Goal: Communication & Community: Answer question/provide support

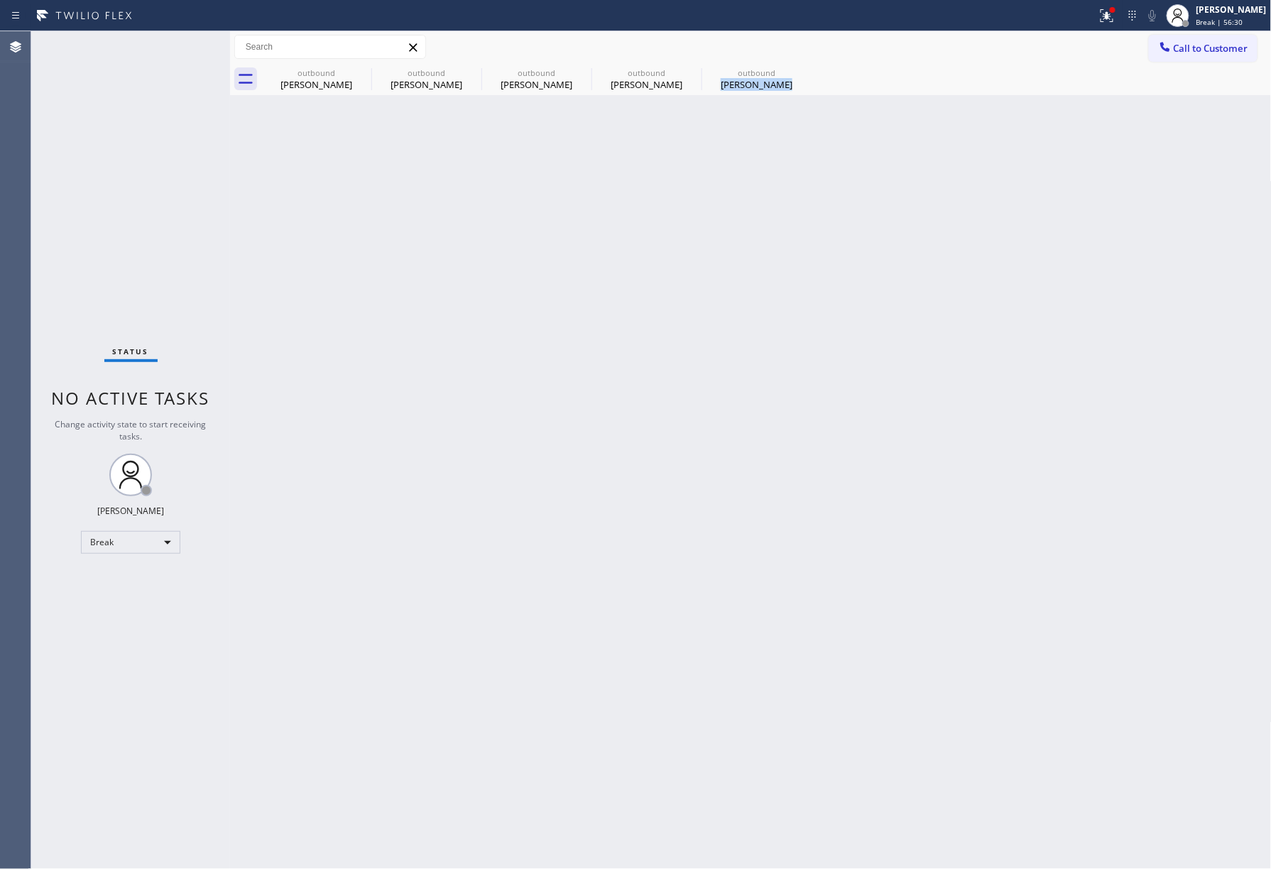
drag, startPoint x: 513, startPoint y: 852, endPoint x: 482, endPoint y: 866, distance: 34.3
click at [512, 852] on div "Back to Dashboard Change Sender ID Customers Technicians Select a contact Outbo…" at bounding box center [751, 450] width 1042 height 838
click at [1018, 410] on div "Back to Dashboard Change Sender ID Customers Technicians Select a contact Outbo…" at bounding box center [751, 450] width 1042 height 838
click at [1248, 9] on div "[PERSON_NAME]" at bounding box center [1232, 10] width 70 height 12
click at [946, 322] on div "Back to Dashboard Change Sender ID Customers Technicians Select a contact Outbo…" at bounding box center [751, 450] width 1042 height 838
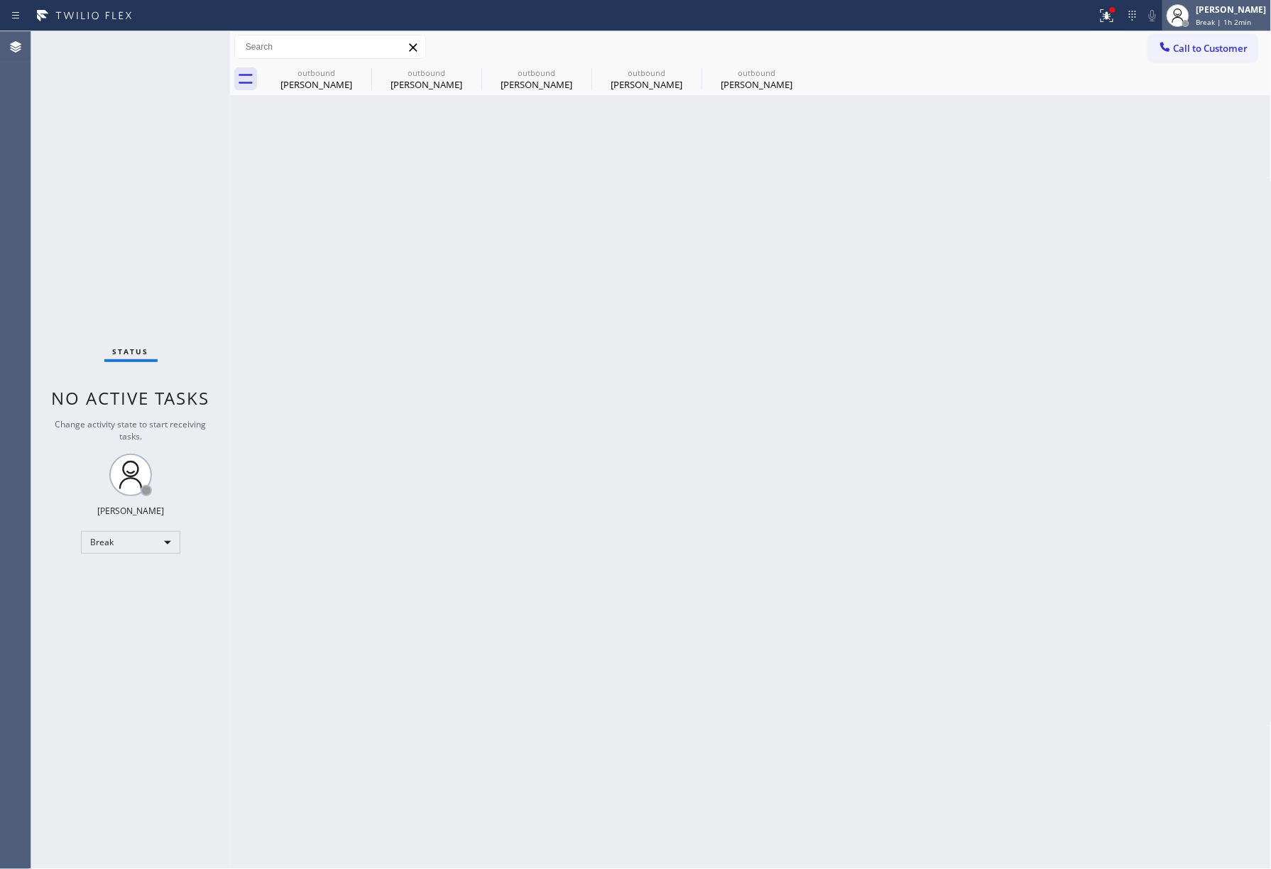
click at [1243, 23] on span "Break | 1h 2min" at bounding box center [1224, 22] width 55 height 10
click at [1231, 91] on button "Unavailable" at bounding box center [1201, 94] width 142 height 18
click at [936, 214] on div "Back to Dashboard Change Sender ID Customers Technicians Select a contact Outbo…" at bounding box center [751, 450] width 1042 height 838
click at [55, 156] on div "Status No active tasks Change activity state to start receiving tasks. [PERSON_…" at bounding box center [130, 450] width 199 height 838
click at [1217, 53] on span "Call to Customer" at bounding box center [1211, 48] width 75 height 13
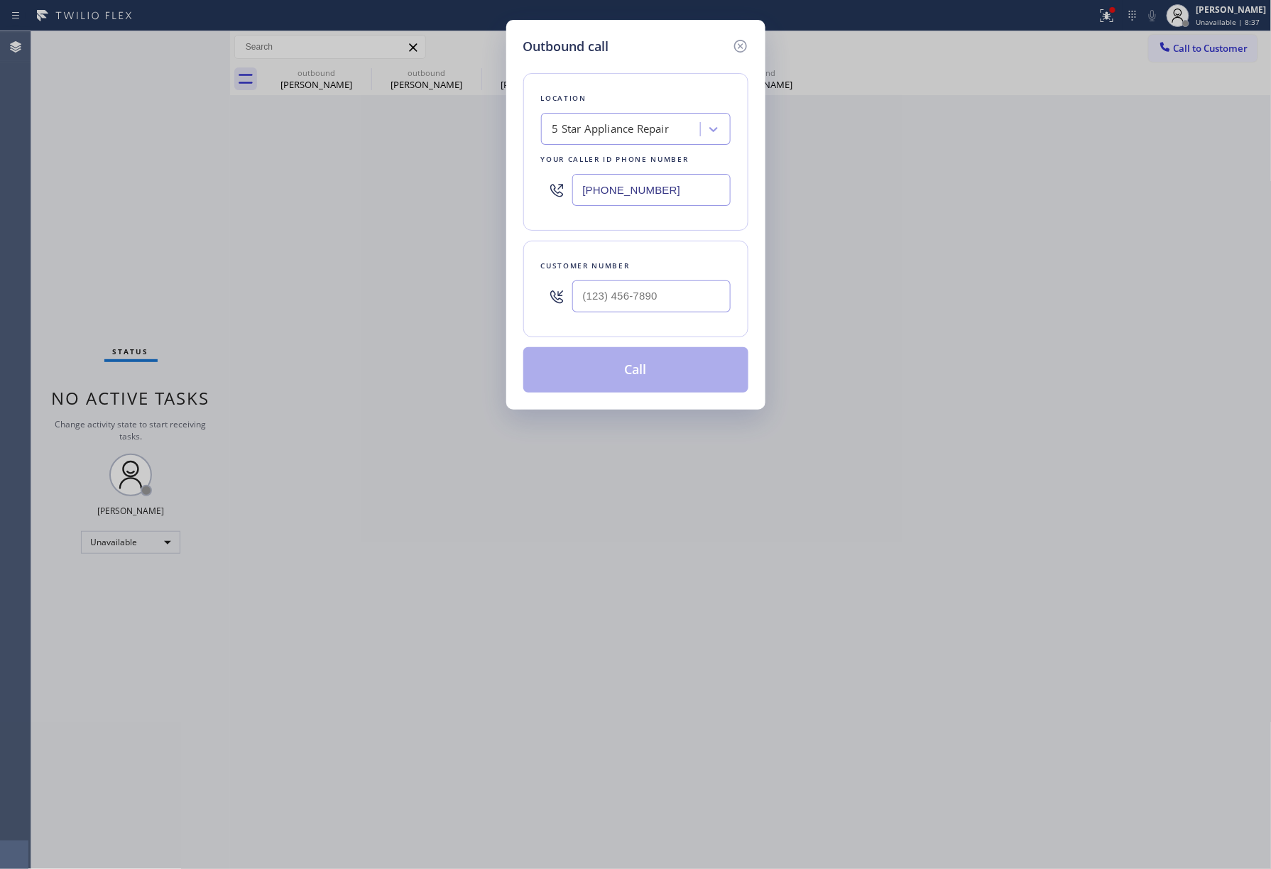
click at [648, 328] on div "Customer number" at bounding box center [635, 289] width 225 height 97
type input "(___) ___-____"
click at [665, 299] on input "(___) ___-____" at bounding box center [651, 297] width 158 height 32
type input "(___) ___-____"
drag, startPoint x: 669, startPoint y: 185, endPoint x: 495, endPoint y: 185, distance: 174.0
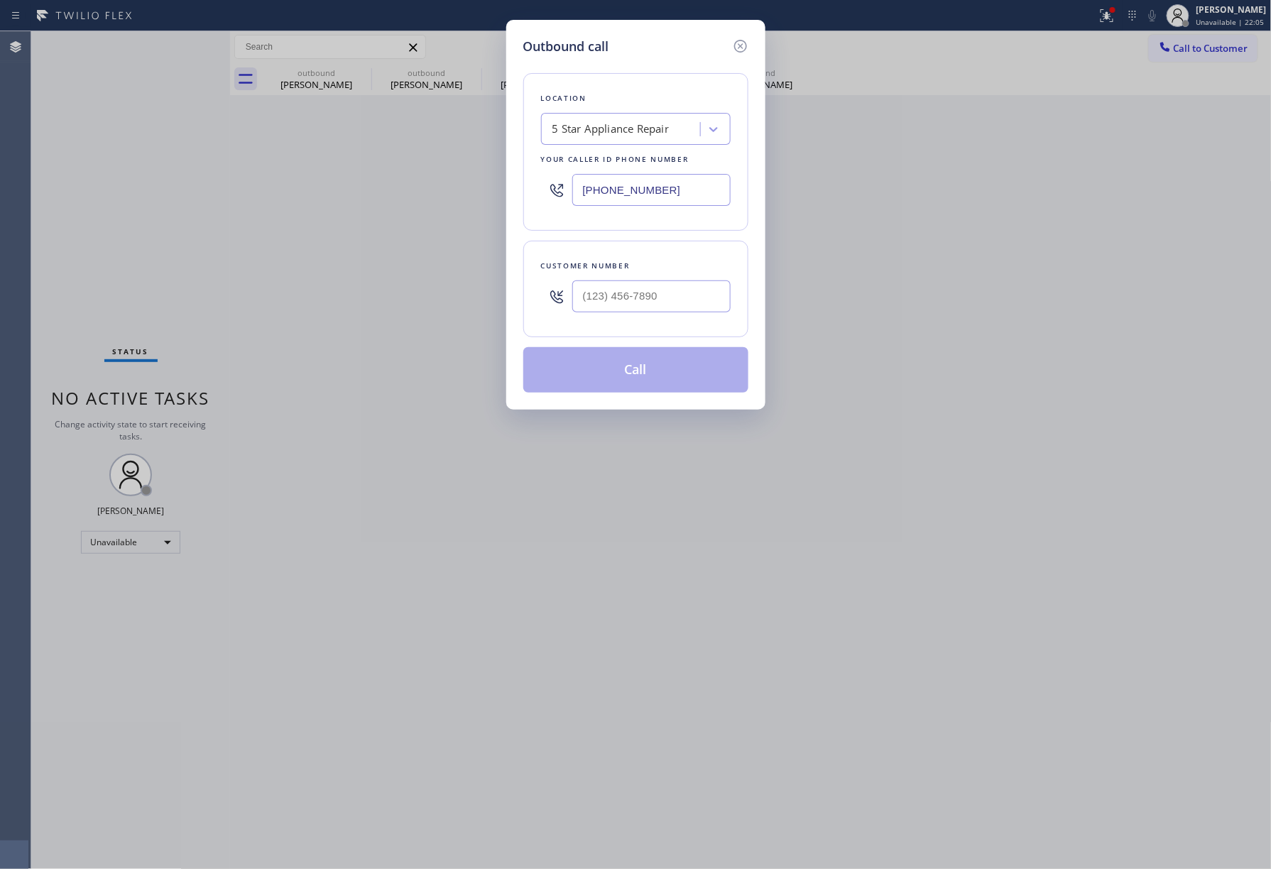
click at [495, 185] on div "Outbound call Location 5 Star Appliance Repair Your caller id phone number [PHO…" at bounding box center [635, 434] width 1271 height 869
paste input "213) 814-493"
type input "[PHONE_NUMBER]"
click at [678, 308] on input "(___) ___-____" at bounding box center [651, 297] width 158 height 32
paste input "619) 572-6591"
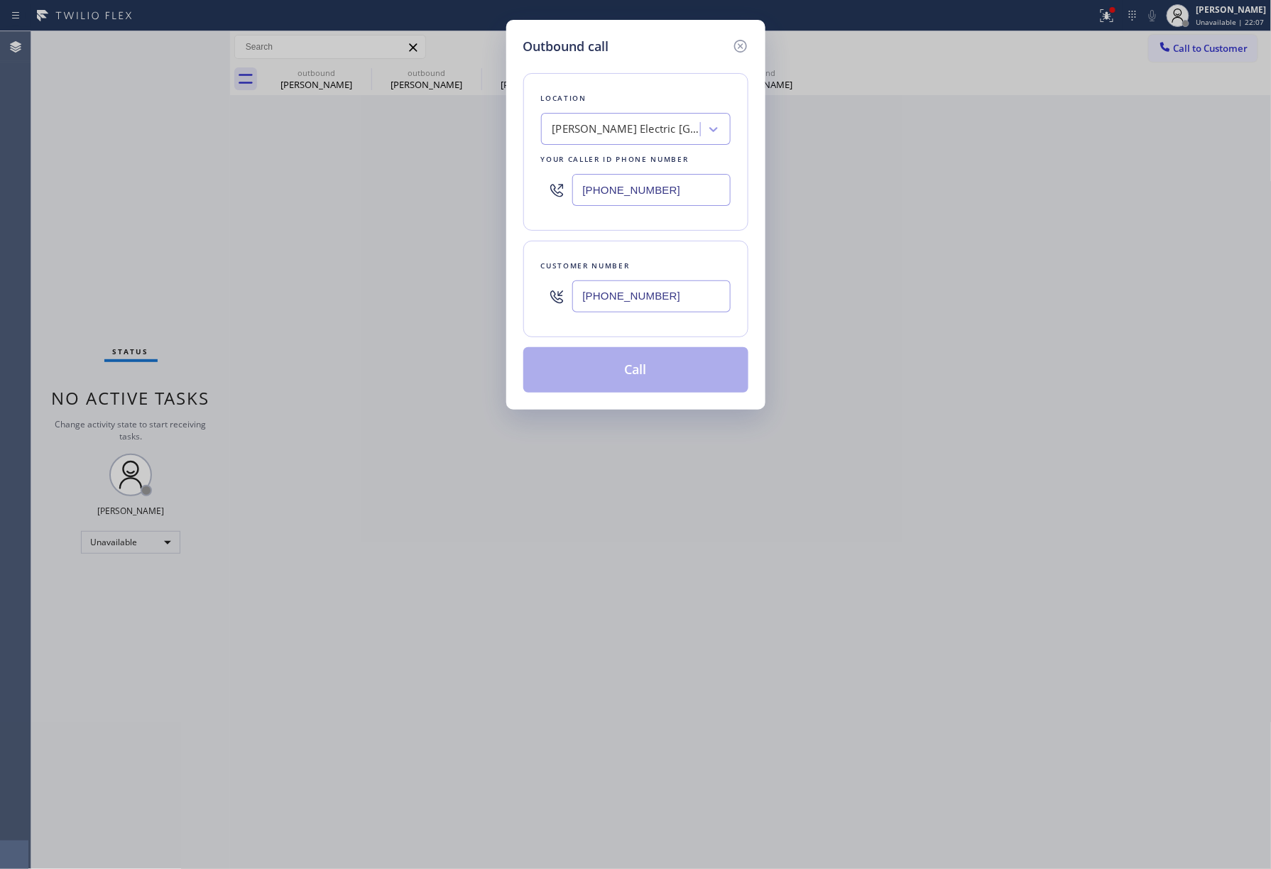
type input "[PHONE_NUMBER]"
click at [654, 242] on div "Customer number [PHONE_NUMBER]" at bounding box center [635, 289] width 225 height 97
click at [629, 370] on button "Call" at bounding box center [635, 369] width 225 height 45
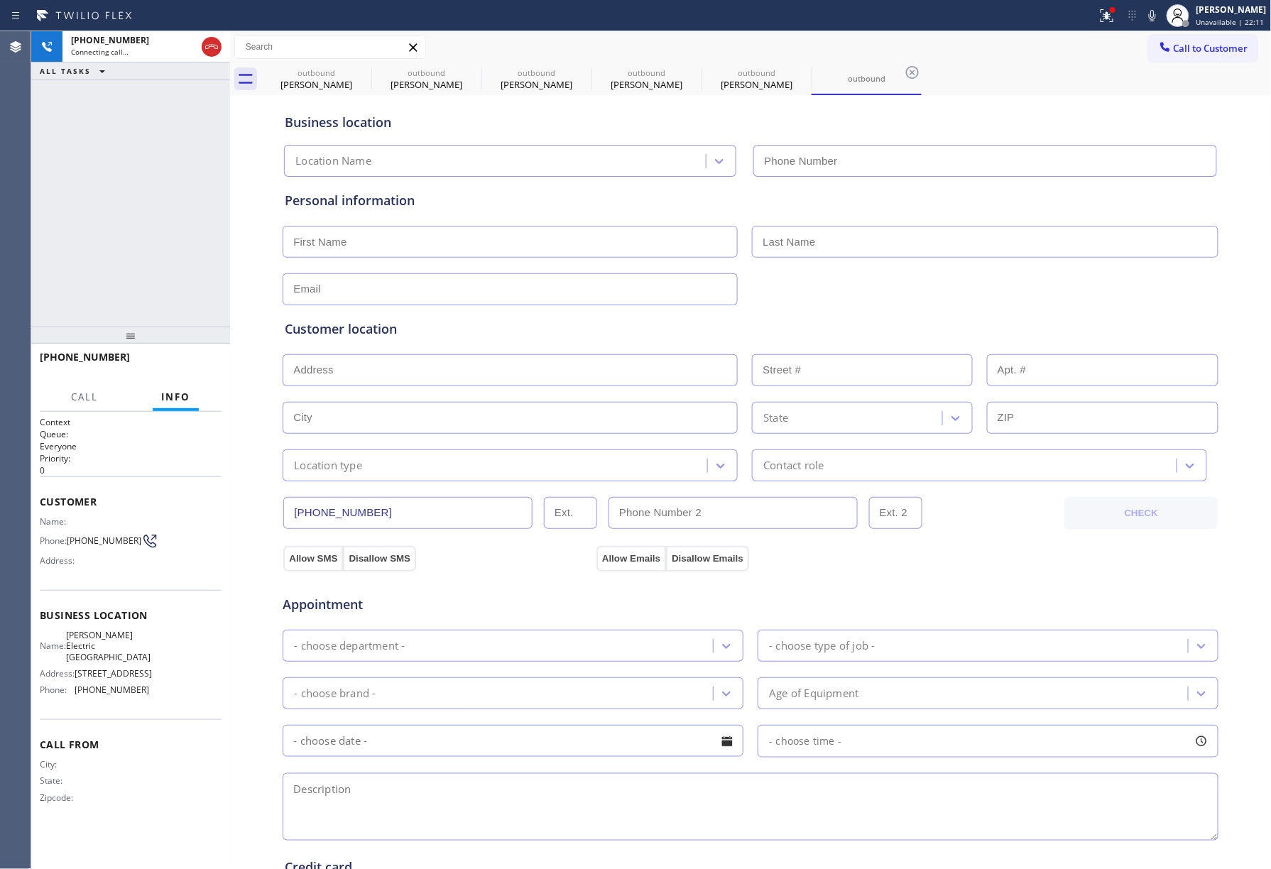
type input "[PHONE_NUMBER]"
click at [183, 182] on div "[PHONE_NUMBER] Live | 00:10 ALL TASKS ALL TASKS ACTIVE TASKS TASKS IN WRAP UP" at bounding box center [130, 178] width 199 height 295
click at [196, 364] on span "HANG UP" at bounding box center [188, 364] width 43 height 10
click at [178, 310] on div "[PHONE_NUMBER] Live | 00:11 ALL TASKS ALL TASKS ACTIVE TASKS TASKS IN WRAP UP" at bounding box center [130, 178] width 199 height 295
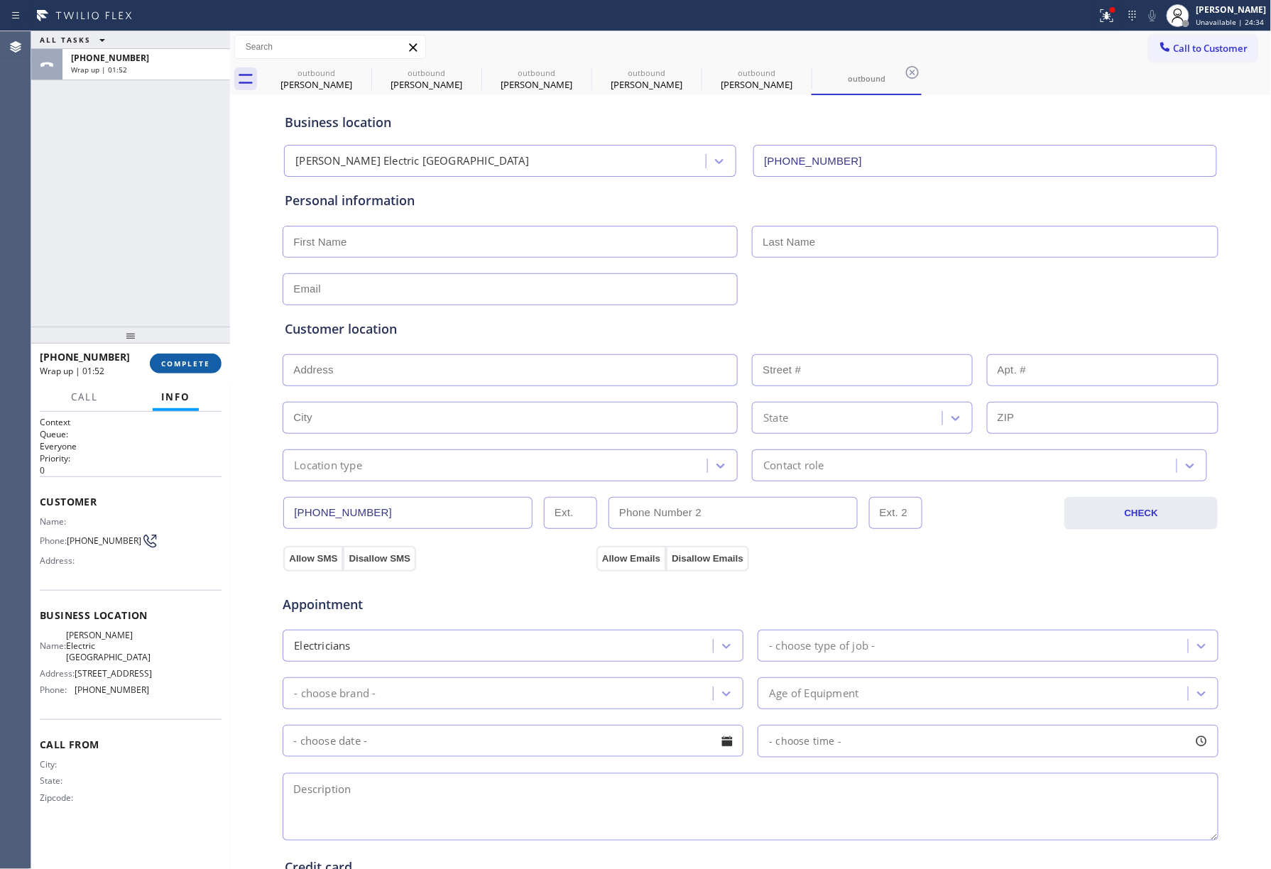
click at [202, 355] on button "COMPLETE" at bounding box center [186, 364] width 72 height 20
click at [174, 259] on div "ALL TASKS ALL TASKS ACTIVE TASKS TASKS IN WRAP UP [PHONE_NUMBER] Wrap up | 01:52" at bounding box center [130, 178] width 199 height 295
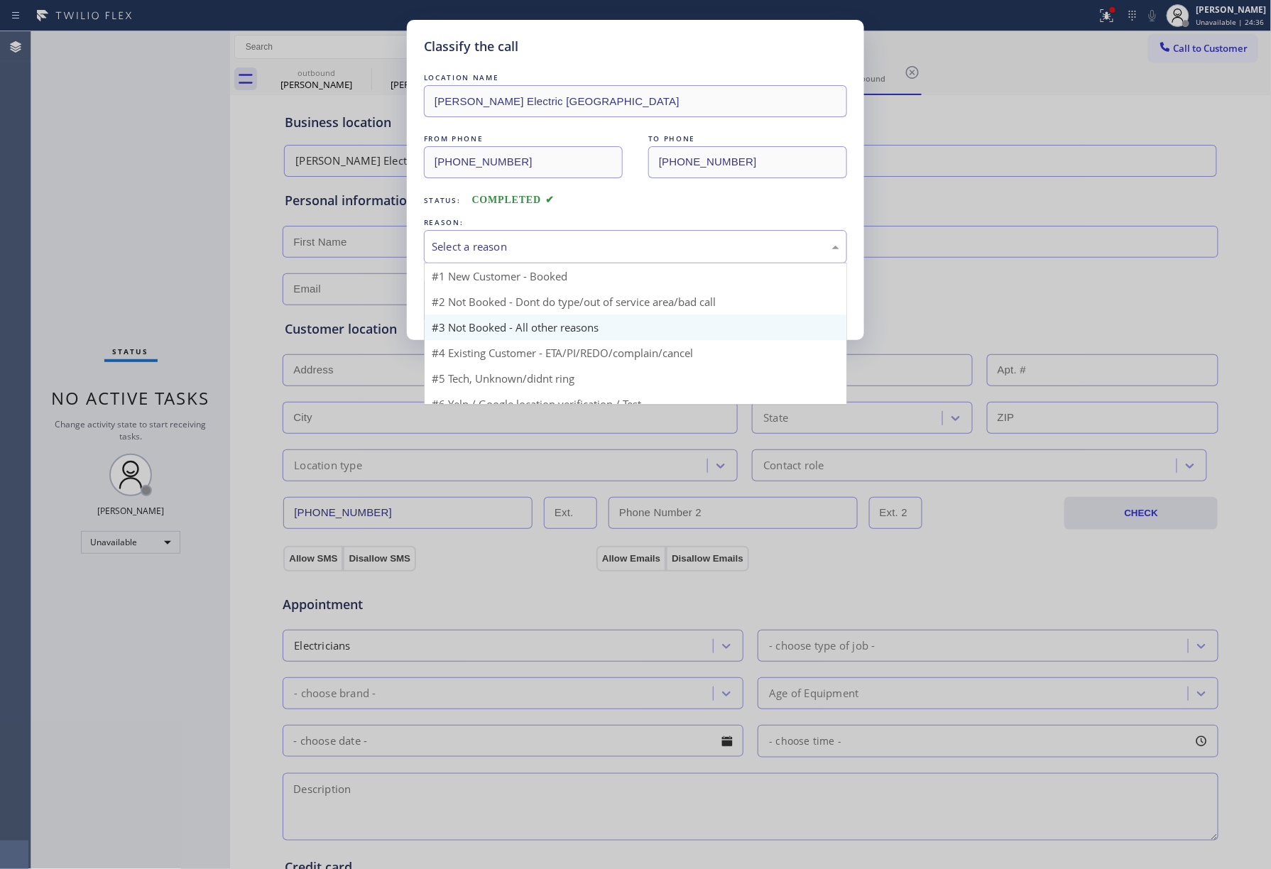
drag, startPoint x: 460, startPoint y: 236, endPoint x: 457, endPoint y: 315, distance: 79.6
click at [460, 236] on div "Select a reason" at bounding box center [635, 246] width 423 height 33
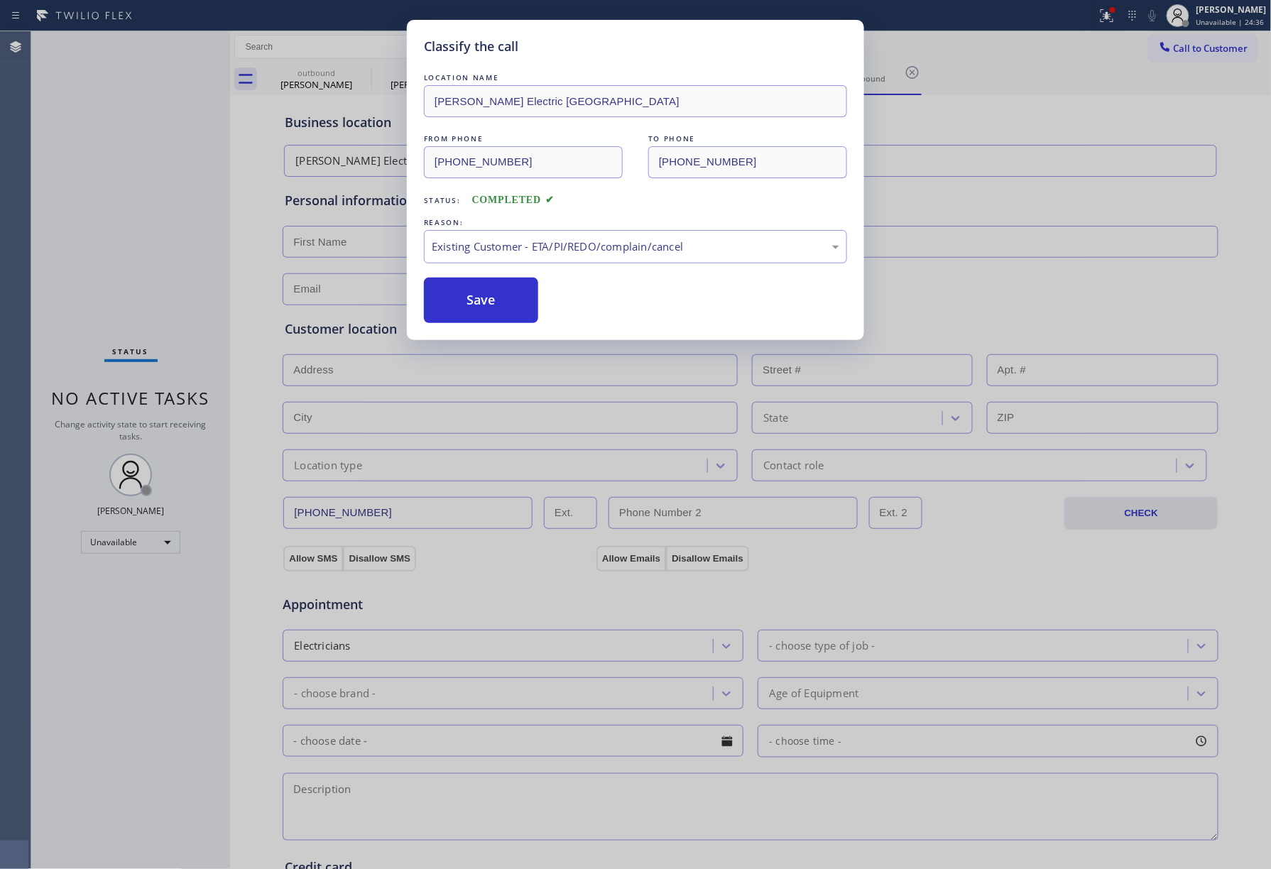
click at [456, 321] on button "Save" at bounding box center [481, 300] width 114 height 45
type input "[PHONE_NUMBER]"
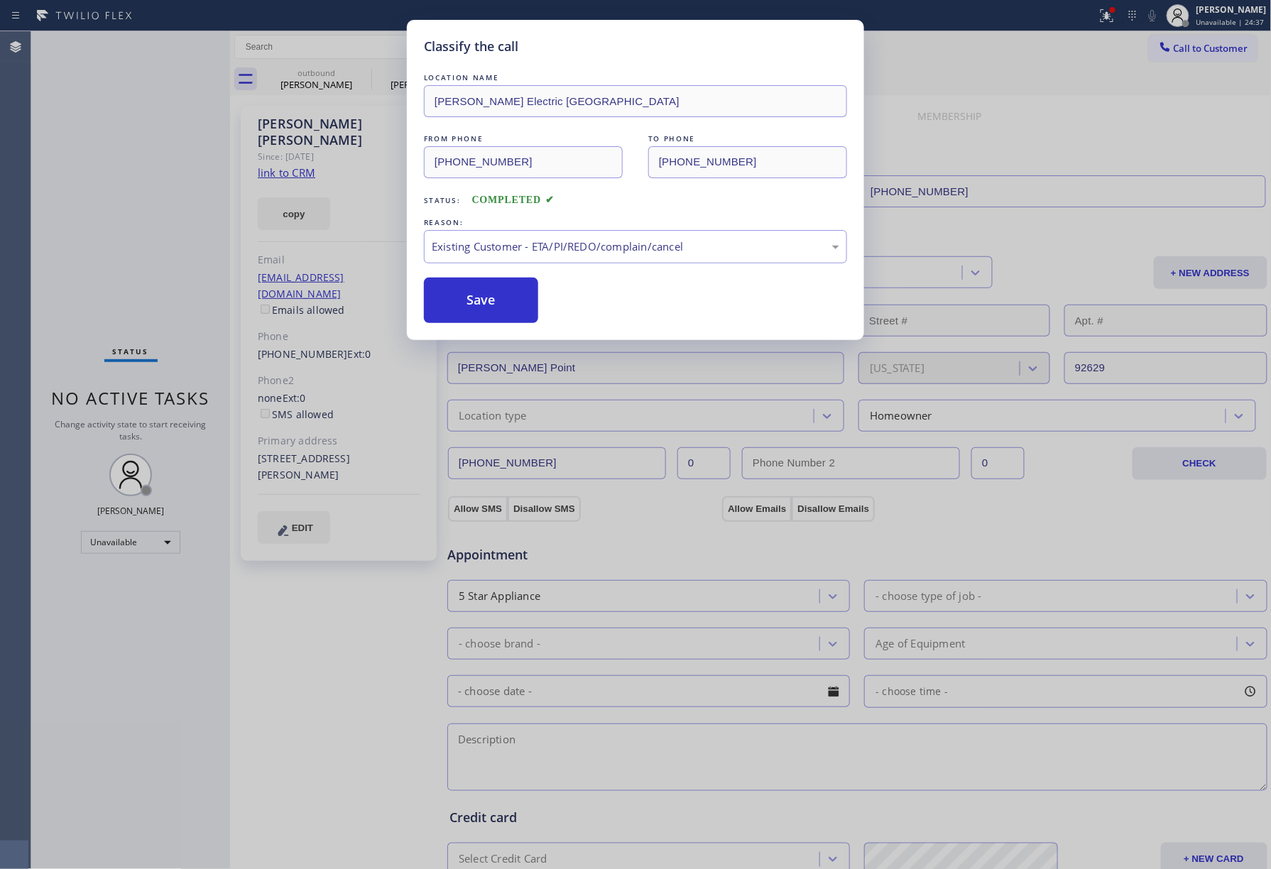
click at [1190, 46] on div "Classify the call LOCATION NAME [PERSON_NAME] Electric [GEOGRAPHIC_DATA] FROM P…" at bounding box center [635, 434] width 1271 height 869
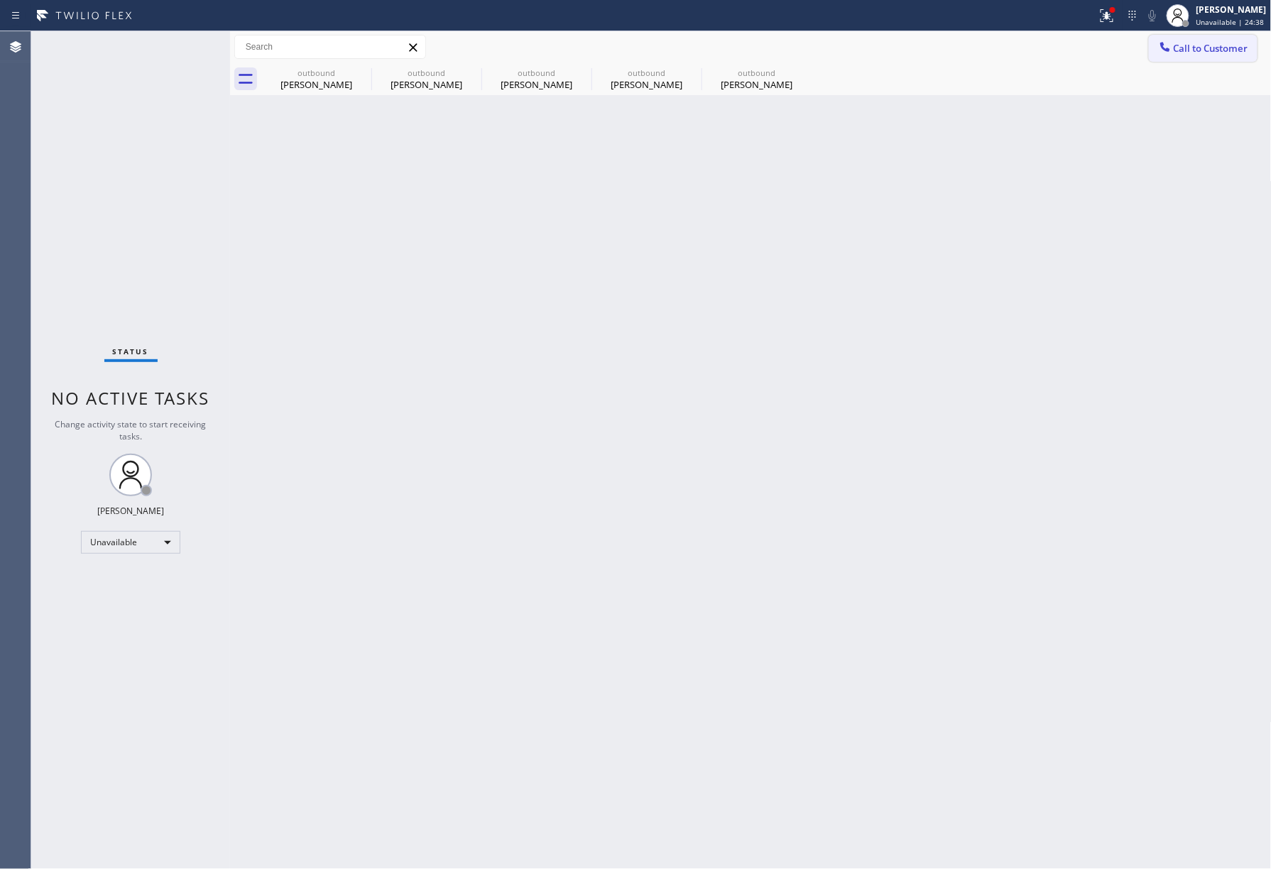
drag, startPoint x: 1174, startPoint y: 54, endPoint x: 680, endPoint y: 193, distance: 513.5
click at [1173, 54] on button "Call to Customer" at bounding box center [1203, 48] width 109 height 27
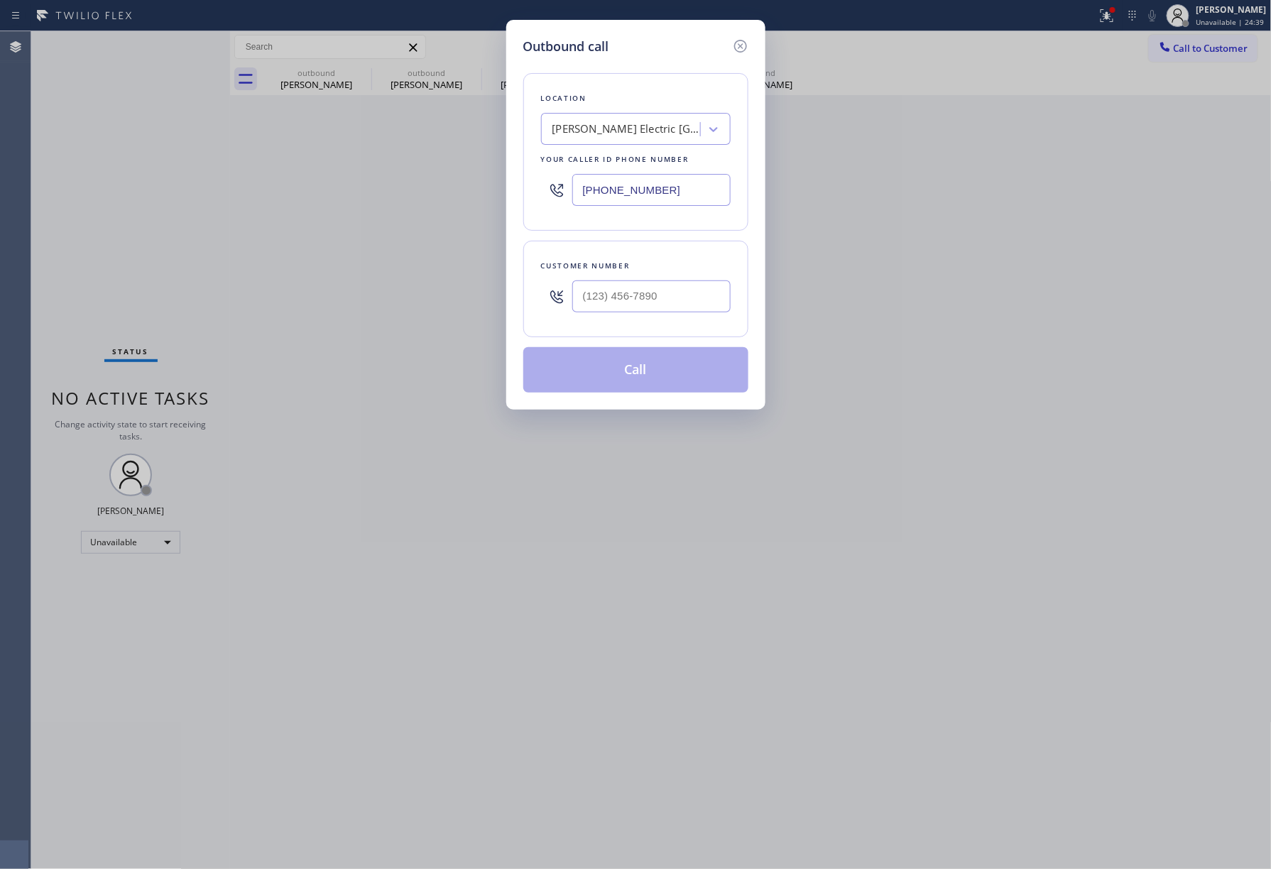
drag, startPoint x: 676, startPoint y: 185, endPoint x: 455, endPoint y: 200, distance: 221.4
click at [455, 200] on div "Outbound call Location [PERSON_NAME] Electric [GEOGRAPHIC_DATA] Your caller id …" at bounding box center [635, 434] width 1271 height 869
click at [645, 296] on input "(___) ___-____" at bounding box center [651, 297] width 158 height 32
paste input "773) 377-9121"
type input "[PHONE_NUMBER]"
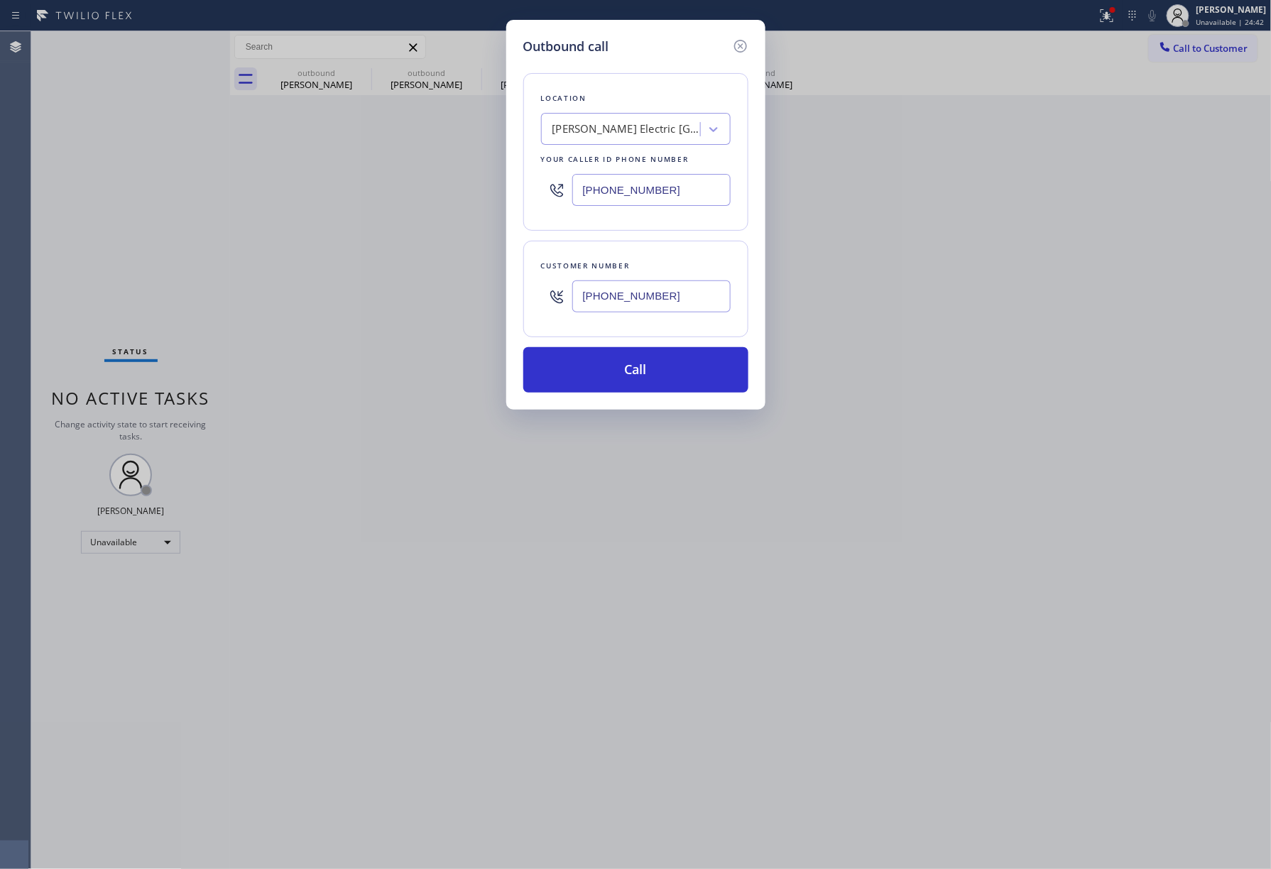
drag, startPoint x: 665, startPoint y: 194, endPoint x: 535, endPoint y: 185, distance: 130.3
click at [535, 185] on div "Location [PERSON_NAME] Electric [GEOGRAPHIC_DATA] Your caller id phone number […" at bounding box center [635, 152] width 225 height 158
paste input "773) 377-9121"
type input "[PHONE_NUMBER]"
drag, startPoint x: 677, startPoint y: 296, endPoint x: 515, endPoint y: 295, distance: 161.9
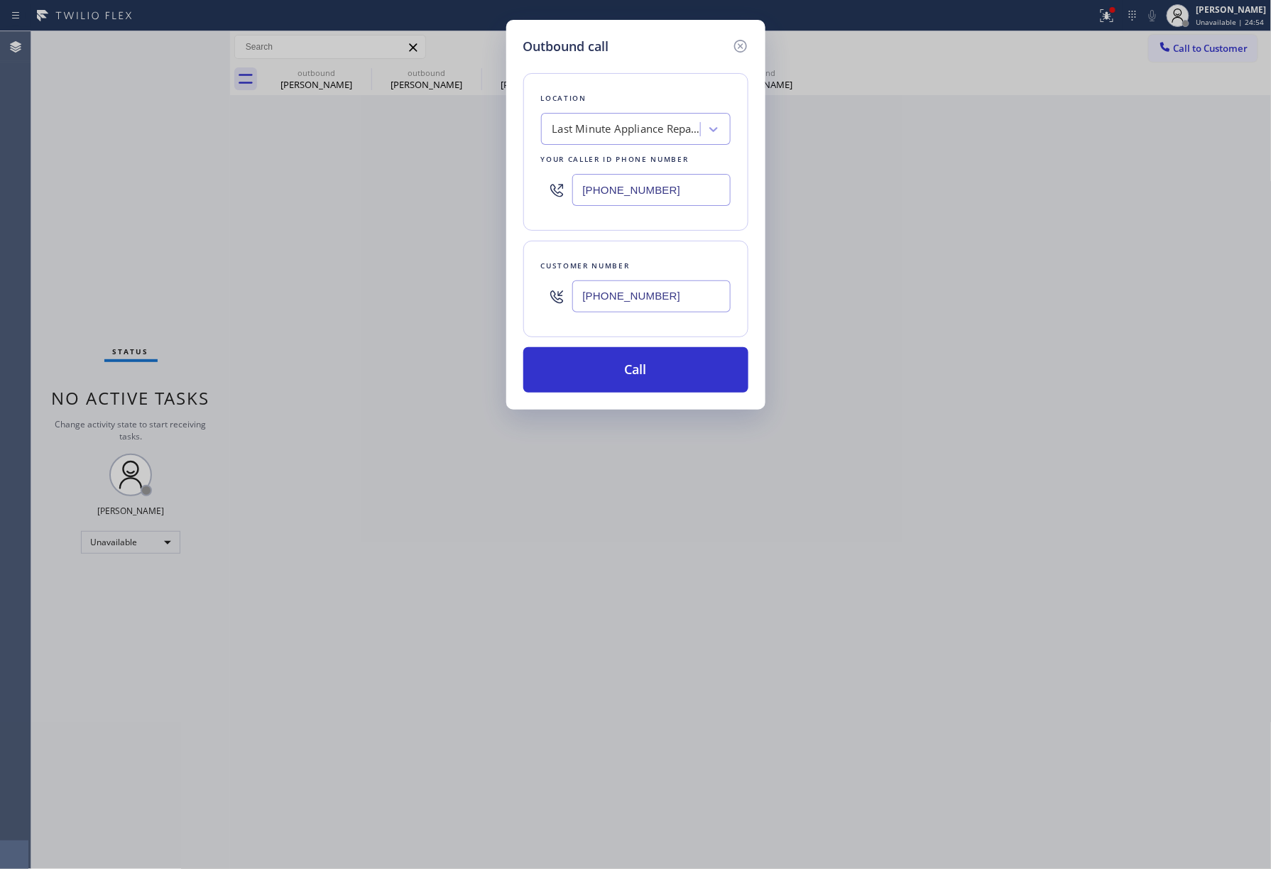
click at [515, 295] on div "Outbound call Location Last Minute Appliance Repair [GEOGRAPHIC_DATA] Your call…" at bounding box center [635, 215] width 259 height 390
paste input "681-1950"
type input "[PHONE_NUMBER]"
click at [682, 246] on div "Customer number [PHONE_NUMBER]" at bounding box center [635, 289] width 225 height 97
click at [662, 374] on button "Call" at bounding box center [635, 369] width 225 height 45
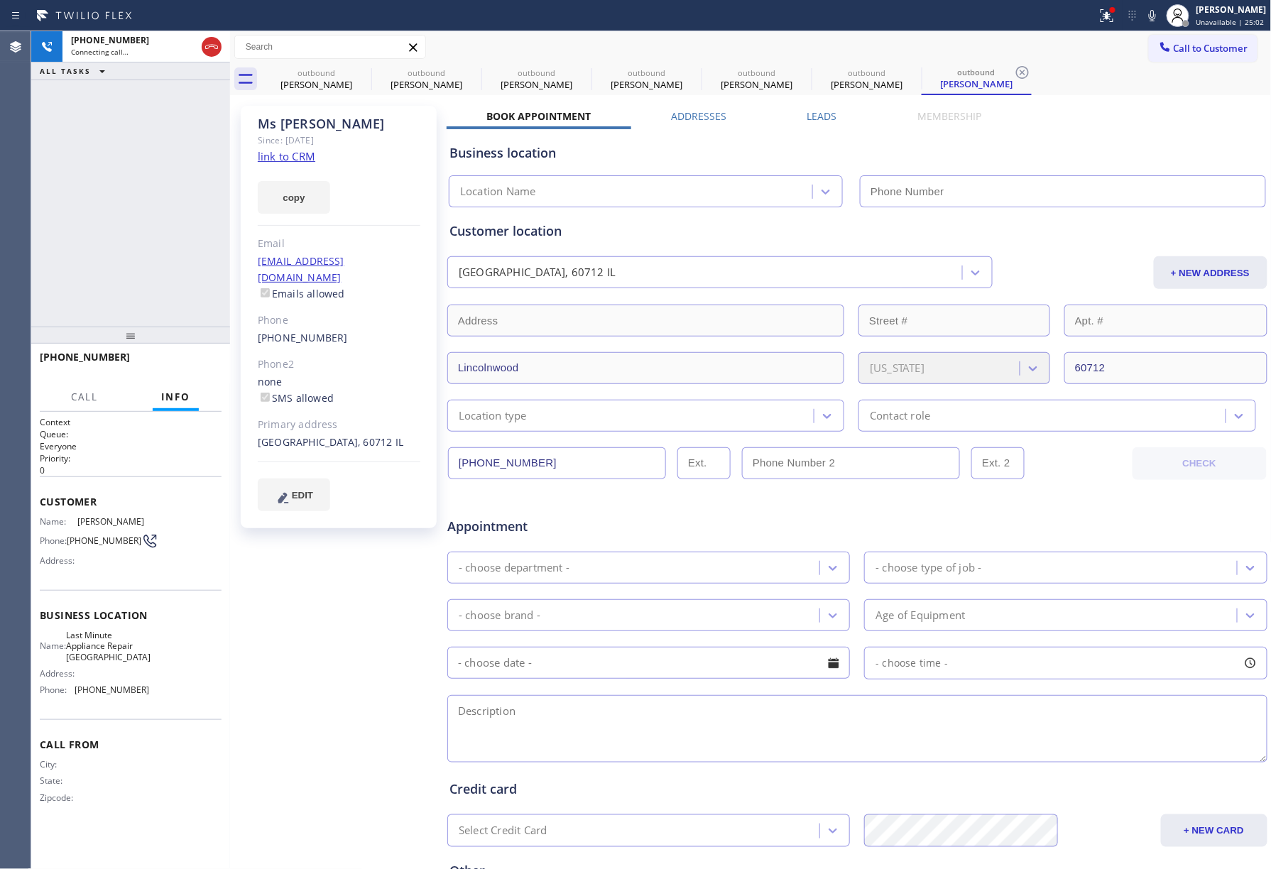
type input "[PHONE_NUMBER]"
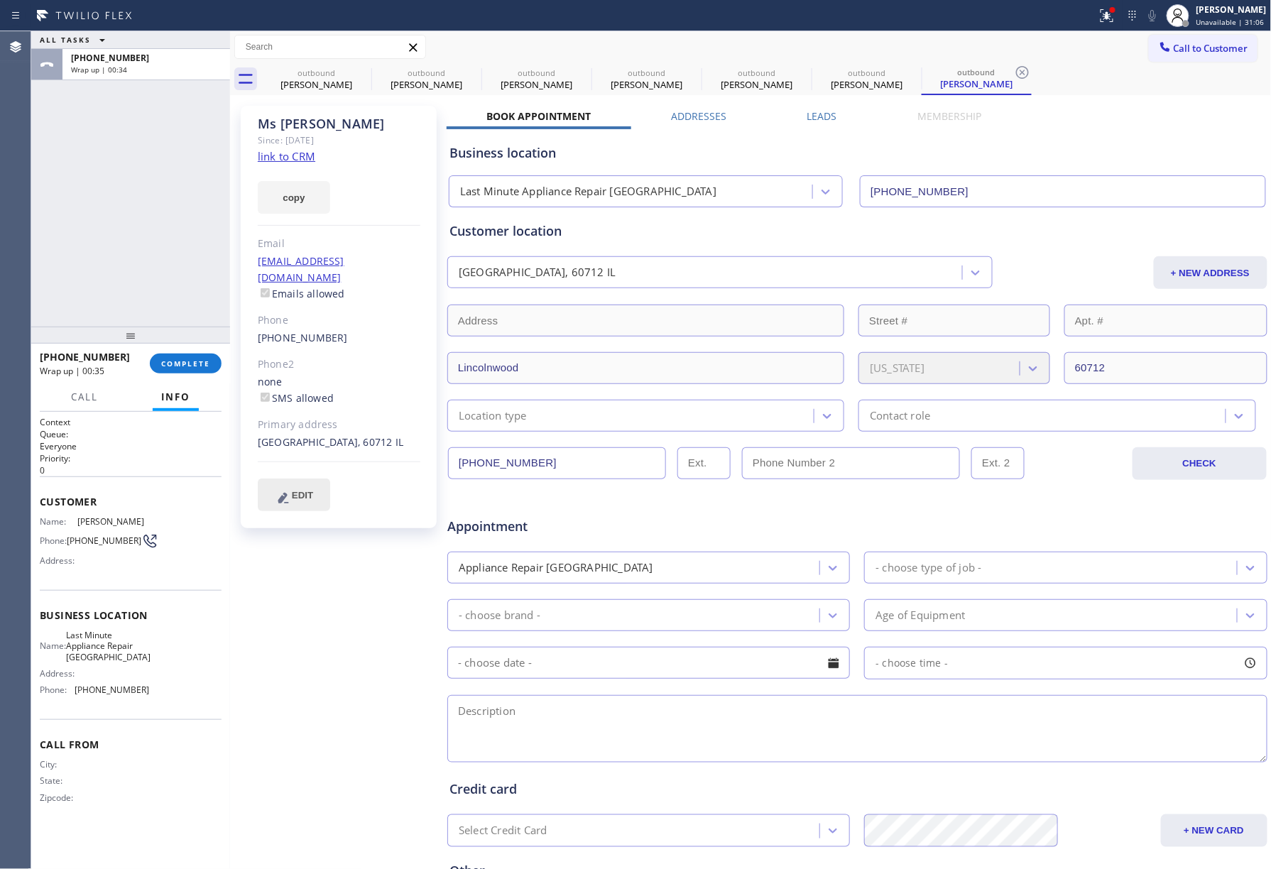
click at [304, 490] on span "EDIT" at bounding box center [302, 495] width 21 height 11
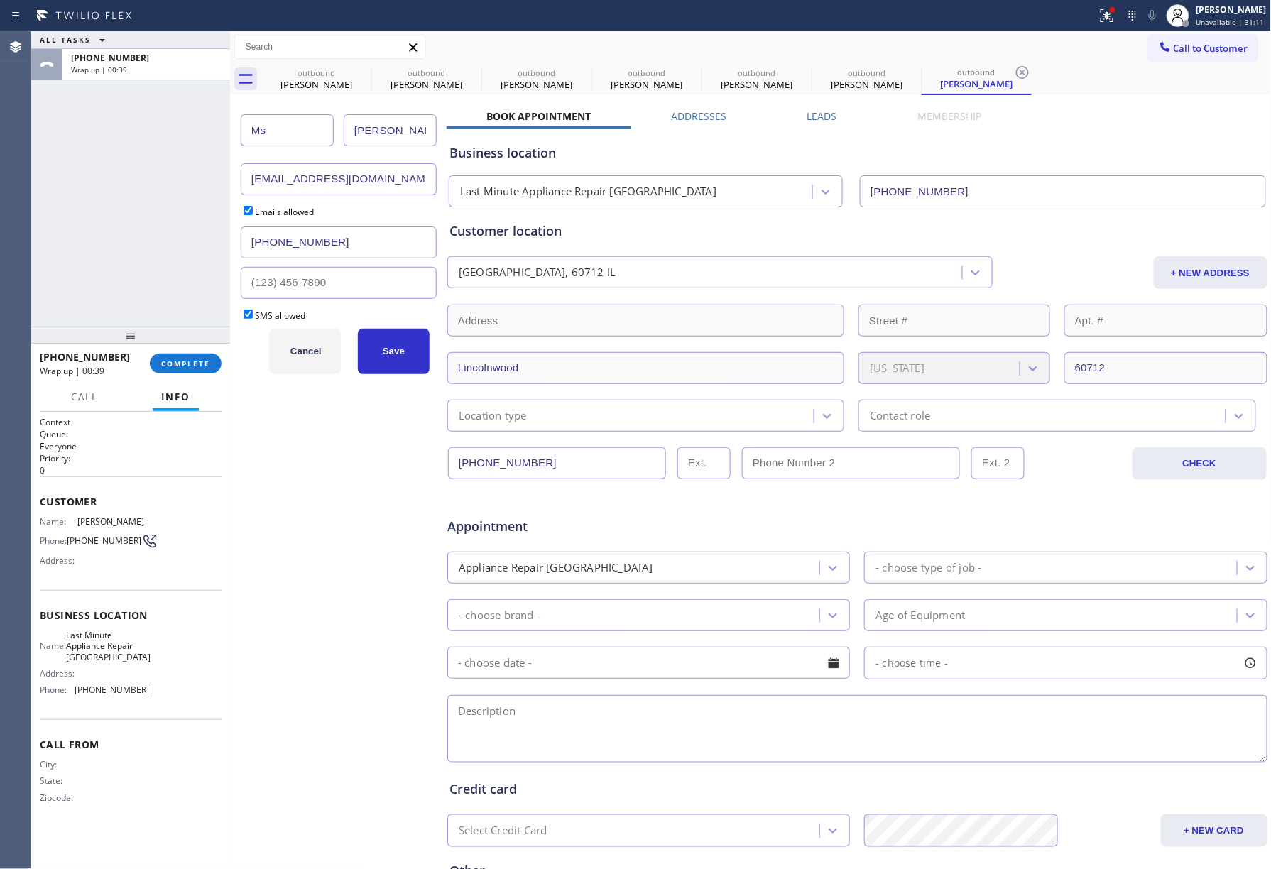
drag, startPoint x: 370, startPoint y: 186, endPoint x: 234, endPoint y: 185, distance: 135.6
click at [234, 185] on div "[PERSON_NAME] [EMAIL_ADDRESS][DOMAIN_NAME] Emails allowed [PHONE_NUMBER] SMS al…" at bounding box center [340, 559] width 213 height 920
paste input "shahedakhan1"
type input "[EMAIL_ADDRESS][DOMAIN_NAME]"
click at [395, 123] on input "[PERSON_NAME]" at bounding box center [390, 130] width 93 height 32
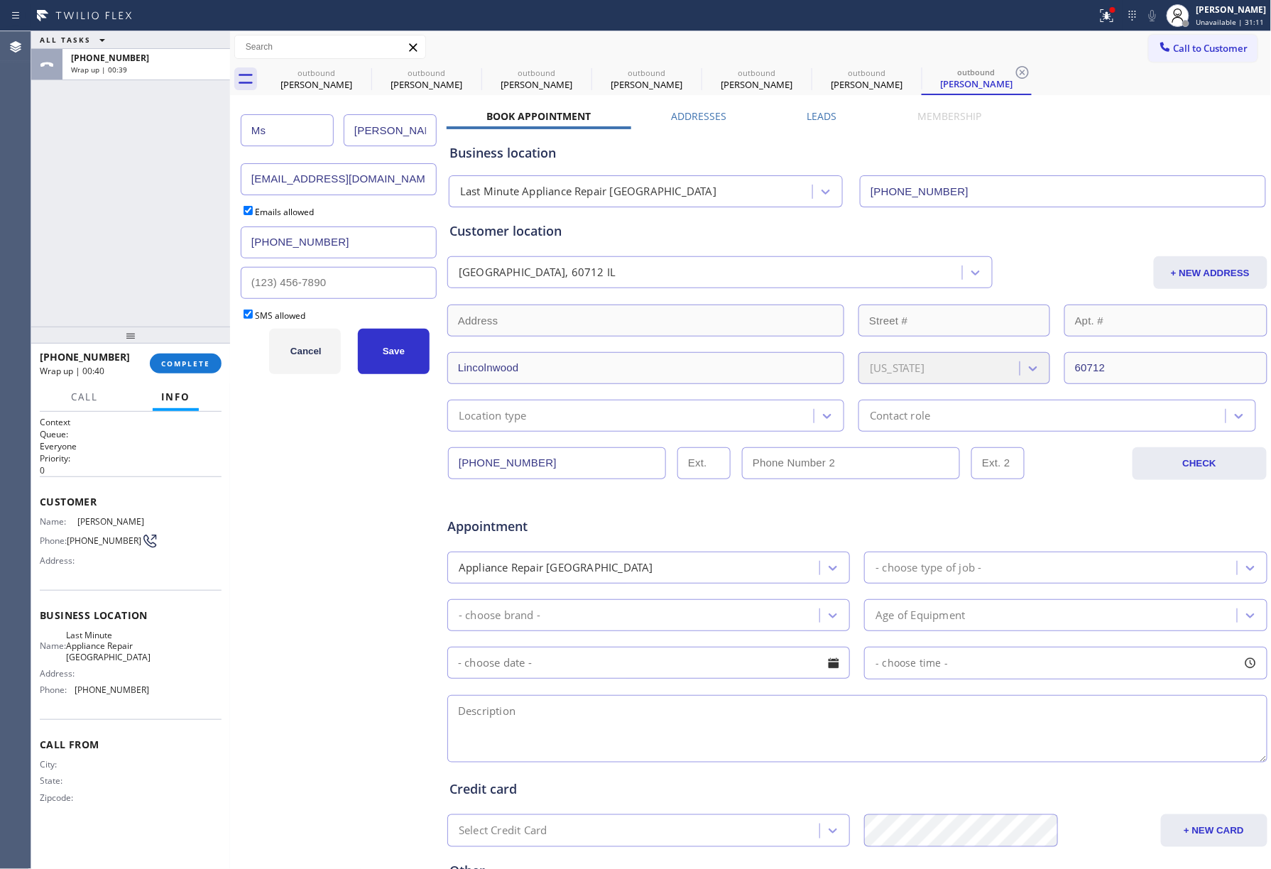
click at [395, 123] on input "[PERSON_NAME]" at bounding box center [390, 130] width 93 height 32
drag, startPoint x: 281, startPoint y: 140, endPoint x: 250, endPoint y: 135, distance: 31.6
click at [250, 135] on input "Ms" at bounding box center [287, 130] width 93 height 32
paste input "[PERSON_NAME]"
type input "[PERSON_NAME]"
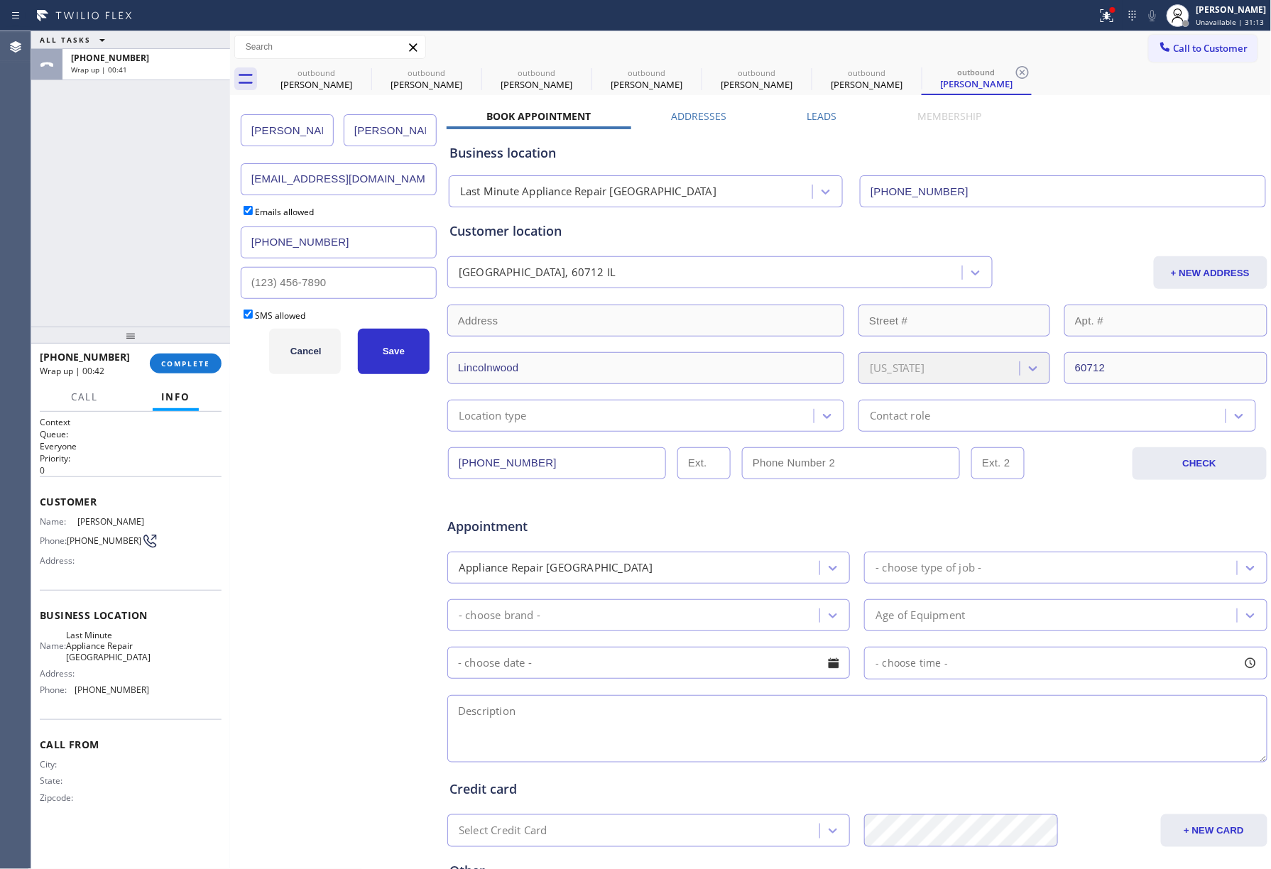
click at [399, 135] on input "[PERSON_NAME]" at bounding box center [390, 130] width 93 height 32
type input "Khan"
click at [384, 345] on button "Save" at bounding box center [394, 351] width 72 height 45
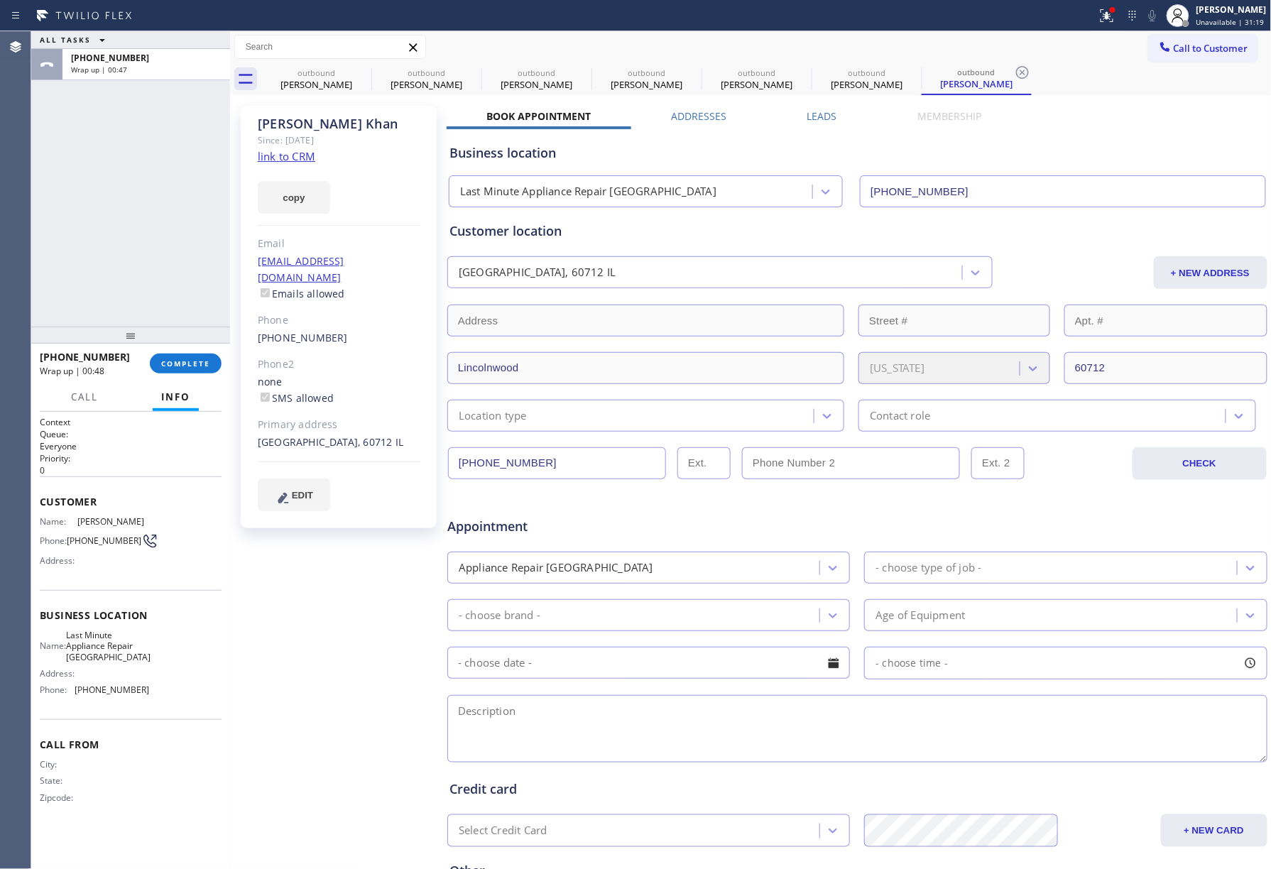
click at [702, 114] on label "Addresses" at bounding box center [699, 115] width 55 height 13
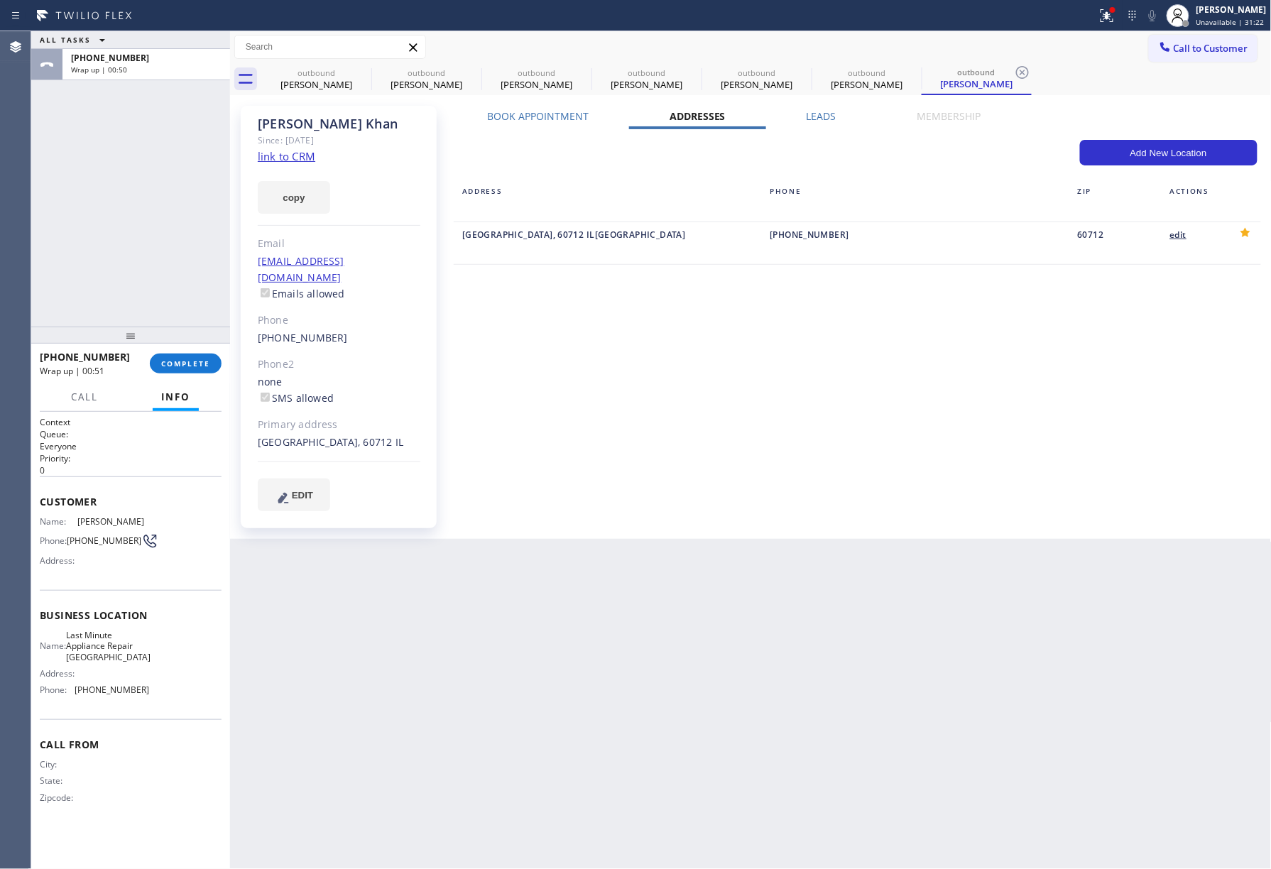
click at [1186, 237] on div "edit" at bounding box center [1193, 235] width 47 height 16
type input "Lincolnwood"
type input "60712"
type input "[EMAIL_ADDRESS][DOMAIN_NAME]"
type input "[PHONE_NUMBER]"
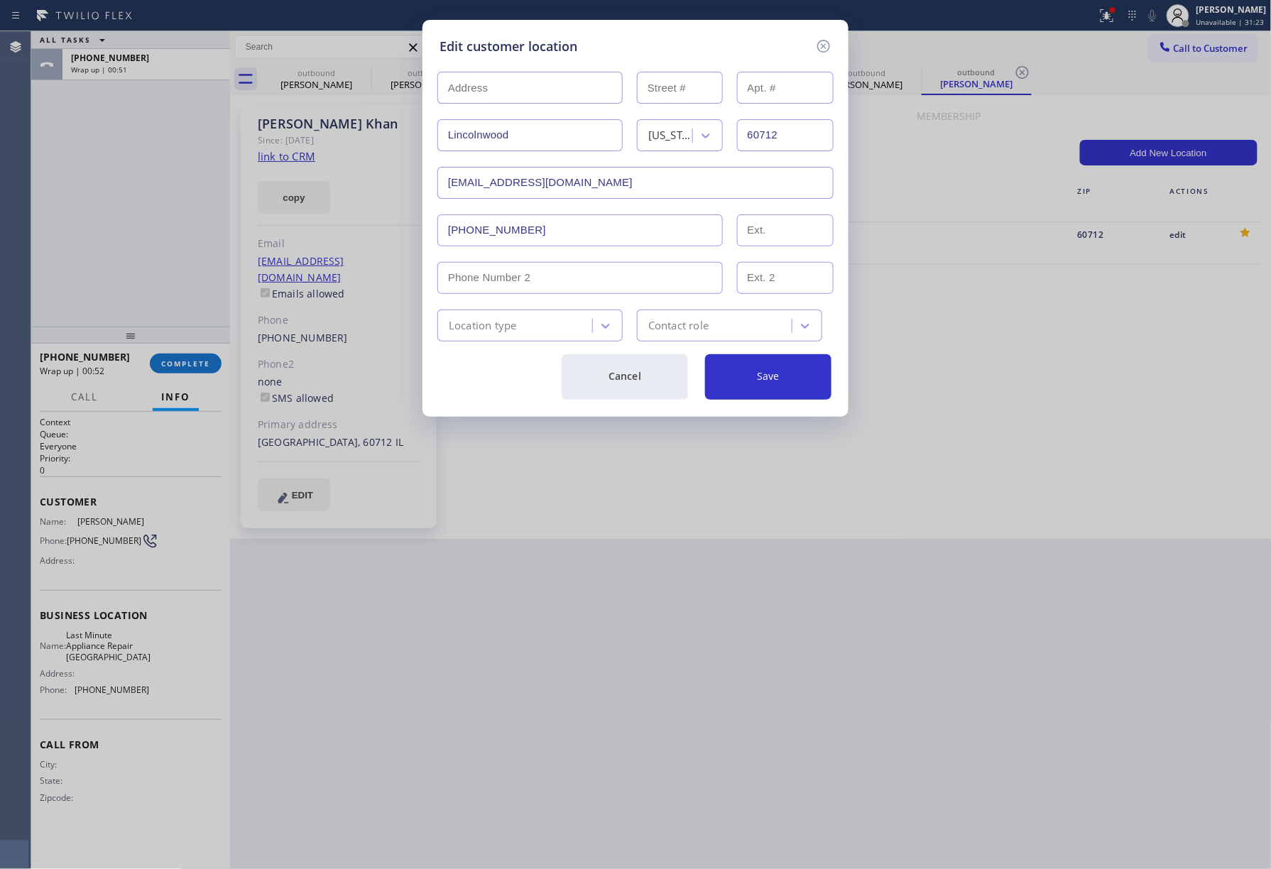
drag, startPoint x: 526, startPoint y: 95, endPoint x: 449, endPoint y: 91, distance: 76.8
click at [449, 91] on input "text" at bounding box center [529, 88] width 185 height 32
paste input "[STREET_ADDRESS]"
type input "[STREET_ADDRESS]"
type input "4111"
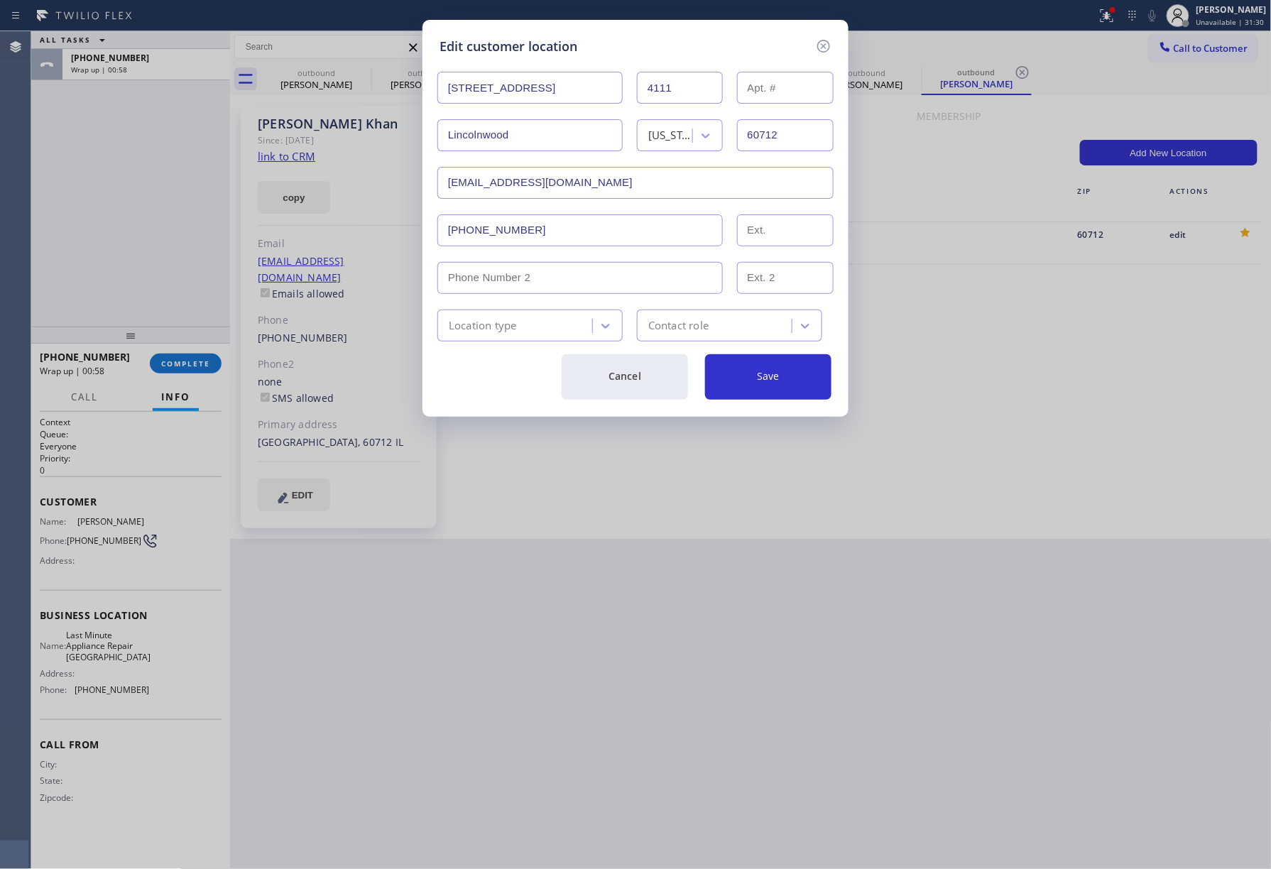
click at [497, 327] on div "Location type" at bounding box center [483, 325] width 68 height 16
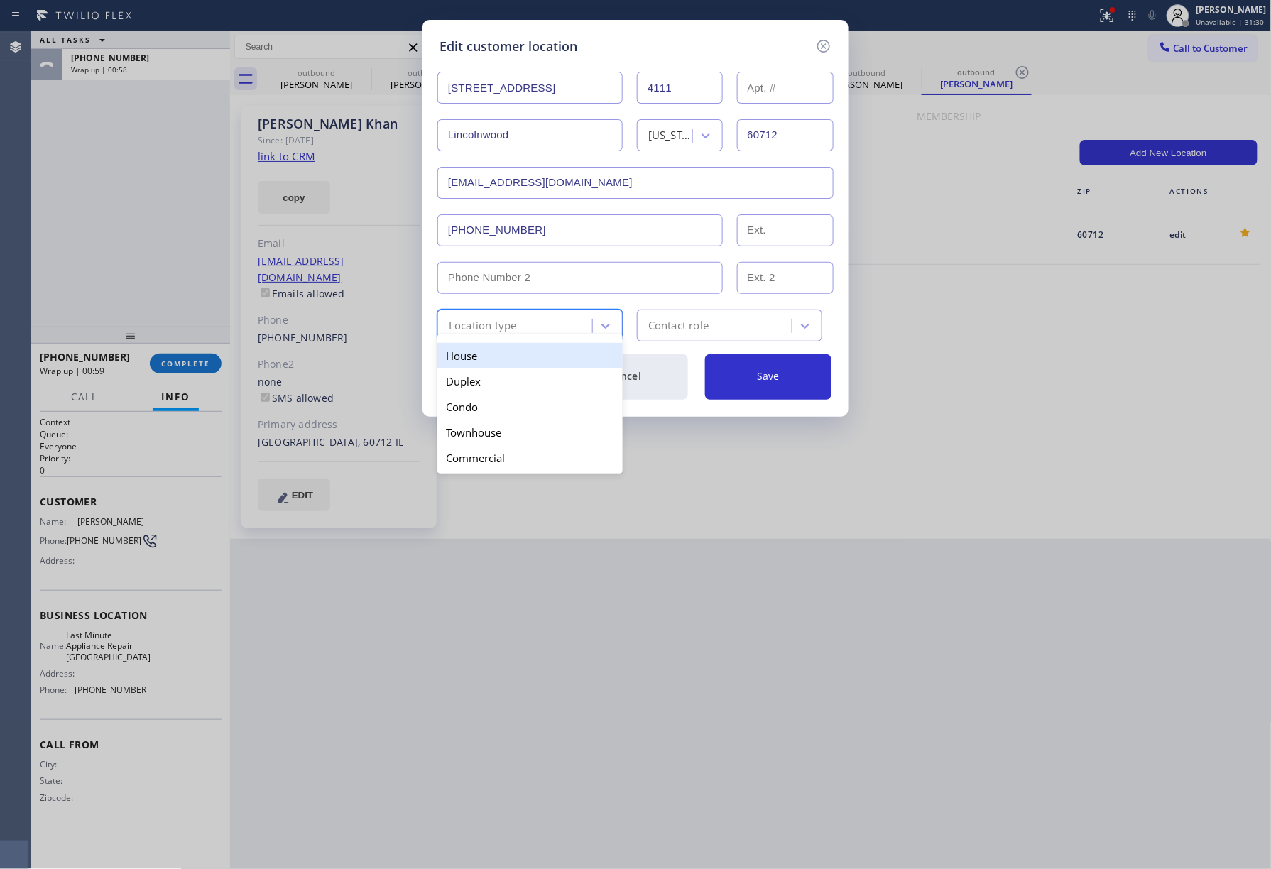
click at [479, 365] on div "House" at bounding box center [529, 356] width 185 height 26
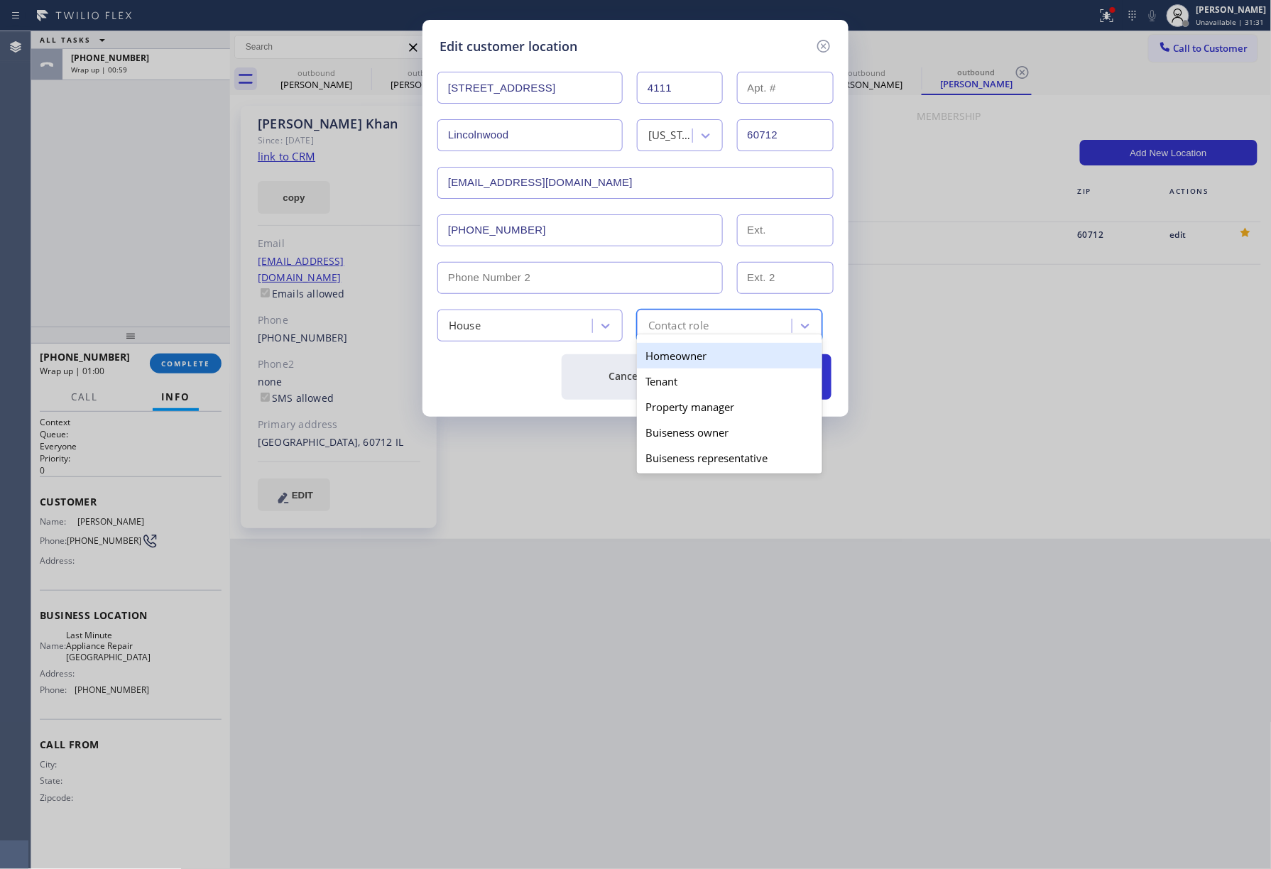
click at [703, 332] on div "Contact role" at bounding box center [678, 325] width 60 height 16
click at [688, 356] on div "Homeowner" at bounding box center [729, 356] width 185 height 26
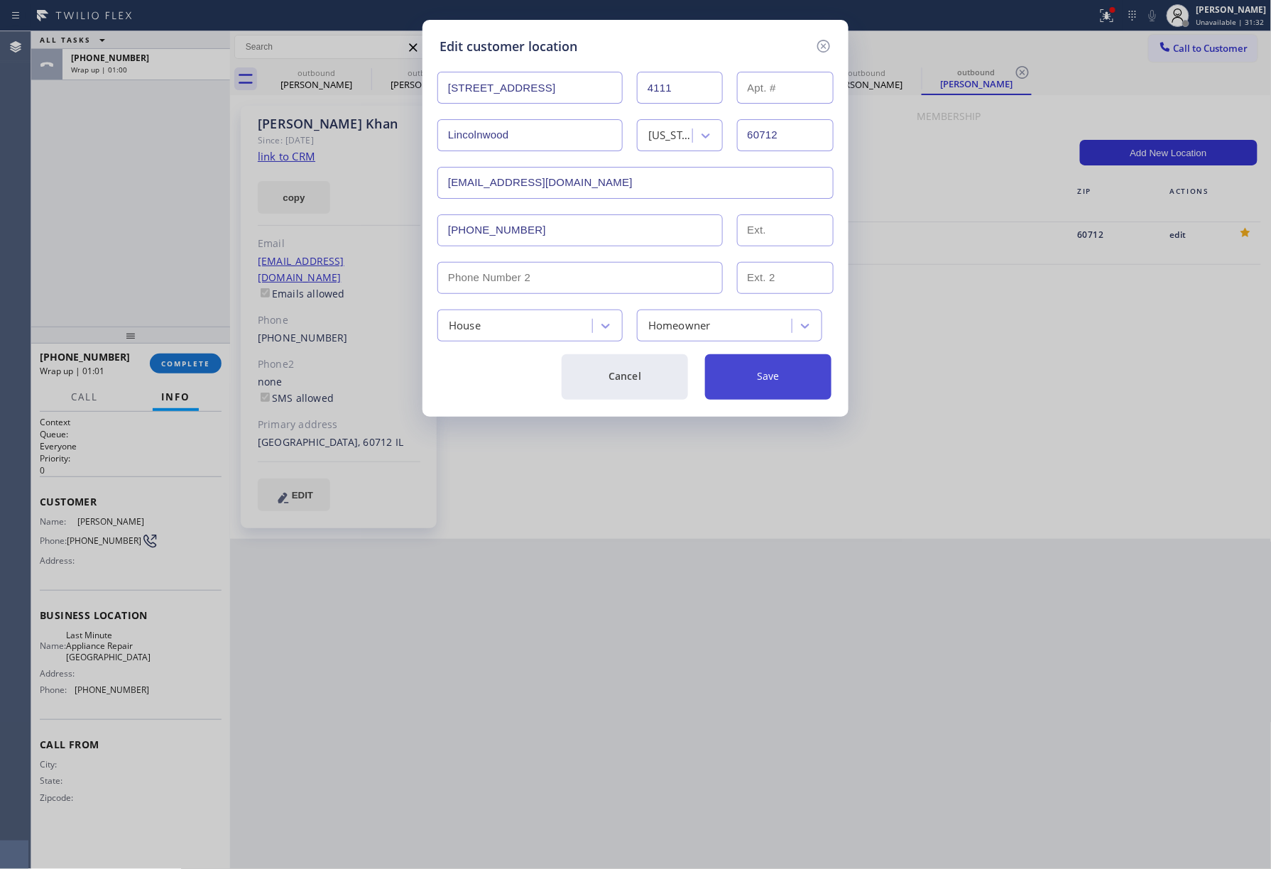
click at [776, 364] on button "Save" at bounding box center [768, 376] width 126 height 45
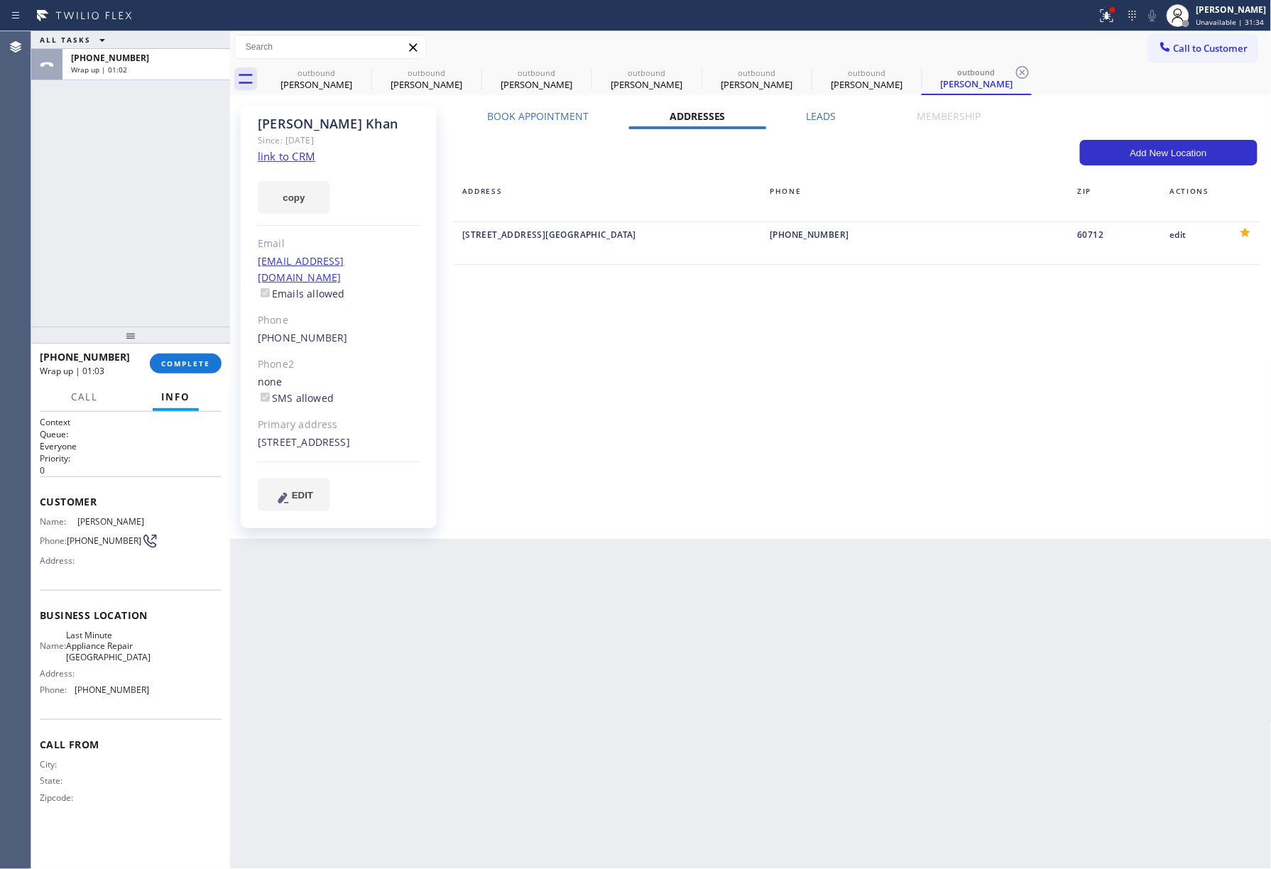
click at [518, 117] on label "Book Appointment" at bounding box center [538, 115] width 102 height 13
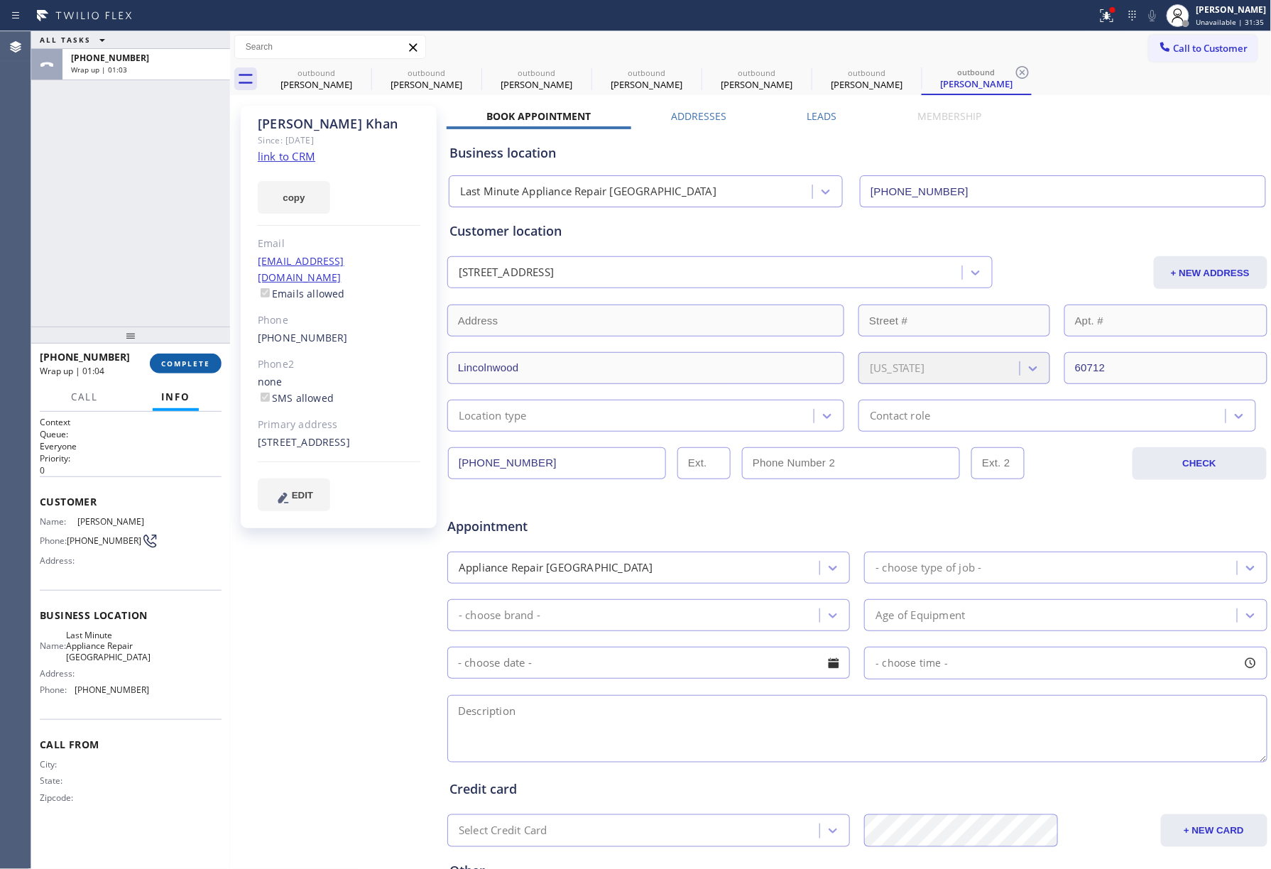
click at [185, 366] on span "COMPLETE" at bounding box center [185, 364] width 49 height 10
click at [159, 264] on div "ALL TASKS ALL TASKS ACTIVE TASKS TASKS IN WRAP UP [PHONE_NUMBER] Wrap up | 01:03" at bounding box center [130, 178] width 199 height 295
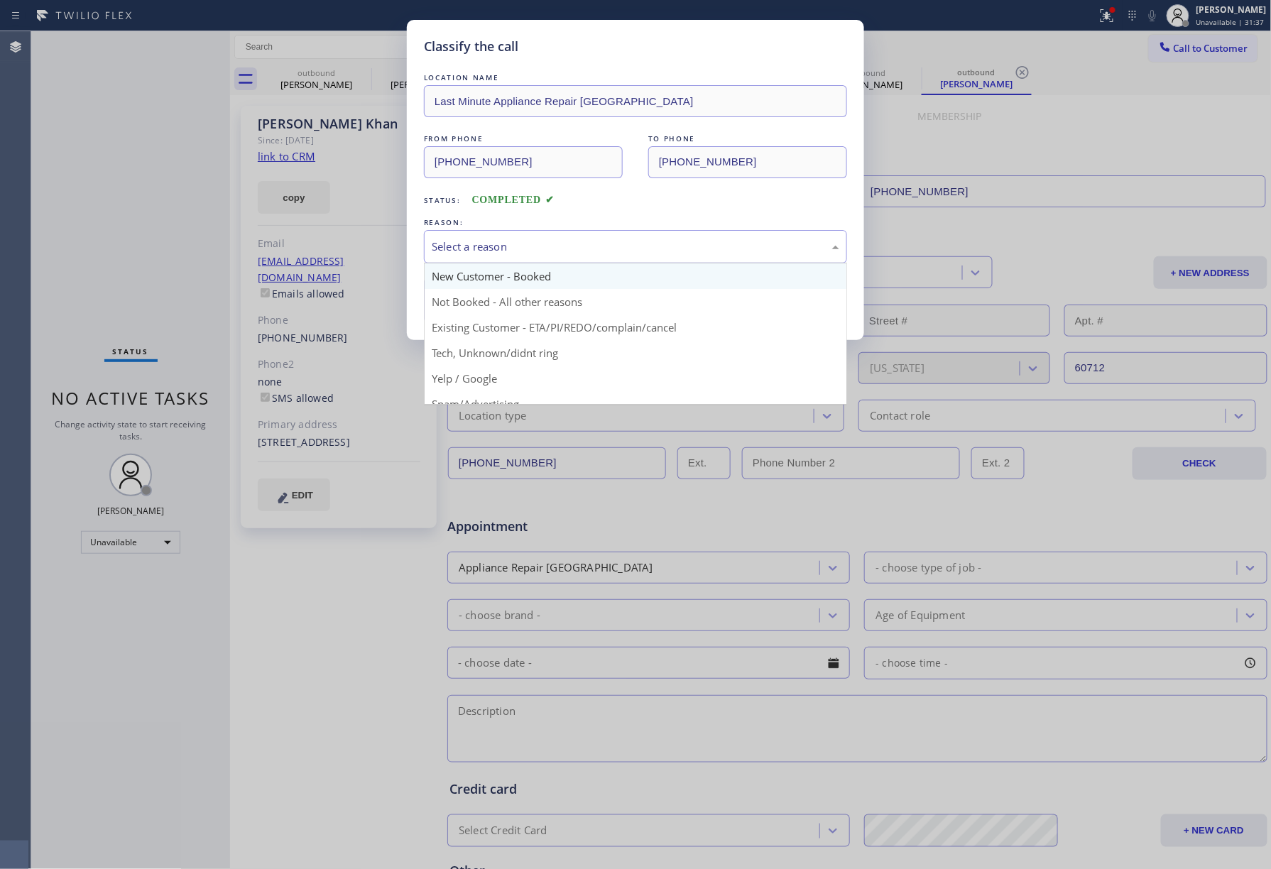
drag, startPoint x: 531, startPoint y: 247, endPoint x: 512, endPoint y: 287, distance: 44.2
click at [531, 246] on div "Select a reason" at bounding box center [636, 247] width 408 height 16
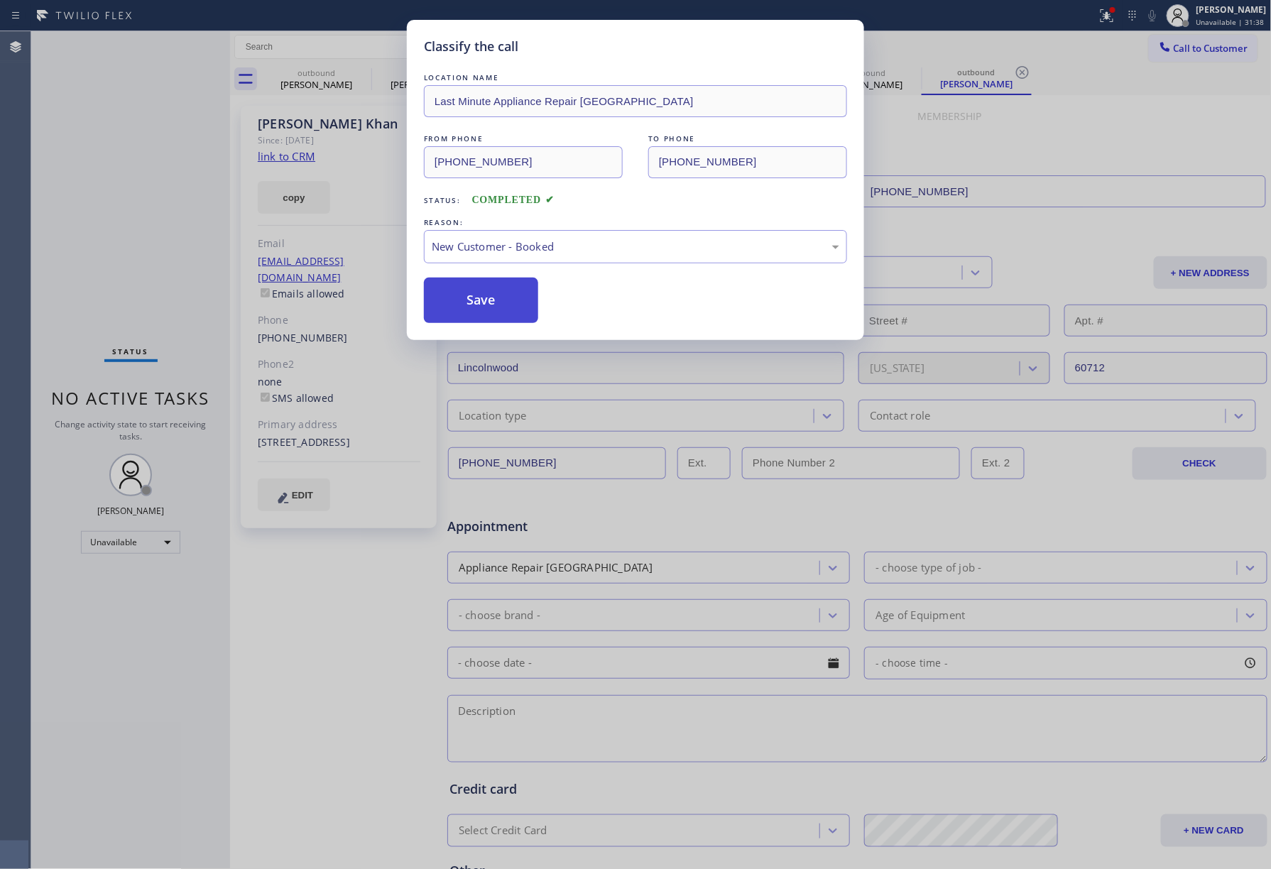
click at [501, 291] on button "Save" at bounding box center [481, 300] width 114 height 45
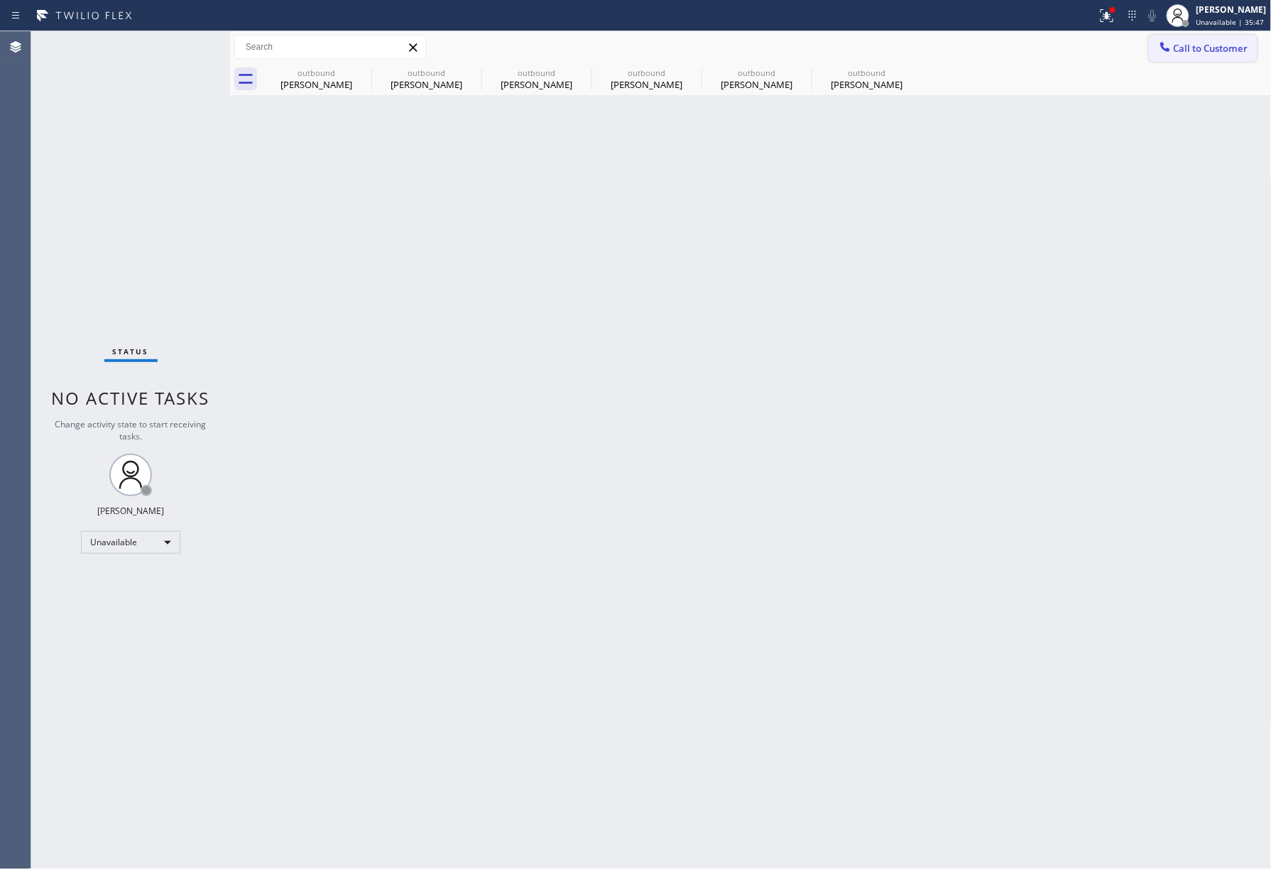
click at [1202, 40] on button "Call to Customer" at bounding box center [1203, 48] width 109 height 27
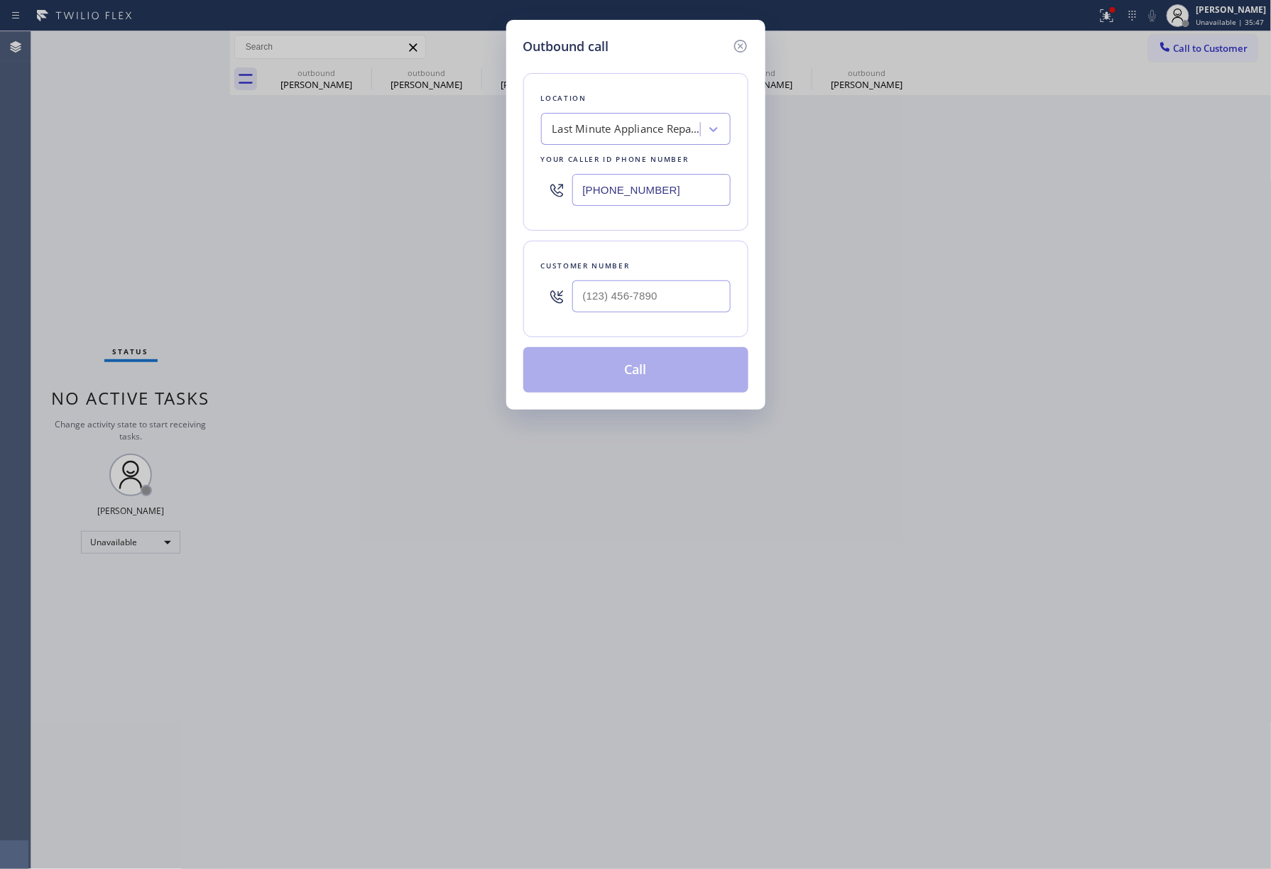
drag, startPoint x: 655, startPoint y: 185, endPoint x: 567, endPoint y: 176, distance: 88.5
click at [569, 176] on div "[PHONE_NUMBER]" at bounding box center [636, 190] width 190 height 46
paste input "844) 760-2924"
type input "[PHONE_NUMBER]"
drag, startPoint x: 577, startPoint y: 313, endPoint x: 597, endPoint y: 299, distance: 24.4
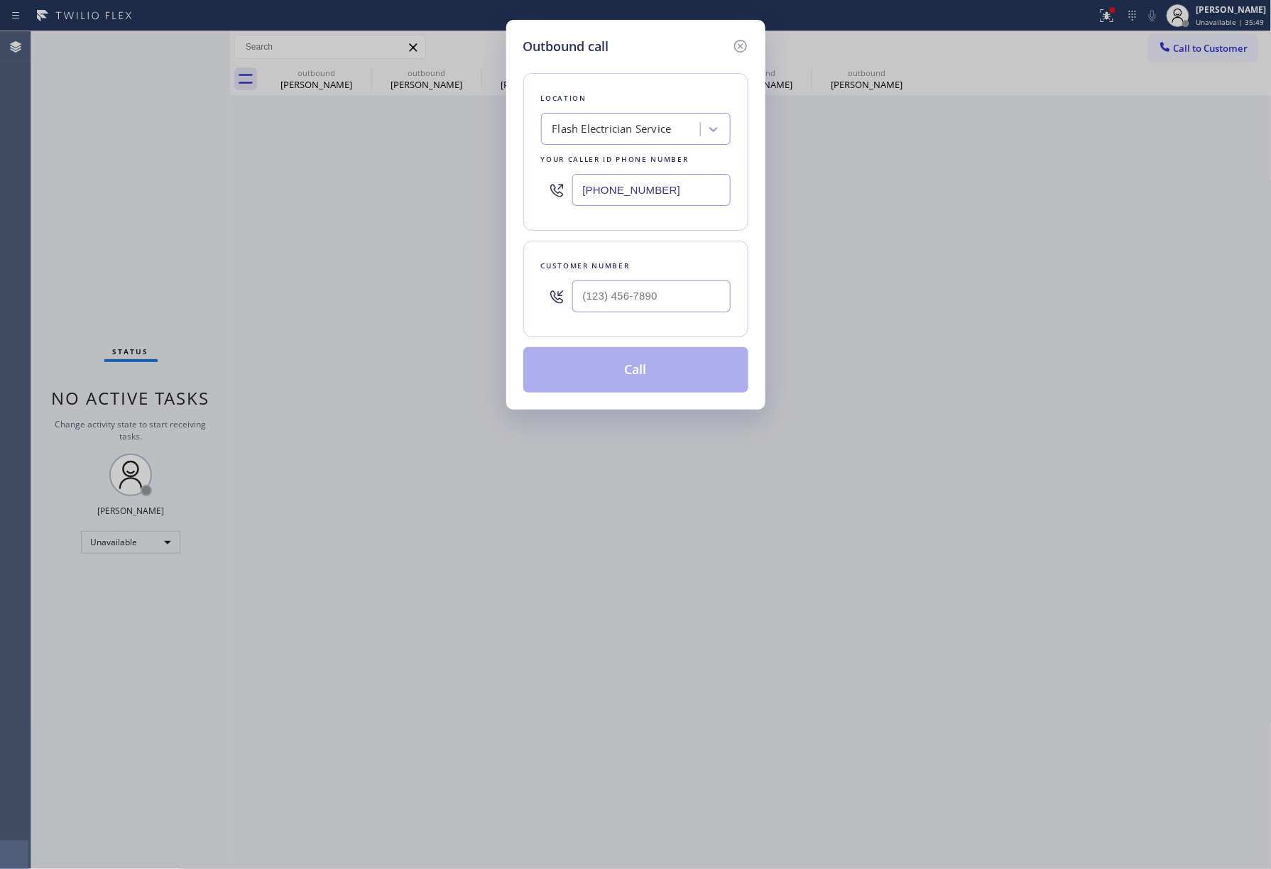
click at [577, 312] on input "text" at bounding box center [651, 297] width 158 height 32
click at [597, 299] on input "(___) ___-____" at bounding box center [651, 297] width 158 height 32
click at [577, 299] on input "(___) ___-____" at bounding box center [651, 297] width 158 height 32
paste input "310) 435-7777"
type input "[PHONE_NUMBER]"
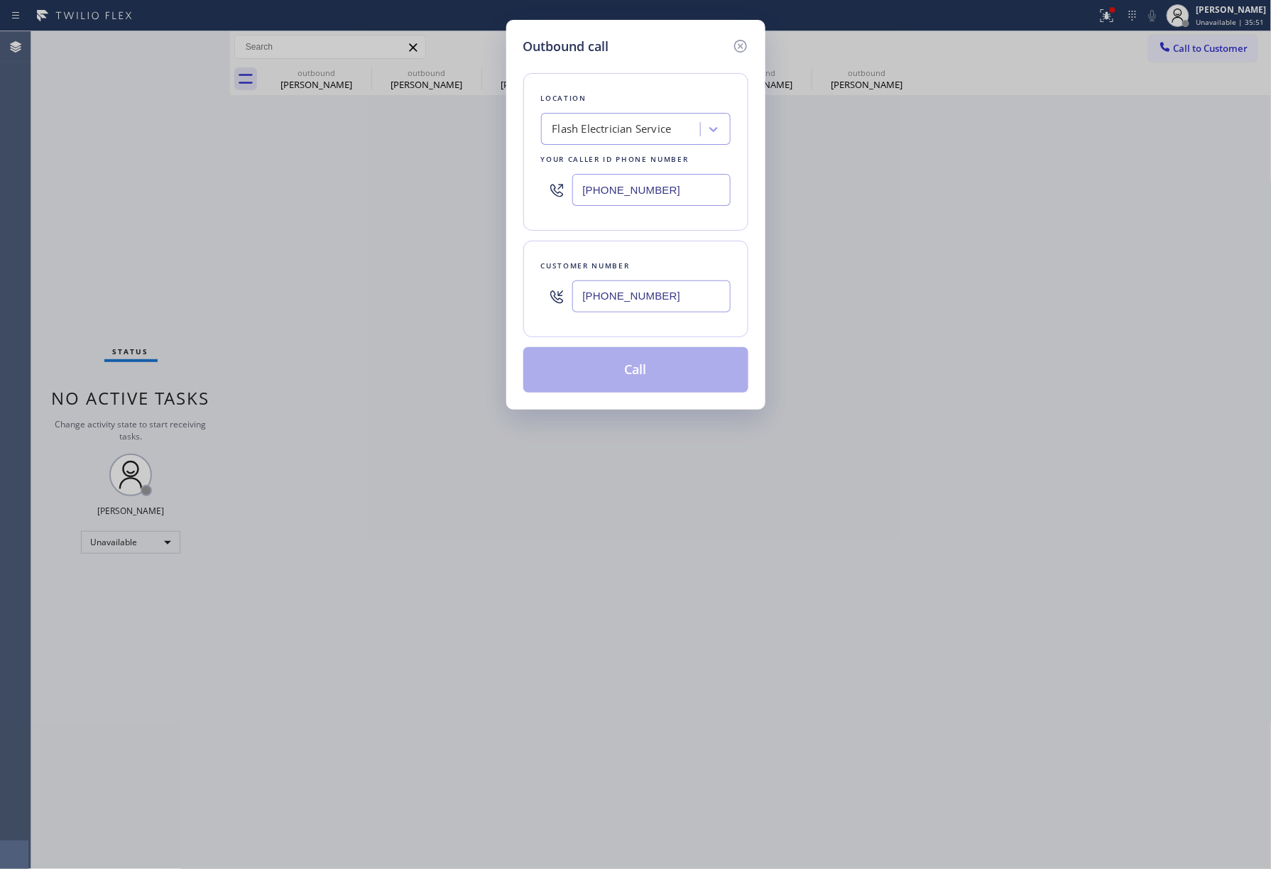
click at [619, 264] on div "Customer number" at bounding box center [636, 266] width 190 height 15
click at [626, 373] on button "Call" at bounding box center [635, 369] width 225 height 45
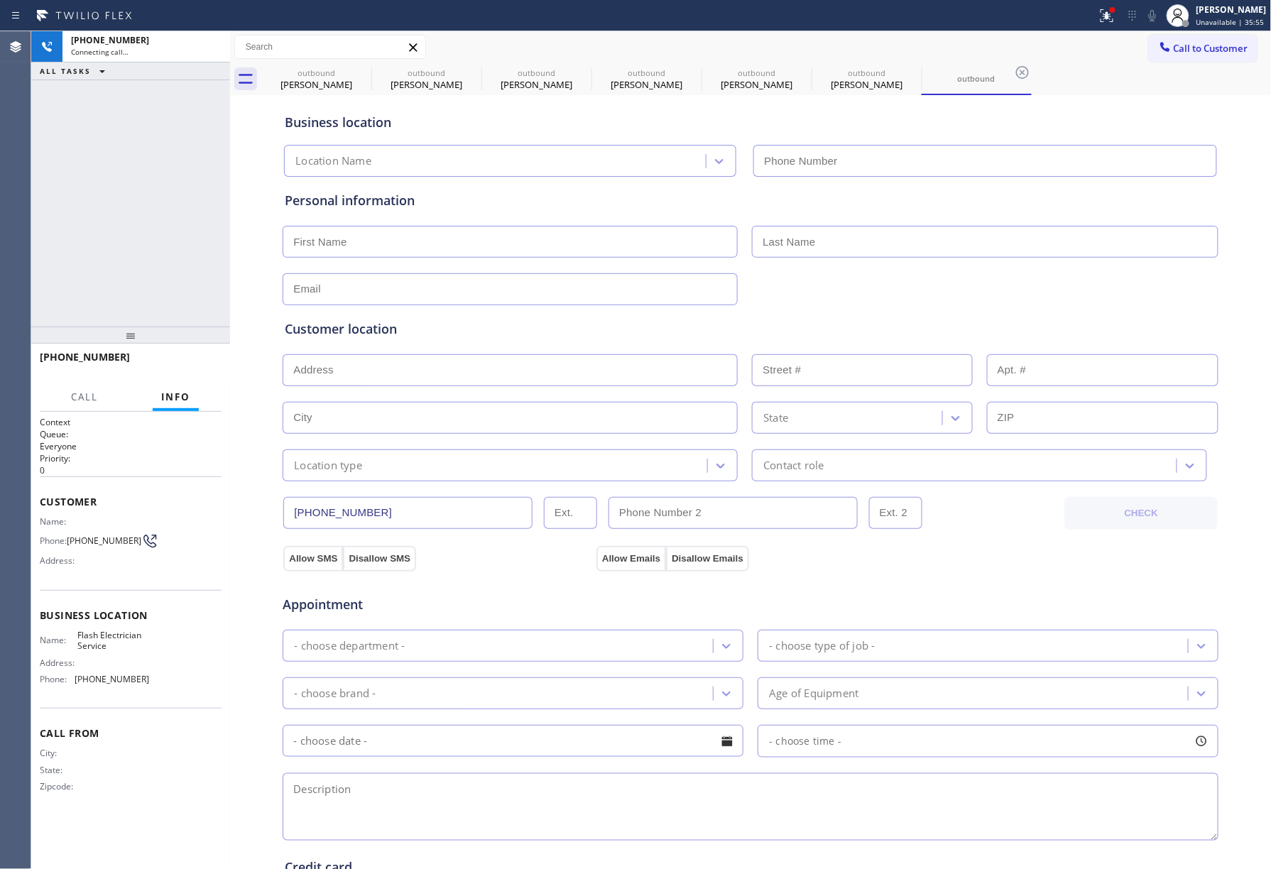
type input "[PHONE_NUMBER]"
drag, startPoint x: 100, startPoint y: 180, endPoint x: 126, endPoint y: 175, distance: 26.7
click at [100, 180] on div "[PHONE_NUMBER] Connecting call… ALL TASKS ALL TASKS ACTIVE TASKS TASKS IN WRAP …" at bounding box center [130, 178] width 199 height 295
click at [208, 355] on button "HANG UP" at bounding box center [189, 364] width 66 height 20
click at [197, 324] on div "[PHONE_NUMBER] Live | 00:13 ALL TASKS ALL TASKS ACTIVE TASKS TASKS IN WRAP UP […" at bounding box center [130, 450] width 199 height 838
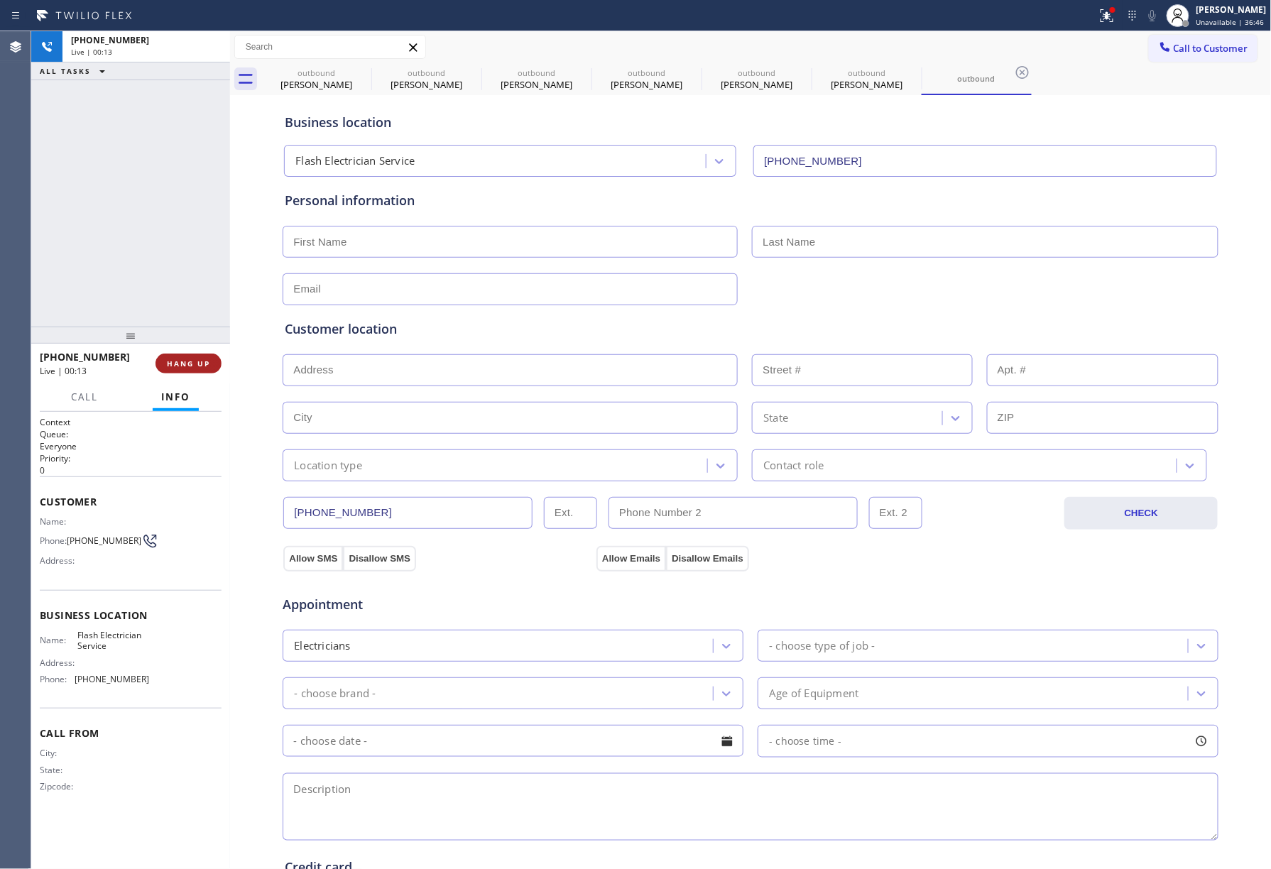
click at [200, 366] on span "HANG UP" at bounding box center [188, 364] width 43 height 10
click at [173, 280] on div "[PHONE_NUMBER] Live | 00:13 ALL TASKS ALL TASKS ACTIVE TASKS TASKS IN WRAP UP" at bounding box center [130, 178] width 199 height 295
click at [173, 279] on div "ALL TASKS ALL TASKS ACTIVE TASKS TASKS IN WRAP UP [PHONE_NUMBER] Wrap up | 00:00" at bounding box center [130, 178] width 199 height 295
click at [177, 365] on span "COMPLETE" at bounding box center [185, 364] width 49 height 10
click at [114, 236] on div "ALL TASKS ALL TASKS ACTIVE TASKS TASKS IN WRAP UP [PHONE_NUMBER] Wrap up | 00:02" at bounding box center [130, 178] width 199 height 295
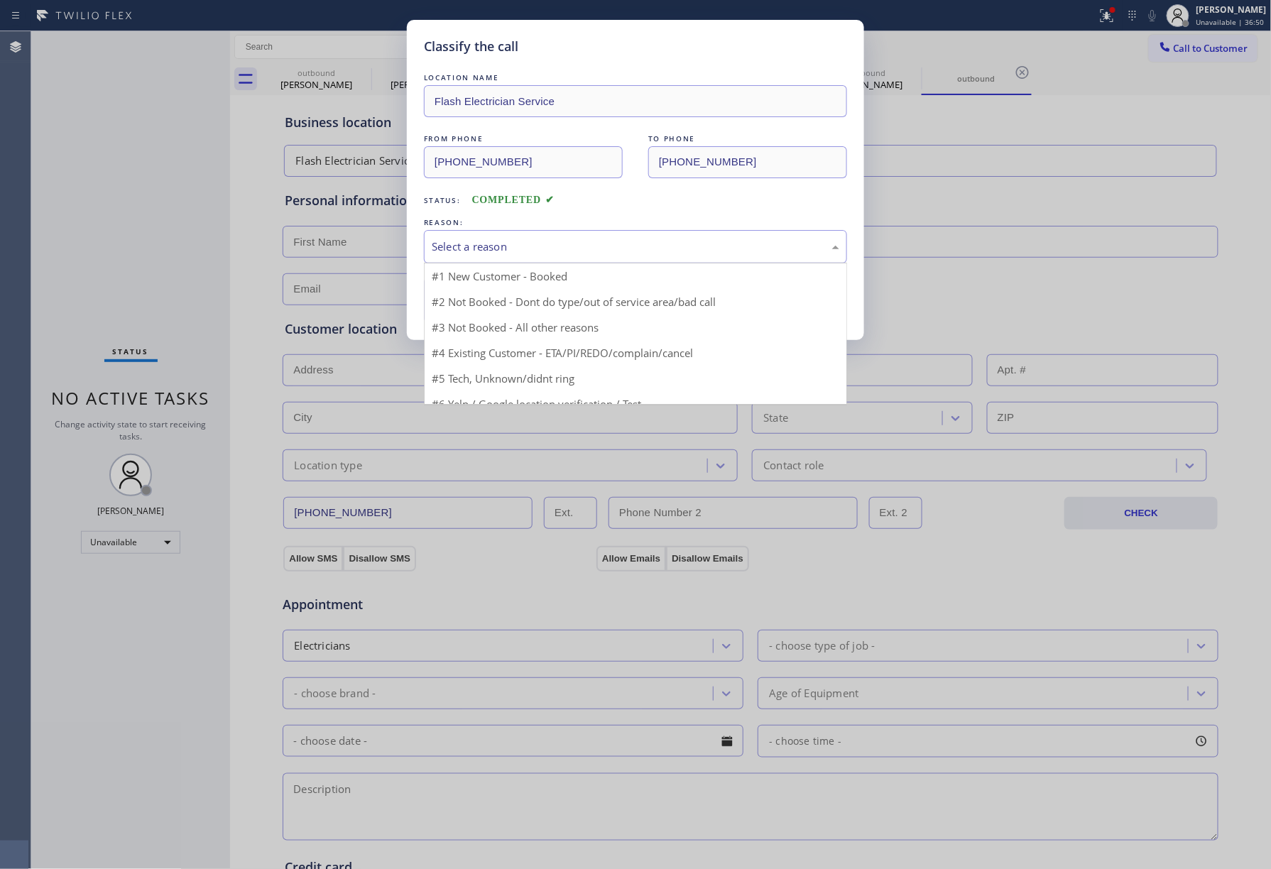
click at [507, 253] on div "Select a reason" at bounding box center [636, 247] width 408 height 16
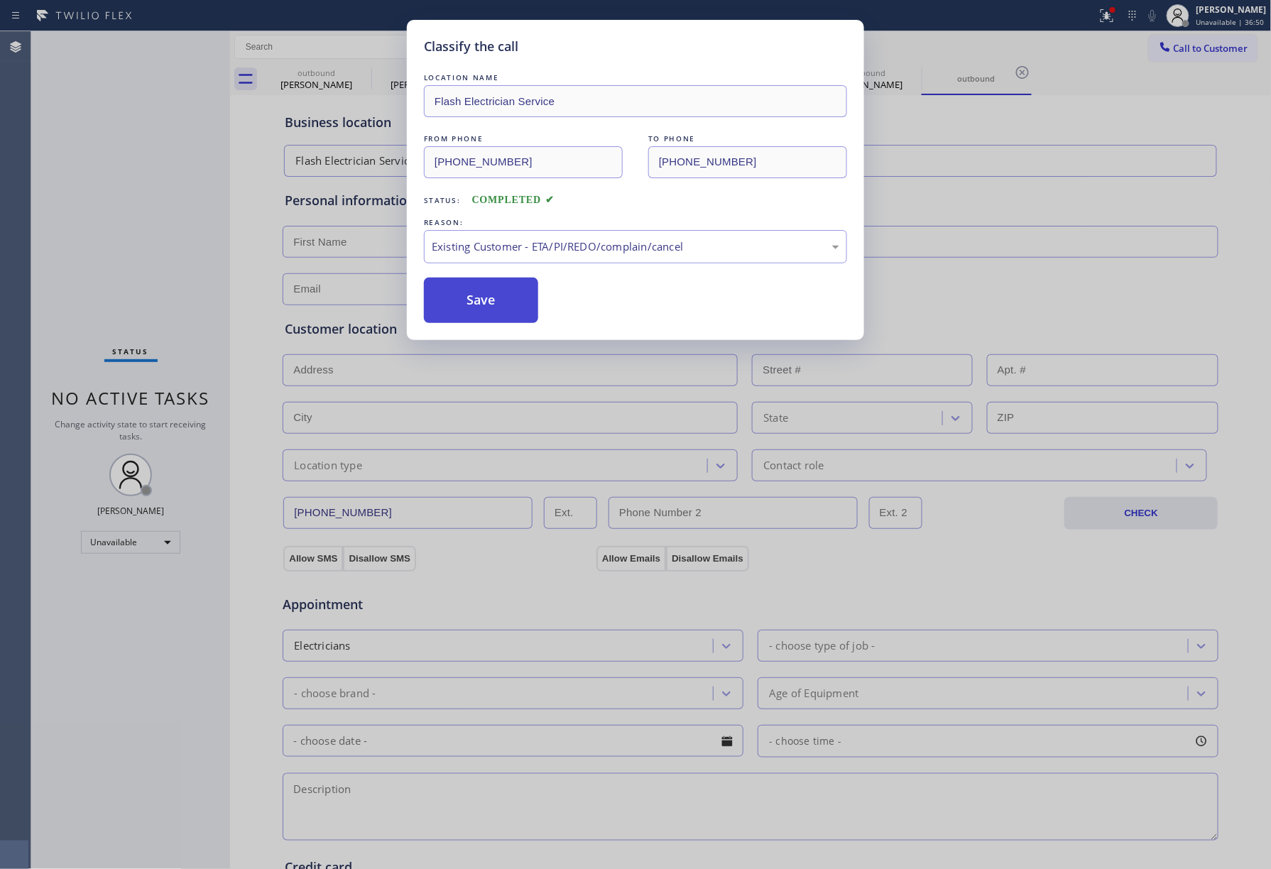
click at [463, 302] on button "Save" at bounding box center [481, 300] width 114 height 45
type input "[PHONE_NUMBER]"
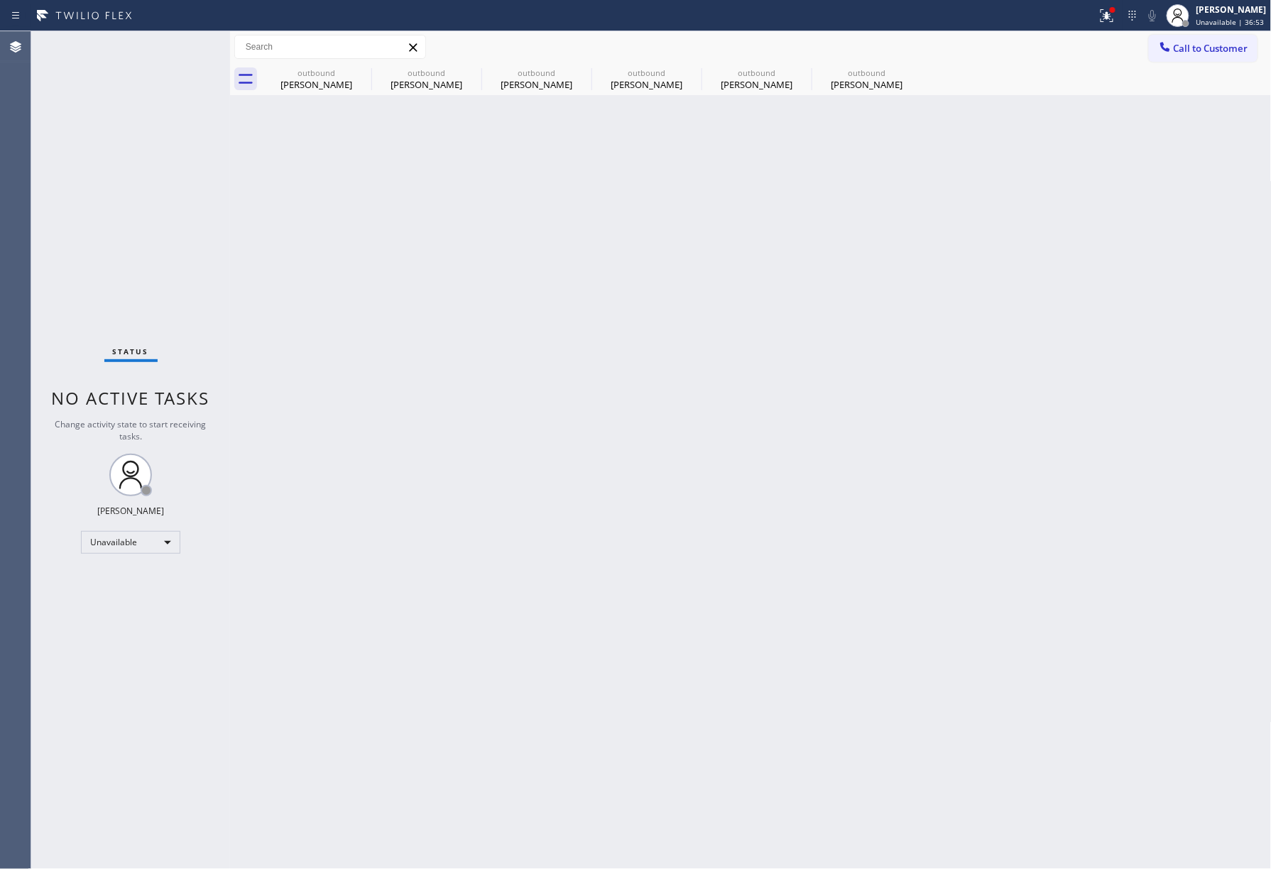
click at [1205, 47] on span "Call to Customer" at bounding box center [1211, 48] width 75 height 13
click at [0, 0] on div "Outbound call Location Flash Electrician Service Your caller id phone number [P…" at bounding box center [0, 0] width 0 height 0
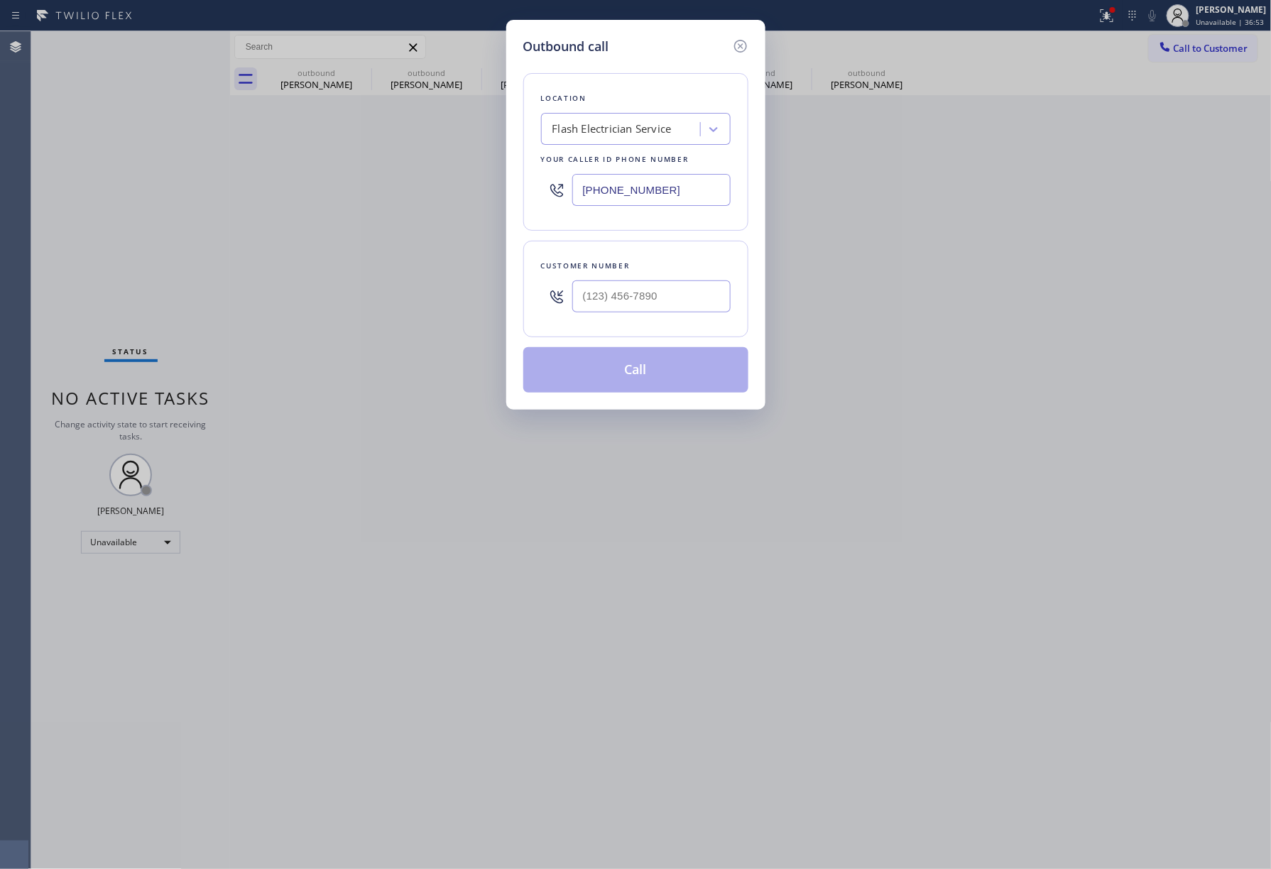
drag, startPoint x: 702, startPoint y: 202, endPoint x: 523, endPoint y: 199, distance: 179.0
click at [523, 199] on div "Location Flash Electrician Service Your caller id phone number [PHONE_NUMBER]" at bounding box center [635, 152] width 225 height 158
paste input "116) 01_-____"
type input "(116) 01_-____"
drag, startPoint x: 663, startPoint y: 285, endPoint x: 713, endPoint y: 294, distance: 50.4
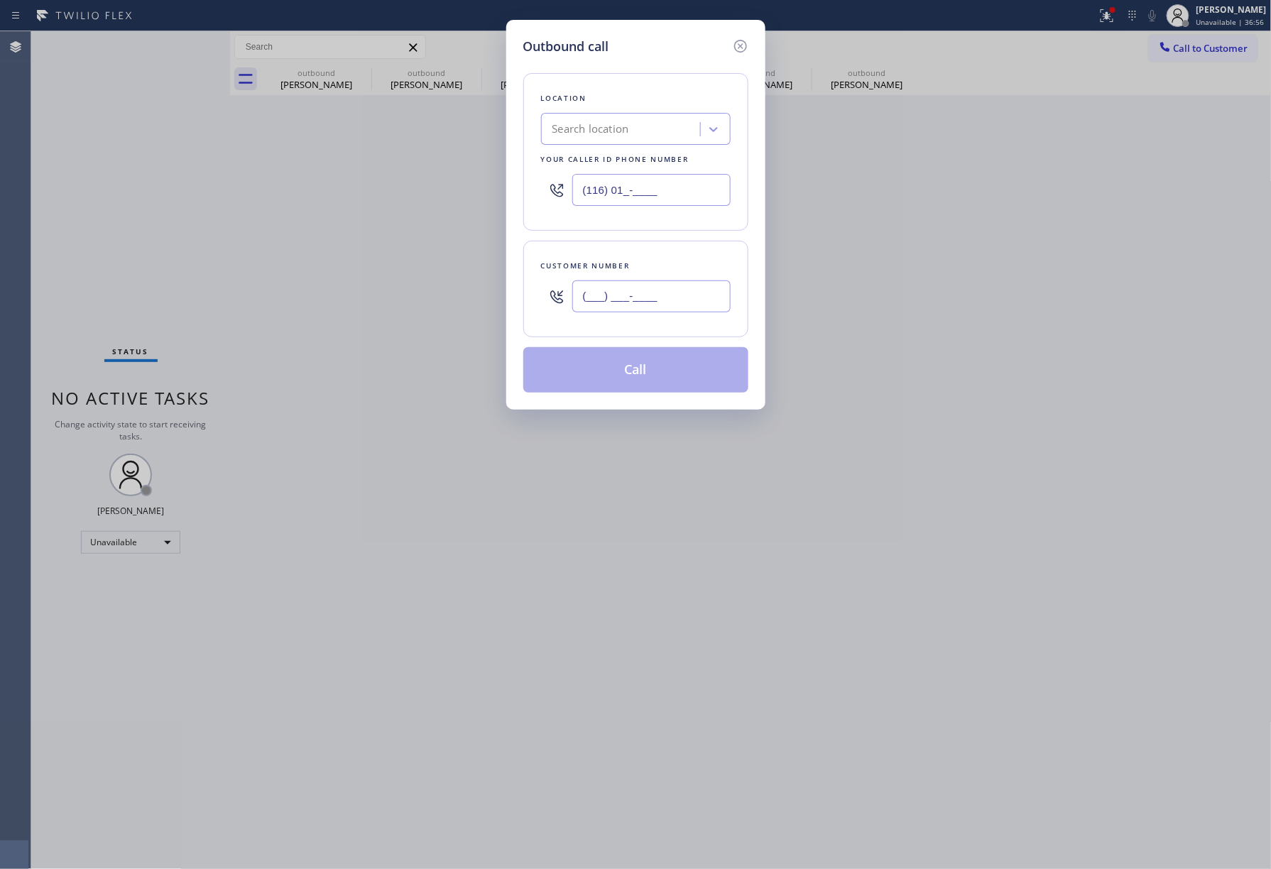
click at [663, 285] on input "(___) ___-____" at bounding box center [651, 297] width 158 height 32
paste input "786) 243-9425"
type input "[PHONE_NUMBER]"
click at [643, 121] on div "Search location" at bounding box center [622, 129] width 155 height 25
paste input "Imperial HVAC Repair"
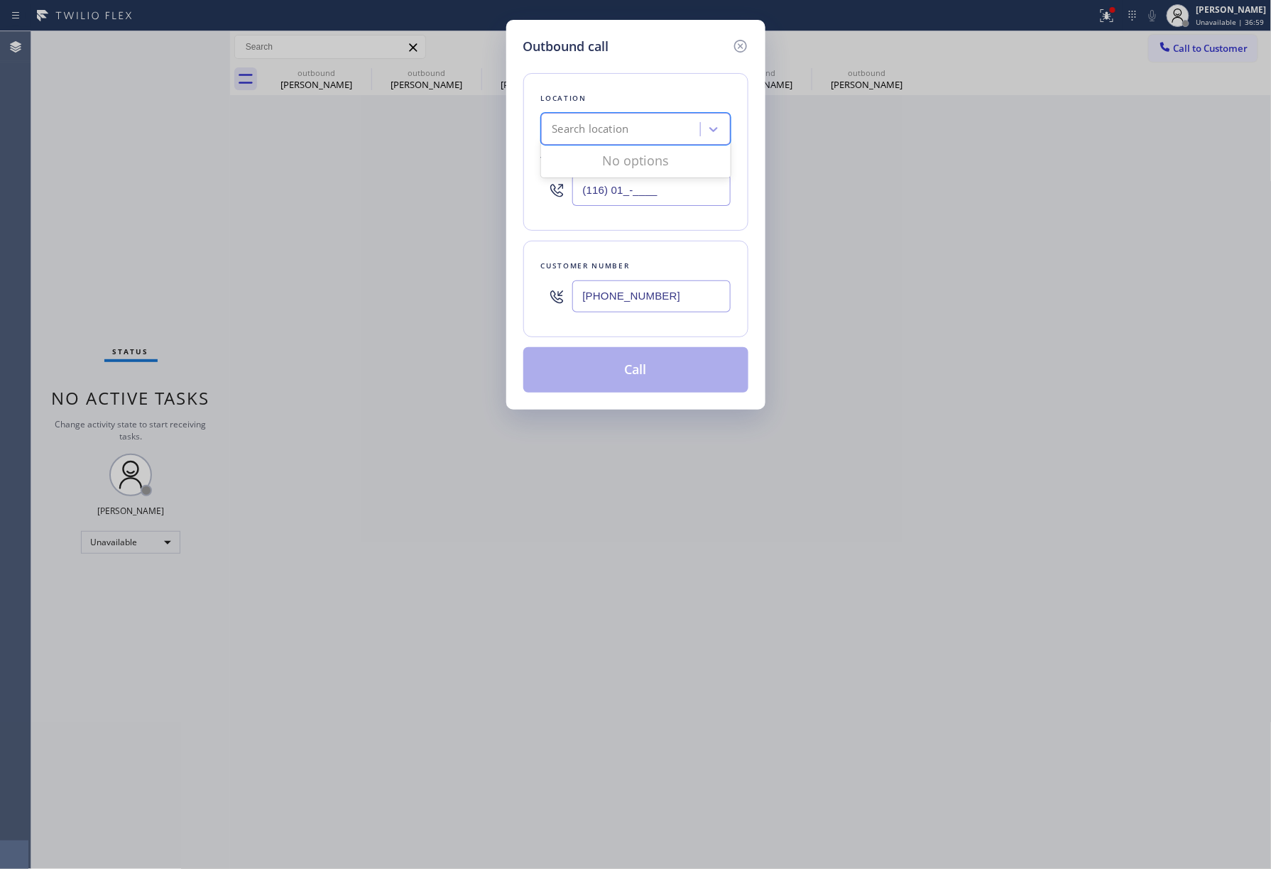
type input "Imperial HVAC Repair"
click at [605, 159] on div "Imperial HVAC Repair" at bounding box center [636, 159] width 190 height 26
type input "[PHONE_NUMBER]"
click at [600, 379] on button "Call" at bounding box center [635, 369] width 225 height 45
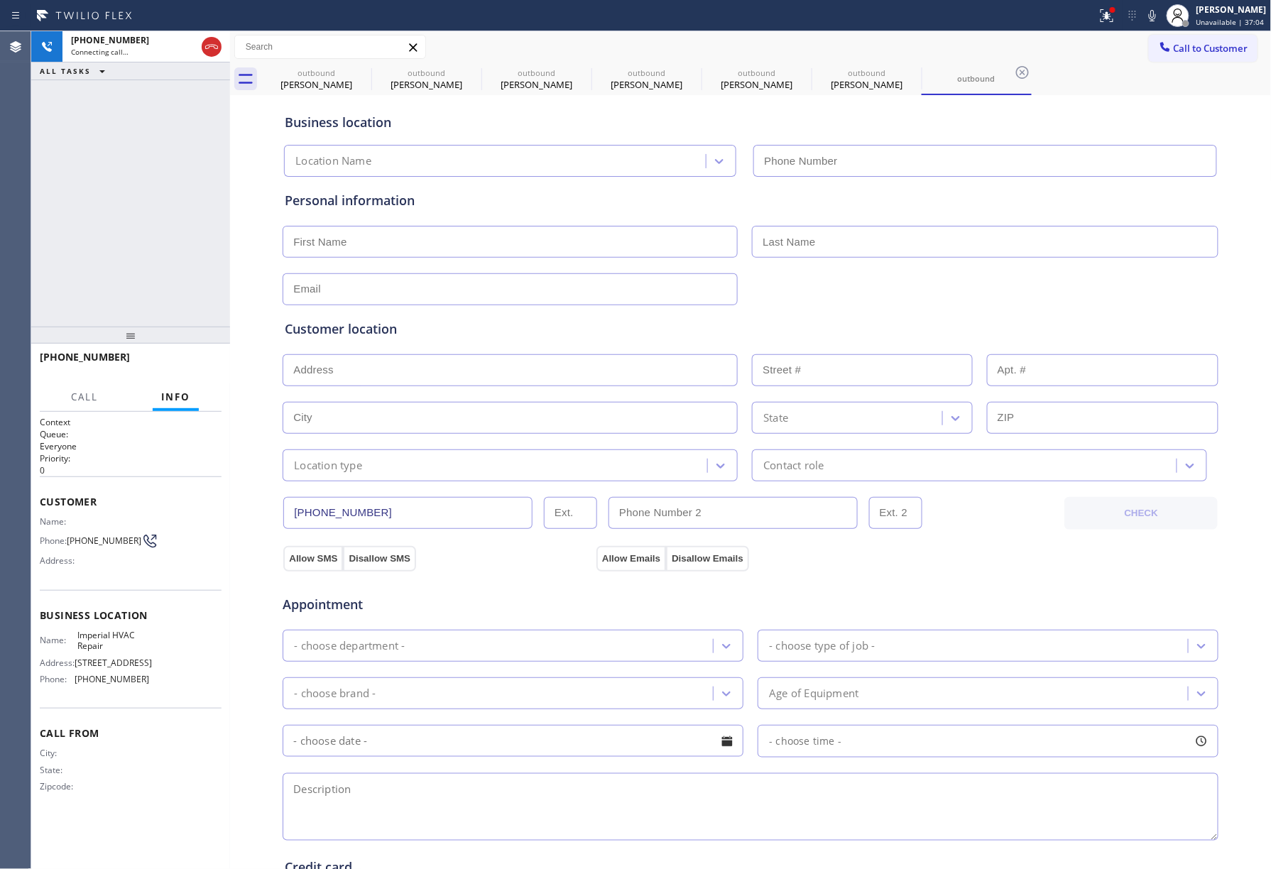
type input "[PHONE_NUMBER]"
click at [212, 54] on icon at bounding box center [211, 46] width 17 height 17
click at [99, 245] on div "[PHONE_NUMBER] Connecting call… ALL TASKS ALL TASKS ACTIVE TASKS TASKS IN WRAP …" at bounding box center [130, 178] width 199 height 295
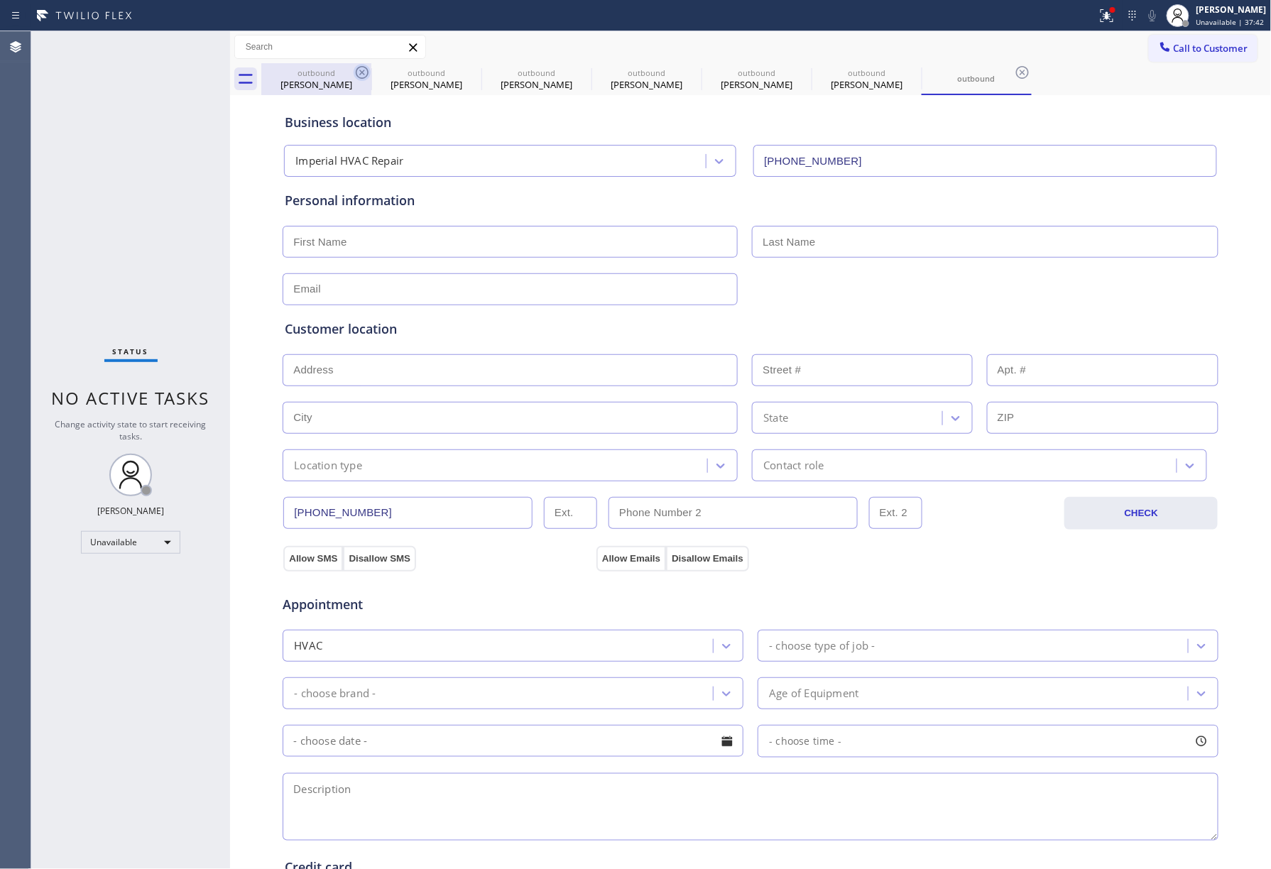
click at [361, 65] on icon at bounding box center [362, 72] width 17 height 17
type input "[PHONE_NUMBER]"
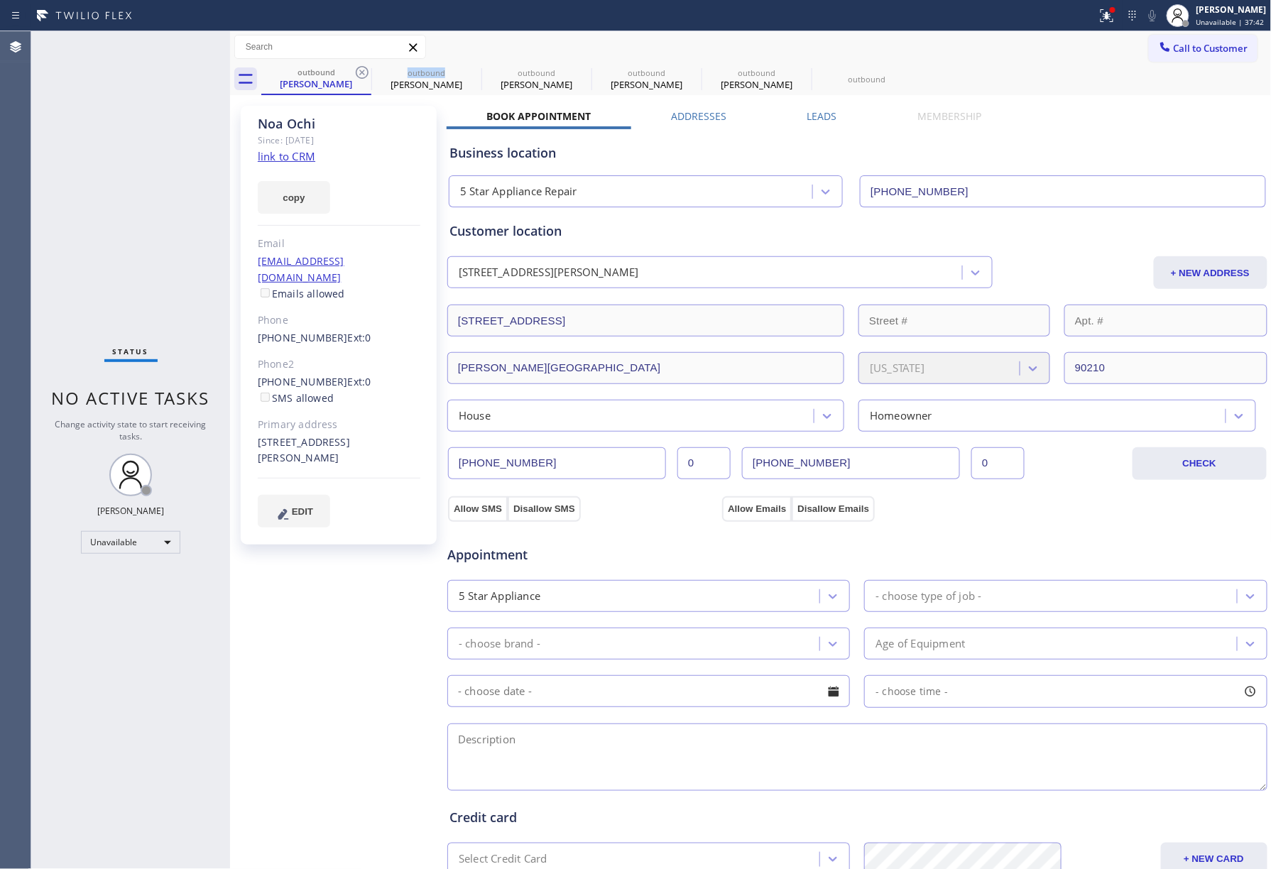
click at [361, 65] on icon at bounding box center [362, 72] width 17 height 17
click at [0, 0] on icon at bounding box center [0, 0] width 0 height 0
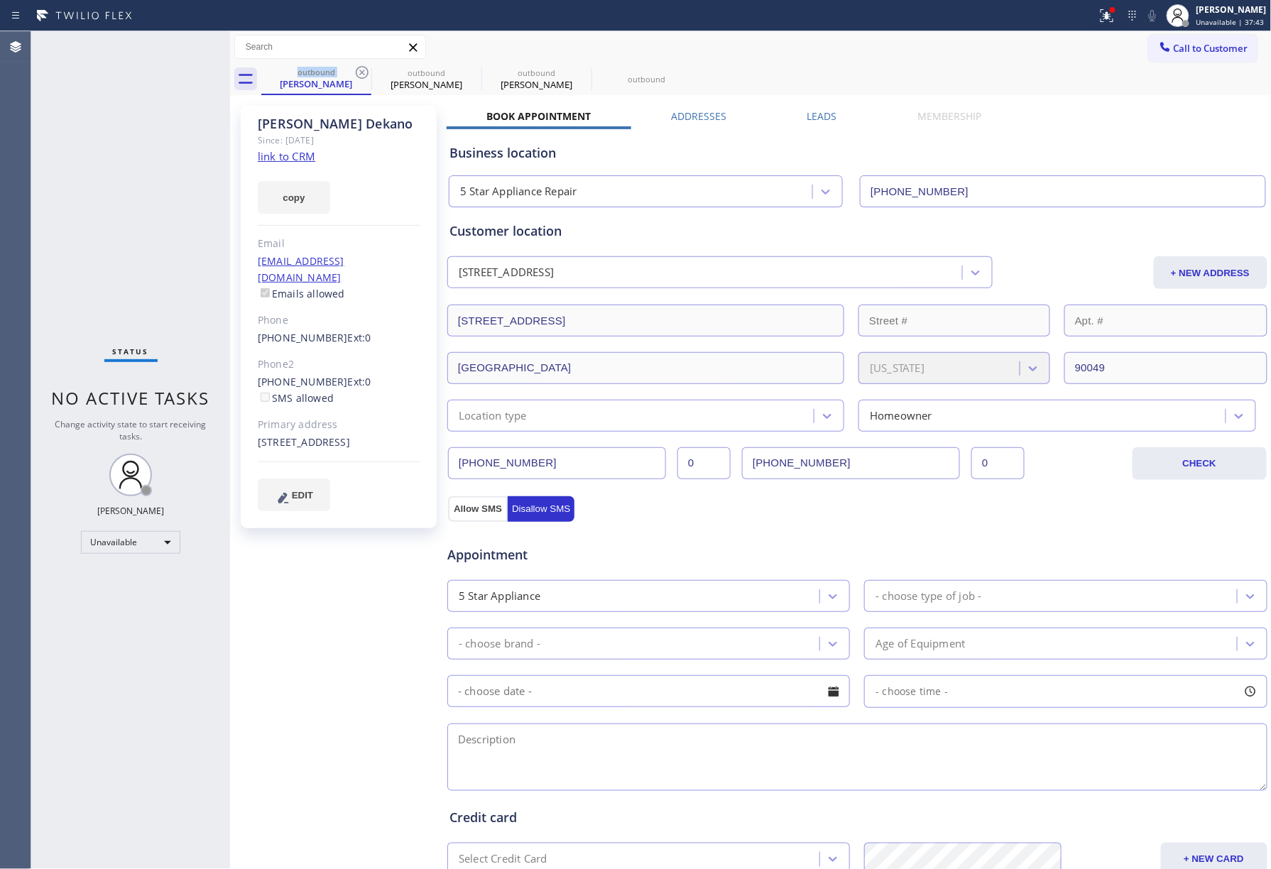
click at [361, 65] on icon at bounding box center [362, 72] width 17 height 17
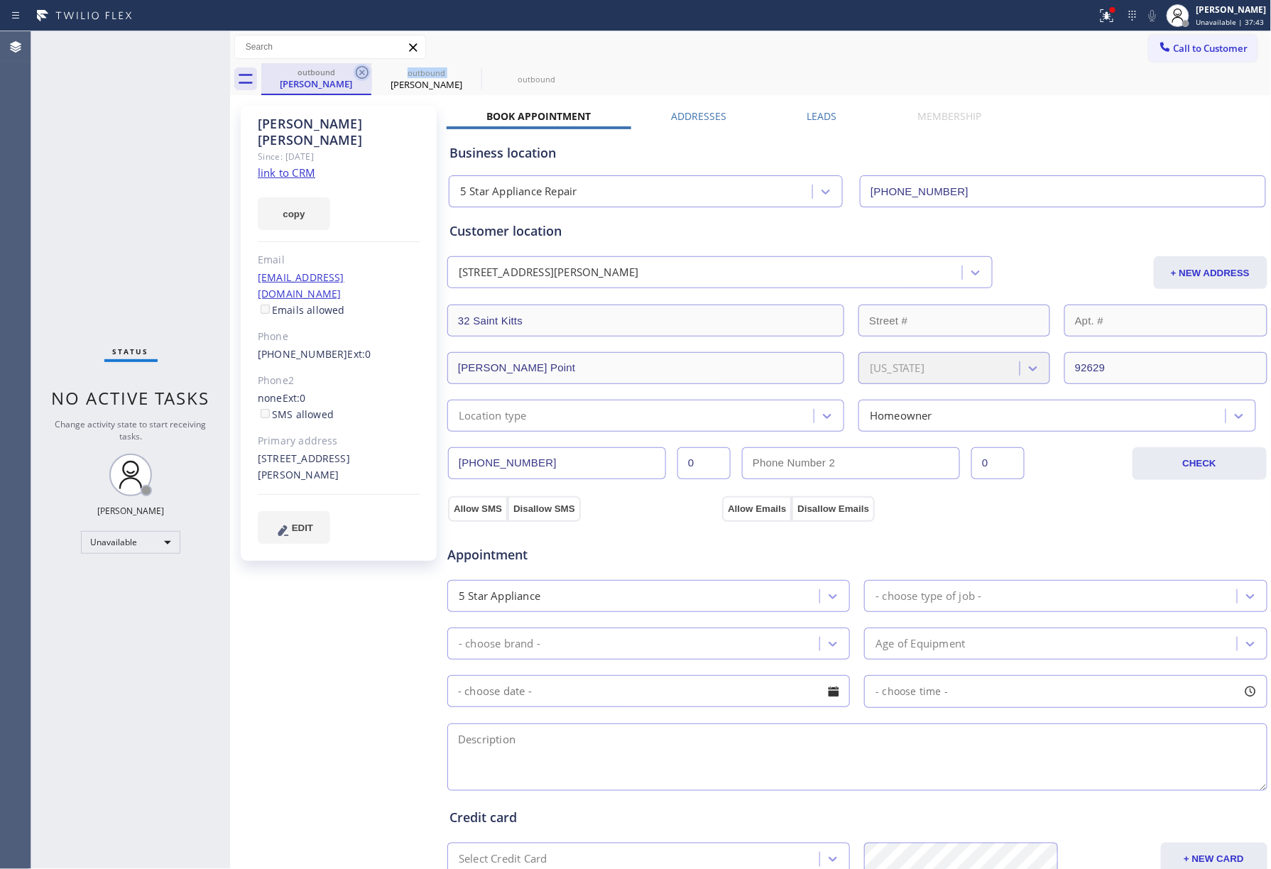
click at [361, 65] on icon at bounding box center [362, 72] width 17 height 17
type input "[PHONE_NUMBER]"
click at [0, 0] on icon at bounding box center [0, 0] width 0 height 0
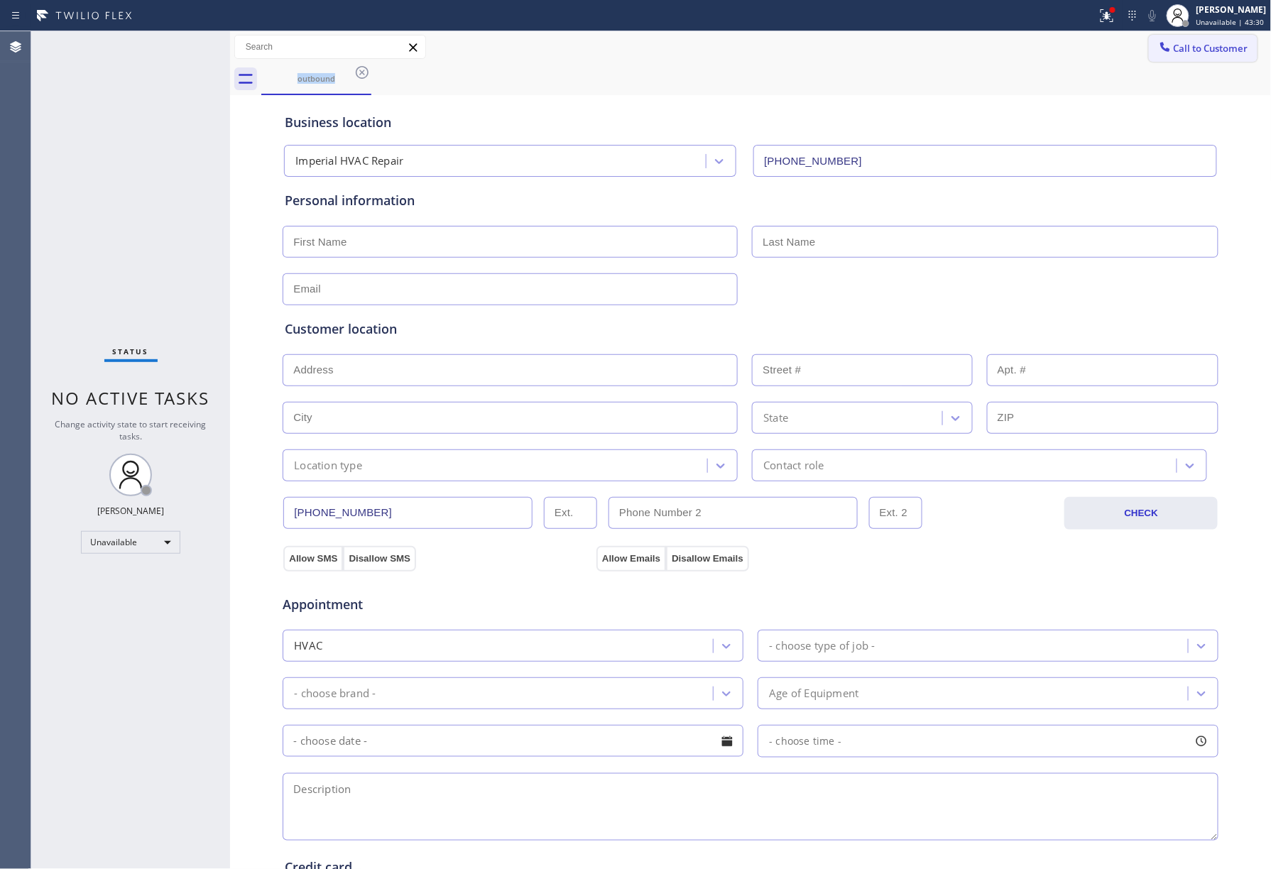
click at [1185, 50] on span "Call to Customer" at bounding box center [1211, 48] width 75 height 13
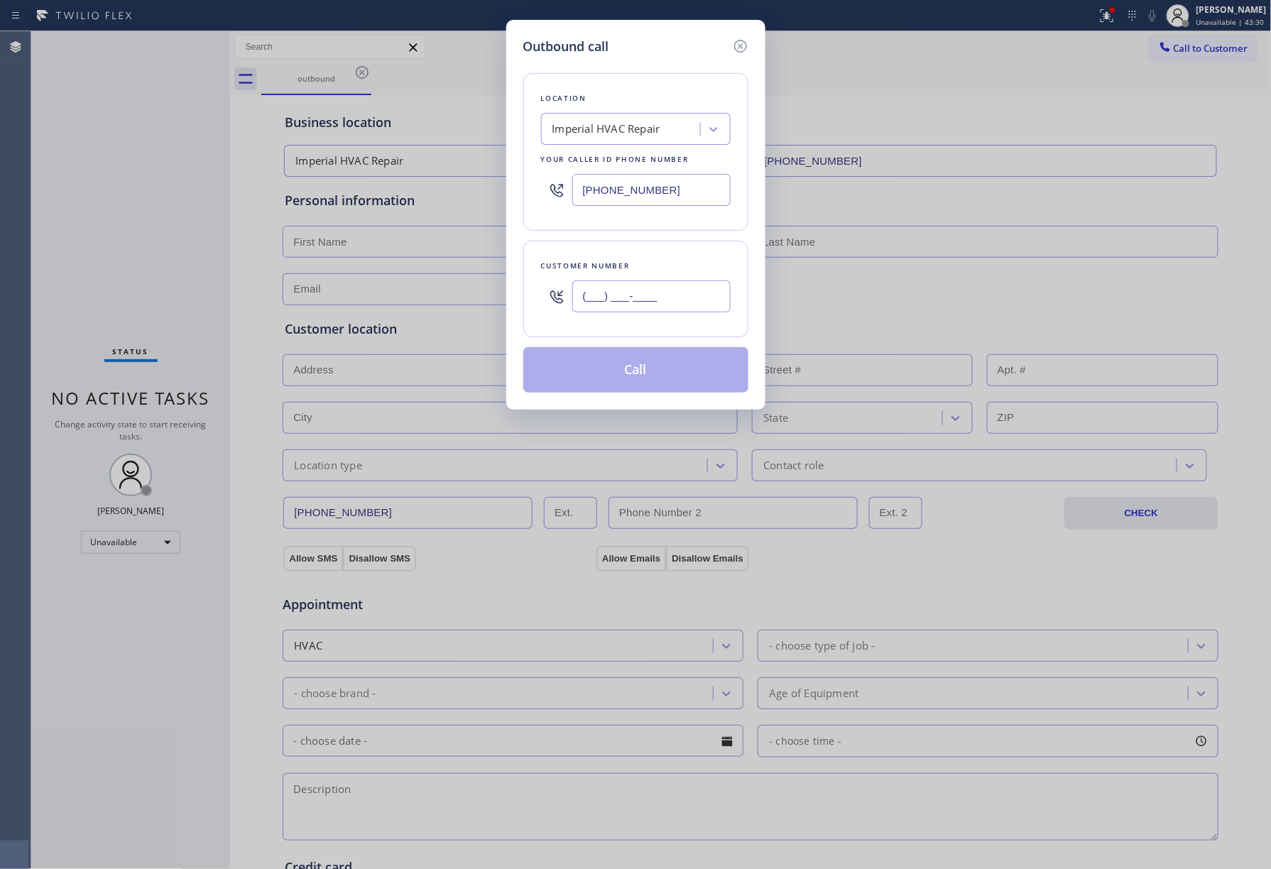
click at [648, 301] on input "(___) ___-____" at bounding box center [651, 297] width 158 height 32
paste input "516) 650-9901"
type input "[PHONE_NUMBER]"
drag, startPoint x: 602, startPoint y: 190, endPoint x: 517, endPoint y: 163, distance: 89.4
click at [520, 179] on div "Outbound call Location Imperial HVAC Repair Your caller id phone number [PHONE_…" at bounding box center [635, 215] width 259 height 390
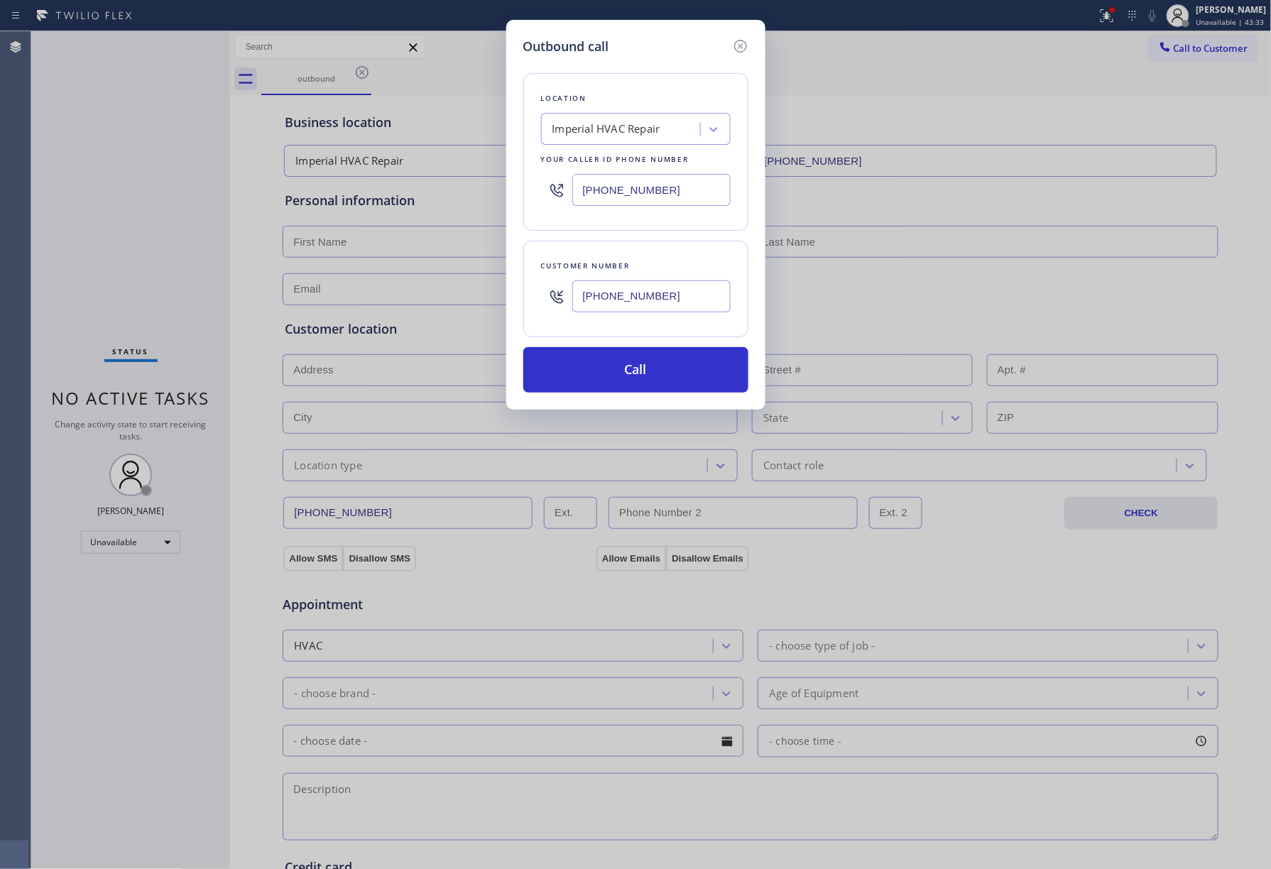
paste input "855) 731-4952"
type input "[PHONE_NUMBER]"
click at [615, 99] on div "Location" at bounding box center [636, 98] width 190 height 15
click at [646, 383] on button "Call" at bounding box center [635, 369] width 225 height 45
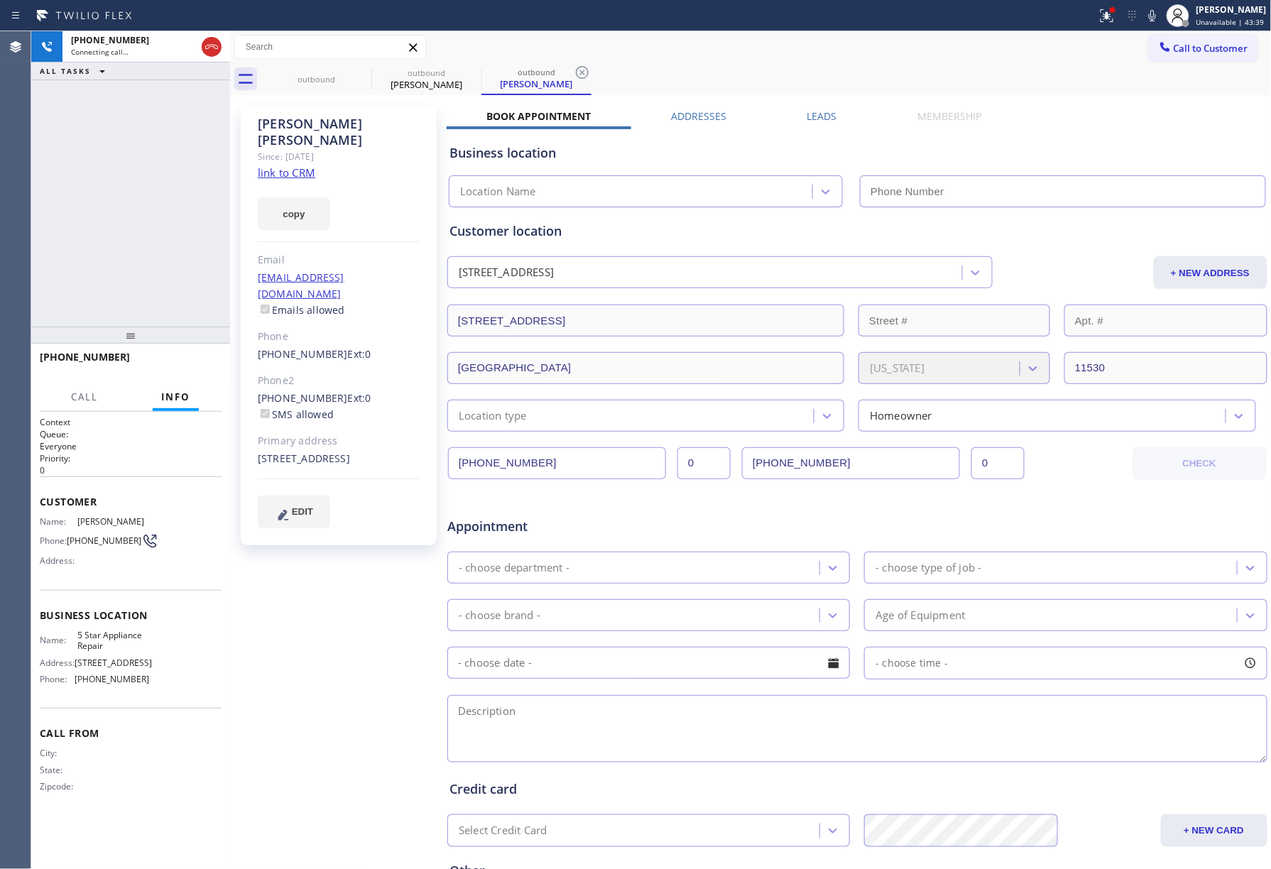
type input "[PHONE_NUMBER]"
click at [194, 365] on span "HANG UP" at bounding box center [188, 364] width 43 height 10
click at [183, 312] on div "[PHONE_NUMBER] Live | 00:08 ALL TASKS ALL TASKS ACTIVE TASKS TASKS IN WRAP UP" at bounding box center [130, 178] width 199 height 295
click at [180, 357] on button "HANG UP" at bounding box center [189, 364] width 66 height 20
click at [179, 251] on div "[PHONE_NUMBER] Live | 00:08 ALL TASKS ALL TASKS ACTIVE TASKS TASKS IN WRAP UP" at bounding box center [130, 178] width 199 height 295
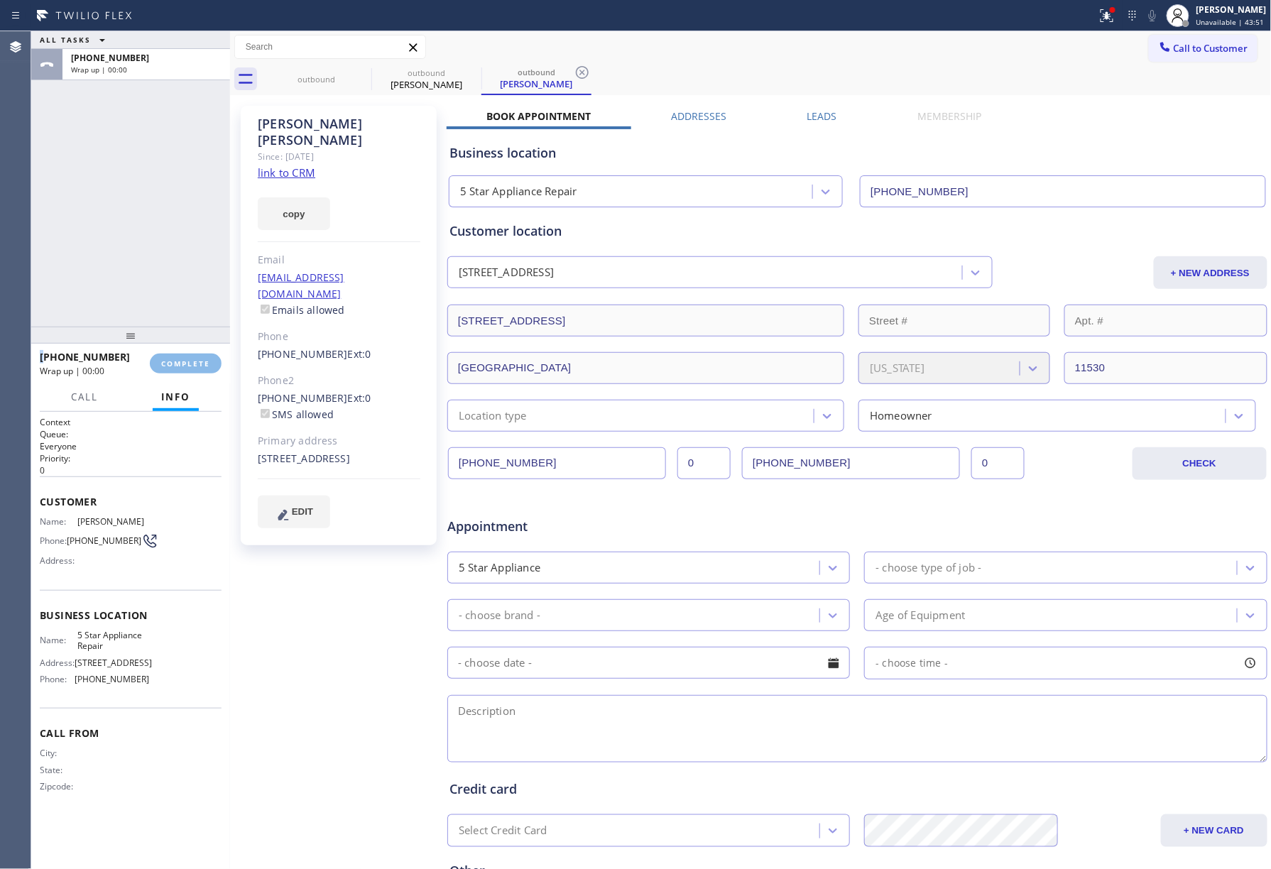
click at [179, 251] on div "ALL TASKS ALL TASKS ACTIVE TASKS TASKS IN WRAP UP [PHONE_NUMBER] Wrap up | 00:00" at bounding box center [130, 178] width 199 height 295
click at [186, 361] on span "COMPLETE" at bounding box center [185, 364] width 49 height 10
click at [148, 285] on div "ALL TASKS ALL TASKS ACTIVE TASKS TASKS IN WRAP UP [PHONE_NUMBER] Wrap up | 00:01" at bounding box center [130, 178] width 199 height 295
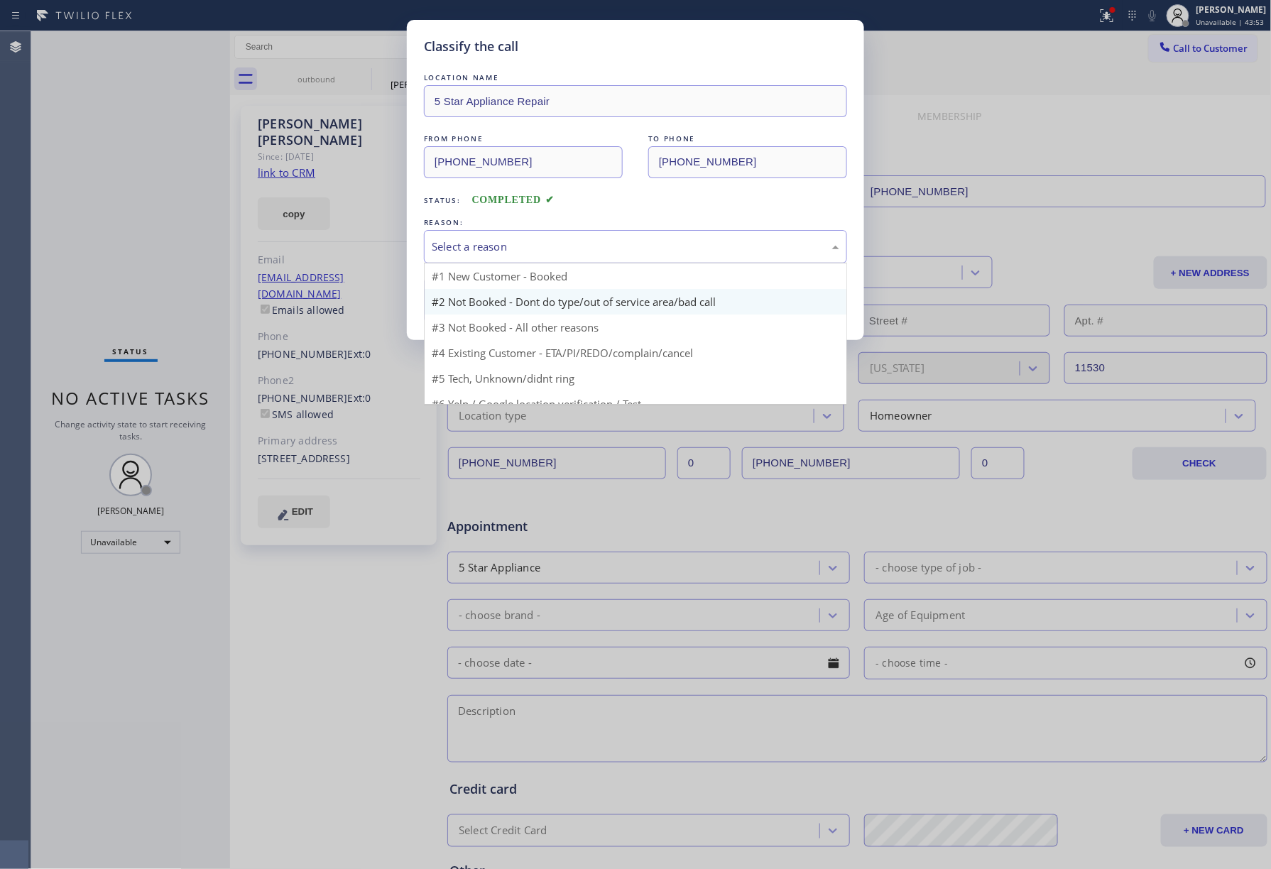
drag, startPoint x: 561, startPoint y: 233, endPoint x: 518, endPoint y: 304, distance: 82.8
click at [560, 234] on div "Select a reason" at bounding box center [635, 246] width 423 height 33
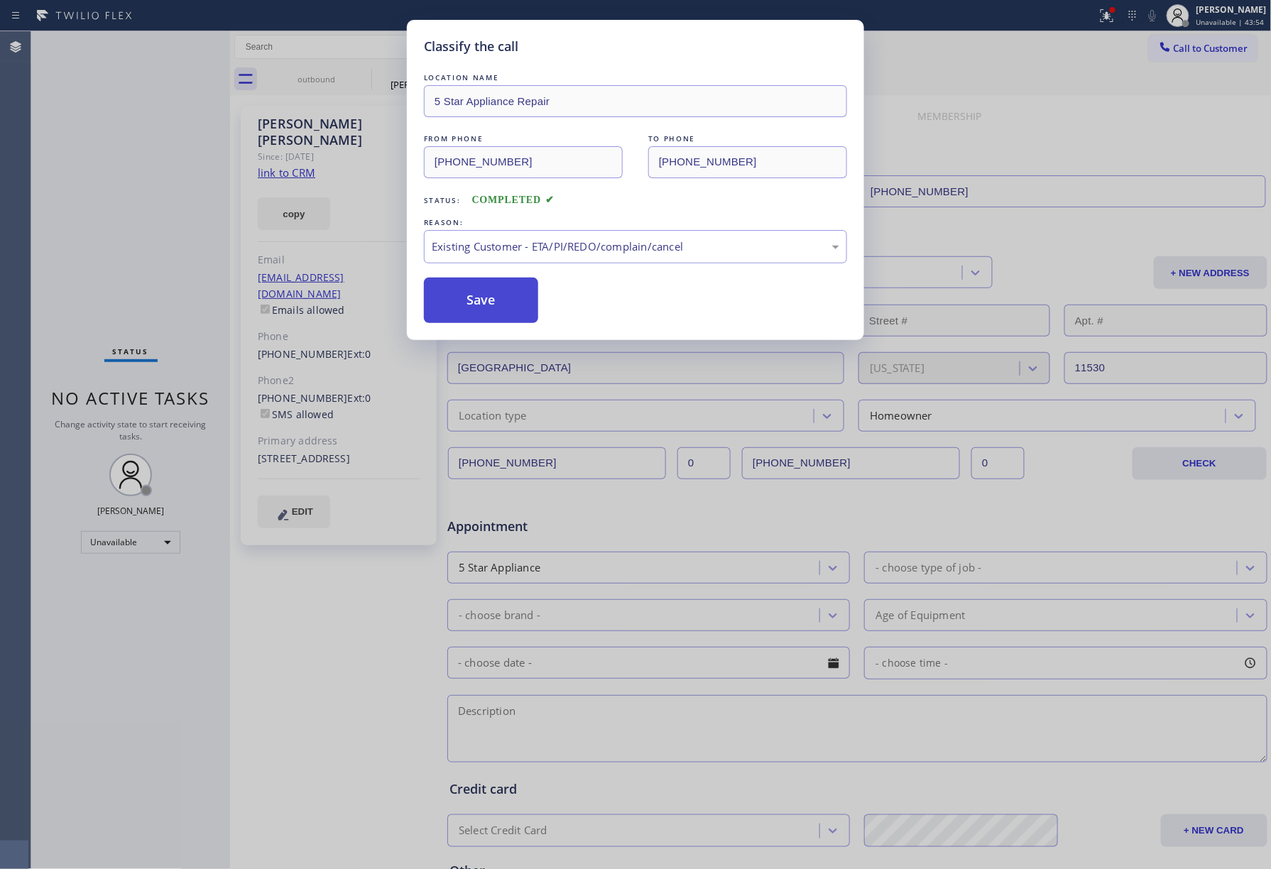
click at [489, 299] on button "Save" at bounding box center [481, 300] width 114 height 45
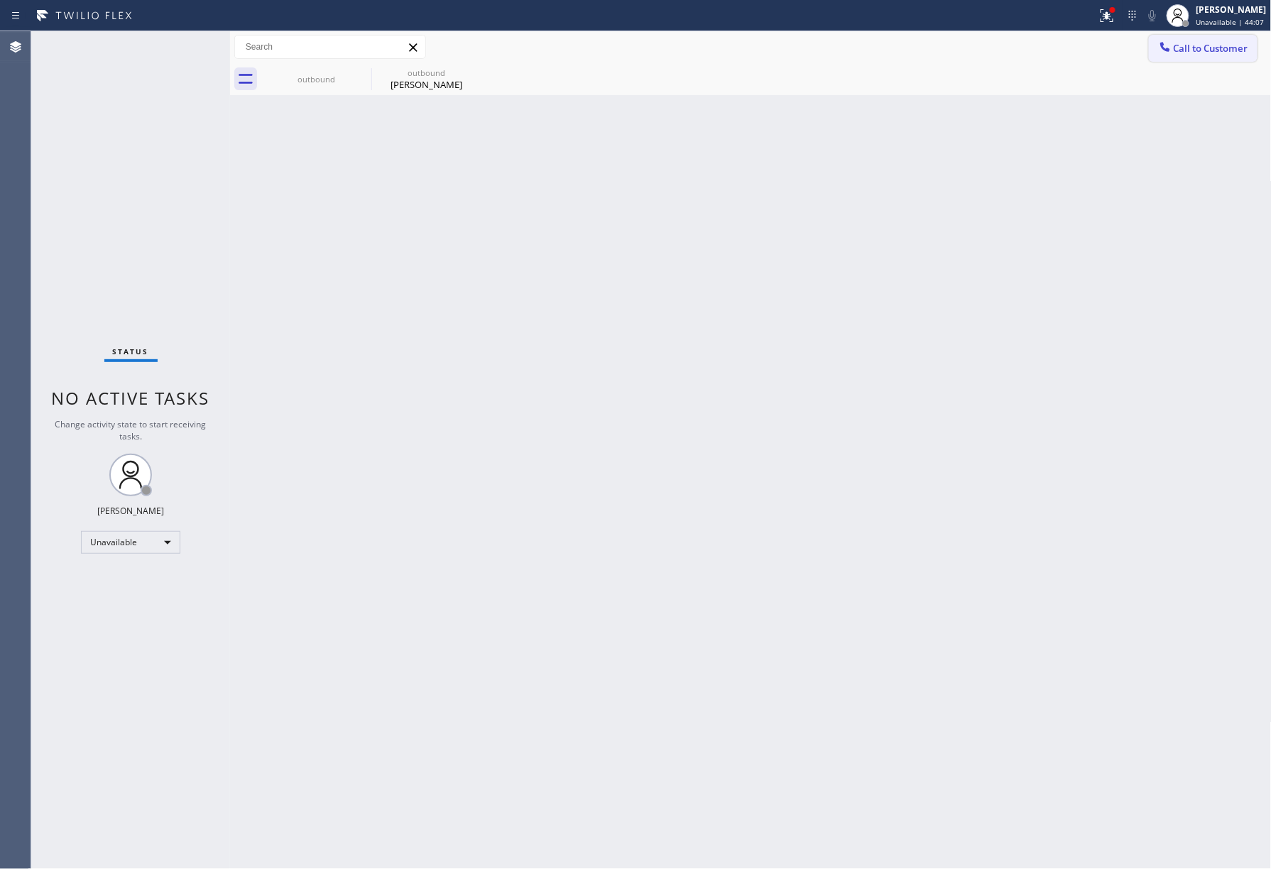
click at [1203, 53] on span "Call to Customer" at bounding box center [1211, 48] width 75 height 13
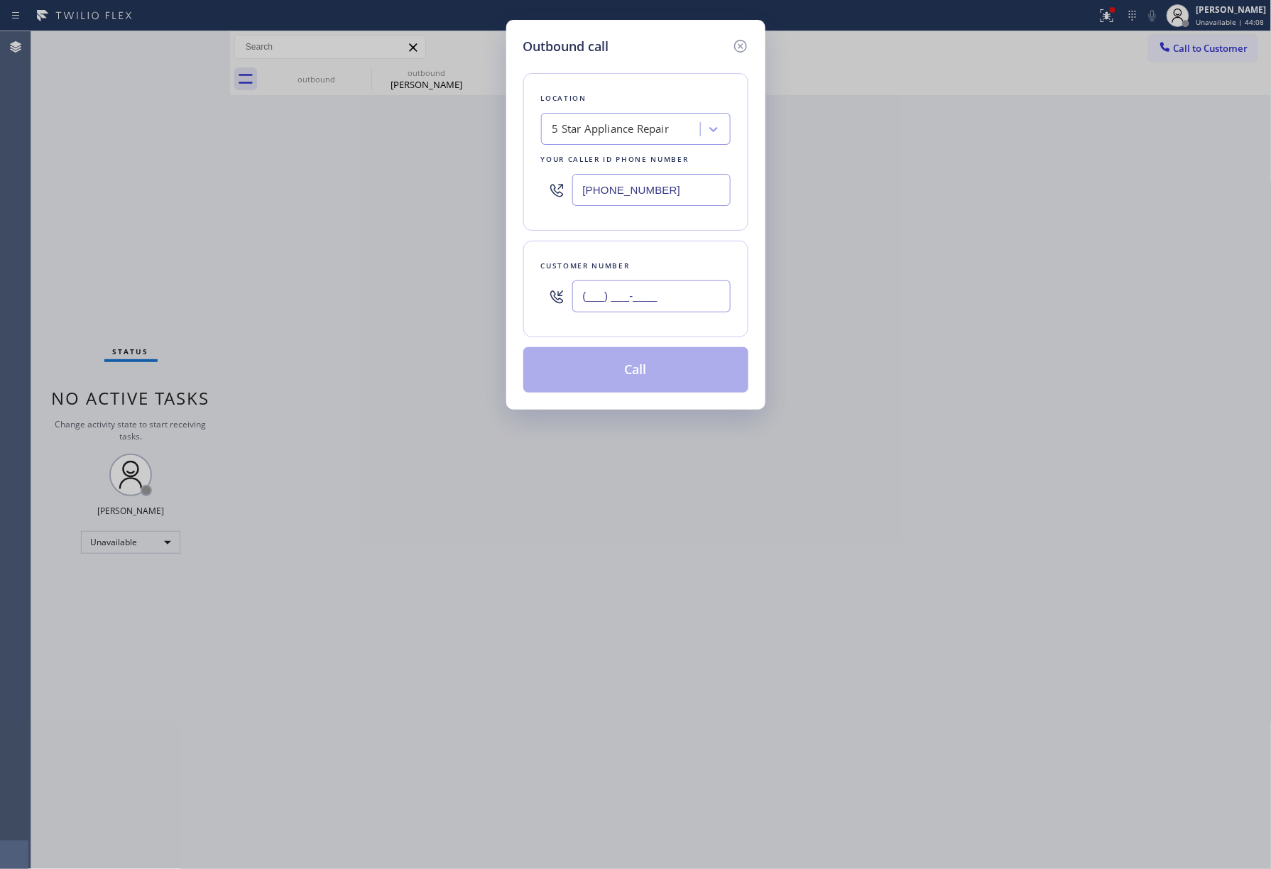
click at [678, 299] on input "(___) ___-____" at bounding box center [651, 297] width 158 height 32
paste input "786) 325-3143"
type input "[PHONE_NUMBER]"
click at [665, 262] on div "Customer number" at bounding box center [636, 266] width 190 height 15
click at [653, 381] on button "Call" at bounding box center [635, 369] width 225 height 45
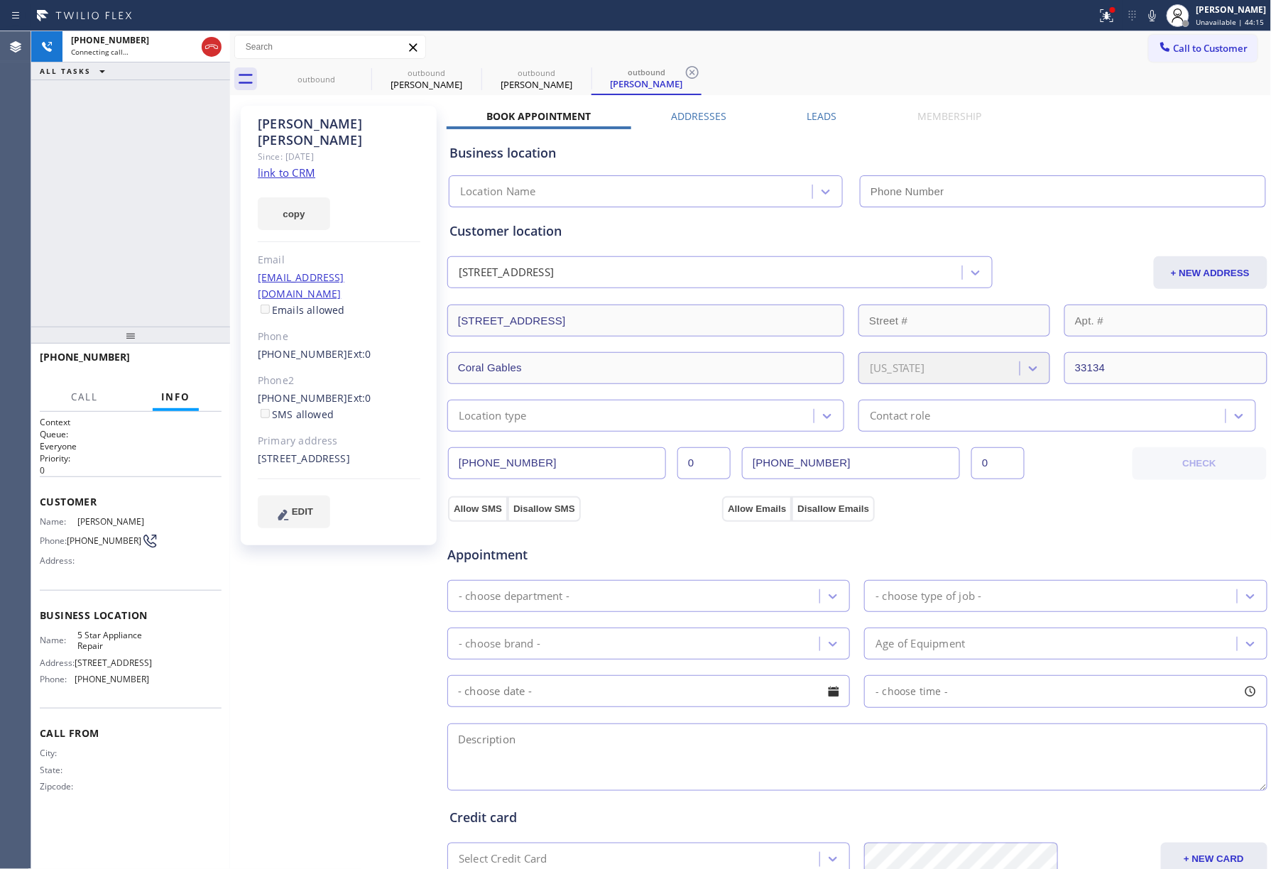
type input "[PHONE_NUMBER]"
click at [199, 368] on button "HANG UP" at bounding box center [189, 364] width 66 height 20
click at [182, 288] on div "[PHONE_NUMBER] Live | 00:03 ALL TASKS ALL TASKS ACTIVE TASKS TASKS IN WRAP UP" at bounding box center [130, 178] width 199 height 295
click at [182, 358] on button "HANG UP" at bounding box center [189, 364] width 66 height 20
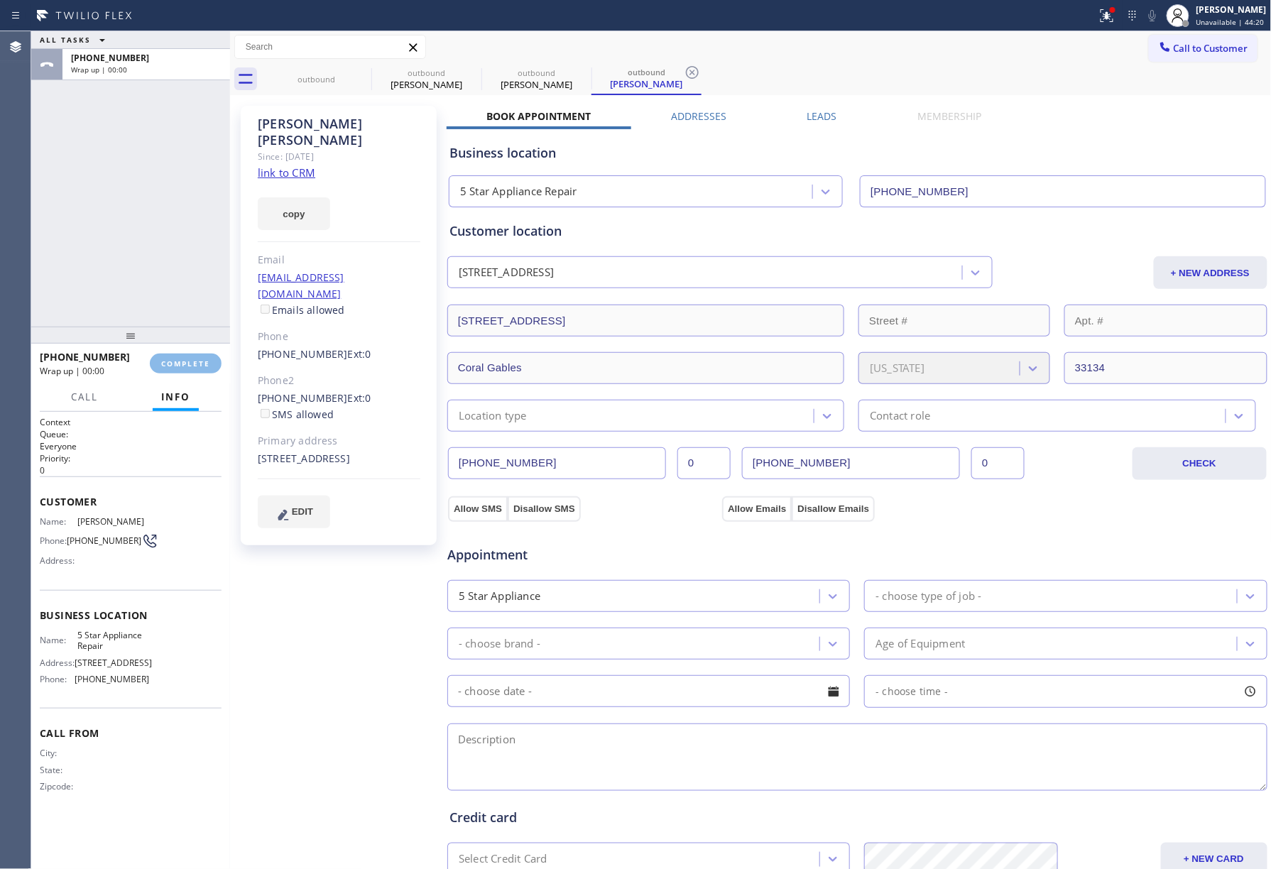
click at [183, 282] on div "ALL TASKS ALL TASKS ACTIVE TASKS TASKS IN WRAP UP [PHONE_NUMBER] Wrap up | 00:00" at bounding box center [130, 178] width 199 height 295
click at [163, 365] on span "COMPLETE" at bounding box center [185, 364] width 49 height 10
click at [156, 266] on div "ALL TASKS ALL TASKS ACTIVE TASKS TASKS IN WRAP UP [PHONE_NUMBER] Wrap up | 00:01" at bounding box center [130, 178] width 199 height 295
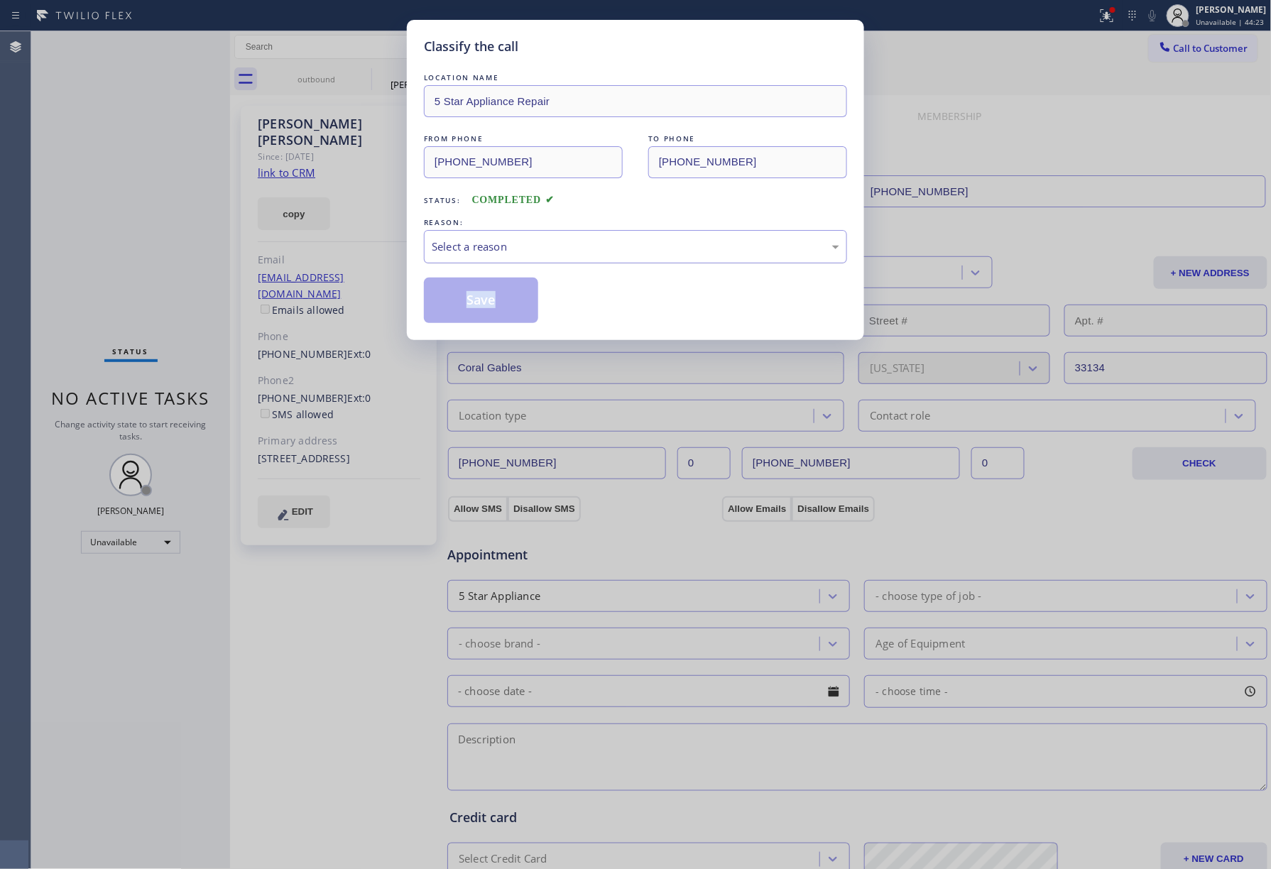
click at [552, 239] on div "Select a reason" at bounding box center [636, 247] width 408 height 16
click at [474, 308] on button "Save" at bounding box center [481, 300] width 114 height 45
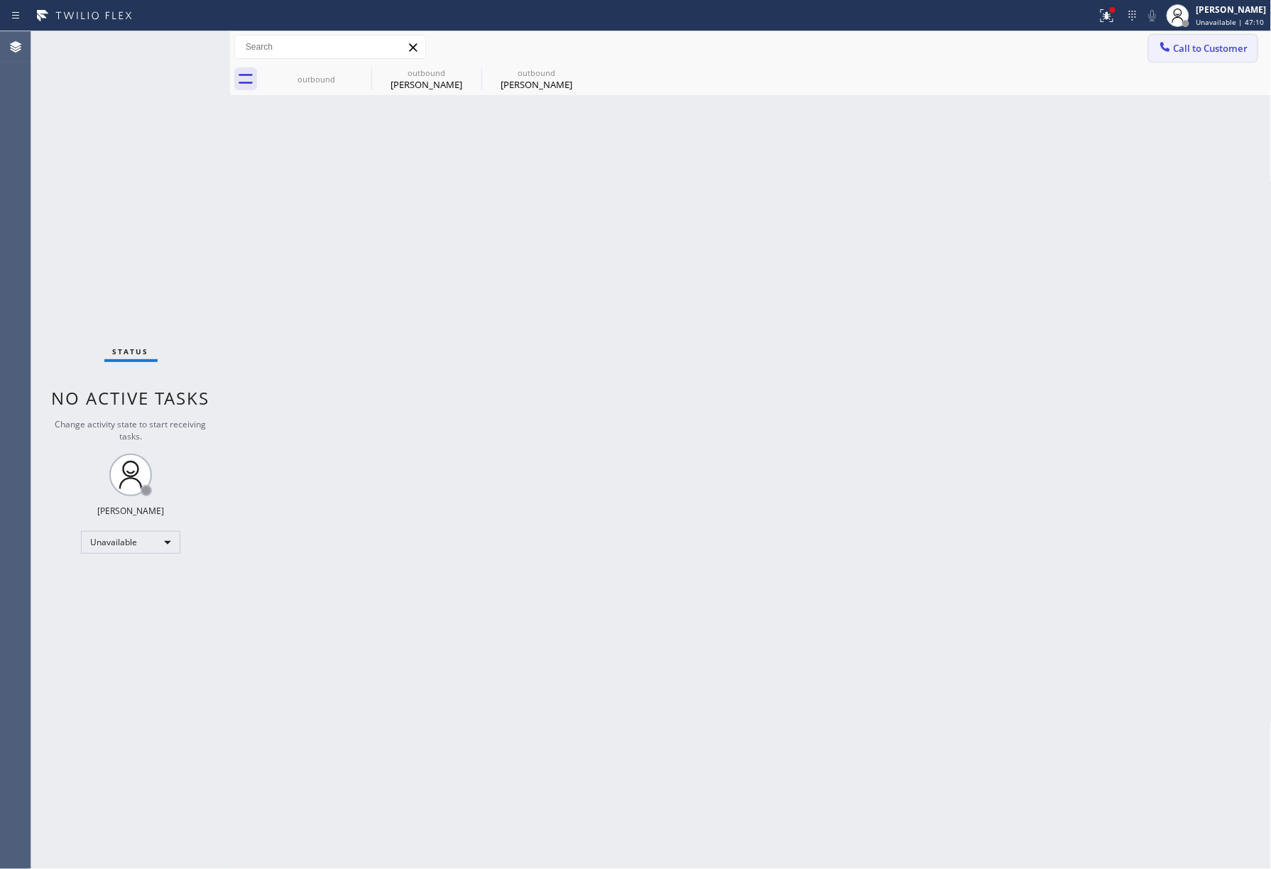
click at [1217, 52] on span "Call to Customer" at bounding box center [1211, 48] width 75 height 13
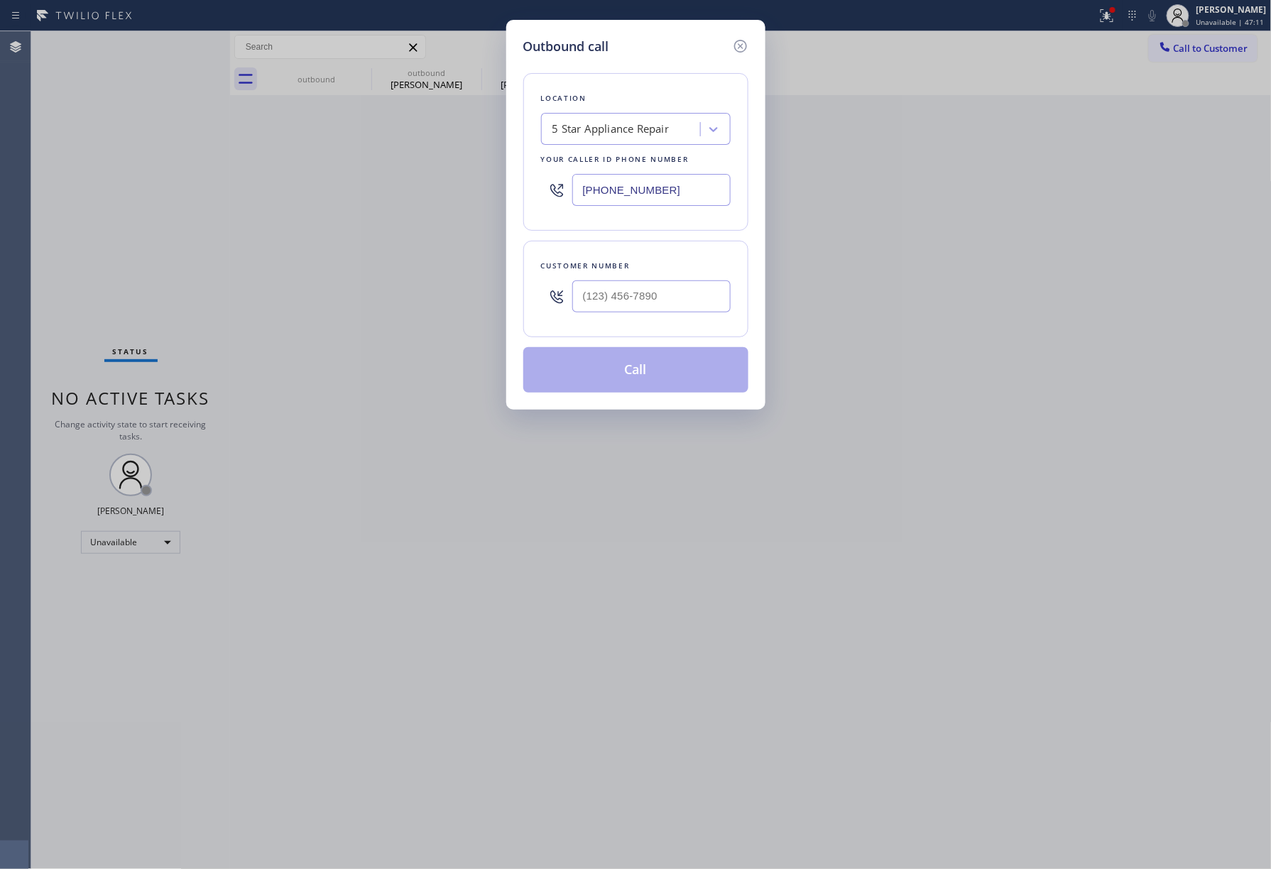
drag, startPoint x: 700, startPoint y: 207, endPoint x: 533, endPoint y: 200, distance: 167.8
click at [533, 200] on div "Location 5 Star Appliance Repair Your caller id phone number [PHONE_NUMBER]" at bounding box center [635, 152] width 225 height 158
click at [694, 188] on input "[PHONE_NUMBER]" at bounding box center [651, 190] width 158 height 32
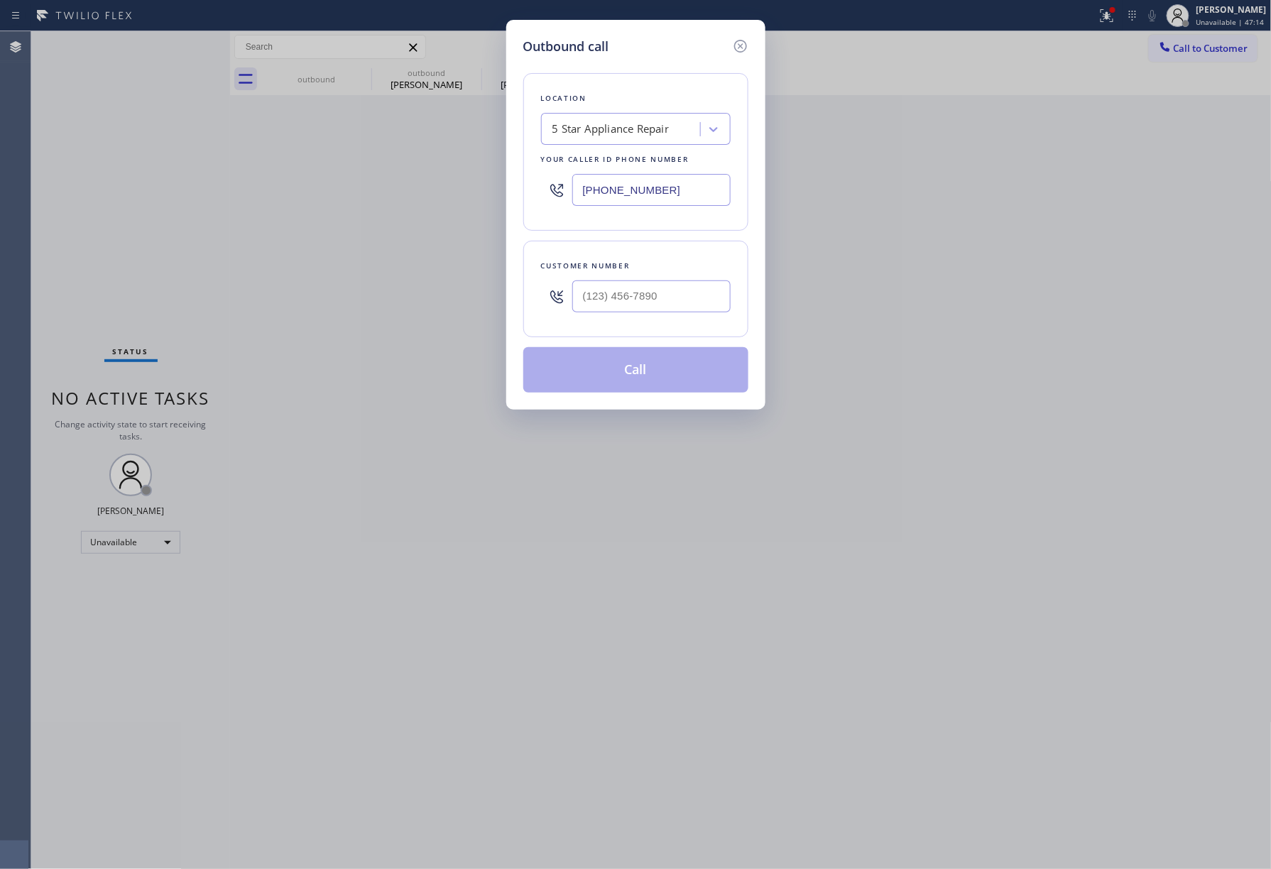
paste input "410) 291-1407"
type input "[PHONE_NUMBER]"
click at [656, 297] on input "(___) ___-____" at bounding box center [651, 297] width 158 height 32
paste input "301) 602-2463"
type input "[PHONE_NUMBER]"
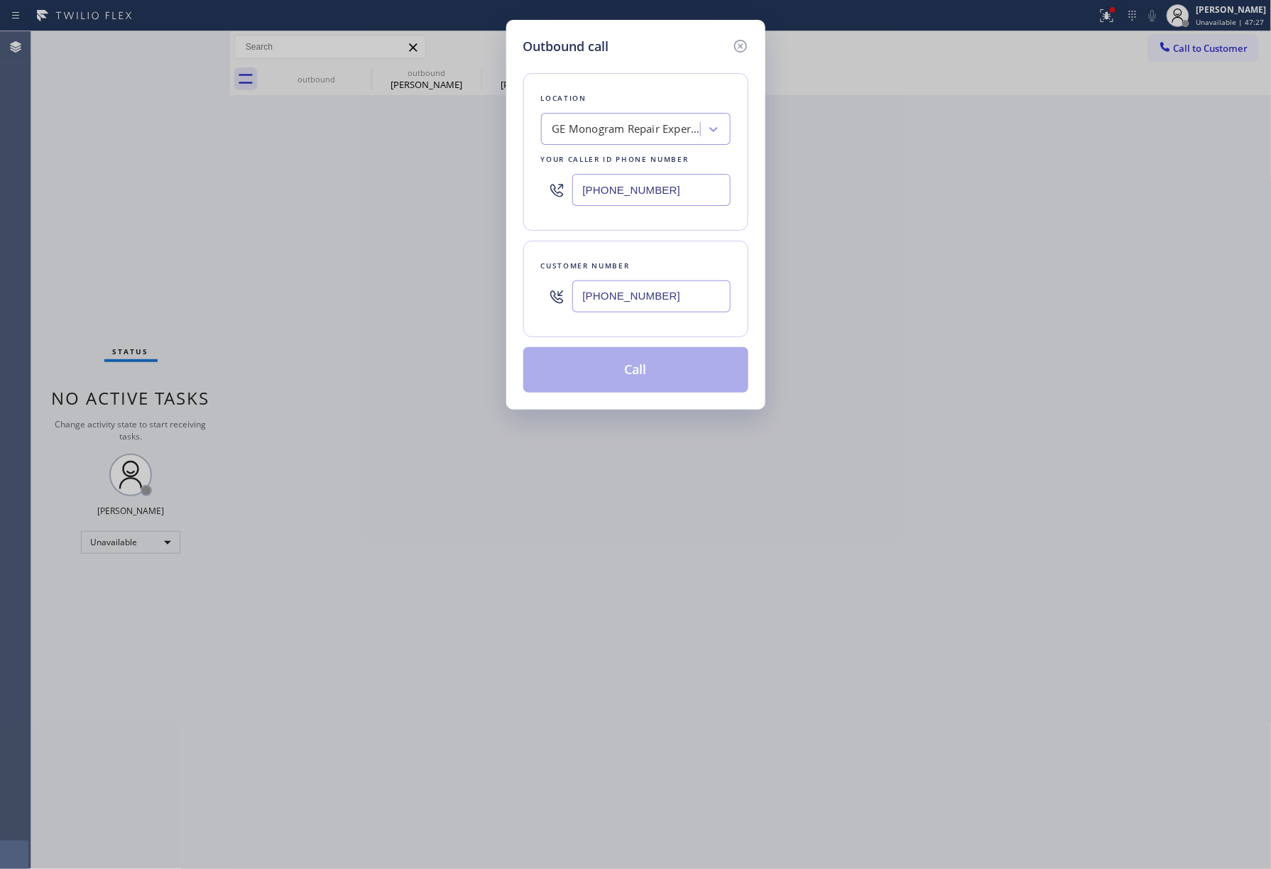
click at [663, 254] on div "Customer number [PHONE_NUMBER]" at bounding box center [635, 289] width 225 height 97
click at [623, 370] on button "Call" at bounding box center [635, 369] width 225 height 45
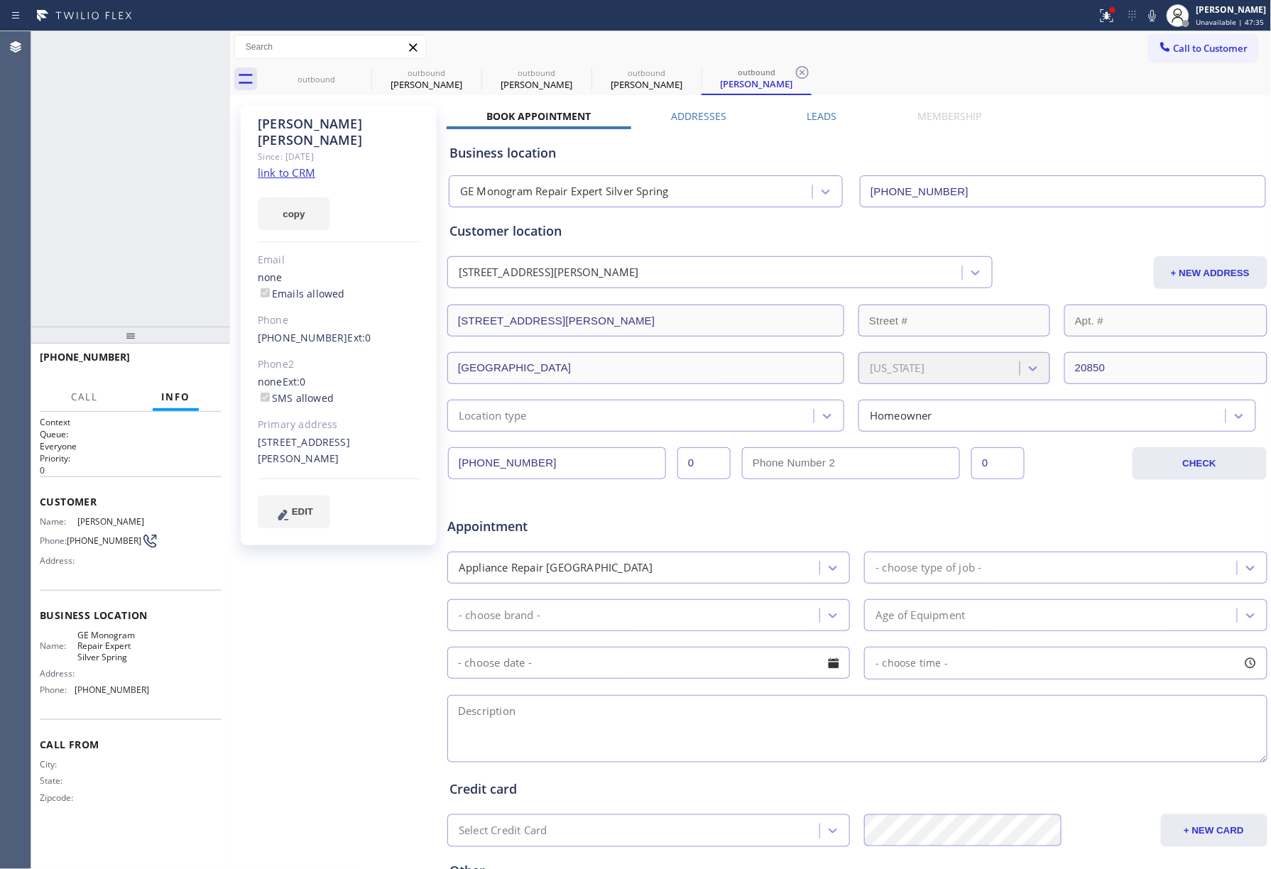
type input "[PHONE_NUMBER]"
click at [143, 217] on div "[PHONE_NUMBER] Live | 00:38 ALL TASKS ALL TASKS ACTIVE TASKS TASKS IN WRAP UP" at bounding box center [130, 178] width 199 height 295
click at [143, 217] on div "[PHONE_NUMBER] Live | 00:39 ALL TASKS ALL TASKS ACTIVE TASKS TASKS IN WRAP UP" at bounding box center [130, 178] width 199 height 295
click at [192, 354] on button "COMPLETE" at bounding box center [186, 364] width 72 height 20
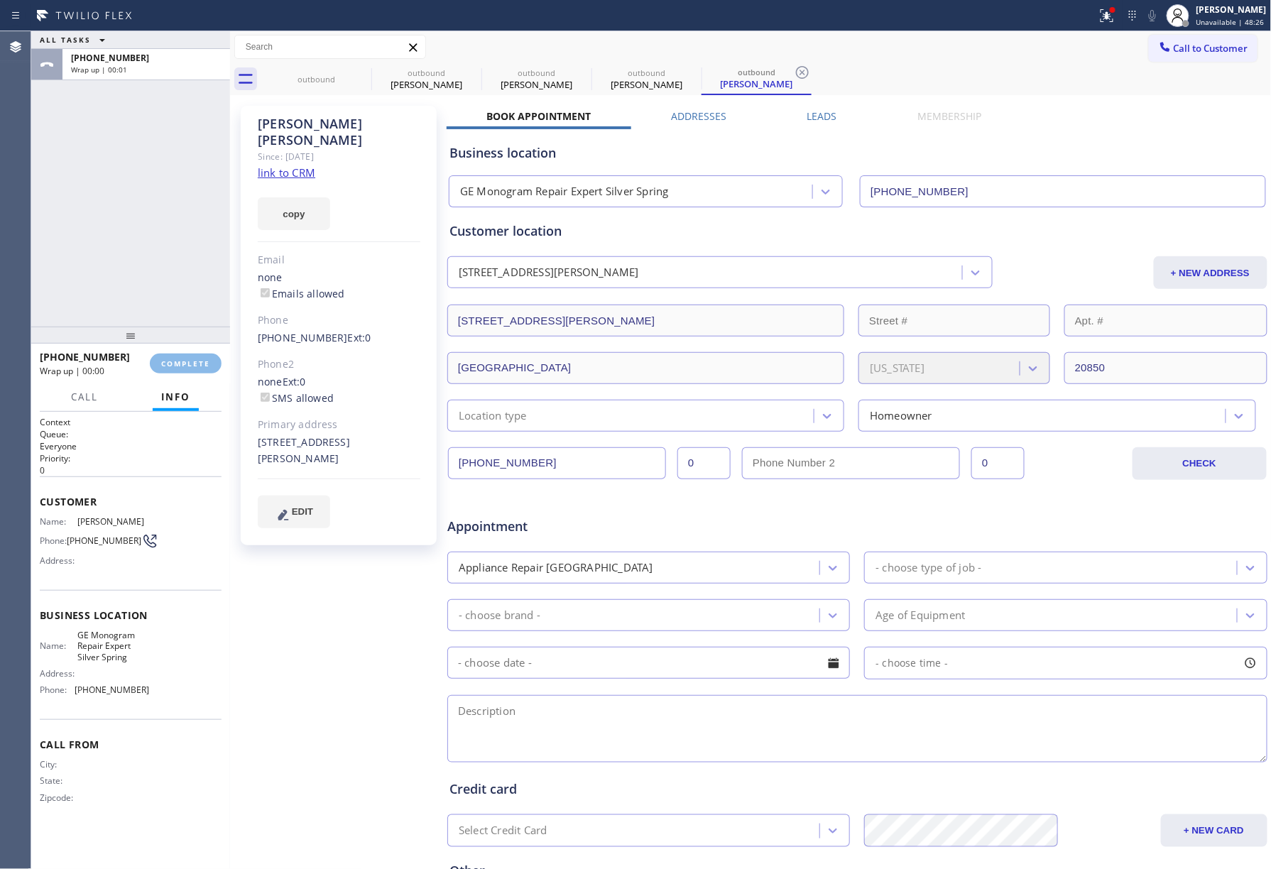
click at [151, 263] on div "ALL TASKS ALL TASKS ACTIVE TASKS TASKS IN WRAP UP [PHONE_NUMBER] Wrap up | 00:01" at bounding box center [130, 178] width 199 height 295
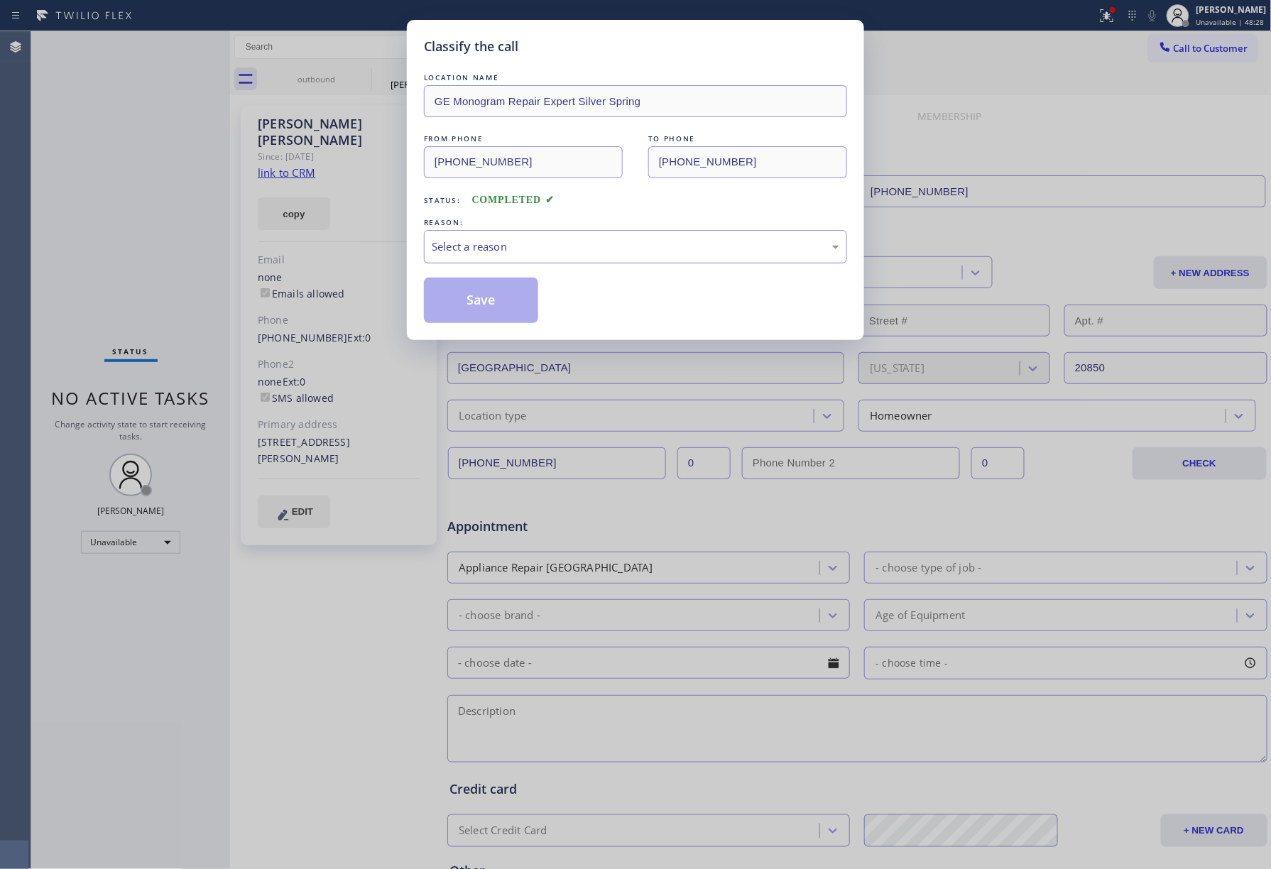
click at [463, 261] on div "Select a reason" at bounding box center [635, 246] width 423 height 33
click at [464, 293] on button "Save" at bounding box center [481, 300] width 114 height 45
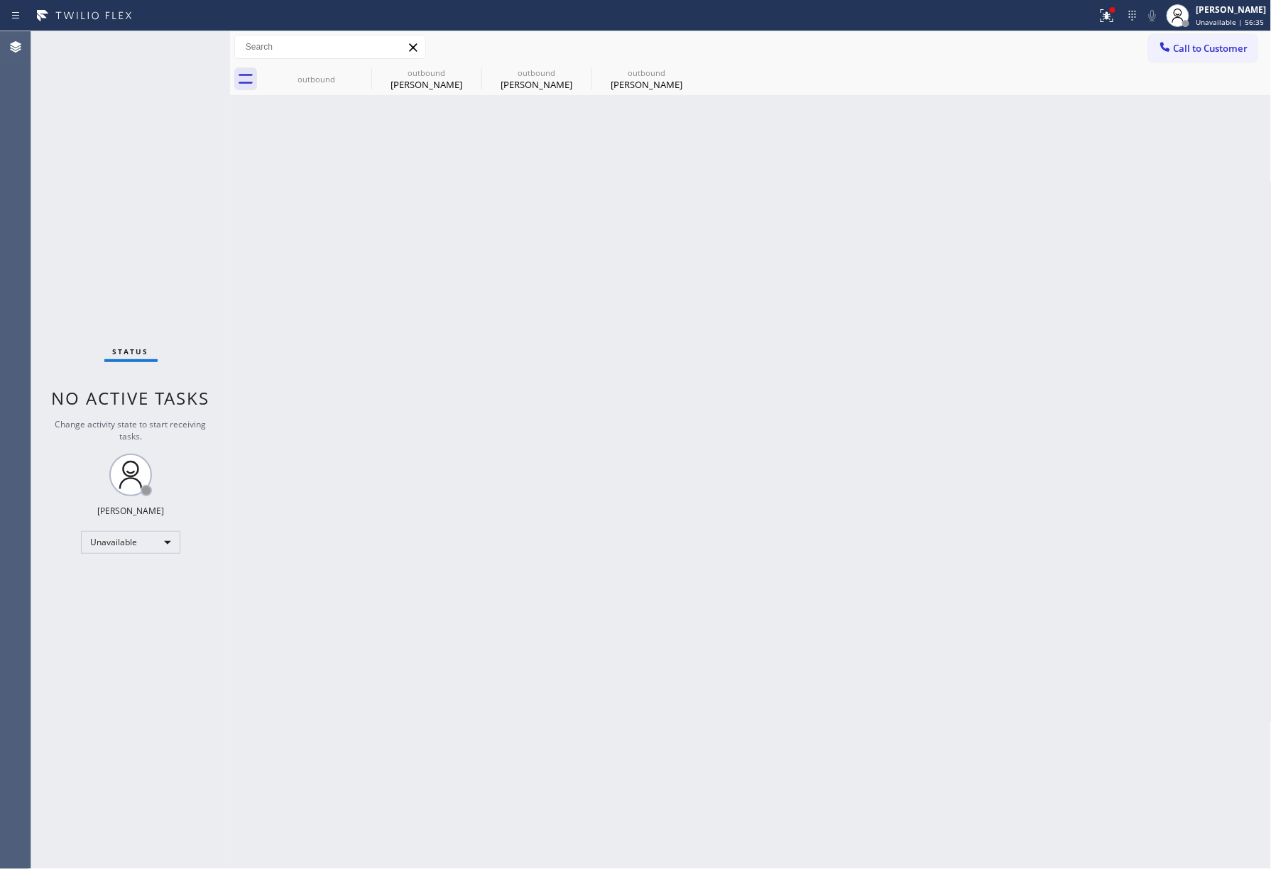
click at [728, 297] on div "Back to Dashboard Change Sender ID Customers Technicians Select a contact Outbo…" at bounding box center [751, 450] width 1042 height 838
drag, startPoint x: 728, startPoint y: 297, endPoint x: 595, endPoint y: 23, distance: 304.0
click at [717, 251] on div "Back to Dashboard Change Sender ID Customers Technicians Select a contact Outbo…" at bounding box center [751, 450] width 1042 height 838
click at [740, 268] on div "Back to Dashboard Change Sender ID Customers Technicians Select a contact Outbo…" at bounding box center [751, 450] width 1042 height 838
drag, startPoint x: 740, startPoint y: 268, endPoint x: 740, endPoint y: 256, distance: 12.1
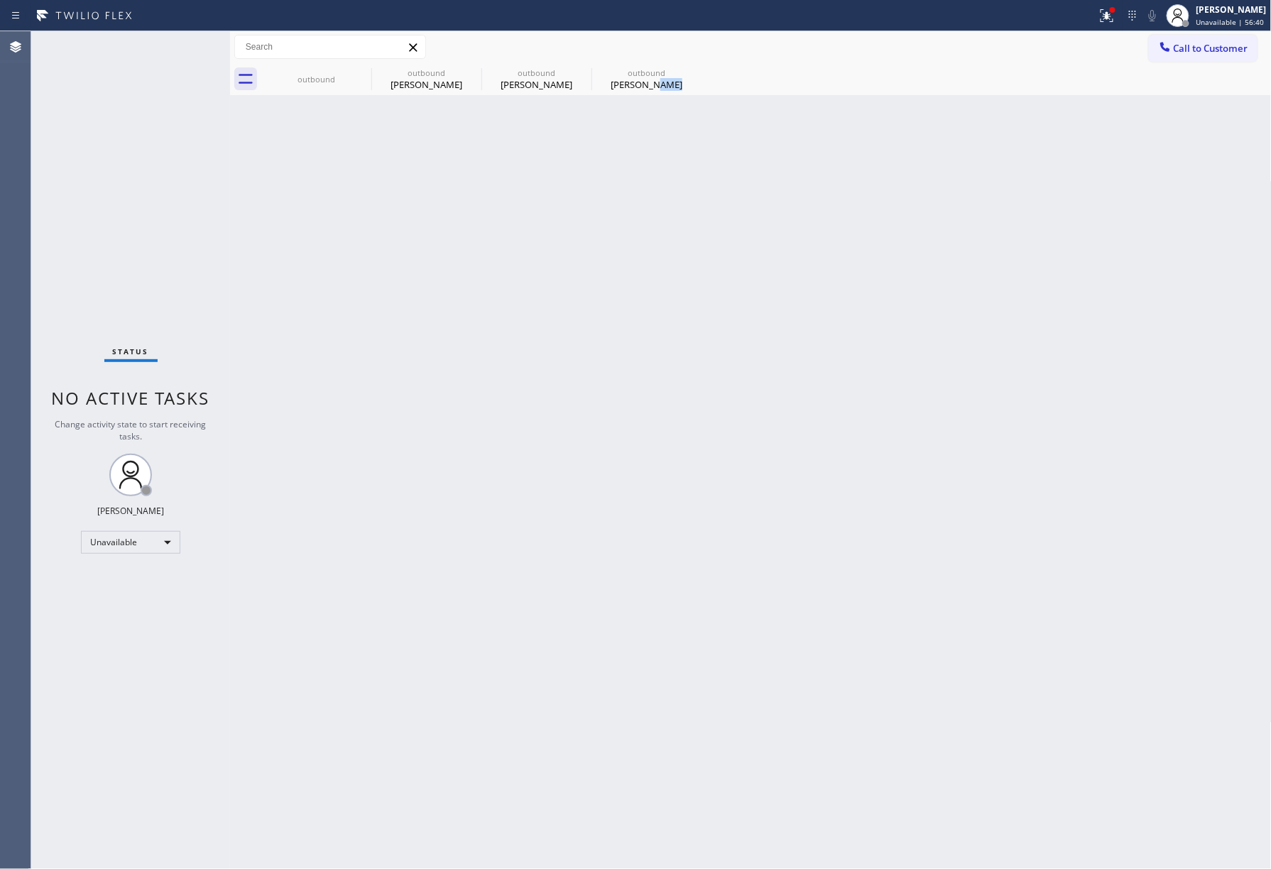
click at [740, 256] on div "Back to Dashboard Change Sender ID Customers Technicians Select a contact Outbo…" at bounding box center [751, 450] width 1042 height 838
click at [1219, 52] on span "Call to Customer" at bounding box center [1211, 48] width 75 height 13
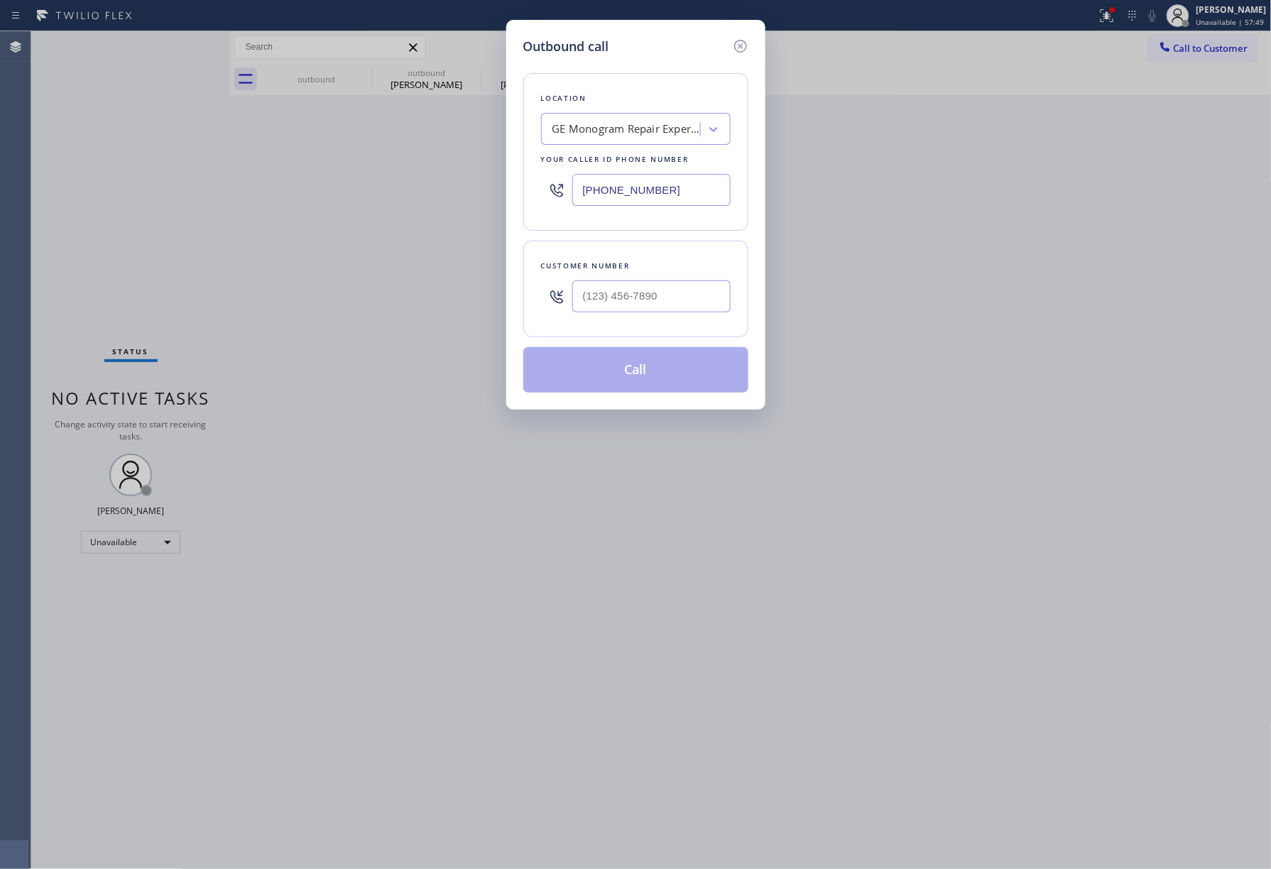
click at [655, 271] on div "Customer number" at bounding box center [636, 266] width 190 height 15
click at [656, 293] on input "(___) ___-____" at bounding box center [651, 297] width 158 height 32
paste input "213) 863-9591"
type input "[PHONE_NUMBER]"
drag, startPoint x: 651, startPoint y: 202, endPoint x: 572, endPoint y: 189, distance: 80.6
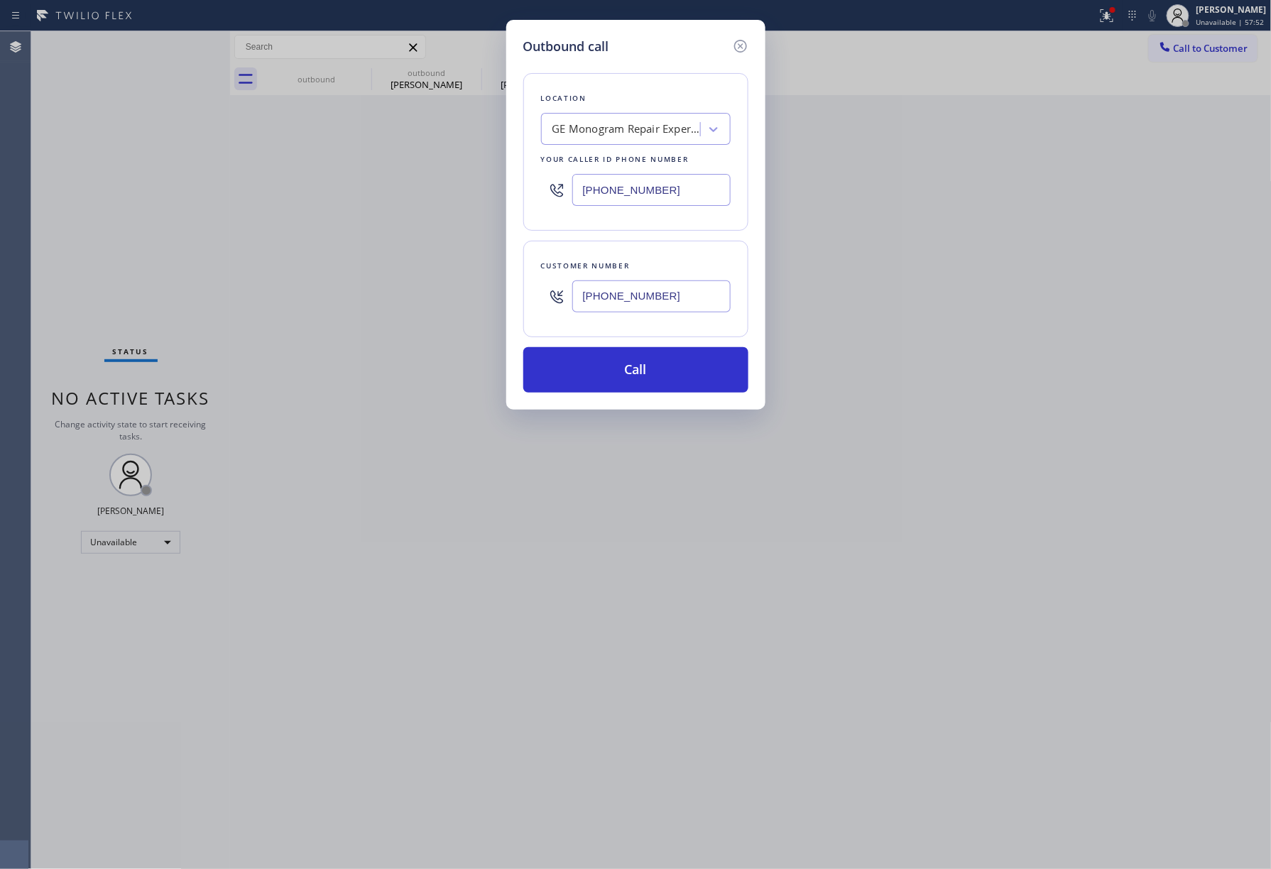
click at [572, 189] on div "[PHONE_NUMBER]" at bounding box center [636, 190] width 190 height 46
drag, startPoint x: 673, startPoint y: 185, endPoint x: 535, endPoint y: 176, distance: 138.7
click at [535, 176] on div "Location GE Monogram Repair Expert Silver Spring Your caller id phone number [P…" at bounding box center [635, 152] width 225 height 158
paste input "855) 731-4952"
type input "[PHONE_NUMBER]"
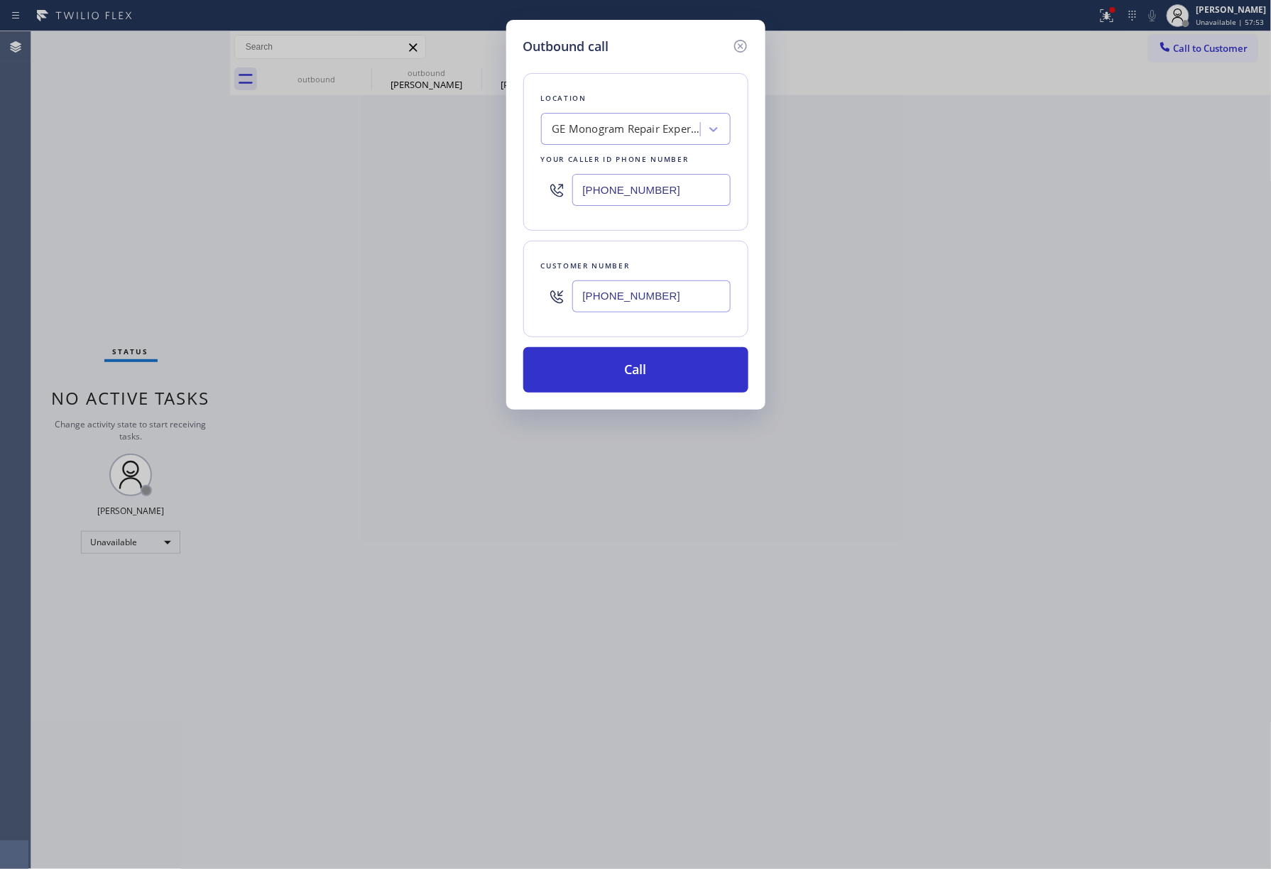
click at [617, 77] on div "Location GE Monogram Repair Expert Silver Spring Your caller id phone number [P…" at bounding box center [635, 152] width 225 height 158
click at [660, 372] on button "Call" at bounding box center [635, 369] width 225 height 45
click at [874, 344] on div "Outbound call Location 5 Star Appliance Repair Your caller id phone number [PHO…" at bounding box center [635, 434] width 1271 height 869
click at [943, 450] on div "Outbound call Location 5 Star Appliance Repair Your caller id phone number [PHO…" at bounding box center [635, 434] width 1271 height 869
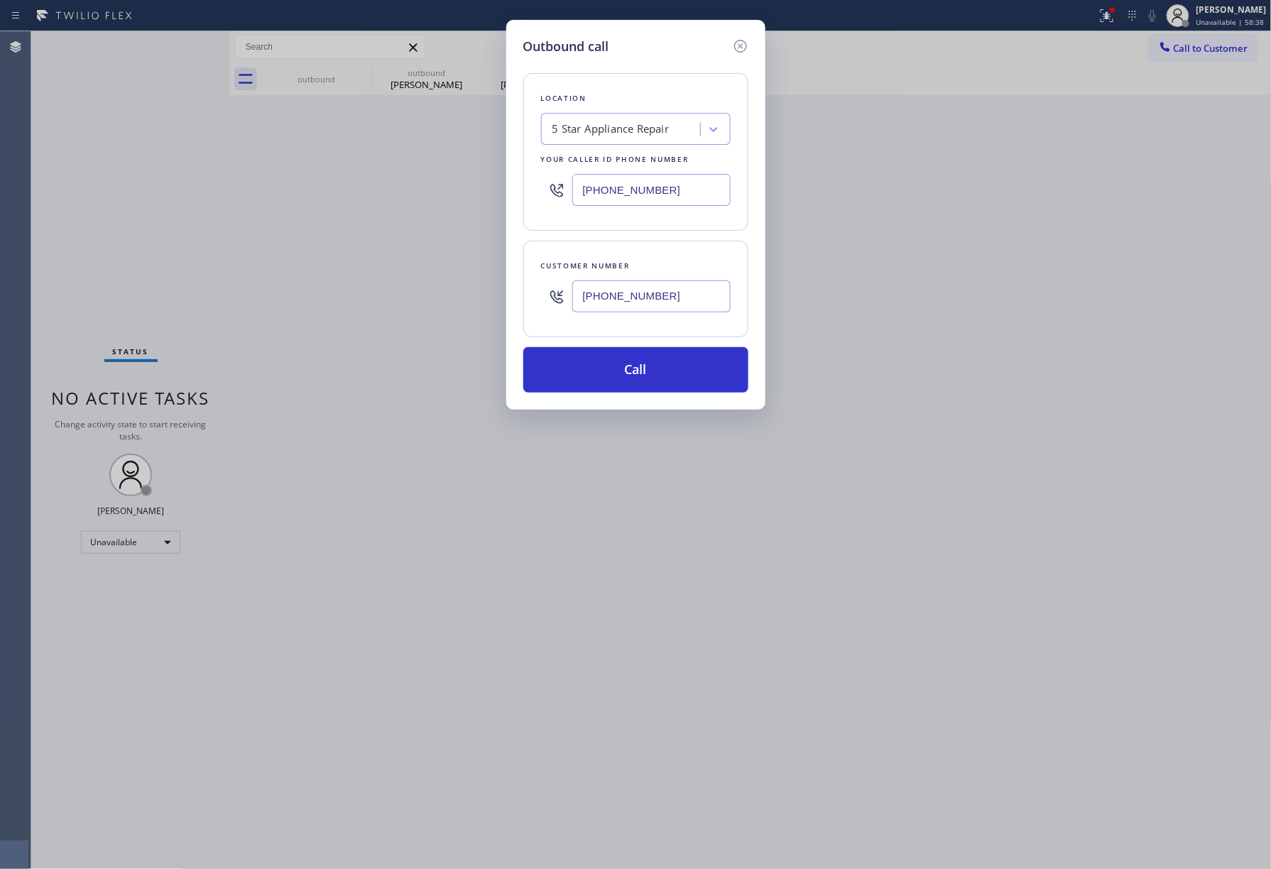
click at [938, 392] on div "Outbound call Location 5 Star Appliance Repair Your caller id phone number [PHO…" at bounding box center [635, 434] width 1271 height 869
drag, startPoint x: 938, startPoint y: 392, endPoint x: 810, endPoint y: 352, distance: 133.9
click at [936, 389] on div "Outbound call Location 5 Star Appliance Repair Your caller id phone number [PHO…" at bounding box center [635, 434] width 1271 height 869
click at [643, 365] on button "Call" at bounding box center [635, 369] width 225 height 45
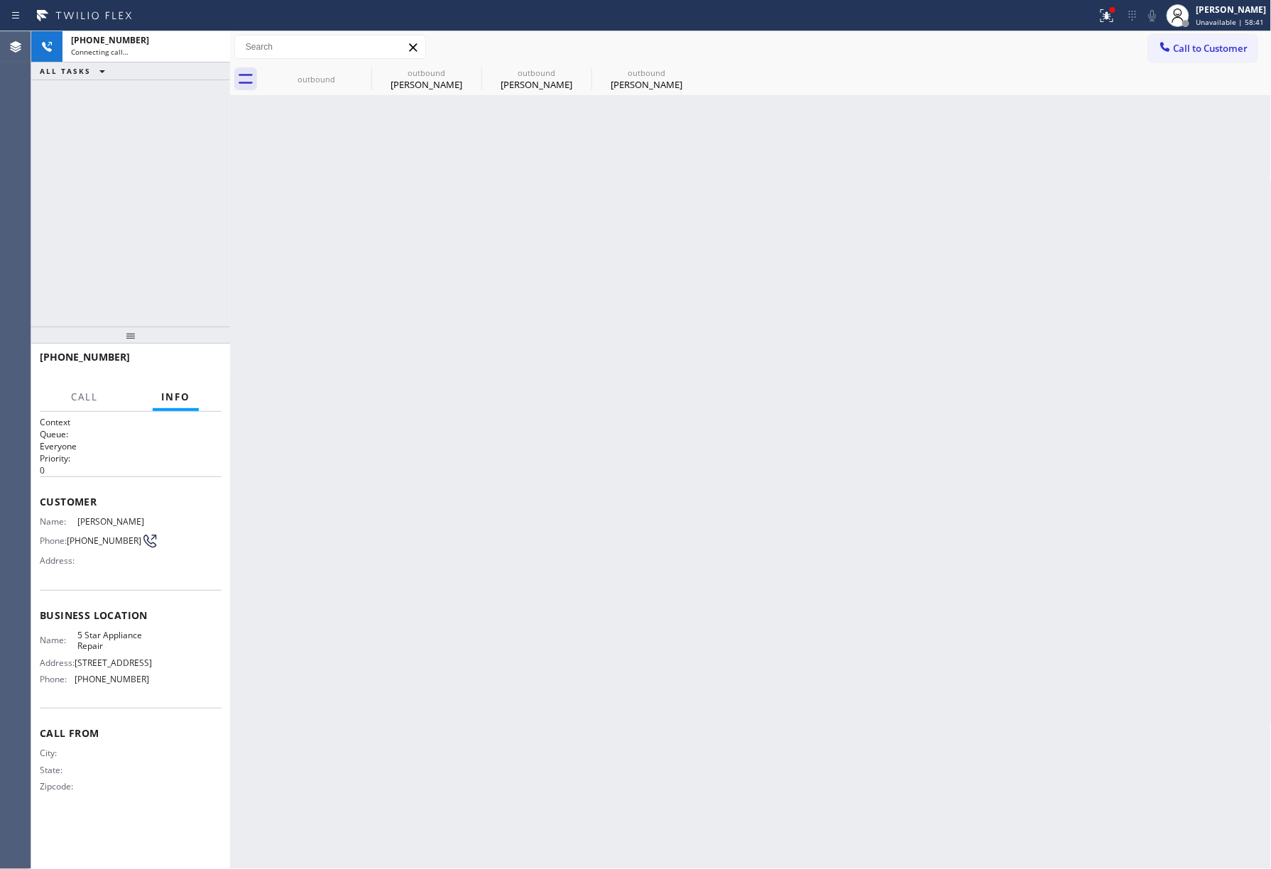
click at [126, 196] on div "[PHONE_NUMBER] Connecting call… ALL TASKS ALL TASKS ACTIVE TASKS TASKS IN WRAP …" at bounding box center [130, 178] width 199 height 295
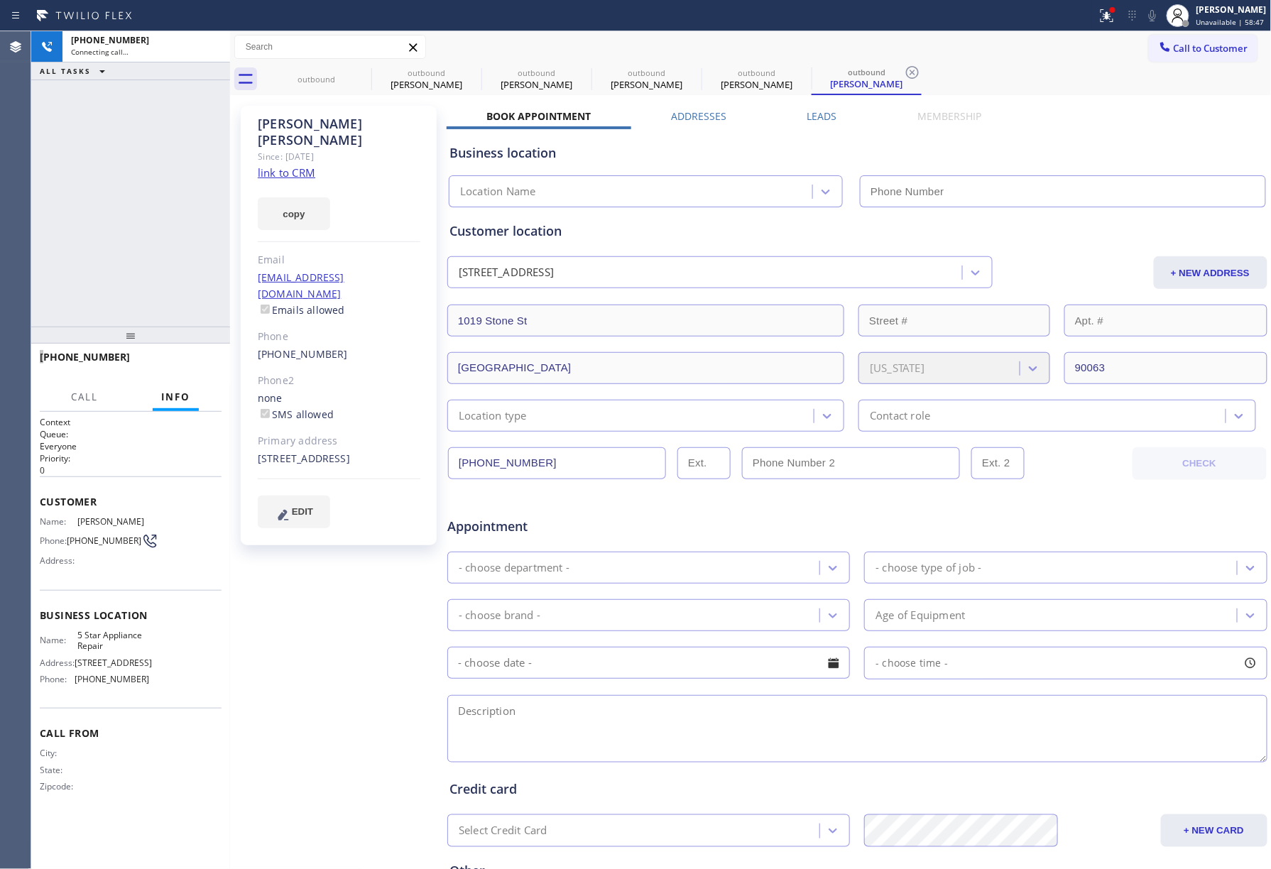
type input "[PHONE_NUMBER]"
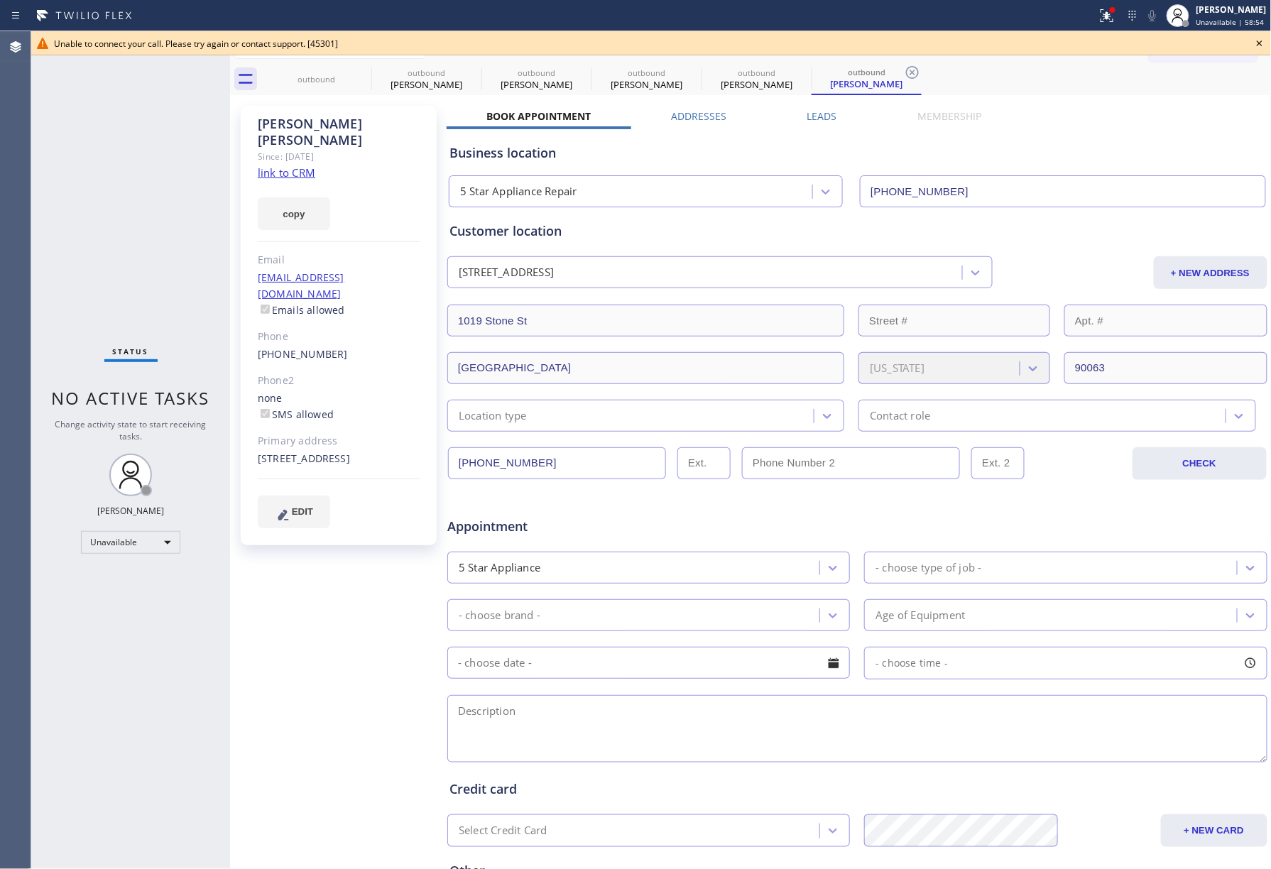
click at [71, 146] on div "Status No active tasks Change activity state to start receiving tasks. [PERSON_…" at bounding box center [130, 450] width 199 height 838
click at [1261, 44] on icon at bounding box center [1260, 43] width 6 height 6
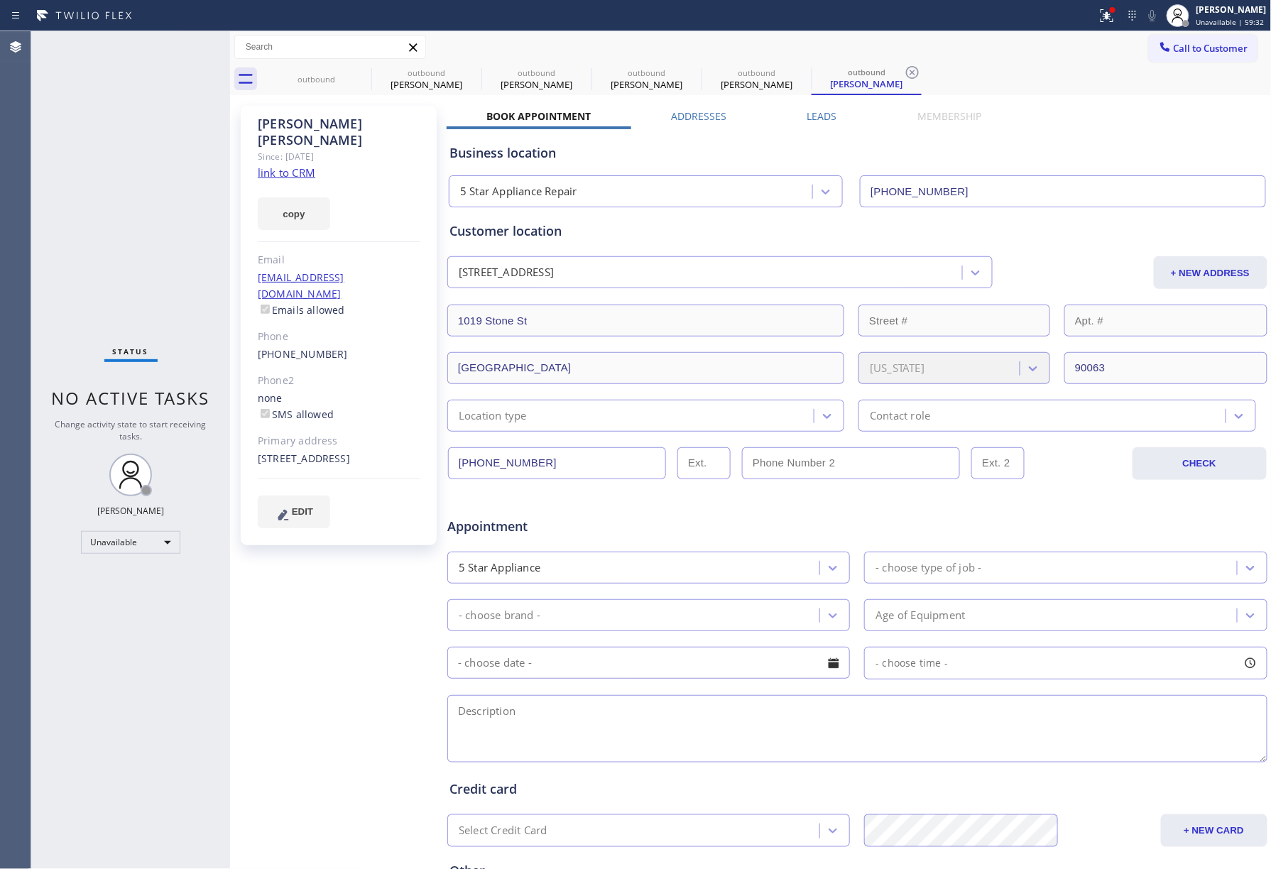
drag, startPoint x: 1219, startPoint y: 43, endPoint x: 1104, endPoint y: 82, distance: 121.5
click at [1217, 43] on span "Call to Customer" at bounding box center [1211, 48] width 75 height 13
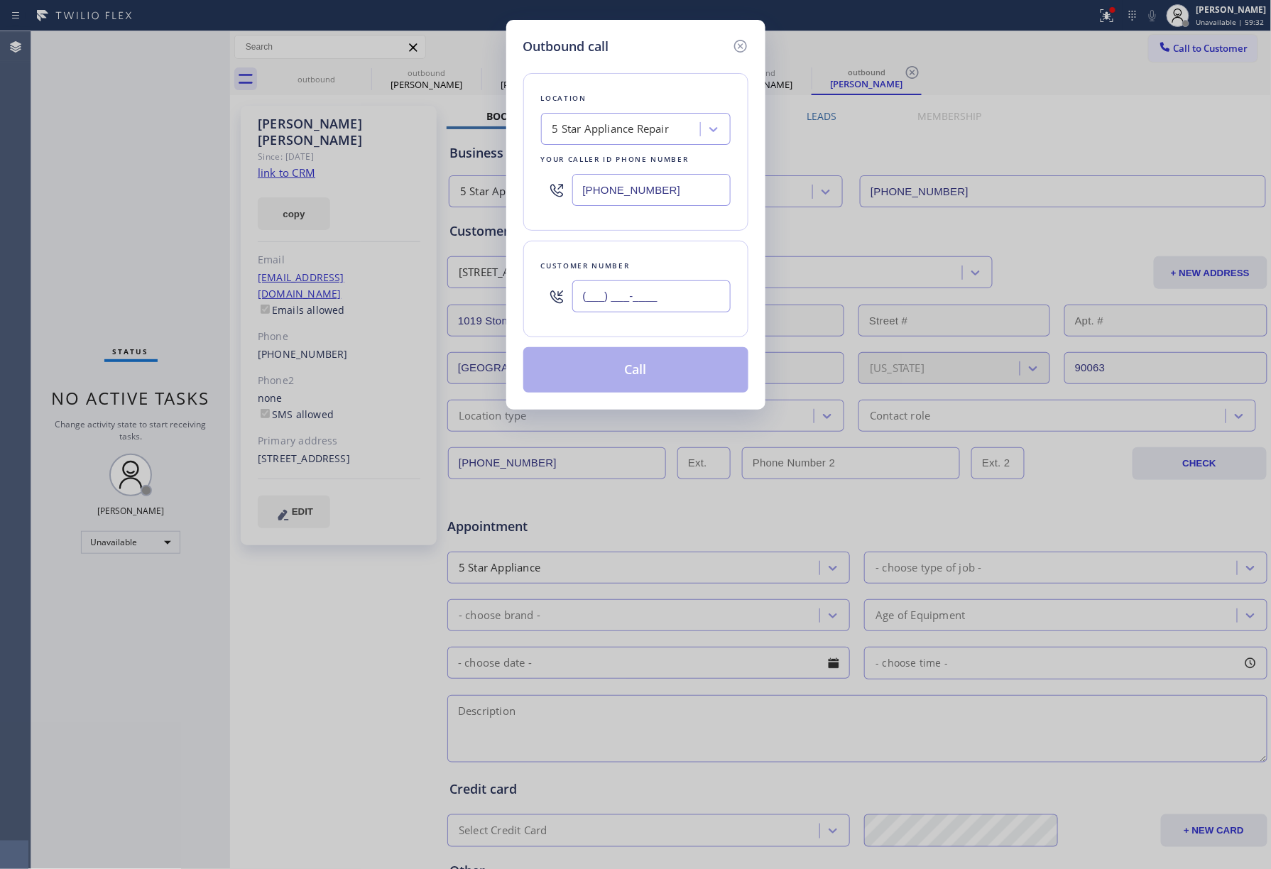
click at [699, 288] on input "(___) ___-____" at bounding box center [651, 297] width 158 height 32
paste input "323) 679-5717"
type input "[PHONE_NUMBER]"
click at [670, 219] on div "Location 5 Star Appliance Repair Your caller id phone number [PHONE_NUMBER]" at bounding box center [635, 152] width 225 height 158
click at [660, 372] on button "Call" at bounding box center [635, 369] width 225 height 45
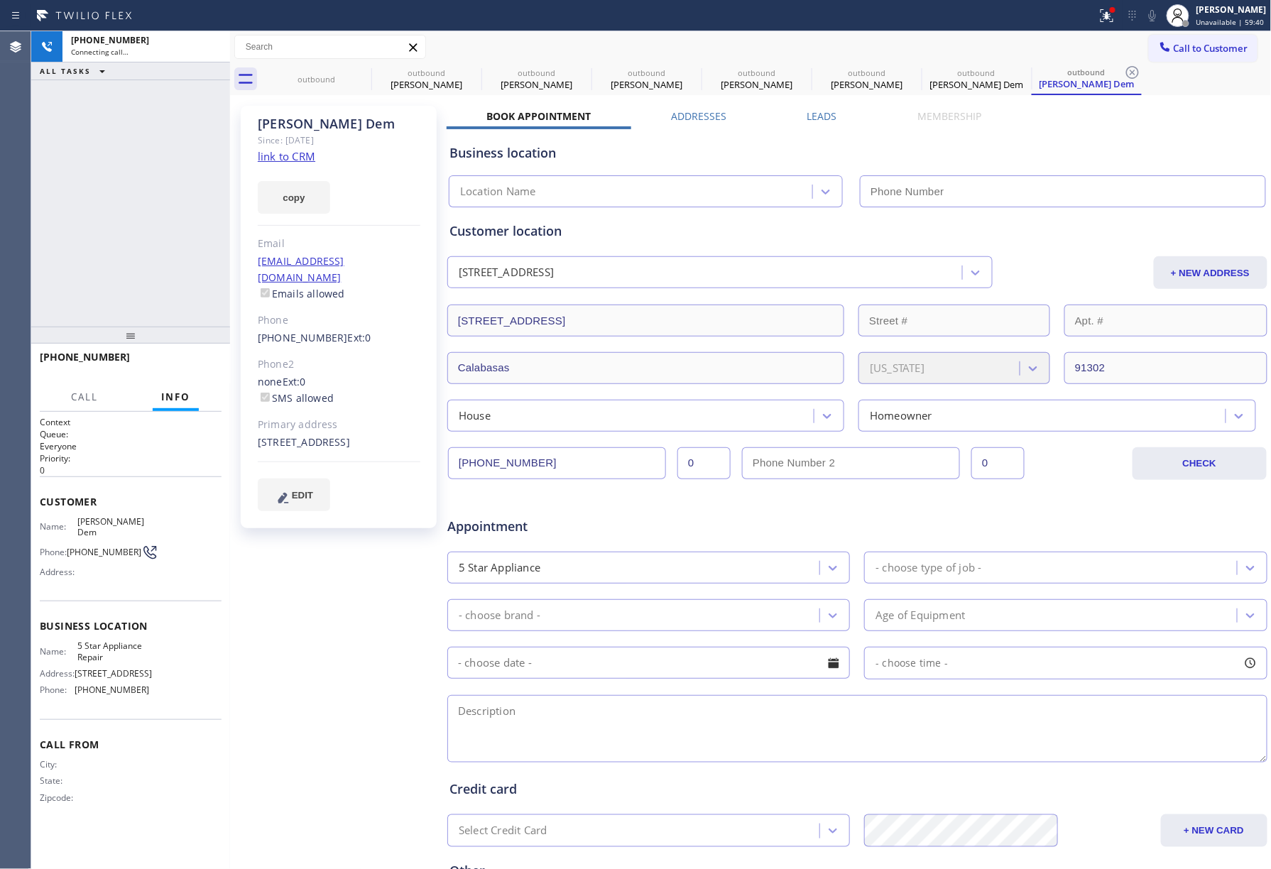
type input "[PHONE_NUMBER]"
click at [120, 213] on div "[PHONE_NUMBER] Live | 00:01 ALL TASKS ALL TASKS ACTIVE TASKS TASKS IN WRAP UP" at bounding box center [130, 178] width 199 height 295
click at [203, 358] on button "HANG UP" at bounding box center [189, 364] width 66 height 20
click at [196, 327] on div at bounding box center [130, 335] width 199 height 17
click at [205, 379] on div "[PHONE_NUMBER] Live | 00:02 HANG UP" at bounding box center [131, 365] width 182 height 37
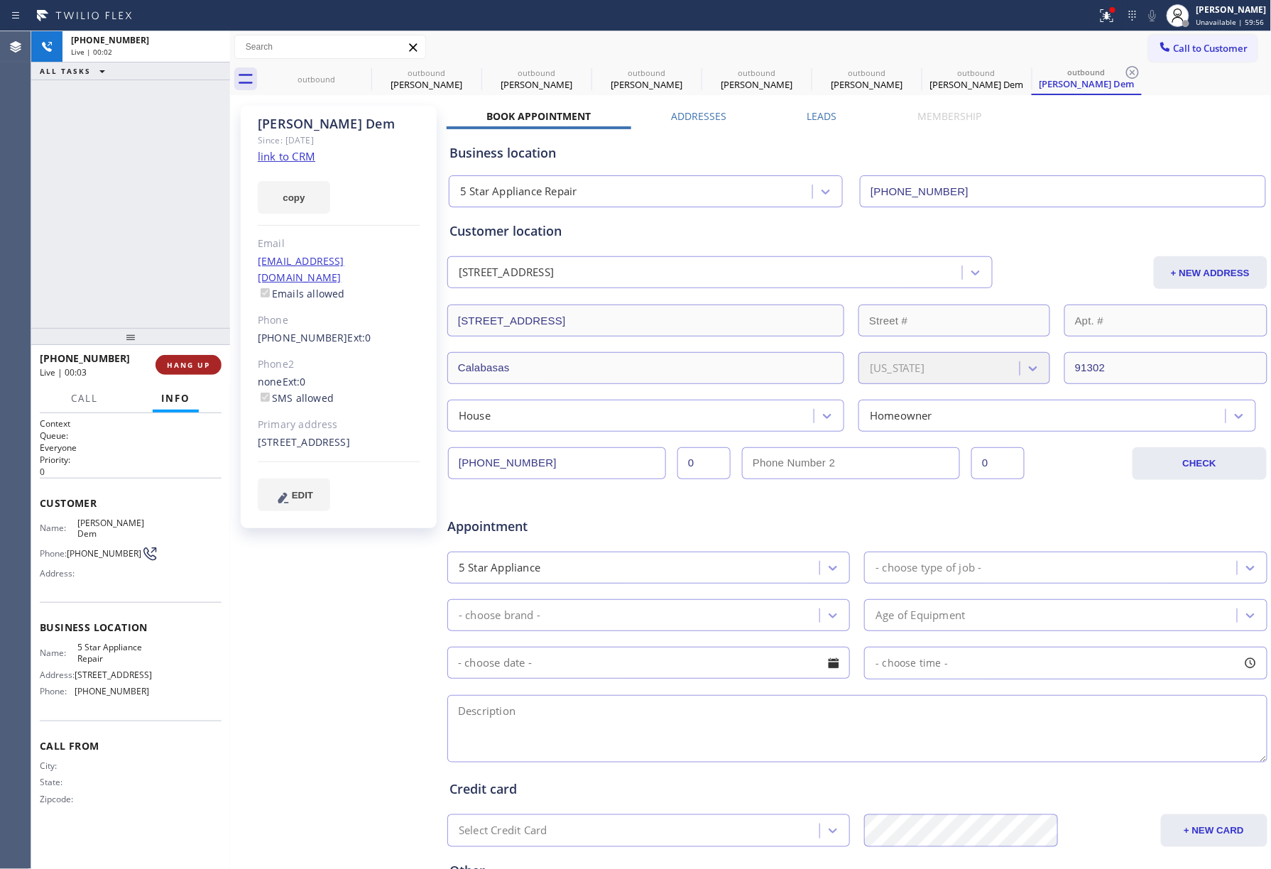
click at [205, 366] on span "HANG UP" at bounding box center [188, 365] width 43 height 10
click at [159, 246] on div "ALL TASKS ALL TASKS ACTIVE TASKS TASKS IN WRAP UP [PHONE_NUMBER] Wrap up | 00:00" at bounding box center [130, 179] width 199 height 297
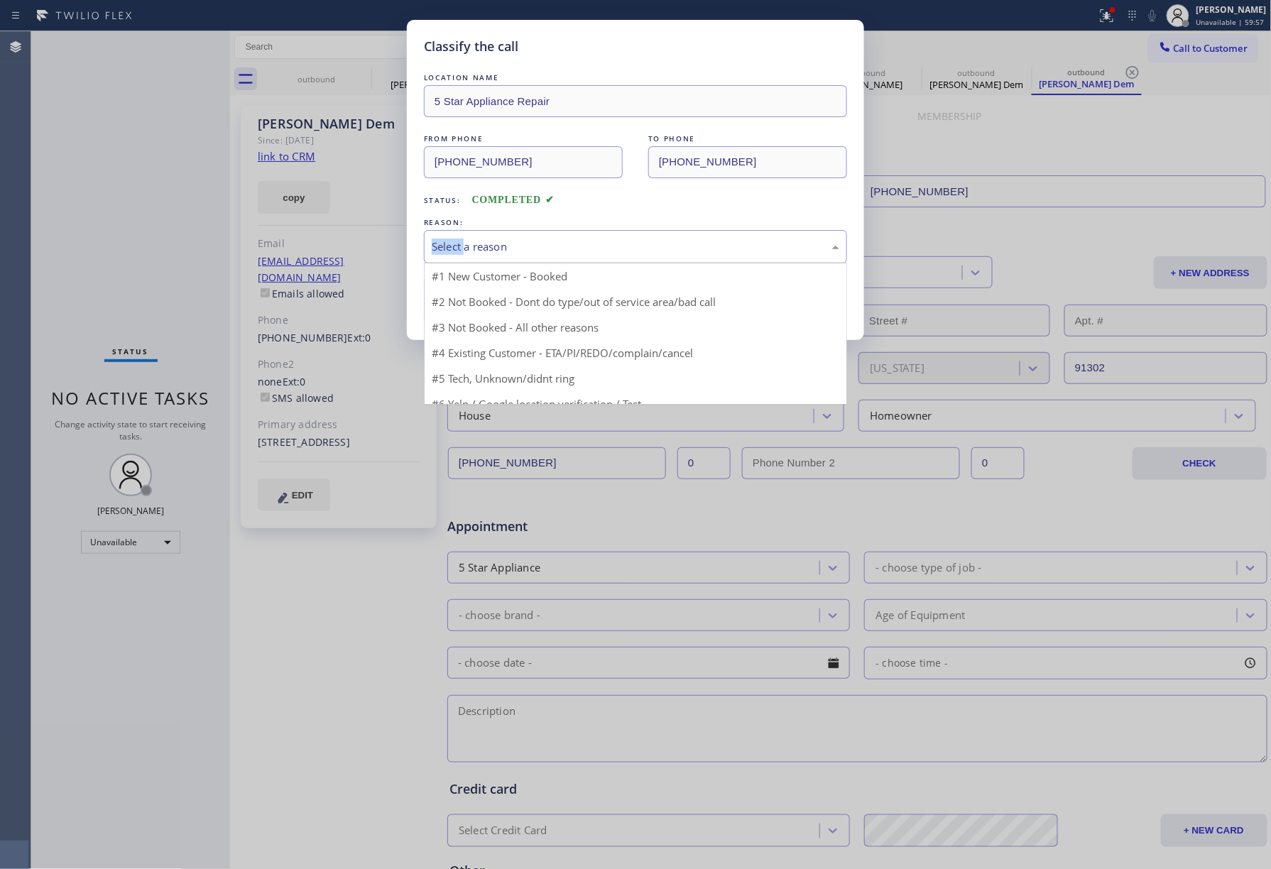
click at [512, 250] on div "Select a reason" at bounding box center [636, 247] width 408 height 16
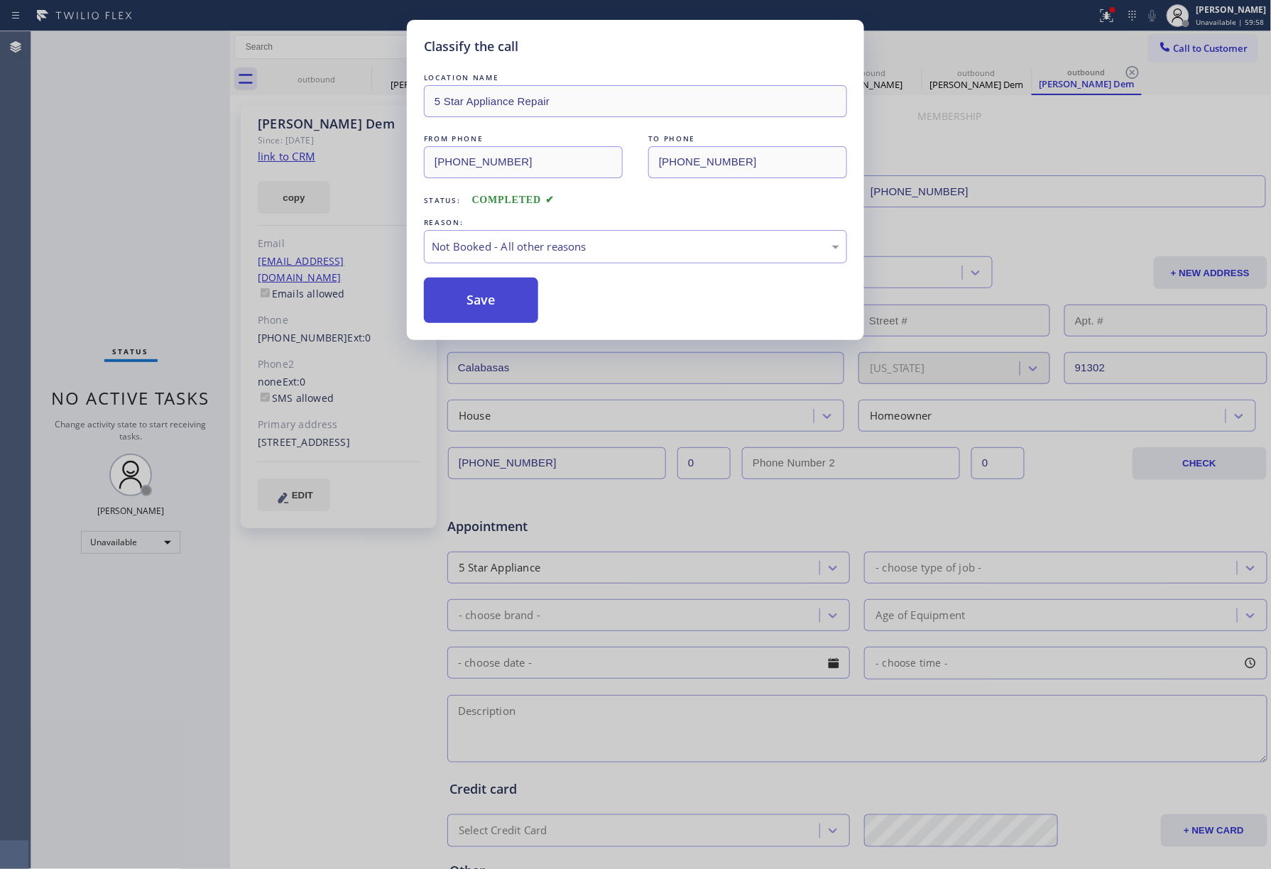
click at [474, 282] on button "Save" at bounding box center [481, 300] width 114 height 45
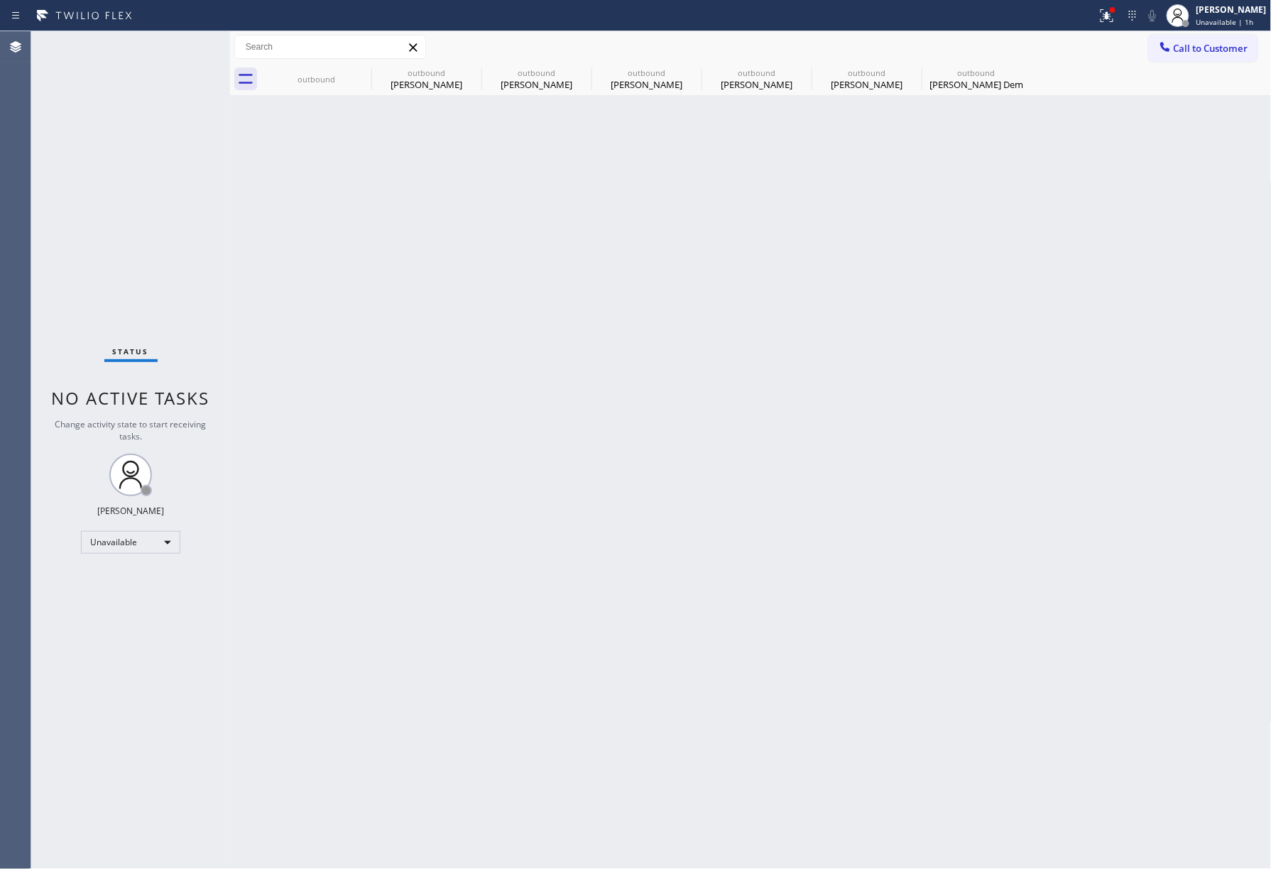
click at [1187, 65] on div "outbound outbound [PERSON_NAME] outbound [PERSON_NAME] outbound [PERSON_NAME] o…" at bounding box center [766, 79] width 1011 height 32
click at [1237, 55] on button "Call to Customer" at bounding box center [1203, 48] width 109 height 27
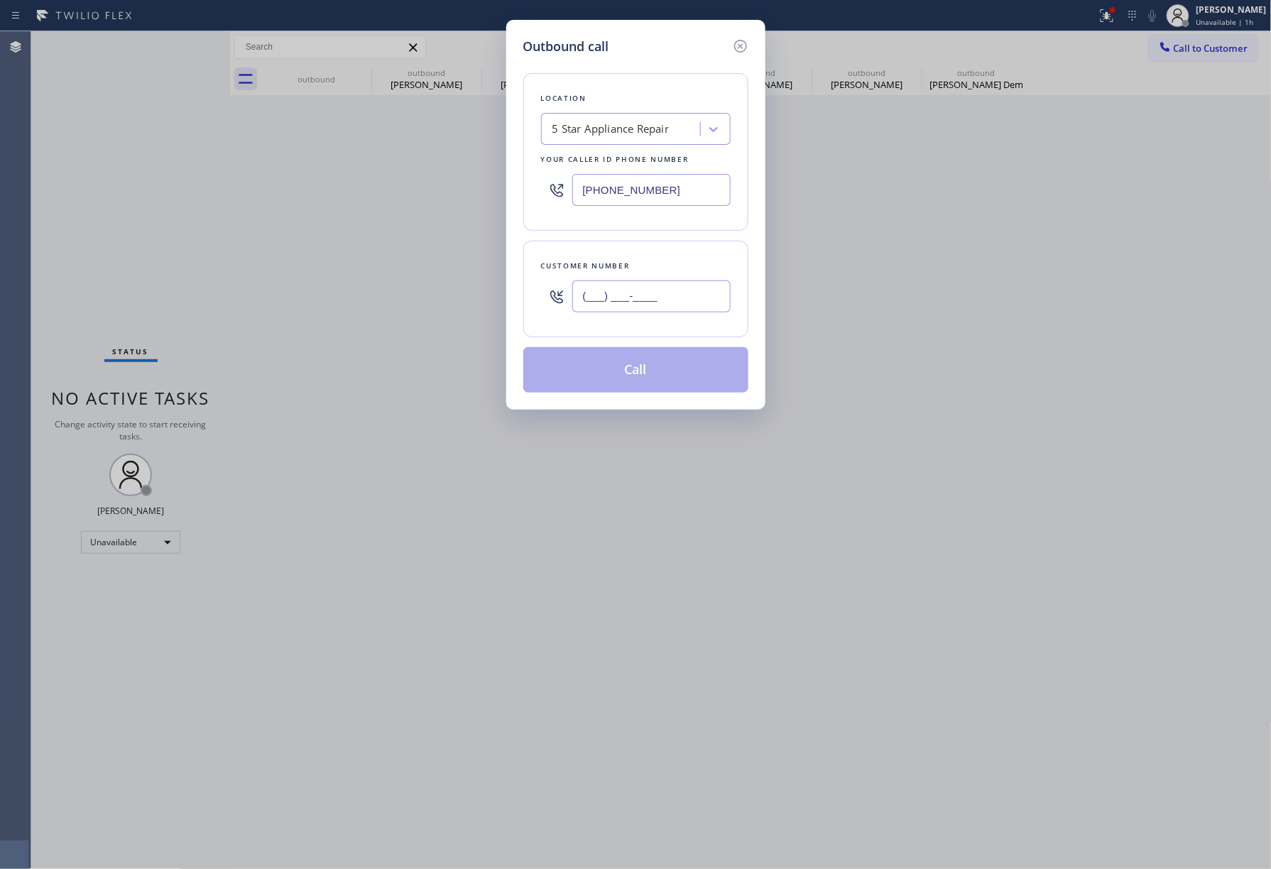
click at [648, 290] on input "(___) ___-____" at bounding box center [651, 297] width 158 height 32
paste input "310) 663-2161"
type input "[PHONE_NUMBER]"
click at [641, 249] on div "Customer number [PHONE_NUMBER]" at bounding box center [635, 289] width 225 height 97
click at [634, 381] on button "Call" at bounding box center [635, 369] width 225 height 45
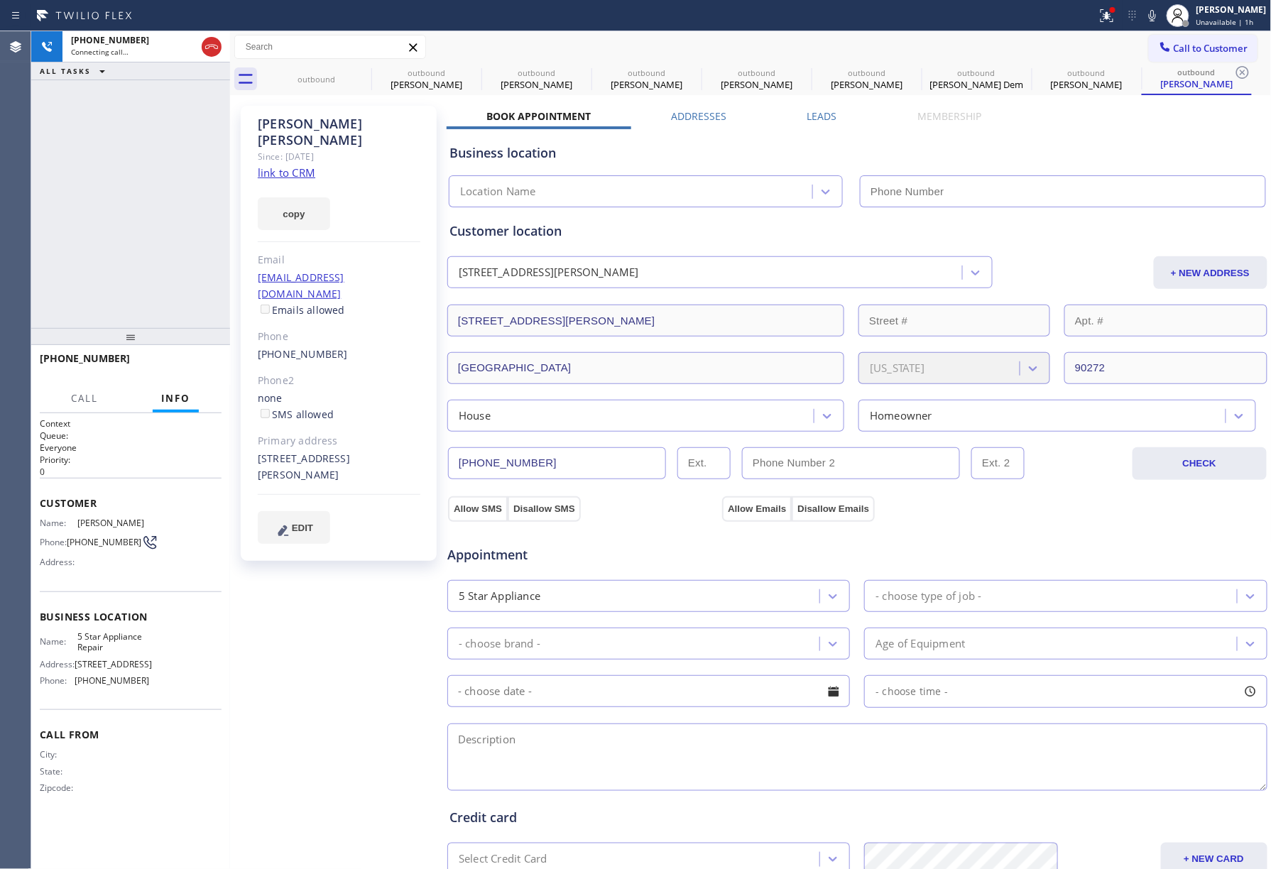
type input "[PHONE_NUMBER]"
click at [128, 217] on div "[PHONE_NUMBER] Connecting call… ALL TASKS ALL TASKS ACTIVE TASKS TASKS IN WRAP …" at bounding box center [130, 179] width 199 height 297
click at [115, 190] on div "[PHONE_NUMBER] Live | 00:21 ALL TASKS ALL TASKS ACTIVE TASKS TASKS IN WRAP UP" at bounding box center [130, 179] width 199 height 297
click at [189, 358] on button "HANG UP" at bounding box center [189, 365] width 66 height 20
drag, startPoint x: 185, startPoint y: 305, endPoint x: 193, endPoint y: 359, distance: 53.8
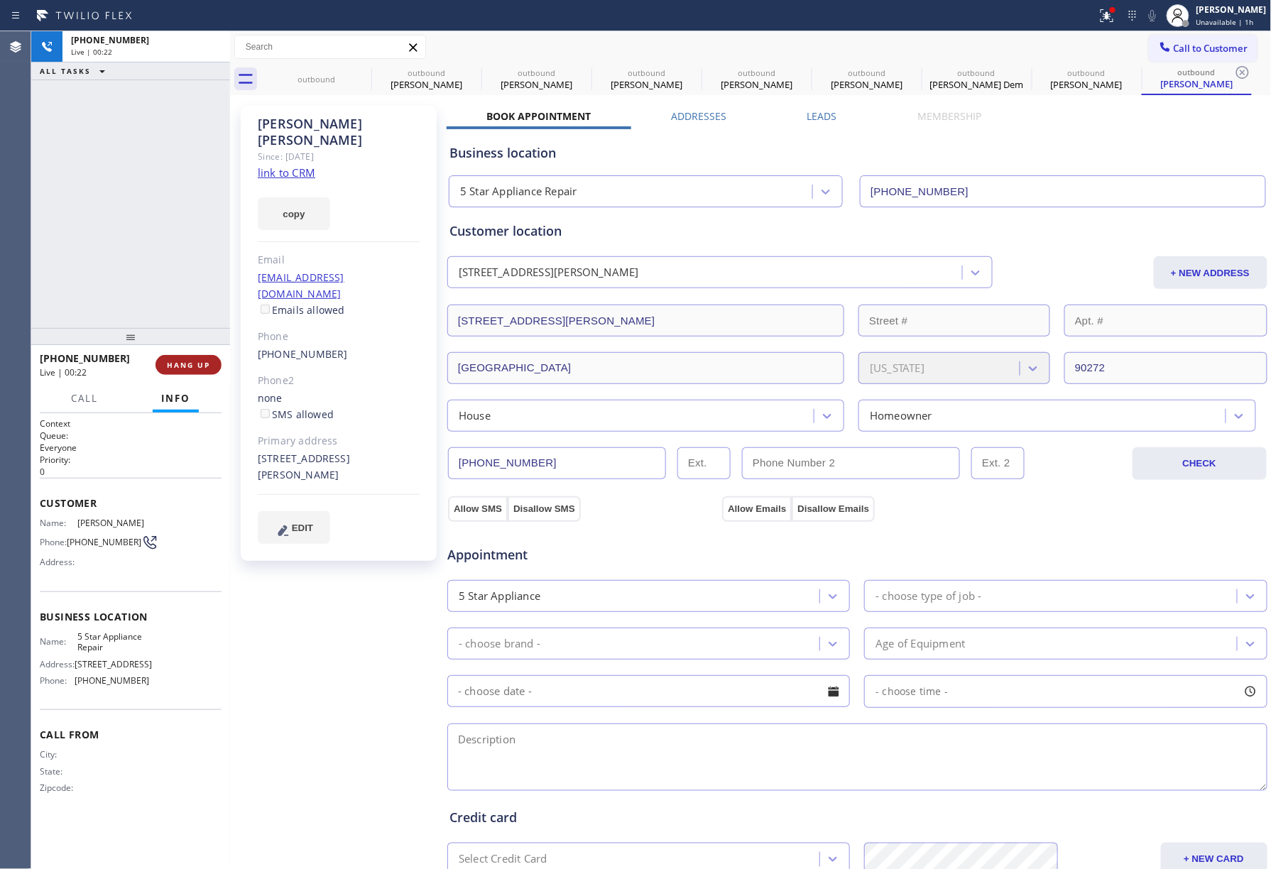
click at [185, 307] on div "[PHONE_NUMBER] Live | 00:22 ALL TASKS ALL TASKS ACTIVE TASKS TASKS IN WRAP UP" at bounding box center [130, 179] width 199 height 297
click at [195, 362] on span "HANG UP" at bounding box center [188, 365] width 43 height 10
click at [180, 285] on div "ALL TASKS ALL TASKS ACTIVE TASKS TASKS IN WRAP UP [PHONE_NUMBER] Wrap up | 00:00" at bounding box center [130, 179] width 199 height 297
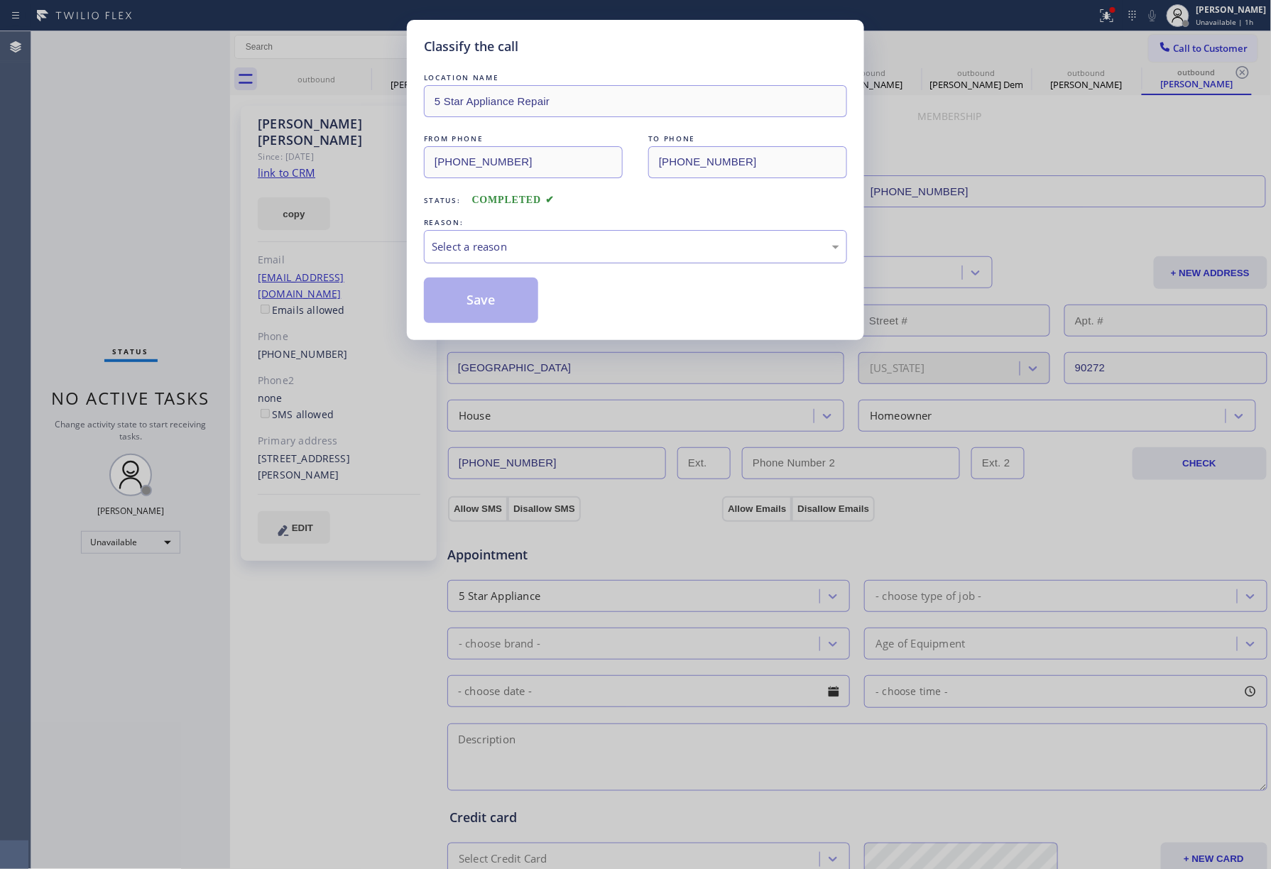
drag, startPoint x: 518, startPoint y: 251, endPoint x: 518, endPoint y: 259, distance: 7.8
click at [518, 259] on div "Select a reason" at bounding box center [635, 246] width 423 height 33
click at [491, 305] on button "Save" at bounding box center [481, 300] width 114 height 45
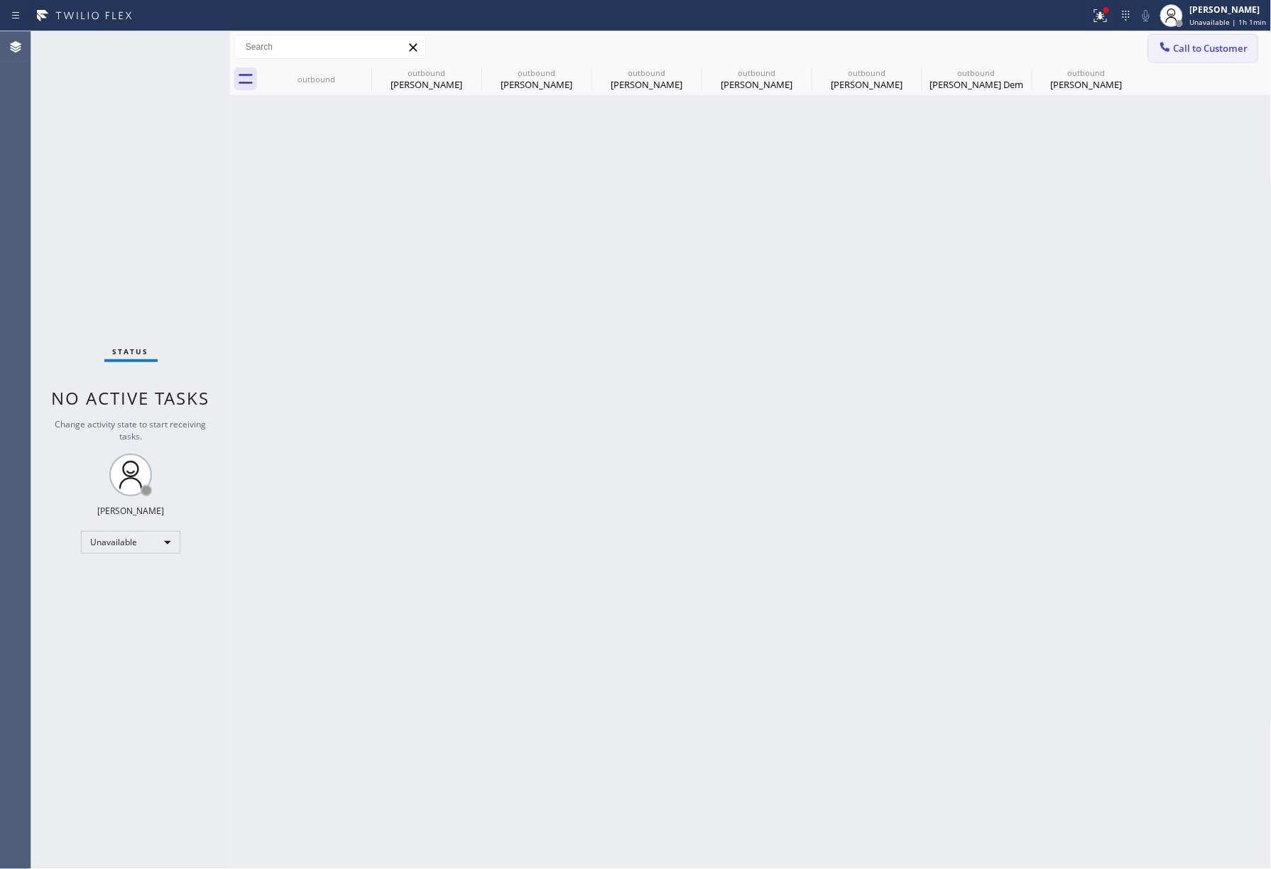
click at [1196, 53] on span "Call to Customer" at bounding box center [1211, 48] width 75 height 13
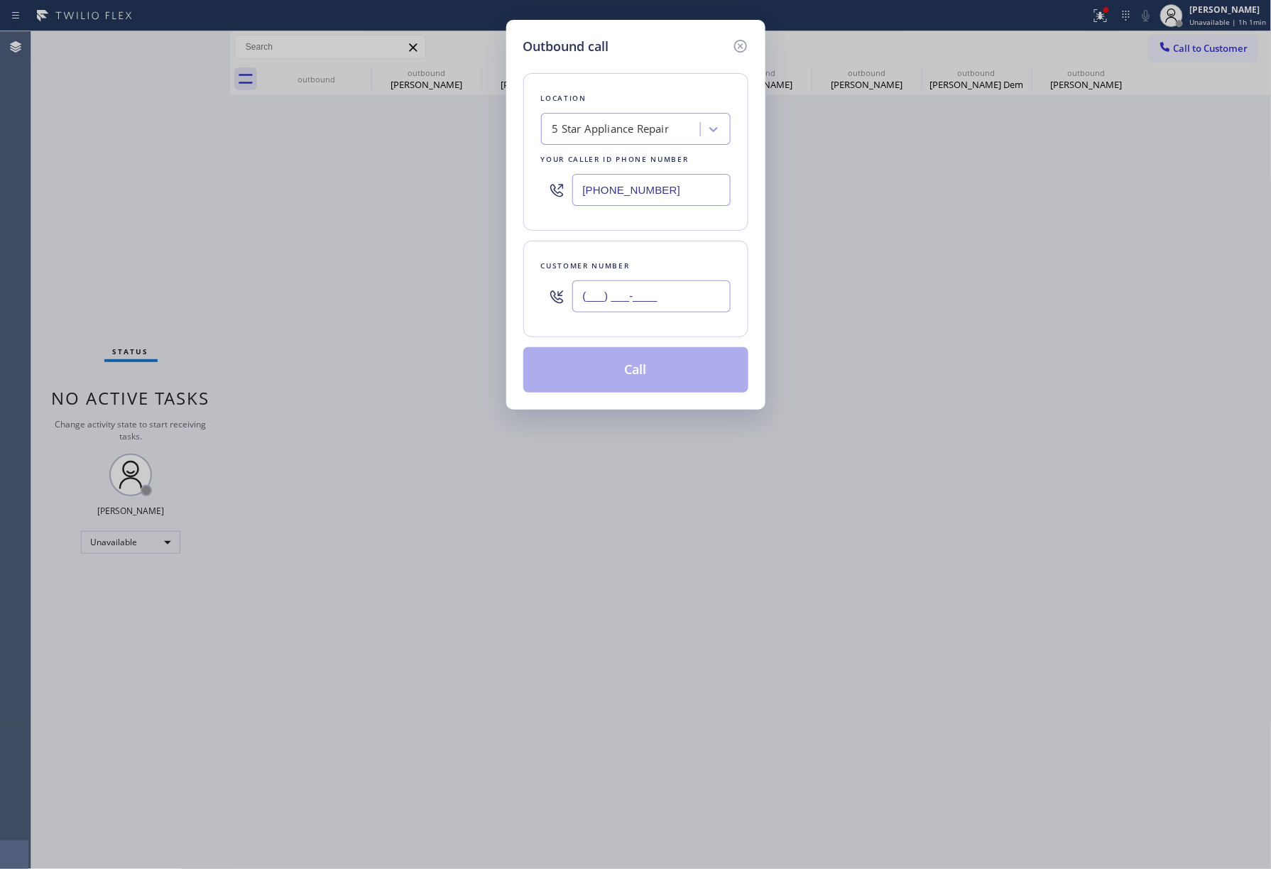
click at [648, 290] on input "(___) ___-____" at bounding box center [651, 297] width 158 height 32
paste input "818) 364-2916"
type input "[PHONE_NUMBER]"
click at [663, 240] on div "Location 5 Star Appliance Repair Your caller id phone number [PHONE_NUMBER] Cus…" at bounding box center [635, 224] width 225 height 337
click at [674, 374] on button "Call" at bounding box center [635, 369] width 225 height 45
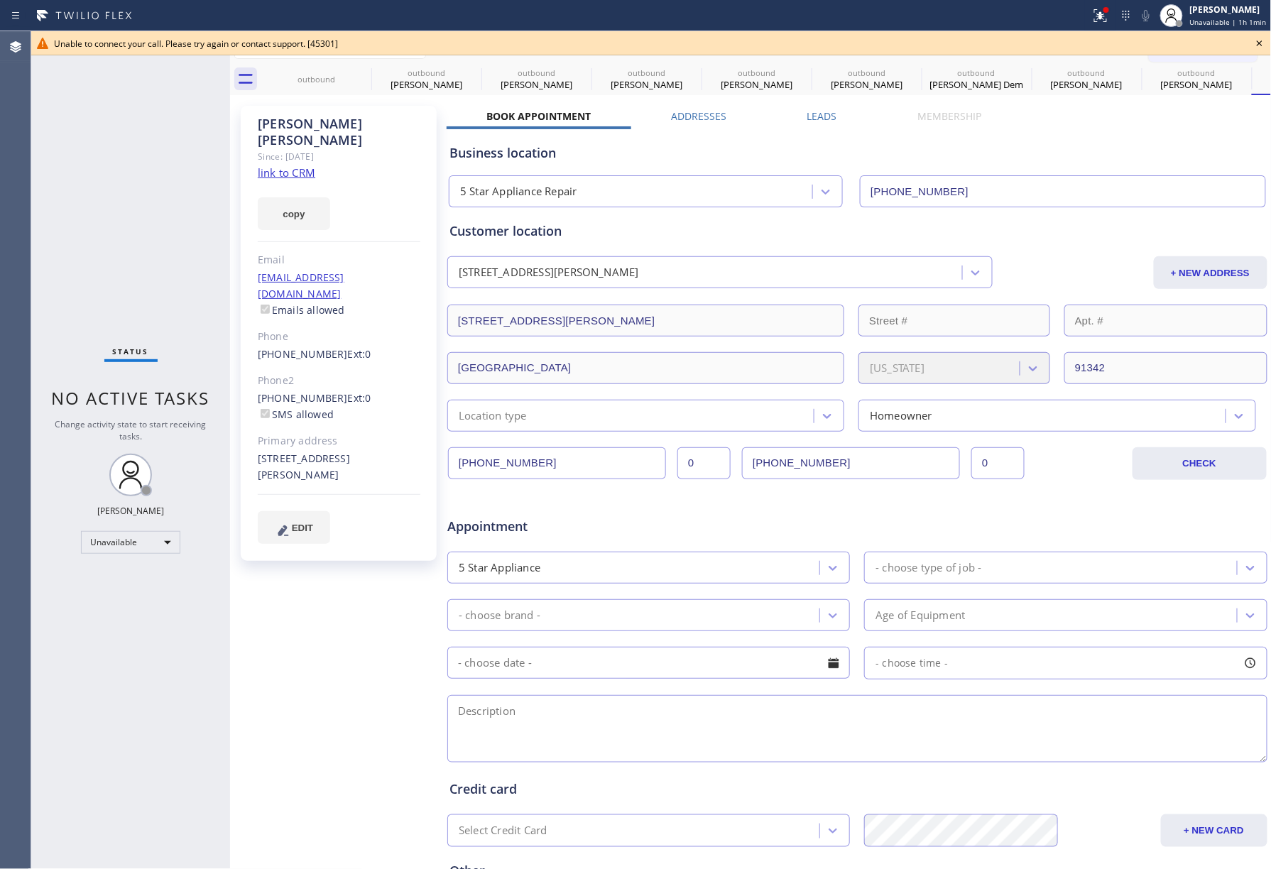
type input "[PHONE_NUMBER]"
drag, startPoint x: 74, startPoint y: 195, endPoint x: 115, endPoint y: 148, distance: 62.4
click at [74, 195] on div "Status No active tasks Change activity state to start receiving tasks. [PERSON_…" at bounding box center [130, 450] width 199 height 838
click at [1265, 41] on icon at bounding box center [1259, 43] width 17 height 17
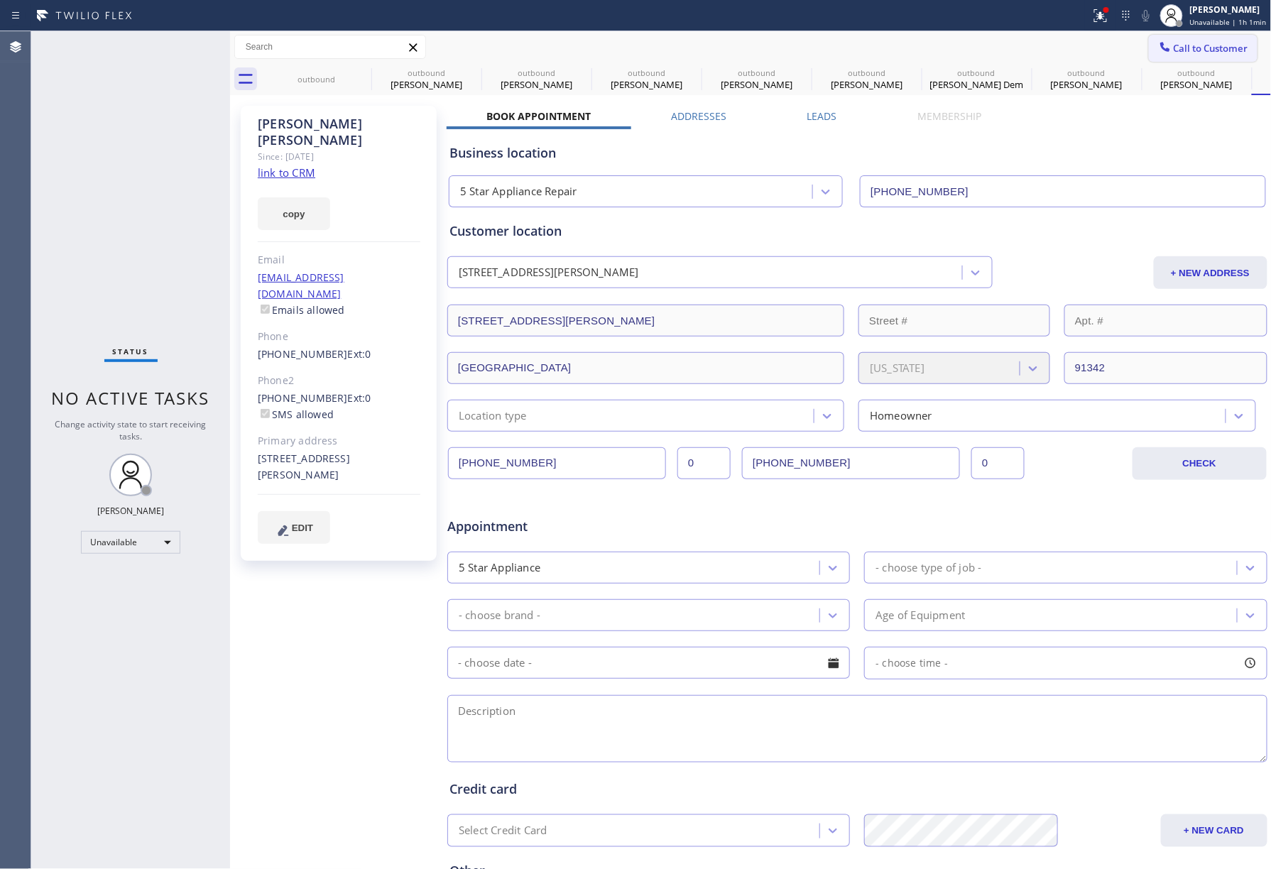
click at [1208, 44] on span "Call to Customer" at bounding box center [1211, 48] width 75 height 13
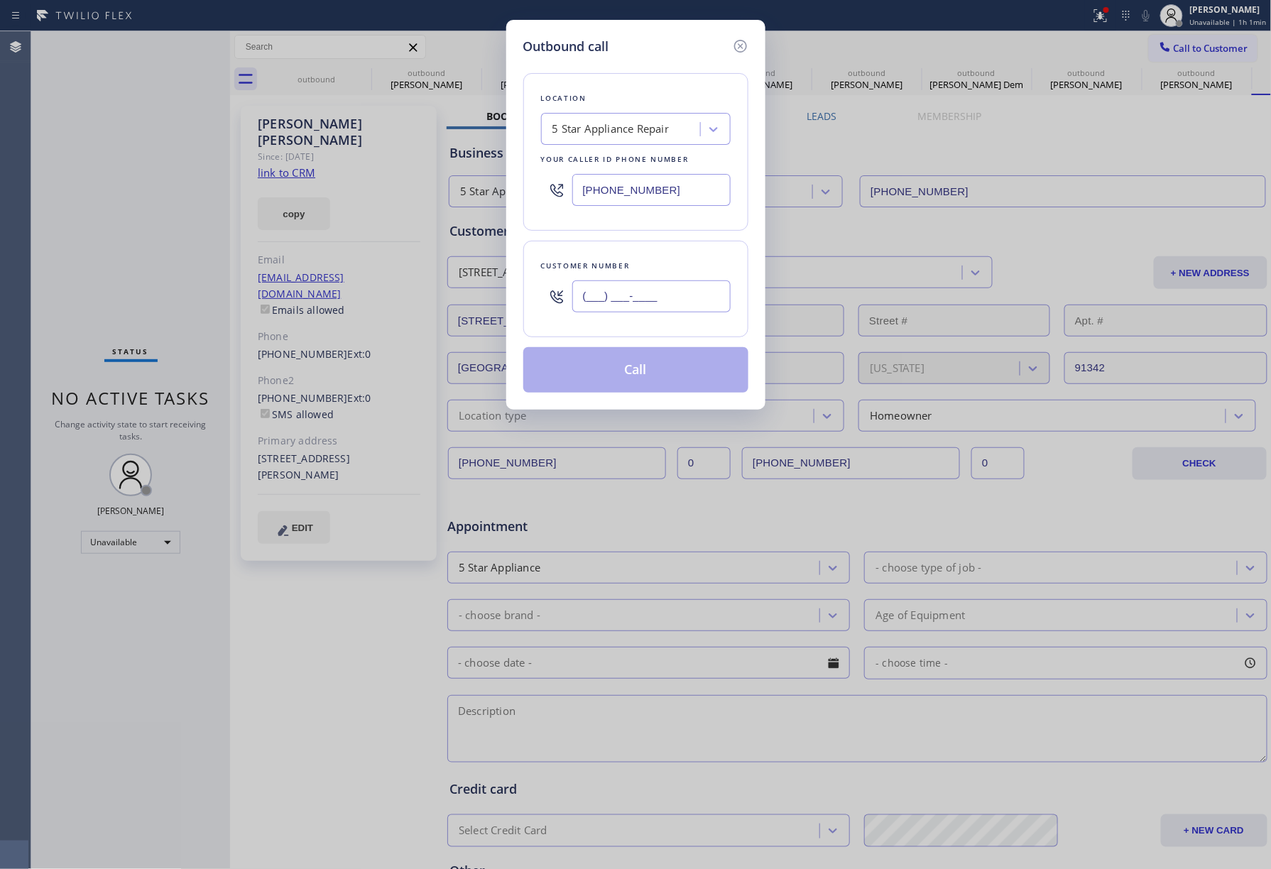
click at [636, 305] on input "(___) ___-____" at bounding box center [651, 297] width 158 height 32
paste input "714) 655-9962"
type input "[PHONE_NUMBER]"
click at [651, 364] on button "Call" at bounding box center [635, 369] width 225 height 45
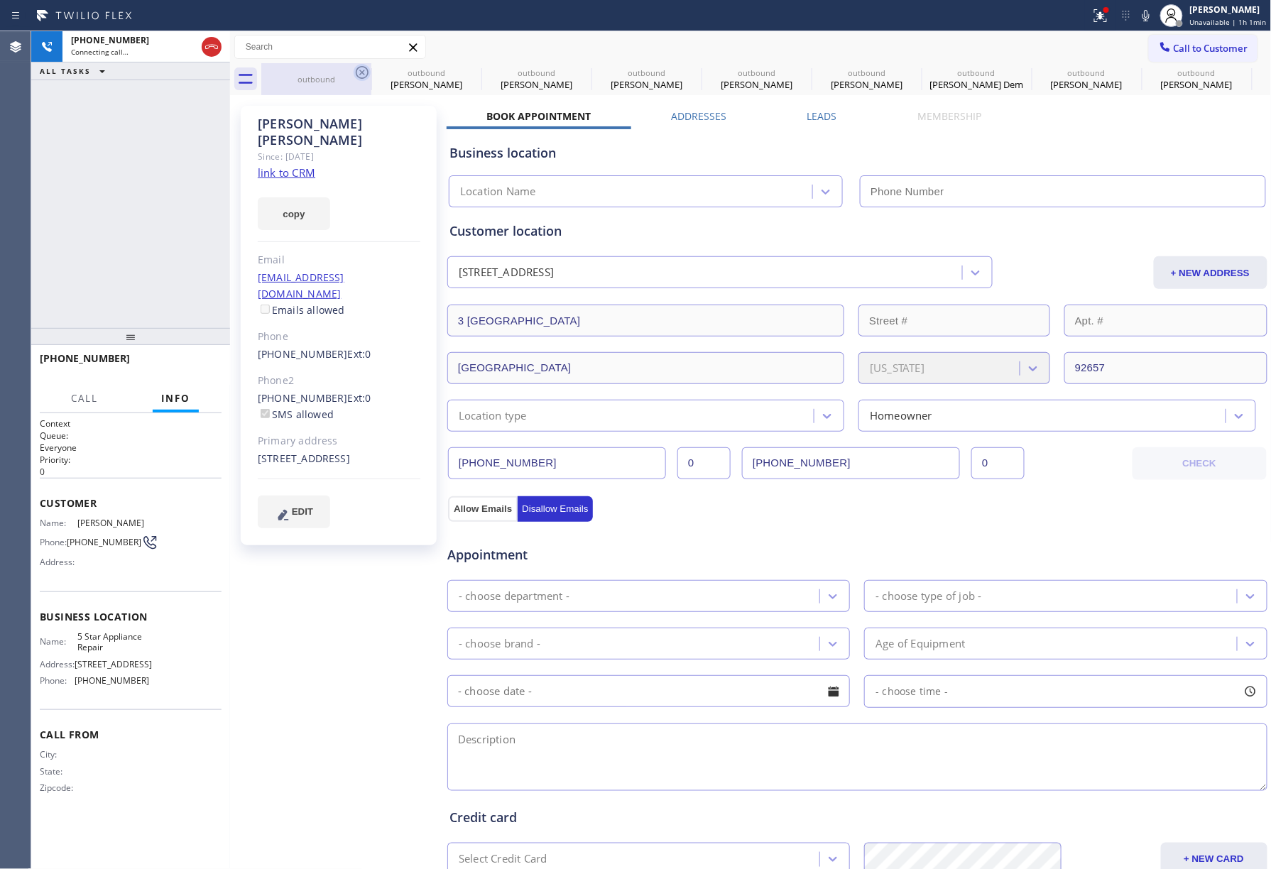
click at [365, 69] on icon at bounding box center [362, 72] width 17 height 17
click at [0, 0] on icon at bounding box center [0, 0] width 0 height 0
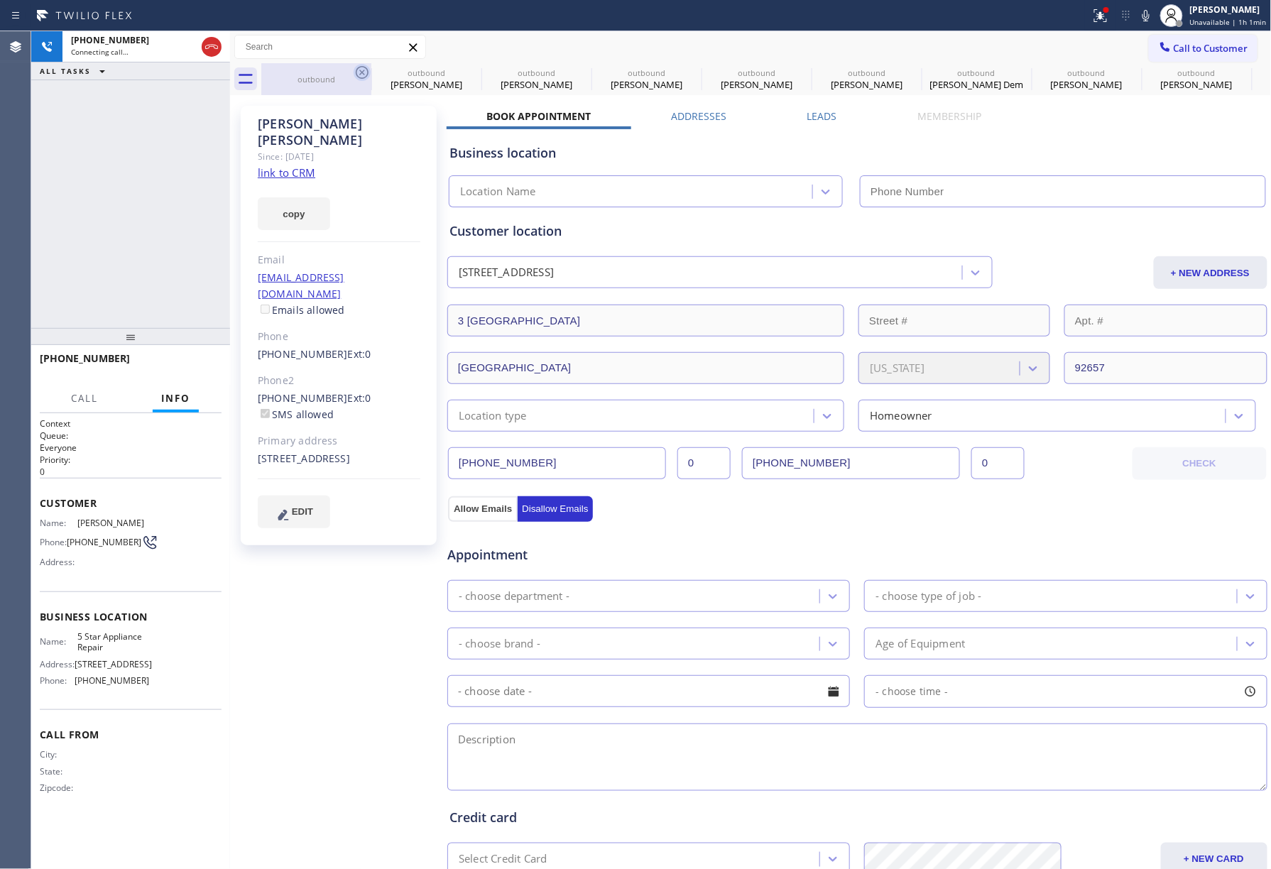
click at [0, 0] on icon at bounding box center [0, 0] width 0 height 0
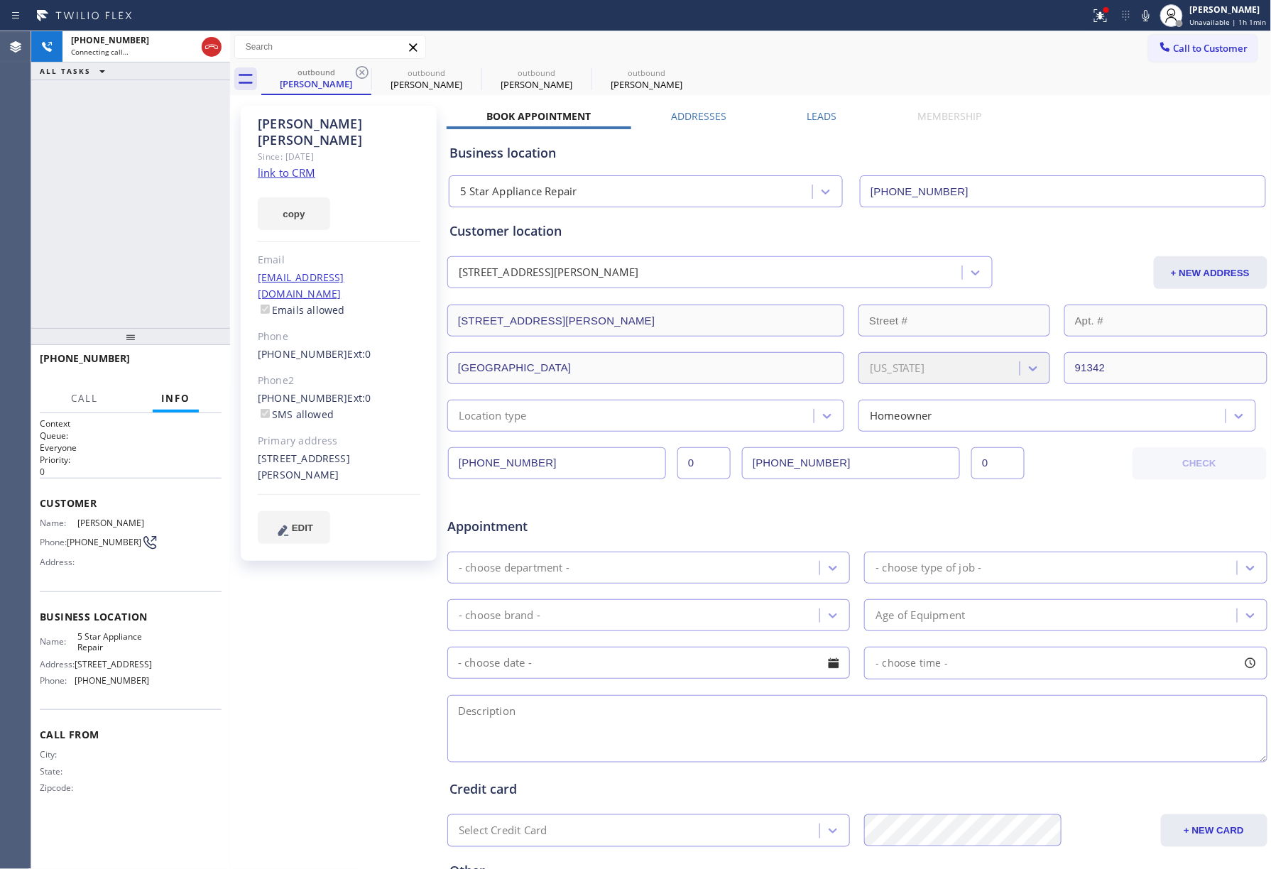
type input "[PHONE_NUMBER]"
click at [365, 69] on icon at bounding box center [362, 72] width 17 height 17
click at [0, 0] on icon at bounding box center [0, 0] width 0 height 0
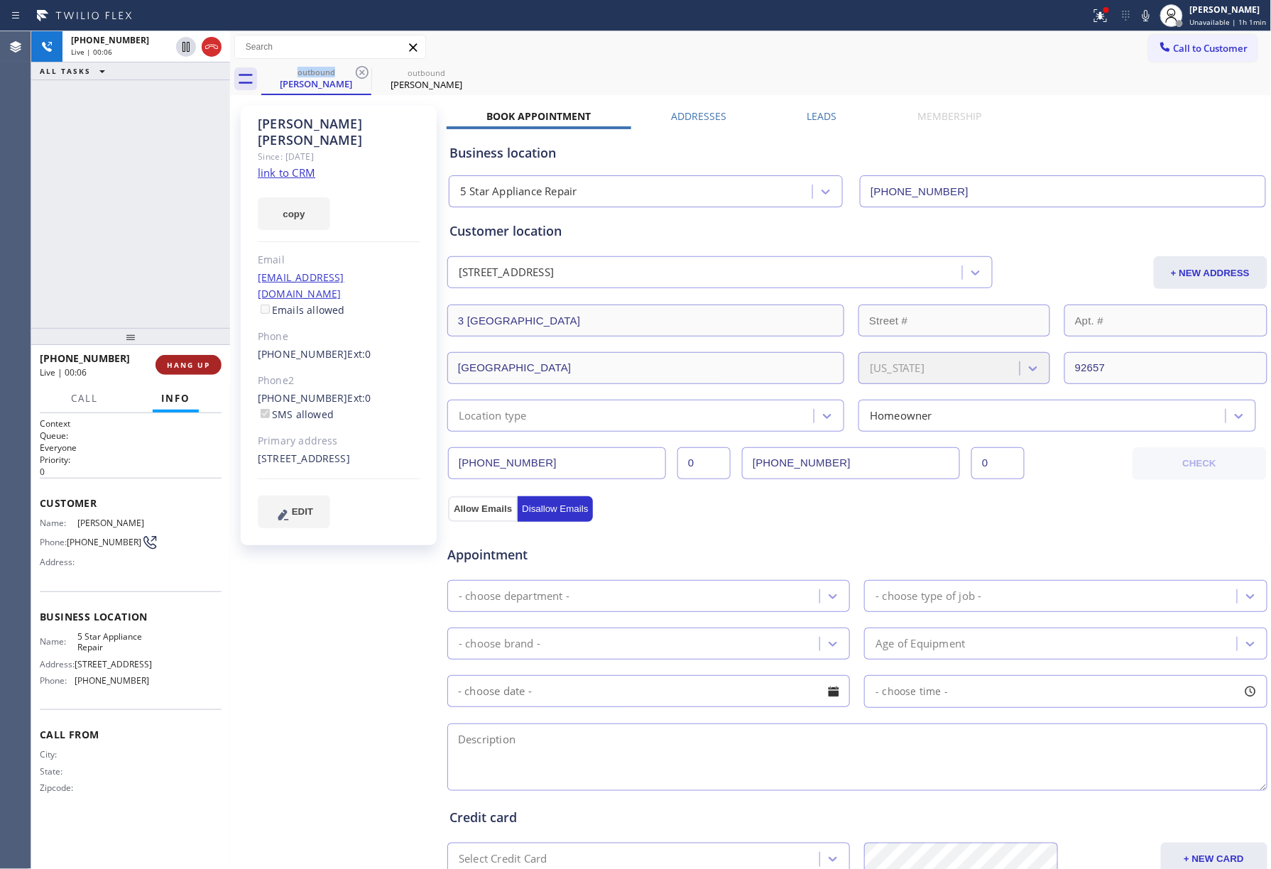
click at [207, 362] on span "HANG UP" at bounding box center [188, 365] width 43 height 10
click at [170, 301] on div "[PHONE_NUMBER] Live | 00:06 ALL TASKS ALL TASKS ACTIVE TASKS TASKS IN WRAP UP" at bounding box center [130, 179] width 199 height 297
click at [189, 375] on div "[PHONE_NUMBER] Live | 00:06 HANG UP" at bounding box center [131, 365] width 182 height 37
click at [197, 362] on span "HANG UP" at bounding box center [188, 365] width 43 height 10
click at [162, 267] on div "[PHONE_NUMBER] Live | 00:07 ALL TASKS ALL TASKS ACTIVE TASKS TASKS IN WRAP UP" at bounding box center [130, 179] width 199 height 297
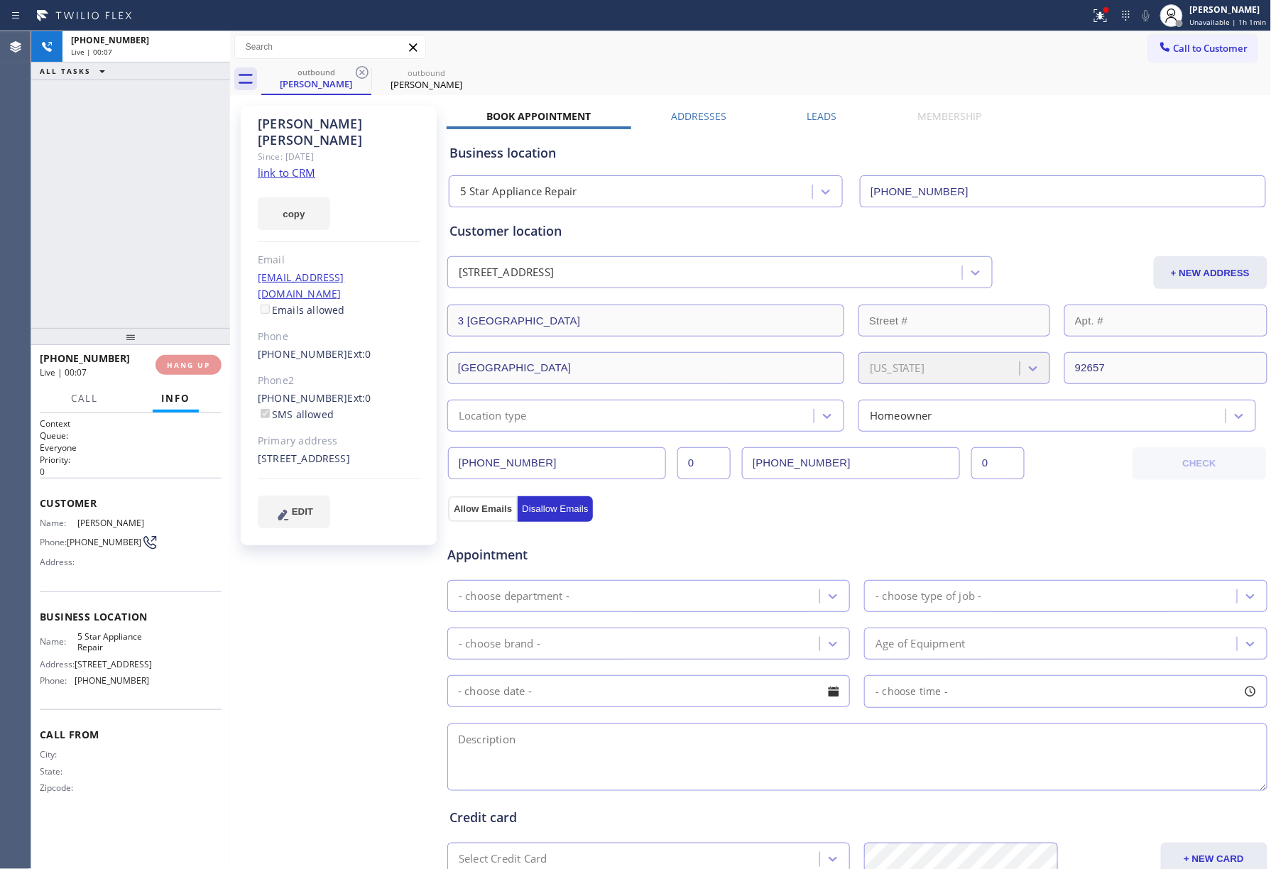
click at [162, 267] on div "[PHONE_NUMBER] Live | 00:07 ALL TASKS ALL TASKS ACTIVE TASKS TASKS IN WRAP UP" at bounding box center [130, 179] width 199 height 297
click at [192, 359] on button "COMPLETE" at bounding box center [186, 365] width 72 height 20
click at [145, 278] on div "ALL TASKS ALL TASKS ACTIVE TASKS TASKS IN WRAP UP [PHONE_NUMBER] Wrap up | 00:00" at bounding box center [130, 179] width 199 height 297
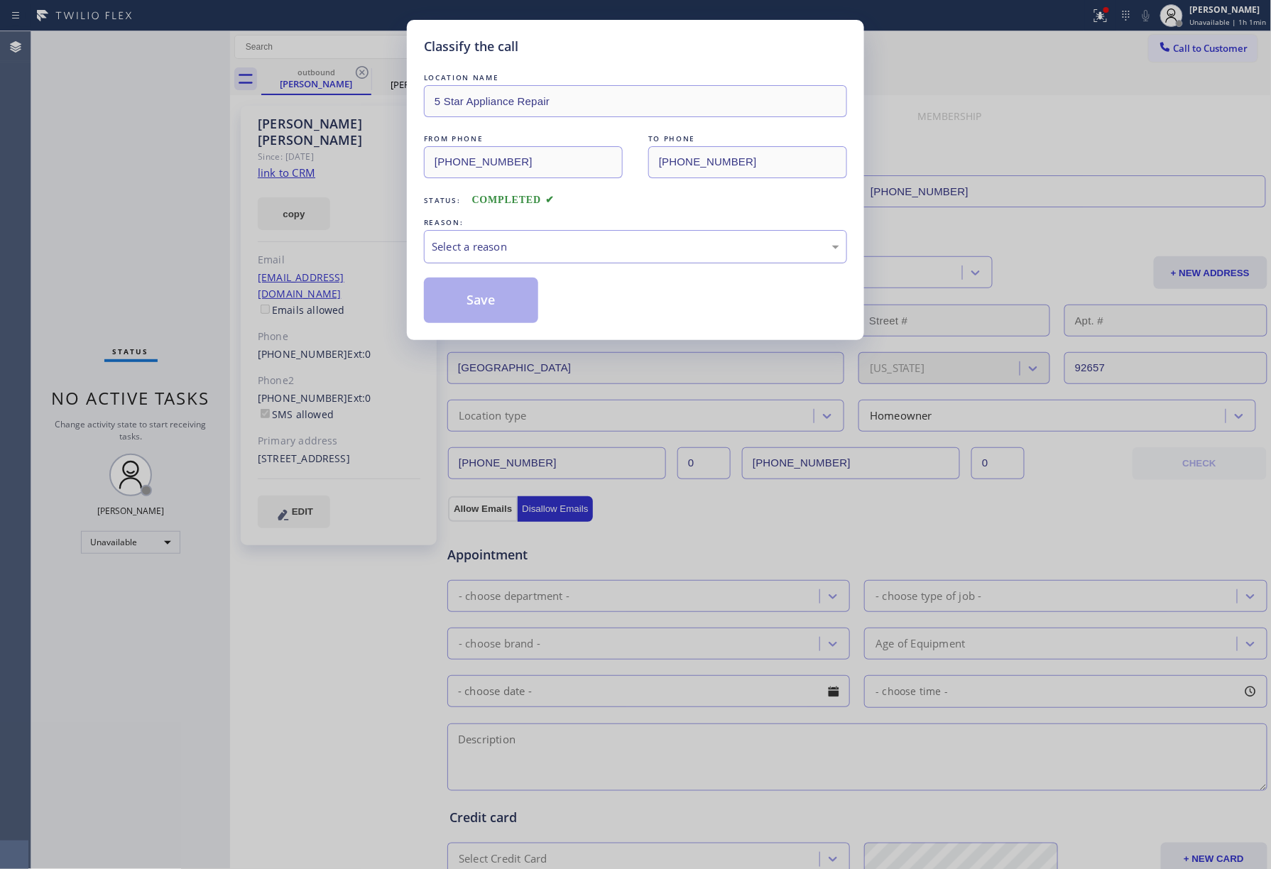
click at [513, 241] on div "Select a reason" at bounding box center [636, 247] width 408 height 16
click at [469, 287] on button "Save" at bounding box center [481, 300] width 114 height 45
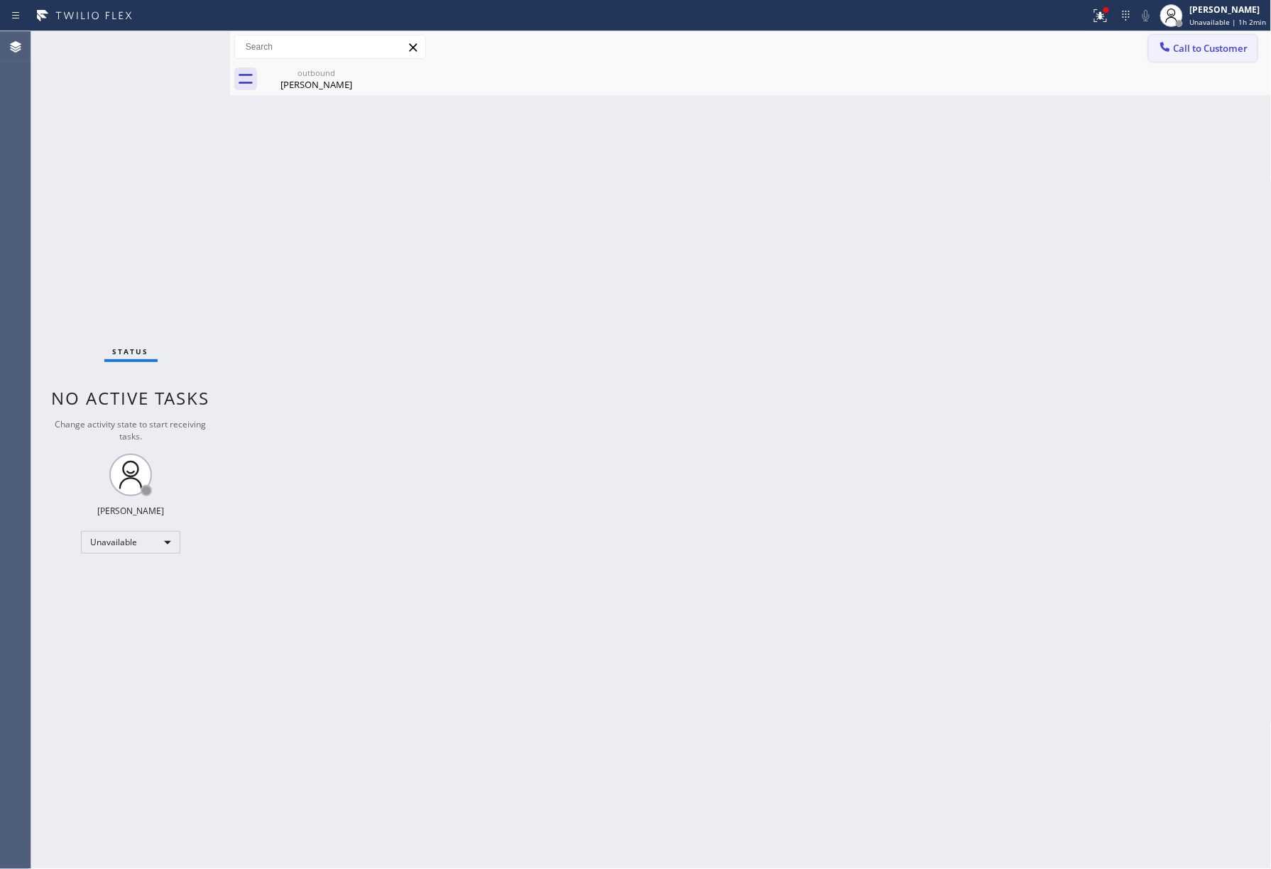
click at [1172, 48] on div at bounding box center [1165, 48] width 17 height 17
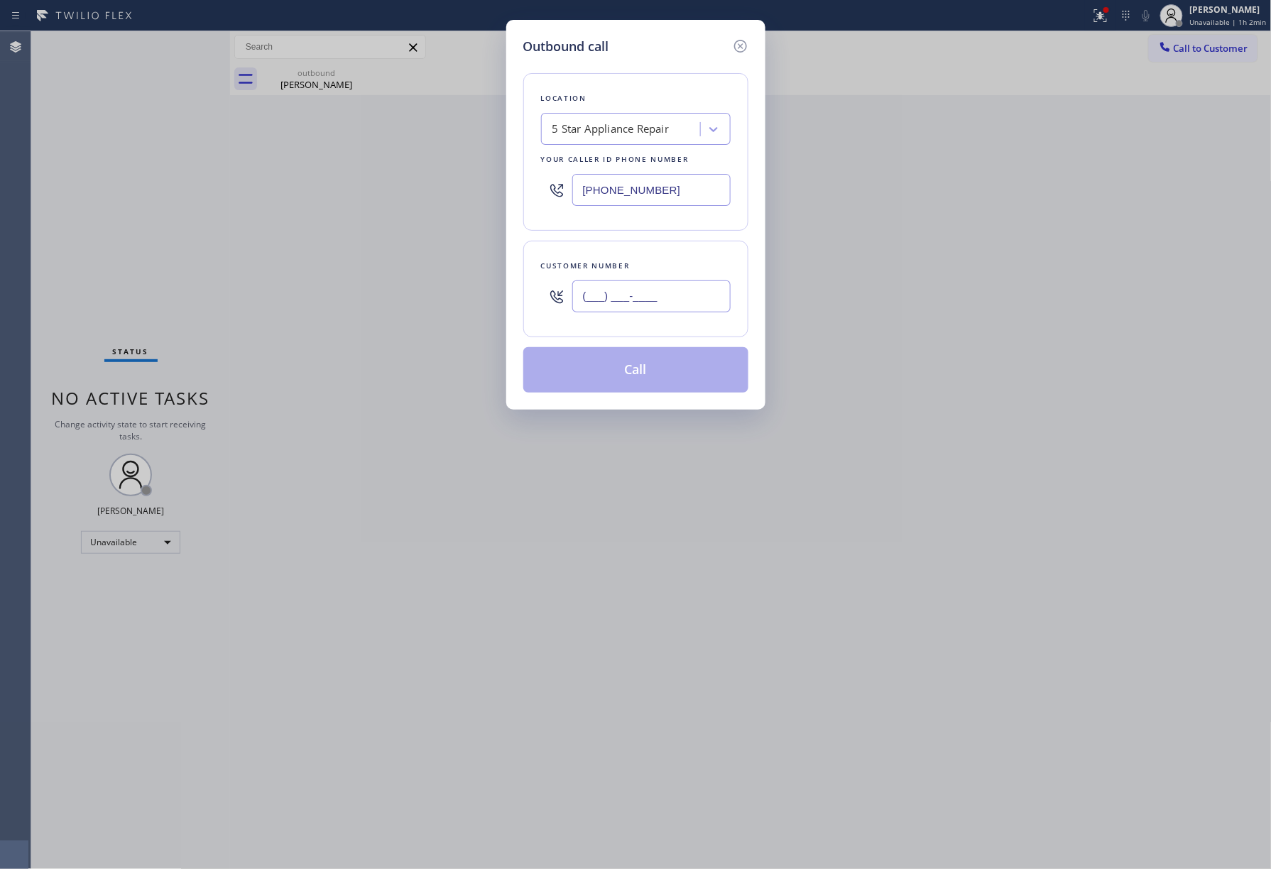
click at [668, 285] on input "(___) ___-____" at bounding box center [651, 297] width 158 height 32
paste input "310) 428-5933"
type input "[PHONE_NUMBER]"
click at [666, 254] on div "Customer number [PHONE_NUMBER]" at bounding box center [635, 289] width 225 height 97
click at [651, 366] on button "Call" at bounding box center [635, 369] width 225 height 45
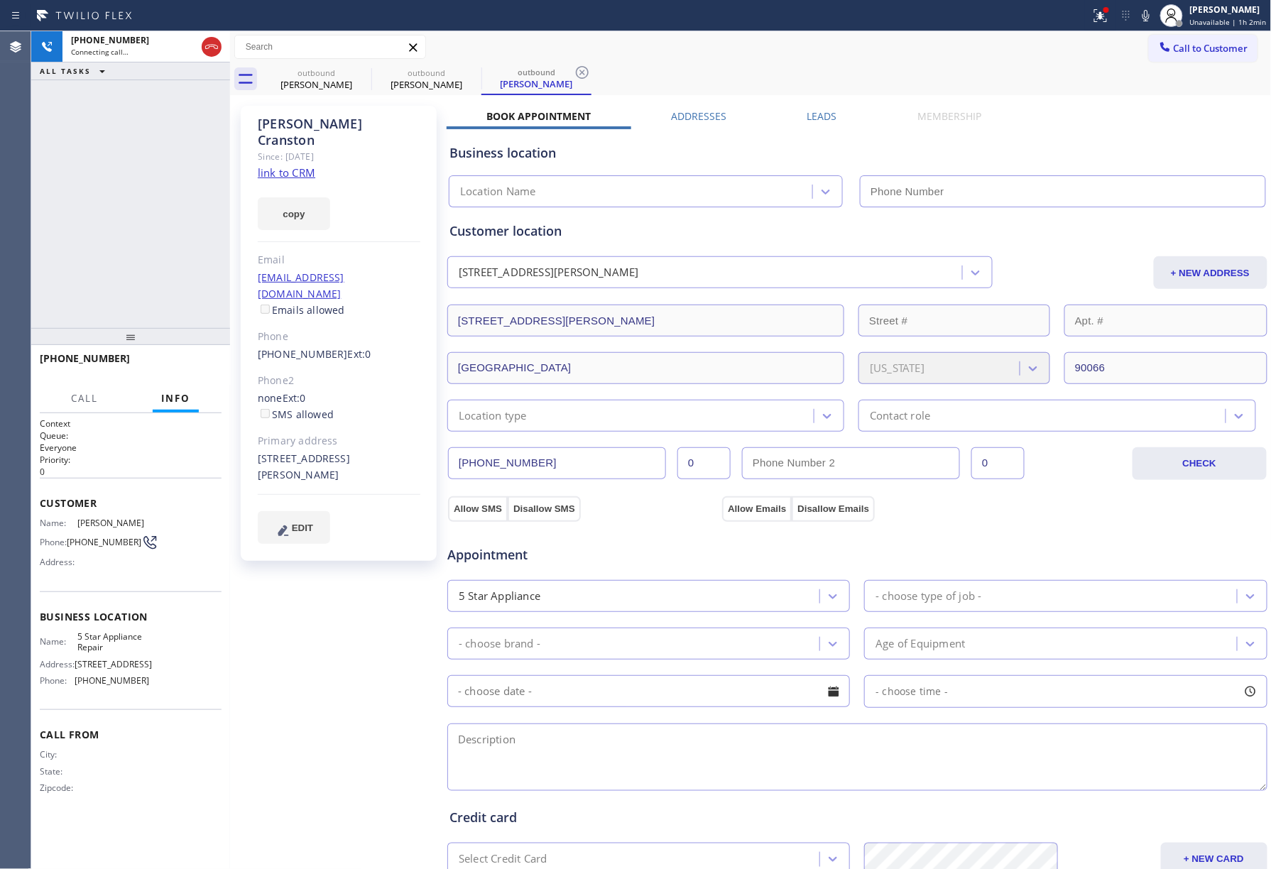
type input "[PHONE_NUMBER]"
drag, startPoint x: 95, startPoint y: 234, endPoint x: 118, endPoint y: 210, distance: 33.2
click at [95, 234] on div "[PHONE_NUMBER] Connecting call… ALL TASKS ALL TASKS ACTIVE TASKS TASKS IN WRAP …" at bounding box center [130, 179] width 199 height 297
click at [94, 211] on div "[PHONE_NUMBER] Connecting call… ALL TASKS ALL TASKS ACTIVE TASKS TASKS IN WRAP …" at bounding box center [130, 179] width 199 height 297
click at [83, 242] on div "[PHONE_NUMBER] Connecting call… ALL TASKS ALL TASKS ACTIVE TASKS TASKS IN WRAP …" at bounding box center [130, 179] width 199 height 297
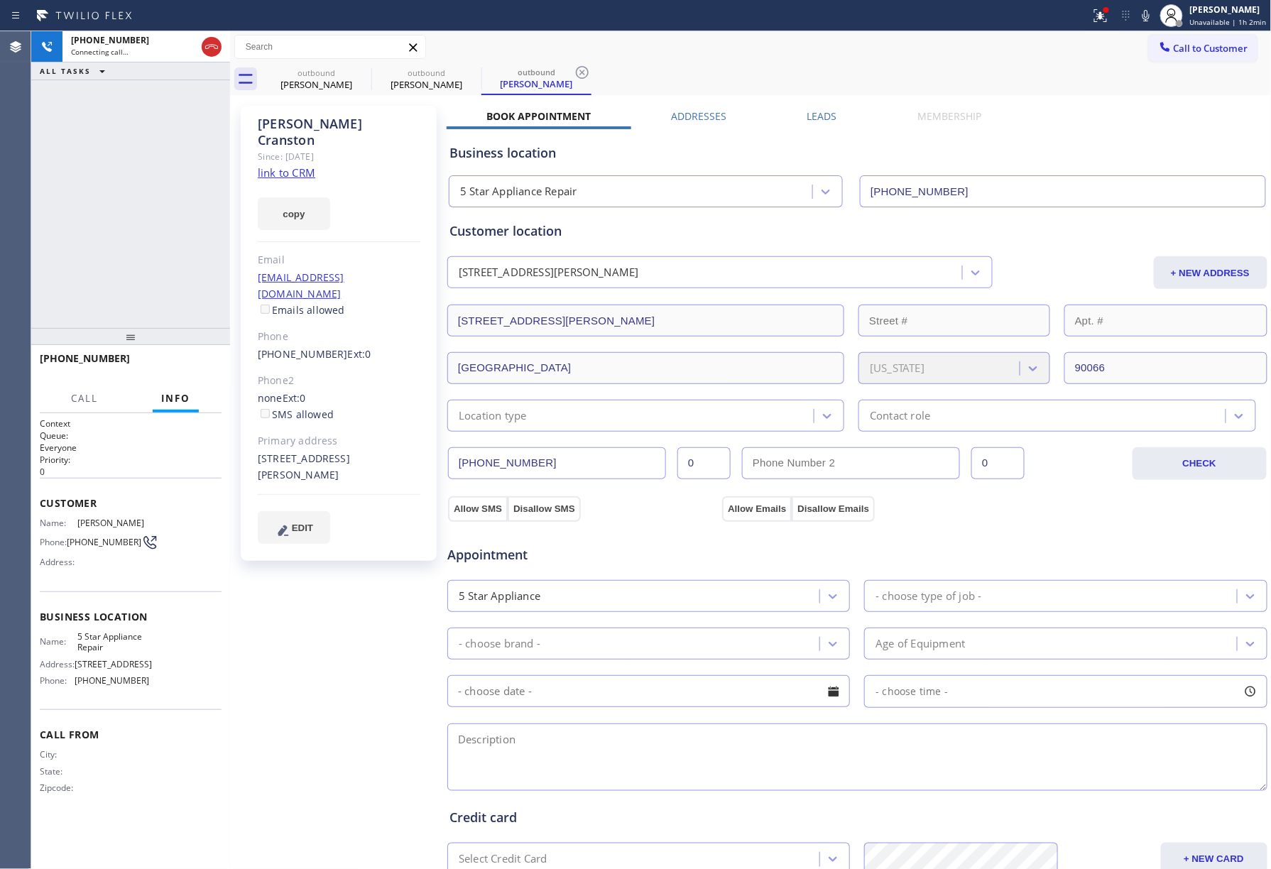
click at [131, 233] on div "[PHONE_NUMBER] Connecting call… ALL TASKS ALL TASKS ACTIVE TASKS TASKS IN WRAP …" at bounding box center [130, 179] width 199 height 297
click at [185, 241] on div "[PHONE_NUMBER] Live | 00:01 ALL TASKS ALL TASKS ACTIVE TASKS TASKS IN WRAP UP" at bounding box center [130, 179] width 199 height 297
click at [200, 359] on button "HANG UP" at bounding box center [189, 365] width 66 height 20
click at [179, 307] on div "[PHONE_NUMBER] Live | 00:04 ALL TASKS ALL TASKS ACTIVE TASKS TASKS IN WRAP UP" at bounding box center [130, 179] width 199 height 297
click at [190, 364] on span "COMPLETE" at bounding box center [185, 365] width 49 height 10
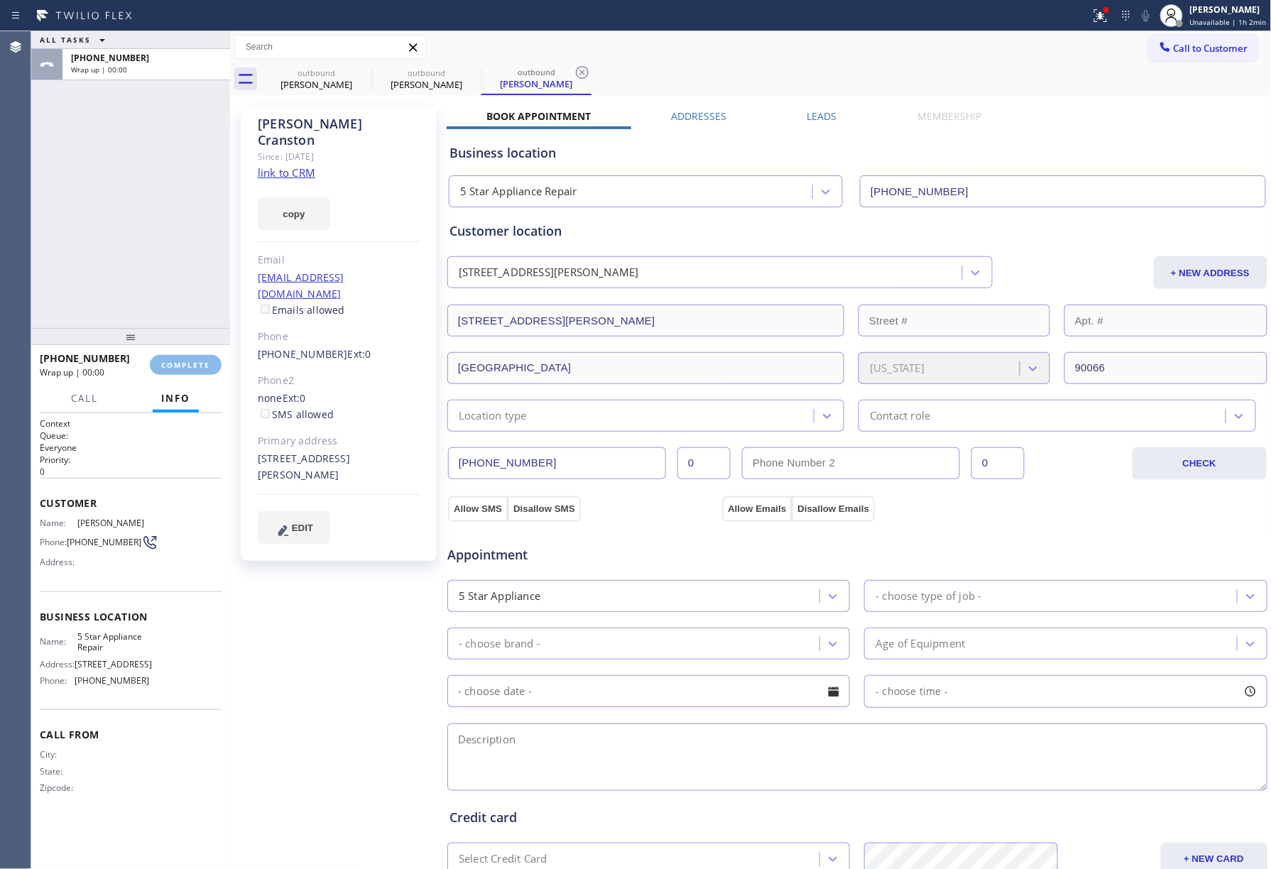
click at [186, 288] on div "ALL TASKS ALL TASKS ACTIVE TASKS TASKS IN WRAP UP [PHONE_NUMBER] Wrap up | 00:00" at bounding box center [130, 179] width 199 height 297
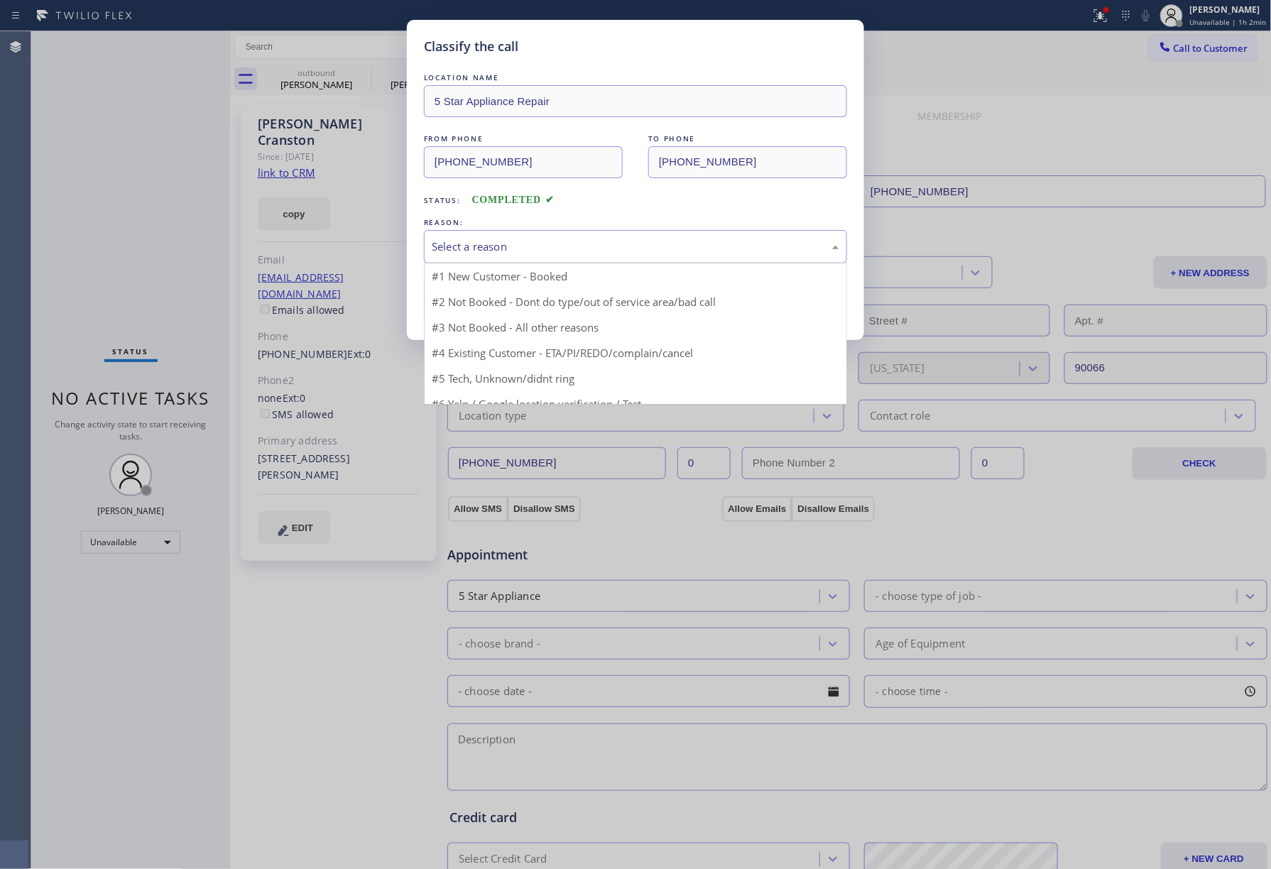
drag, startPoint x: 504, startPoint y: 244, endPoint x: 478, endPoint y: 315, distance: 75.5
click at [503, 254] on div "Select a reason" at bounding box center [636, 247] width 408 height 16
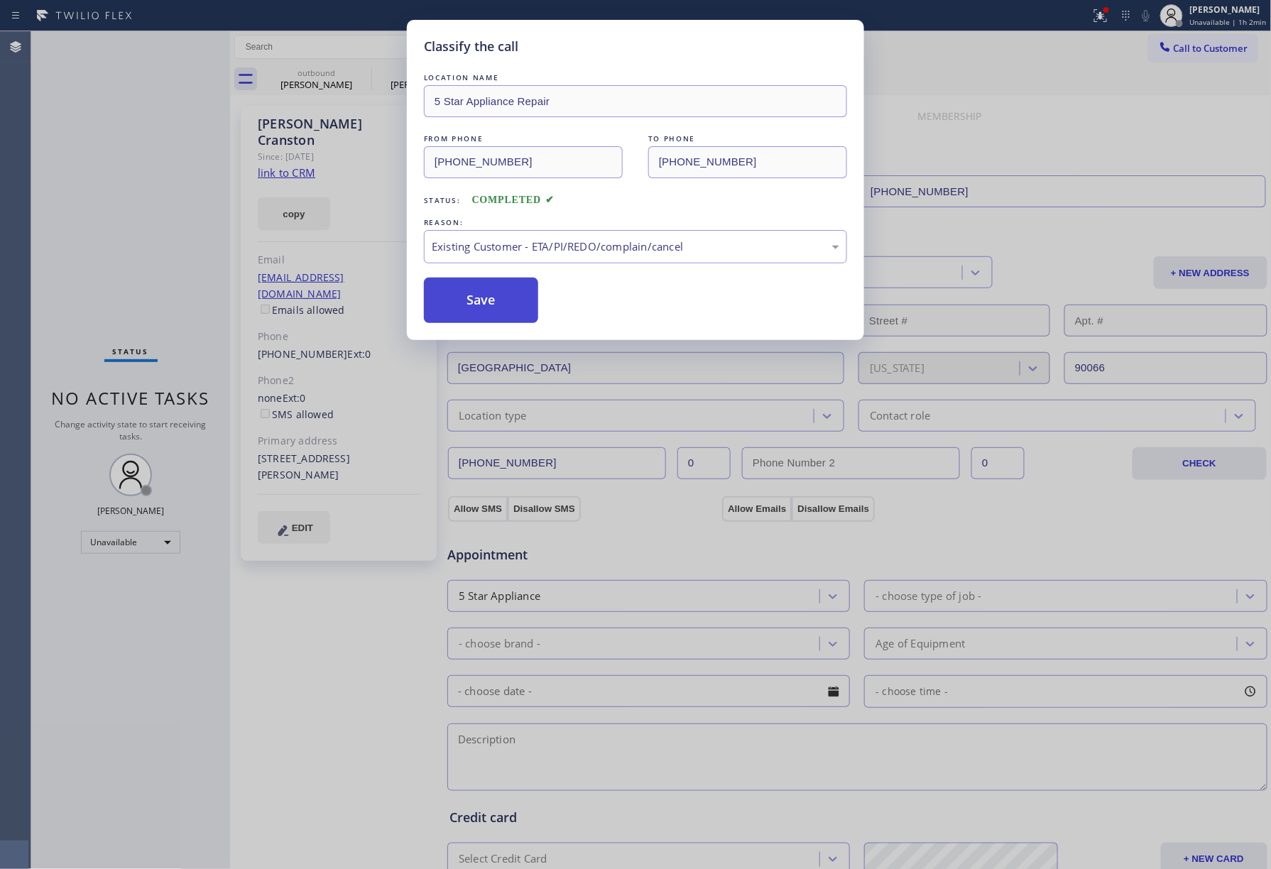
click at [470, 294] on button "Save" at bounding box center [481, 300] width 114 height 45
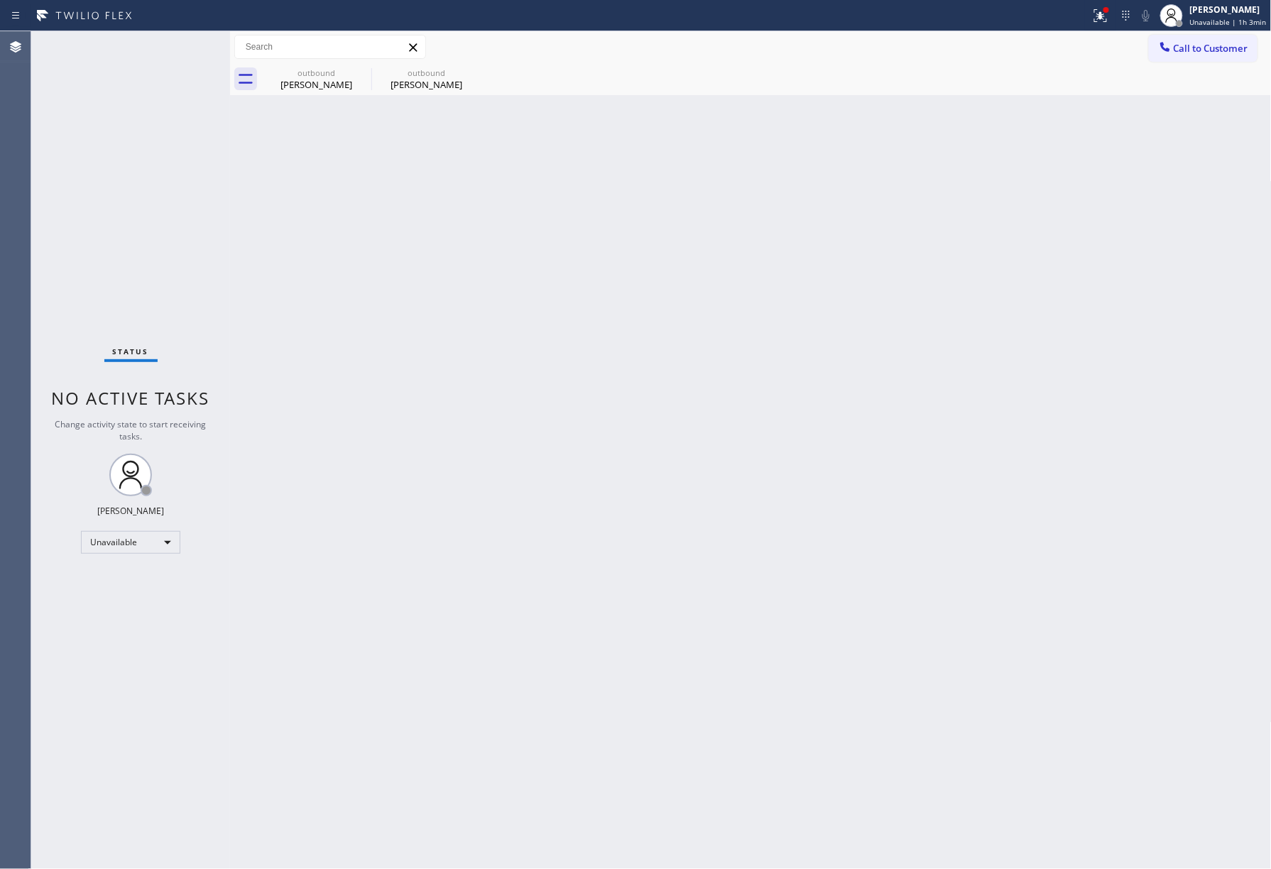
click at [1214, 63] on div "outbound [PERSON_NAME] outbound [PERSON_NAME]" at bounding box center [766, 79] width 1011 height 32
click at [1192, 48] on span "Call to Customer" at bounding box center [1211, 48] width 75 height 13
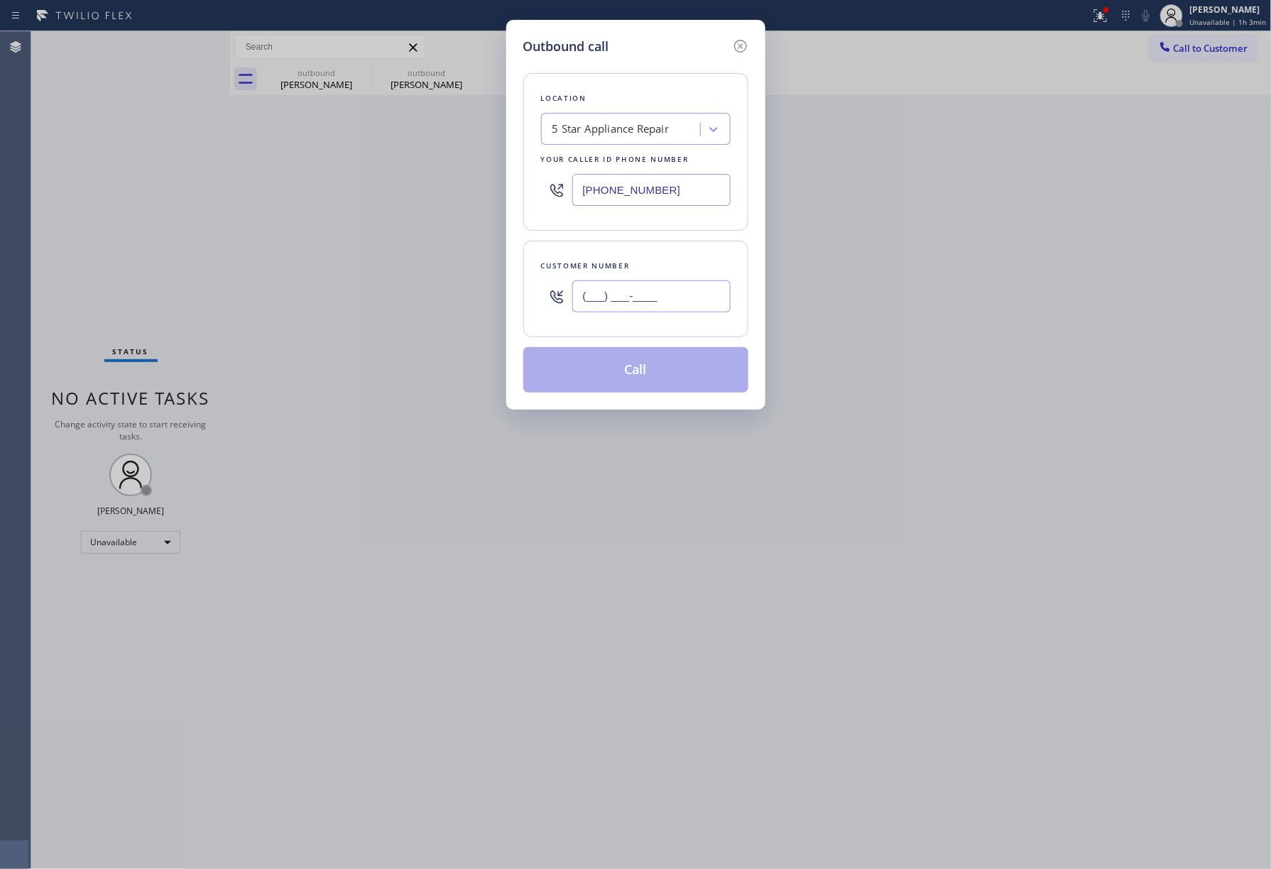
click at [652, 284] on input "(___) ___-____" at bounding box center [651, 297] width 158 height 32
paste input "408) 718-7116"
type input "[PHONE_NUMBER]"
click at [652, 273] on div "Customer number" at bounding box center [636, 266] width 190 height 15
click at [645, 351] on button "Call" at bounding box center [635, 369] width 225 height 45
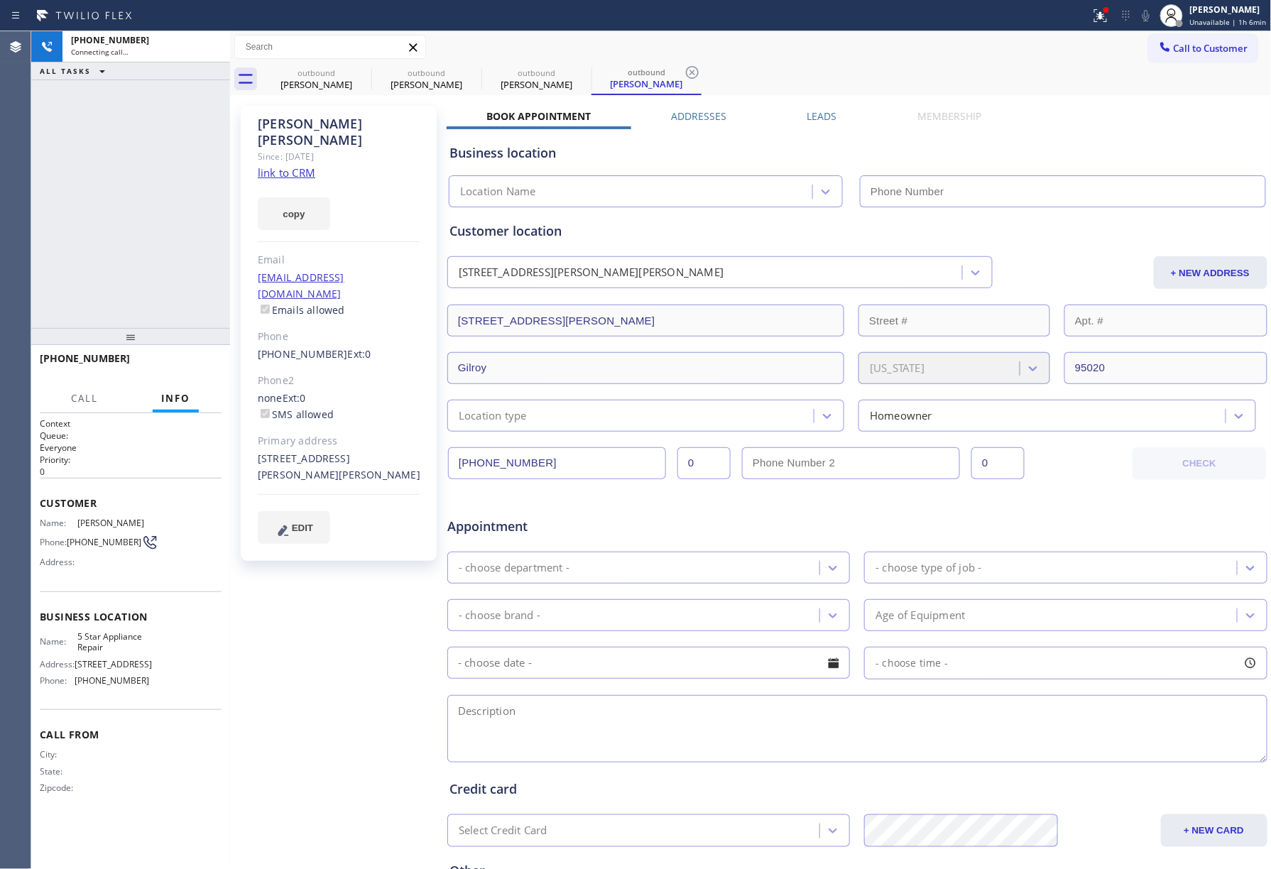
type input "[PHONE_NUMBER]"
drag, startPoint x: 63, startPoint y: 185, endPoint x: 75, endPoint y: 180, distance: 12.1
click at [63, 185] on div "[PHONE_NUMBER] Connecting call… ALL TASKS ALL TASKS ACTIVE TASKS TASKS IN WRAP …" at bounding box center [130, 179] width 199 height 297
click at [122, 237] on div "[PHONE_NUMBER] Live | 00:04 ALL TASKS ALL TASKS ACTIVE TASKS TASKS IN WRAP UP" at bounding box center [130, 179] width 199 height 297
drag, startPoint x: 192, startPoint y: 358, endPoint x: 185, endPoint y: 325, distance: 34.1
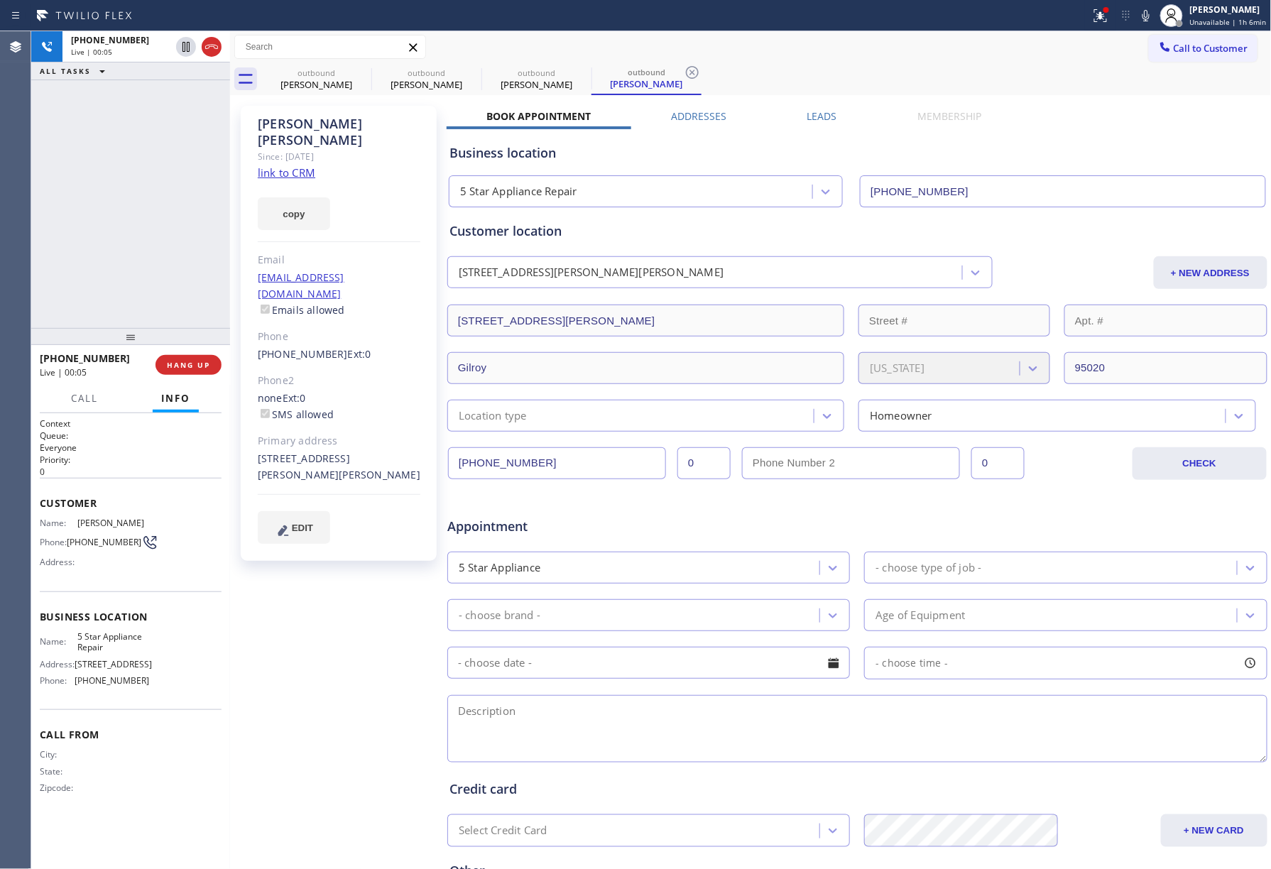
click at [192, 358] on button "HANG UP" at bounding box center [189, 365] width 66 height 20
click at [185, 328] on div at bounding box center [130, 336] width 199 height 17
click at [191, 367] on span "HANG UP" at bounding box center [188, 365] width 43 height 10
click at [171, 239] on div "ALL TASKS ALL TASKS ACTIVE TASKS TASKS IN WRAP UP [PHONE_NUMBER] Wrap up | 00:00" at bounding box center [130, 179] width 199 height 297
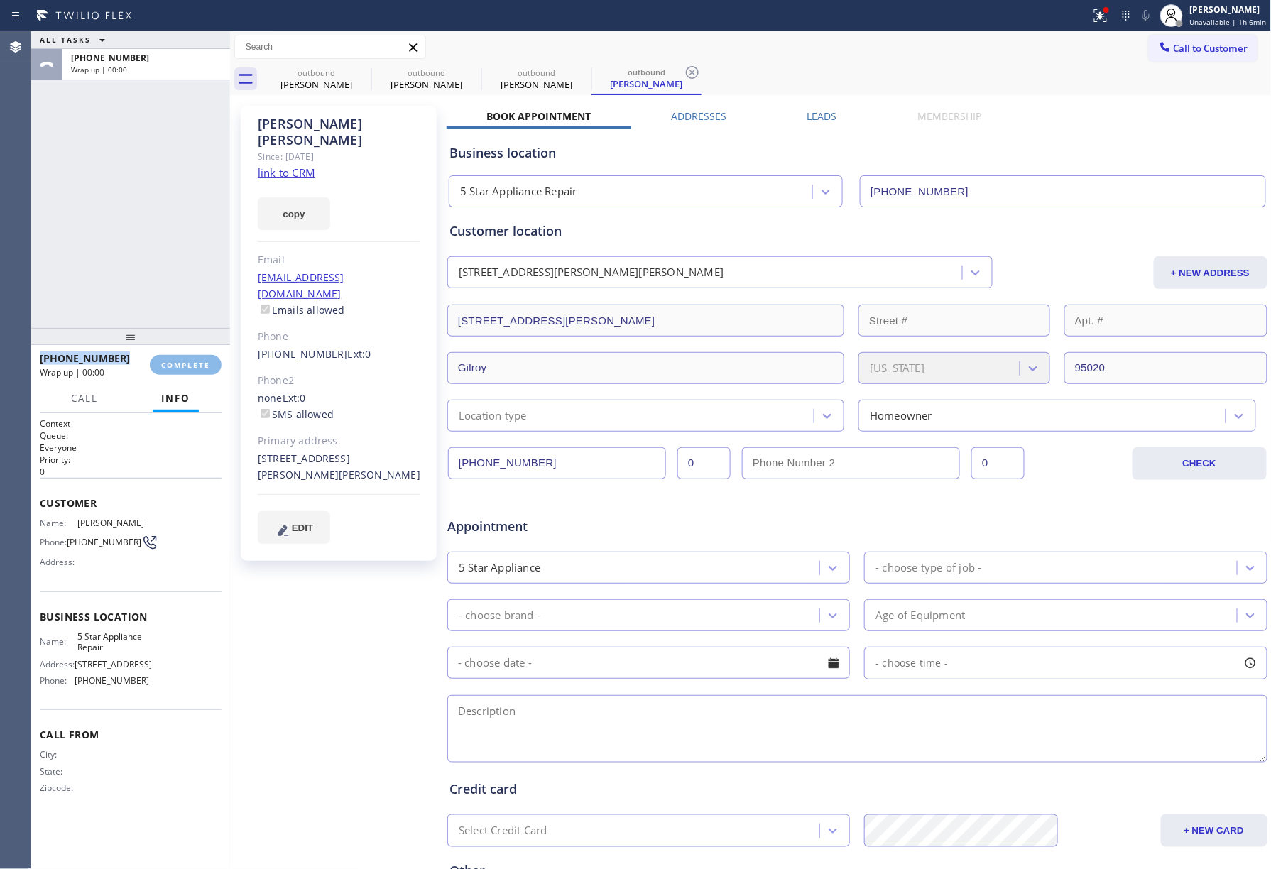
click at [171, 239] on div "ALL TASKS ALL TASKS ACTIVE TASKS TASKS IN WRAP UP [PHONE_NUMBER] Wrap up | 00:00" at bounding box center [130, 179] width 199 height 297
click at [206, 361] on span "COMPLETE" at bounding box center [185, 365] width 49 height 10
click at [106, 241] on div "ALL TASKS ALL TASKS ACTIVE TASKS TASKS IN WRAP UP [PHONE_NUMBER] Wrap up | 00:01" at bounding box center [130, 179] width 199 height 297
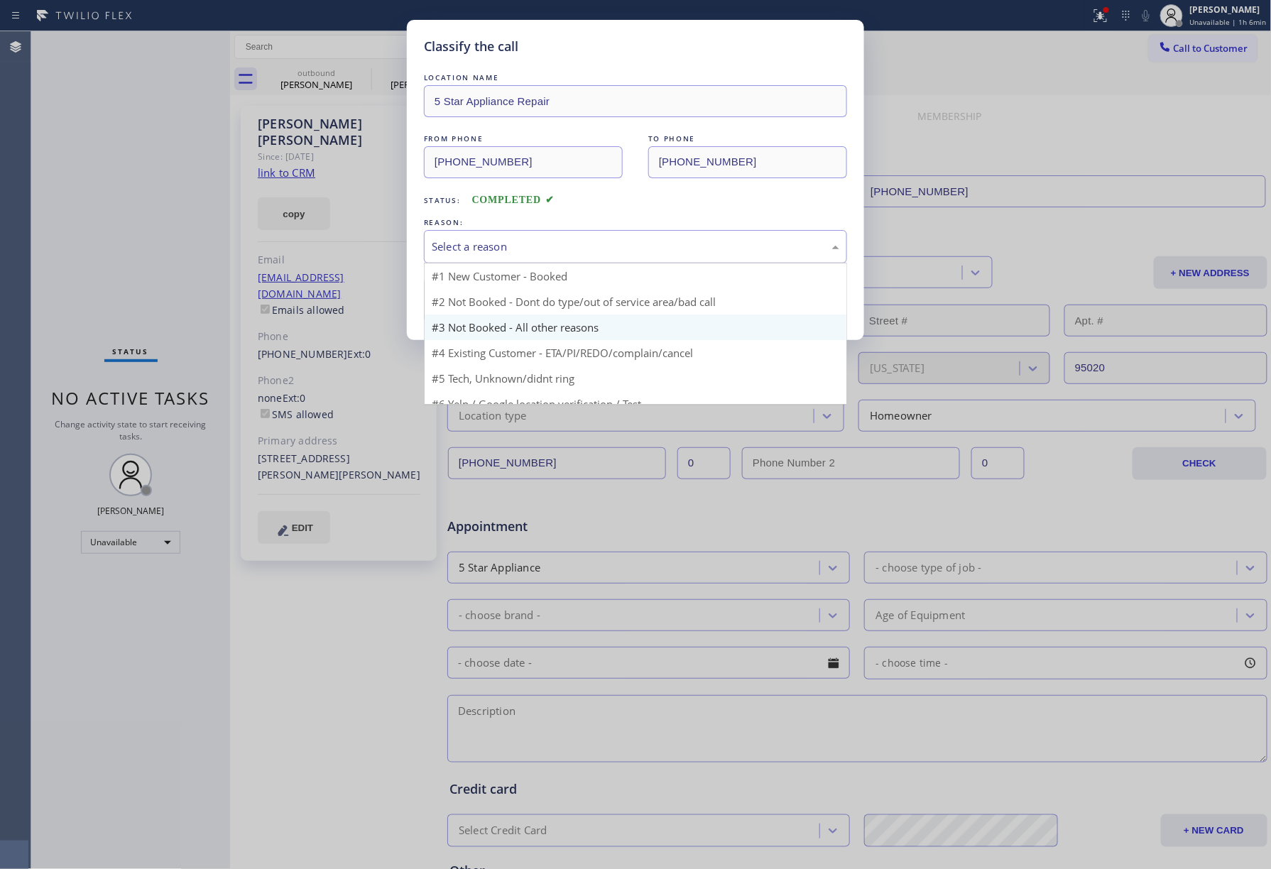
drag, startPoint x: 551, startPoint y: 237, endPoint x: 496, endPoint y: 333, distance: 110.7
click at [550, 239] on div "Select a reason" at bounding box center [635, 246] width 423 height 33
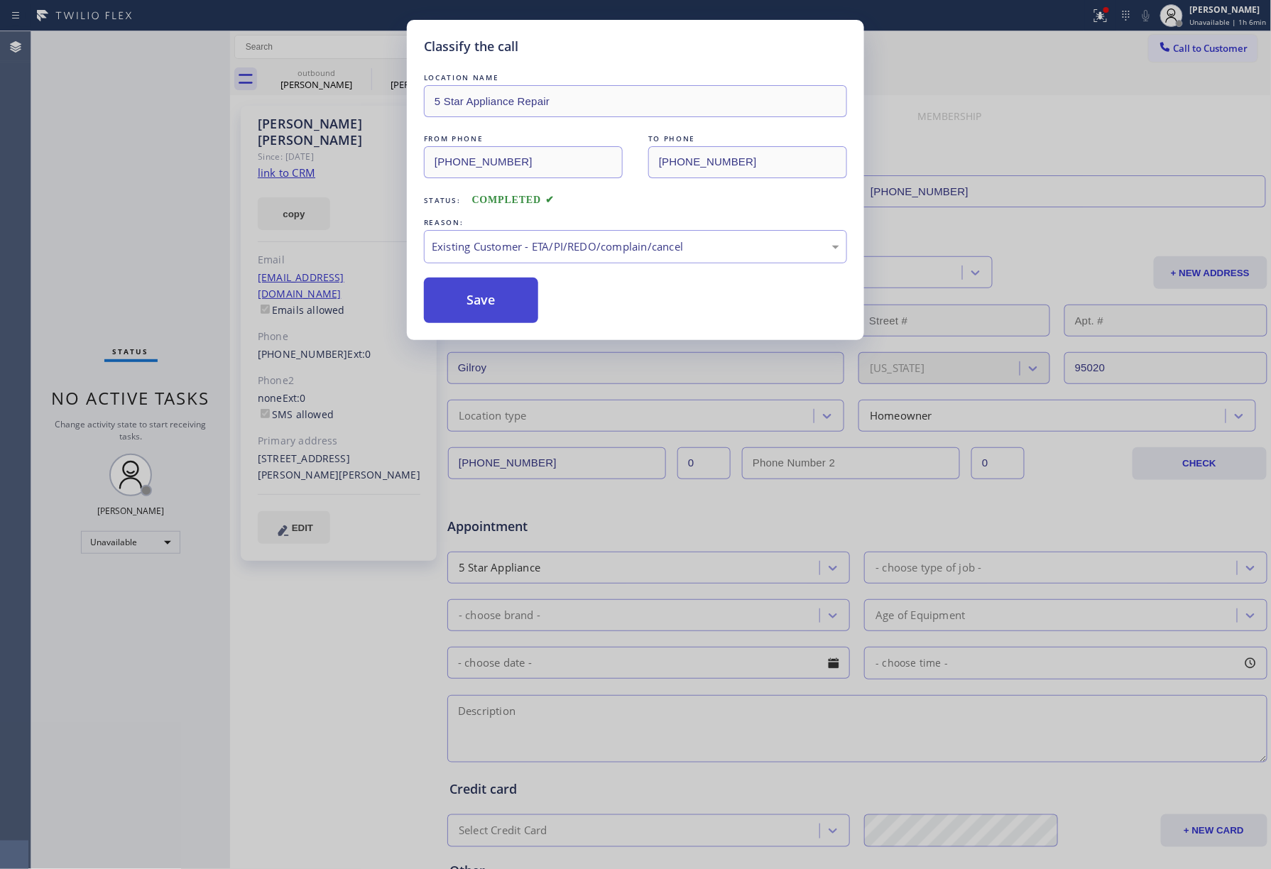
click at [476, 301] on button "Save" at bounding box center [481, 300] width 114 height 45
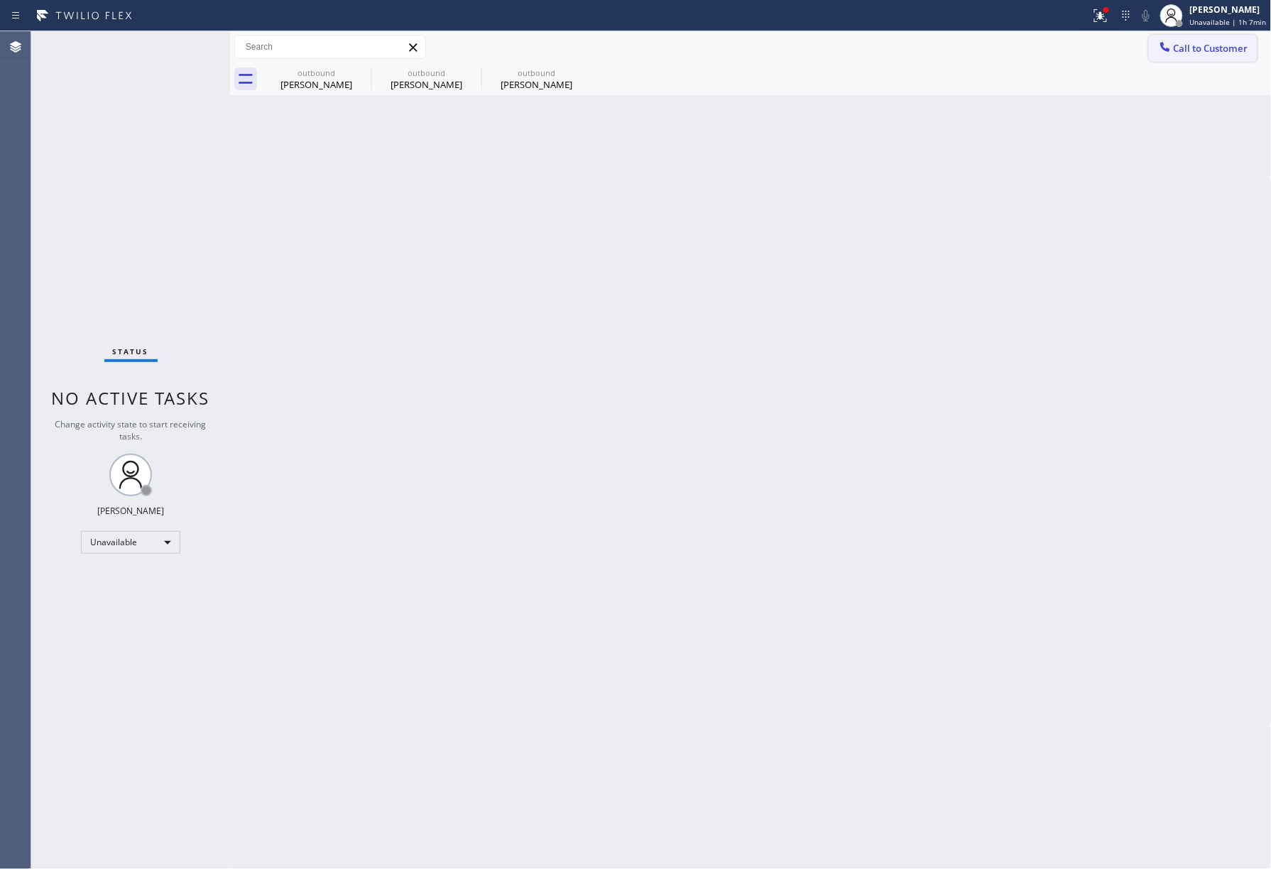
click at [1208, 43] on span "Call to Customer" at bounding box center [1211, 48] width 75 height 13
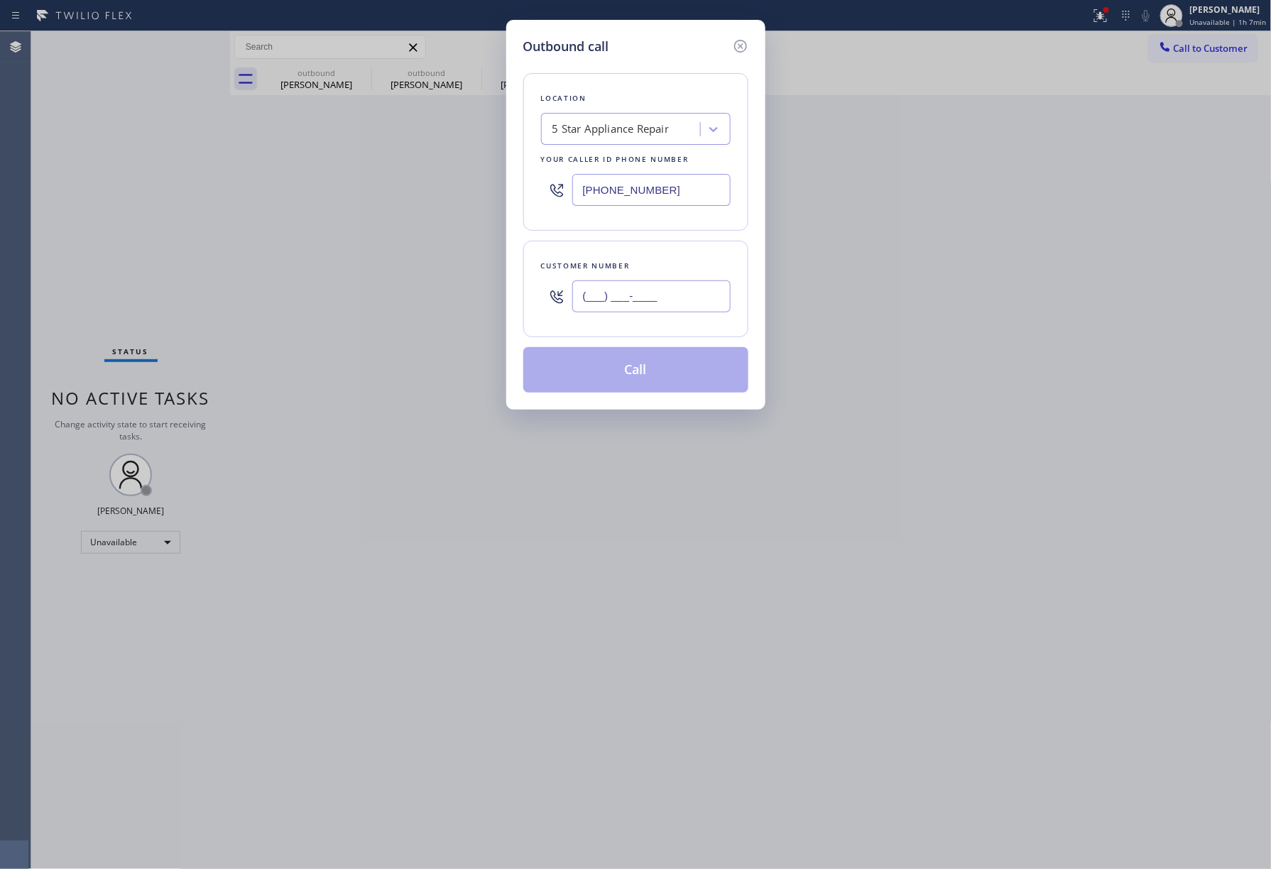
click at [591, 305] on input "(___) ___-____" at bounding box center [651, 297] width 158 height 32
paste input "341) 296-392"
click at [35, 159] on div "Outbound call Location 5 Star Appliance Repair Your caller id phone number [PHO…" at bounding box center [635, 434] width 1271 height 869
drag, startPoint x: 683, startPoint y: 295, endPoint x: 457, endPoint y: 294, distance: 225.8
click at [457, 294] on div "Outbound call Location 5 Star Appliance Repair Your caller id phone number [PHO…" at bounding box center [635, 434] width 1271 height 869
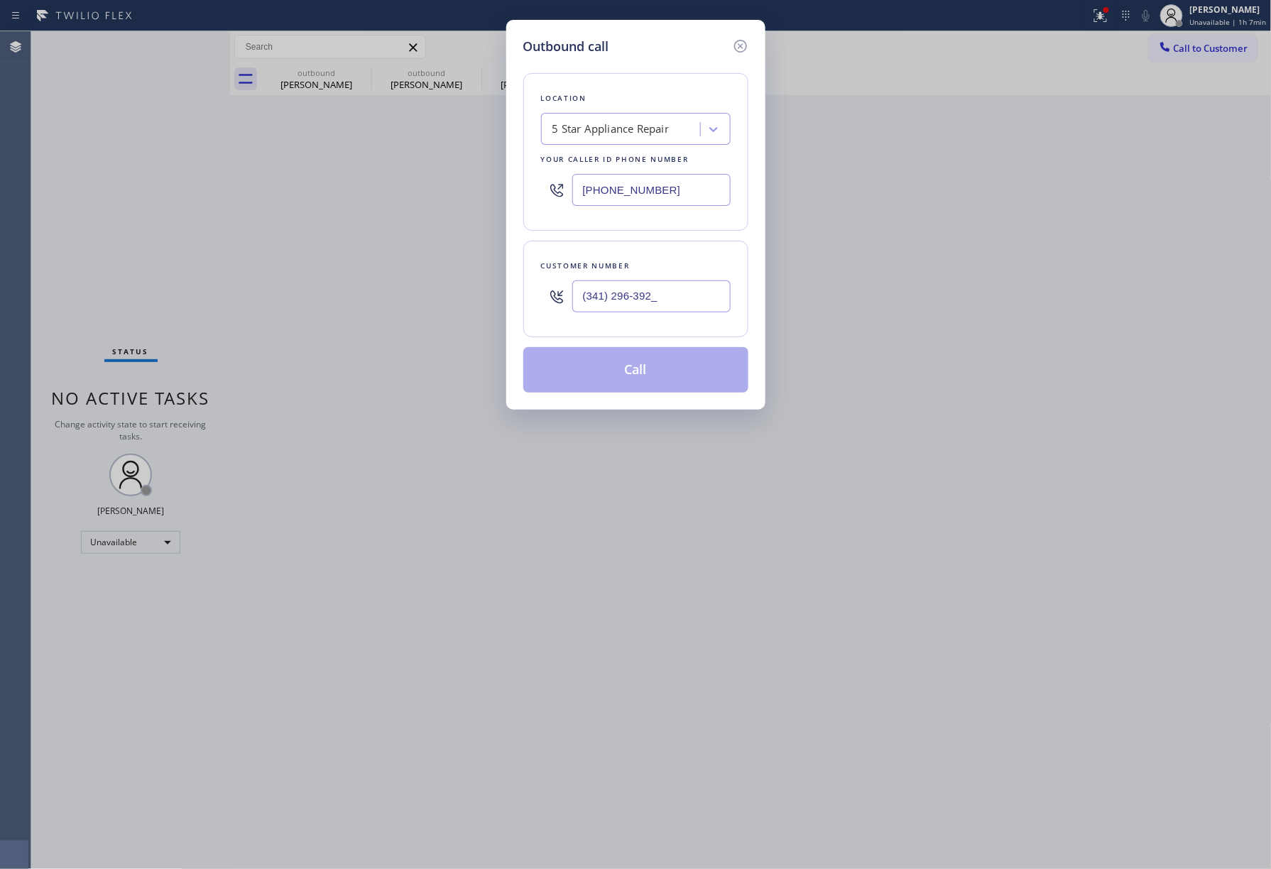
paste input "05) 610-3575"
type input "[PHONE_NUMBER]"
click at [603, 247] on div "Customer number [PHONE_NUMBER]" at bounding box center [635, 289] width 225 height 97
click at [685, 381] on button "Call" at bounding box center [635, 369] width 225 height 45
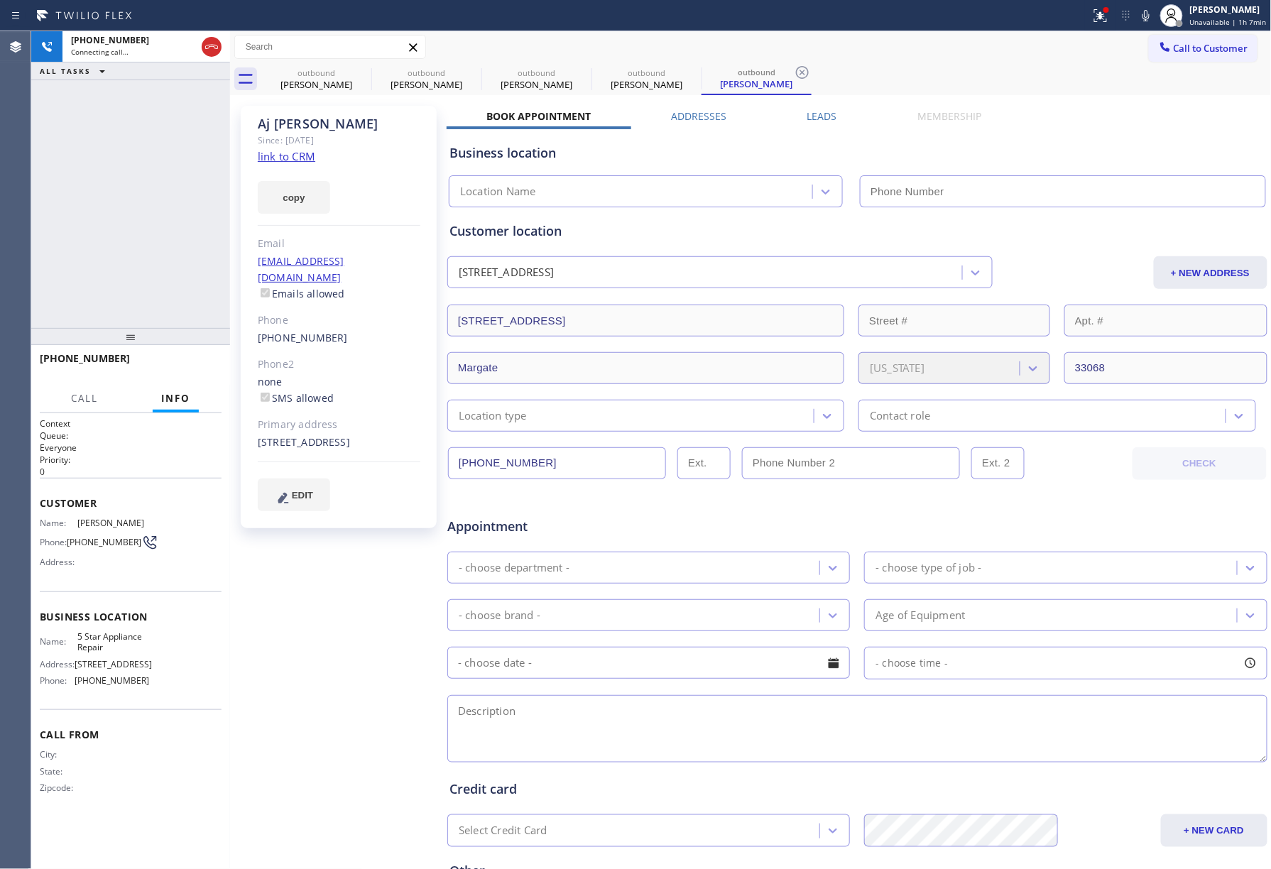
type input "[PHONE_NUMBER]"
click at [84, 200] on div "[PHONE_NUMBER] Live | 00:01 ALL TASKS ALL TASKS ACTIVE TASKS TASKS IN WRAP UP" at bounding box center [130, 179] width 199 height 297
click at [192, 359] on button "HANG UP" at bounding box center [189, 365] width 66 height 20
click at [185, 320] on div "[PHONE_NUMBER] Live | 00:02 ALL TASKS ALL TASKS ACTIVE TASKS TASKS IN WRAP UP" at bounding box center [130, 179] width 199 height 297
click at [186, 357] on button "HANG UP" at bounding box center [189, 365] width 66 height 20
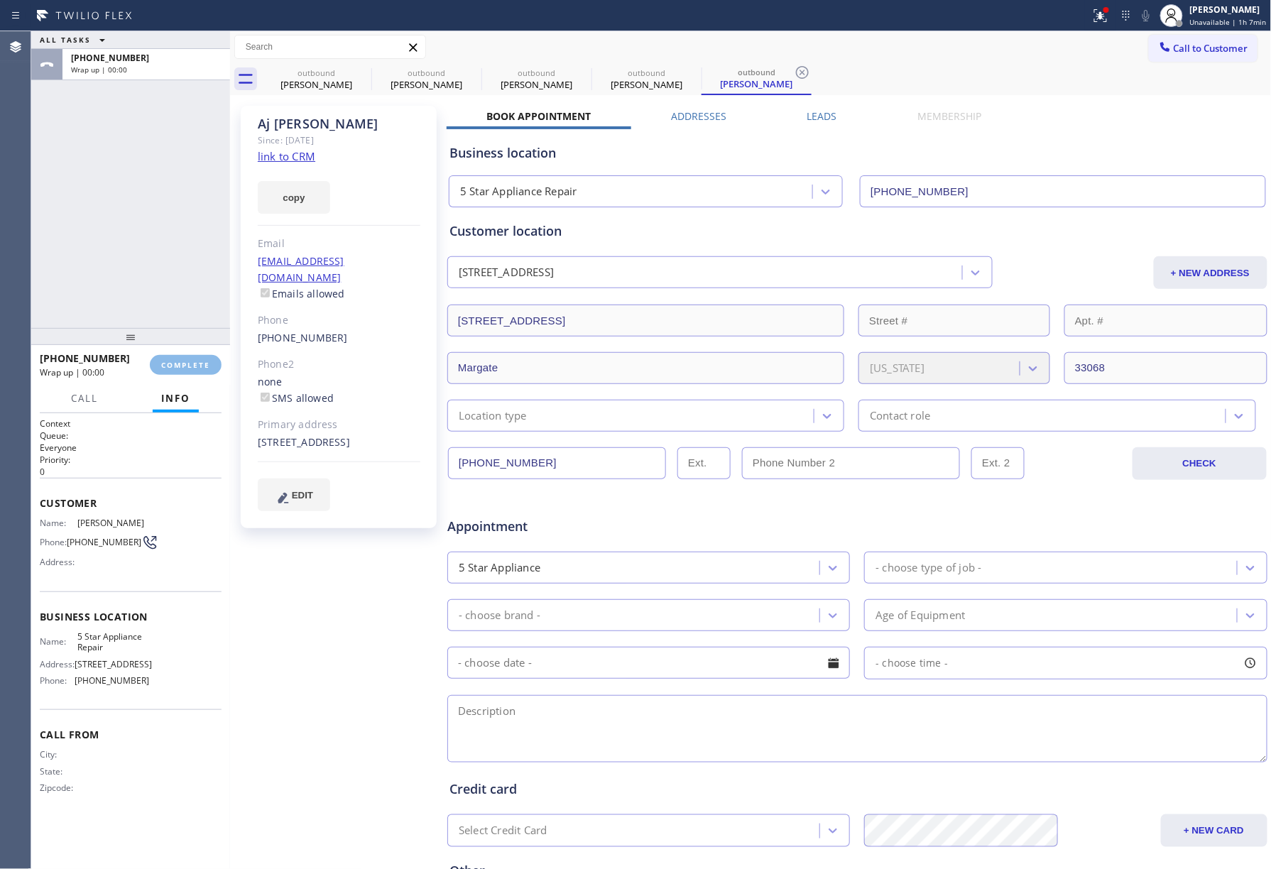
click at [183, 284] on div "ALL TASKS ALL TASKS ACTIVE TASKS TASKS IN WRAP UP [PHONE_NUMBER] Wrap up | 00:00" at bounding box center [130, 179] width 199 height 297
click at [175, 361] on span "COMPLETE" at bounding box center [185, 365] width 49 height 10
click at [134, 242] on div "ALL TASKS ALL TASKS ACTIVE TASKS TASKS IN WRAP UP [PHONE_NUMBER] Wrap up | 00:01" at bounding box center [130, 179] width 199 height 297
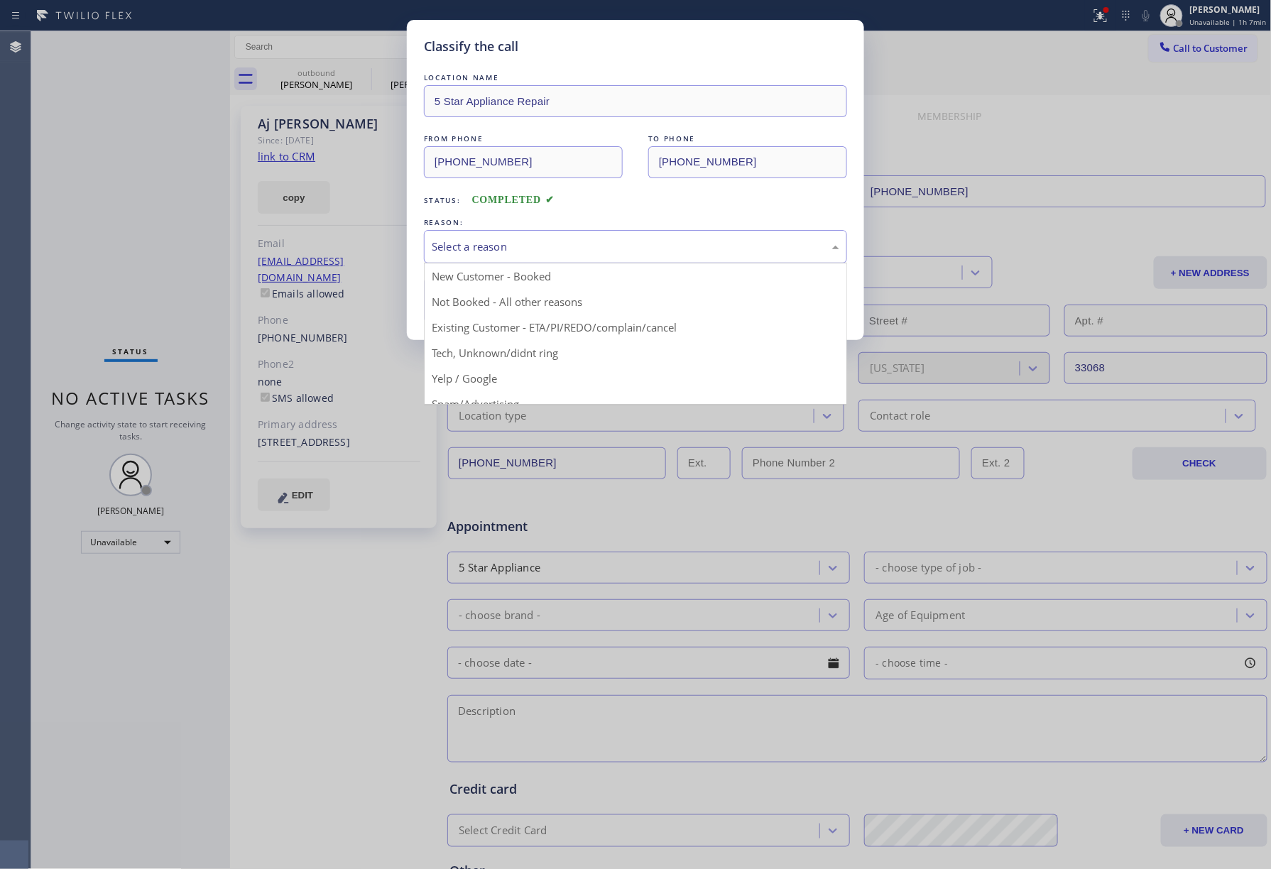
click at [517, 248] on div "Select a reason" at bounding box center [636, 247] width 408 height 16
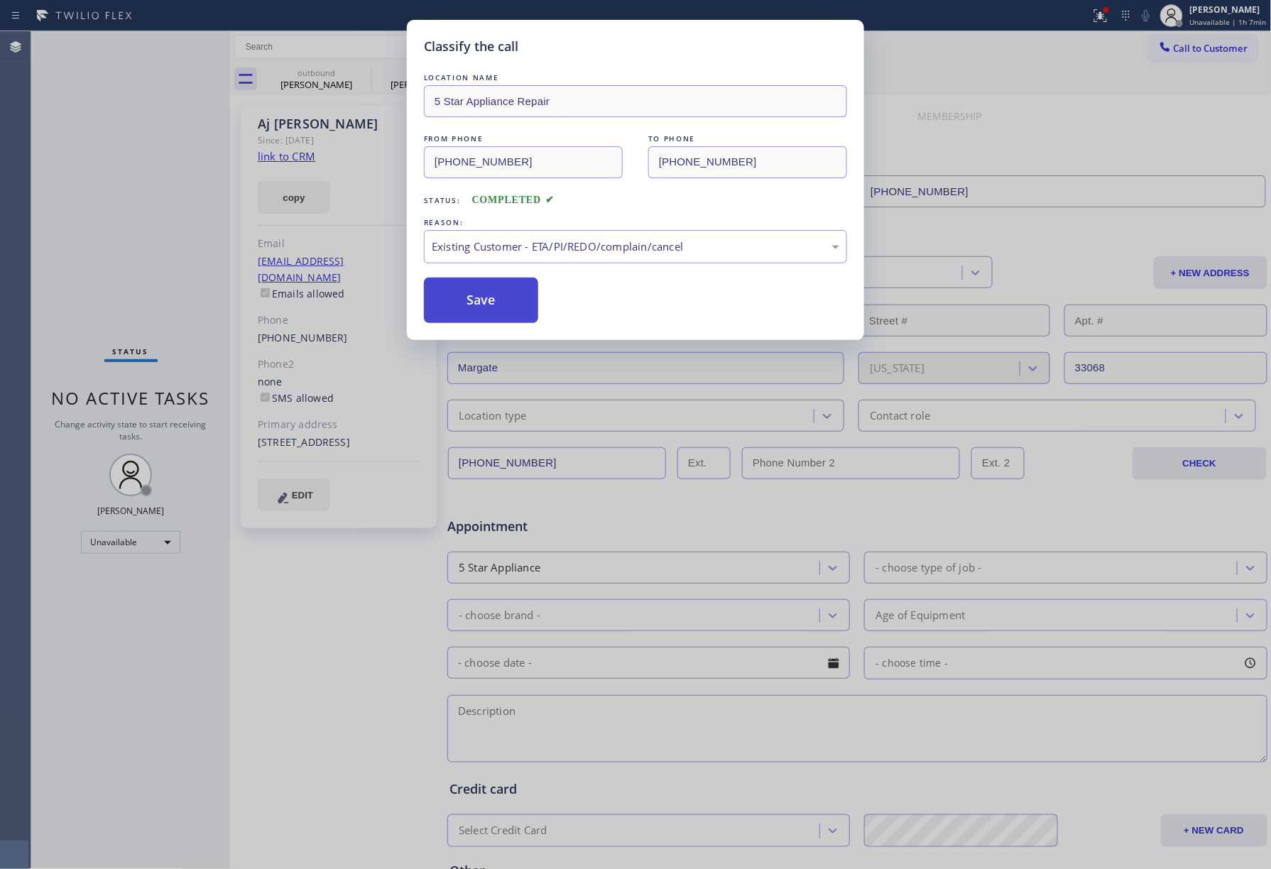
click at [470, 295] on button "Save" at bounding box center [481, 300] width 114 height 45
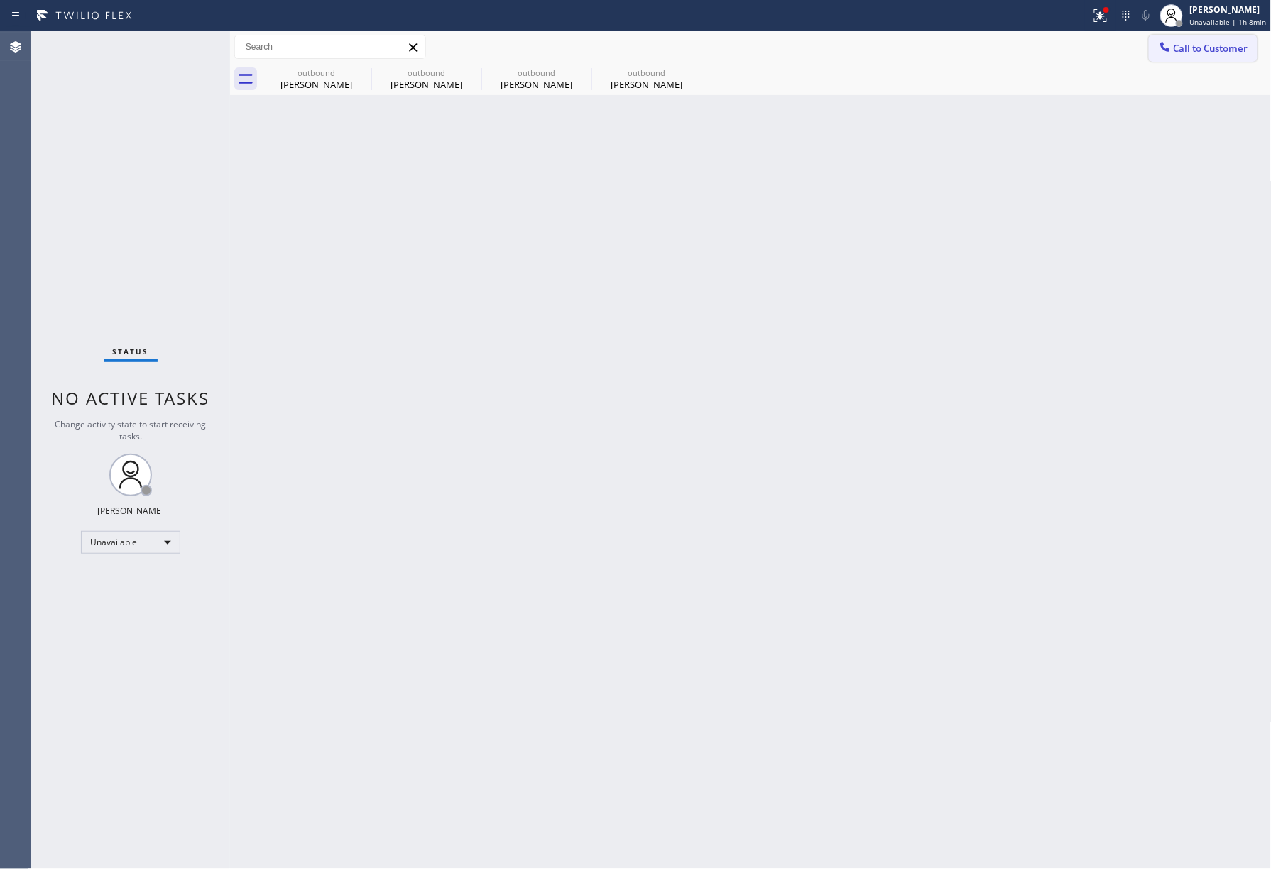
click at [1202, 36] on button "Call to Customer" at bounding box center [1203, 48] width 109 height 27
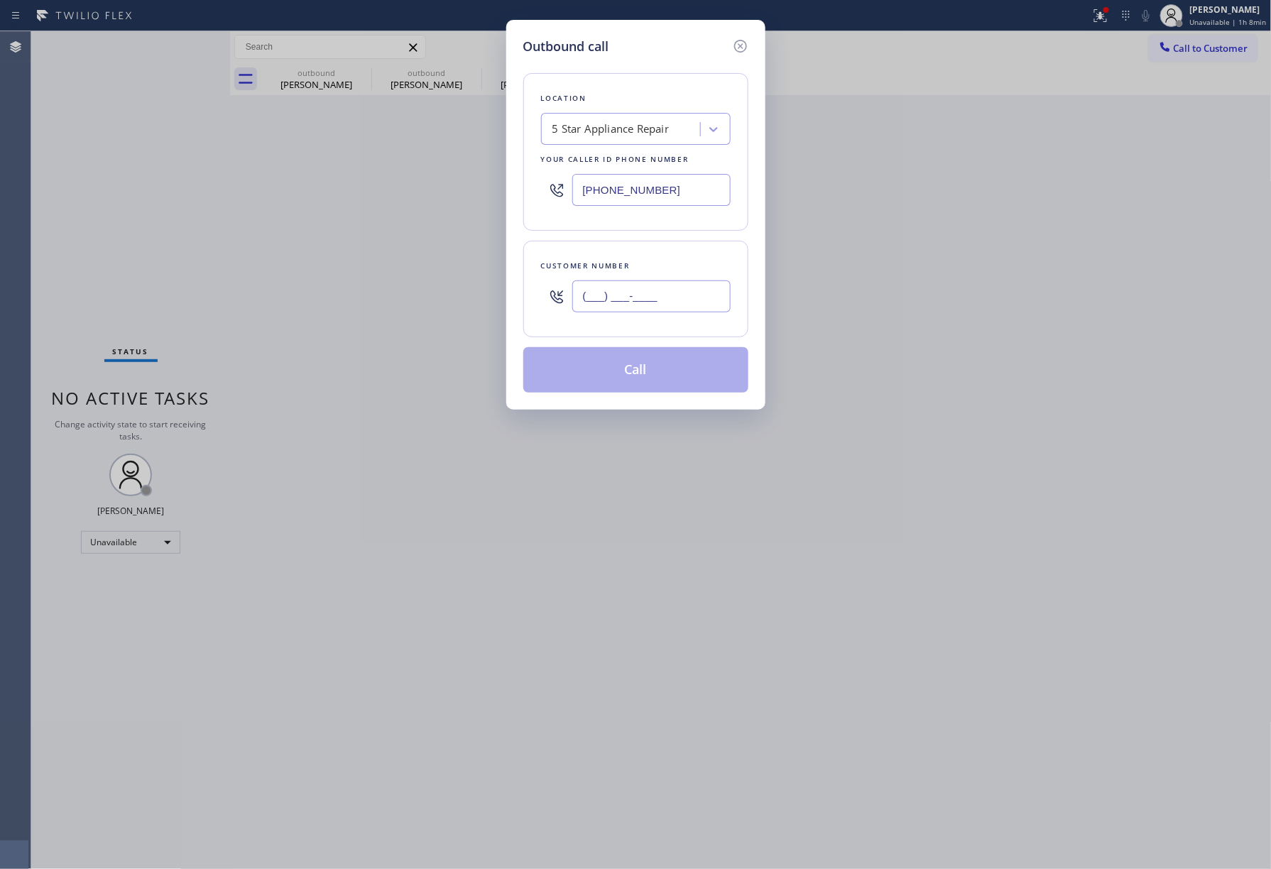
click at [680, 287] on input "(___) ___-____" at bounding box center [651, 297] width 158 height 32
paste input "561) 900-6444"
type input "[PHONE_NUMBER]"
click at [663, 359] on button "Call" at bounding box center [635, 369] width 225 height 45
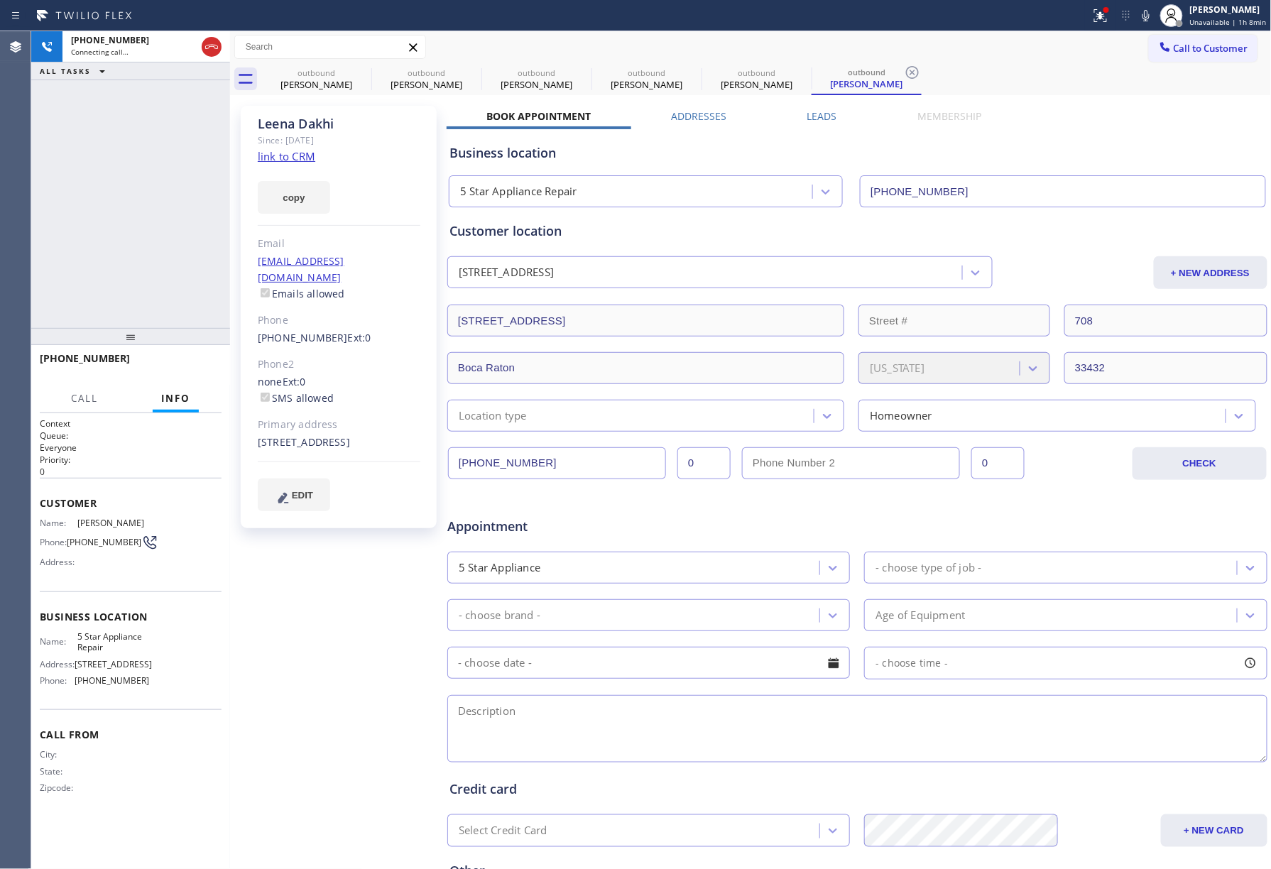
type input "[PHONE_NUMBER]"
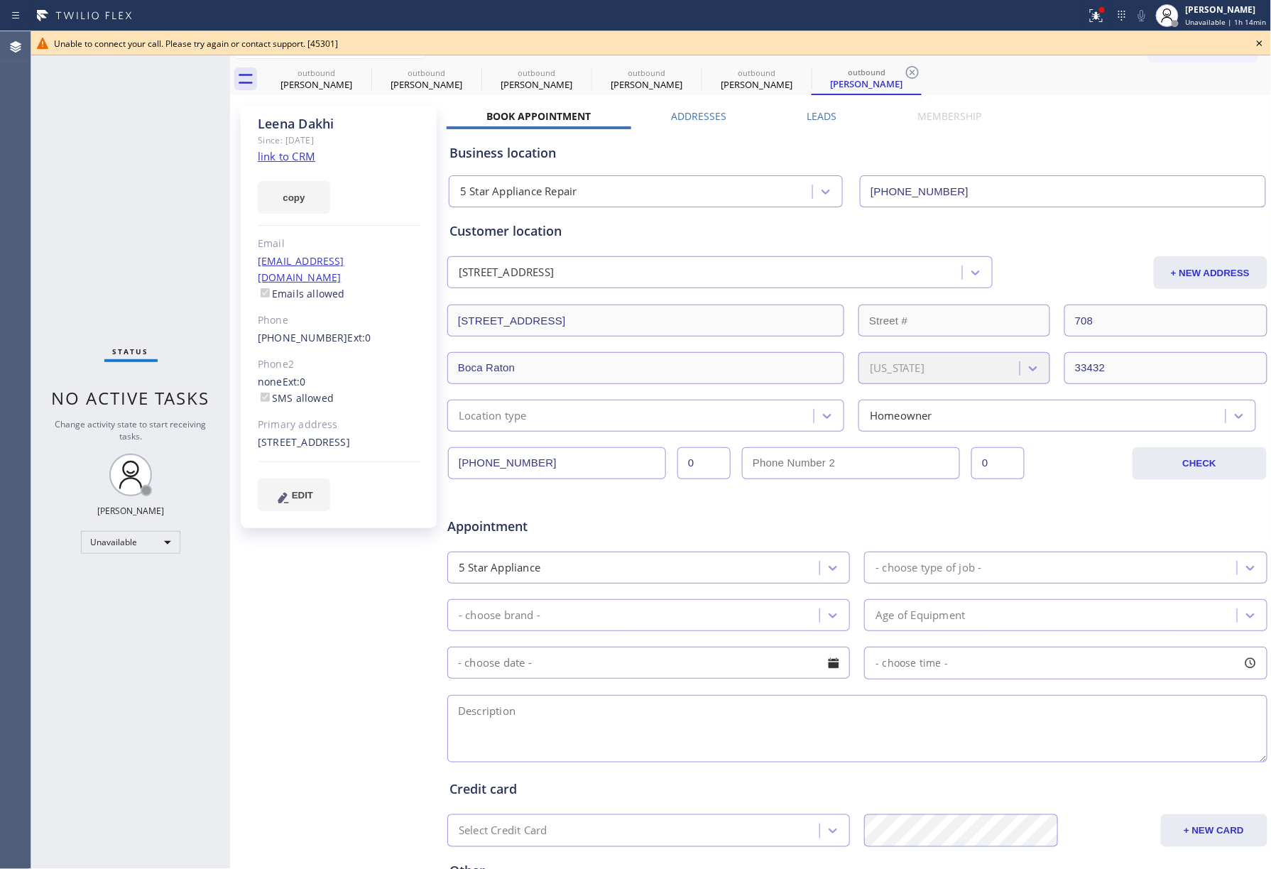
drag, startPoint x: 114, startPoint y: 185, endPoint x: 114, endPoint y: 172, distance: 13.5
click at [114, 185] on div "Status No active tasks Change activity state to start receiving tasks. [PERSON_…" at bounding box center [130, 450] width 199 height 838
click at [1253, 44] on icon at bounding box center [1259, 43] width 17 height 17
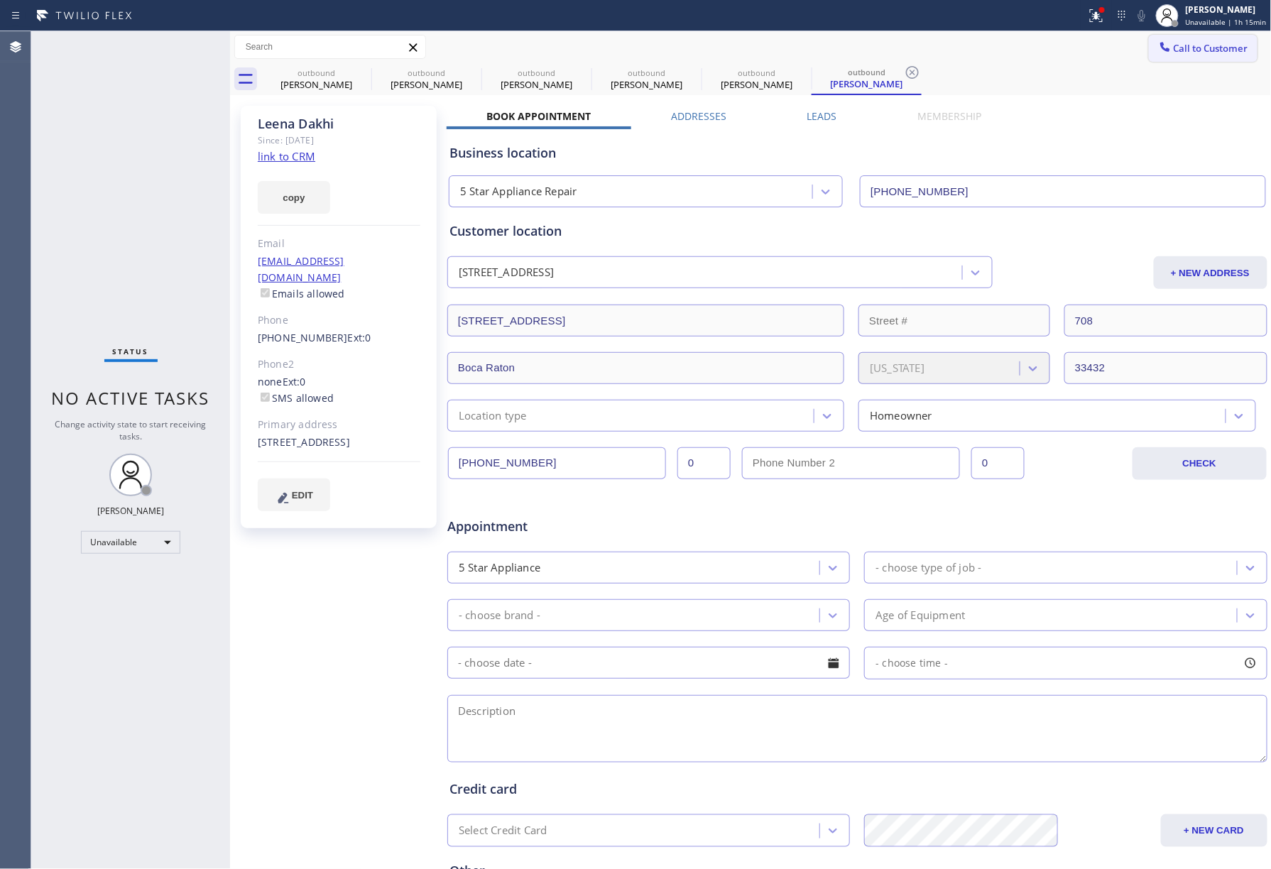
click at [1211, 43] on span "Call to Customer" at bounding box center [1211, 48] width 75 height 13
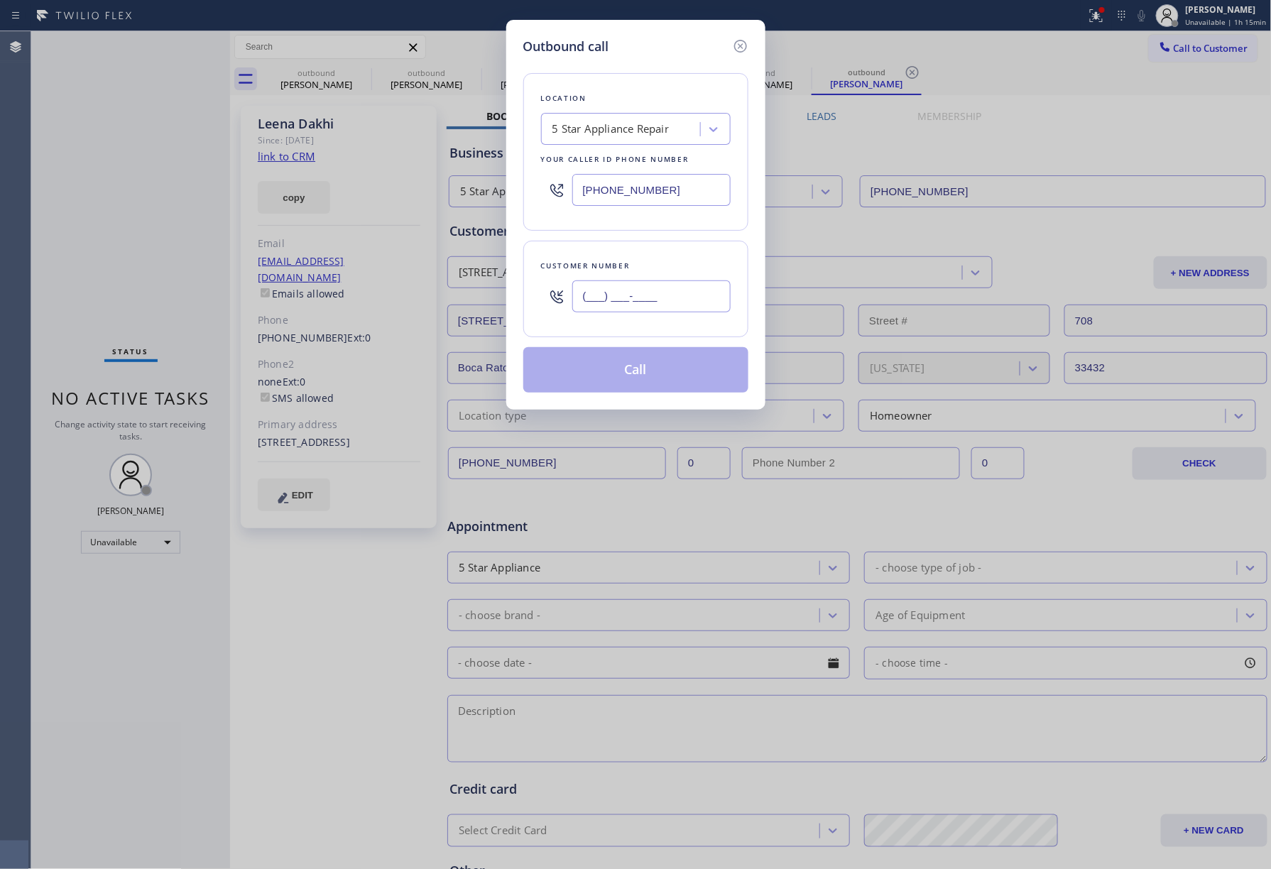
click at [674, 300] on input "(___) ___-____" at bounding box center [651, 297] width 158 height 32
paste input "310) 919-9690"
type input "[PHONE_NUMBER]"
click at [656, 239] on div "Location 5 Star Appliance Repair Your caller id phone number [PHONE_NUMBER] Cus…" at bounding box center [635, 224] width 225 height 337
click at [629, 364] on button "Call" at bounding box center [635, 369] width 225 height 45
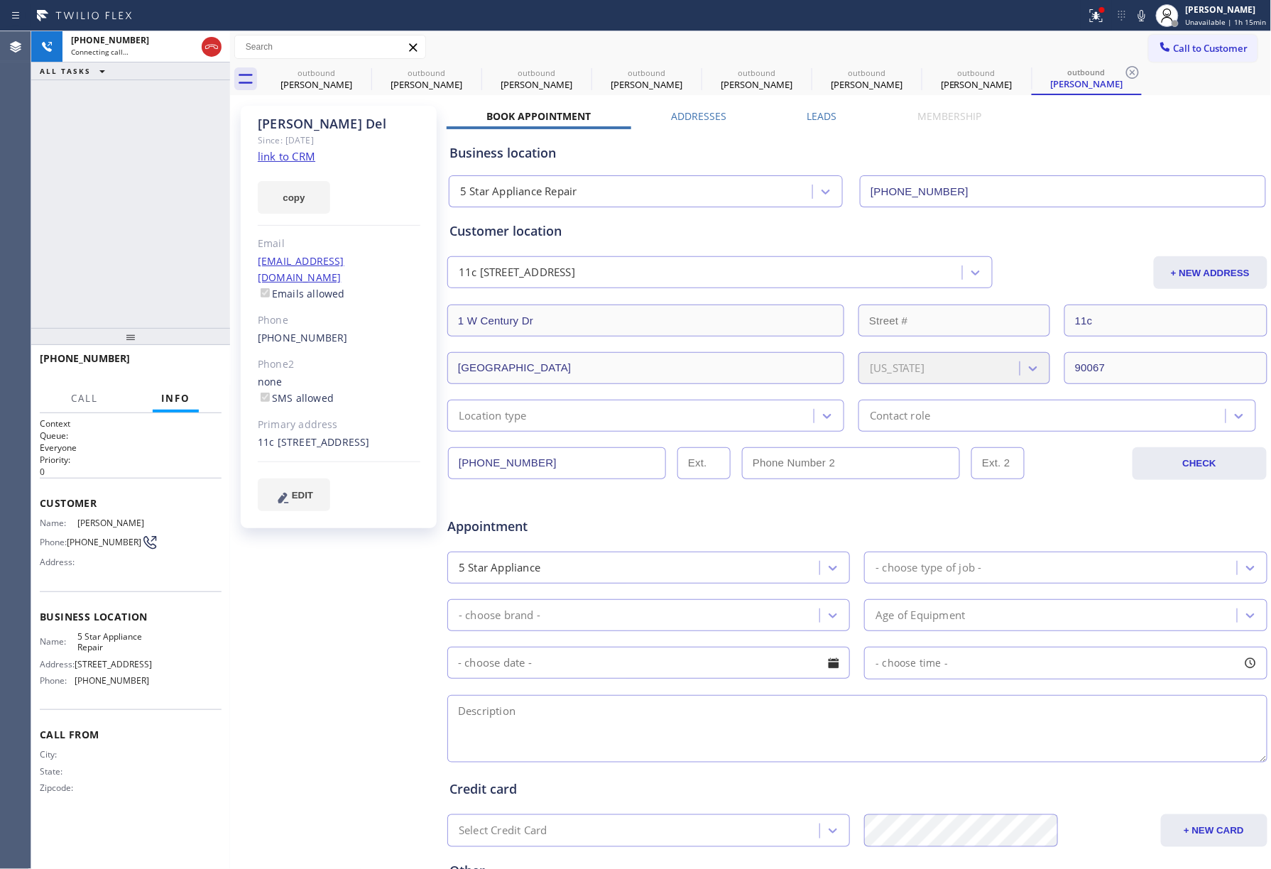
type input "[PHONE_NUMBER]"
click at [194, 365] on span "HANG UP" at bounding box center [188, 365] width 43 height 10
drag, startPoint x: 194, startPoint y: 330, endPoint x: 200, endPoint y: 359, distance: 29.0
click at [194, 331] on div at bounding box center [130, 336] width 199 height 17
click at [200, 362] on span "HANG UP" at bounding box center [188, 366] width 43 height 10
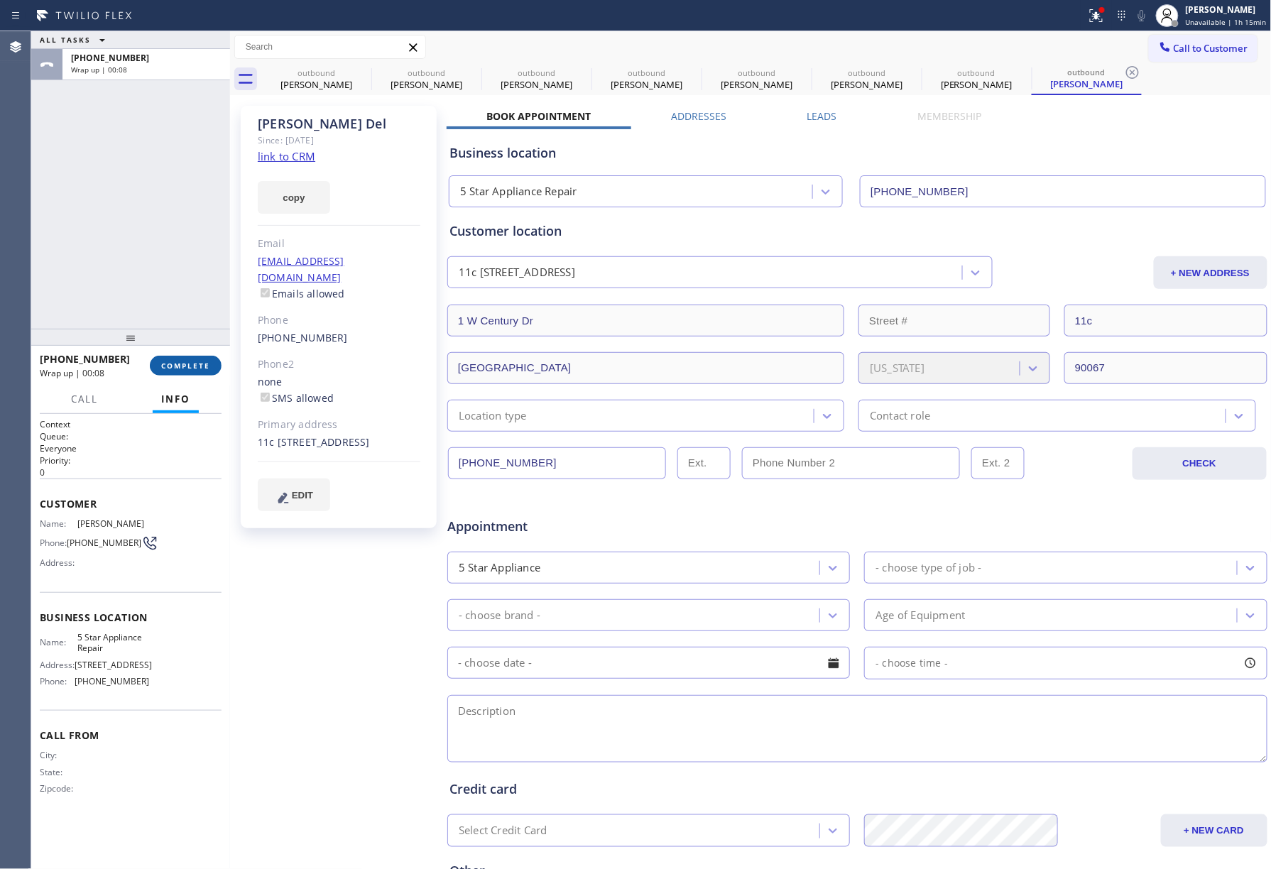
click at [202, 364] on span "COMPLETE" at bounding box center [185, 366] width 49 height 10
click at [195, 314] on div "ALL TASKS ALL TASKS ACTIVE TASKS TASKS IN WRAP UP [PHONE_NUMBER] Wrap up | 00:08" at bounding box center [130, 180] width 199 height 298
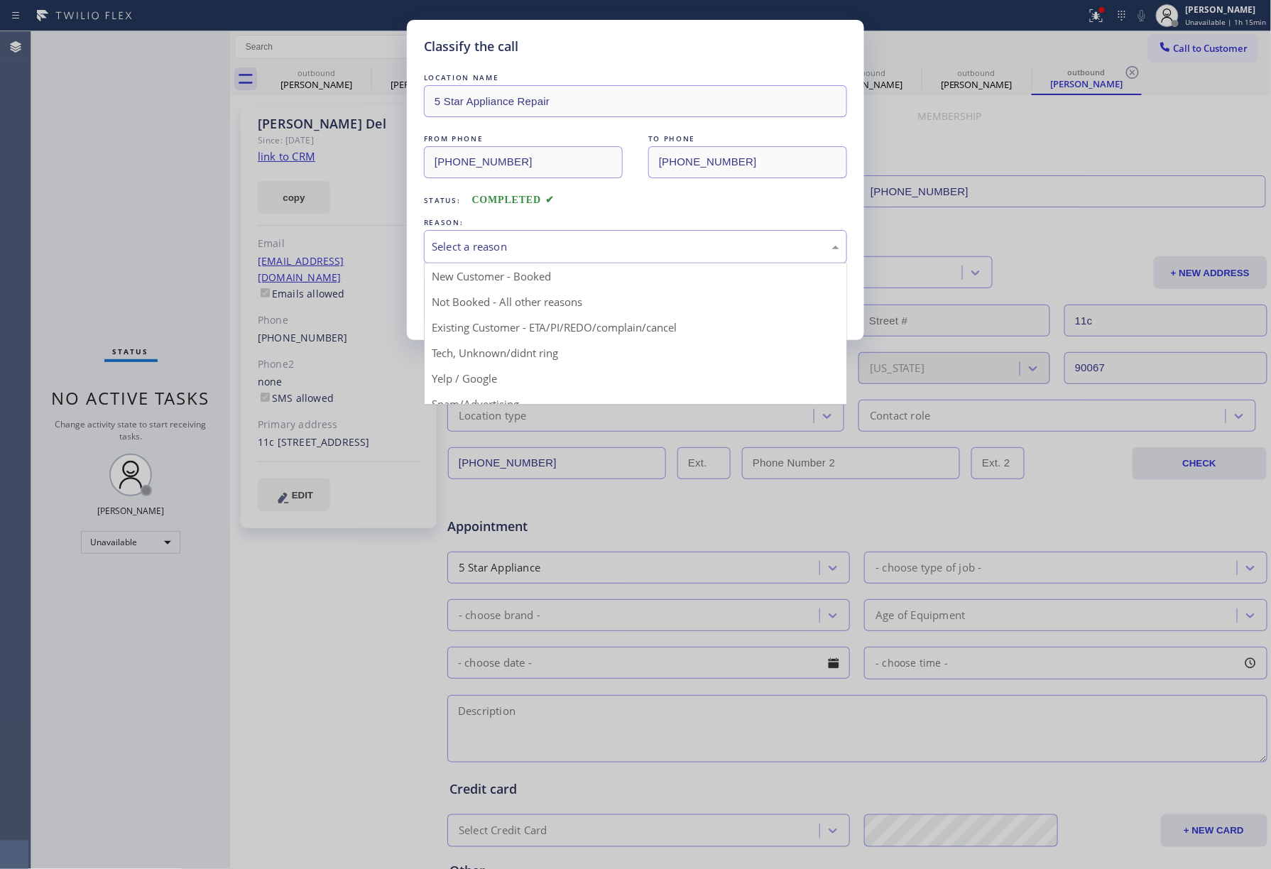
click at [520, 255] on div "Select a reason" at bounding box center [636, 247] width 408 height 16
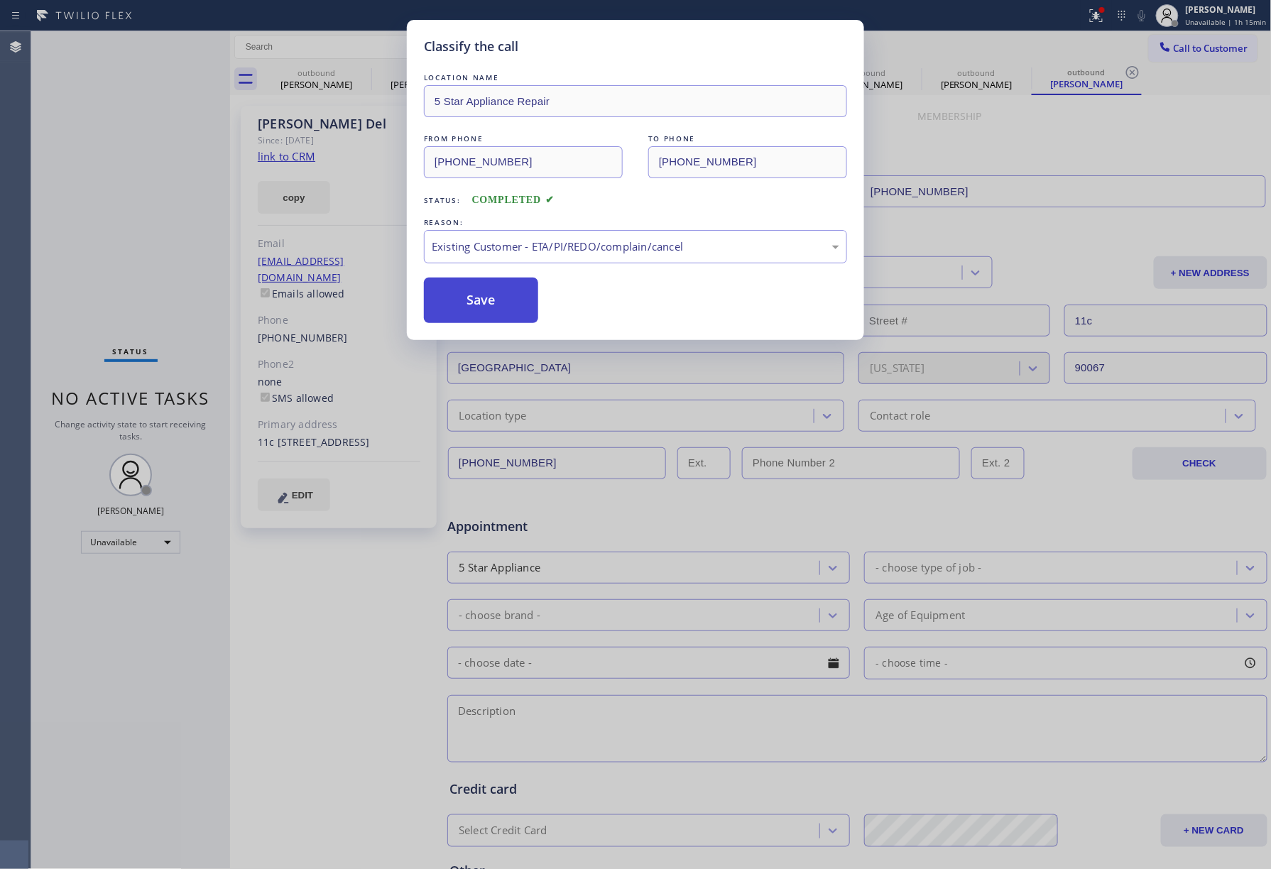
drag, startPoint x: 463, startPoint y: 302, endPoint x: 462, endPoint y: 21, distance: 280.5
click at [463, 301] on button "Save" at bounding box center [481, 300] width 114 height 45
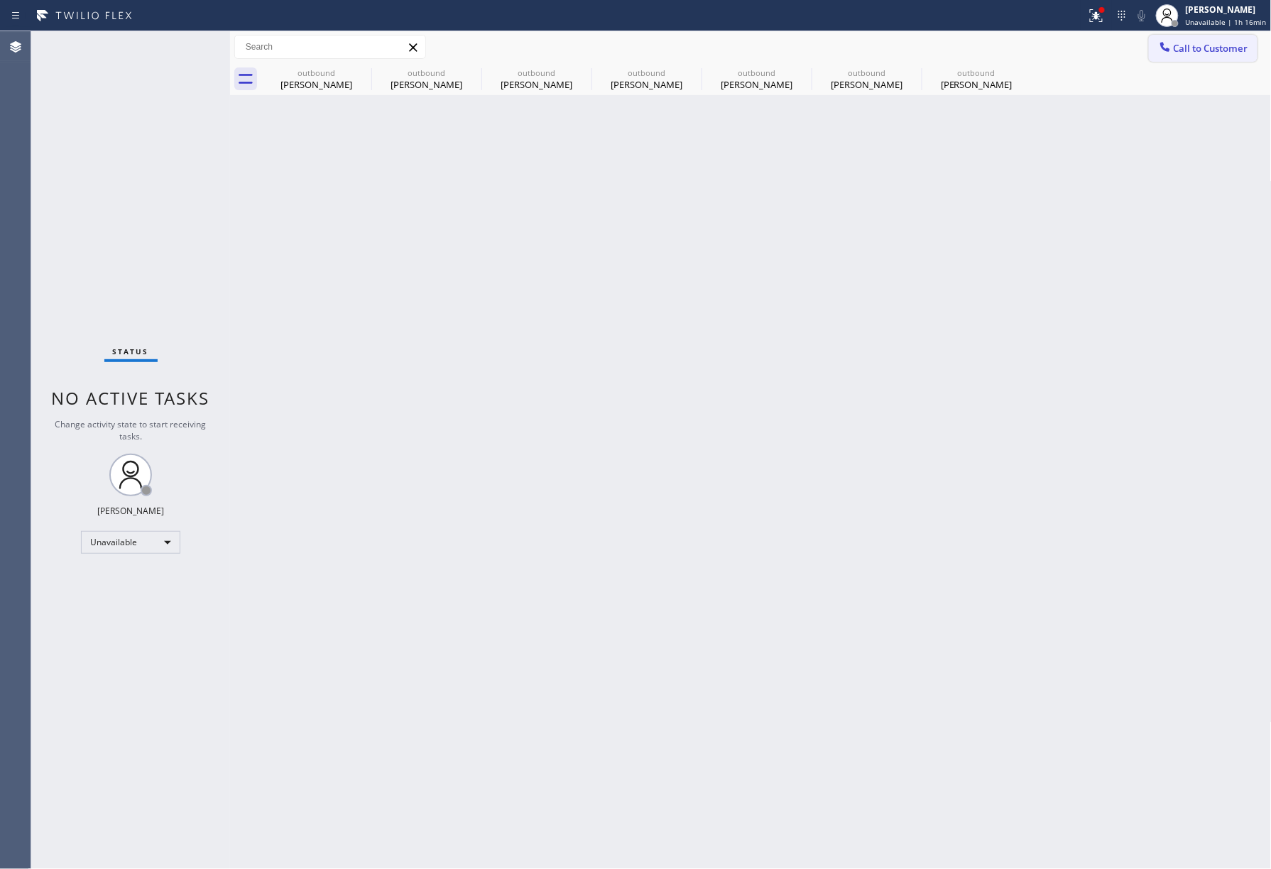
click at [1231, 49] on span "Call to Customer" at bounding box center [1211, 48] width 75 height 13
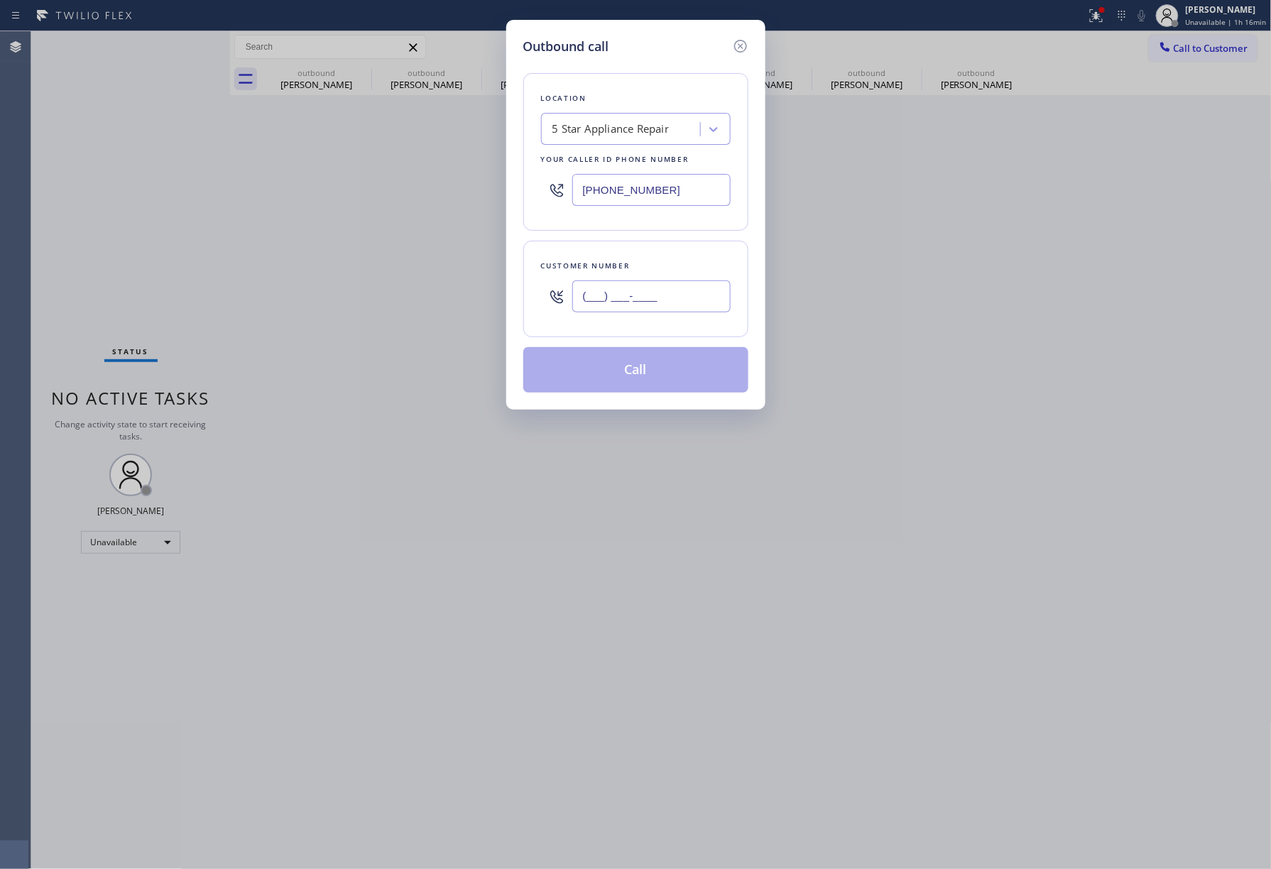
click at [632, 300] on input "(___) ___-____" at bounding box center [651, 297] width 158 height 32
paste input "424) 223-8787"
type input "[PHONE_NUMBER]"
click at [632, 270] on div "Customer number" at bounding box center [636, 266] width 190 height 15
click at [640, 375] on button "Call" at bounding box center [635, 369] width 225 height 45
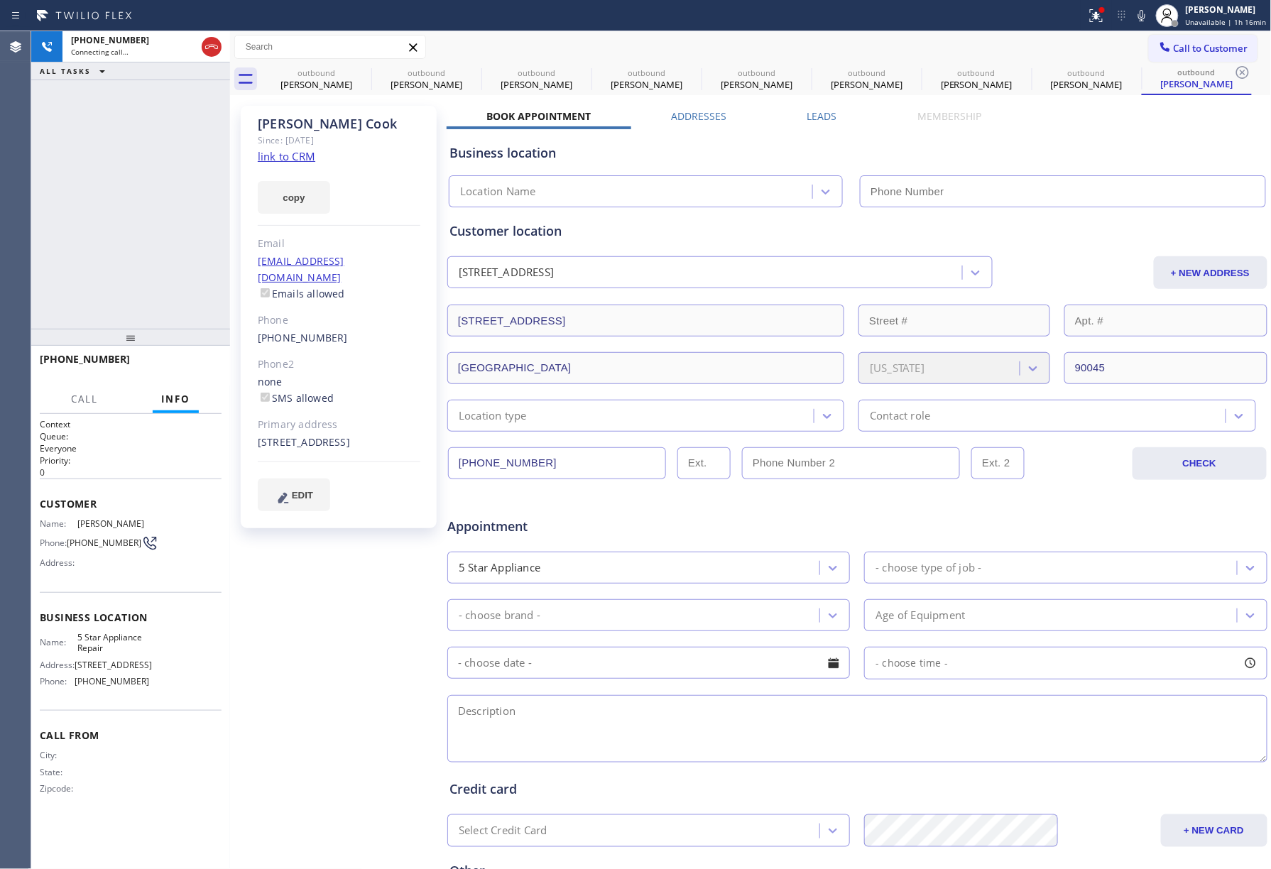
type input "[PHONE_NUMBER]"
click at [148, 203] on div "[PHONE_NUMBER] Live | 00:01 ALL TASKS ALL TASKS ACTIVE TASKS TASKS IN WRAP UP" at bounding box center [130, 180] width 199 height 298
click at [186, 372] on button "HANG UP" at bounding box center [189, 366] width 66 height 20
click at [168, 310] on div "[PHONE_NUMBER] Live | 00:02 ALL TASKS ALL TASKS ACTIVE TASKS TASKS IN WRAP UP" at bounding box center [130, 180] width 199 height 298
click at [174, 370] on span "HANG UP" at bounding box center [188, 366] width 43 height 10
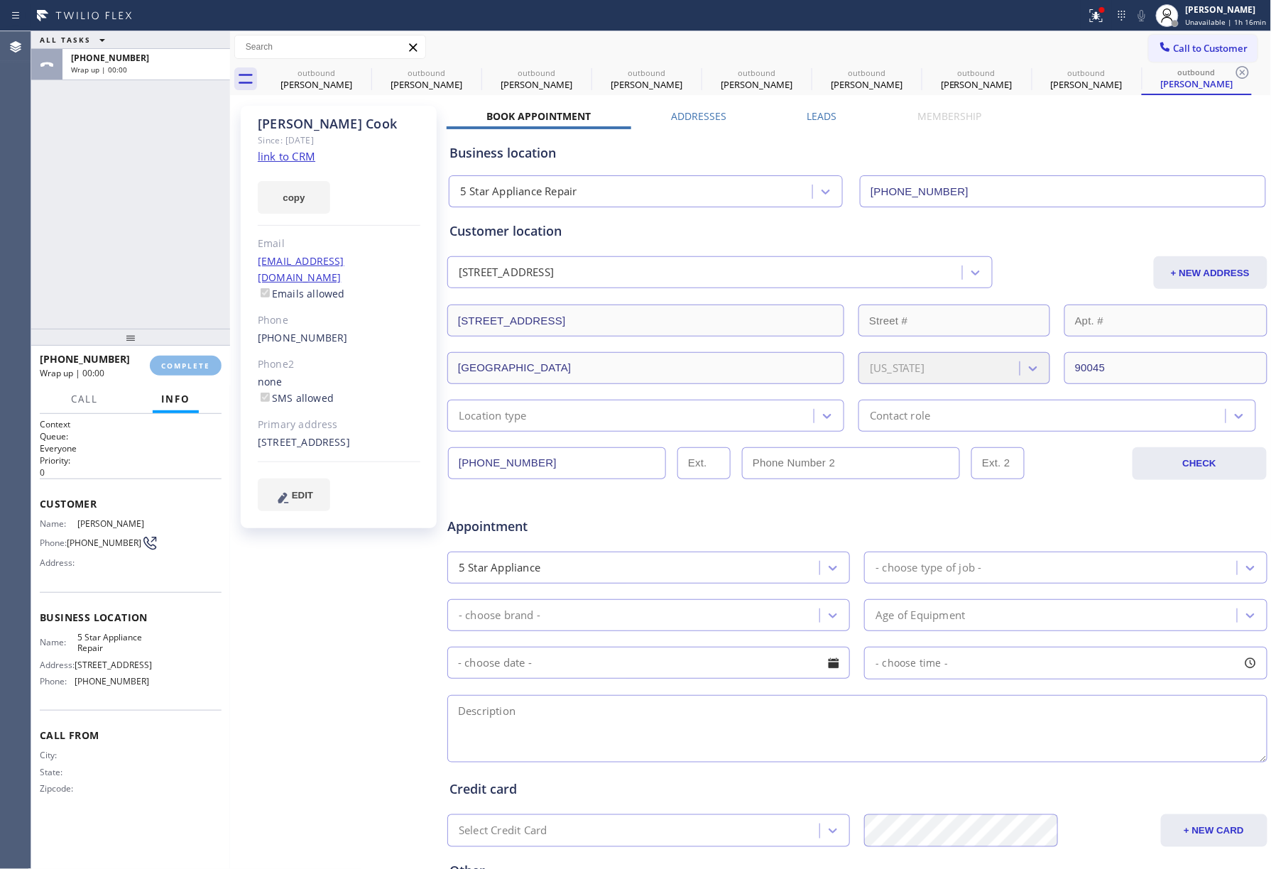
click at [159, 284] on div "ALL TASKS ALL TASKS ACTIVE TASKS TASKS IN WRAP UP [PHONE_NUMBER] Wrap up | 00:00" at bounding box center [130, 180] width 199 height 298
click at [186, 359] on button "COMPLETE" at bounding box center [186, 366] width 72 height 20
click at [135, 265] on div "ALL TASKS ALL TASKS ACTIVE TASKS TASKS IN WRAP UP [PHONE_NUMBER] Wrap up | 00:00" at bounding box center [130, 180] width 199 height 298
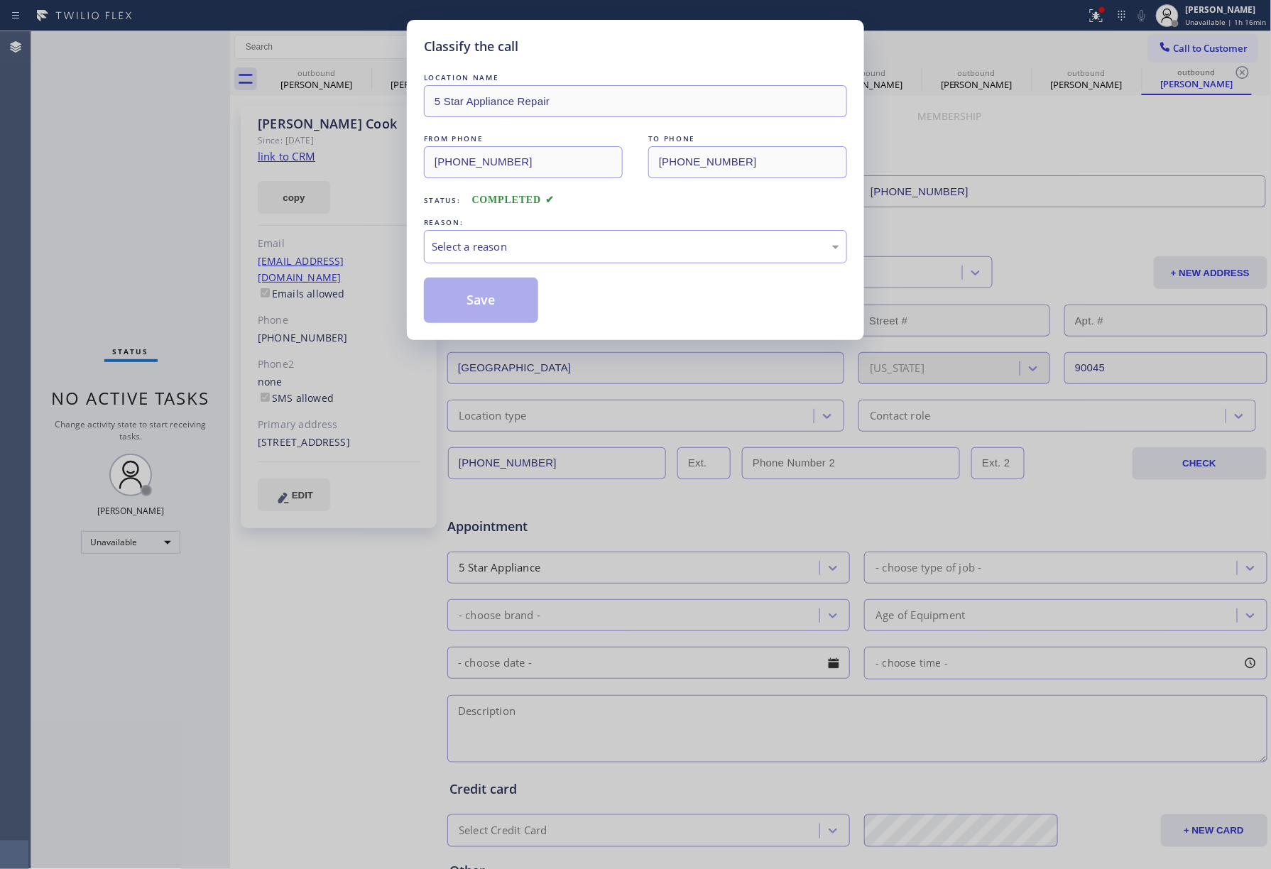
click at [574, 216] on div "REASON:" at bounding box center [635, 222] width 423 height 15
click at [535, 259] on div "Select a reason" at bounding box center [635, 246] width 423 height 33
drag, startPoint x: 489, startPoint y: 285, endPoint x: 489, endPoint y: 274, distance: 10.7
click at [489, 284] on button "Save" at bounding box center [481, 300] width 114 height 45
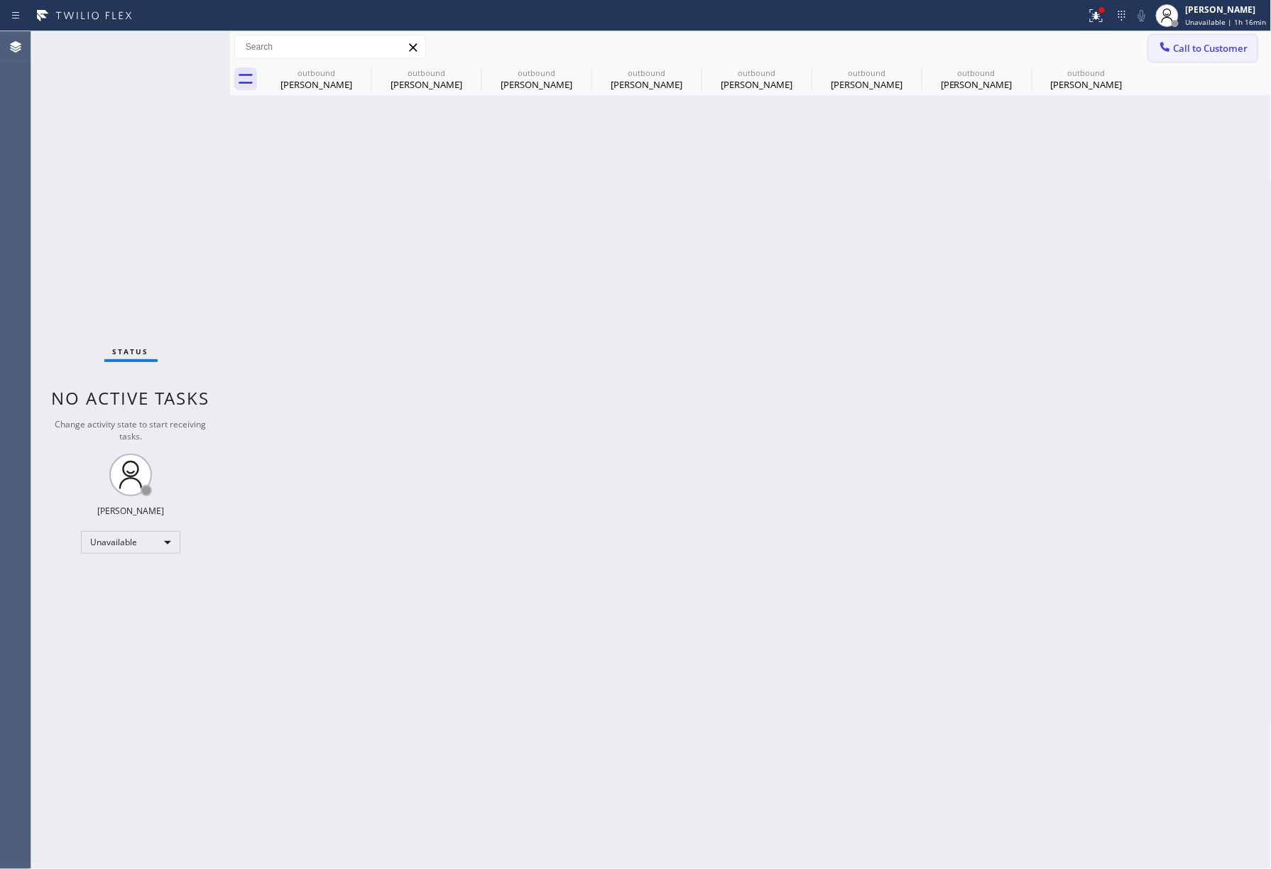
click at [1158, 47] on icon at bounding box center [1165, 47] width 14 height 14
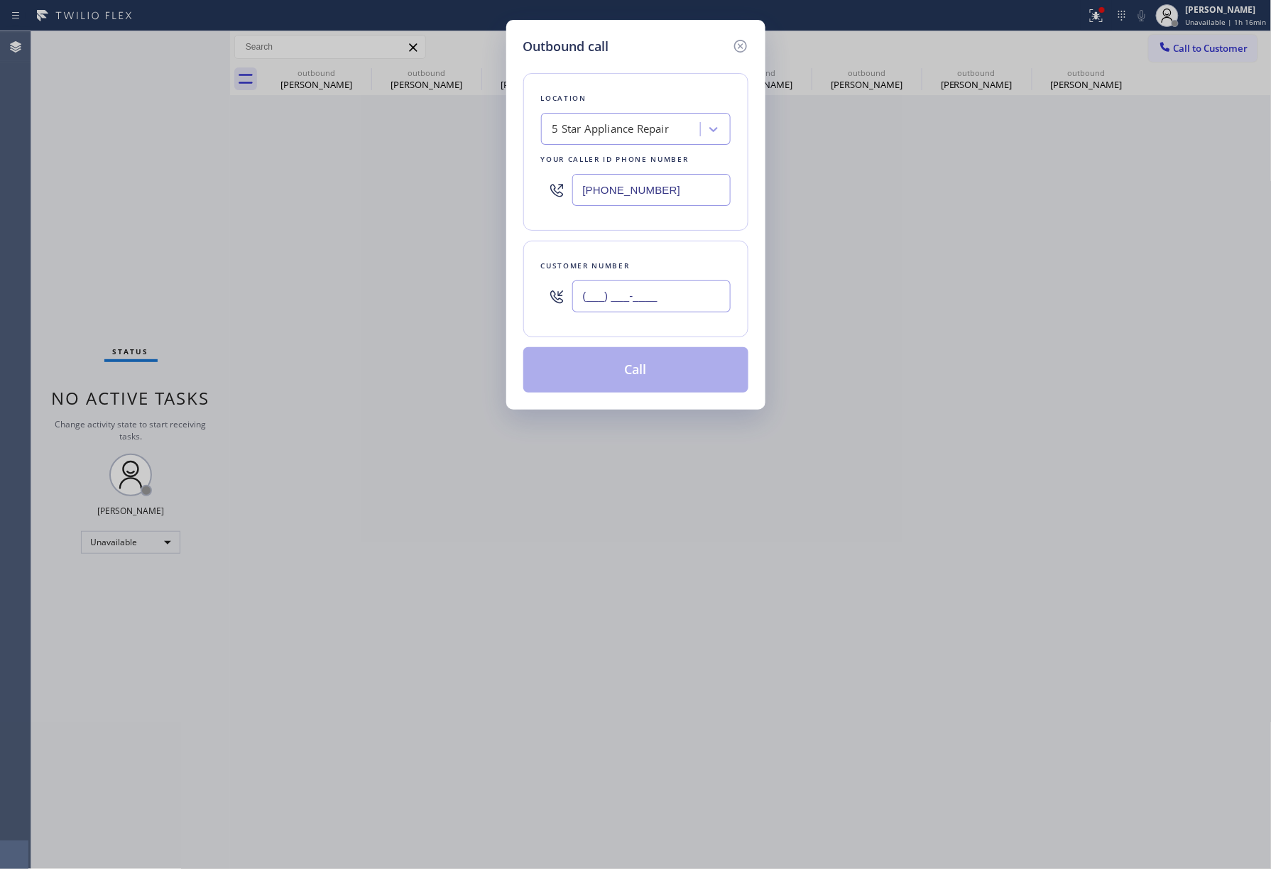
click at [671, 304] on input "(___) ___-____" at bounding box center [651, 297] width 158 height 32
paste input "760) 214-4390"
type input "[PHONE_NUMBER]"
click at [660, 243] on div "Customer number [PHONE_NUMBER]" at bounding box center [635, 289] width 225 height 97
drag, startPoint x: 621, startPoint y: 348, endPoint x: 618, endPoint y: 371, distance: 22.9
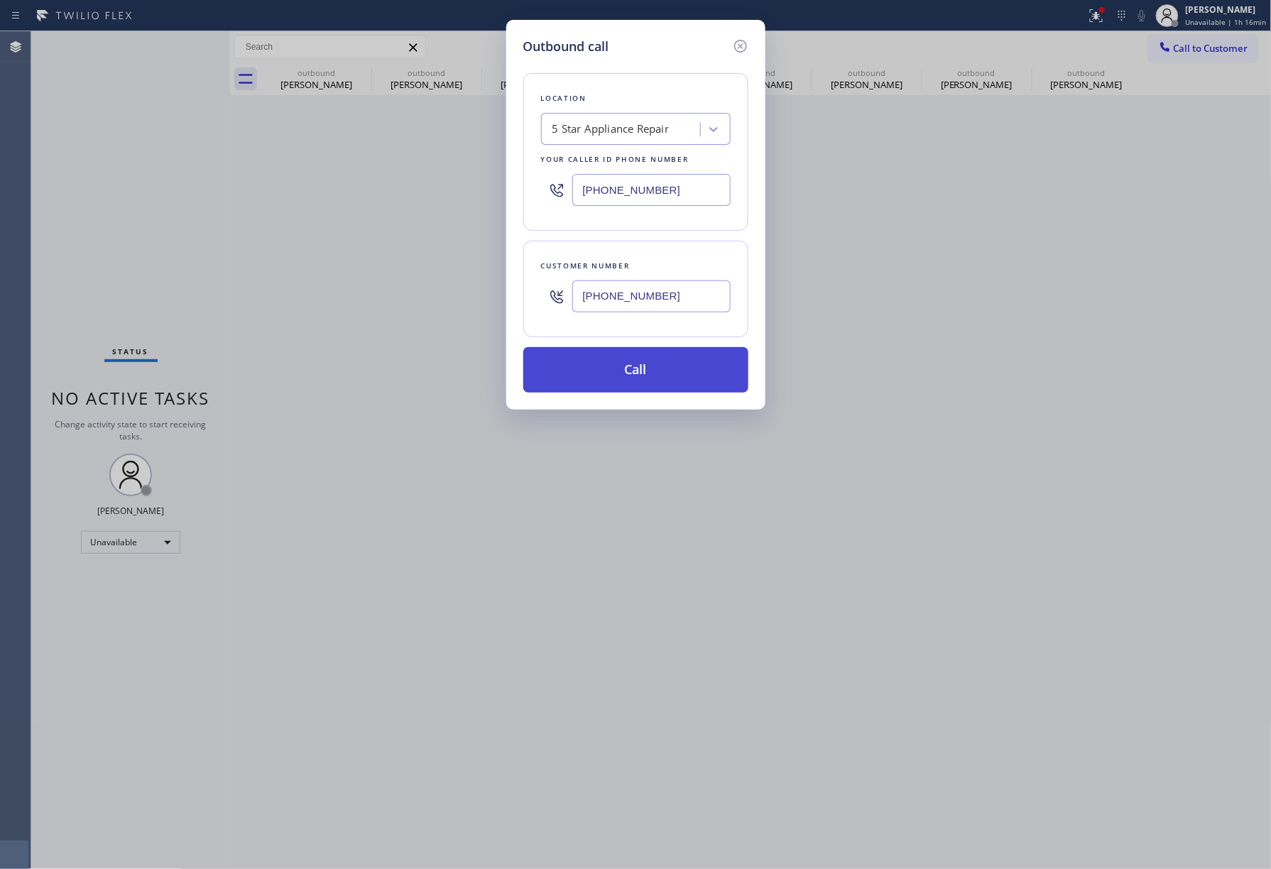
click at [618, 371] on div "Location 5 Star Appliance Repair Your caller id phone number [PHONE_NUMBER] Cus…" at bounding box center [635, 224] width 225 height 337
click at [616, 375] on button "Call" at bounding box center [635, 369] width 225 height 45
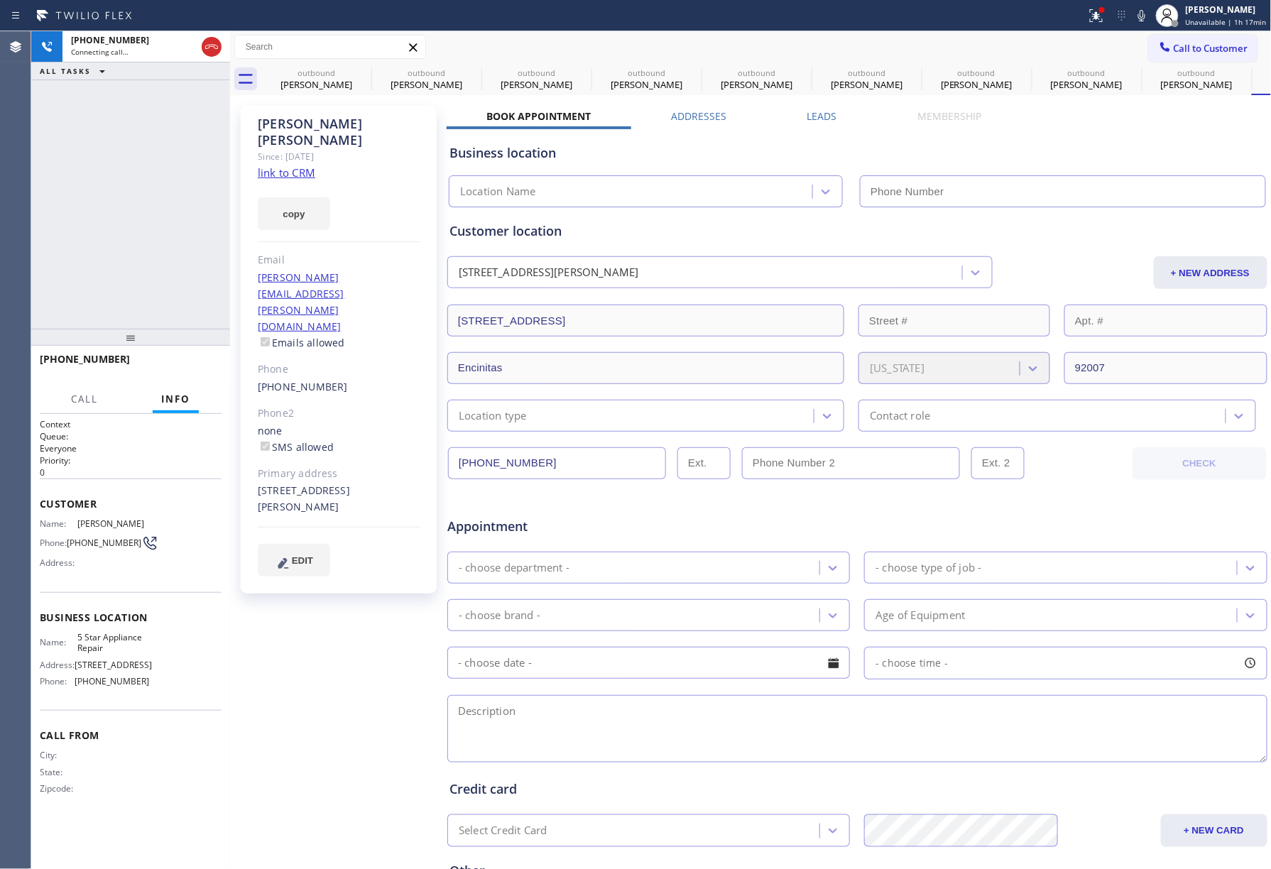
type input "[PHONE_NUMBER]"
drag, startPoint x: 38, startPoint y: 207, endPoint x: 119, endPoint y: 271, distance: 103.3
click at [38, 206] on div "[PHONE_NUMBER] Live | 00:01 ALL TASKS ALL TASKS ACTIVE TASKS TASKS IN WRAP UP" at bounding box center [130, 180] width 199 height 298
click at [172, 353] on div "[PHONE_NUMBER] Live | 00:03 HANG UP" at bounding box center [131, 365] width 182 height 37
click at [178, 358] on button "HANG UP" at bounding box center [189, 366] width 66 height 20
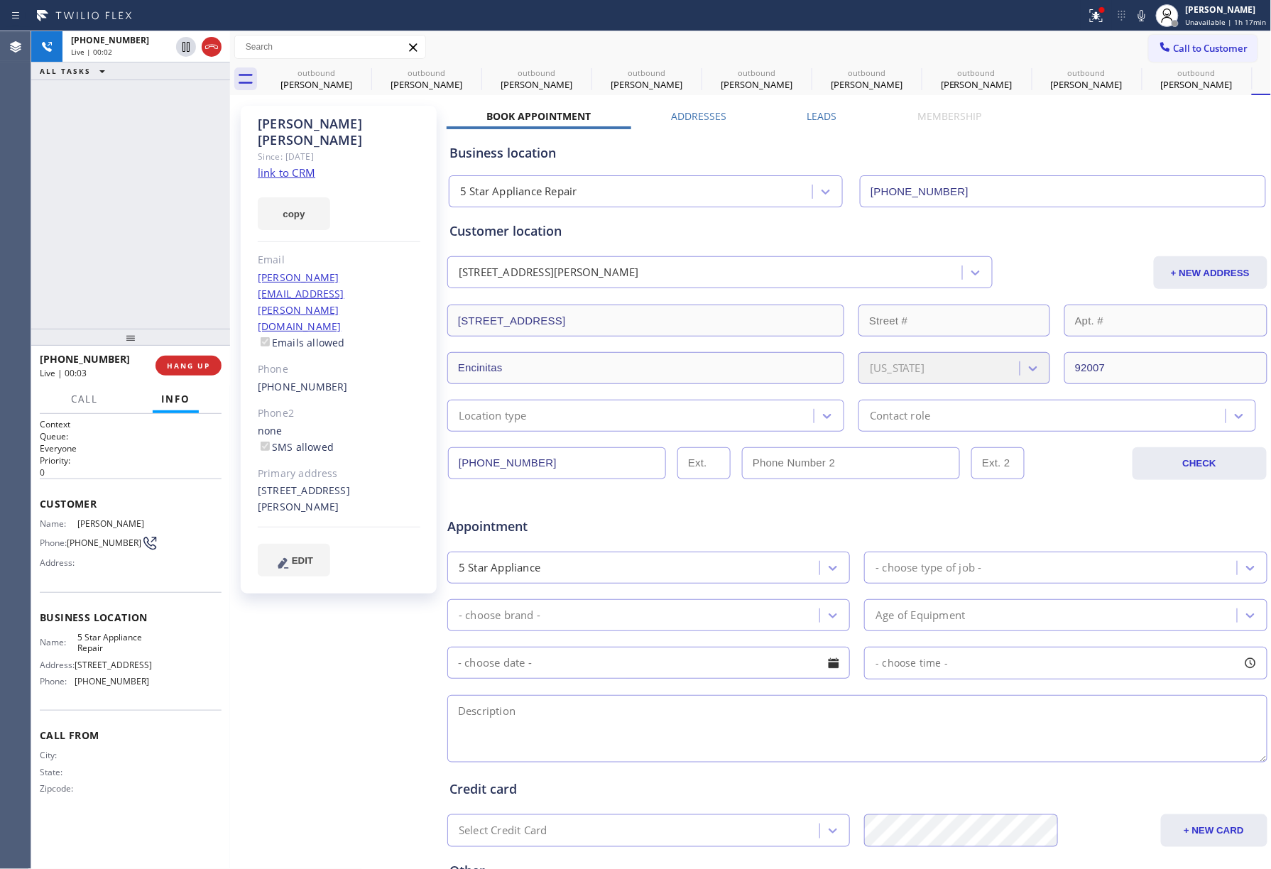
click at [168, 266] on div "[PHONE_NUMBER] Live | 00:02 ALL TASKS ALL TASKS ACTIVE TASKS TASKS IN WRAP UP" at bounding box center [130, 180] width 199 height 298
click at [200, 357] on button "COMPLETE" at bounding box center [186, 366] width 72 height 20
click at [135, 247] on div "ALL TASKS ALL TASKS ACTIVE TASKS TASKS IN WRAP UP [PHONE_NUMBER] Wrap up | 00:00" at bounding box center [130, 180] width 199 height 298
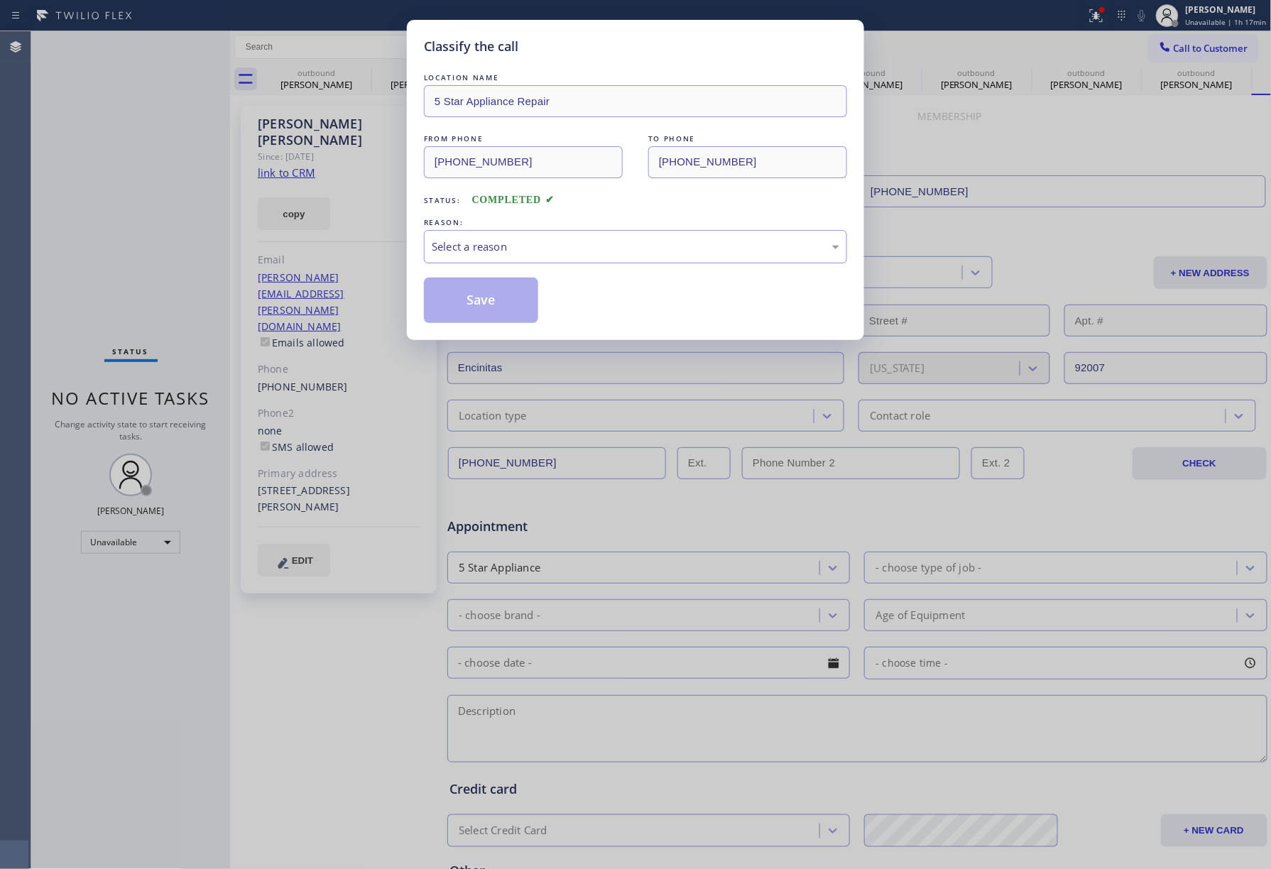
drag, startPoint x: 524, startPoint y: 241, endPoint x: 523, endPoint y: 259, distance: 17.1
click at [524, 242] on div "Select a reason" at bounding box center [636, 247] width 408 height 16
click at [474, 296] on button "Save" at bounding box center [481, 300] width 114 height 45
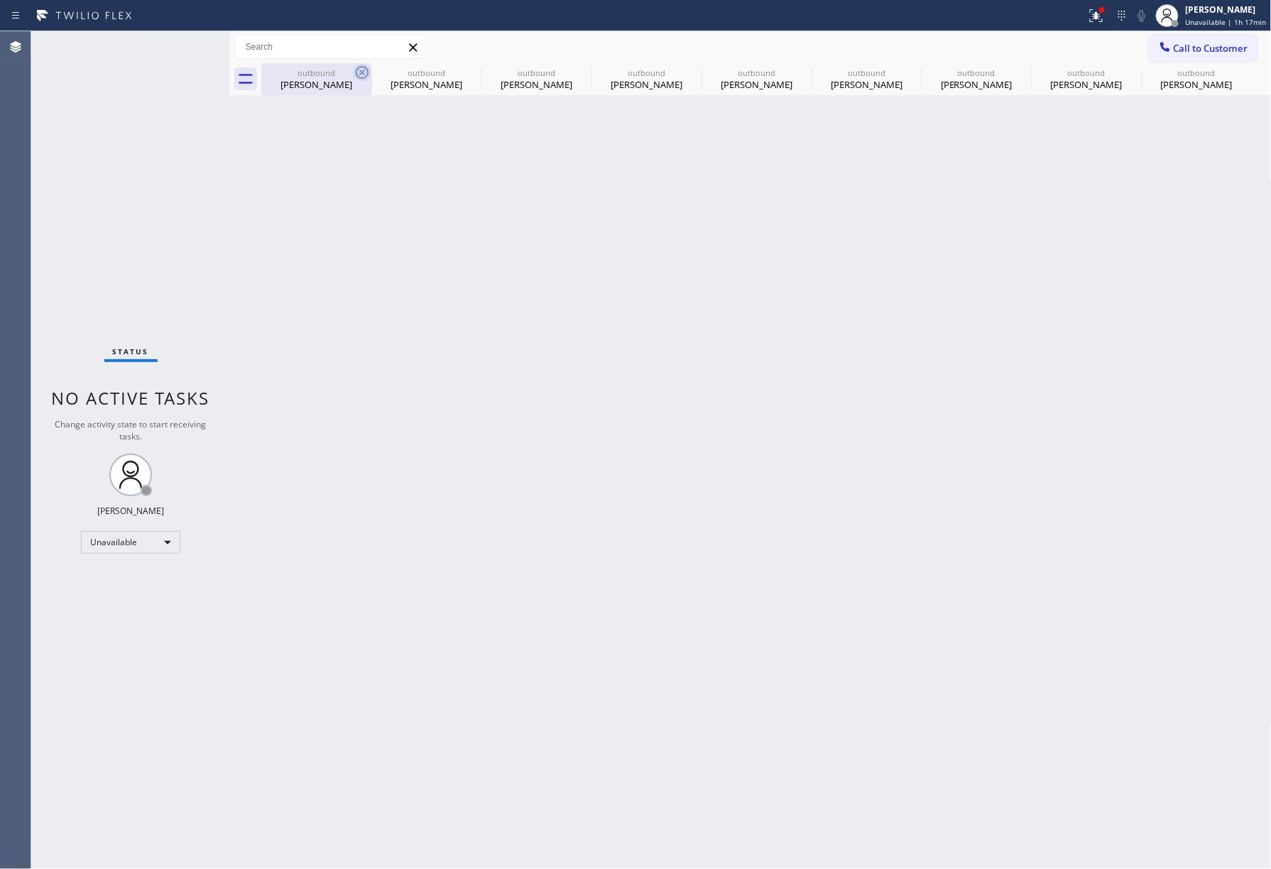
click at [359, 74] on icon at bounding box center [362, 72] width 17 height 17
click at [0, 0] on icon at bounding box center [0, 0] width 0 height 0
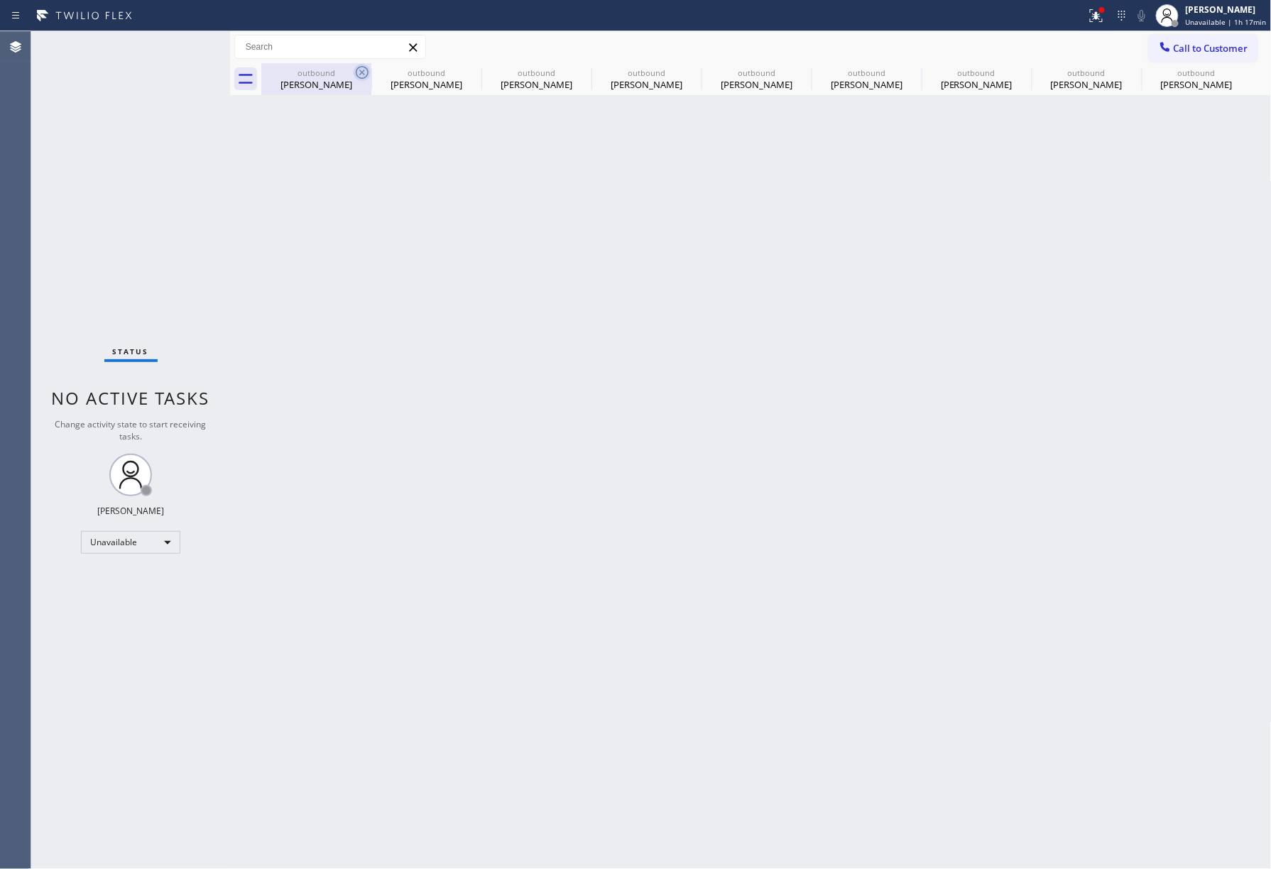
click at [0, 0] on icon at bounding box center [0, 0] width 0 height 0
click at [1173, 55] on button "Call to Customer" at bounding box center [1203, 48] width 109 height 27
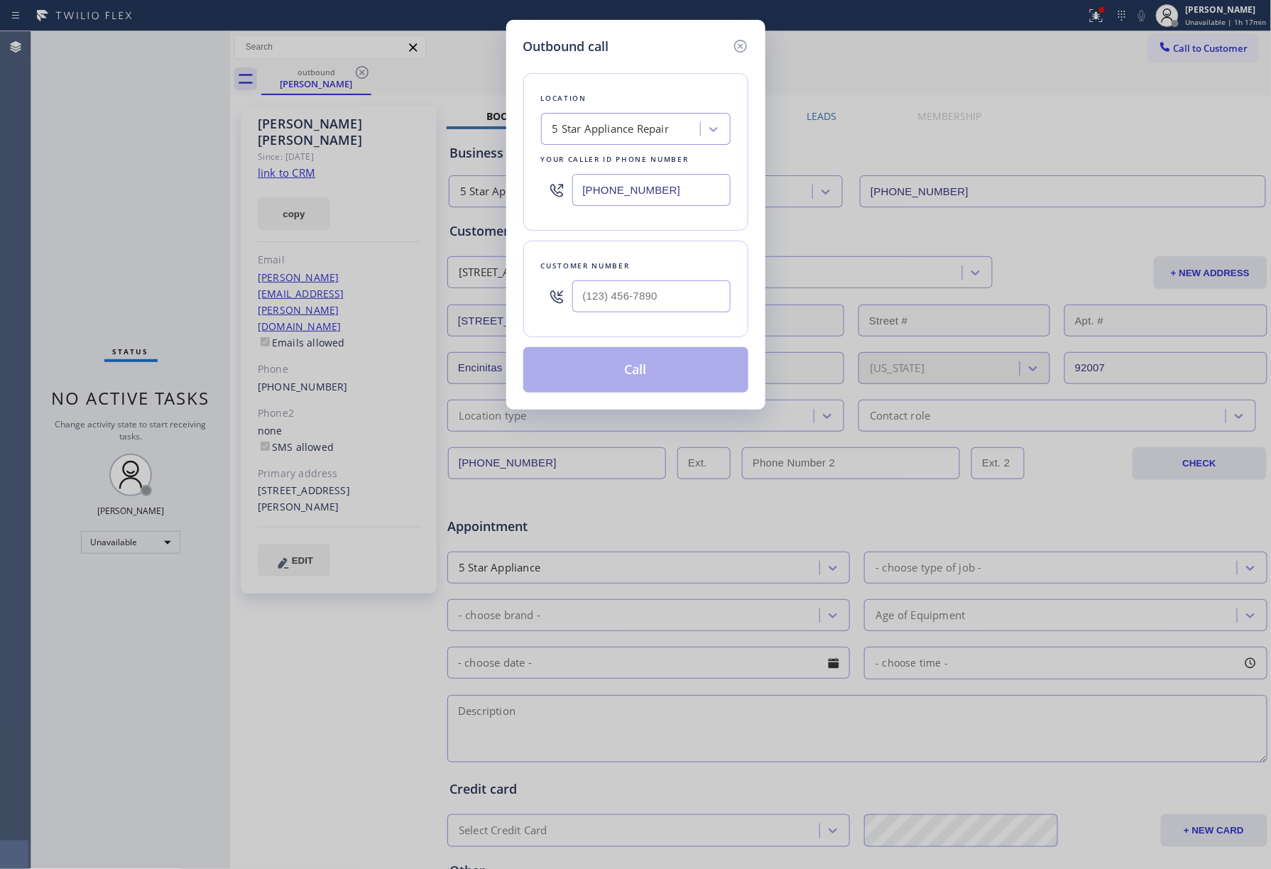
click at [634, 328] on div "Customer number" at bounding box center [635, 289] width 225 height 97
click at [643, 307] on input "(___) ___-____" at bounding box center [651, 297] width 158 height 32
paste input "206) 200-0193"
type input "[PHONE_NUMBER]"
click at [643, 229] on div "Location 5 Star Appliance Repair Your caller id phone number [PHONE_NUMBER]" at bounding box center [635, 152] width 225 height 158
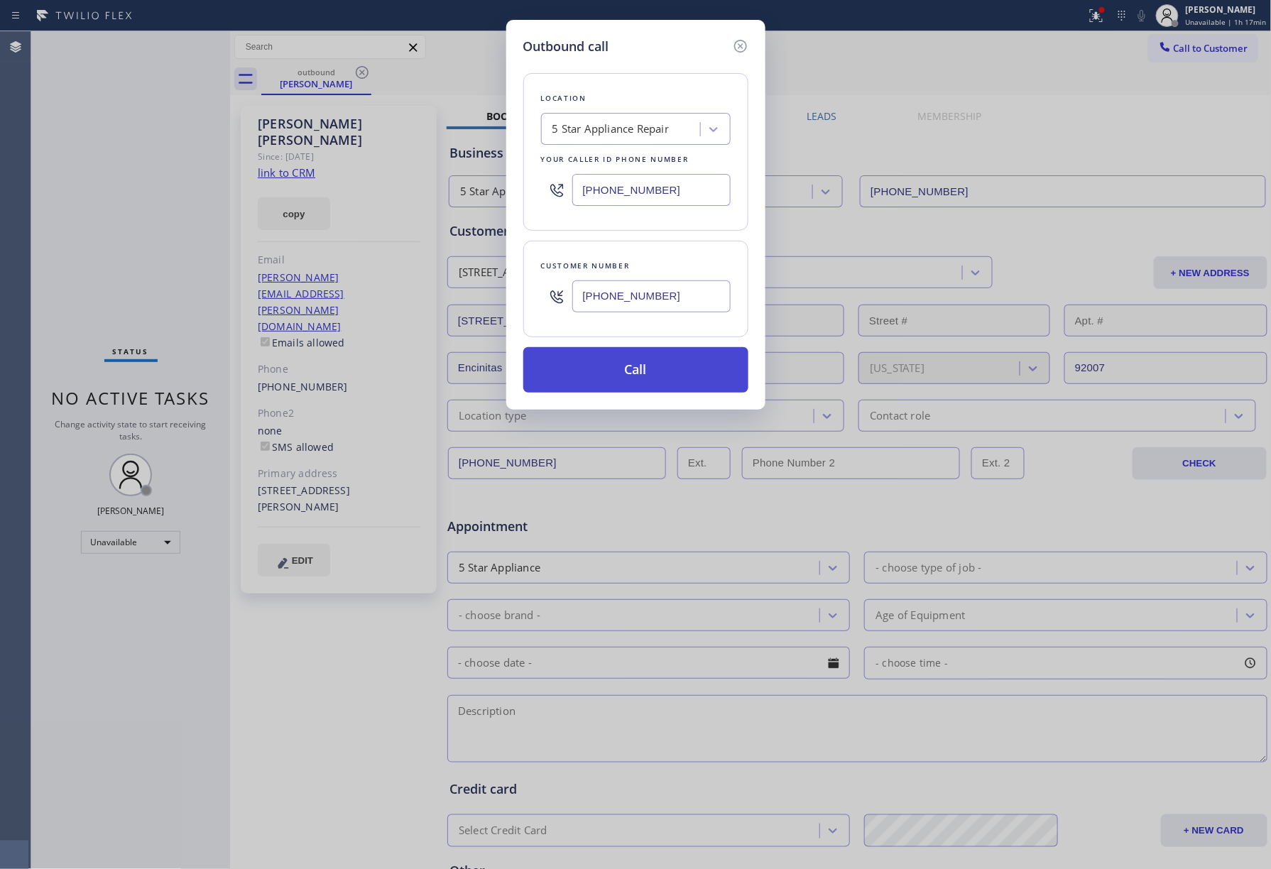
click at [649, 390] on button "Call" at bounding box center [635, 369] width 225 height 45
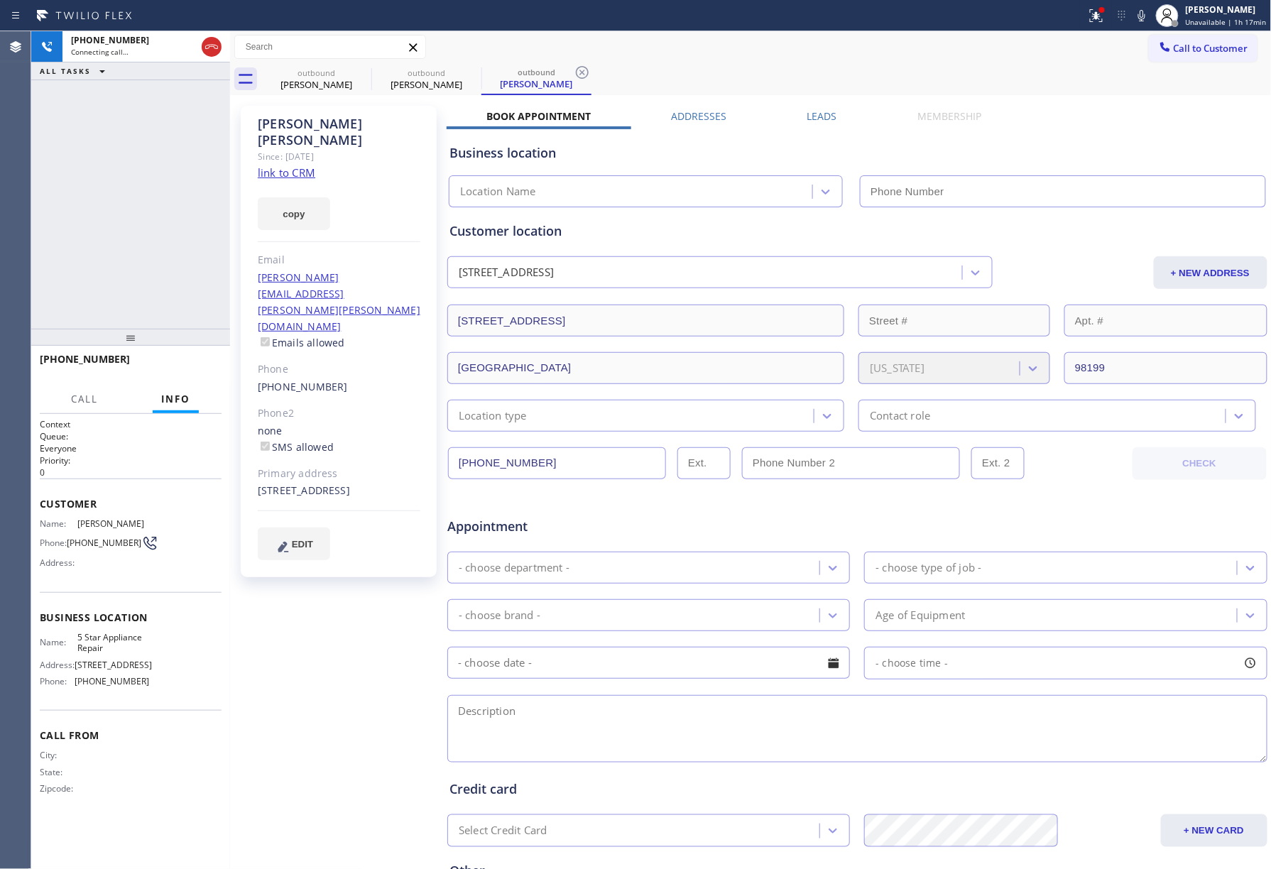
type input "[PHONE_NUMBER]"
click at [192, 369] on span "HANG UP" at bounding box center [188, 366] width 43 height 10
drag, startPoint x: 183, startPoint y: 313, endPoint x: 183, endPoint y: 301, distance: 12.1
click at [183, 312] on div "[PHONE_NUMBER] Live | 00:03 ALL TASKS ALL TASKS ACTIVE TASKS TASKS IN WRAP UP" at bounding box center [130, 180] width 199 height 298
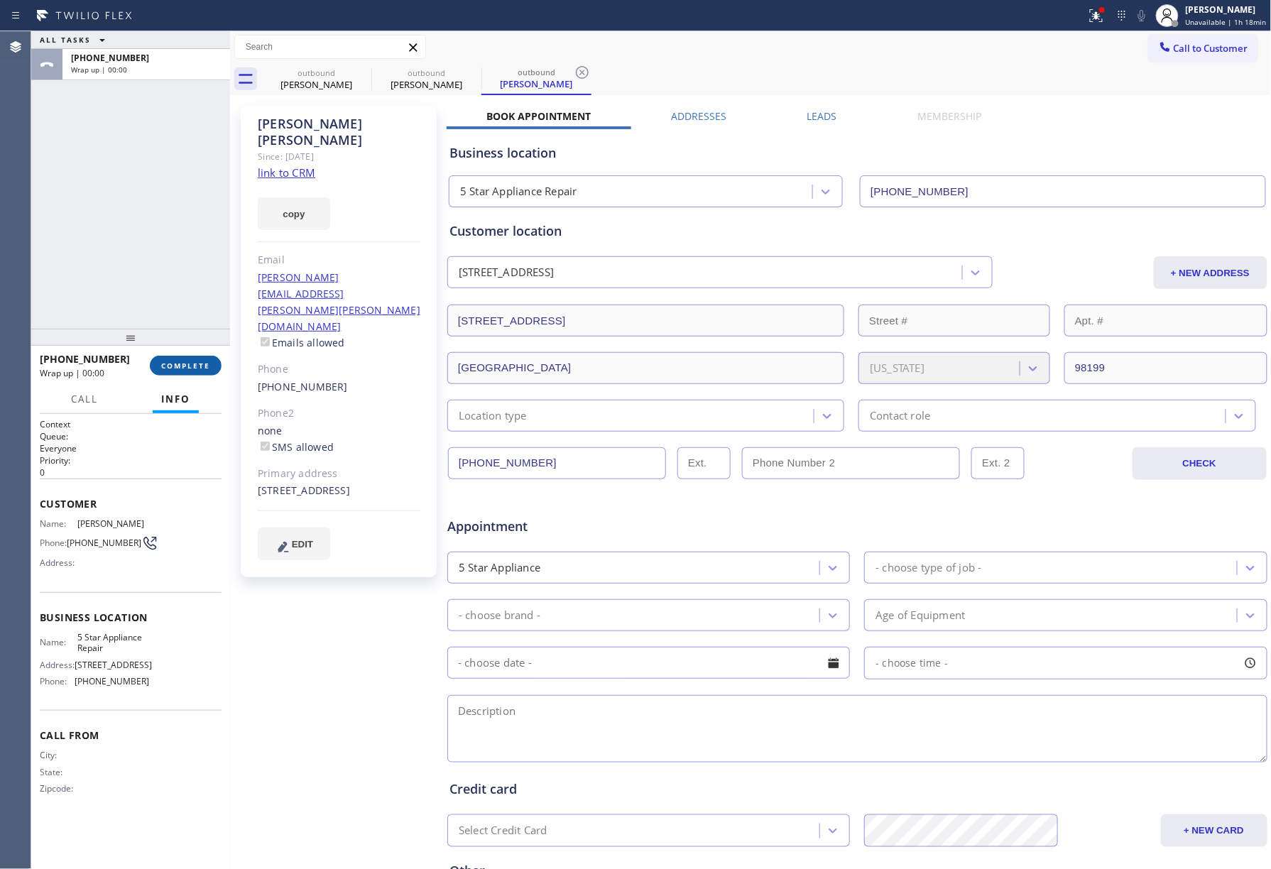
click at [183, 364] on span "COMPLETE" at bounding box center [185, 366] width 49 height 10
click at [189, 276] on div "ALL TASKS ALL TASKS ACTIVE TASKS TASKS IN WRAP UP [PHONE_NUMBER] Wrap up | 00:00" at bounding box center [130, 180] width 199 height 298
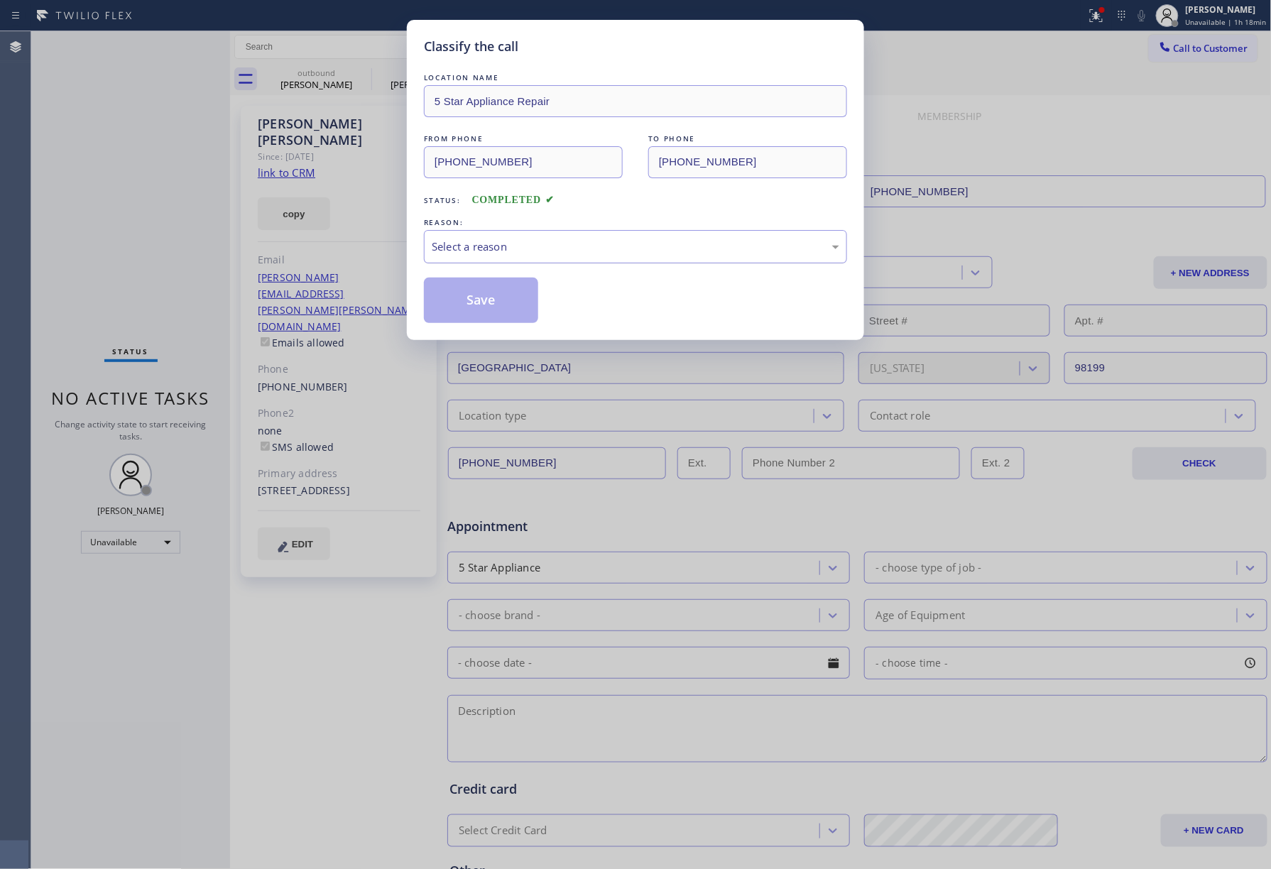
click at [486, 260] on div "Select a reason" at bounding box center [635, 246] width 423 height 33
click at [455, 291] on button "Save" at bounding box center [481, 300] width 114 height 45
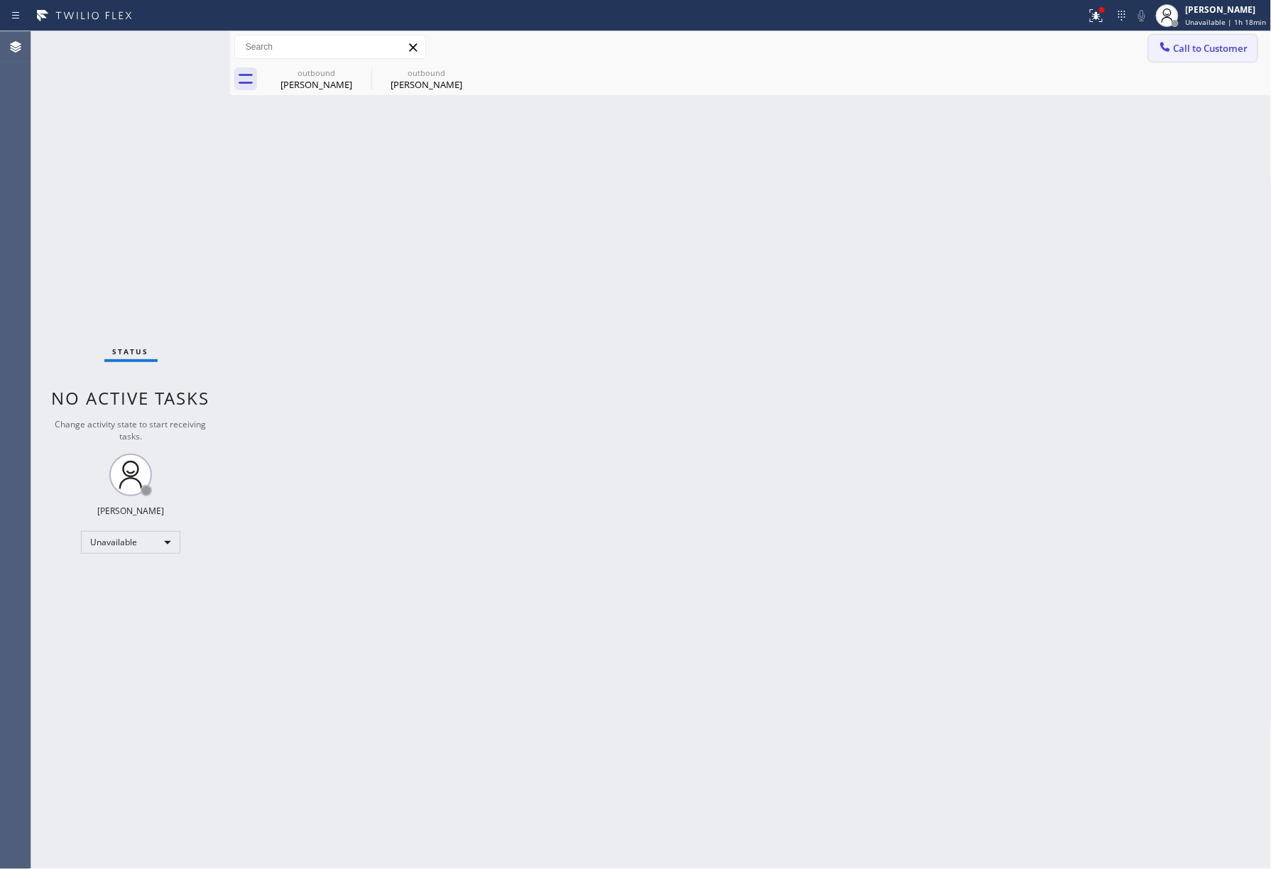
click at [1202, 58] on button "Call to Customer" at bounding box center [1203, 48] width 109 height 27
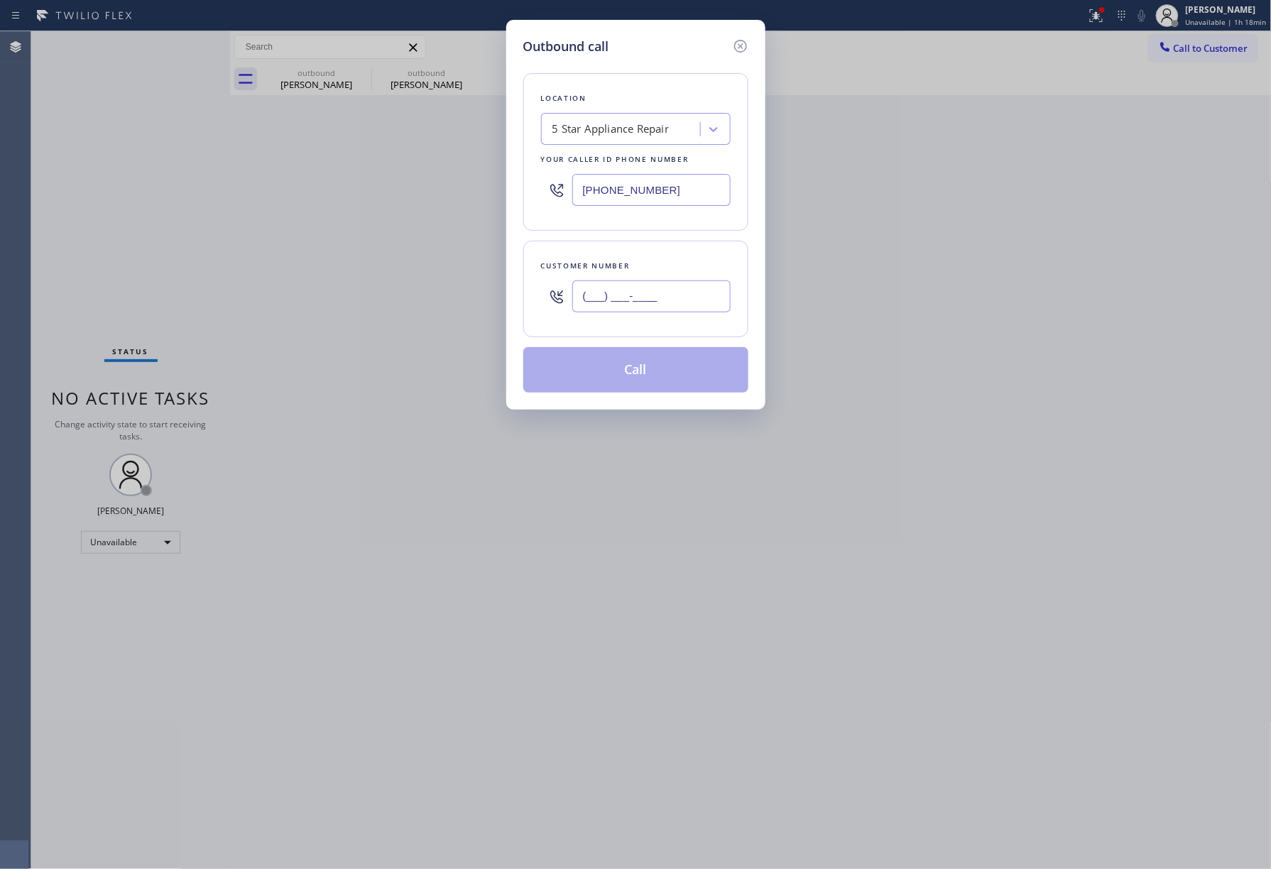
click at [619, 283] on input "(___) ___-____" at bounding box center [651, 297] width 158 height 32
paste input "561) 234-7000"
type input "[PHONE_NUMBER]"
click at [660, 376] on button "Call" at bounding box center [635, 369] width 225 height 45
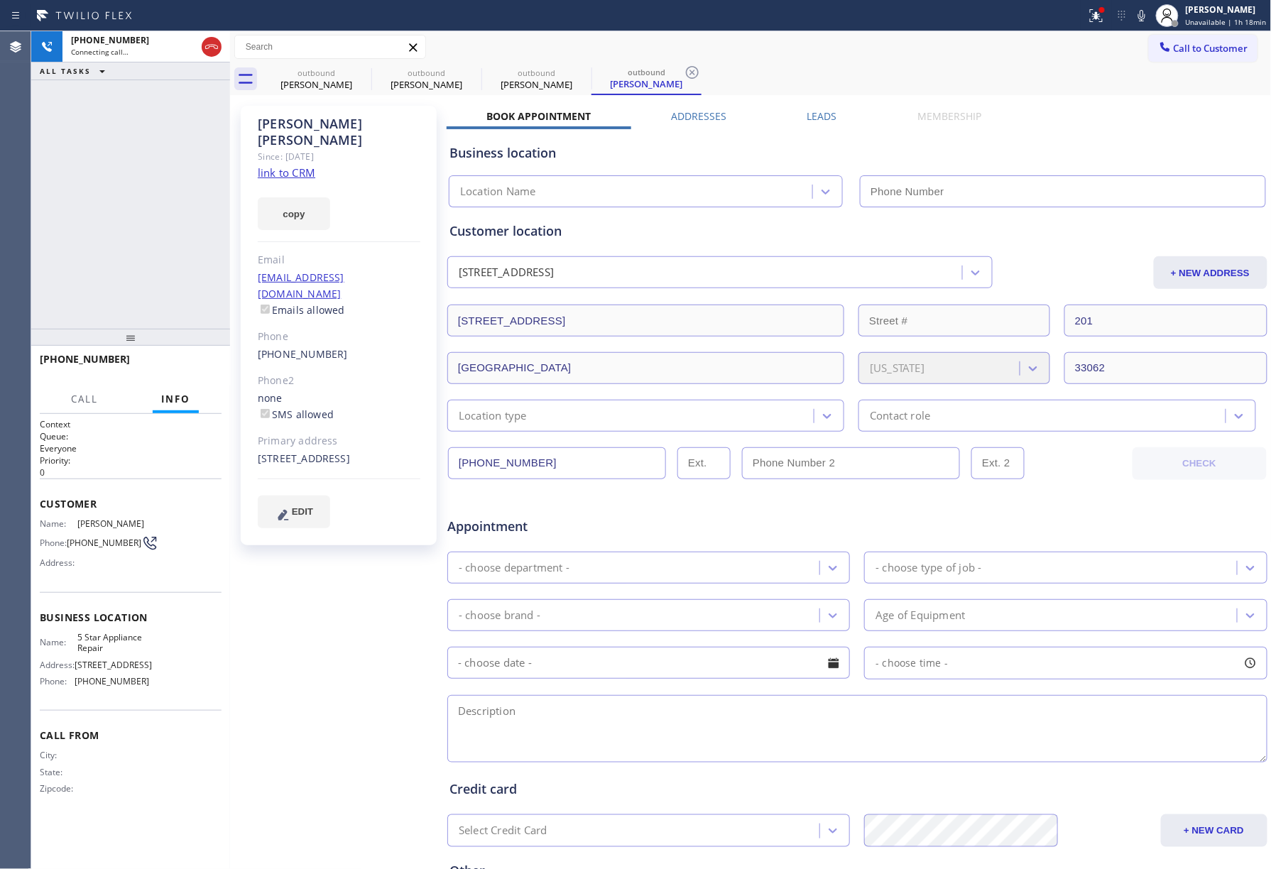
type input "[PHONE_NUMBER]"
drag, startPoint x: 180, startPoint y: 365, endPoint x: 180, endPoint y: 311, distance: 54.0
click at [180, 364] on span "HANG UP" at bounding box center [188, 366] width 43 height 10
click at [190, 365] on span "HANG UP" at bounding box center [188, 366] width 43 height 10
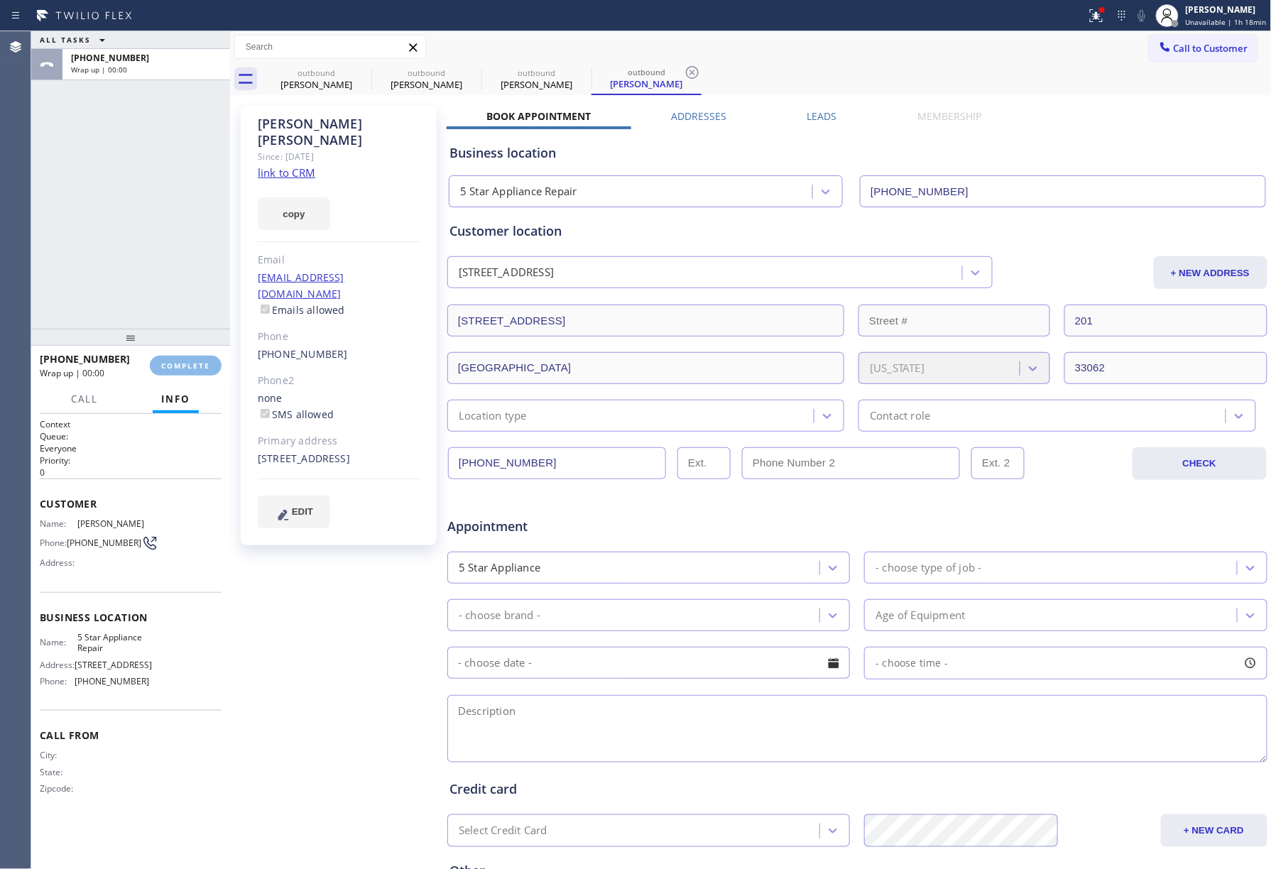
click at [161, 242] on div "ALL TASKS ALL TASKS ACTIVE TASKS TASKS IN WRAP UP [PHONE_NUMBER] Wrap up | 00:00" at bounding box center [130, 180] width 199 height 298
click at [195, 354] on div "[PHONE_NUMBER] Wrap up | 00:07 COMPLETE" at bounding box center [131, 365] width 182 height 37
click at [190, 375] on button "COMPLETE" at bounding box center [186, 366] width 72 height 20
click at [155, 280] on div "ALL TASKS ALL TASKS ACTIVE TASKS TASKS IN WRAP UP [PHONE_NUMBER] Wrap up | 00:08" at bounding box center [130, 180] width 199 height 298
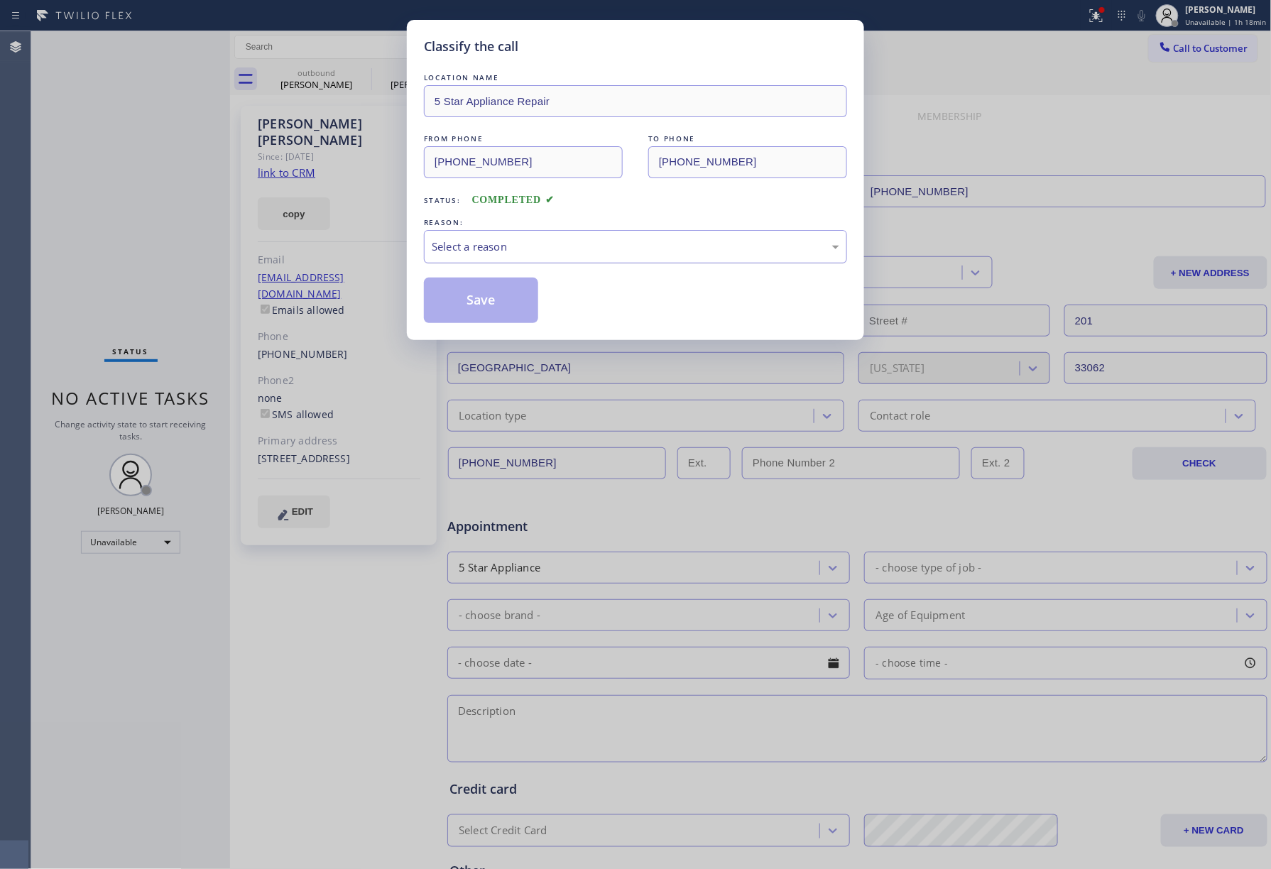
click at [484, 257] on div "Select a reason" at bounding box center [635, 246] width 423 height 33
click at [462, 291] on button "Save" at bounding box center [481, 300] width 114 height 45
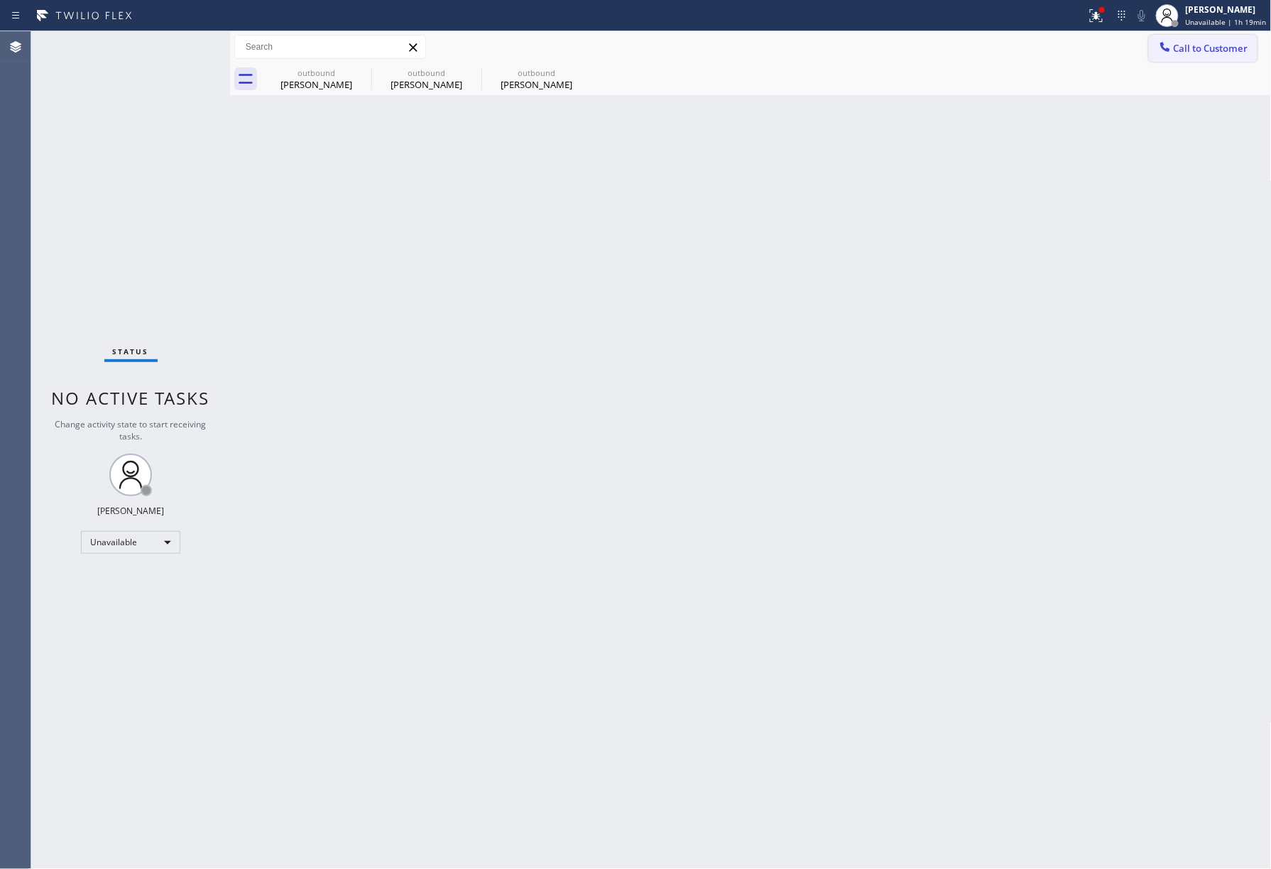
click at [1217, 35] on button "Call to Customer" at bounding box center [1203, 48] width 109 height 27
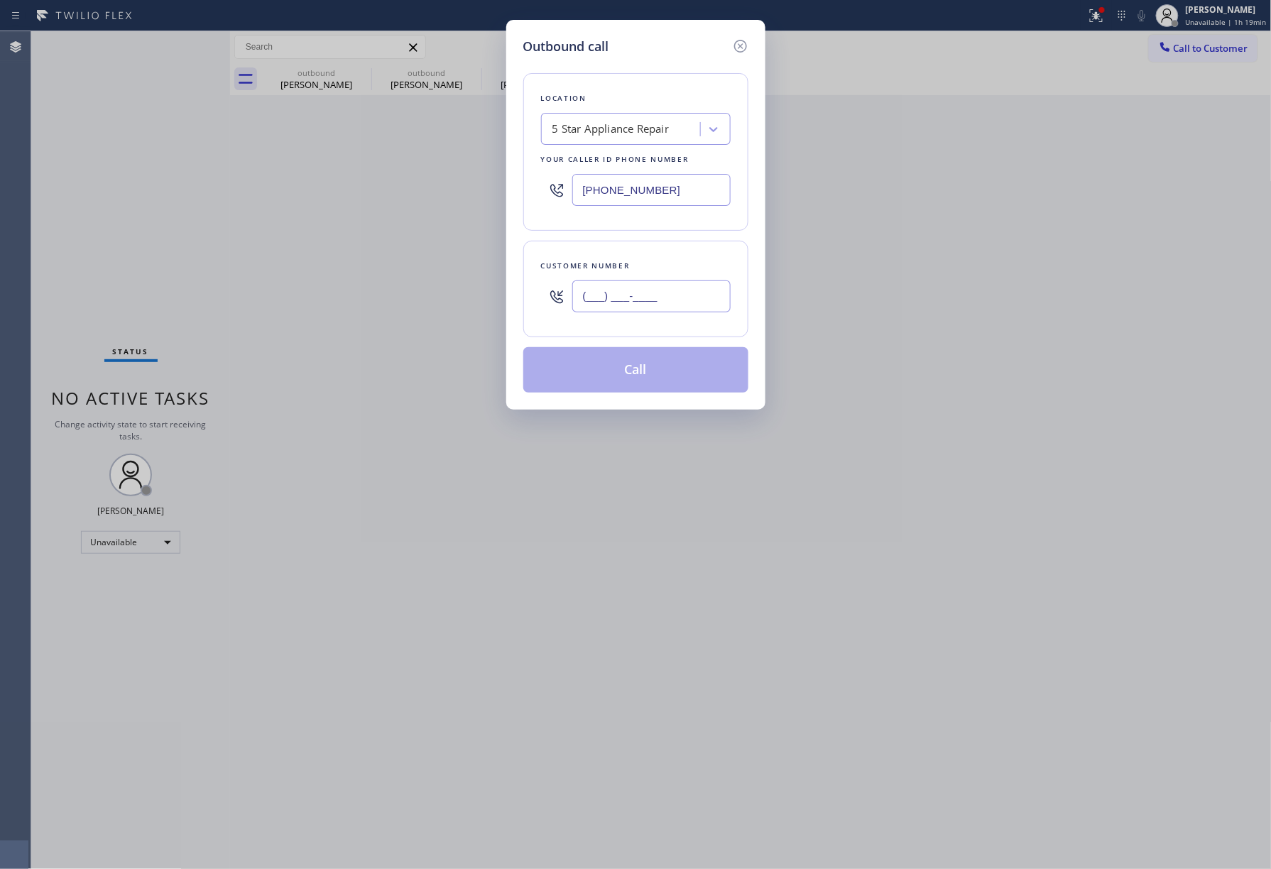
click at [671, 310] on input "(___) ___-____" at bounding box center [651, 297] width 158 height 32
paste input "818) 935-3034"
type input "[PHONE_NUMBER]"
click at [656, 247] on div "Customer number [PHONE_NUMBER]" at bounding box center [635, 289] width 225 height 97
click at [651, 361] on button "Call" at bounding box center [635, 369] width 225 height 45
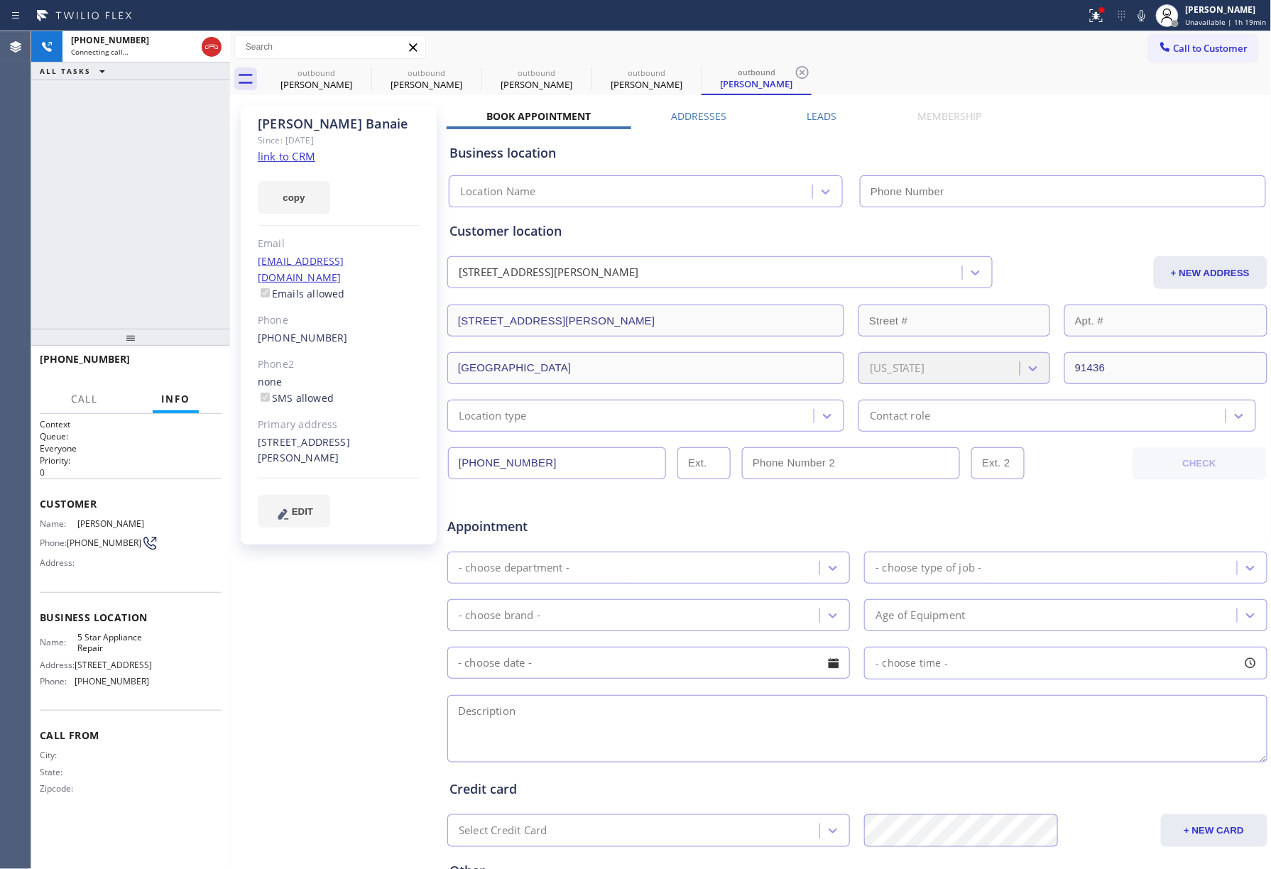
type input "[PHONE_NUMBER]"
click at [208, 369] on span "HANG UP" at bounding box center [188, 366] width 43 height 10
click at [146, 251] on div "[PHONE_NUMBER] Live | 00:02 ALL TASKS ALL TASKS ACTIVE TASKS TASKS IN WRAP UP" at bounding box center [130, 180] width 199 height 298
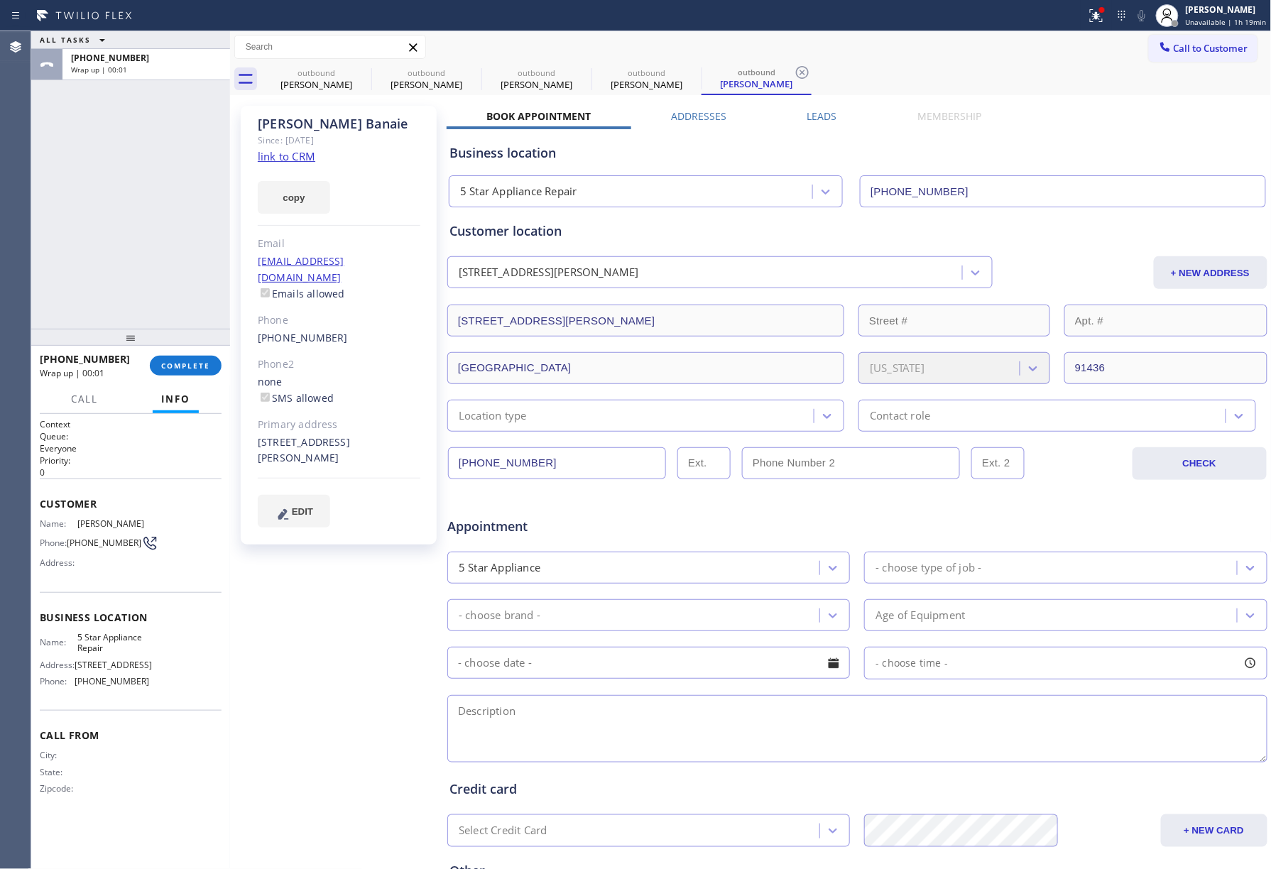
drag, startPoint x: 200, startPoint y: 361, endPoint x: 170, endPoint y: 296, distance: 71.8
click at [200, 359] on button "COMPLETE" at bounding box center [186, 366] width 72 height 20
click at [170, 296] on div "ALL TASKS ALL TASKS ACTIVE TASKS TASKS IN WRAP UP [PHONE_NUMBER] Wrap up | 00:01" at bounding box center [130, 180] width 199 height 298
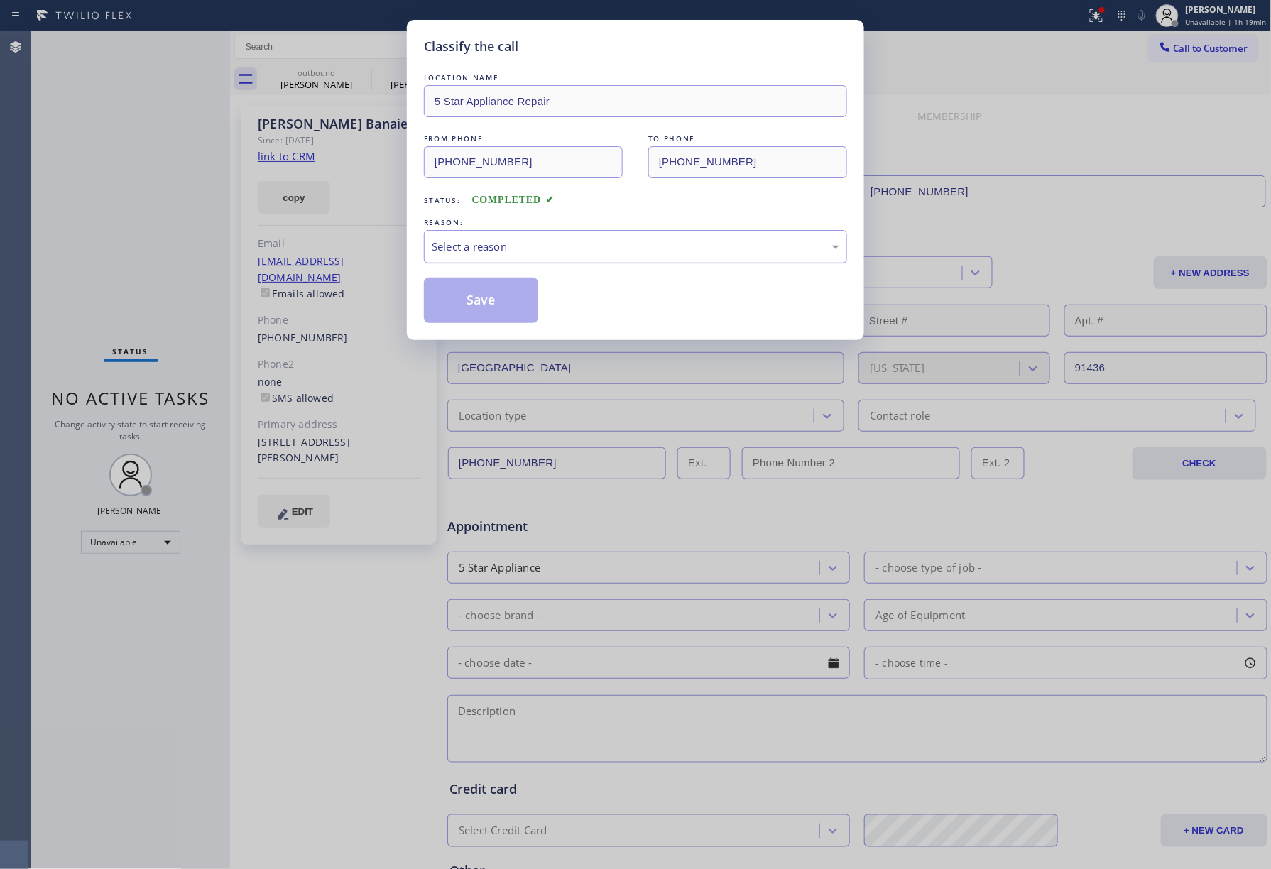
click at [554, 262] on div "Select a reason" at bounding box center [635, 246] width 423 height 33
click at [506, 300] on button "Save" at bounding box center [481, 300] width 114 height 45
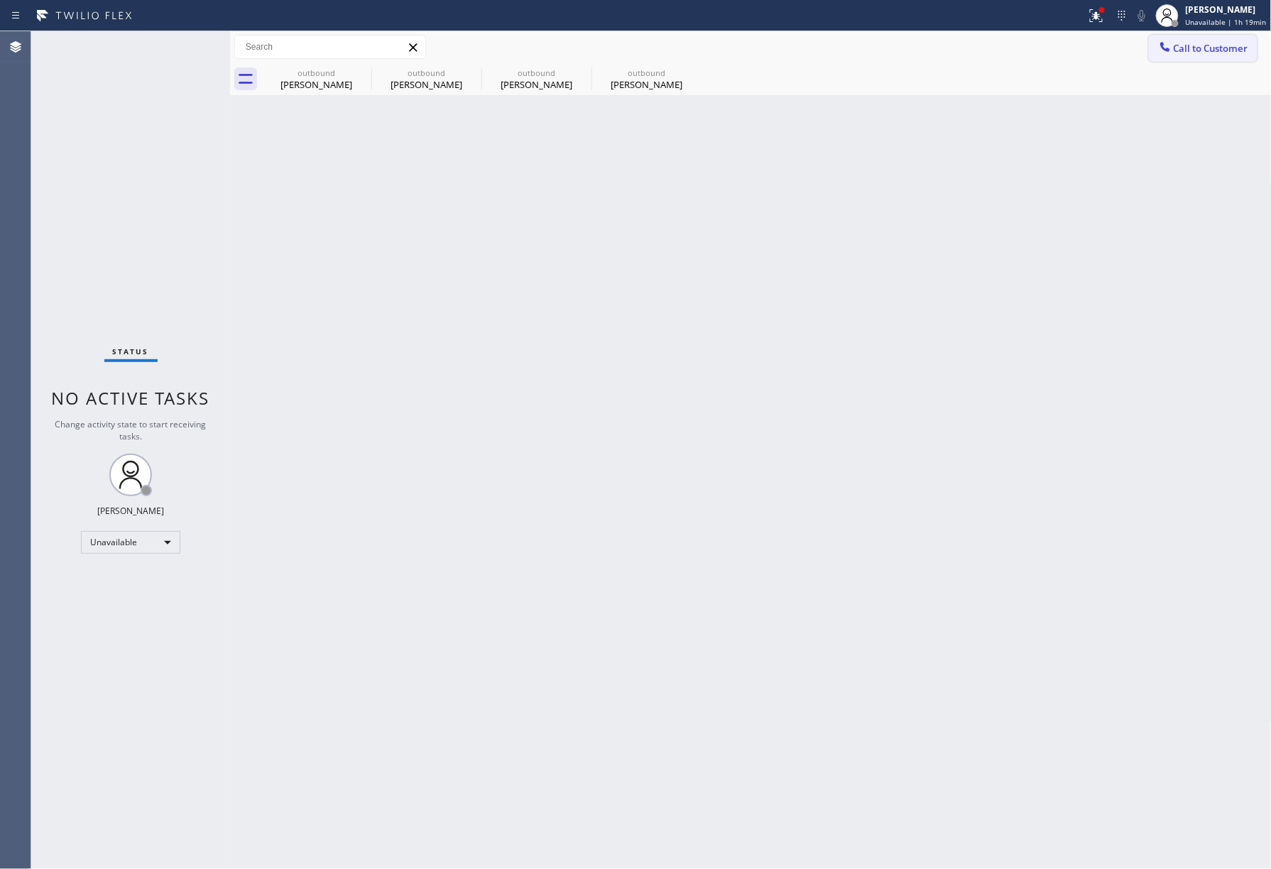
click at [1182, 50] on span "Call to Customer" at bounding box center [1211, 48] width 75 height 13
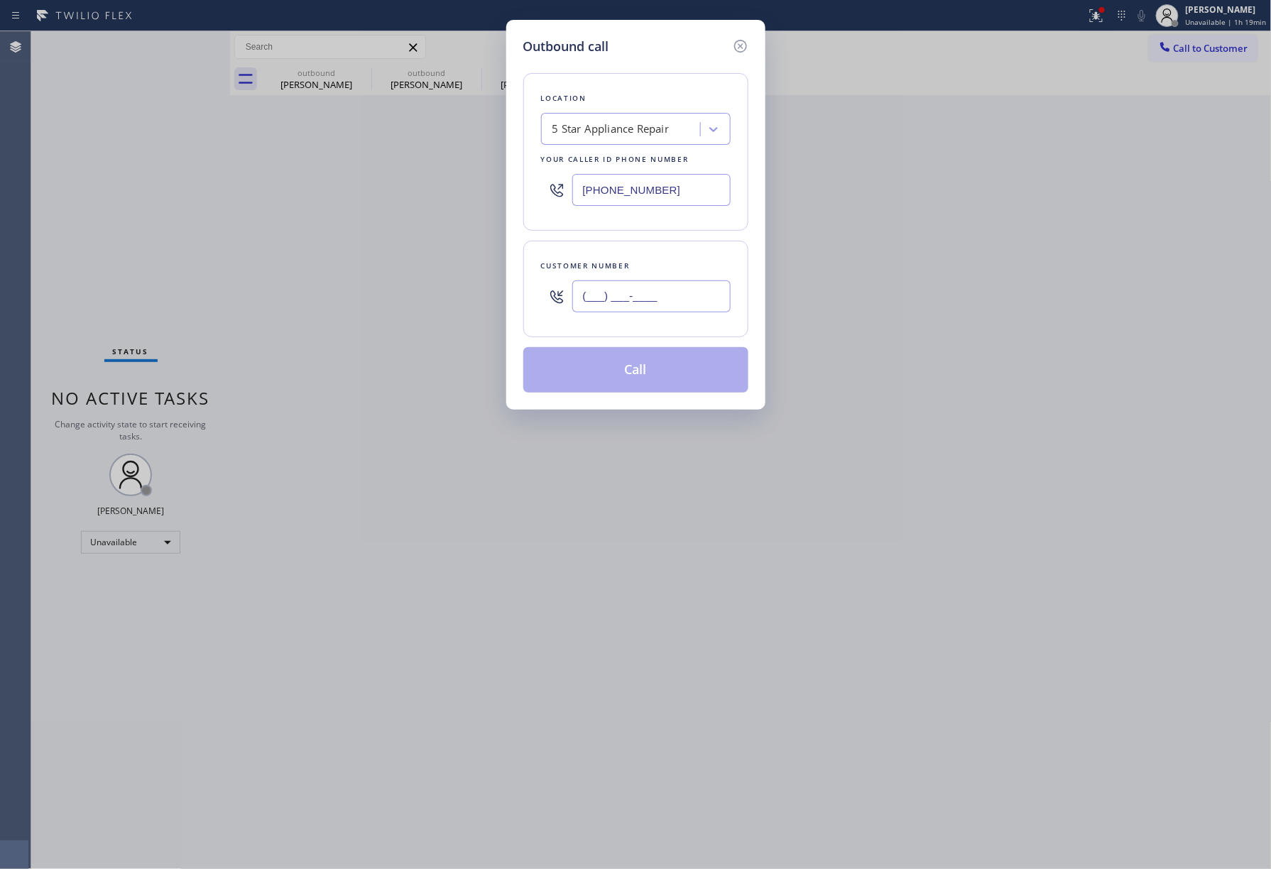
click at [631, 304] on input "(___) ___-____" at bounding box center [651, 297] width 158 height 32
paste input "949) 510-0600"
type input "[PHONE_NUMBER]"
click at [651, 217] on div "Location 5 Star Appliance Repair Your caller id phone number [PHONE_NUMBER]" at bounding box center [635, 152] width 225 height 158
click at [666, 362] on button "Call" at bounding box center [635, 369] width 225 height 45
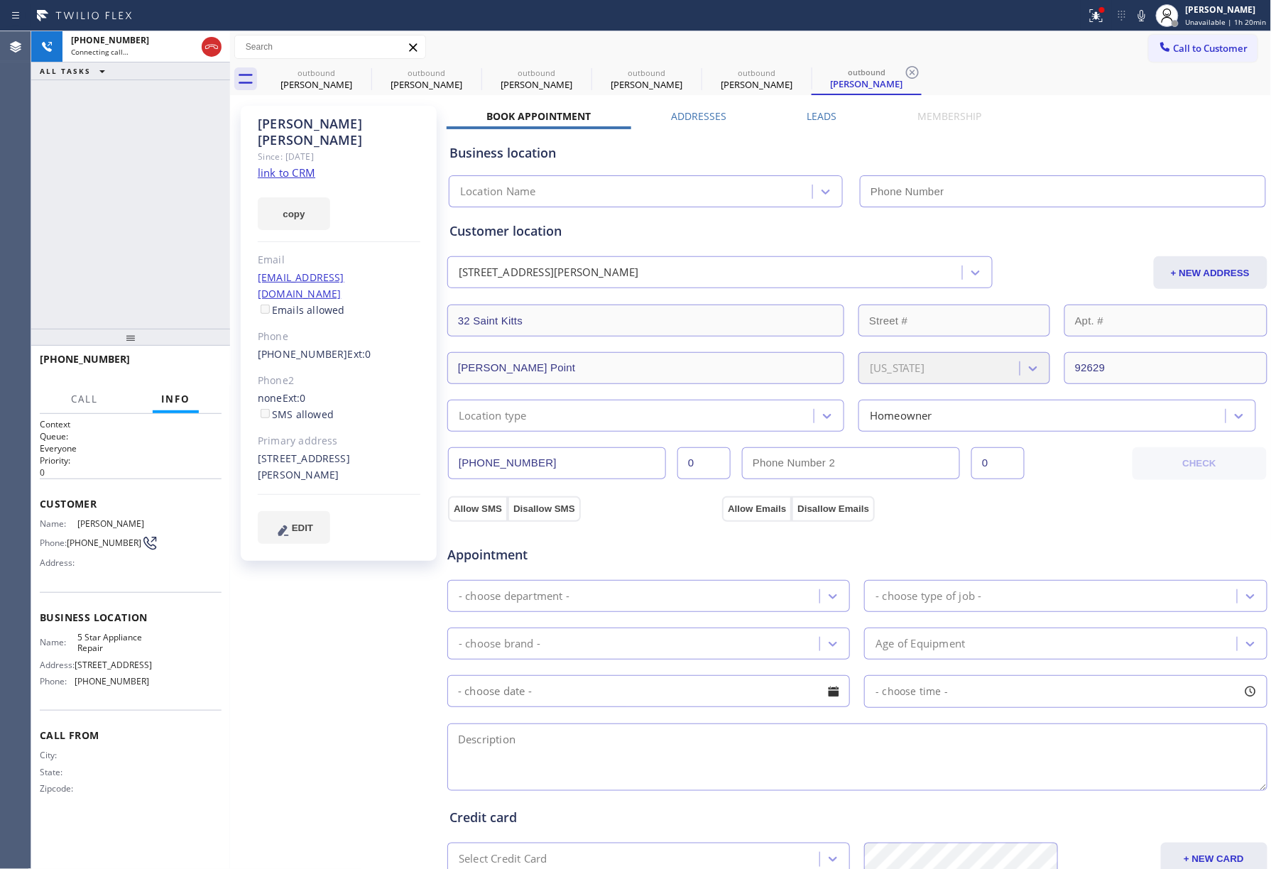
type input "[PHONE_NUMBER]"
drag, startPoint x: 206, startPoint y: 359, endPoint x: 194, endPoint y: 328, distance: 33.5
click at [206, 361] on button "HANG UP" at bounding box center [189, 366] width 66 height 20
drag, startPoint x: 189, startPoint y: 318, endPoint x: 189, endPoint y: 368, distance: 49.7
click at [189, 337] on div "[PHONE_NUMBER] Live | 00:04 ALL TASKS ALL TASKS ACTIVE TASKS TASKS IN WRAP UP […" at bounding box center [130, 450] width 199 height 838
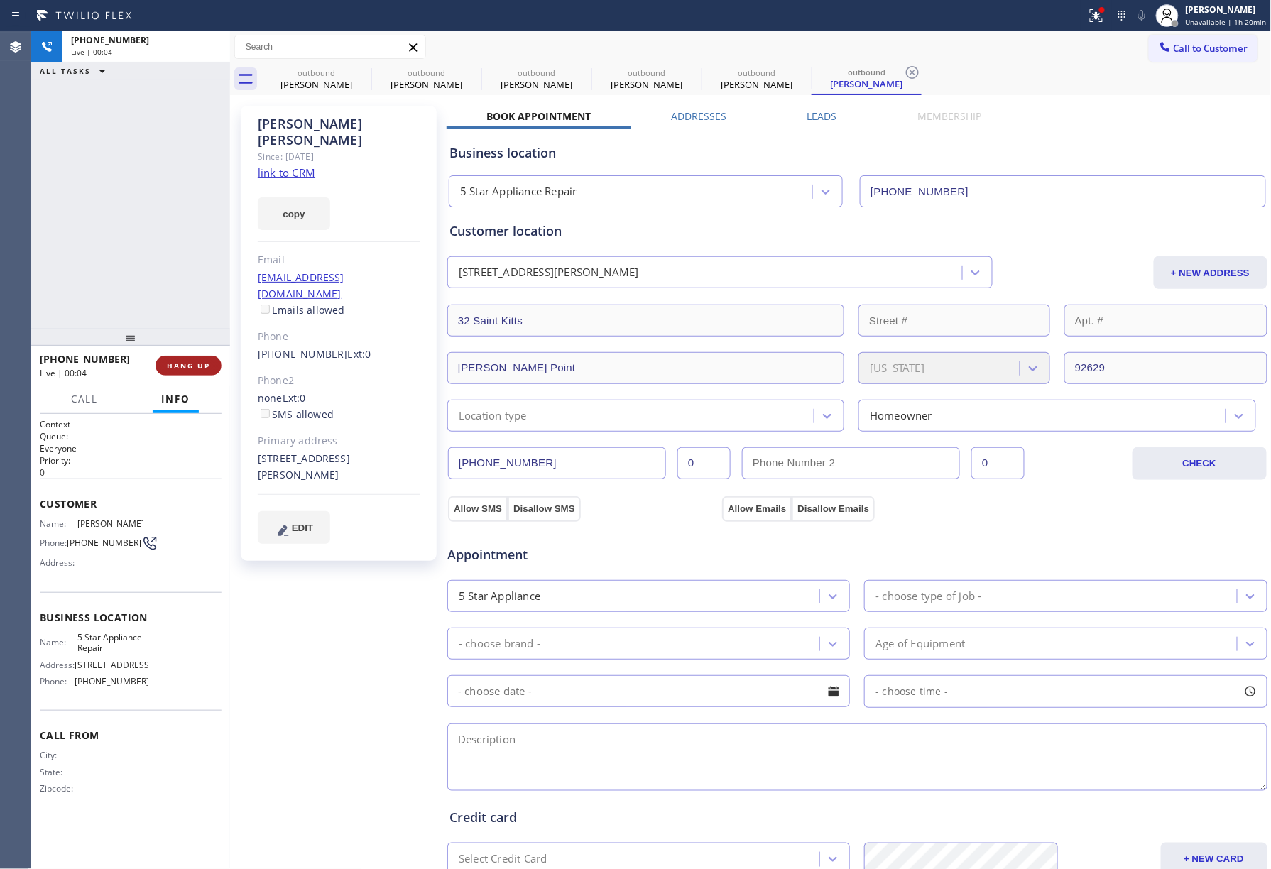
click at [189, 369] on span "HANG UP" at bounding box center [188, 366] width 43 height 10
click at [186, 302] on div "ALL TASKS ALL TASKS ACTIVE TASKS TASKS IN WRAP UP [PHONE_NUMBER] Wrap up | 00:00" at bounding box center [130, 180] width 199 height 298
click at [196, 364] on span "COMPLETE" at bounding box center [185, 366] width 49 height 10
click at [174, 244] on div "ALL TASKS ALL TASKS ACTIVE TASKS TASKS IN WRAP UP [PHONE_NUMBER] Wrap up | 00:01" at bounding box center [130, 180] width 199 height 298
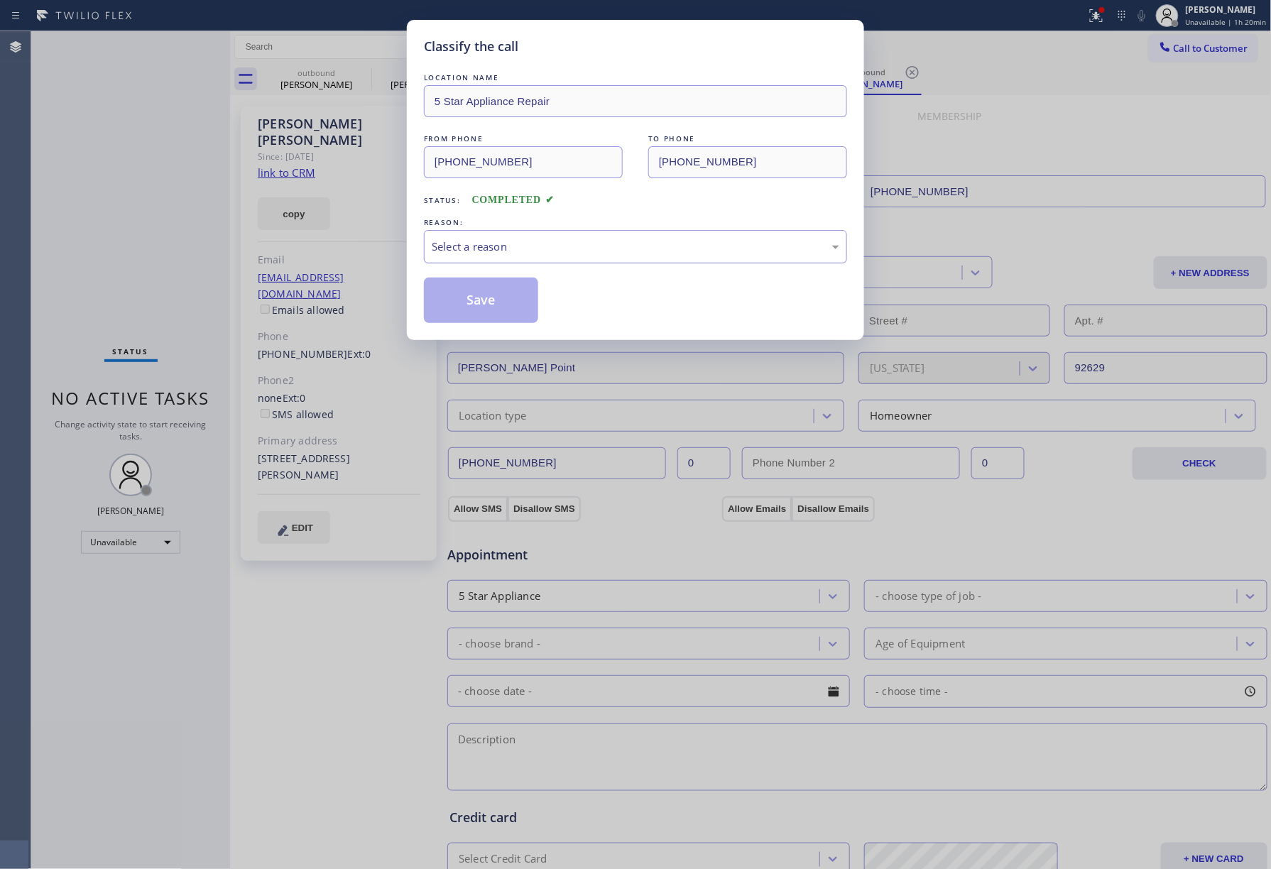
click at [484, 249] on div "Select a reason" at bounding box center [636, 247] width 408 height 16
click at [473, 294] on button "Save" at bounding box center [481, 300] width 114 height 45
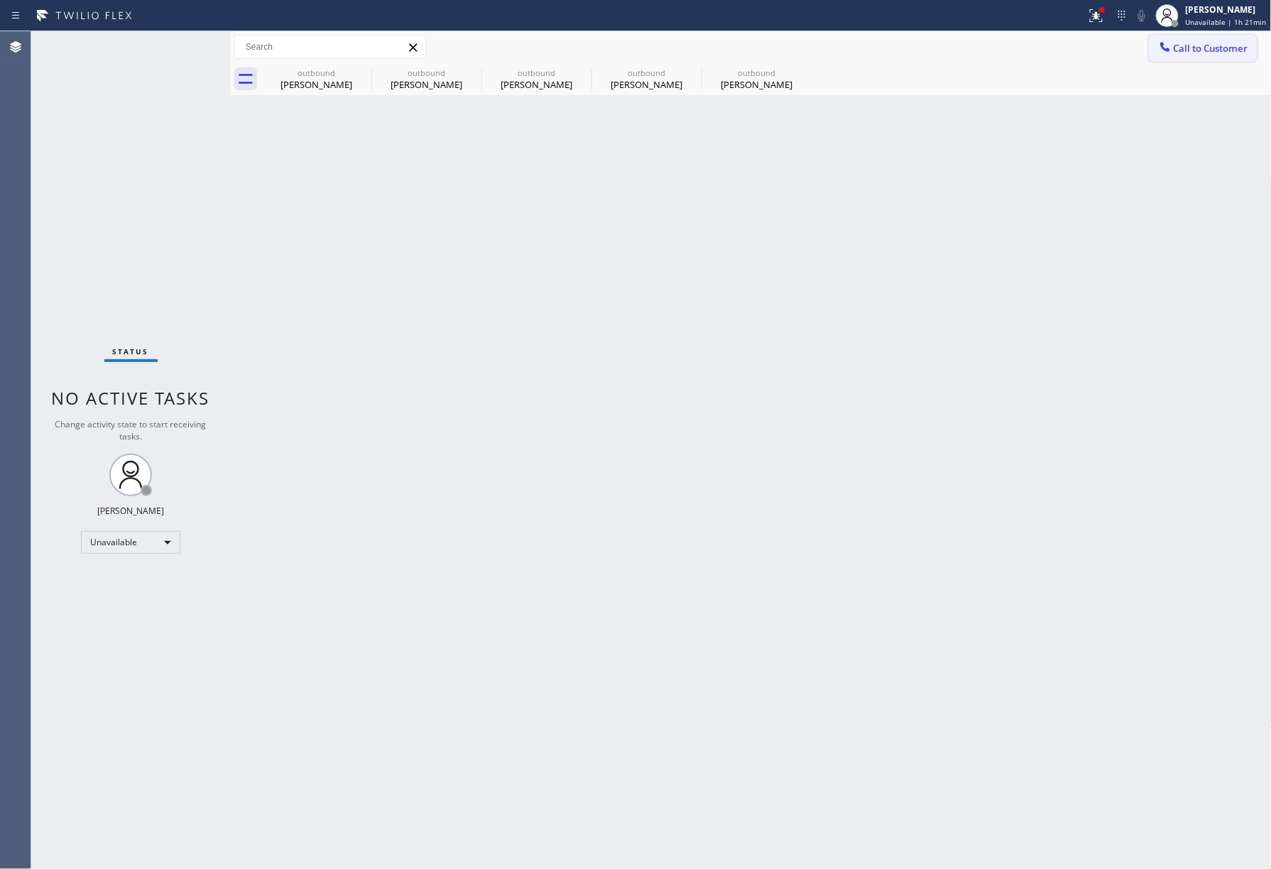
click at [1207, 43] on span "Call to Customer" at bounding box center [1211, 48] width 75 height 13
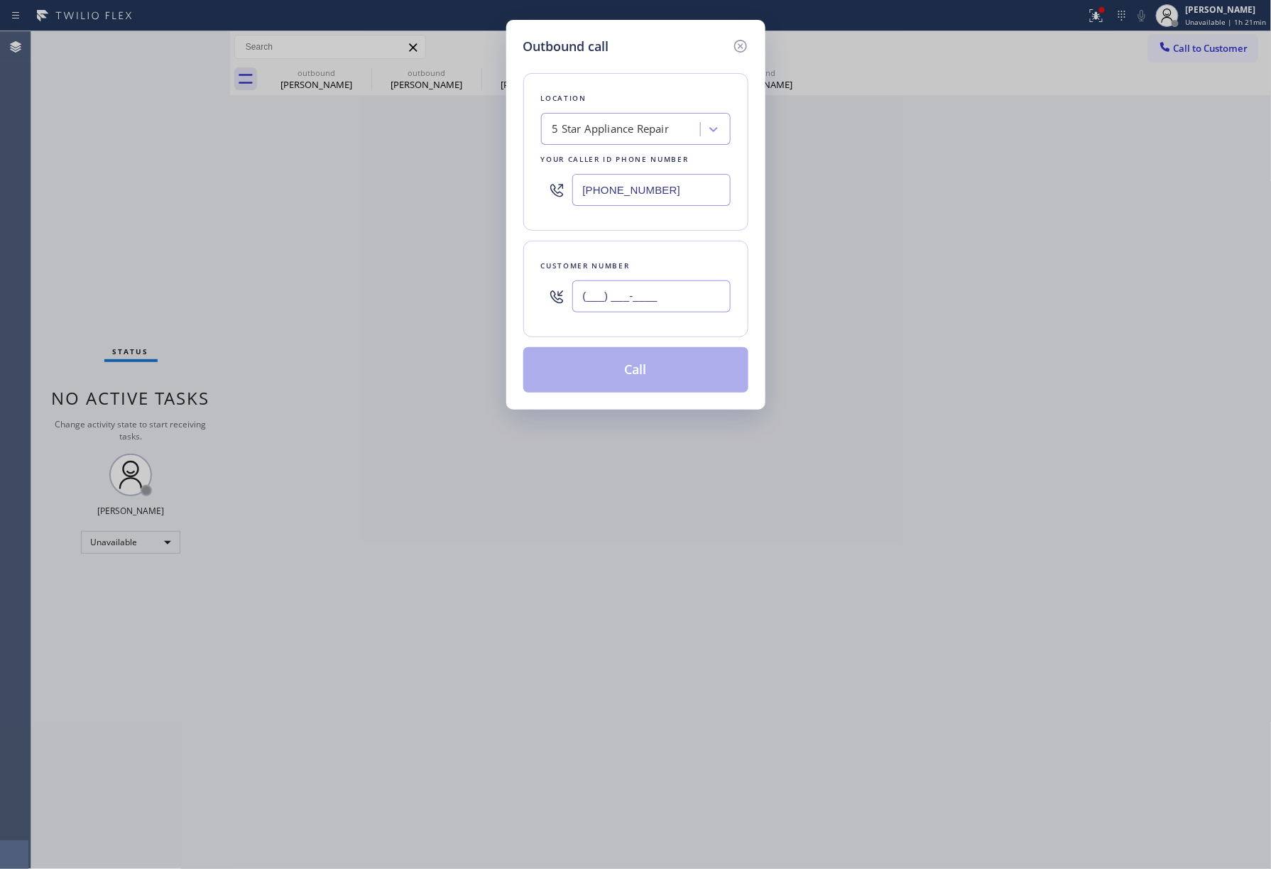
click at [615, 310] on input "(___) ___-____" at bounding box center [651, 297] width 158 height 32
paste input "480) 703-6406"
type input "[PHONE_NUMBER]"
click at [618, 276] on div "[PHONE_NUMBER]" at bounding box center [651, 296] width 158 height 46
click at [631, 372] on button "Call" at bounding box center [635, 369] width 225 height 45
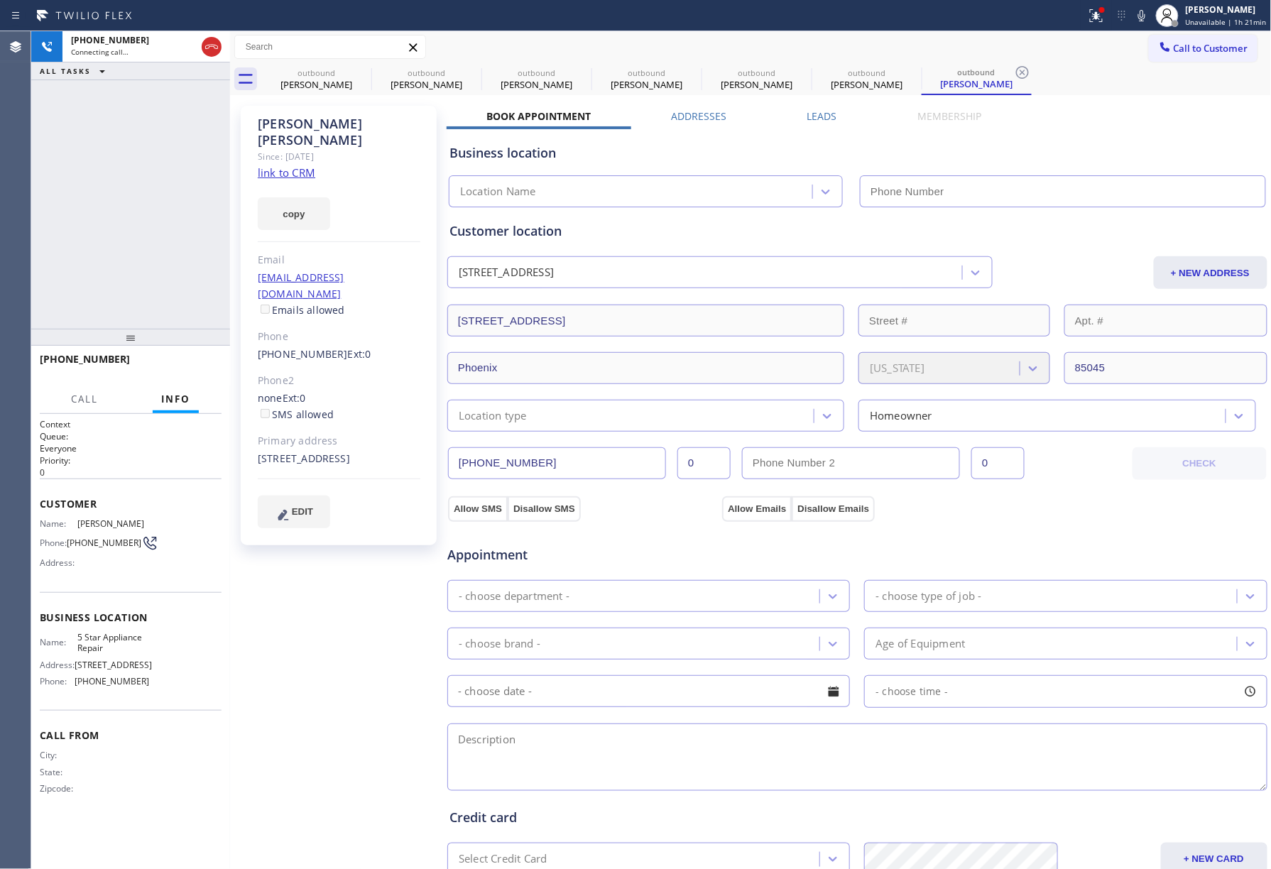
type input "[PHONE_NUMBER]"
click at [177, 364] on span "HANG UP" at bounding box center [188, 366] width 43 height 10
drag, startPoint x: 178, startPoint y: 291, endPoint x: 185, endPoint y: 303, distance: 13.8
click at [178, 291] on div "[PHONE_NUMBER] Live | 00:02 ALL TASKS ALL TASKS ACTIVE TASKS TASKS IN WRAP UP" at bounding box center [130, 180] width 199 height 298
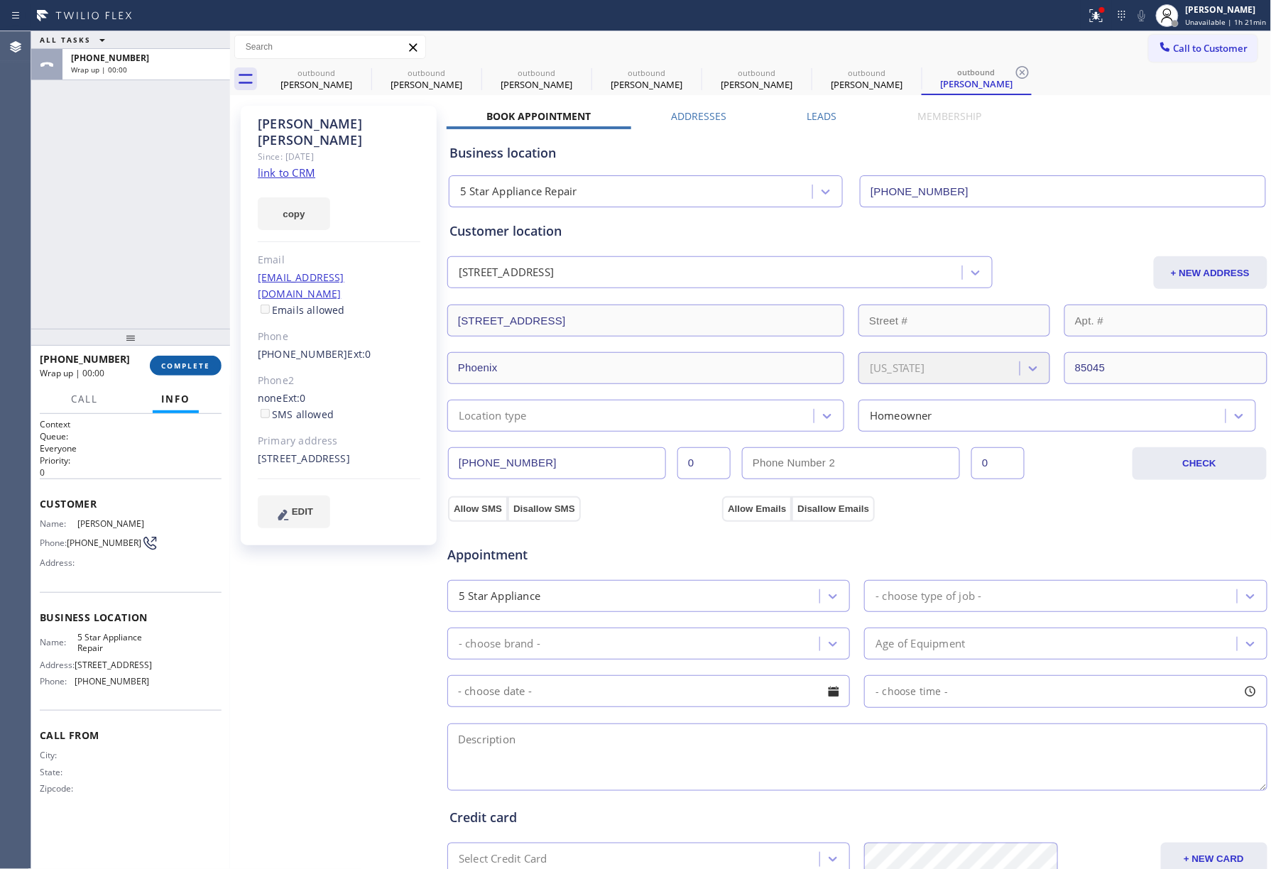
click at [200, 359] on button "COMPLETE" at bounding box center [186, 366] width 72 height 20
click at [177, 287] on div "ALL TASKS ALL TASKS ACTIVE TASKS TASKS IN WRAP UP [PHONE_NUMBER] Wrap up | 00:00" at bounding box center [130, 180] width 199 height 298
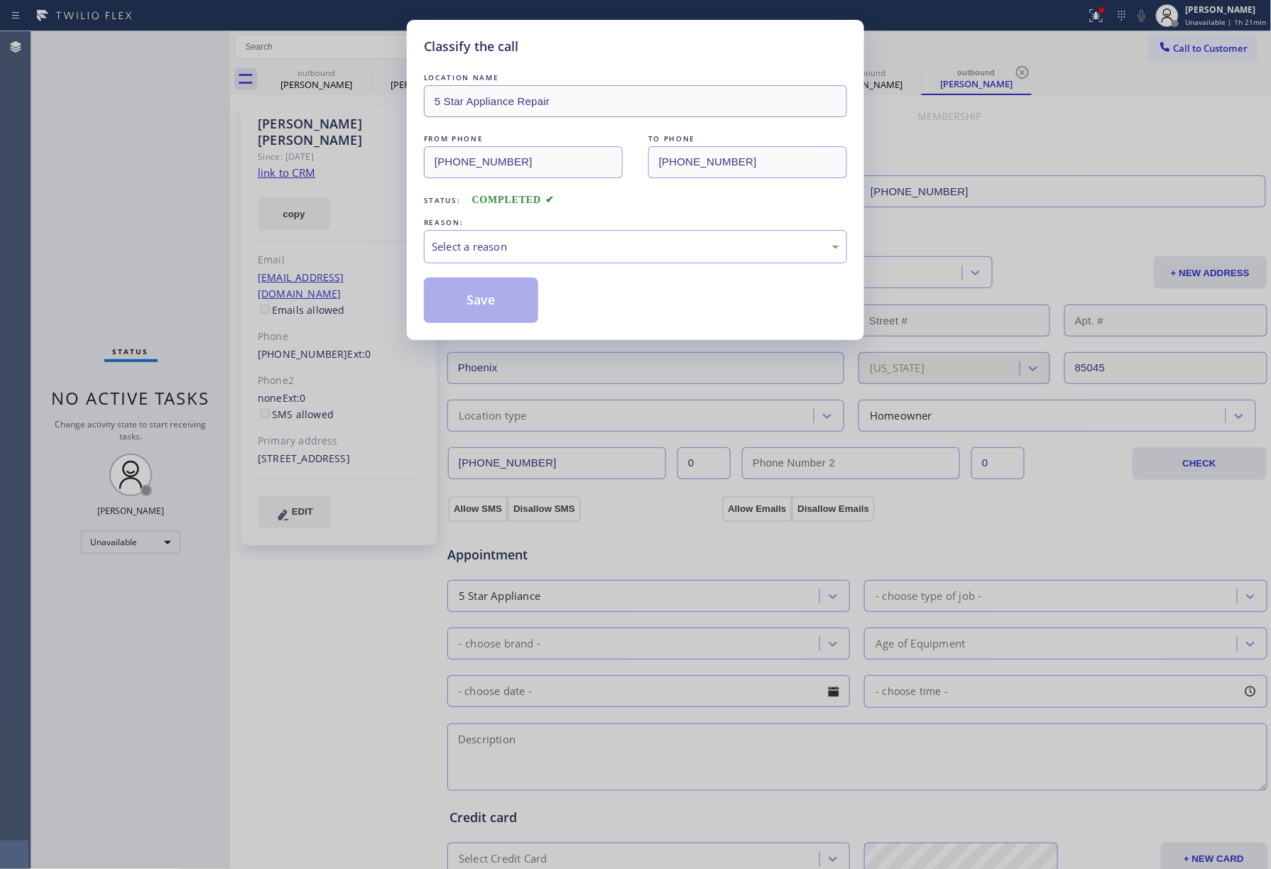
click at [523, 266] on div "LOCATION NAME 5 Star Appliance Repair FROM PHONE [PHONE_NUMBER] TO PHONE [PHONE…" at bounding box center [635, 196] width 423 height 253
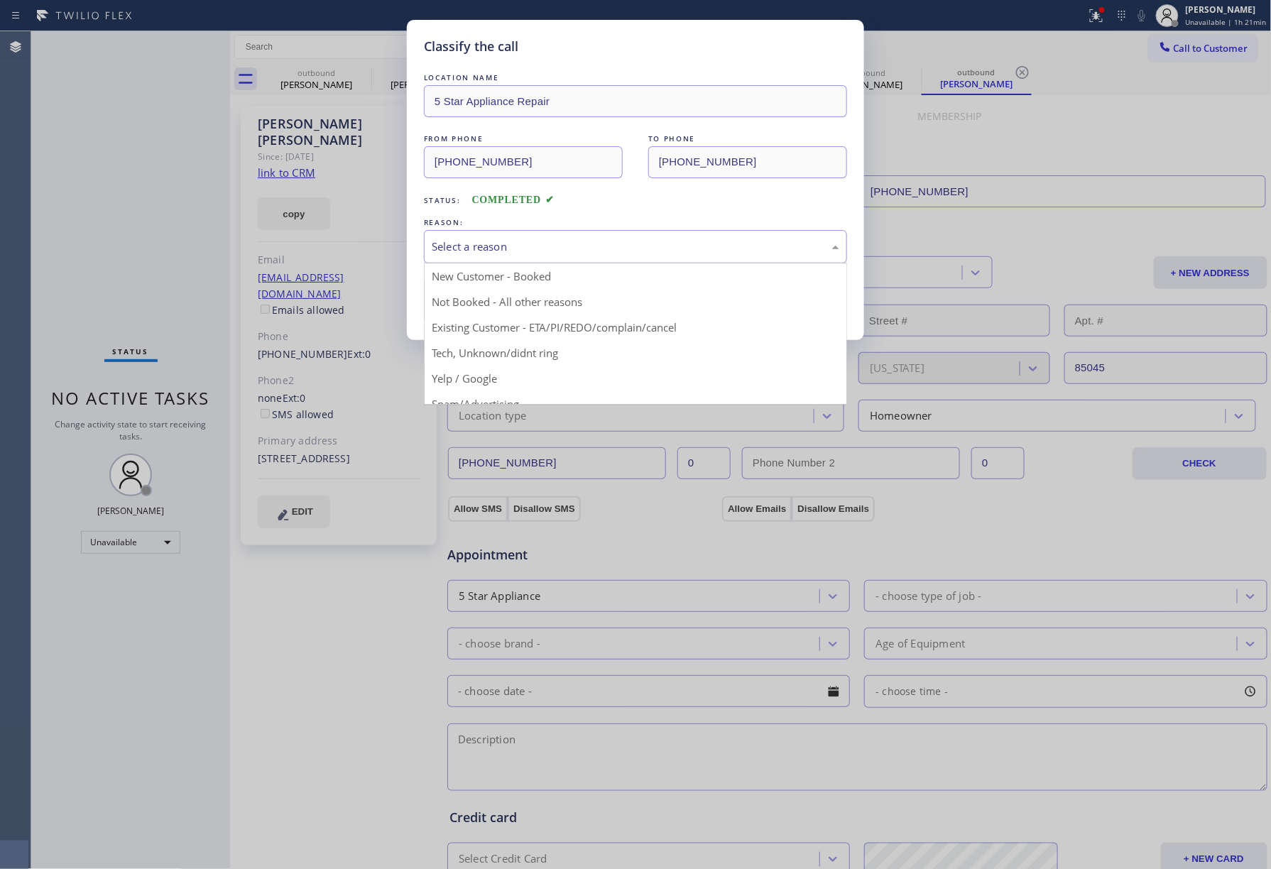
click at [492, 248] on div "Select a reason" at bounding box center [636, 247] width 408 height 16
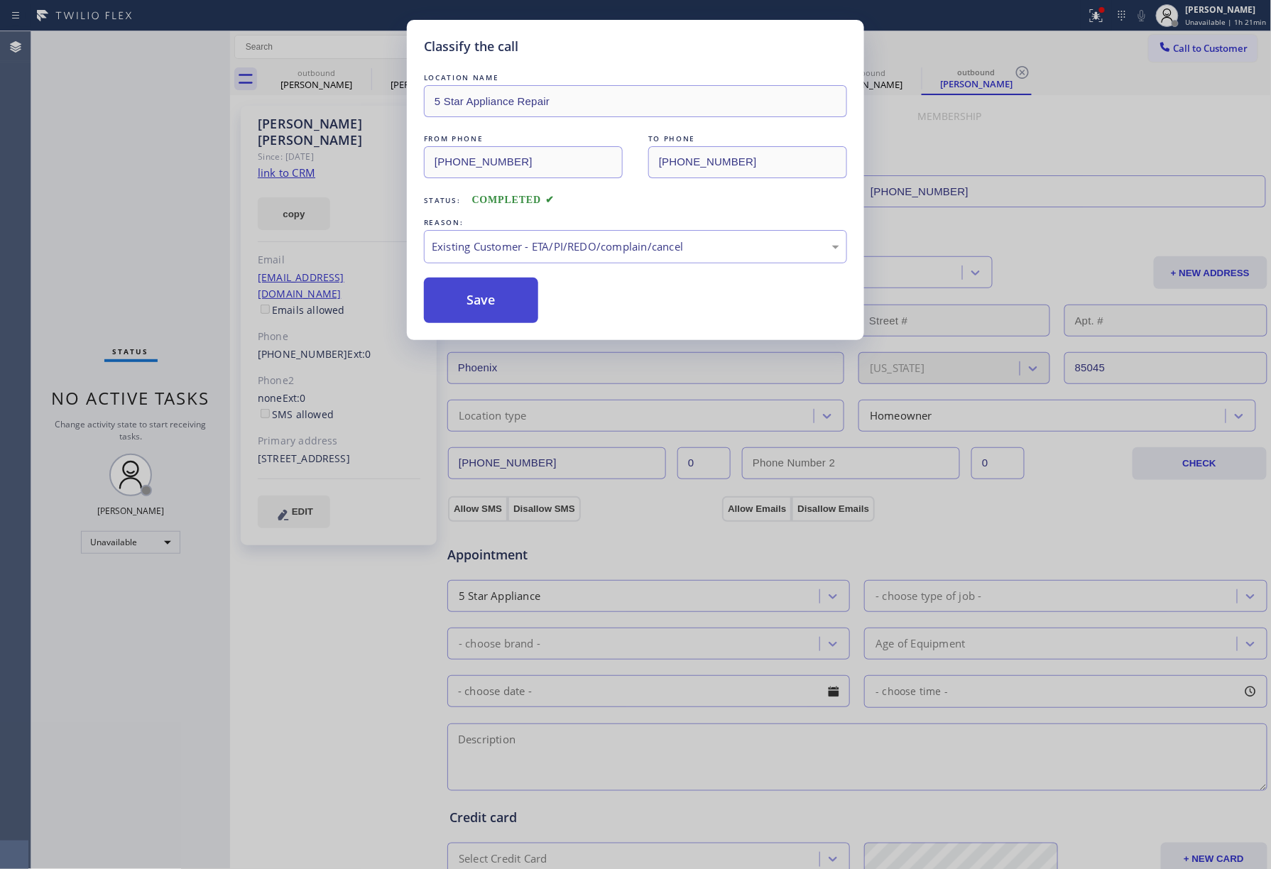
click at [459, 295] on button "Save" at bounding box center [481, 300] width 114 height 45
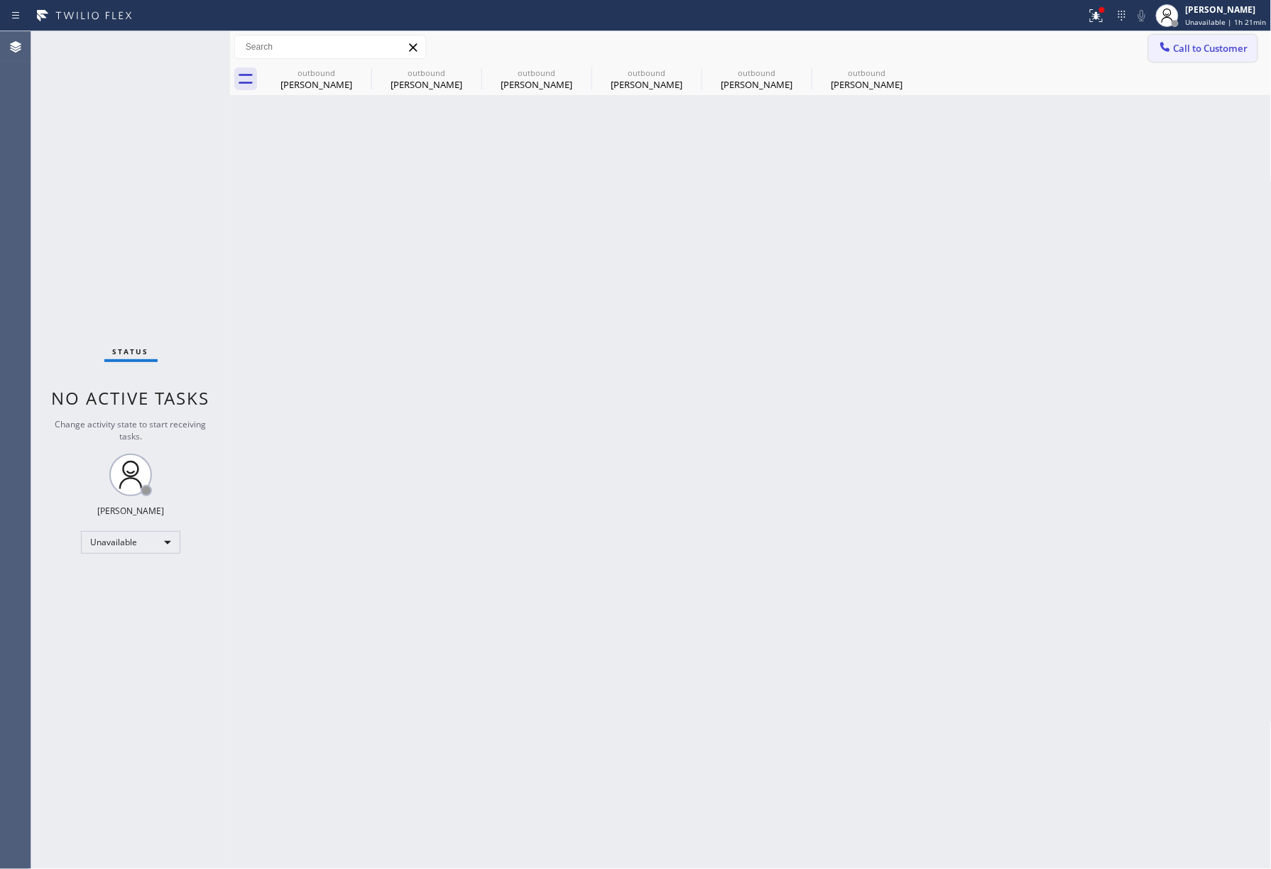
click at [1223, 47] on span "Call to Customer" at bounding box center [1211, 48] width 75 height 13
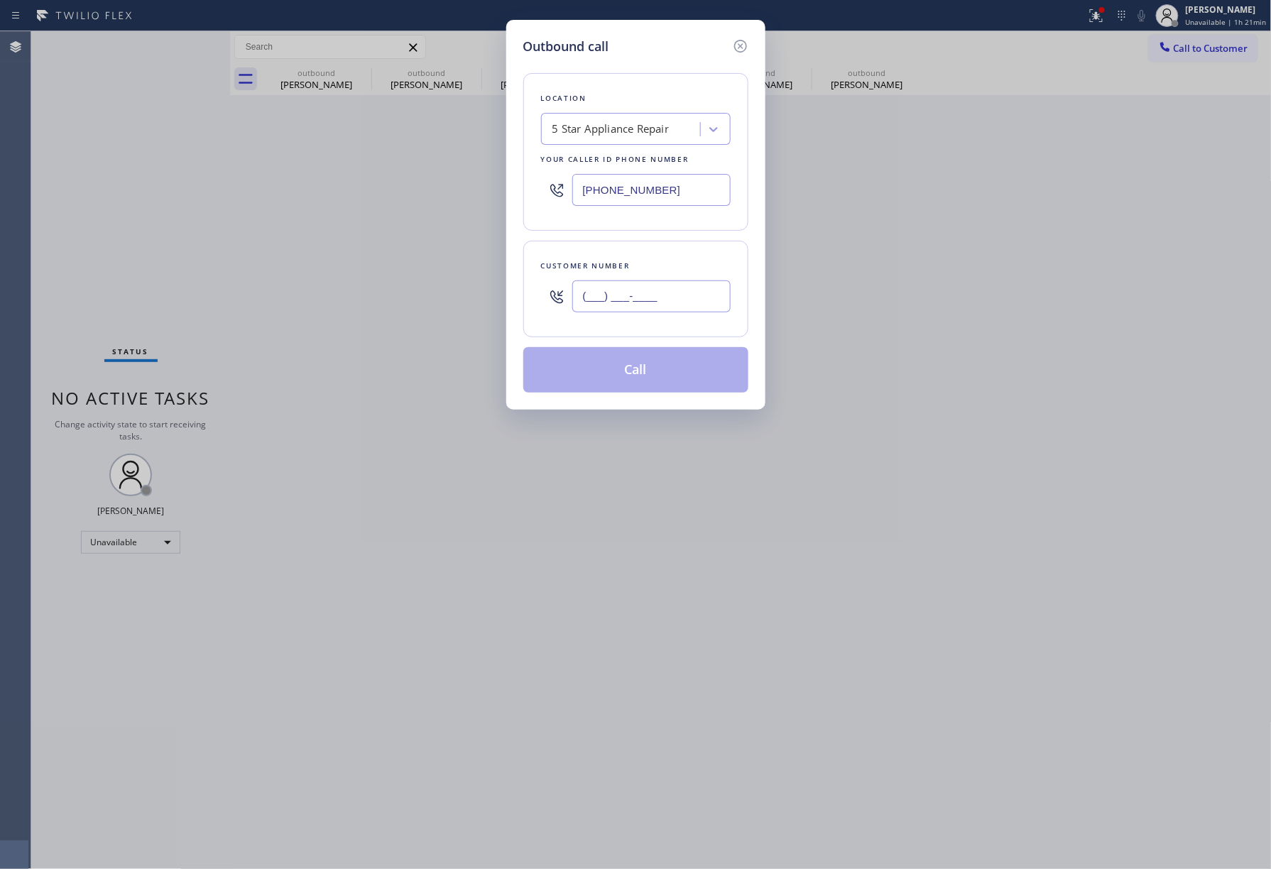
click at [621, 308] on input "(___) ___-____" at bounding box center [651, 297] width 158 height 32
paste input "760) 407-5333"
type input "[PHONE_NUMBER]"
click at [619, 239] on div "Location 5 Star Appliance Repair Your caller id phone number [PHONE_NUMBER] Cus…" at bounding box center [635, 224] width 225 height 337
click at [631, 374] on button "Call" at bounding box center [635, 369] width 225 height 45
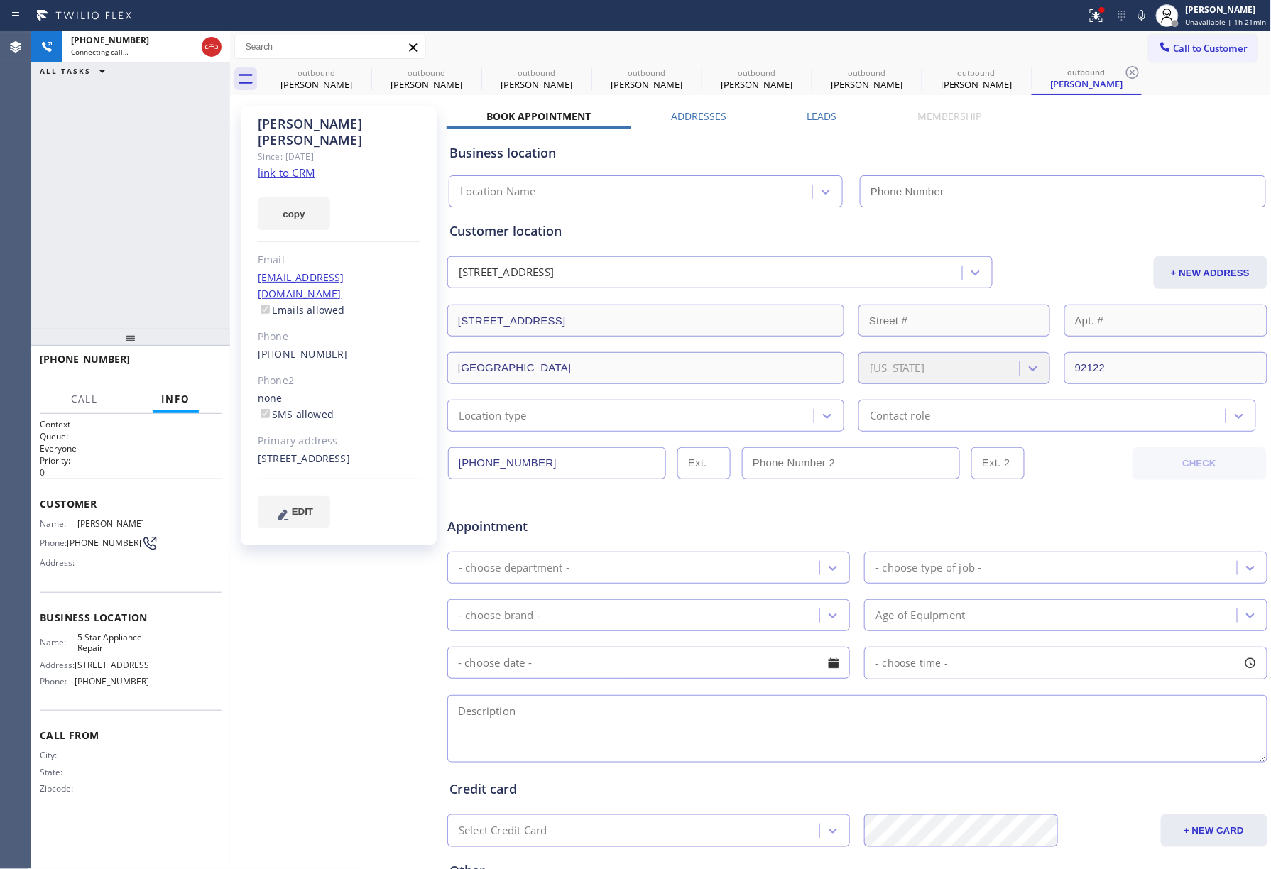
type input "[PHONE_NUMBER]"
click at [185, 369] on span "HANG UP" at bounding box center [188, 366] width 43 height 10
drag, startPoint x: 165, startPoint y: 315, endPoint x: 168, endPoint y: 376, distance: 60.5
click at [165, 321] on div "[PHONE_NUMBER] Live | 00:06 ALL TASKS ALL TASKS ACTIVE TASKS TASKS IN WRAP UP" at bounding box center [130, 180] width 199 height 298
click at [168, 376] on div "[PHONE_NUMBER] Live | 00:06 HANG UP" at bounding box center [131, 365] width 182 height 37
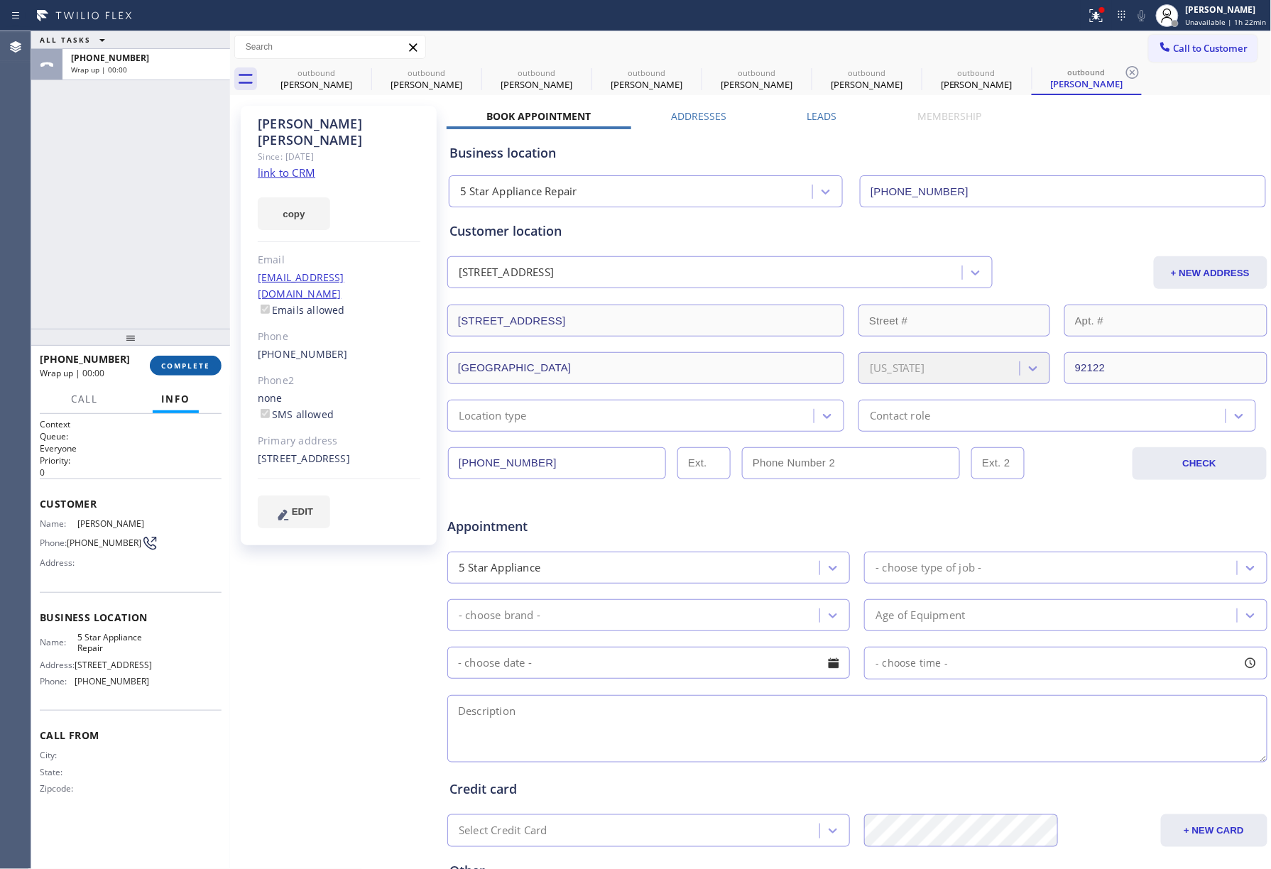
click at [170, 369] on span "COMPLETE" at bounding box center [185, 366] width 49 height 10
click at [159, 276] on div "ALL TASKS ALL TASKS ACTIVE TASKS TASKS IN WRAP UP [PHONE_NUMBER] Wrap up | 00:00" at bounding box center [130, 180] width 199 height 298
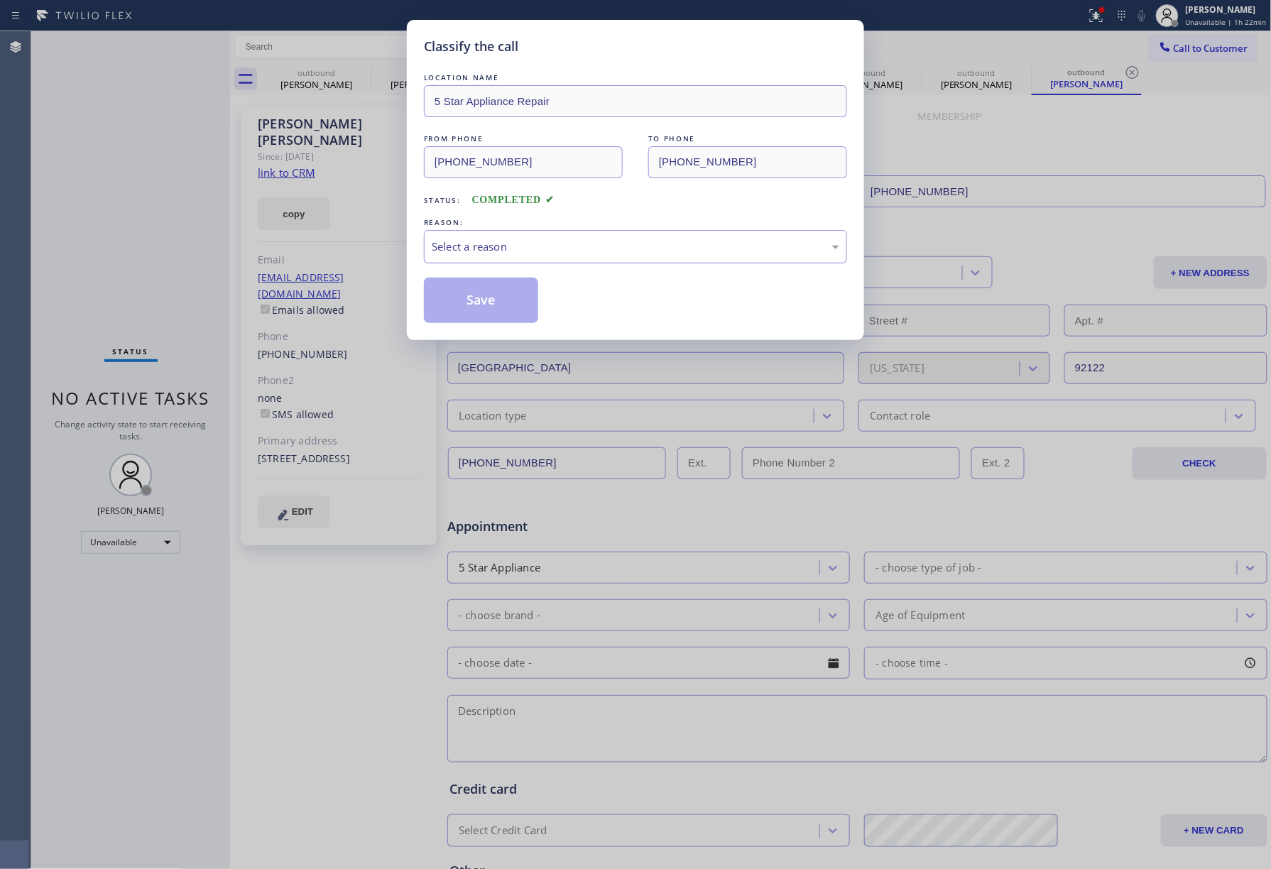
click at [523, 263] on div "Select a reason" at bounding box center [635, 246] width 423 height 33
click at [455, 305] on button "Save" at bounding box center [481, 300] width 114 height 45
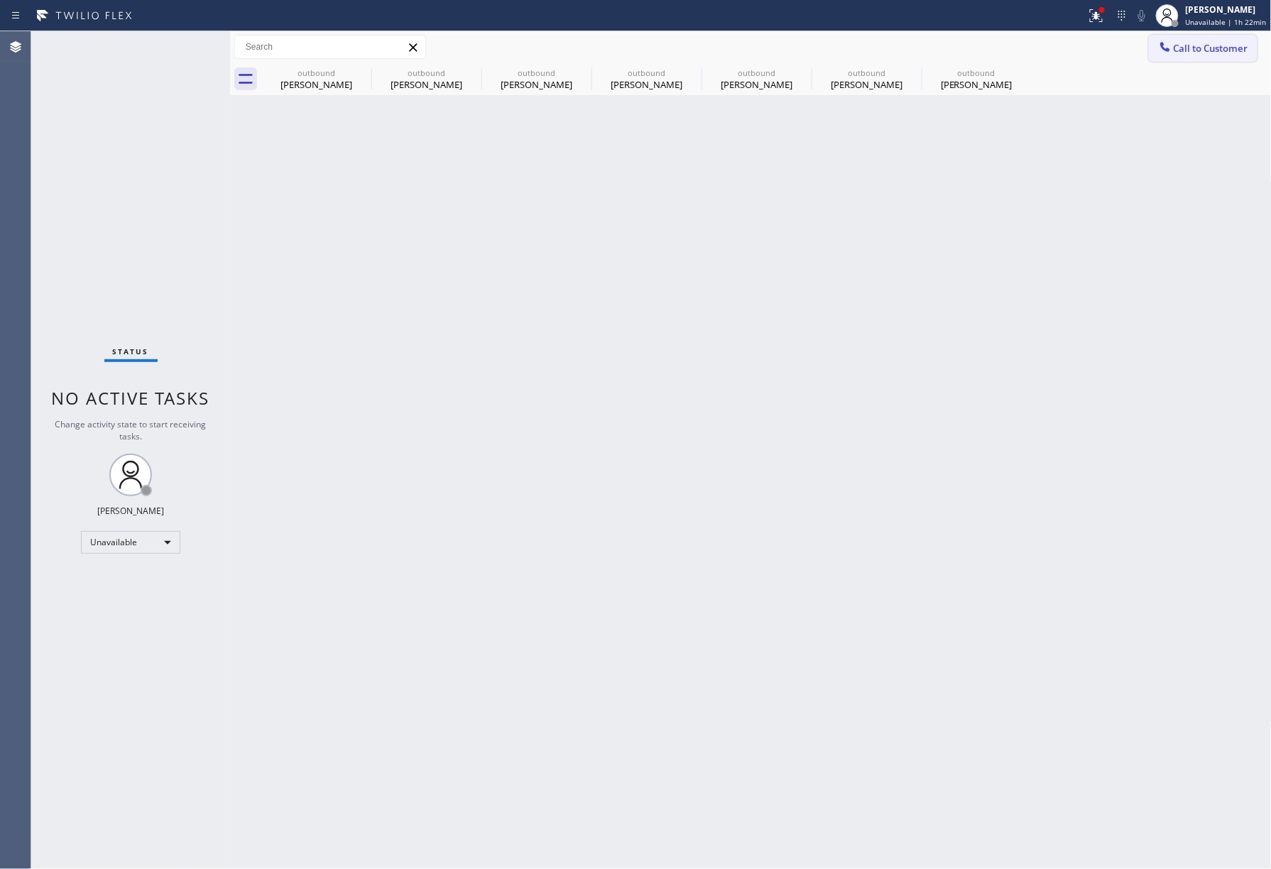
click at [1206, 49] on span "Call to Customer" at bounding box center [1211, 48] width 75 height 13
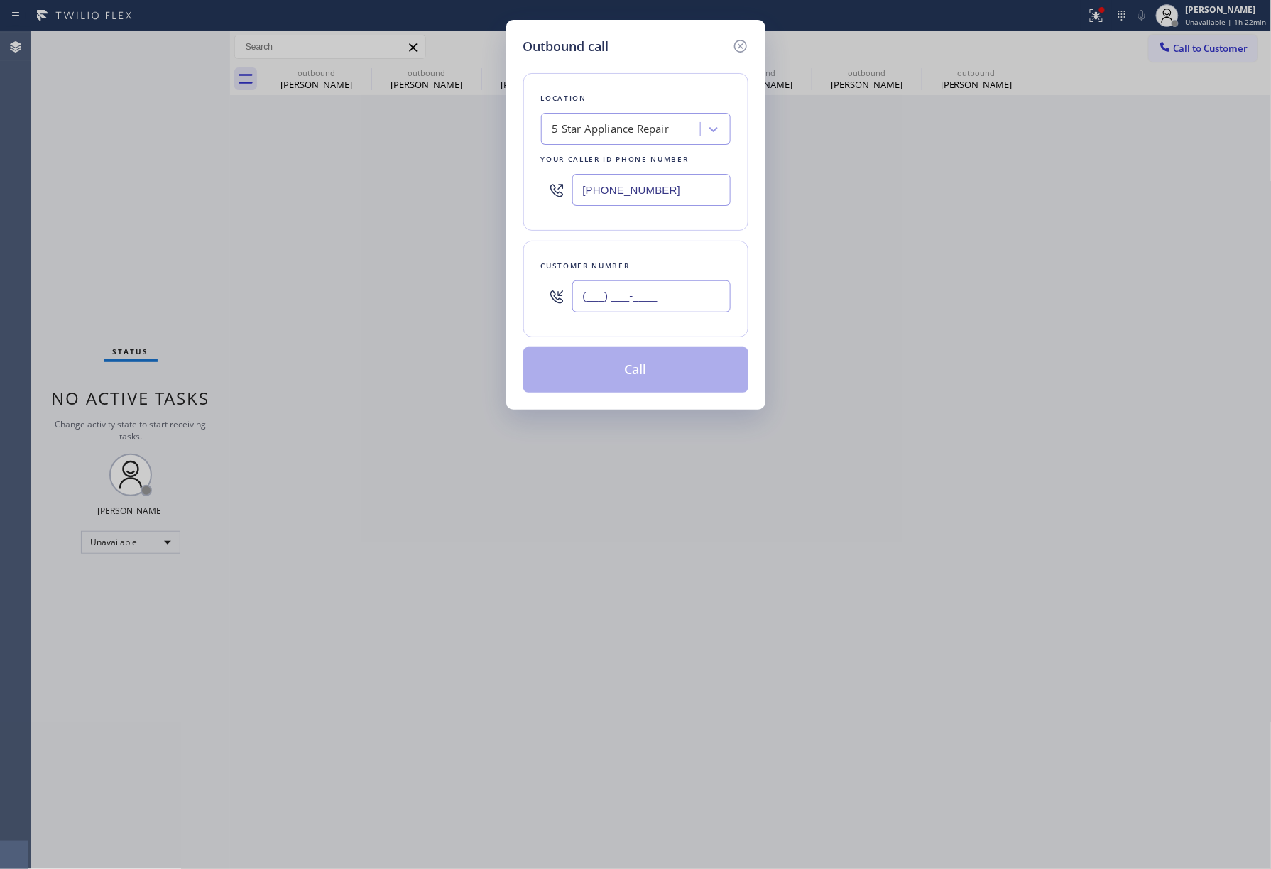
click at [643, 281] on input "(___) ___-____" at bounding box center [651, 297] width 158 height 32
paste input "310) 927-3184"
type input "[PHONE_NUMBER]"
click at [643, 248] on div "Customer number [PHONE_NUMBER]" at bounding box center [635, 289] width 225 height 97
click at [633, 371] on button "Call" at bounding box center [635, 369] width 225 height 45
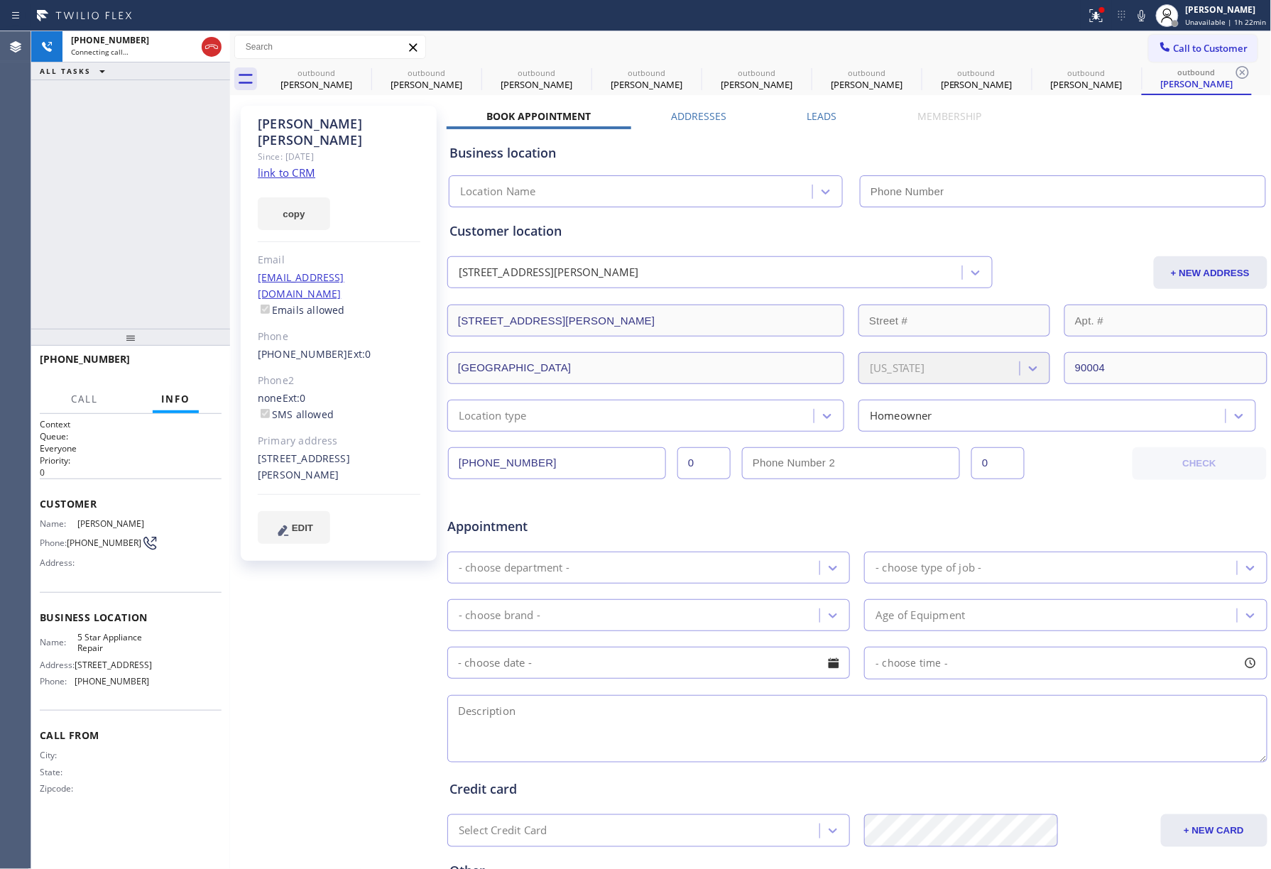
type input "[PHONE_NUMBER]"
click at [175, 364] on span "HANG UP" at bounding box center [188, 366] width 43 height 10
drag, startPoint x: 168, startPoint y: 282, endPoint x: 376, endPoint y: 13, distance: 340.2
click at [168, 278] on div "[PHONE_NUMBER] Live | 00:05 ALL TASKS ALL TASKS ACTIVE TASKS TASKS IN WRAP UP" at bounding box center [130, 180] width 199 height 298
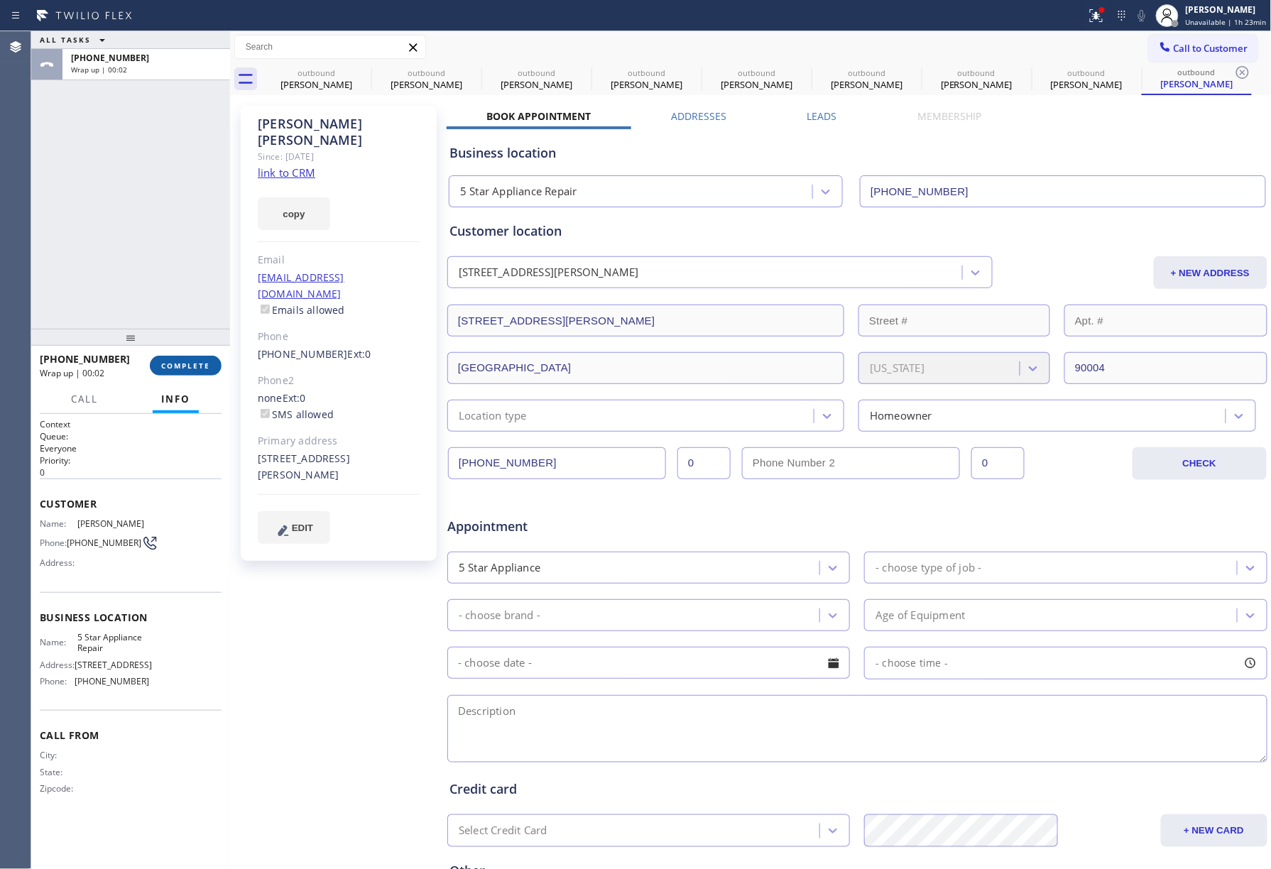
click at [180, 356] on button "COMPLETE" at bounding box center [186, 366] width 72 height 20
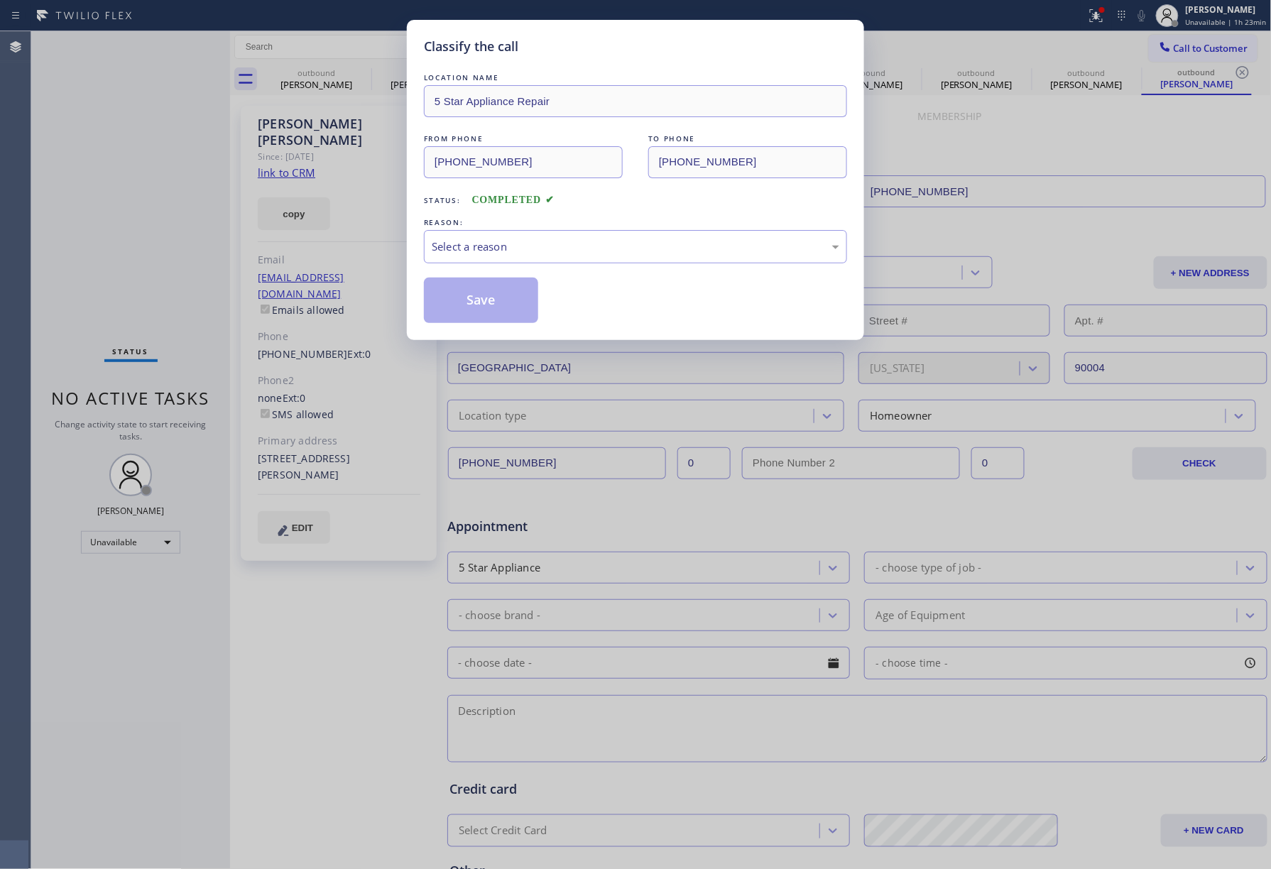
click at [557, 219] on div "REASON:" at bounding box center [635, 222] width 423 height 15
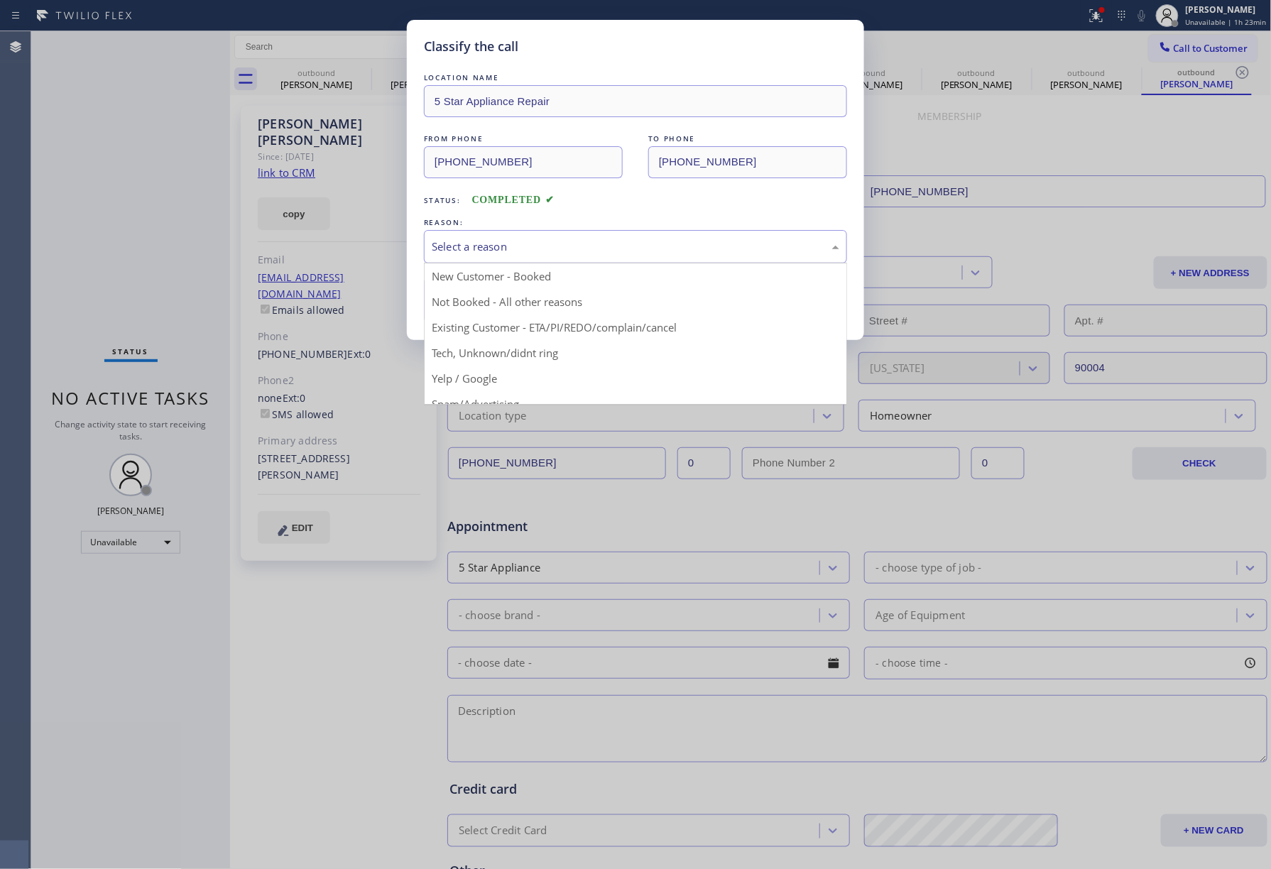
drag, startPoint x: 554, startPoint y: 239, endPoint x: 507, endPoint y: 322, distance: 94.8
click at [553, 240] on div "Select a reason" at bounding box center [636, 247] width 408 height 16
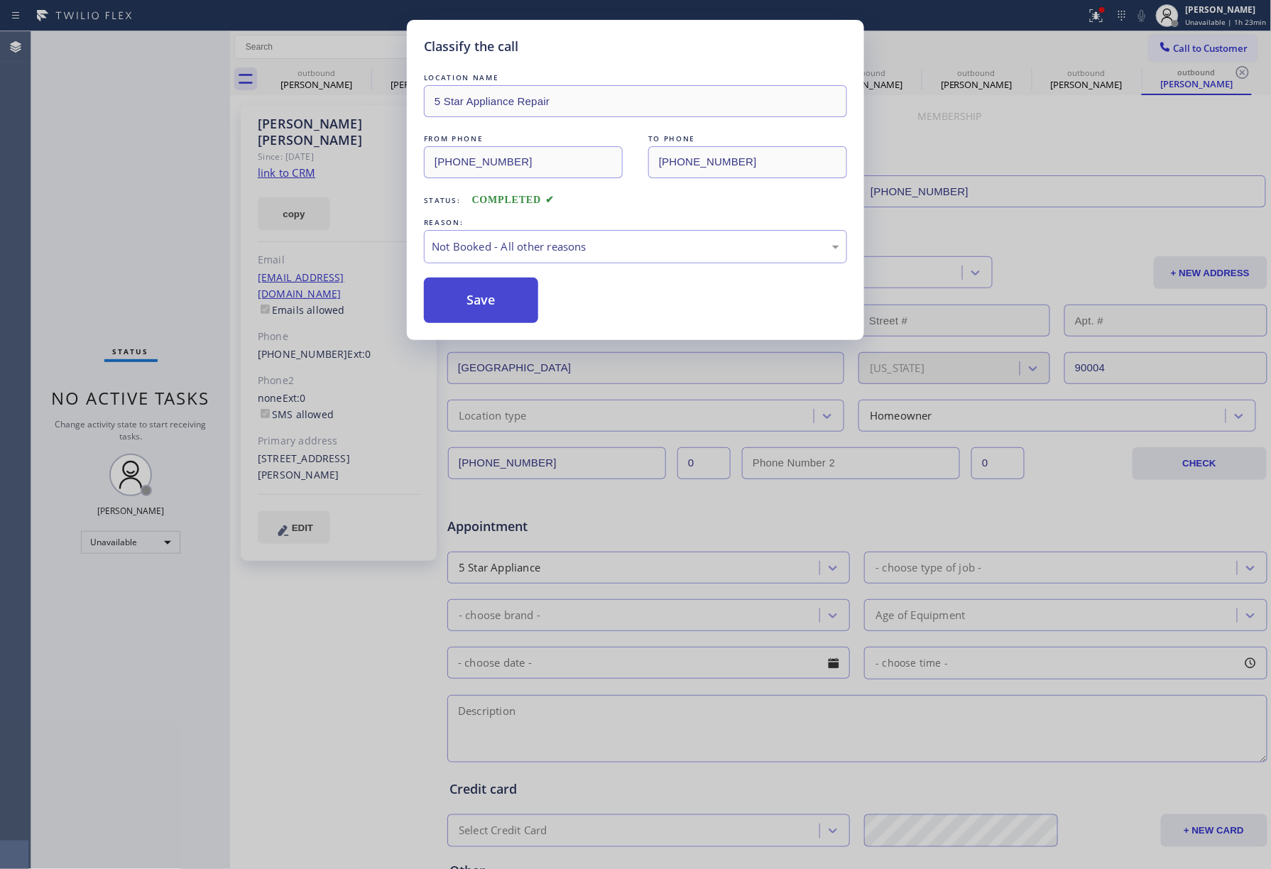
click at [492, 301] on button "Save" at bounding box center [481, 300] width 114 height 45
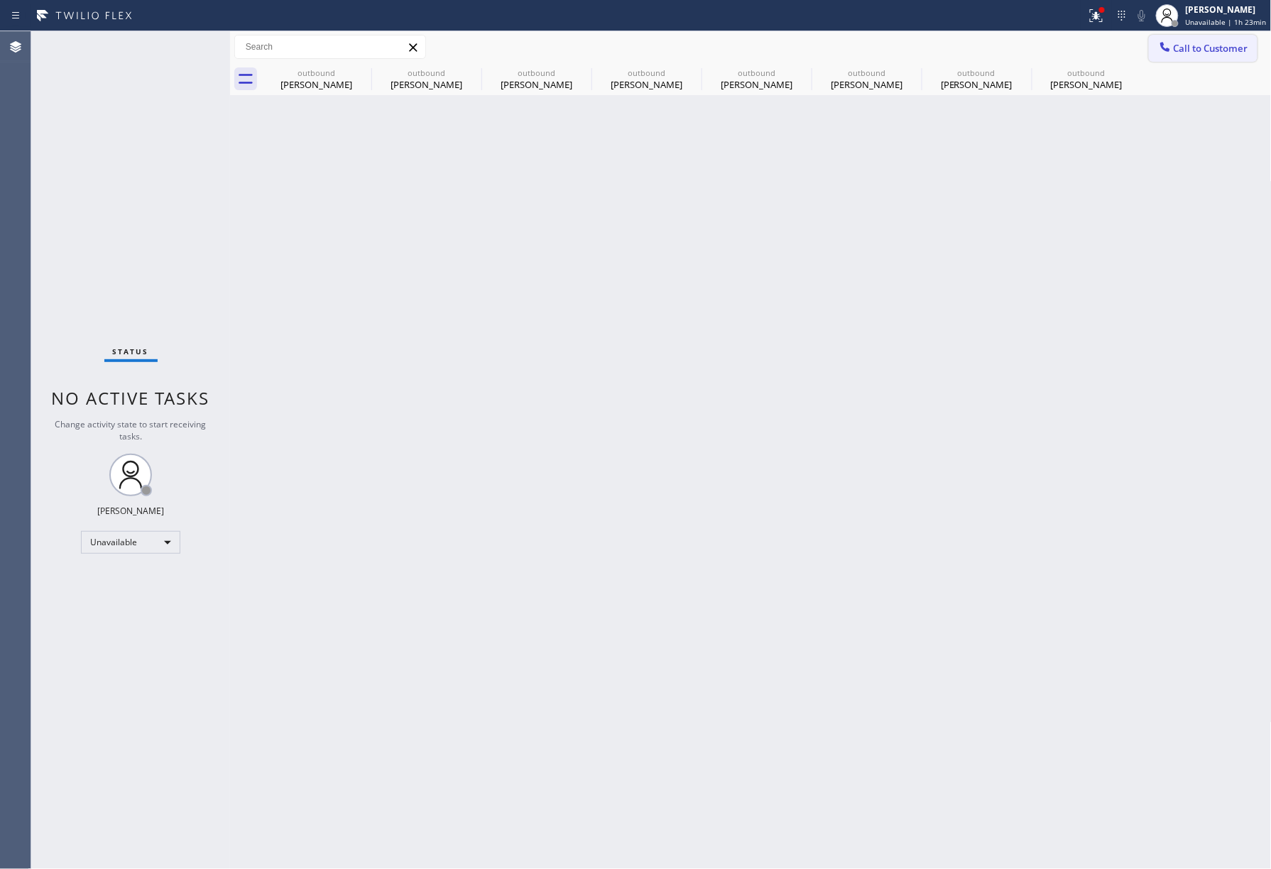
click at [1247, 50] on span "Call to Customer" at bounding box center [1211, 48] width 75 height 13
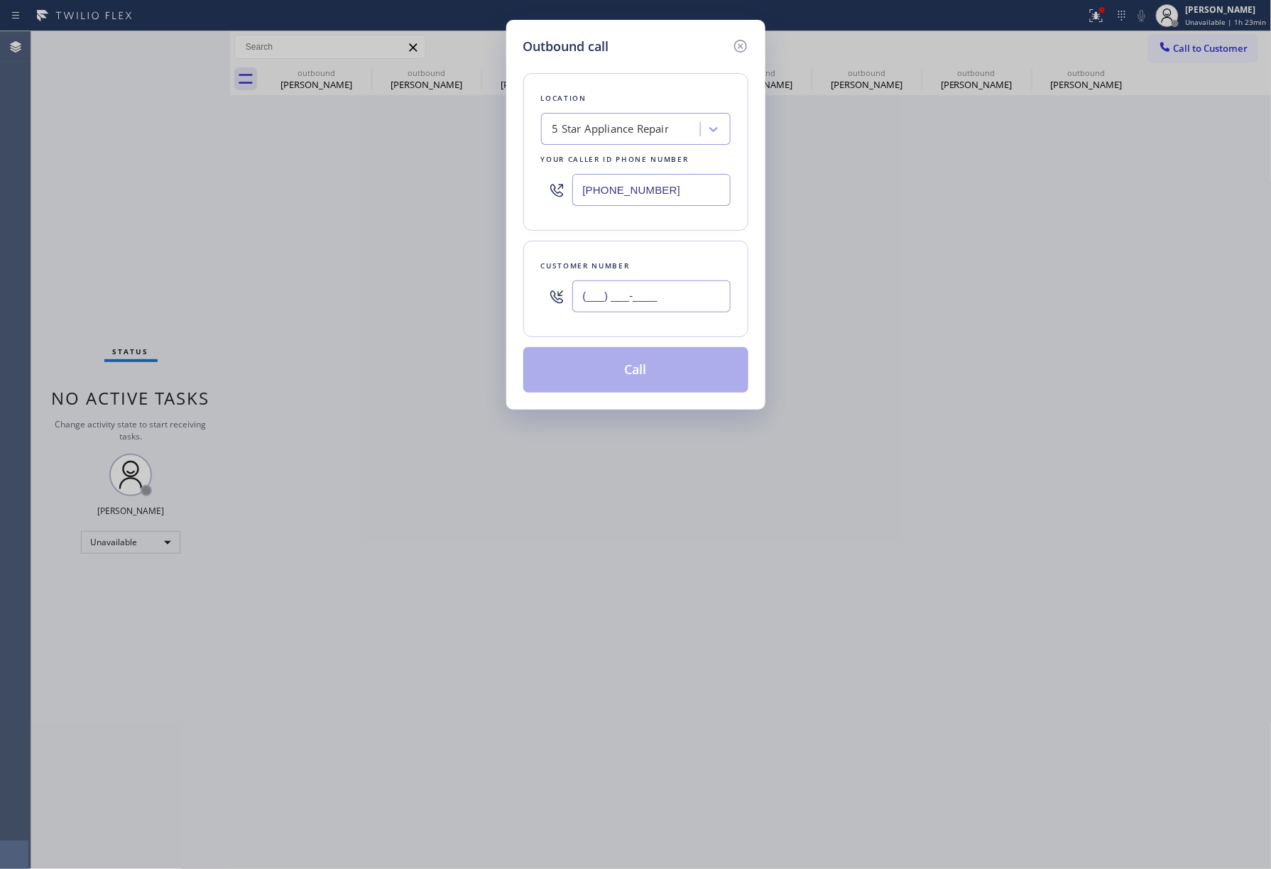
click at [722, 312] on input "(___) ___-____" at bounding box center [651, 297] width 158 height 32
paste input "415) 298-8535"
type input "[PHONE_NUMBER]"
click at [670, 256] on div "Customer number [PHONE_NUMBER]" at bounding box center [635, 289] width 225 height 97
click at [631, 378] on button "Call" at bounding box center [635, 369] width 225 height 45
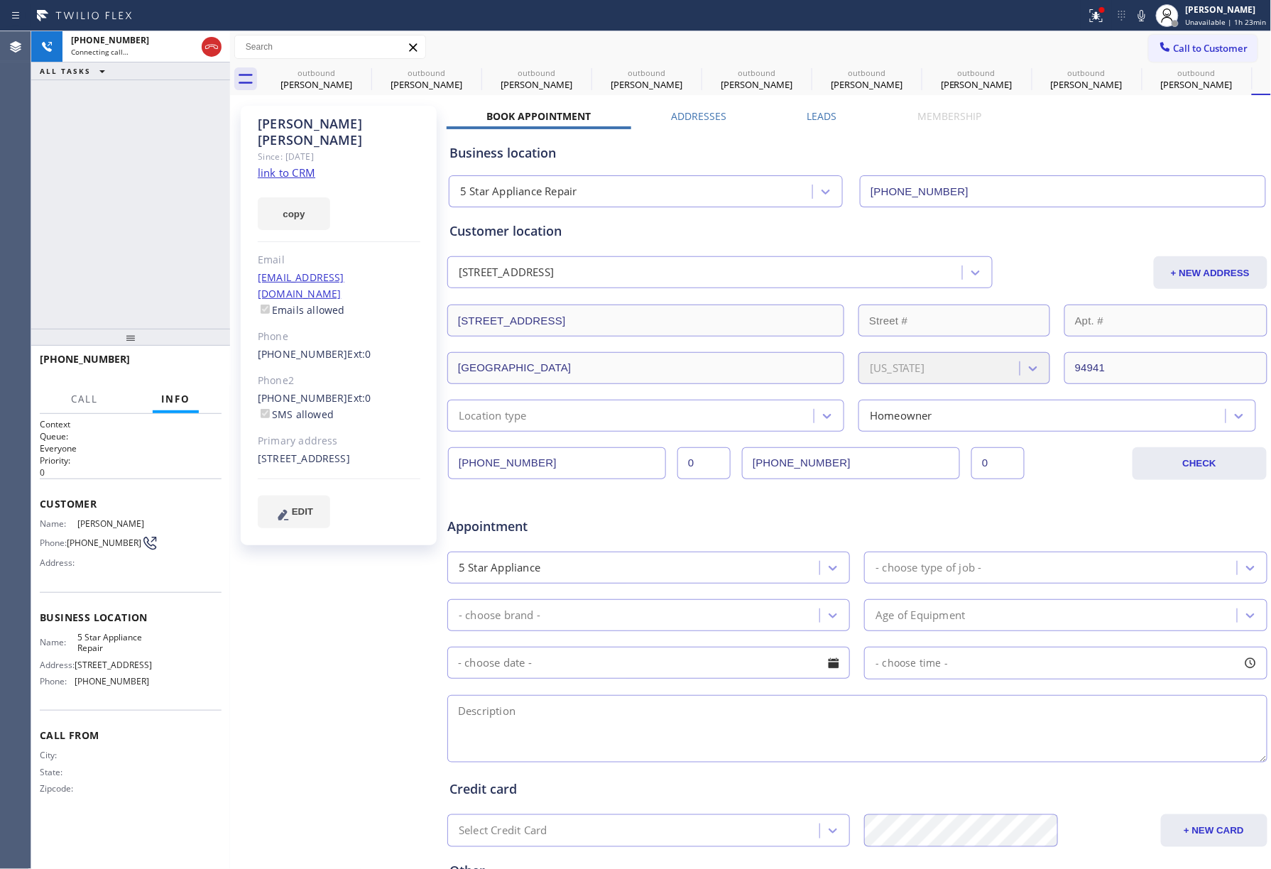
type input "[PHONE_NUMBER]"
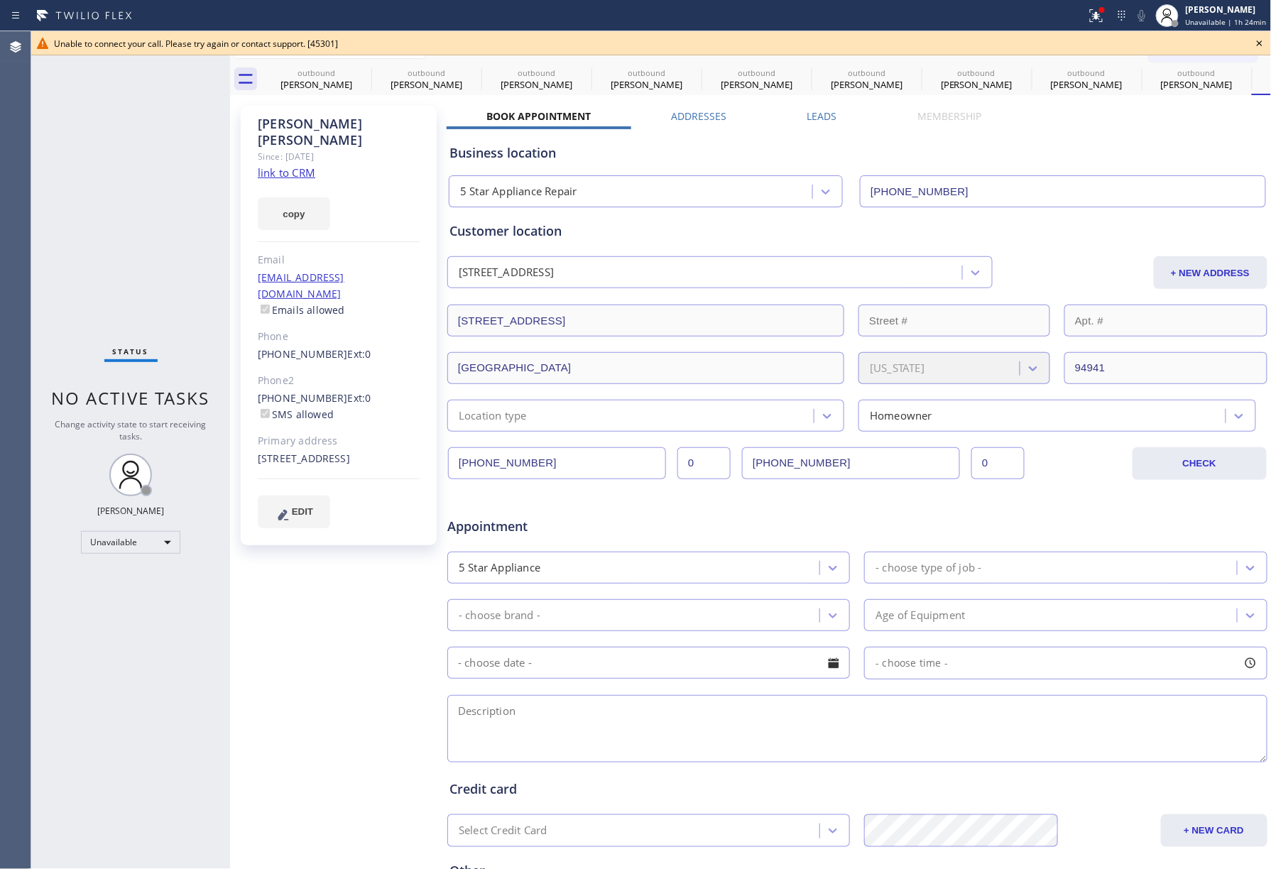
click at [1257, 44] on icon at bounding box center [1259, 43] width 17 height 17
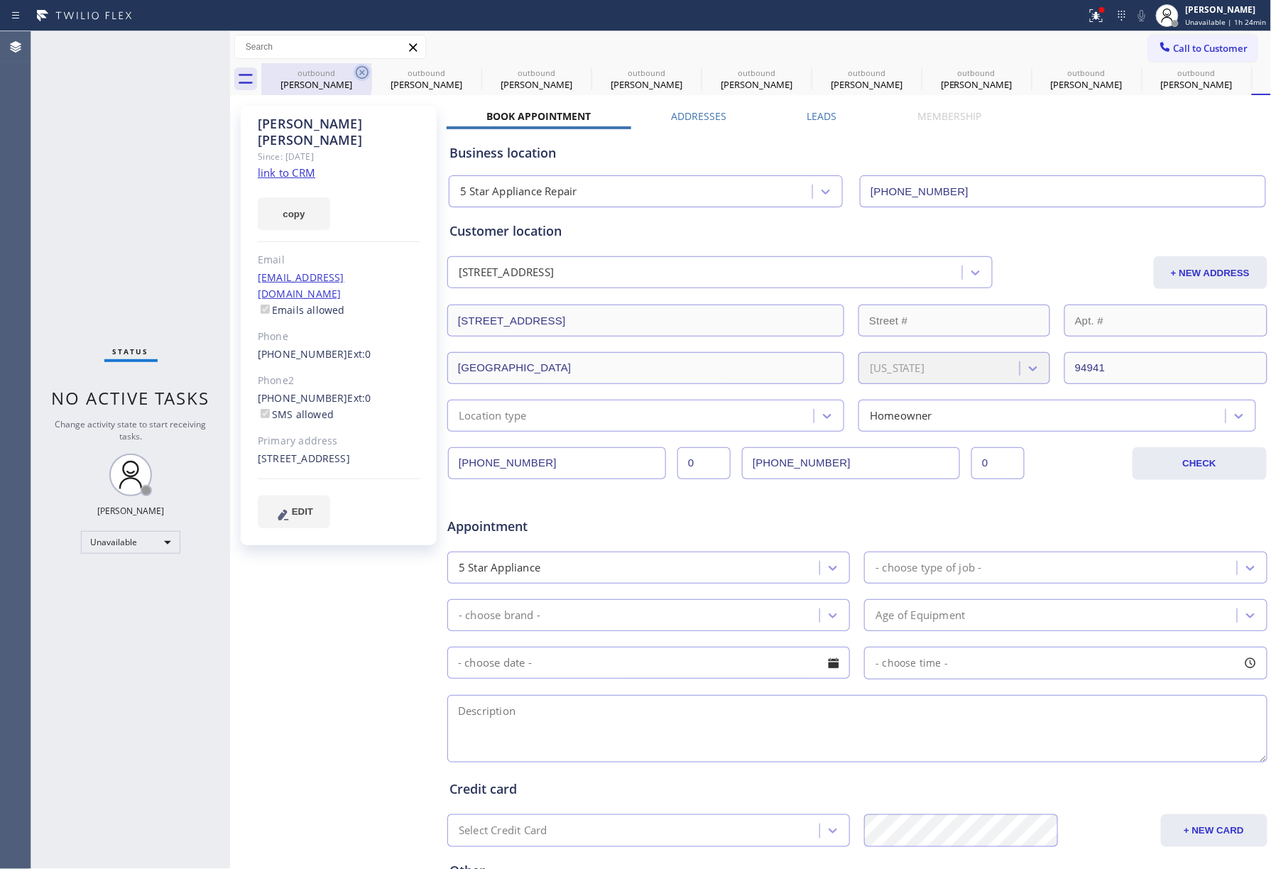
click at [368, 70] on icon at bounding box center [362, 72] width 17 height 17
click at [0, 0] on icon at bounding box center [0, 0] width 0 height 0
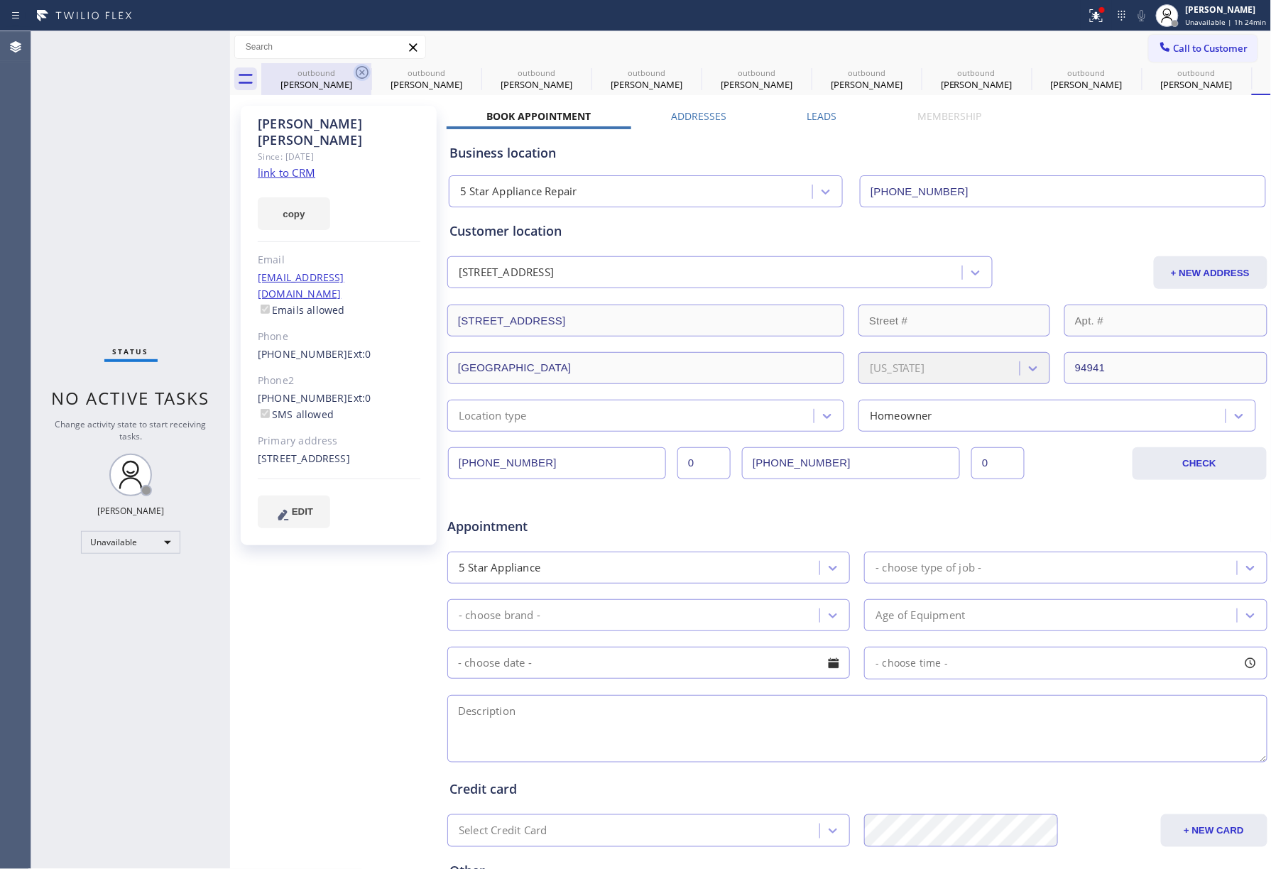
click at [0, 0] on icon at bounding box center [0, 0] width 0 height 0
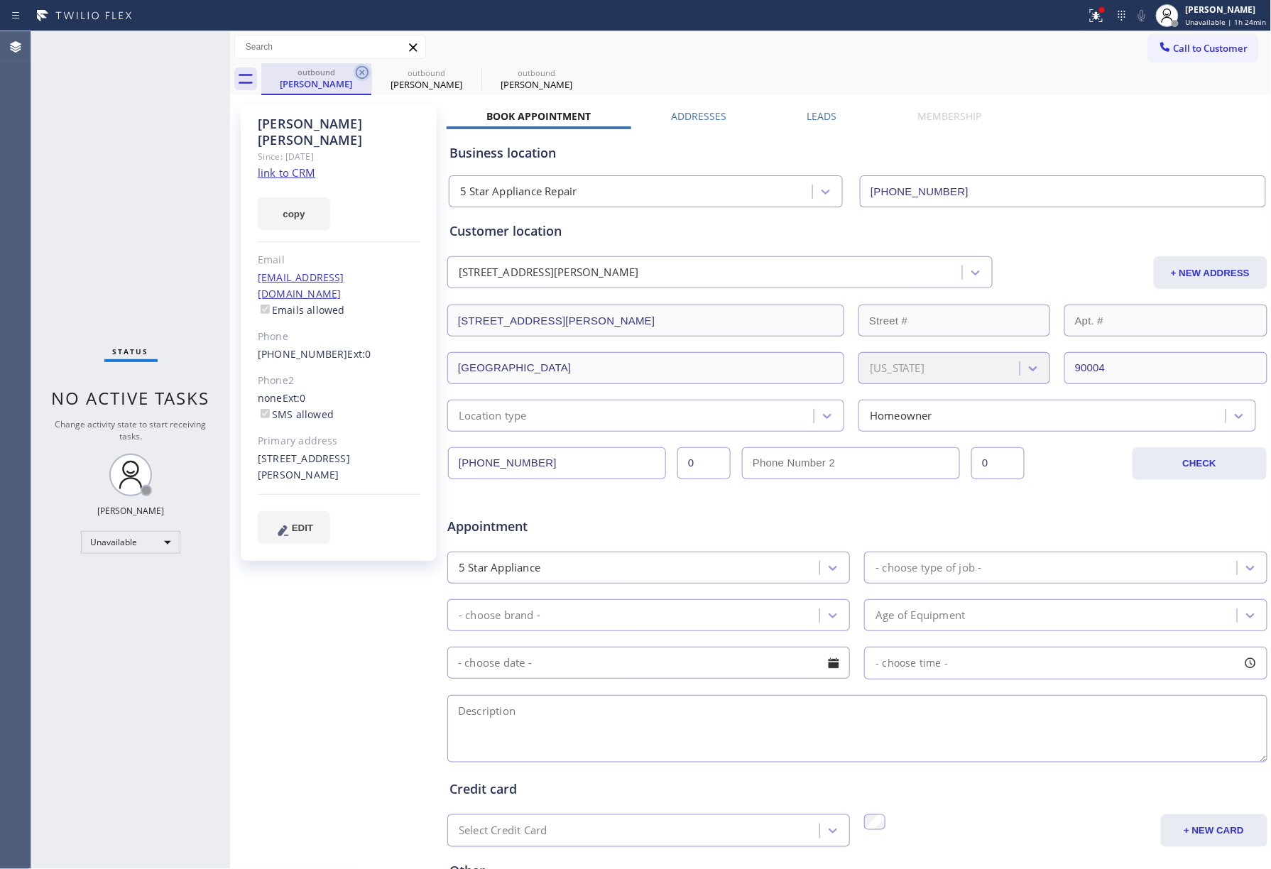
click at [368, 70] on icon at bounding box center [362, 72] width 17 height 17
click at [0, 0] on icon at bounding box center [0, 0] width 0 height 0
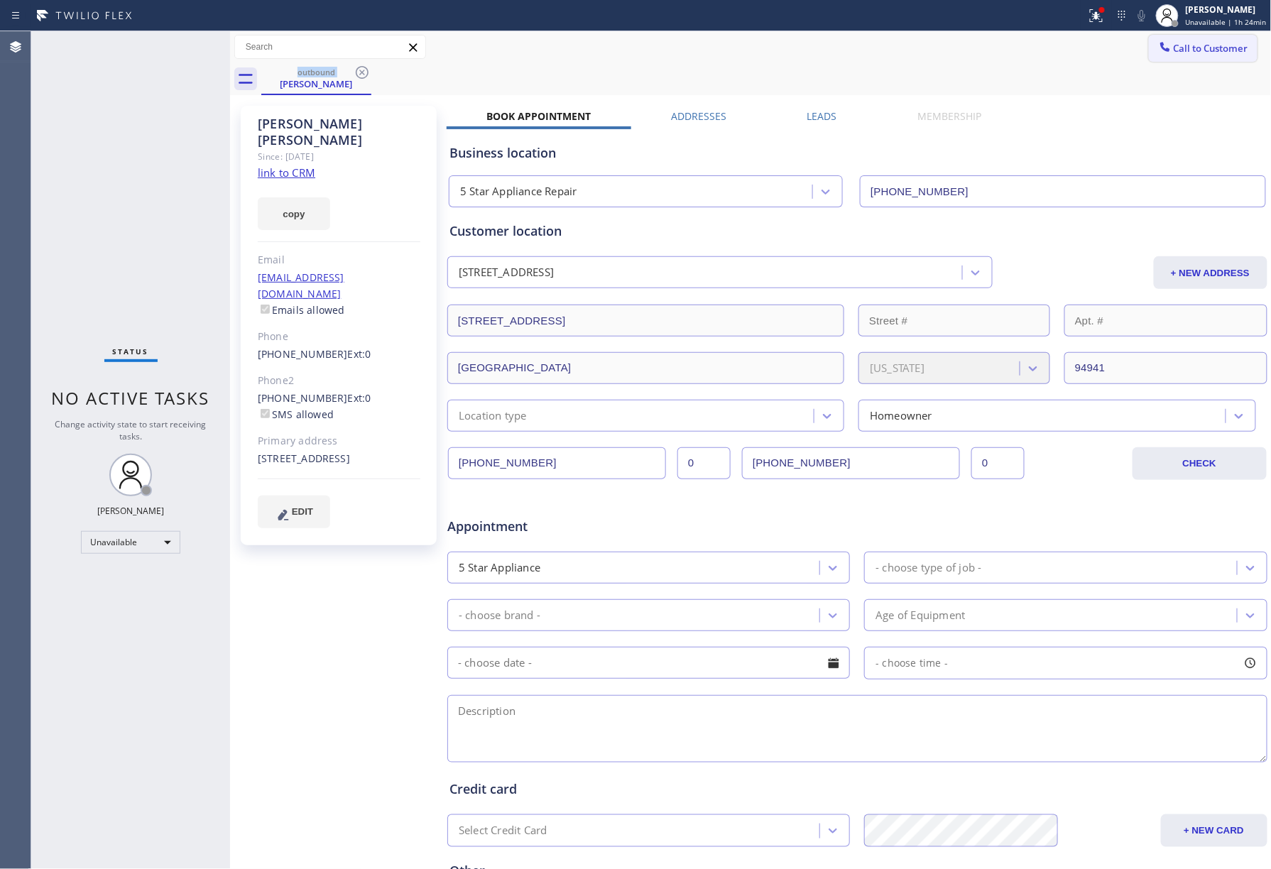
click at [1174, 43] on span "Call to Customer" at bounding box center [1211, 48] width 75 height 13
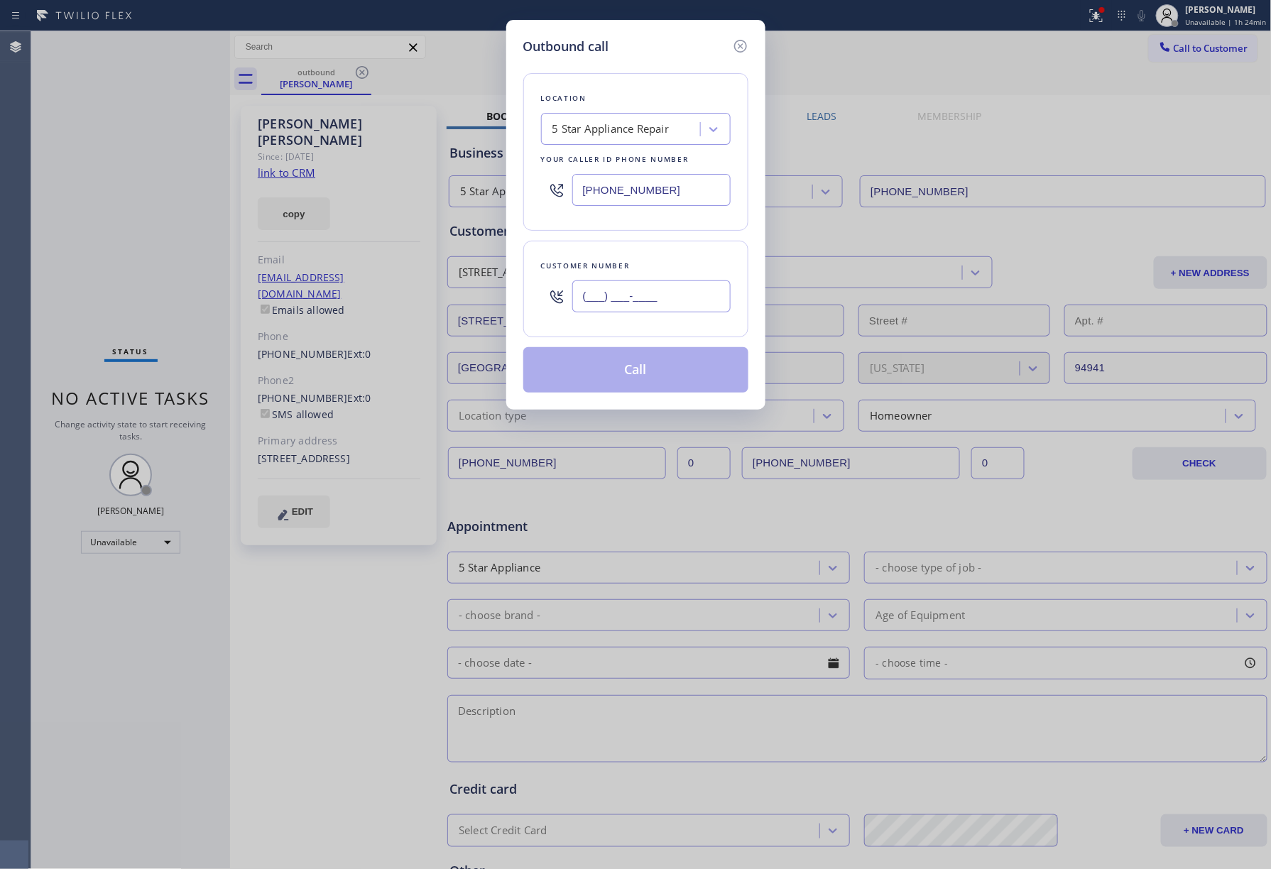
click at [707, 308] on input "(___) ___-____" at bounding box center [651, 297] width 158 height 32
paste input "480) 510-9314"
type input "[PHONE_NUMBER]"
click at [680, 259] on div "Customer number" at bounding box center [636, 266] width 190 height 15
click at [638, 364] on button "Call" at bounding box center [635, 369] width 225 height 45
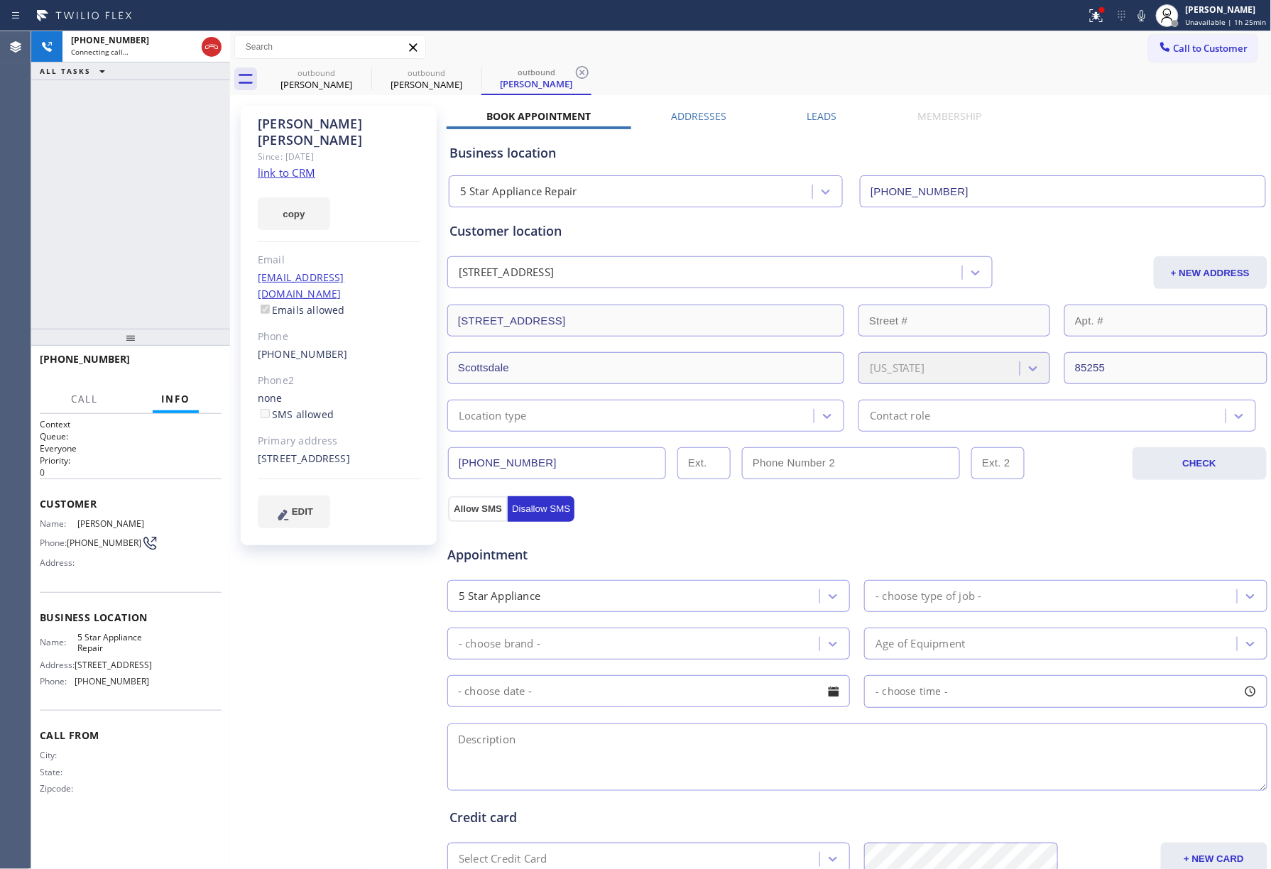
type input "[PHONE_NUMBER]"
drag, startPoint x: 102, startPoint y: 157, endPoint x: 172, endPoint y: 278, distance: 140.0
click at [102, 157] on div "[PHONE_NUMBER] Live | 00:01 ALL TASKS ALL TASKS ACTIVE TASKS TASKS IN WRAP UP" at bounding box center [130, 180] width 199 height 298
click at [193, 366] on span "HANG UP" at bounding box center [188, 366] width 43 height 10
click at [187, 346] on div at bounding box center [130, 337] width 199 height 17
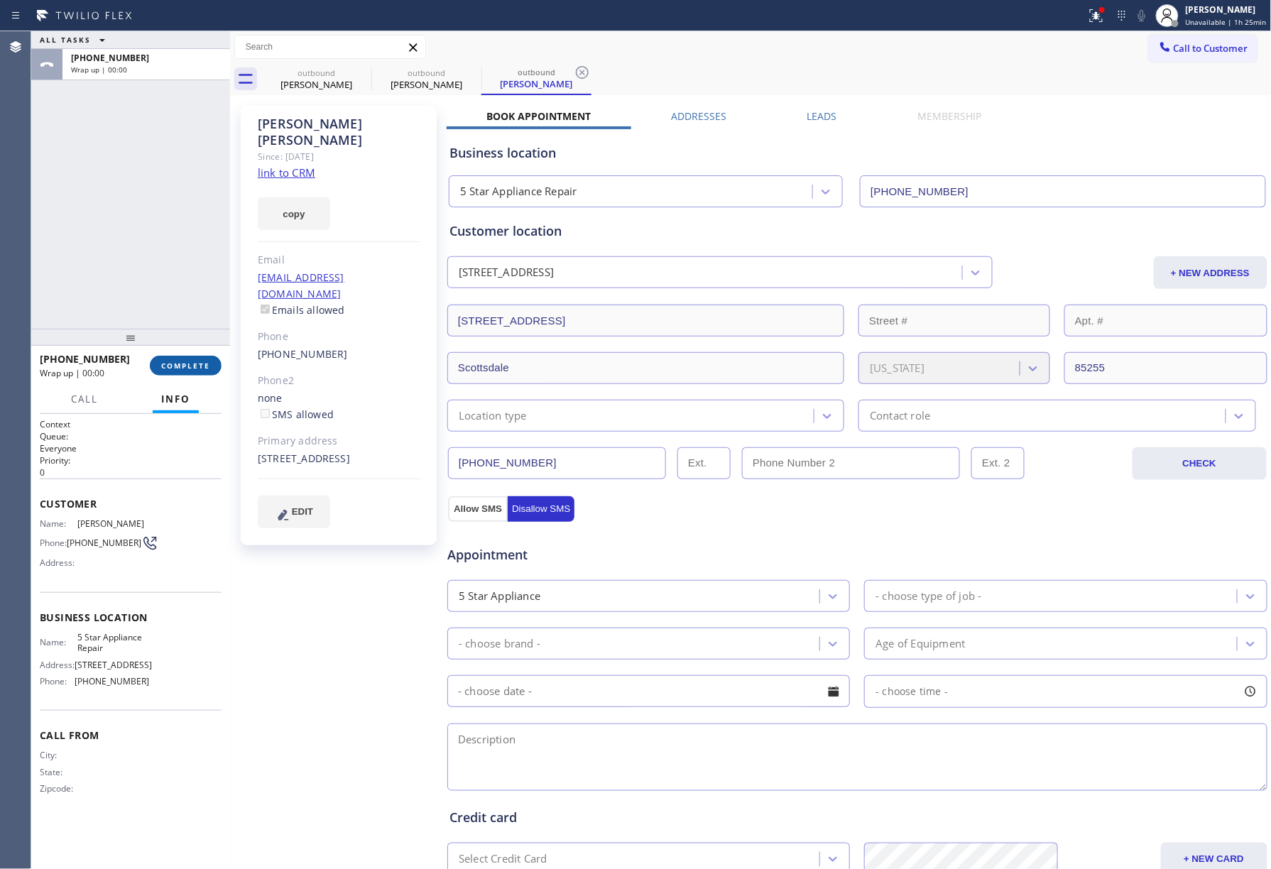
click at [191, 364] on span "COMPLETE" at bounding box center [185, 366] width 49 height 10
click at [160, 271] on div "ALL TASKS ALL TASKS ACTIVE TASKS TASKS IN WRAP UP [PHONE_NUMBER] Wrap up | 00:00" at bounding box center [130, 180] width 199 height 298
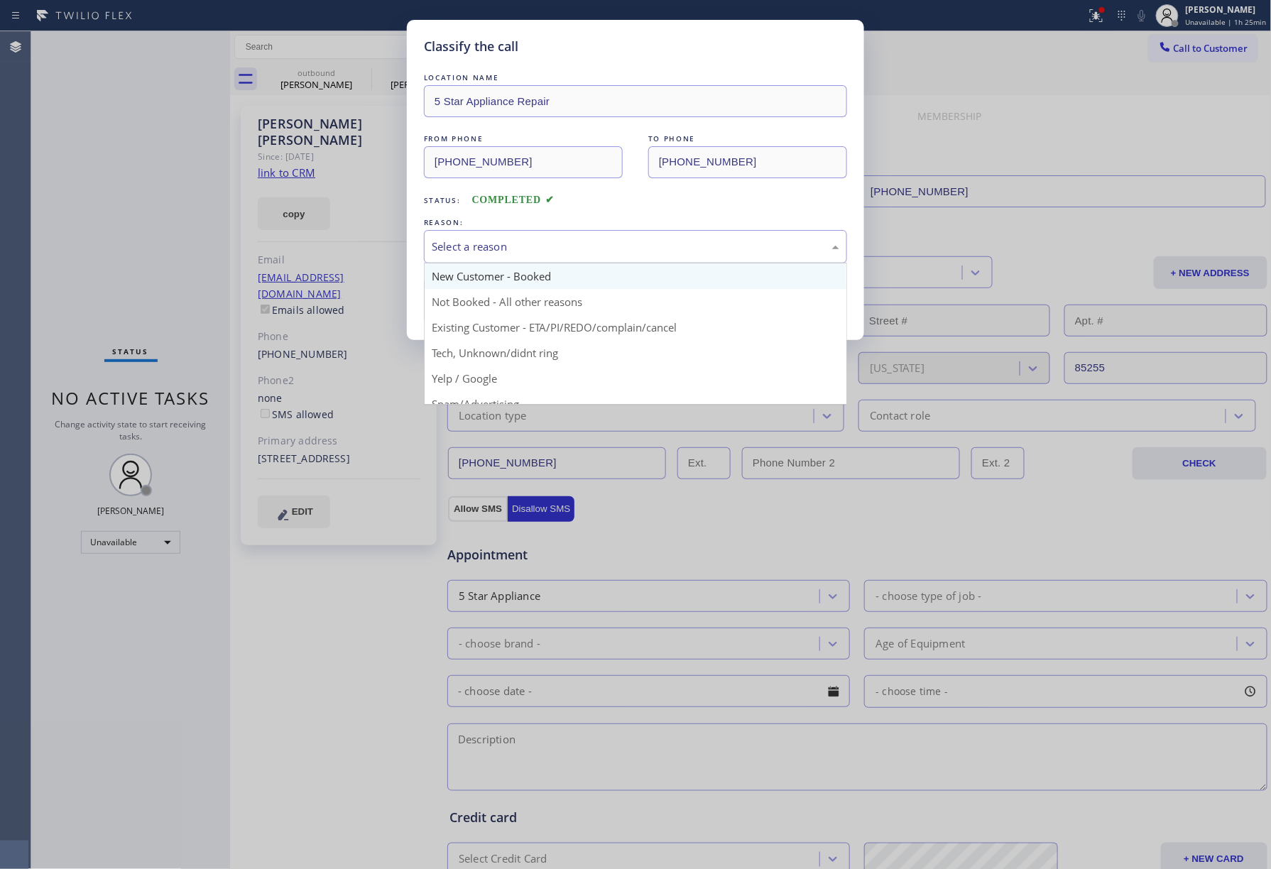
drag, startPoint x: 498, startPoint y: 237, endPoint x: 489, endPoint y: 288, distance: 52.0
click at [498, 242] on div "Select a reason" at bounding box center [635, 246] width 423 height 33
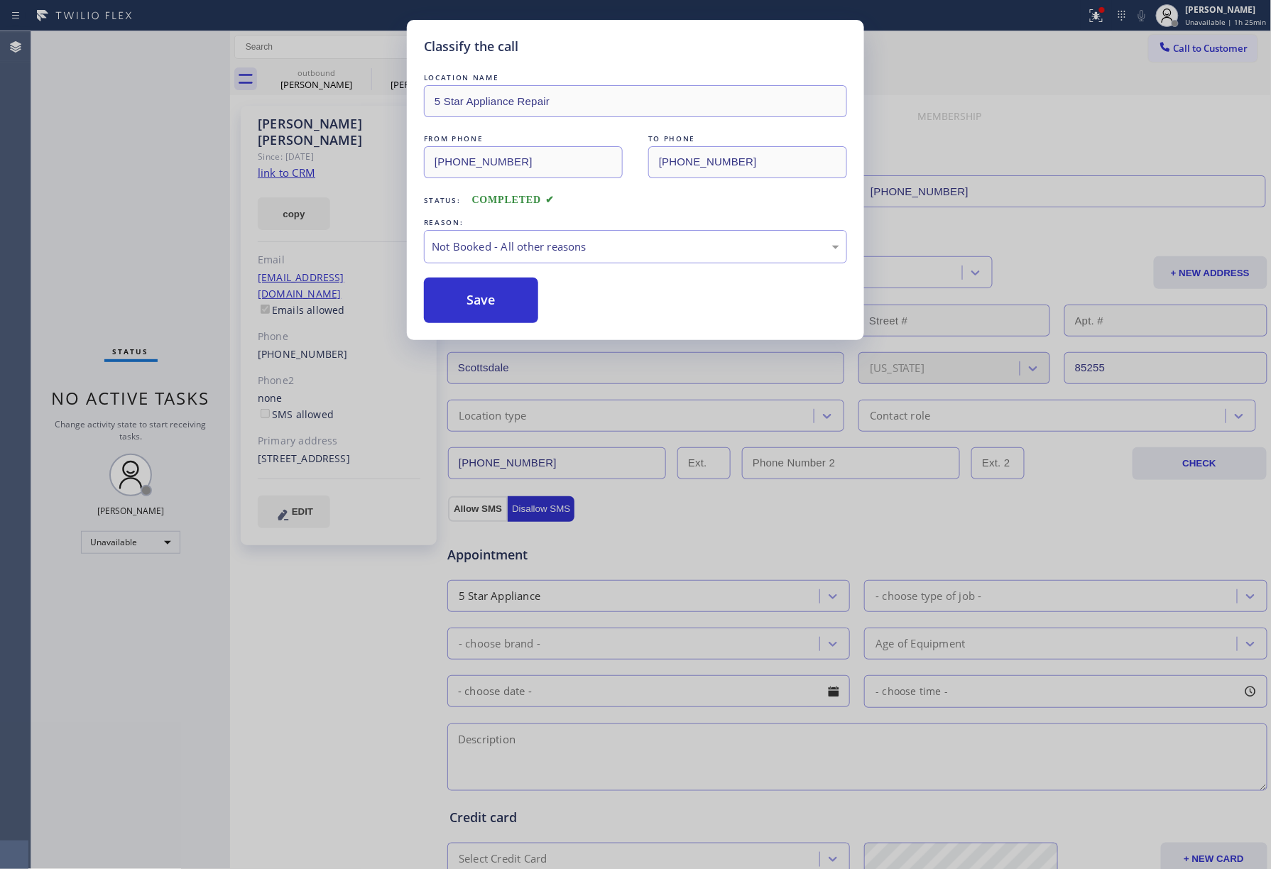
click at [484, 305] on button "Save" at bounding box center [481, 300] width 114 height 45
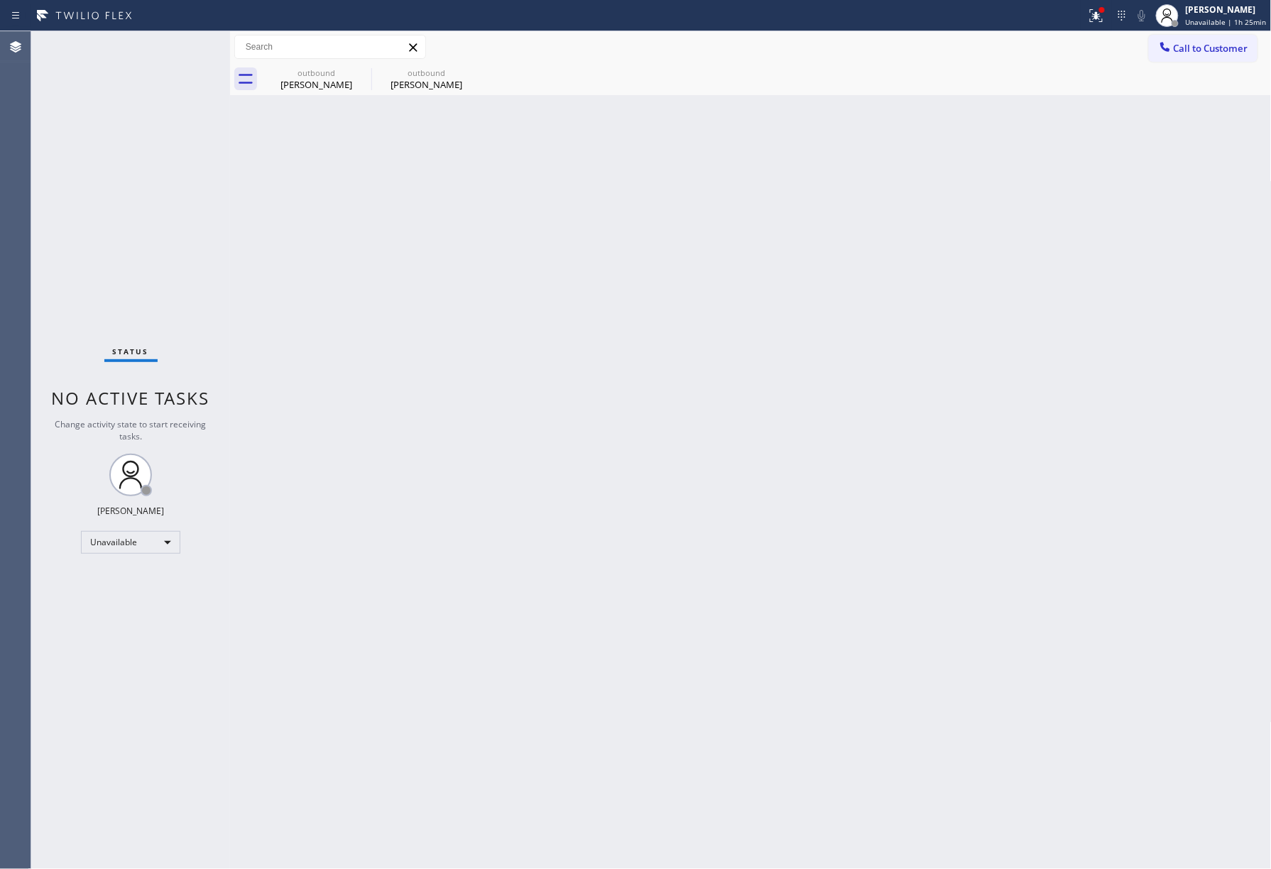
click at [1040, 432] on div "Back to Dashboard Change Sender ID Customers Technicians Select a contact Outbo…" at bounding box center [751, 450] width 1042 height 838
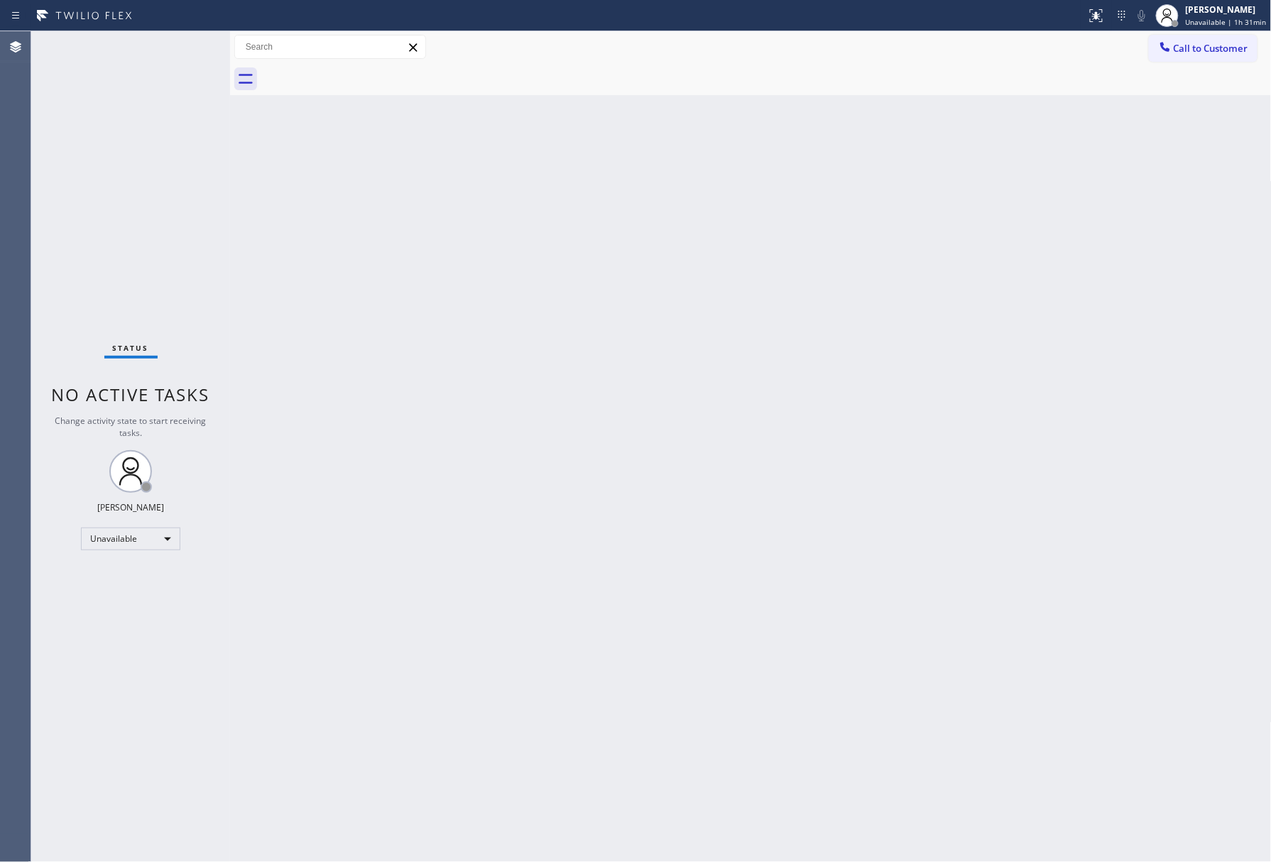
drag, startPoint x: 114, startPoint y: 693, endPoint x: 121, endPoint y: 704, distance: 13.0
click at [114, 693] on div "Status No active tasks Change activity state to start receiving tasks. [PERSON_…" at bounding box center [130, 446] width 199 height 831
drag, startPoint x: 100, startPoint y: 131, endPoint x: 435, endPoint y: 10, distance: 356.3
click at [99, 129] on div "Status No active tasks Change activity state to start receiving tasks. [PERSON_…" at bounding box center [130, 450] width 199 height 838
click at [131, 161] on div "Status No active tasks Change activity state to start receiving tasks. [PERSON_…" at bounding box center [130, 450] width 199 height 838
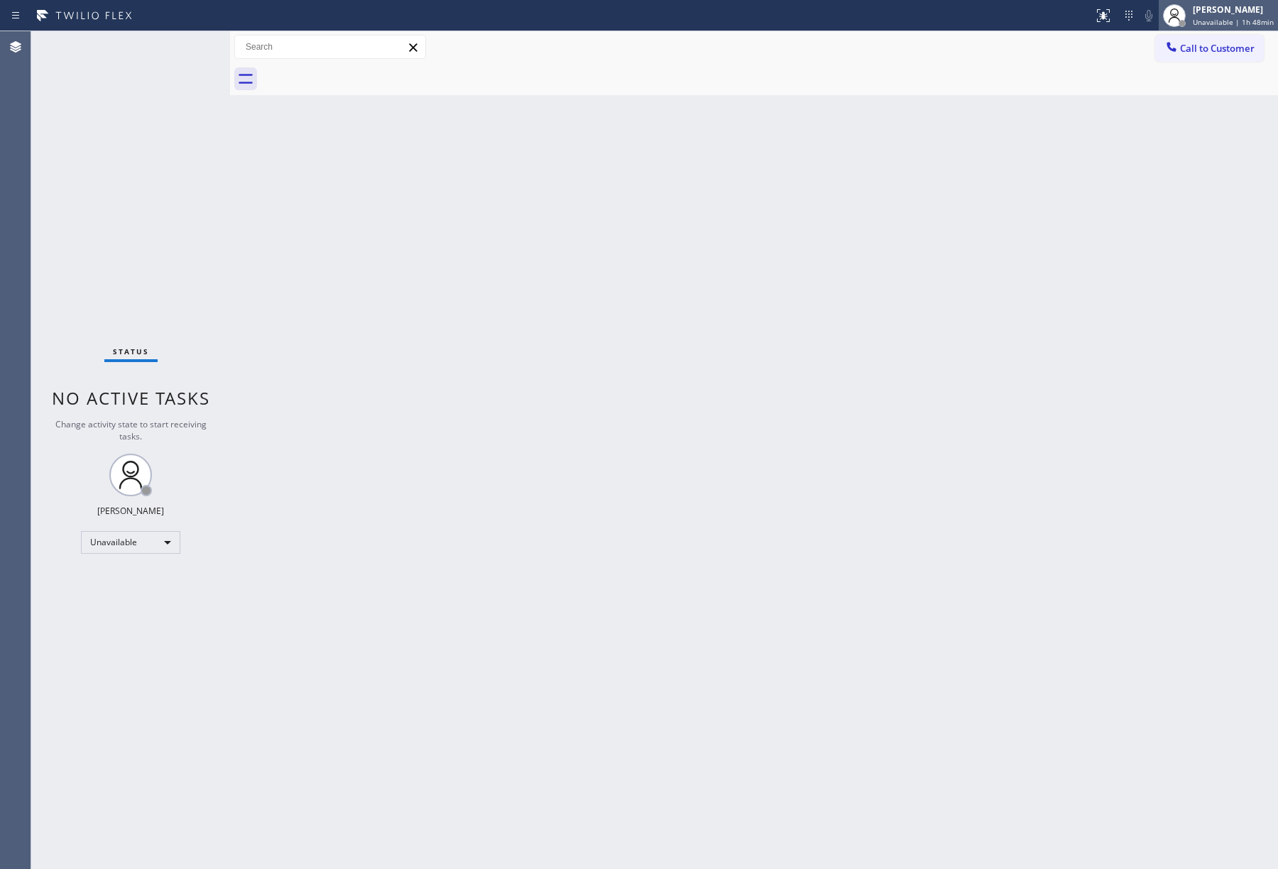
click at [1219, 21] on span "Unavailable | 1h 48min" at bounding box center [1233, 22] width 81 height 10
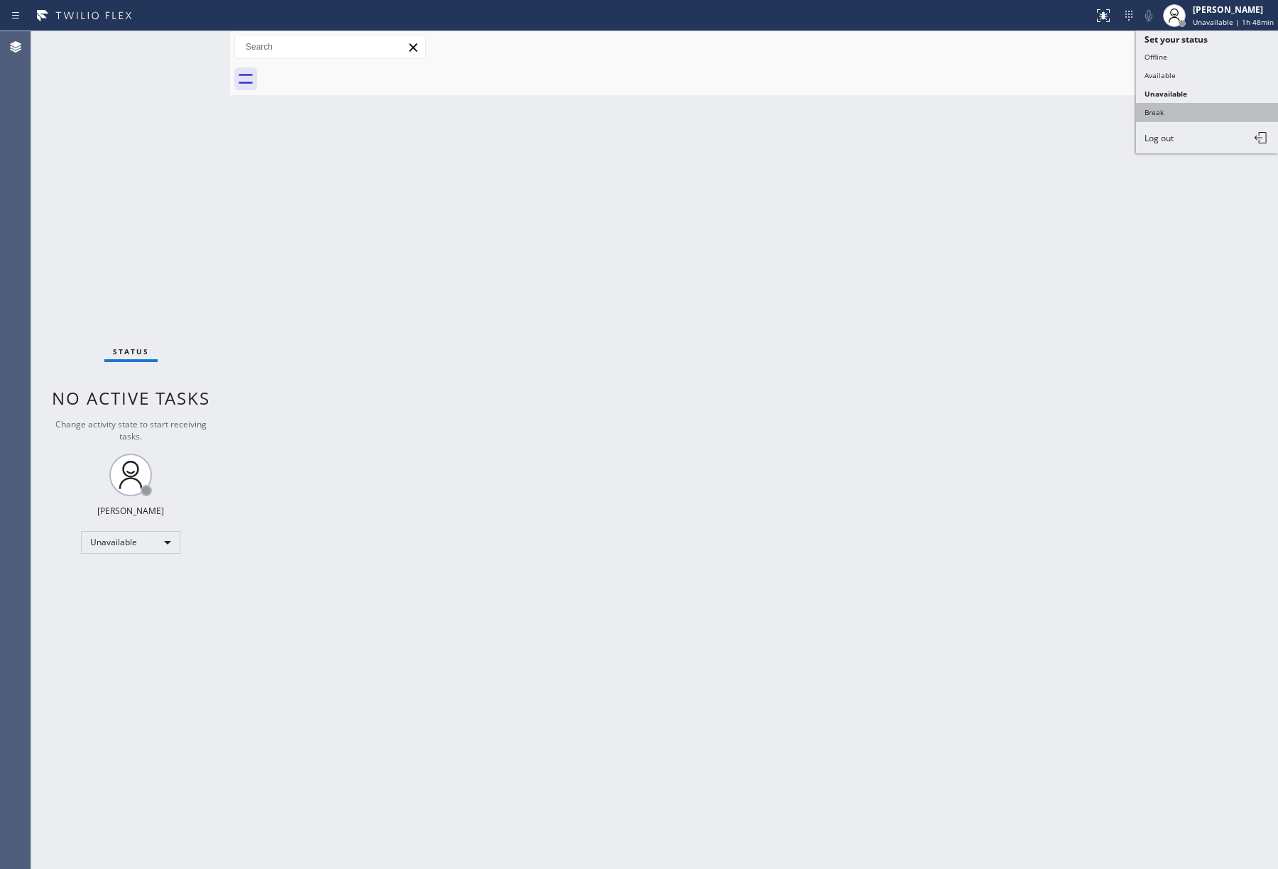
click at [1145, 107] on button "Break" at bounding box center [1207, 112] width 142 height 18
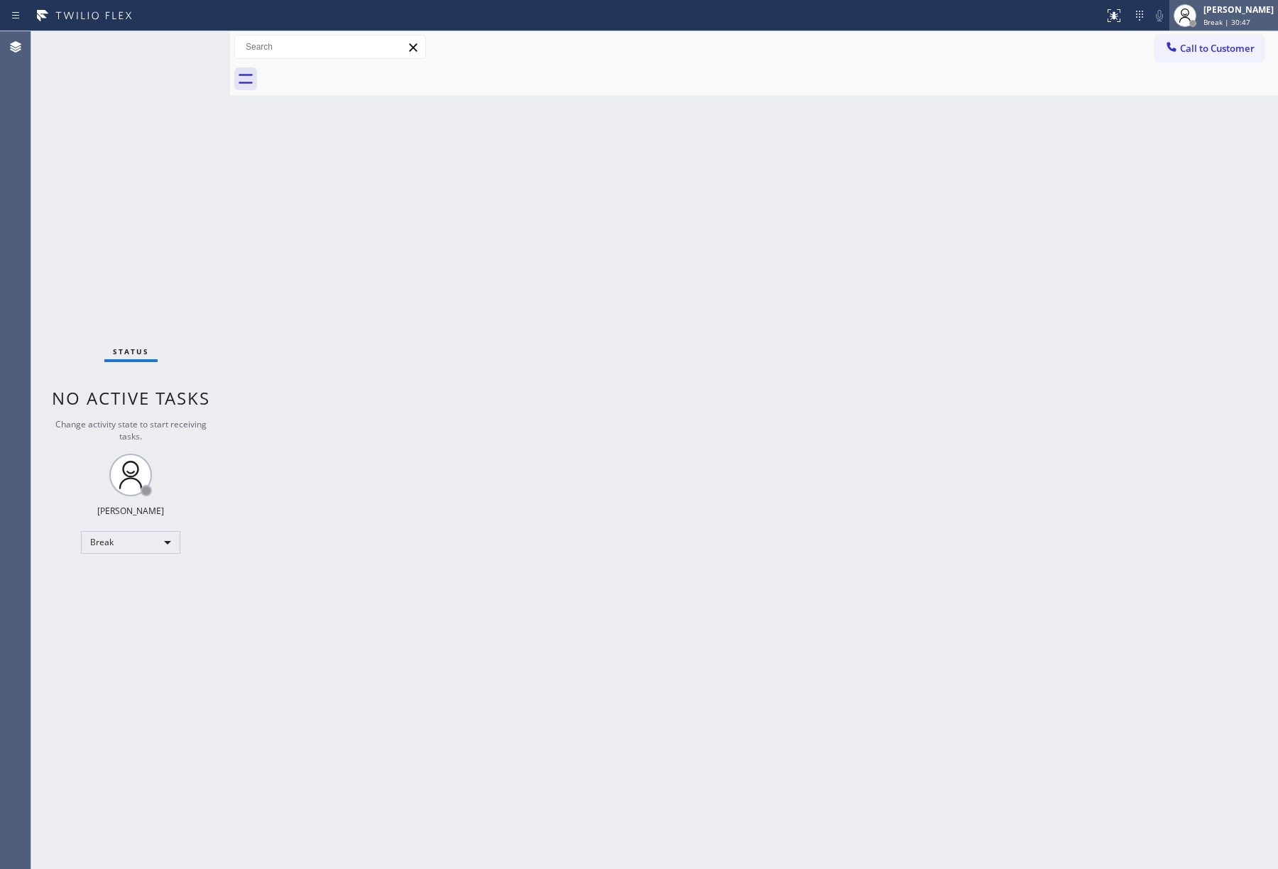
click at [1237, 26] on span "Break | 30:47" at bounding box center [1227, 22] width 47 height 10
click at [1231, 92] on button "Unavailable" at bounding box center [1207, 94] width 142 height 18
drag, startPoint x: 60, startPoint y: 143, endPoint x: 146, endPoint y: 9, distance: 158.8
click at [61, 140] on div "Status No active tasks Change activity state to start receiving tasks. [PERSON_…" at bounding box center [130, 450] width 199 height 838
drag, startPoint x: 50, startPoint y: 192, endPoint x: 176, endPoint y: 3, distance: 227.3
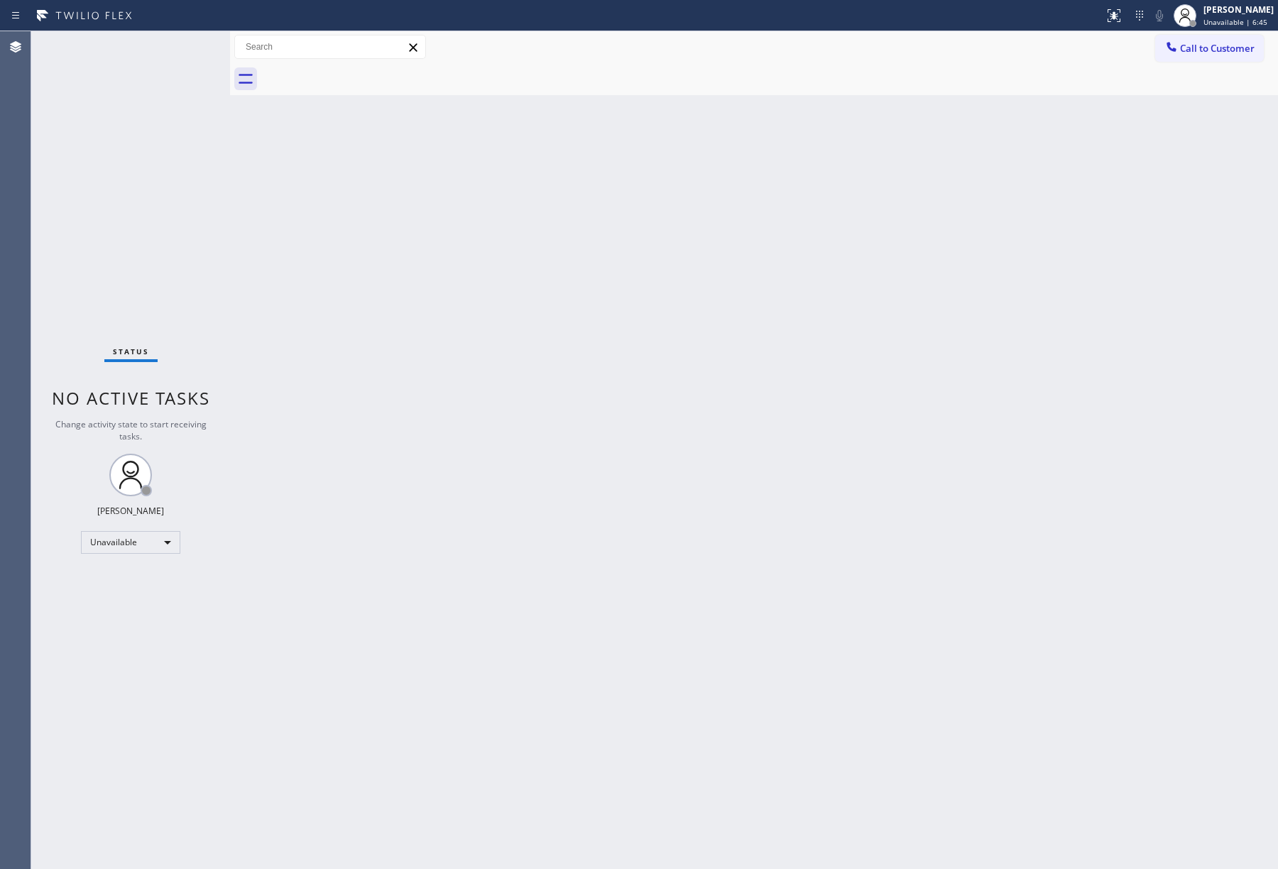
click at [50, 192] on div "Status No active tasks Change activity state to start receiving tasks. [PERSON_…" at bounding box center [130, 450] width 199 height 838
drag, startPoint x: 637, startPoint y: 320, endPoint x: 631, endPoint y: 158, distance: 162.0
click at [638, 305] on div "Back to Dashboard Change Sender ID Customers Technicians Select a contact Outbo…" at bounding box center [754, 450] width 1048 height 838
drag, startPoint x: 1231, startPoint y: 44, endPoint x: 1223, endPoint y: 49, distance: 9.9
click at [1230, 46] on span "Call to Customer" at bounding box center [1217, 48] width 75 height 13
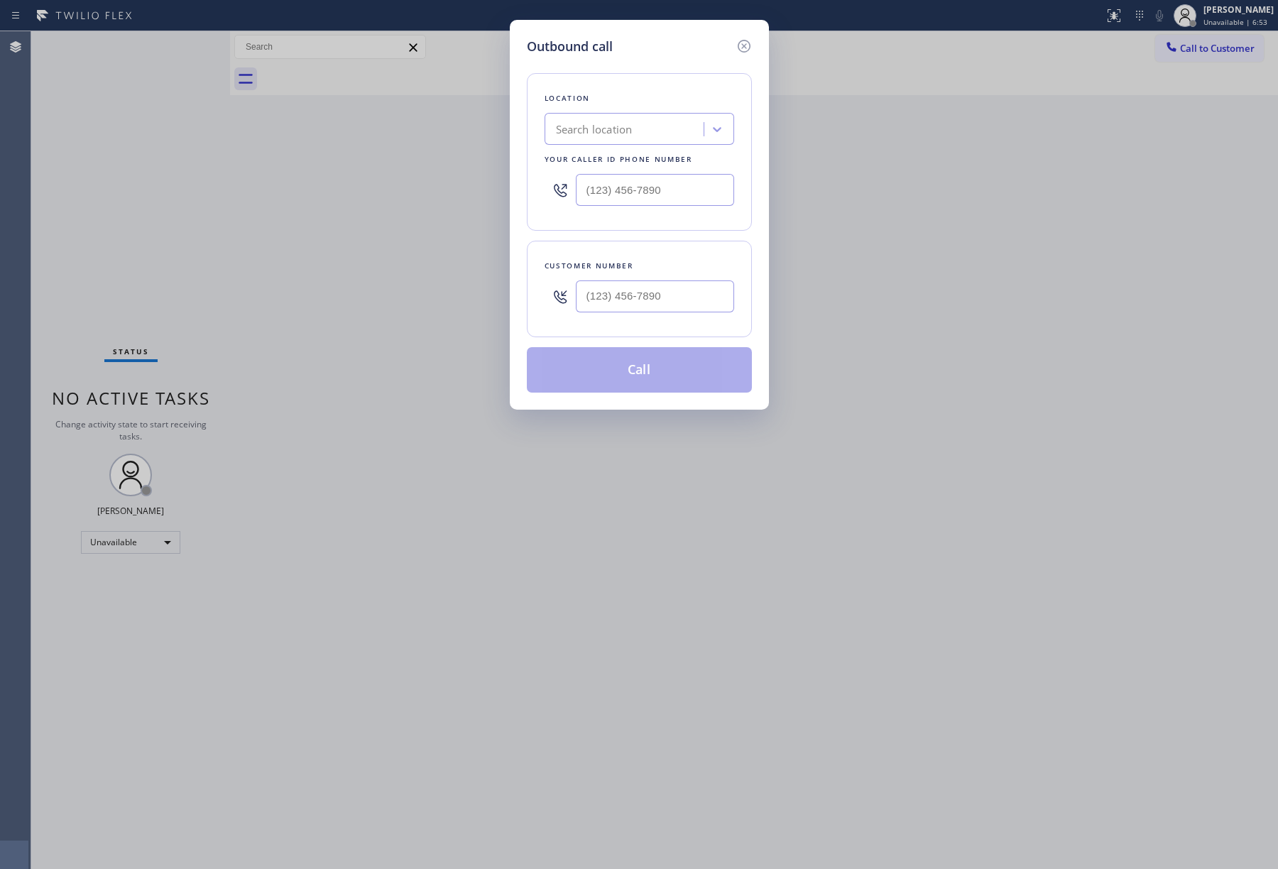
click at [665, 279] on div at bounding box center [655, 296] width 158 height 46
click at [663, 288] on input "(___) ___-____" at bounding box center [655, 297] width 158 height 32
paste input "480) 510-9314"
type input "[PHONE_NUMBER]"
drag, startPoint x: 689, startPoint y: 197, endPoint x: 555, endPoint y: 189, distance: 134.5
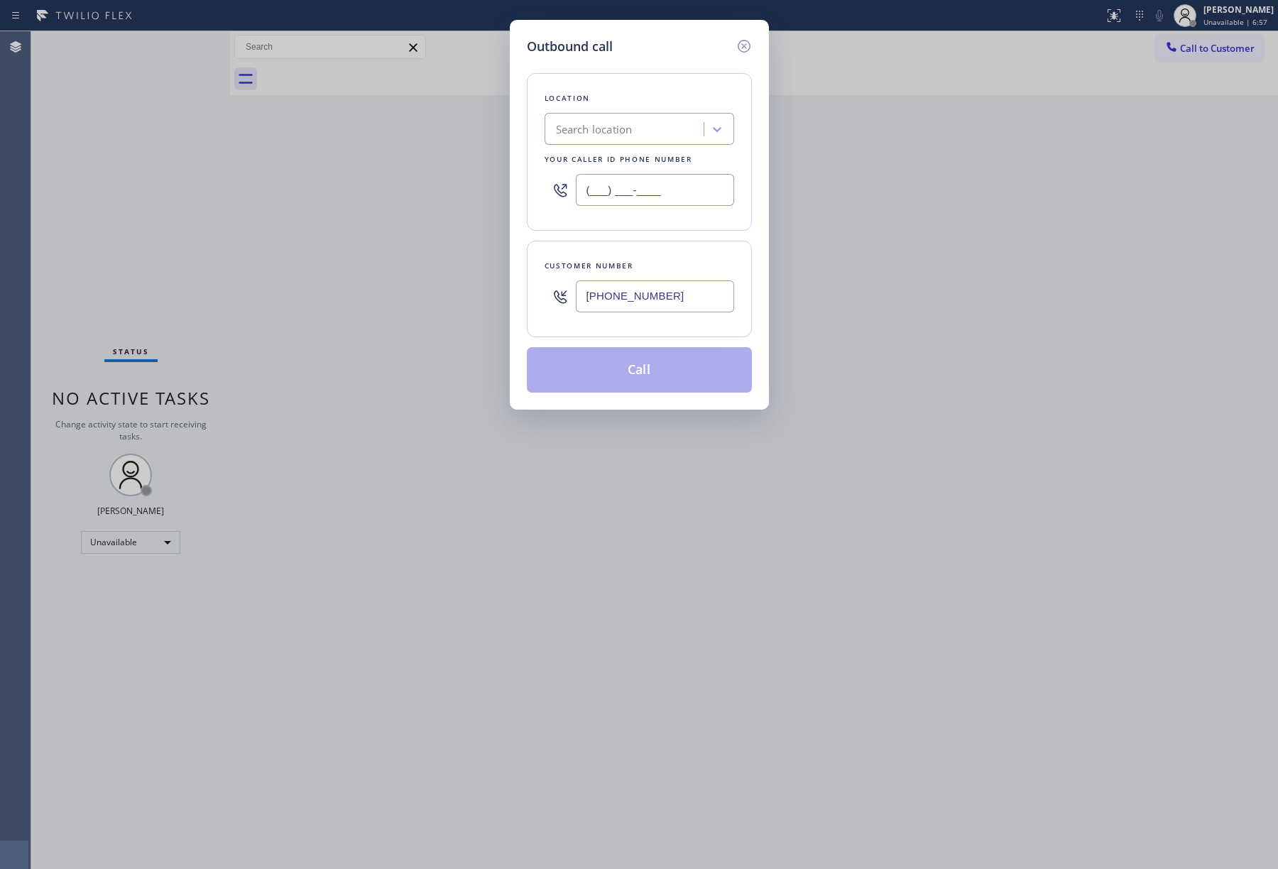
click at [555, 189] on div "(___) ___-____" at bounding box center [640, 190] width 190 height 46
paste input "855) 731-4952"
type input "[PHONE_NUMBER]"
click at [623, 73] on div "Location Search location Your caller id phone number (855) 731-4952" at bounding box center [639, 152] width 225 height 158
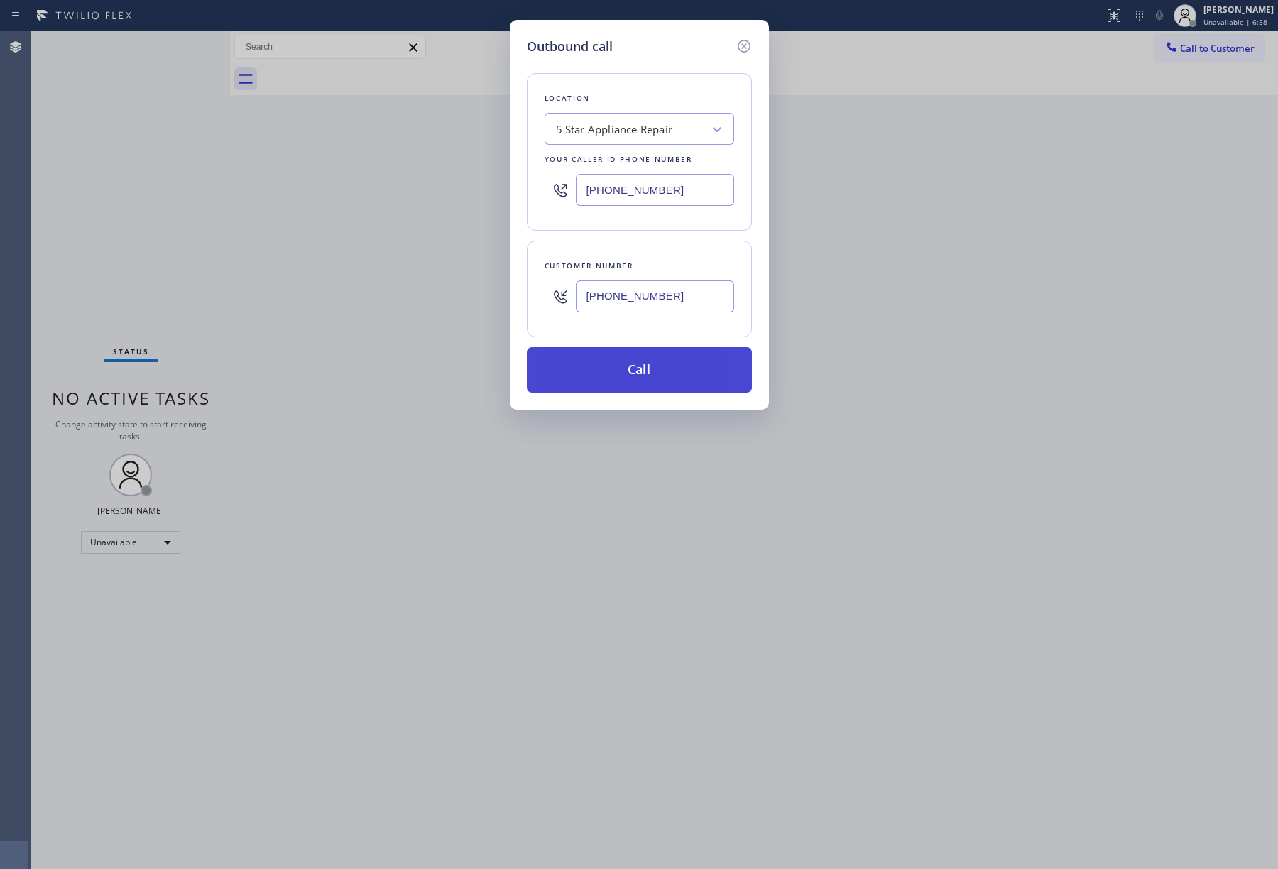
click at [651, 367] on button "Call" at bounding box center [639, 369] width 225 height 45
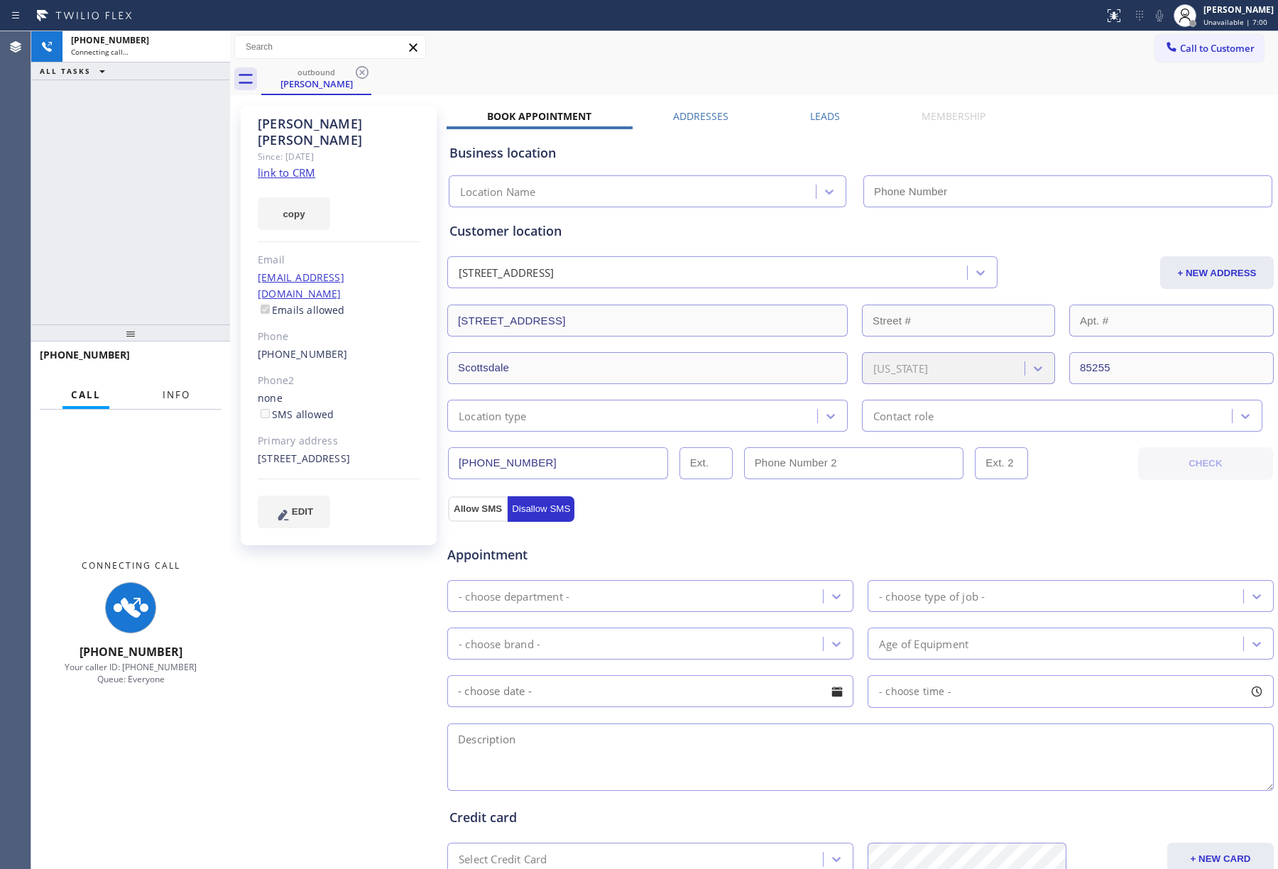
click at [176, 388] on span "Info" at bounding box center [177, 394] width 28 height 13
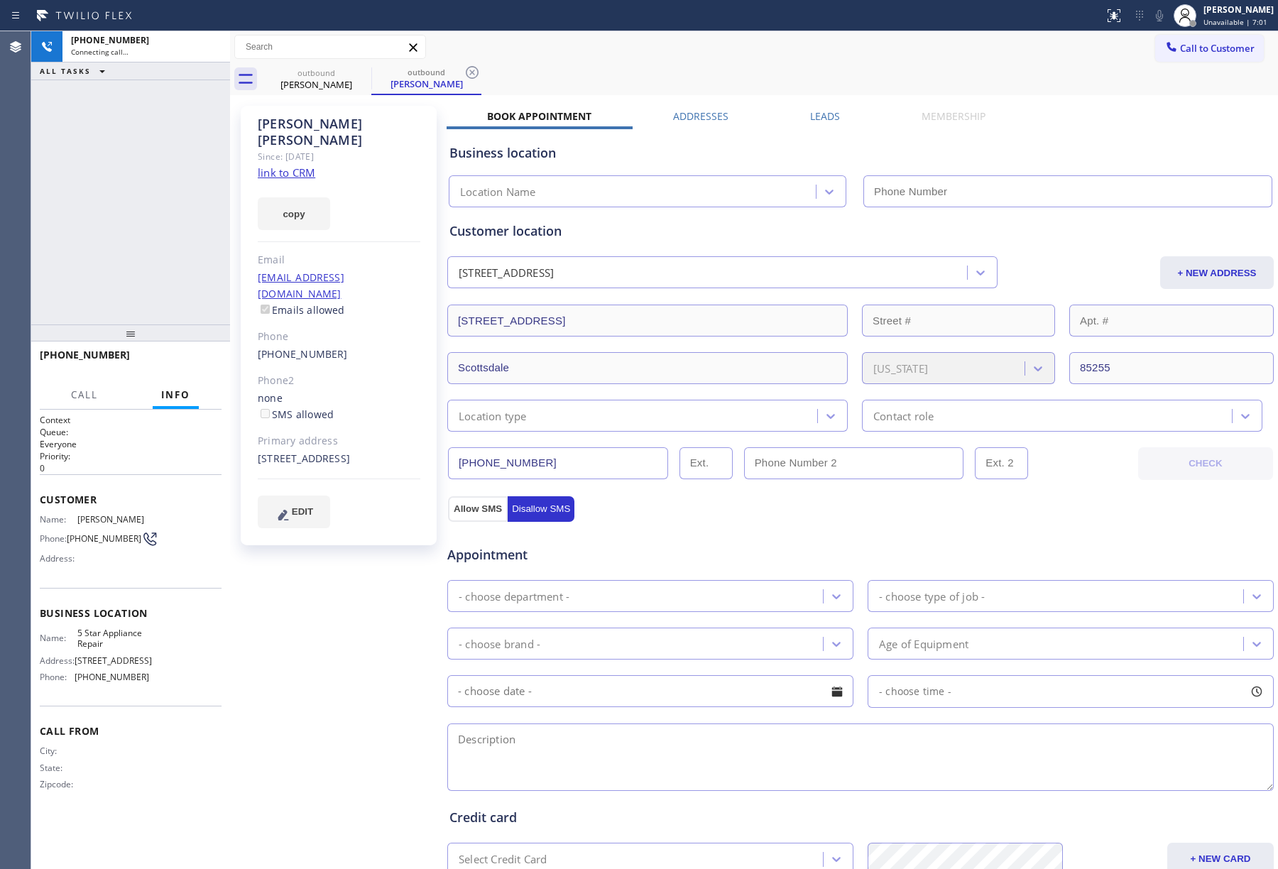
click at [154, 256] on div "+14805109314 Connecting call… ALL TASKS ALL TASKS ACTIVE TASKS TASKS IN WRAP UP" at bounding box center [130, 177] width 199 height 293
type input "[PHONE_NUMBER]"
click at [685, 861] on div "Select Credit Card" at bounding box center [637, 859] width 371 height 25
click at [82, 178] on div "+14805109314 Live | 00:03 ALL TASKS ALL TASKS ACTIVE TASKS TASKS IN WRAP UP" at bounding box center [130, 177] width 199 height 293
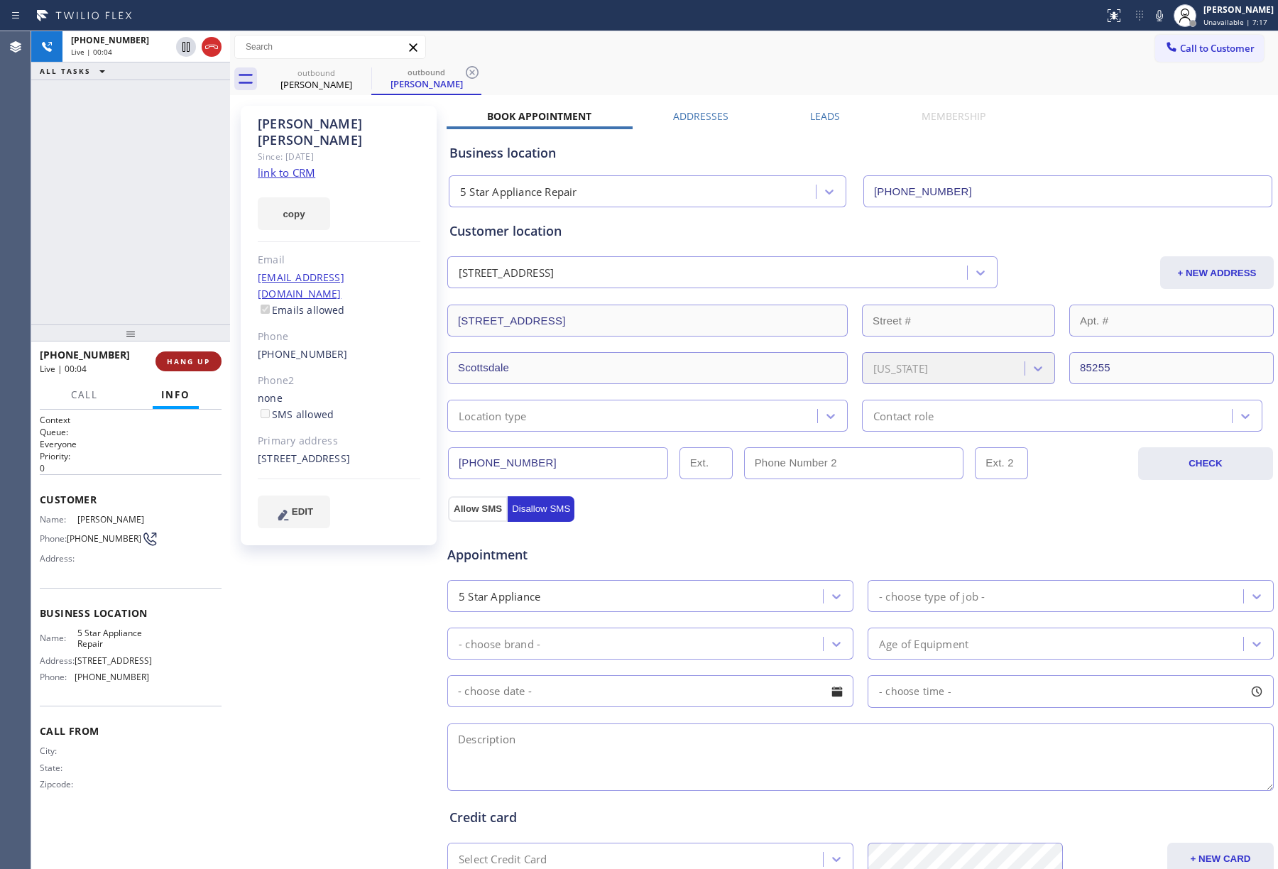
drag, startPoint x: 217, startPoint y: 353, endPoint x: 196, endPoint y: 304, distance: 53.2
click at [216, 354] on button "HANG UP" at bounding box center [189, 362] width 66 height 20
drag, startPoint x: 196, startPoint y: 304, endPoint x: 206, endPoint y: 361, distance: 57.7
click at [196, 305] on div "+14805109314 Live | 00:04 ALL TASKS ALL TASKS ACTIVE TASKS TASKS IN WRAP UP" at bounding box center [130, 177] width 199 height 293
click at [206, 361] on span "HANG UP" at bounding box center [188, 362] width 43 height 10
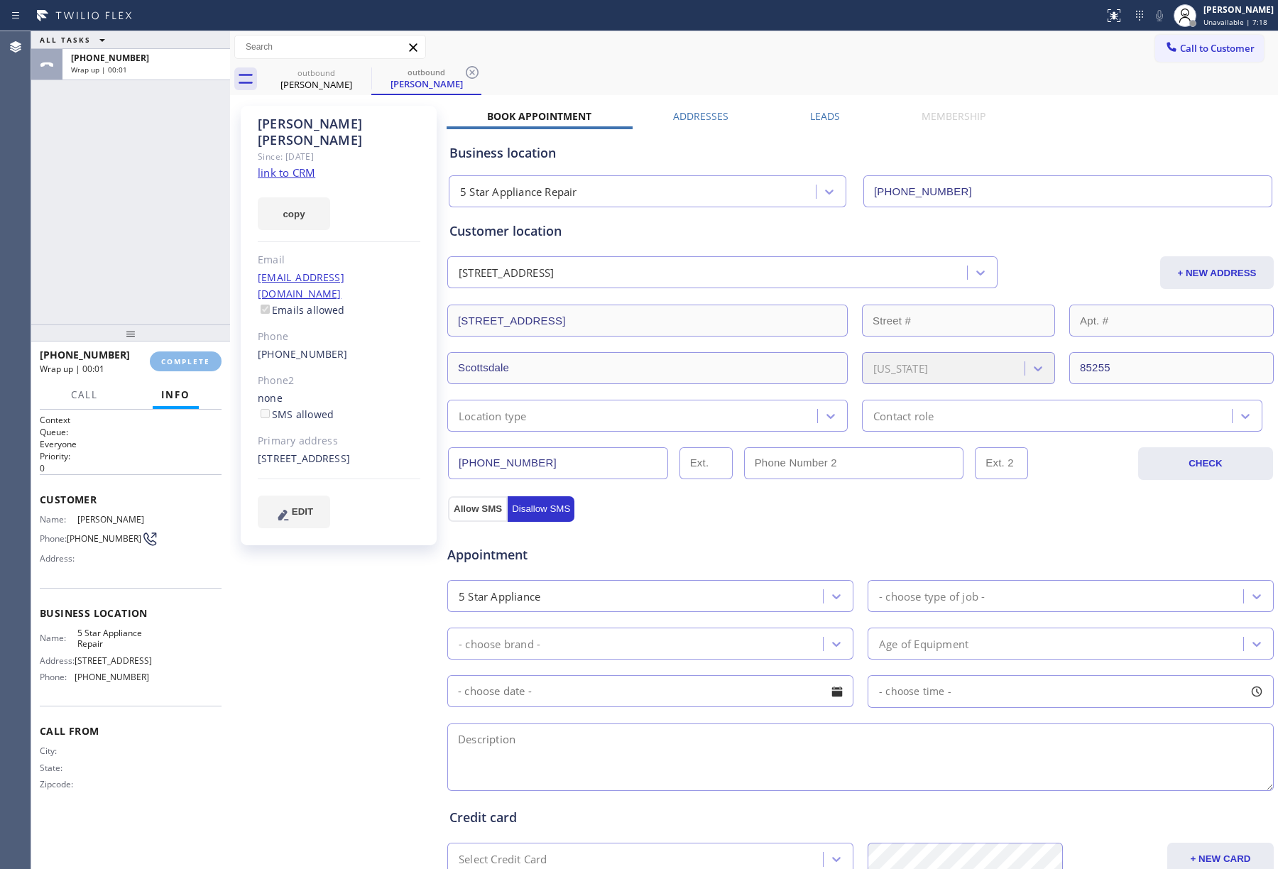
click at [193, 277] on div "ALL TASKS ALL TASKS ACTIVE TASKS TASKS IN WRAP UP +14805109314 Wrap up | 00:01" at bounding box center [130, 177] width 199 height 293
click at [197, 358] on span "COMPLETE" at bounding box center [185, 362] width 49 height 10
click at [136, 285] on div "ALL TASKS ALL TASKS ACTIVE TASKS TASKS IN WRAP UP +14805109314 Wrap up | 00:02" at bounding box center [130, 177] width 199 height 293
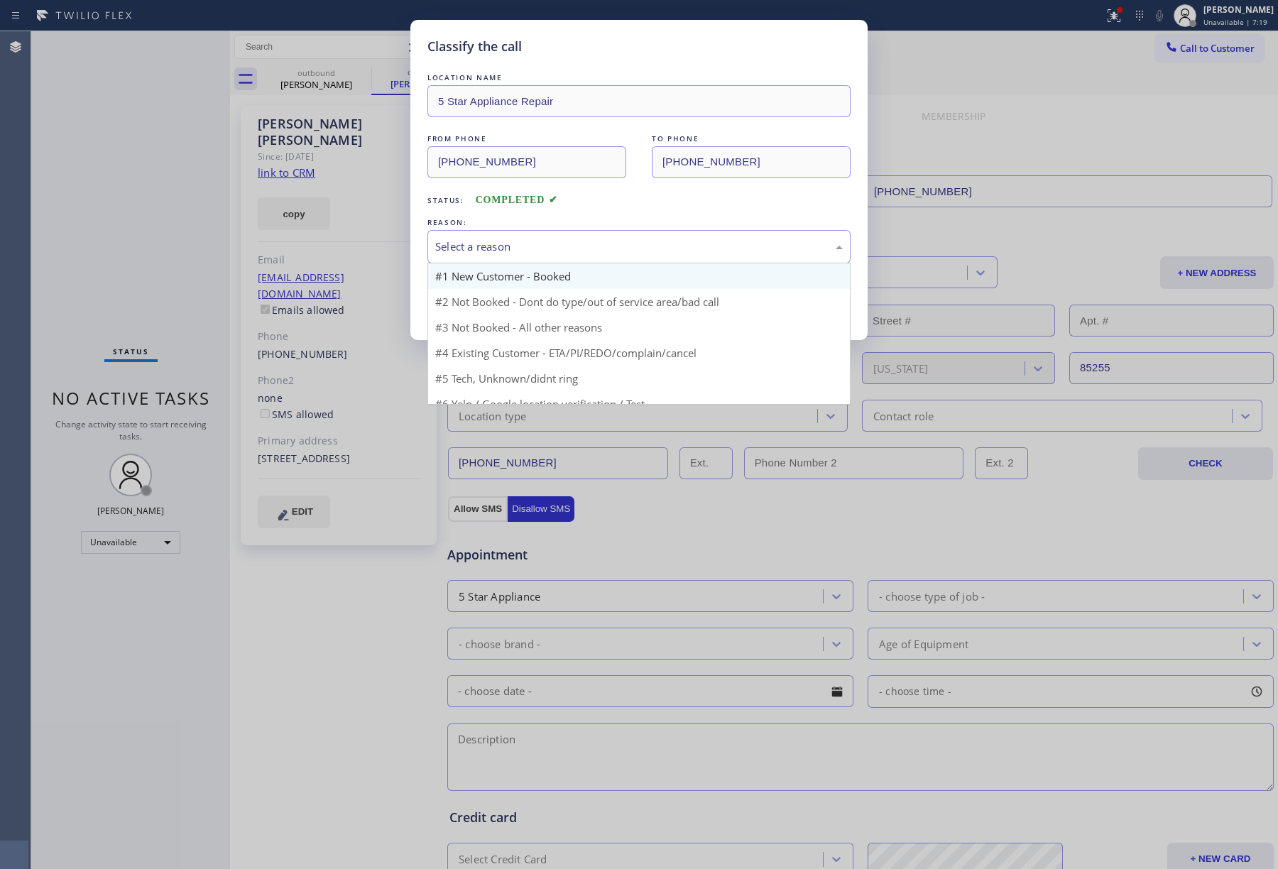
drag, startPoint x: 472, startPoint y: 241, endPoint x: 473, endPoint y: 284, distance: 42.6
click at [472, 249] on div "Select a reason" at bounding box center [639, 247] width 408 height 16
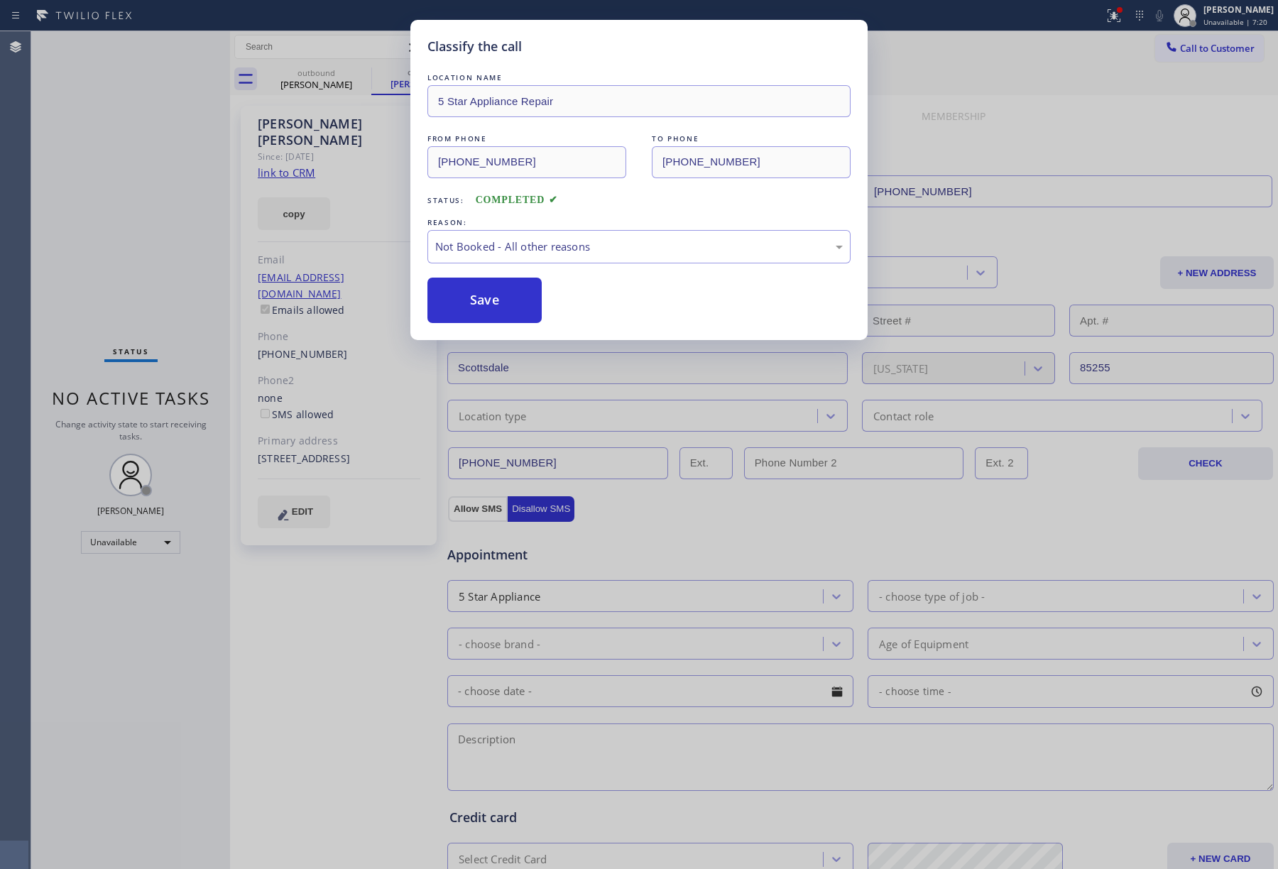
click at [477, 314] on button "Save" at bounding box center [485, 300] width 114 height 45
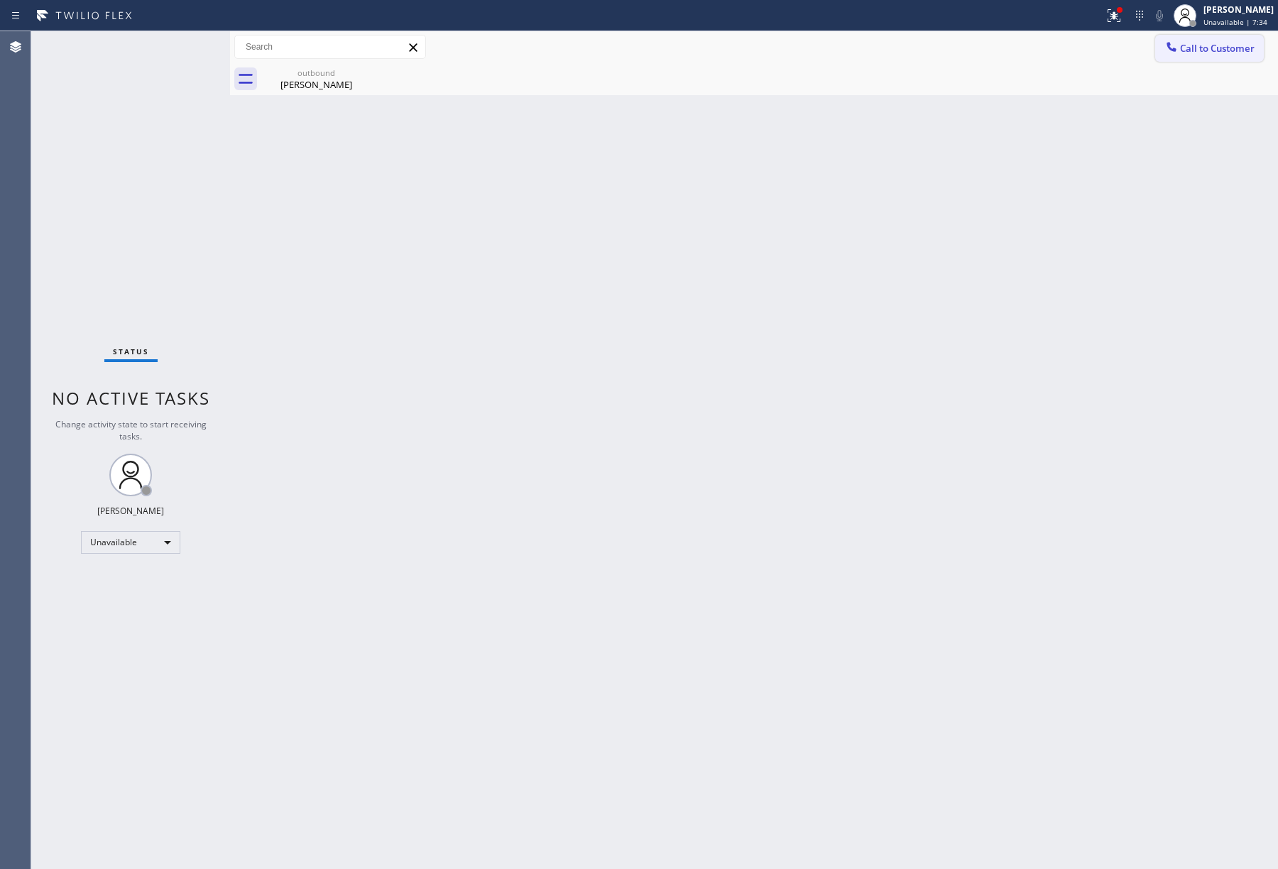
click at [1205, 49] on span "Call to Customer" at bounding box center [1217, 48] width 75 height 13
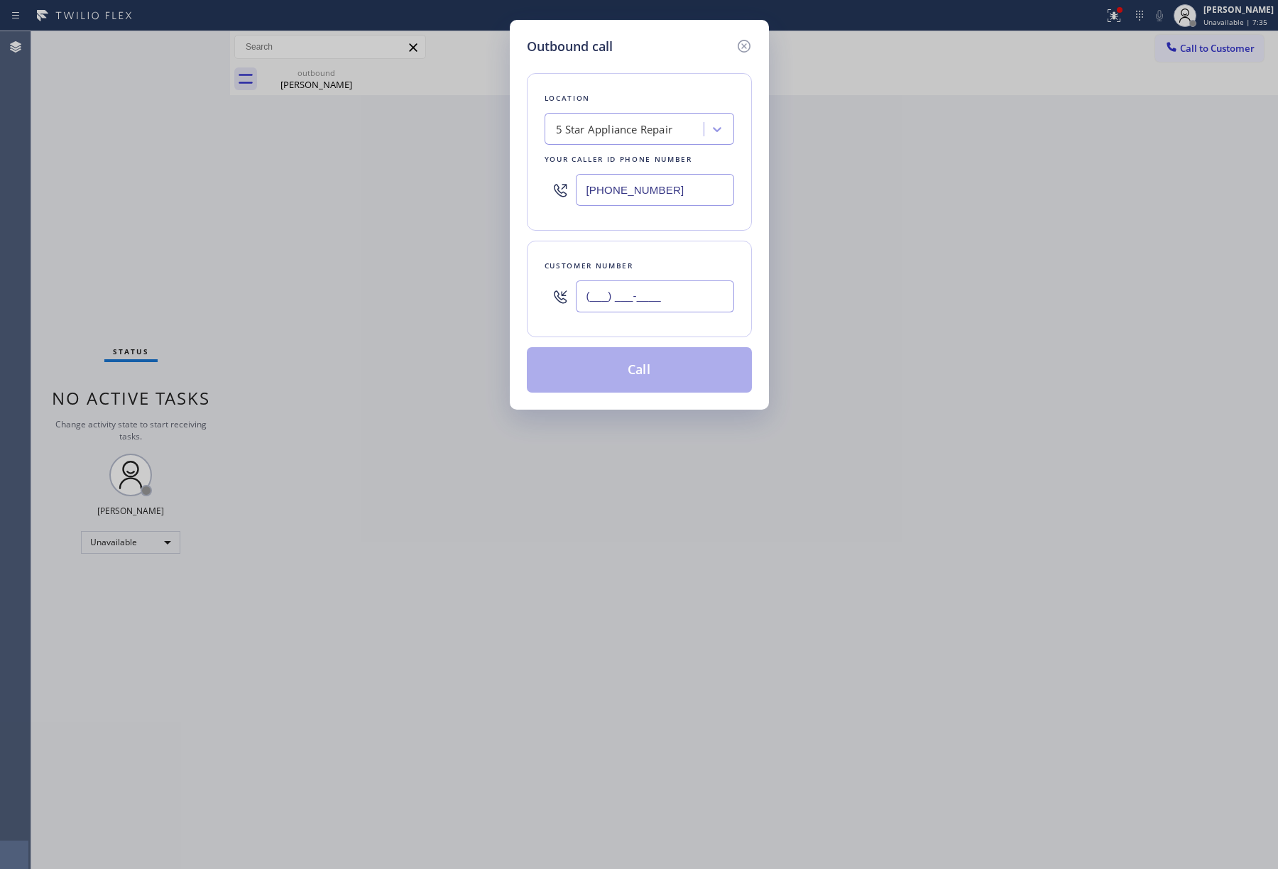
click at [695, 308] on input "(___) ___-____" at bounding box center [655, 297] width 158 height 32
paste input "773) 383-1954"
type input "(773) 383-1954"
click at [676, 259] on div "Customer number" at bounding box center [640, 266] width 190 height 15
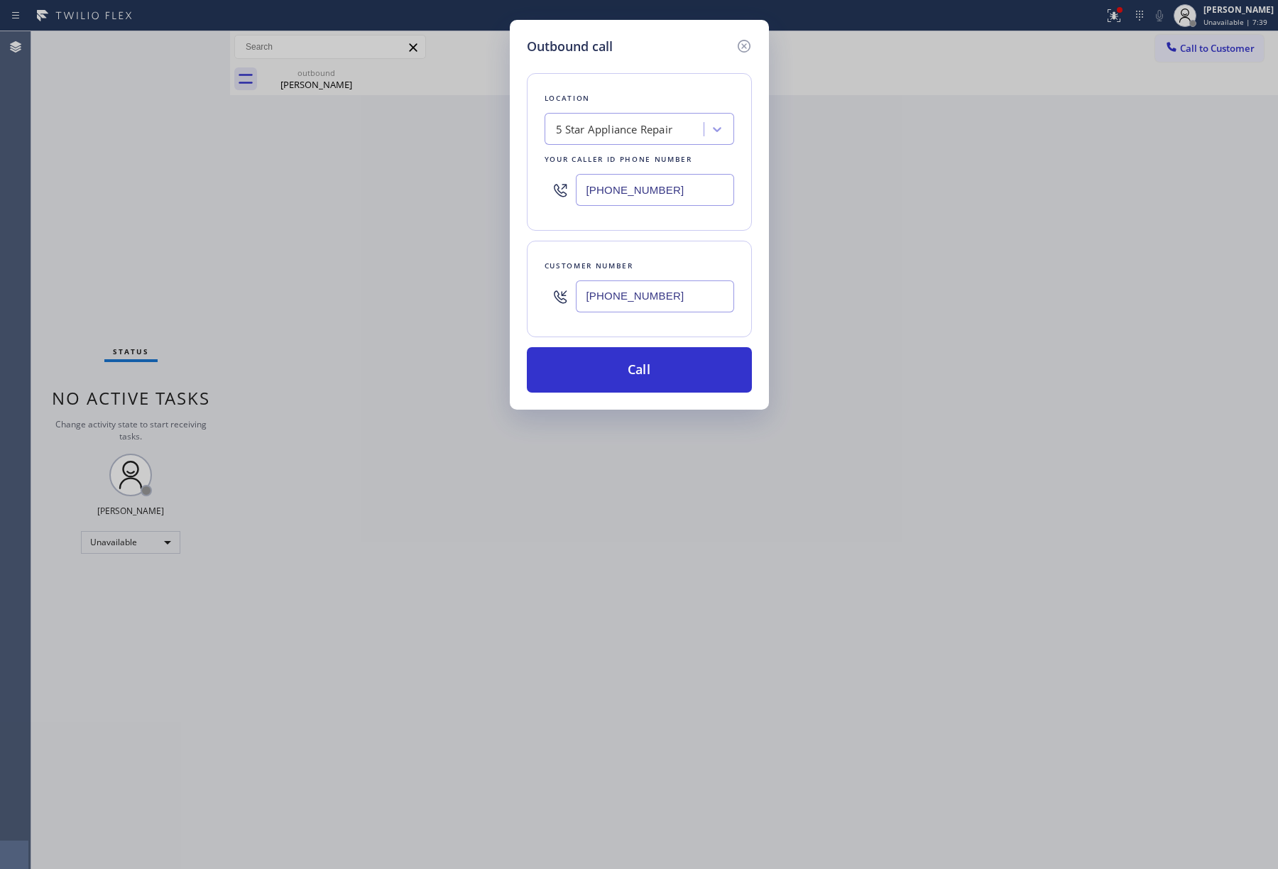
click at [839, 276] on div "Outbound call Location 5 Star Appliance Repair Your caller id phone number (855…" at bounding box center [639, 434] width 1278 height 869
click at [621, 387] on button "Call" at bounding box center [639, 369] width 225 height 45
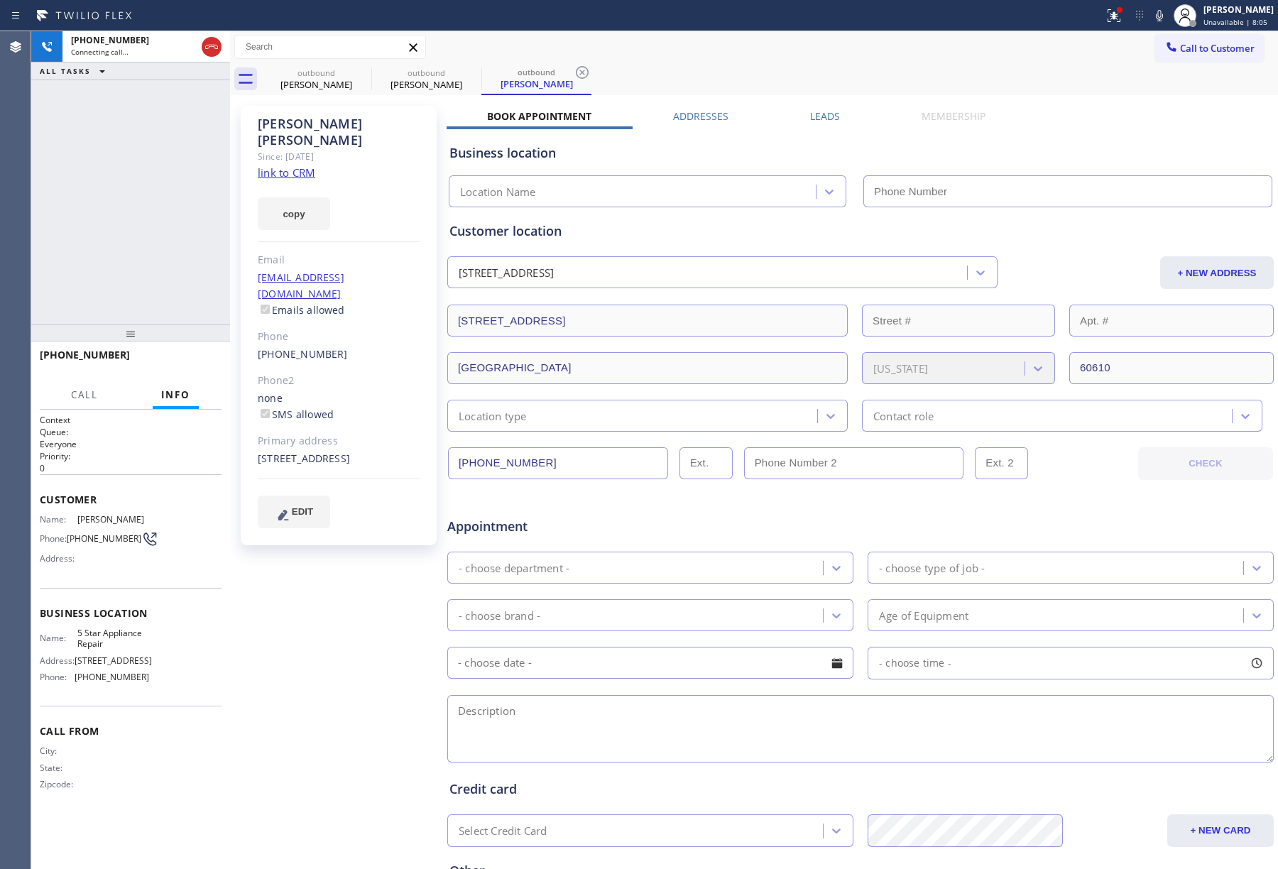
drag, startPoint x: 118, startPoint y: 151, endPoint x: 159, endPoint y: 241, distance: 99.8
click at [118, 152] on div "+17733831954 Connecting call… ALL TASKS ALL TASKS ACTIVE TASKS TASKS IN WRAP UP" at bounding box center [130, 177] width 199 height 293
click at [138, 211] on div "+17733831954 Connecting call… ALL TASKS ALL TASKS ACTIVE TASKS TASKS IN WRAP UP" at bounding box center [130, 177] width 199 height 293
type input "[PHONE_NUMBER]"
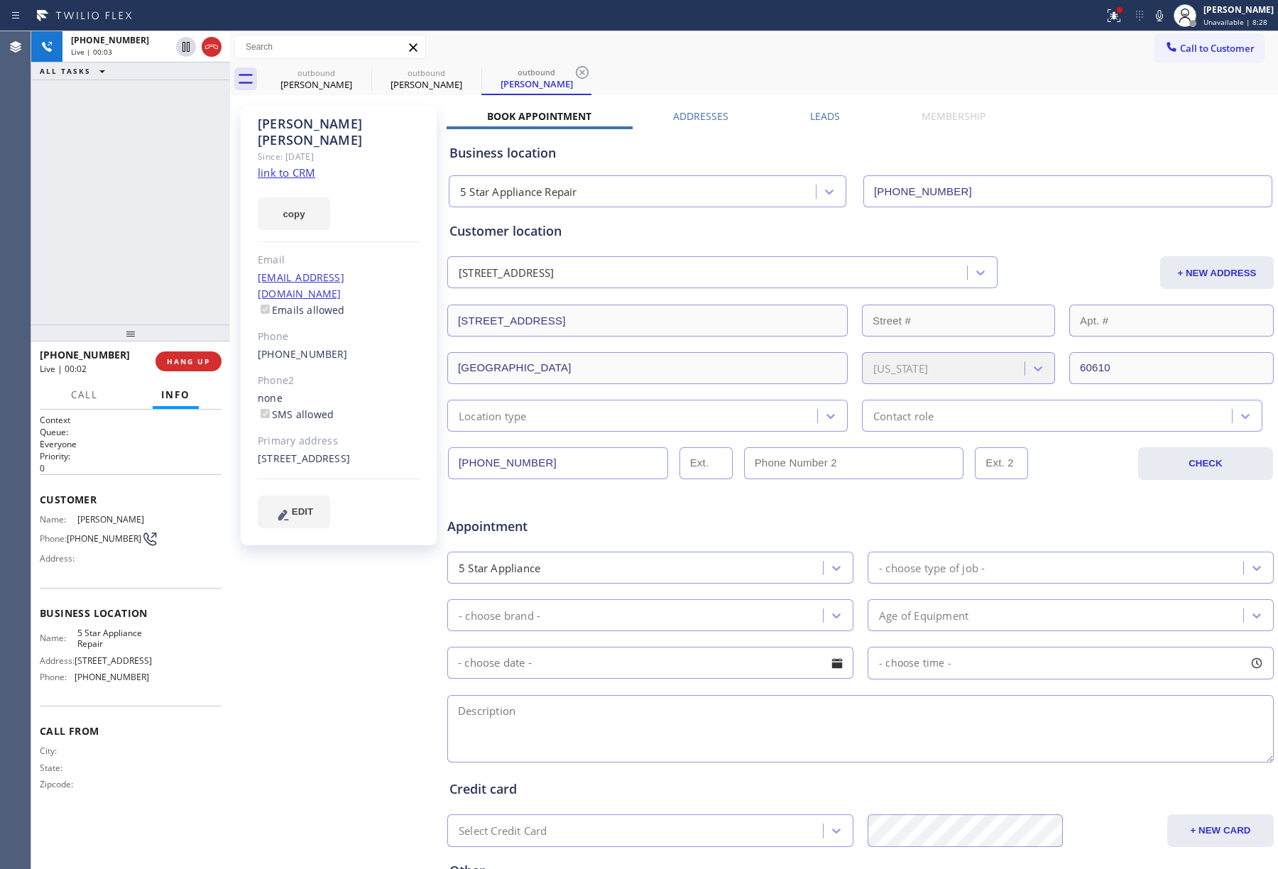
click at [114, 192] on div "+17733831954 Live | 00:03 ALL TASKS ALL TASKS ACTIVE TASKS TASKS IN WRAP UP" at bounding box center [130, 177] width 199 height 293
drag, startPoint x: 202, startPoint y: 358, endPoint x: 199, endPoint y: 271, distance: 86.7
click at [202, 357] on span "HANG UP" at bounding box center [188, 362] width 43 height 10
click at [199, 271] on div "+17733831954 Live | 00:03 ALL TASKS ALL TASKS ACTIVE TASKS TASKS IN WRAP UP" at bounding box center [130, 177] width 199 height 293
click at [192, 359] on span "COMPLETE" at bounding box center [185, 362] width 49 height 10
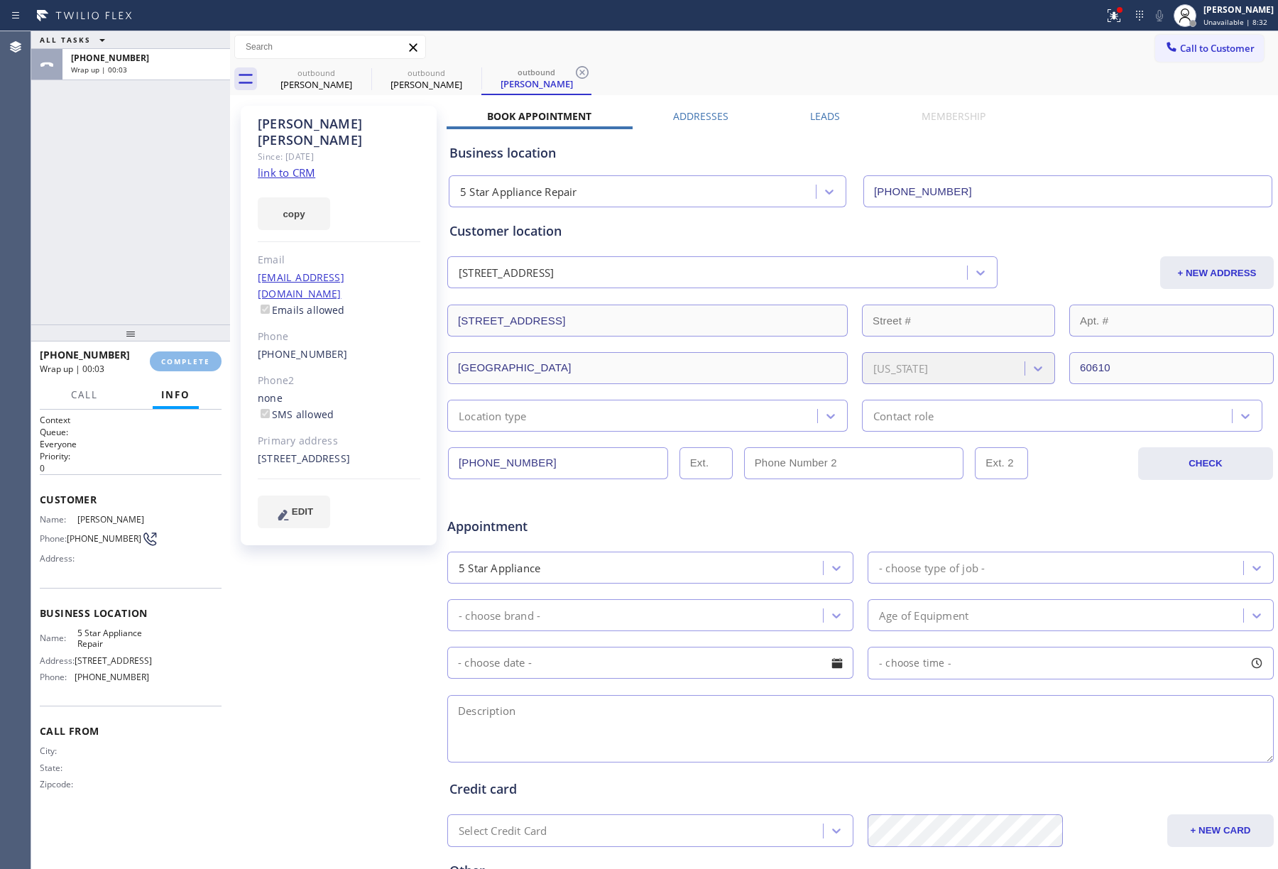
drag, startPoint x: 182, startPoint y: 298, endPoint x: 205, endPoint y: 381, distance: 85.6
click at [185, 308] on div "ALL TASKS ALL TASKS ACTIVE TASKS TASKS IN WRAP UP +17733831954 Wrap up | 00:03" at bounding box center [130, 177] width 199 height 293
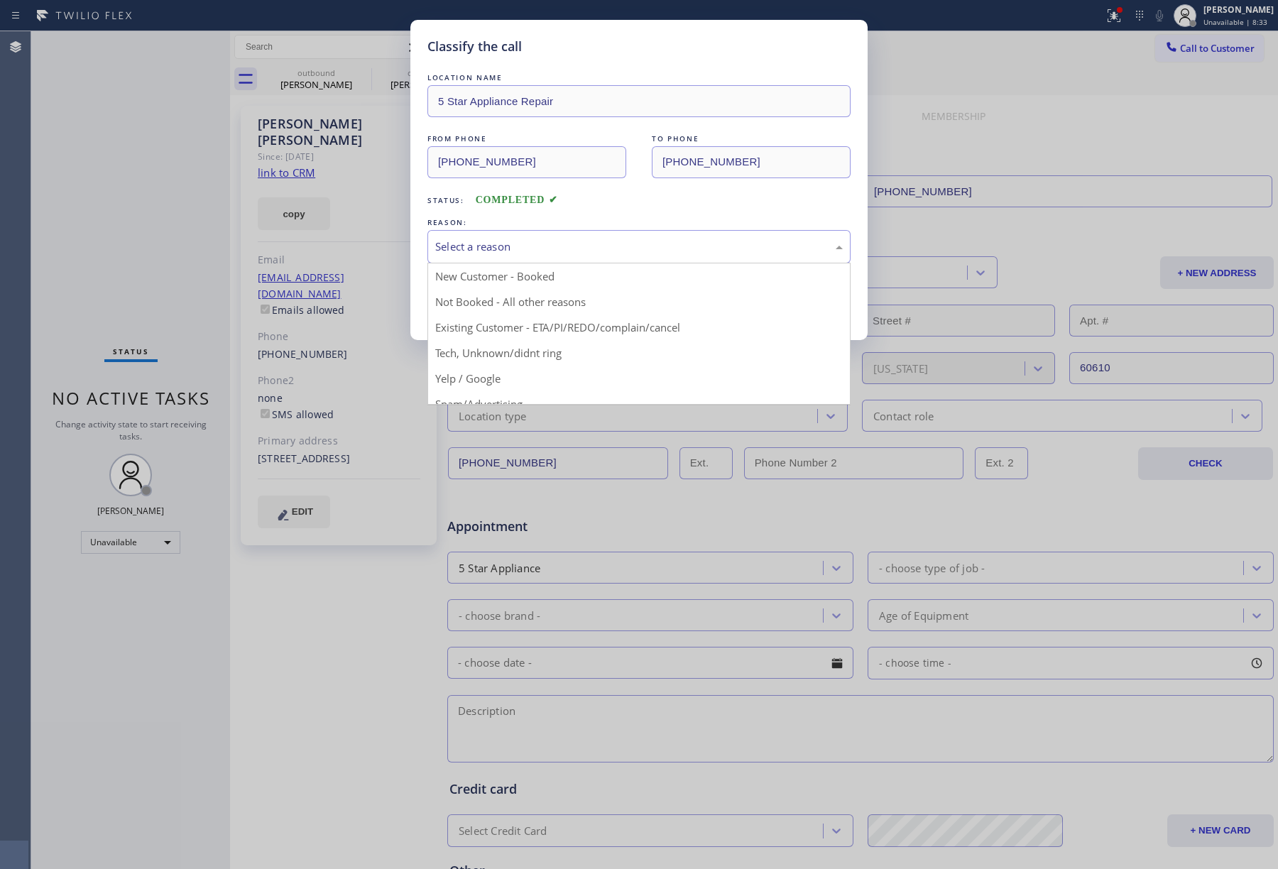
drag, startPoint x: 531, startPoint y: 232, endPoint x: 520, endPoint y: 330, distance: 99.4
click at [532, 234] on div "Select a reason" at bounding box center [639, 246] width 423 height 33
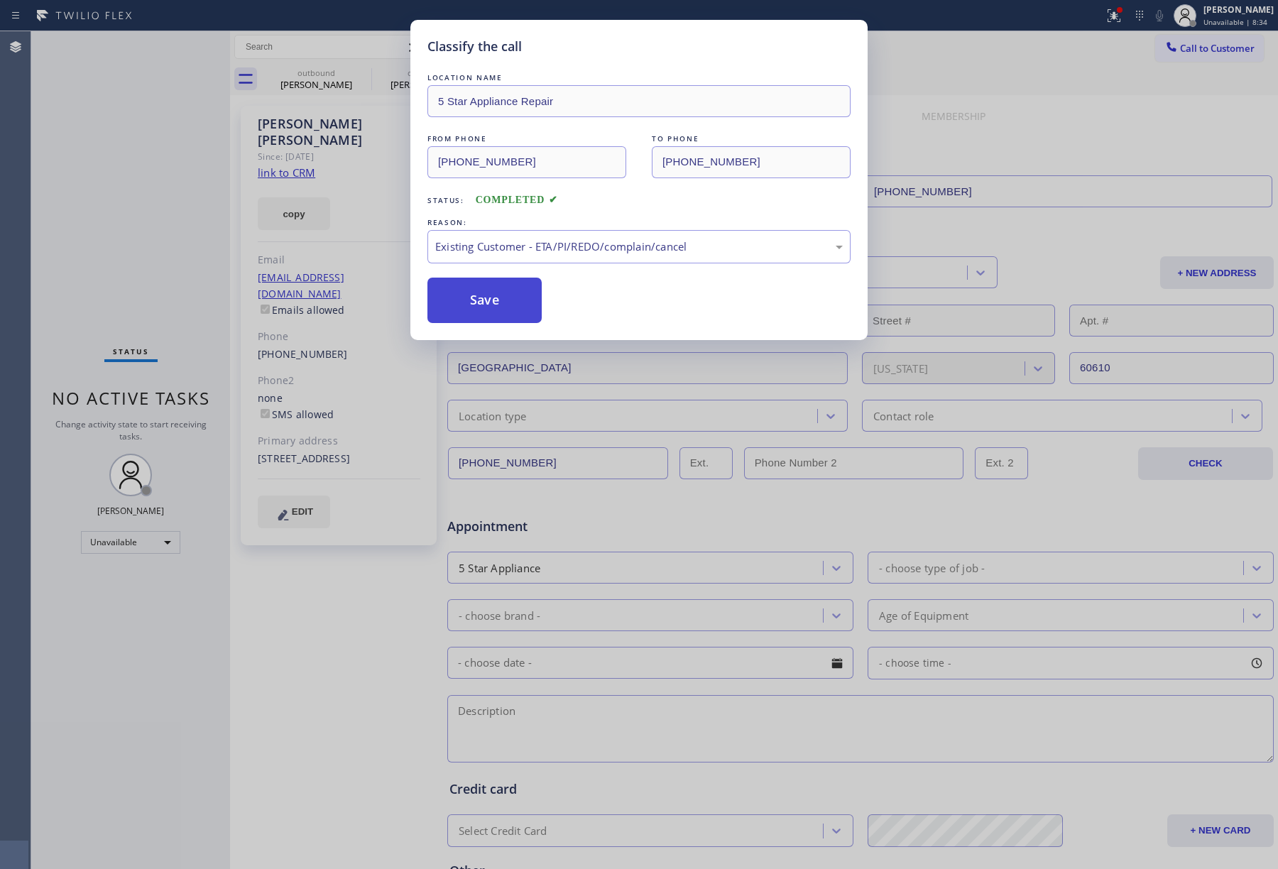
drag, startPoint x: 506, startPoint y: 312, endPoint x: 504, endPoint y: 300, distance: 12.9
click at [506, 311] on button "Save" at bounding box center [485, 300] width 114 height 45
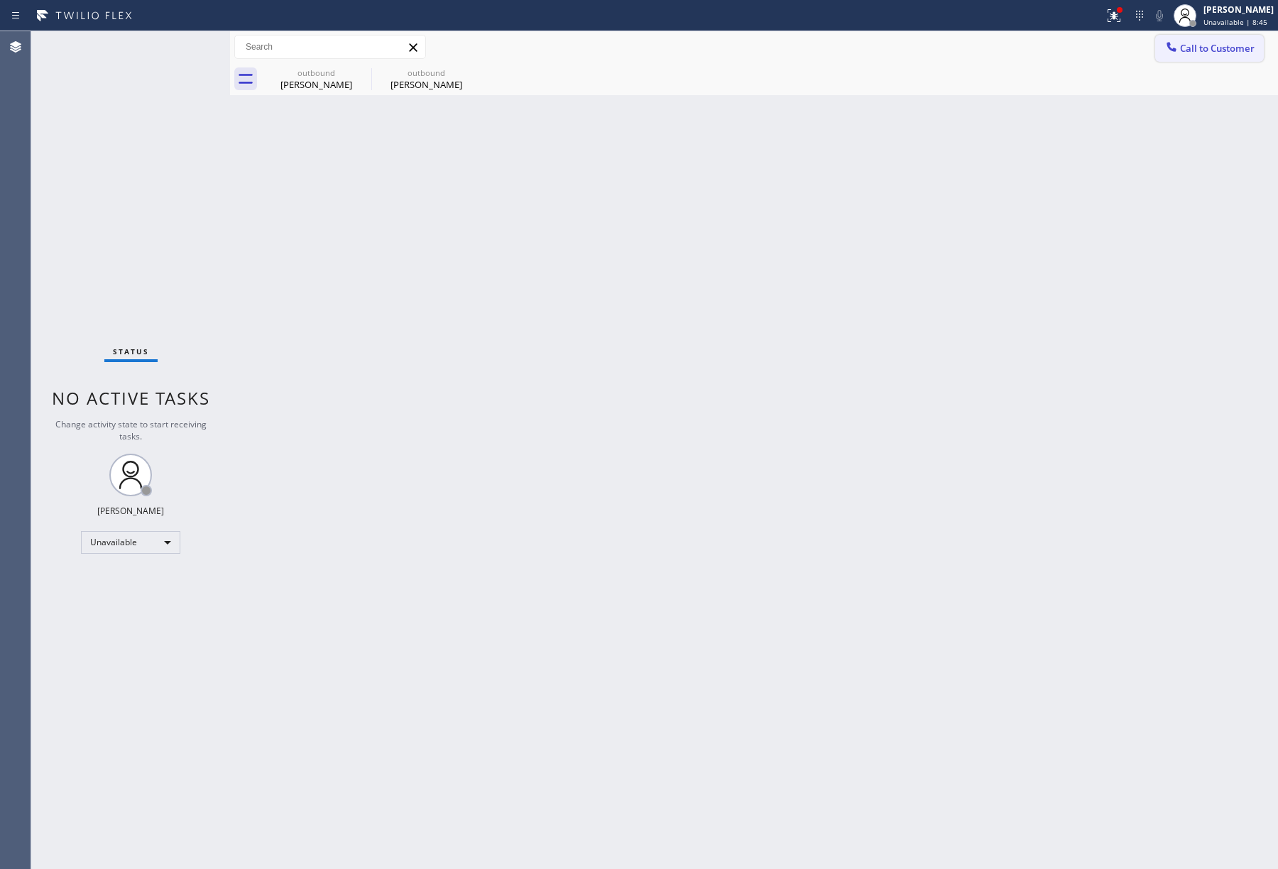
click at [1242, 43] on span "Call to Customer" at bounding box center [1217, 48] width 75 height 13
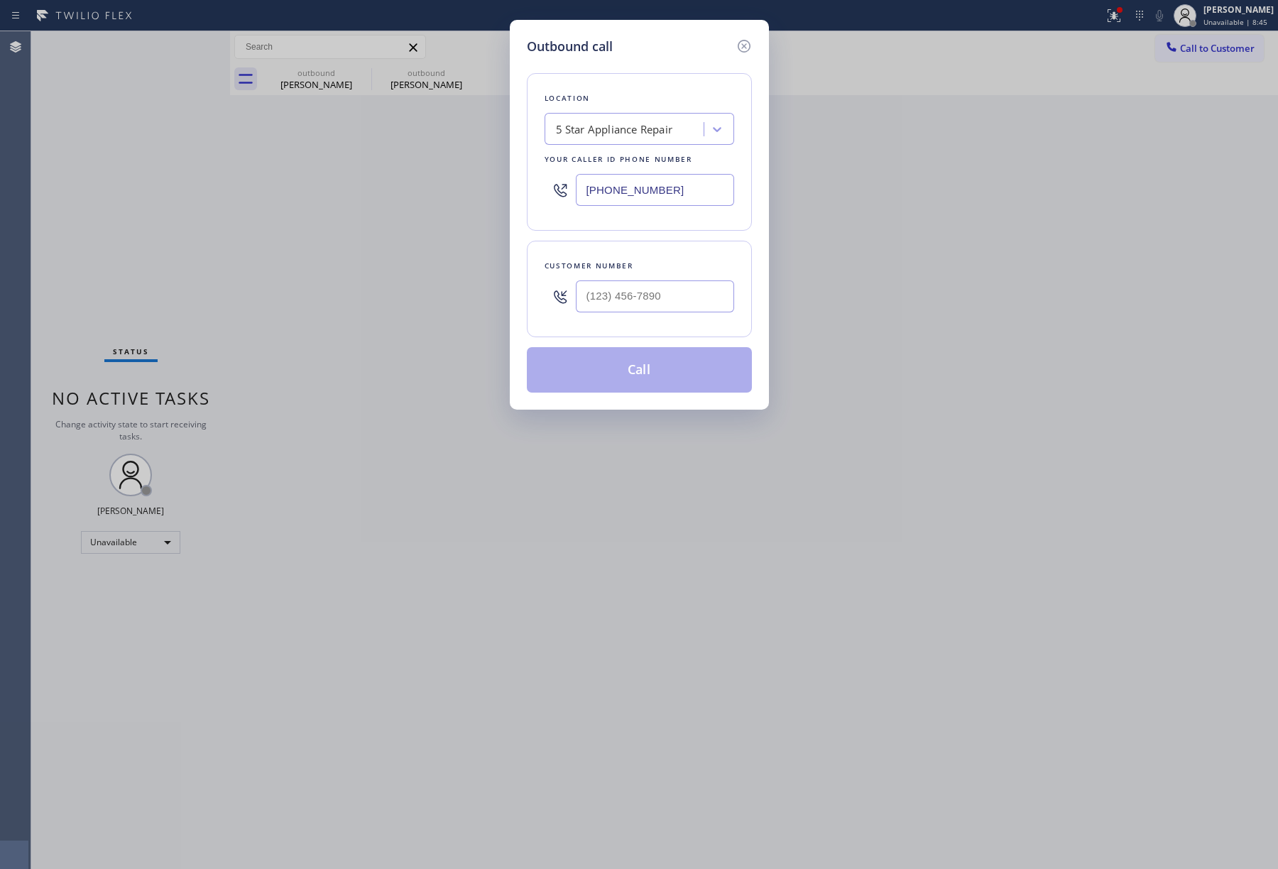
click at [668, 280] on div at bounding box center [655, 296] width 158 height 46
click at [674, 301] on input "(___) ___-____" at bounding box center [655, 297] width 158 height 32
paste input "650) 576-8198"
type input "[PHONE_NUMBER]"
click at [674, 270] on div "Customer number" at bounding box center [640, 266] width 190 height 15
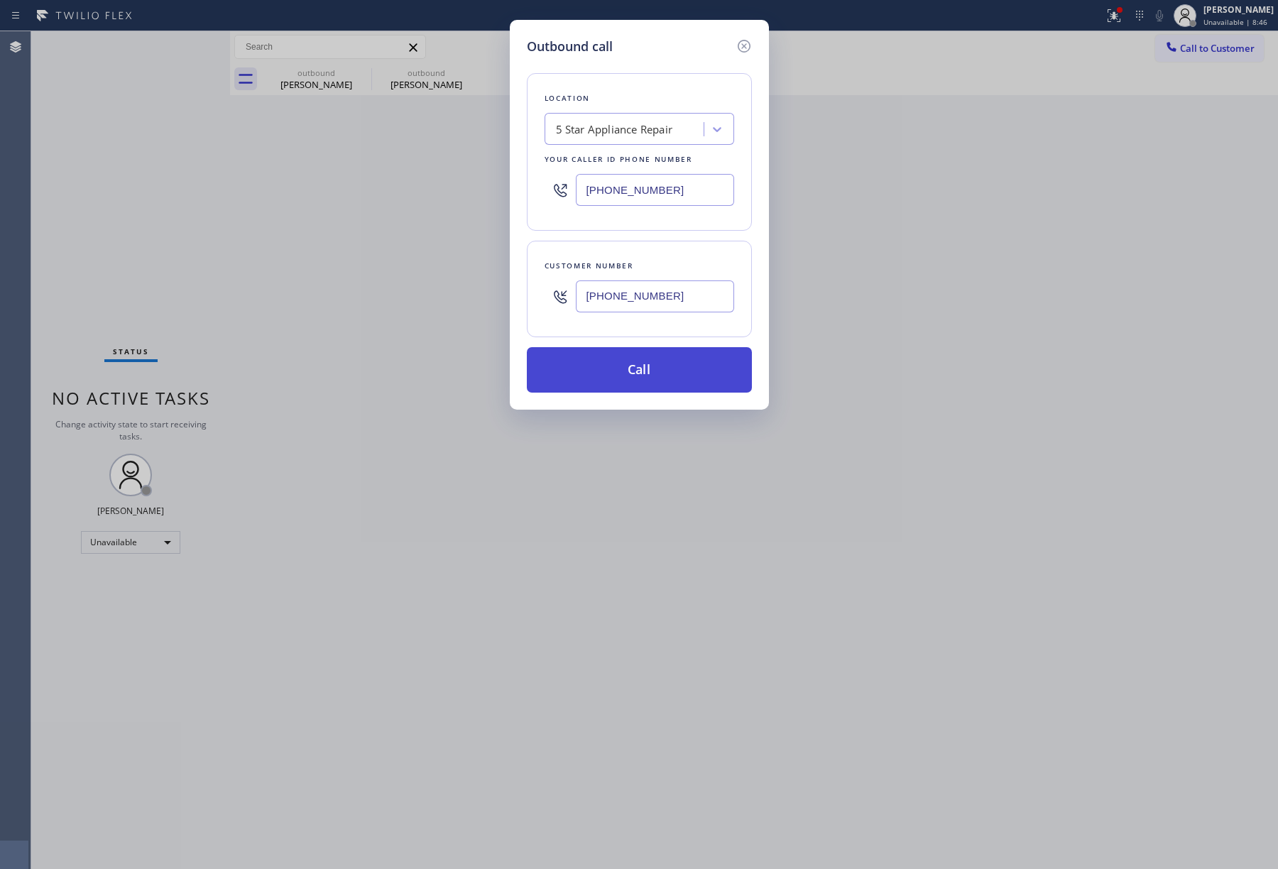
click at [649, 383] on button "Call" at bounding box center [639, 369] width 225 height 45
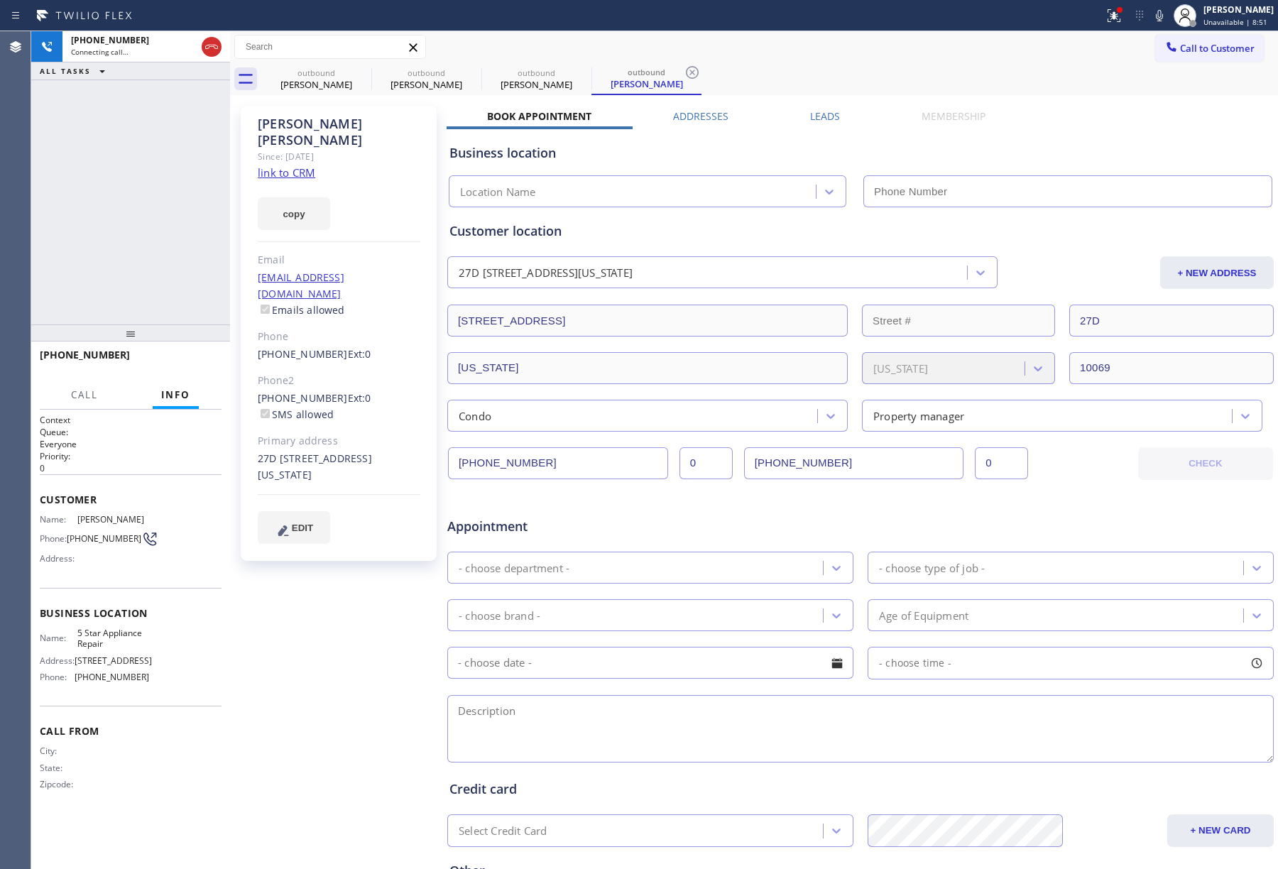
type input "[PHONE_NUMBER]"
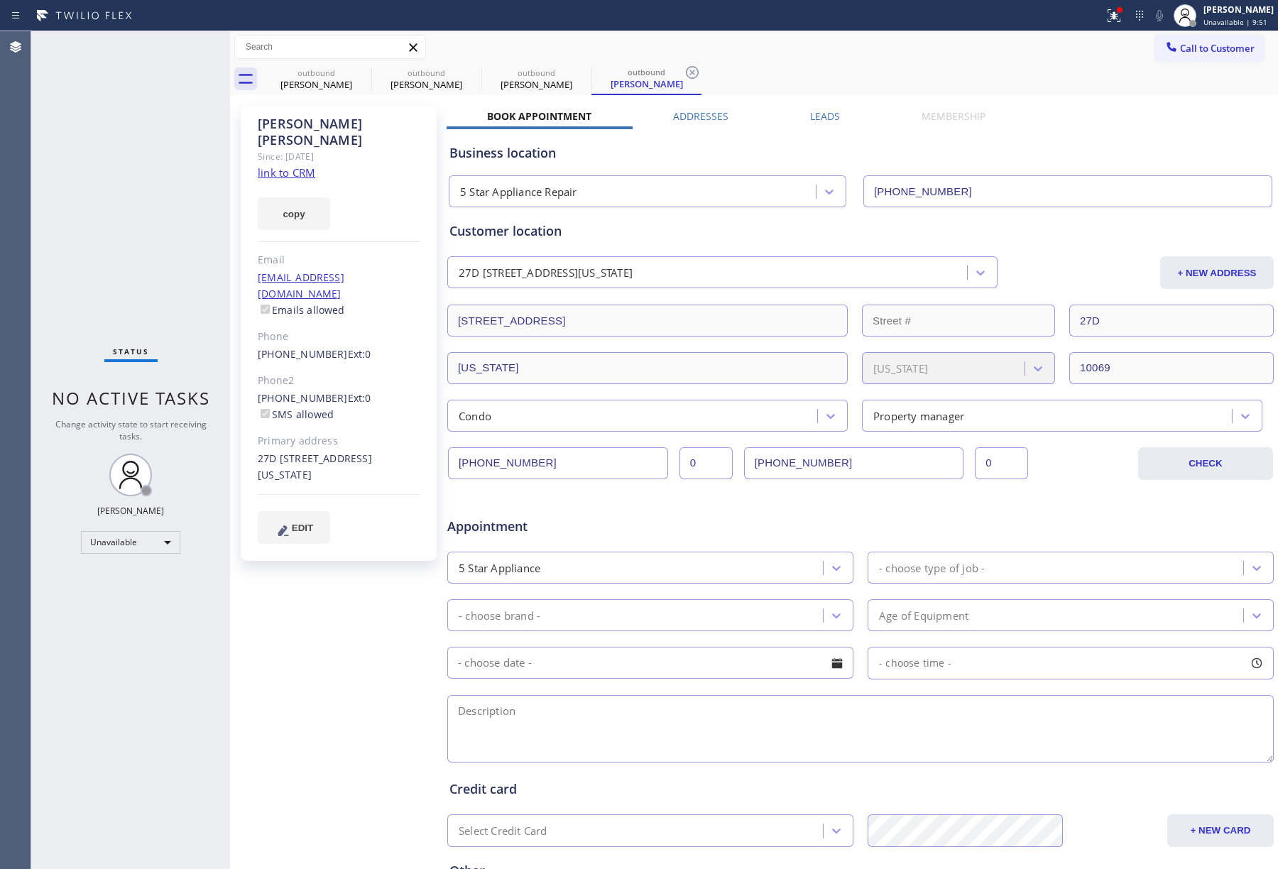
click at [1205, 32] on div "Call to Customer Outbound call Location 5 Star Appliance Repair Your caller id …" at bounding box center [754, 47] width 1048 height 32
click at [1196, 52] on span "Call to Customer" at bounding box center [1217, 48] width 75 height 13
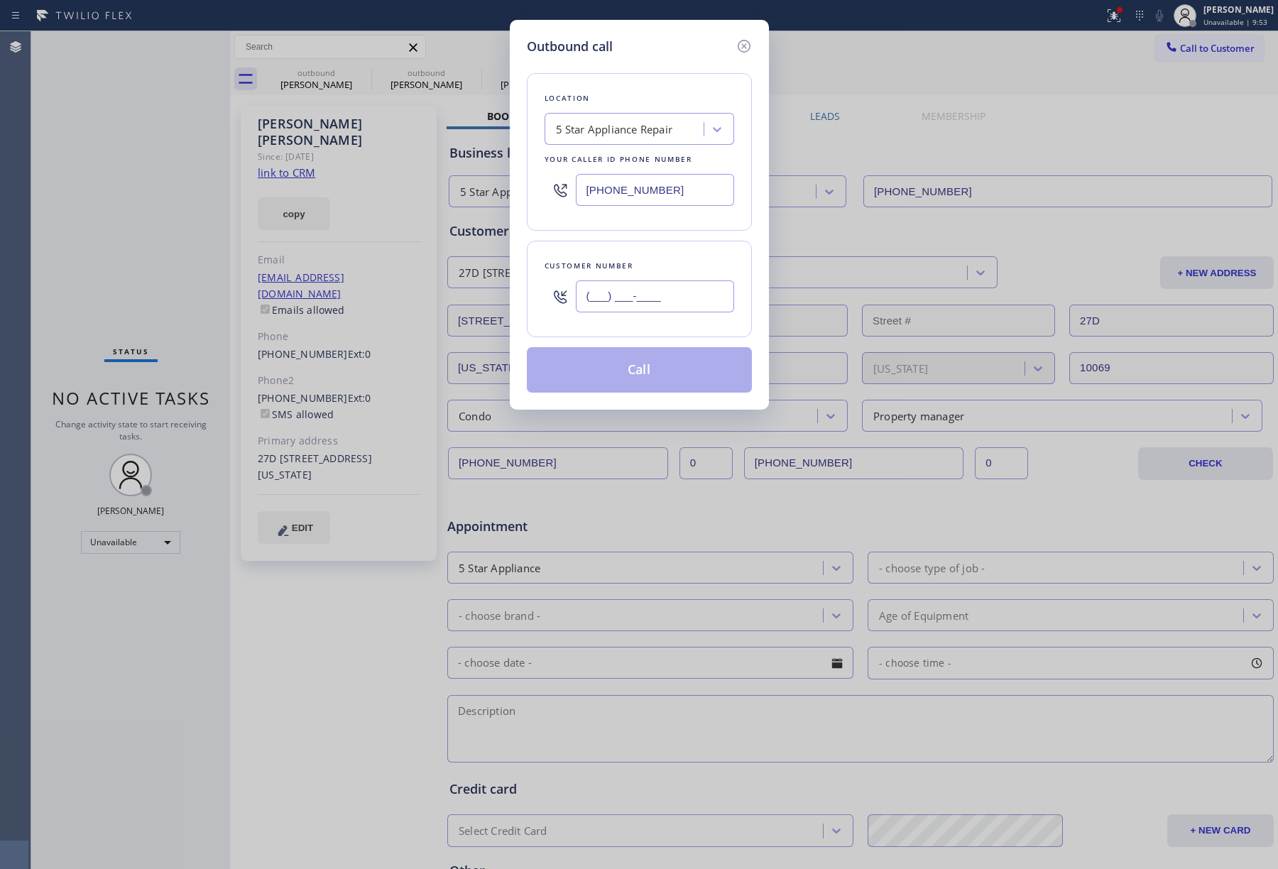
click at [660, 297] on input "(___) ___-____" at bounding box center [655, 297] width 158 height 32
paste input "305) 979-3164"
click at [660, 283] on input "(305) 979-3164" at bounding box center [655, 297] width 158 height 32
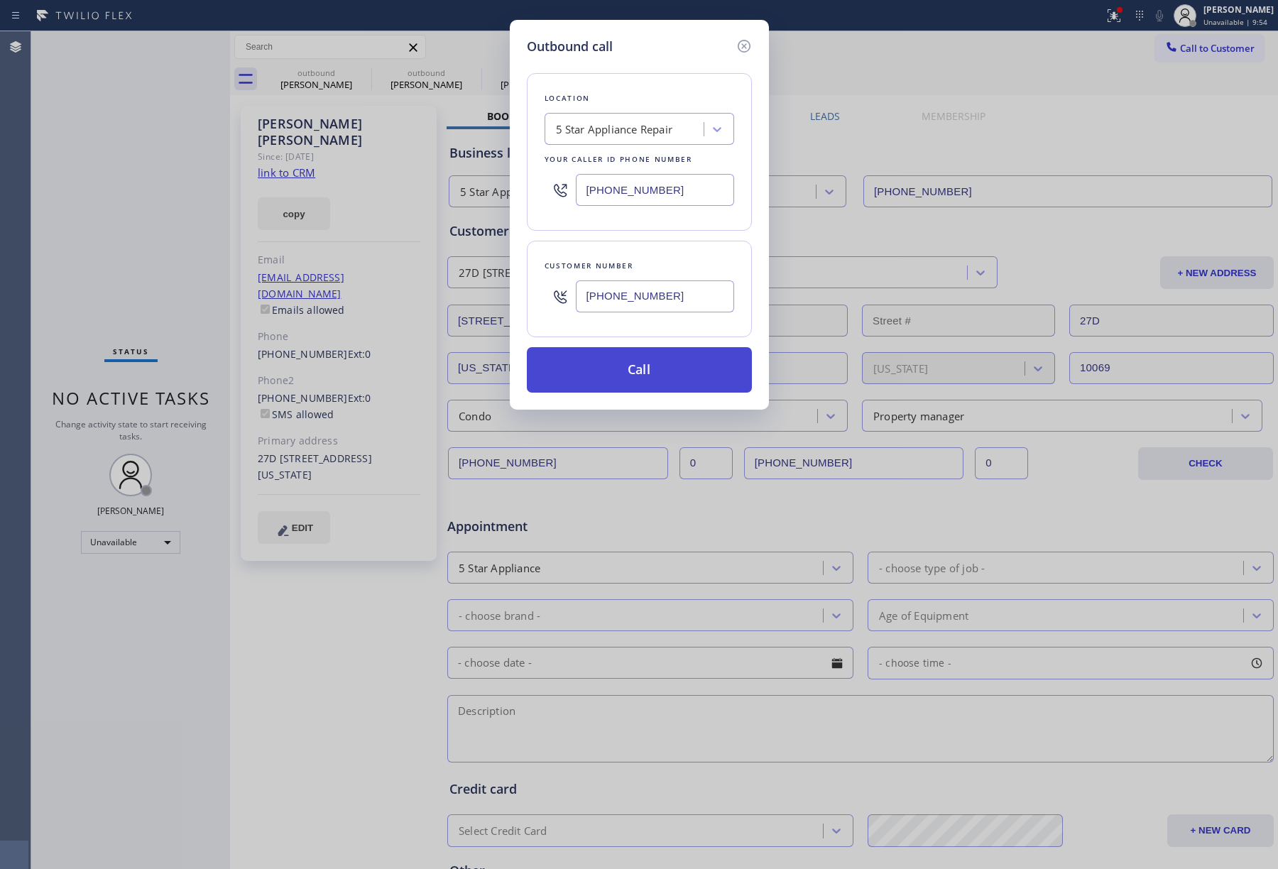
type input "(305) 979-3164"
click at [679, 382] on button "Call" at bounding box center [639, 369] width 225 height 45
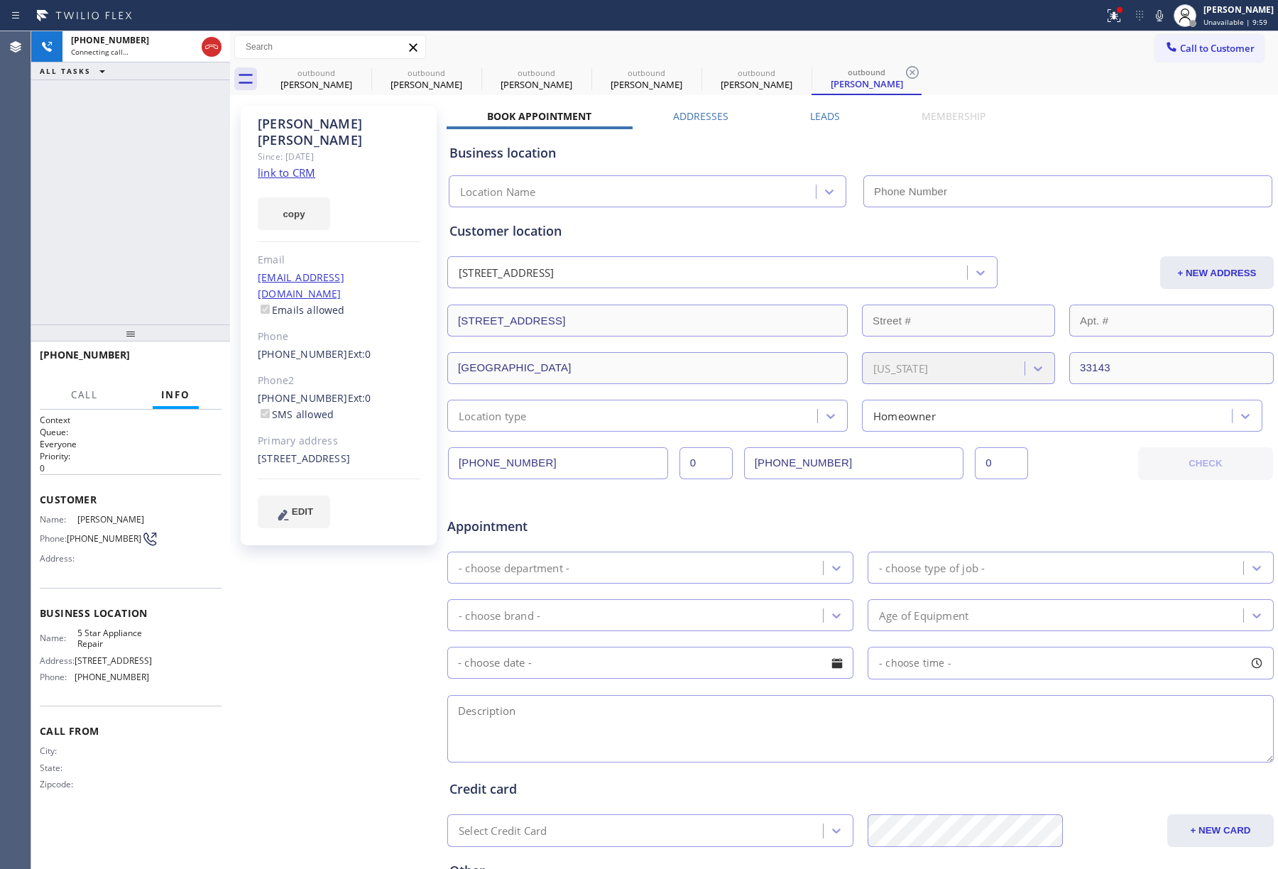
type input "[PHONE_NUMBER]"
click at [182, 357] on span "HANG UP" at bounding box center [188, 362] width 43 height 10
click at [172, 301] on div "+13059793164 Live | 00:16 ALL TASKS ALL TASKS ACTIVE TASKS TASKS IN WRAP UP" at bounding box center [130, 177] width 199 height 293
click at [185, 348] on div "+13059793164 Live | 00:16 HANG UP" at bounding box center [131, 361] width 182 height 37
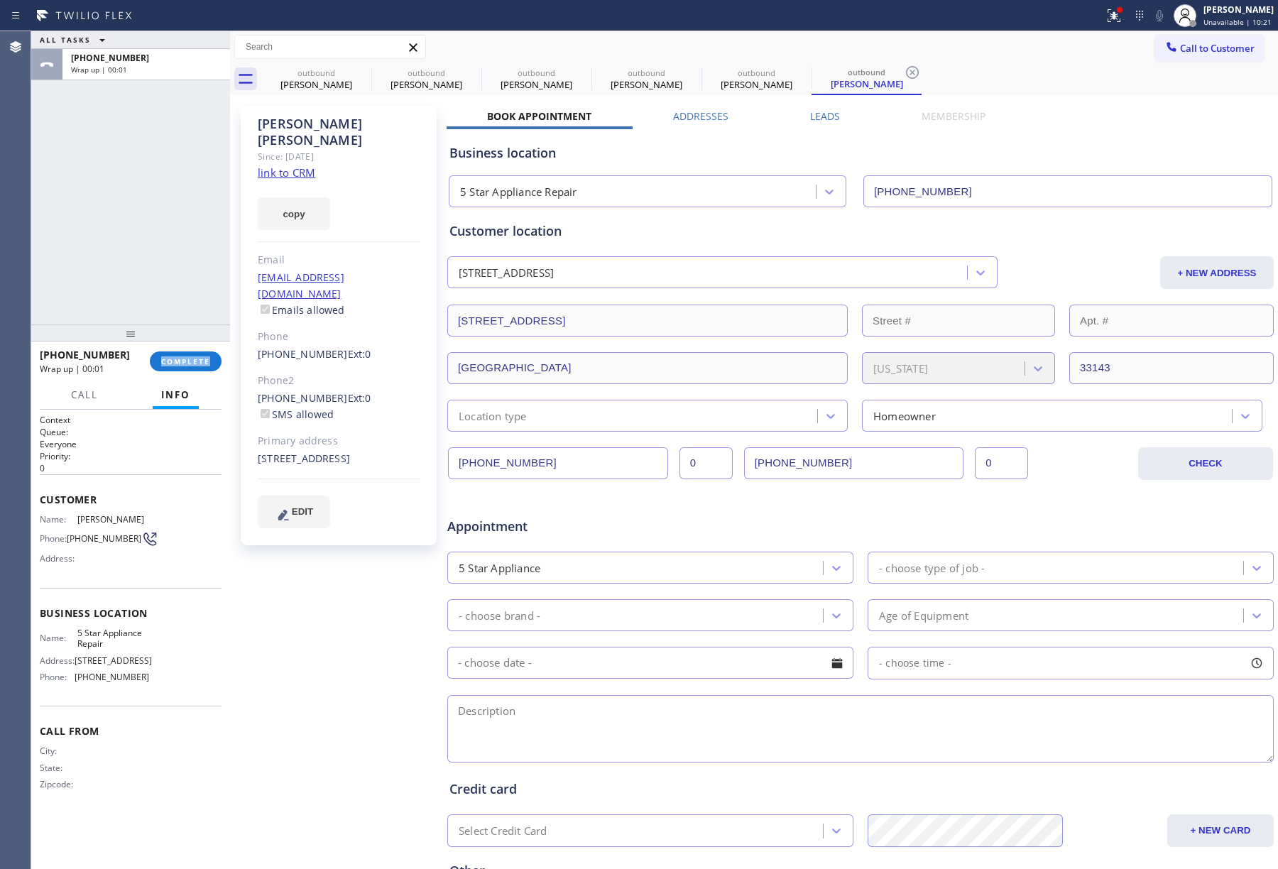
click at [186, 350] on div "+13059793164 Wrap up | 00:01 COMPLETE" at bounding box center [131, 361] width 182 height 37
click at [187, 355] on button "COMPLETE" at bounding box center [186, 362] width 72 height 20
click at [173, 256] on div "ALL TASKS ALL TASKS ACTIVE TASKS TASKS IN WRAP UP +13059793164 Wrap up | 00:01" at bounding box center [130, 177] width 199 height 293
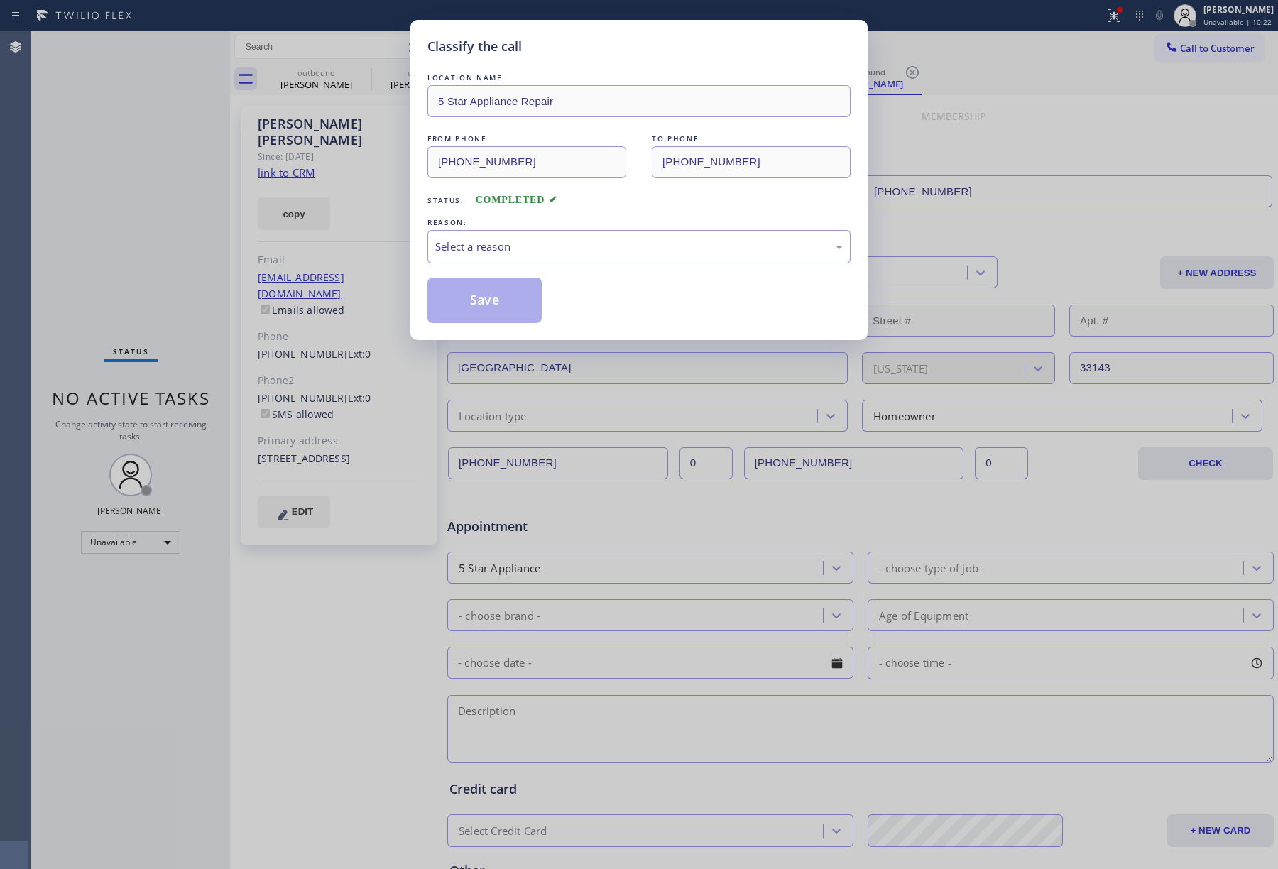
click at [523, 268] on div "LOCATION NAME 5 Star Appliance Repair FROM PHONE (855) 731-4952 TO PHONE (305) …" at bounding box center [639, 196] width 423 height 253
drag, startPoint x: 514, startPoint y: 249, endPoint x: 514, endPoint y: 260, distance: 11.4
click at [514, 255] on div "Select a reason" at bounding box center [639, 247] width 408 height 16
click at [483, 291] on button "Save" at bounding box center [485, 300] width 114 height 45
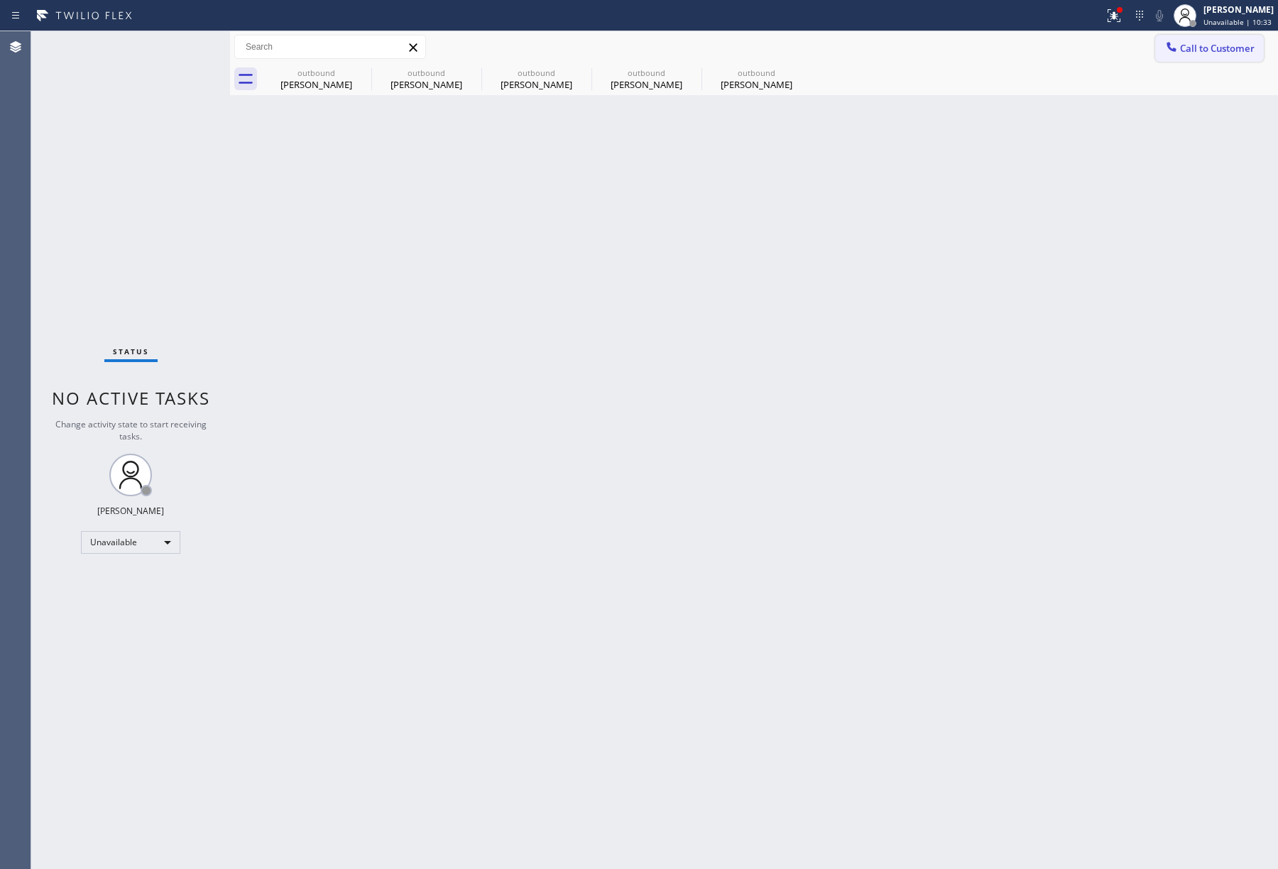
click at [1173, 47] on icon at bounding box center [1172, 47] width 14 height 14
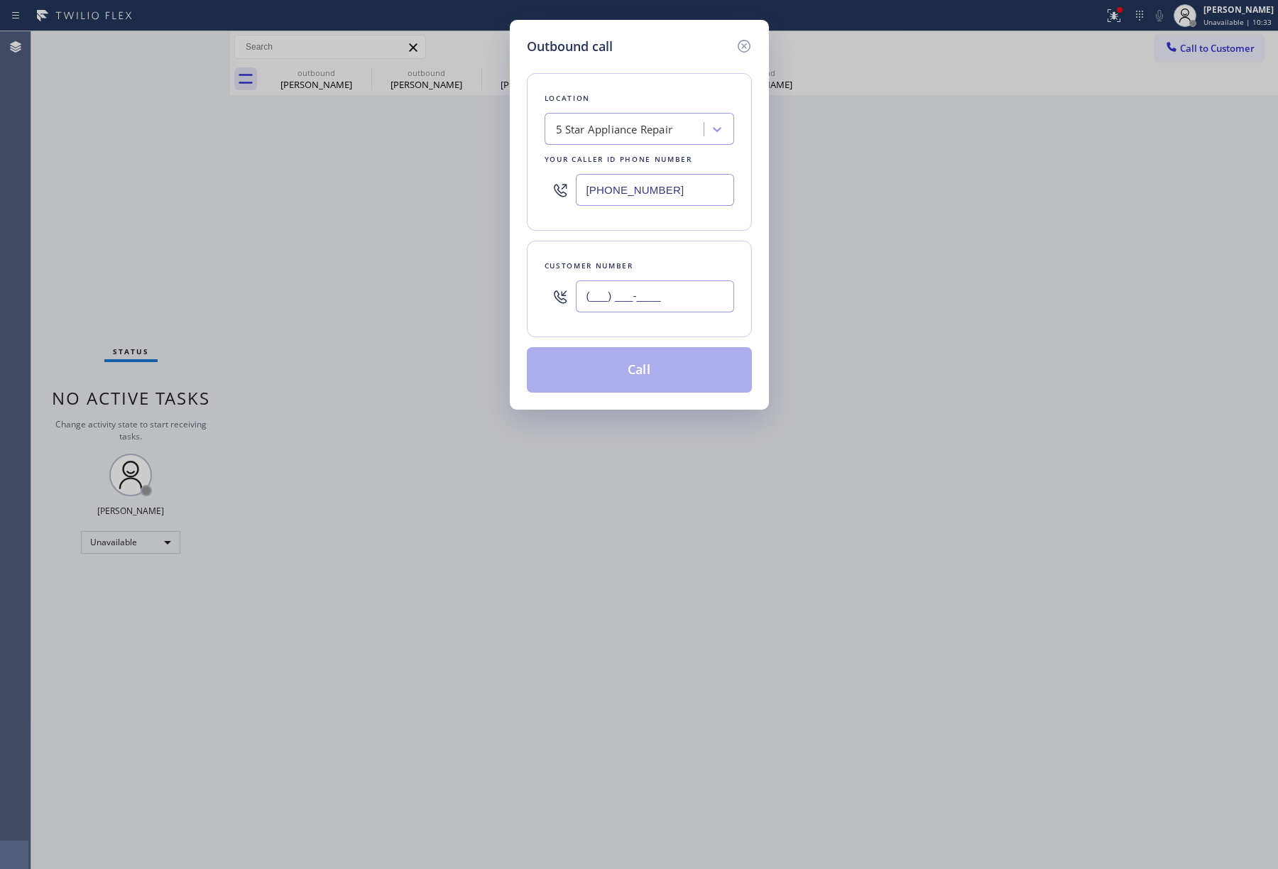
click at [653, 298] on input "(___) ___-____" at bounding box center [655, 297] width 158 height 32
paste input "617) 970-7143"
type input "(617) 970-7143"
click at [653, 268] on div "Customer number" at bounding box center [640, 266] width 190 height 15
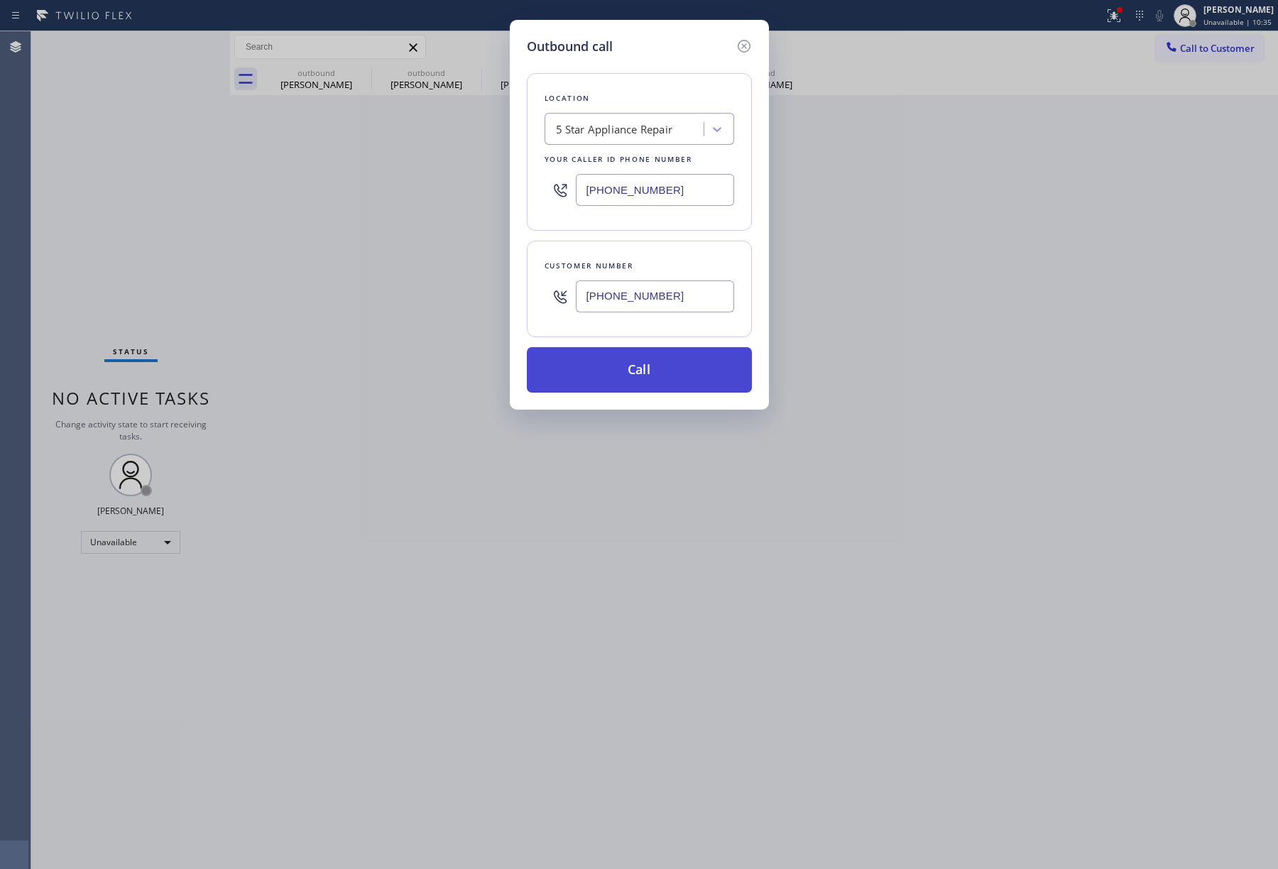
click at [646, 381] on button "Call" at bounding box center [639, 369] width 225 height 45
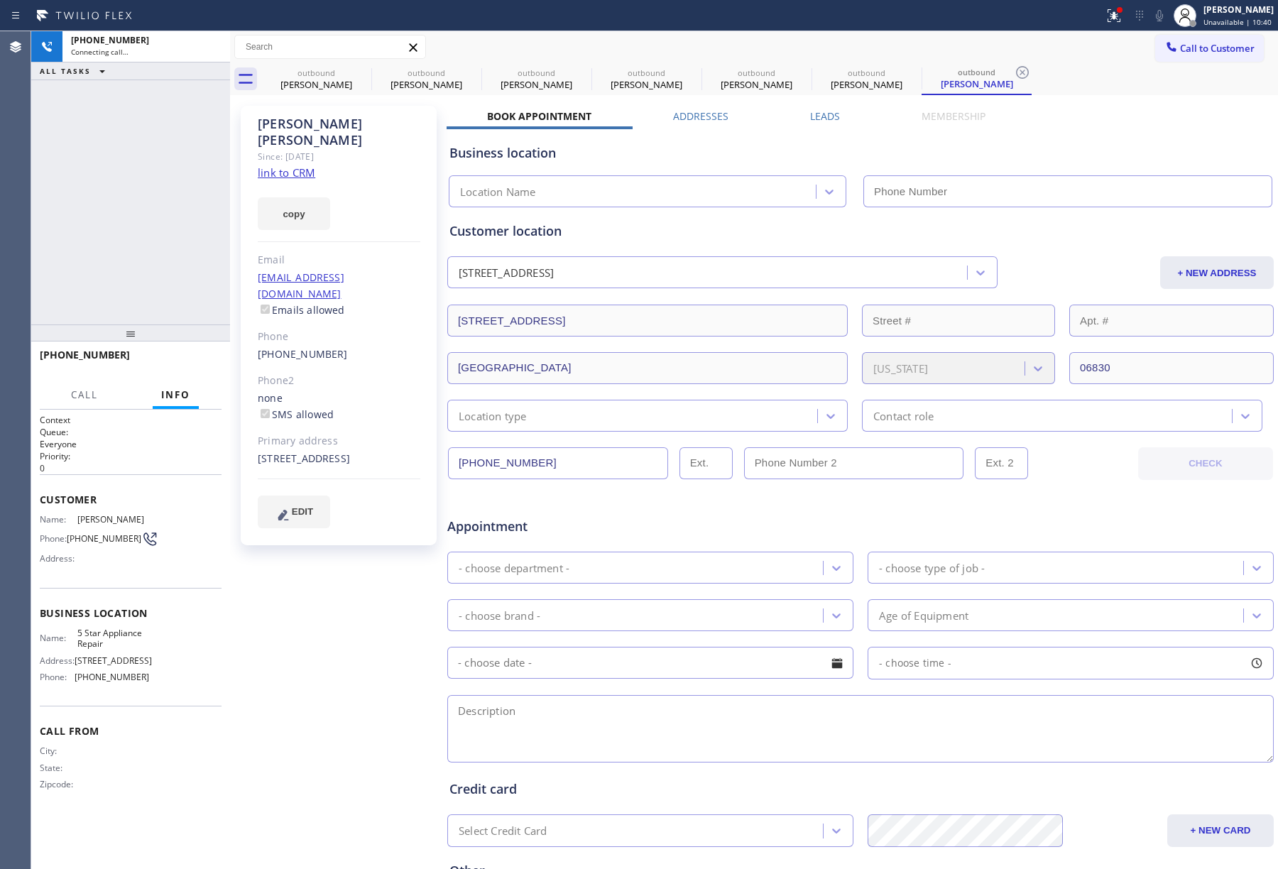
type input "[PHONE_NUMBER]"
click at [179, 342] on div at bounding box center [130, 333] width 199 height 17
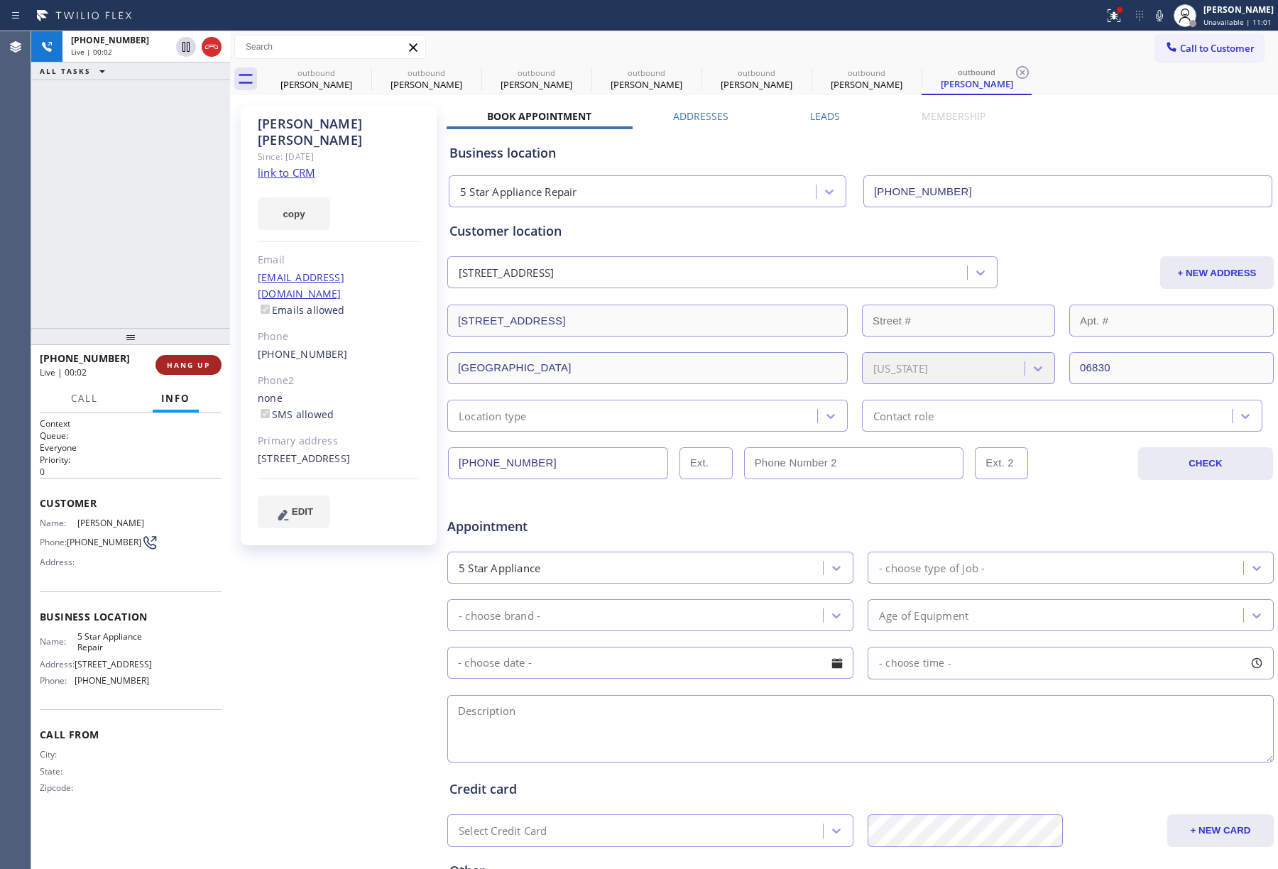
click at [173, 361] on span "HANG UP" at bounding box center [188, 365] width 43 height 10
drag, startPoint x: 169, startPoint y: 276, endPoint x: 171, endPoint y: 314, distance: 37.7
click at [169, 281] on div "+16179707143 Live | 00:02 ALL TASKS ALL TASKS ACTIVE TASKS TASKS IN WRAP UP" at bounding box center [130, 179] width 199 height 297
click at [180, 362] on span "HANG UP" at bounding box center [188, 365] width 43 height 10
click at [163, 284] on div "ALL TASKS ALL TASKS ACTIVE TASKS TASKS IN WRAP UP +16179707143 Wrap up | 00:01" at bounding box center [130, 179] width 199 height 297
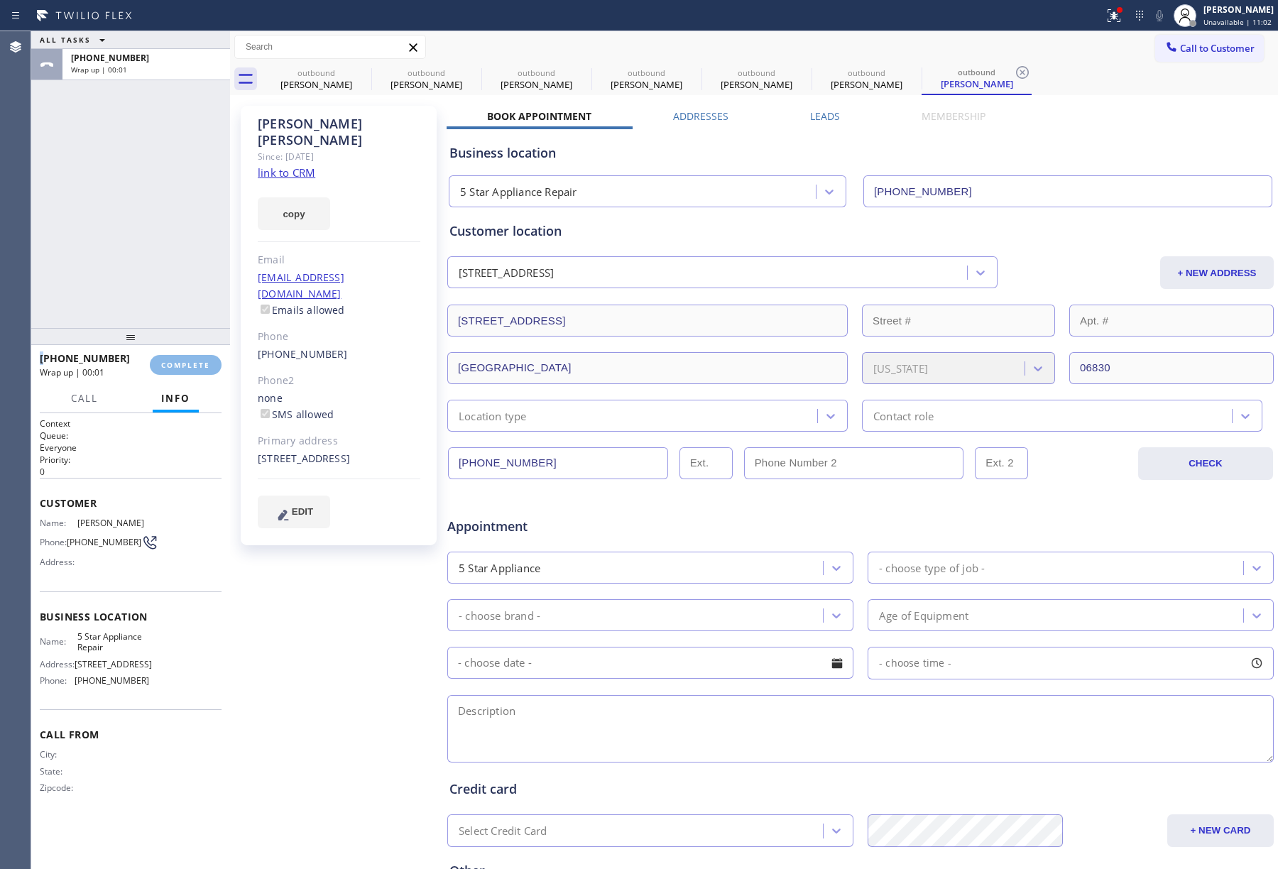
click at [163, 284] on div "ALL TASKS ALL TASKS ACTIVE TASKS TASKS IN WRAP UP +16179707143 Wrap up | 00:01" at bounding box center [130, 179] width 199 height 297
click at [168, 368] on span "COMPLETE" at bounding box center [185, 365] width 49 height 10
click at [152, 271] on div "ALL TASKS ALL TASKS ACTIVE TASKS TASKS IN WRAP UP +16179707143 Wrap up | 00:02" at bounding box center [130, 179] width 199 height 297
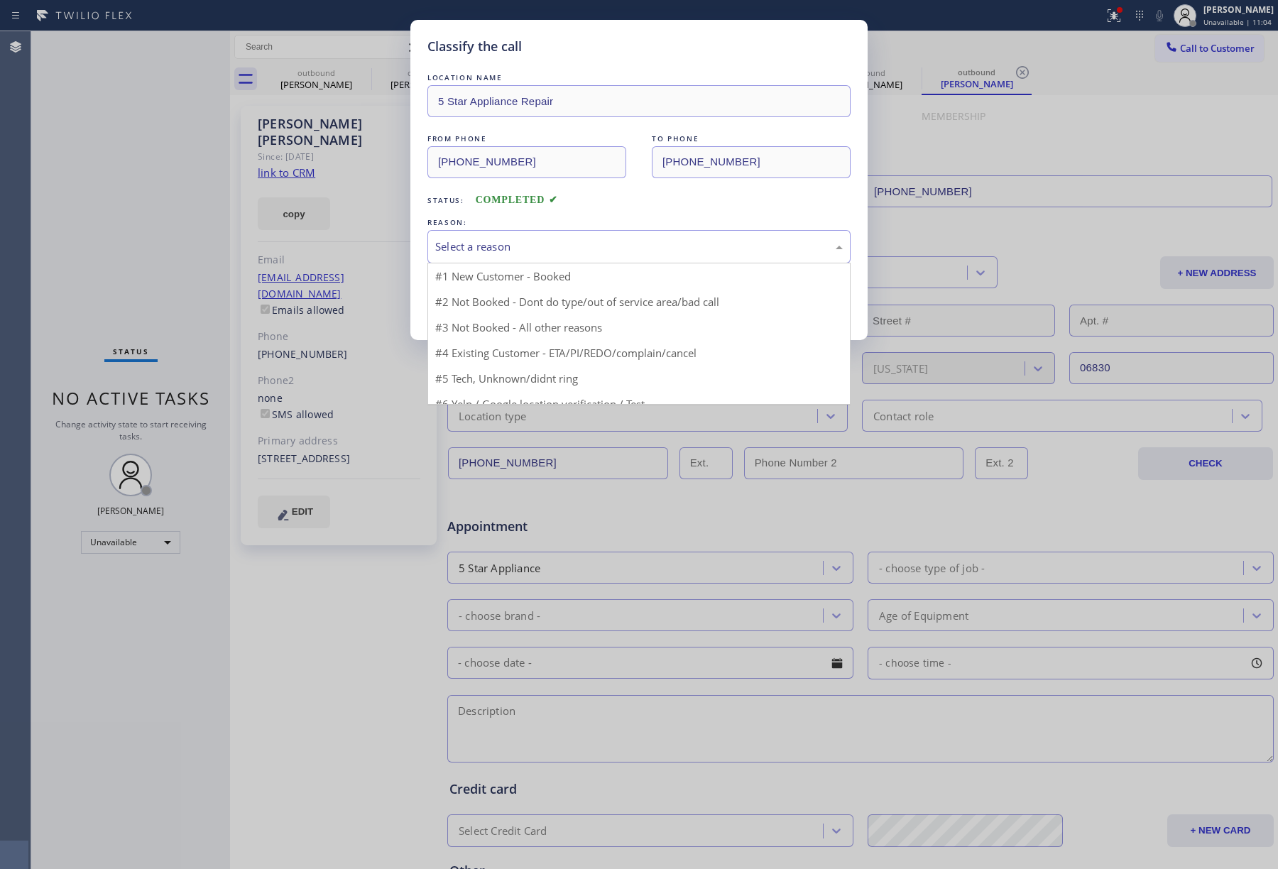
drag, startPoint x: 506, startPoint y: 237, endPoint x: 517, endPoint y: 325, distance: 88.1
click at [506, 239] on div "Select a reason" at bounding box center [639, 246] width 423 height 33
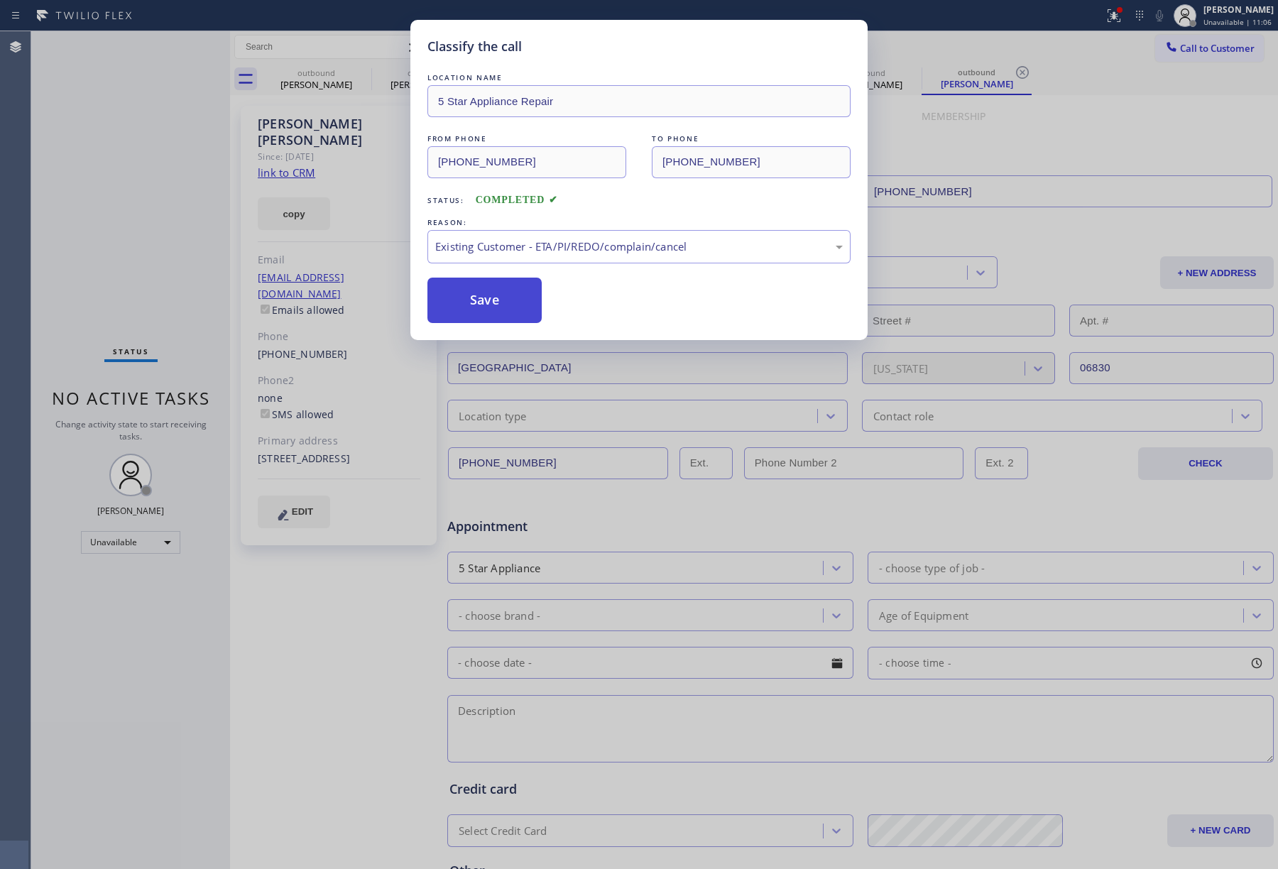
click at [459, 293] on button "Save" at bounding box center [485, 300] width 114 height 45
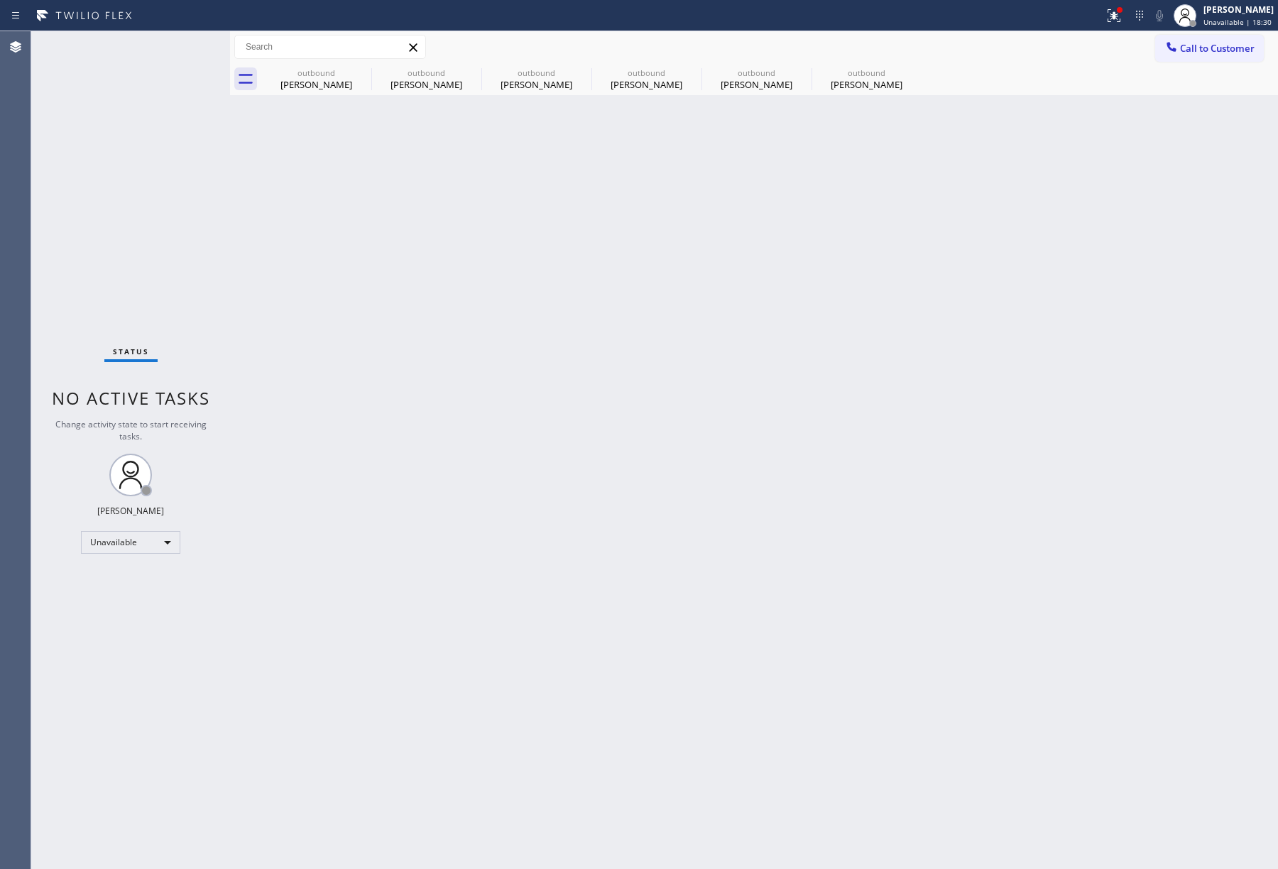
click at [756, 418] on div "Back to Dashboard Change Sender ID Customers Technicians Select a contact Outbo…" at bounding box center [754, 450] width 1048 height 838
drag, startPoint x: 756, startPoint y: 418, endPoint x: 797, endPoint y: 577, distance: 164.3
click at [765, 456] on div "Back to Dashboard Change Sender ID Customers Technicians Select a contact Outbo…" at bounding box center [754, 450] width 1048 height 838
click at [72, 189] on div "Status No active tasks Change activity state to start receiving tasks. [PERSON_…" at bounding box center [130, 450] width 199 height 838
click at [1220, 47] on span "Call to Customer" at bounding box center [1217, 48] width 75 height 13
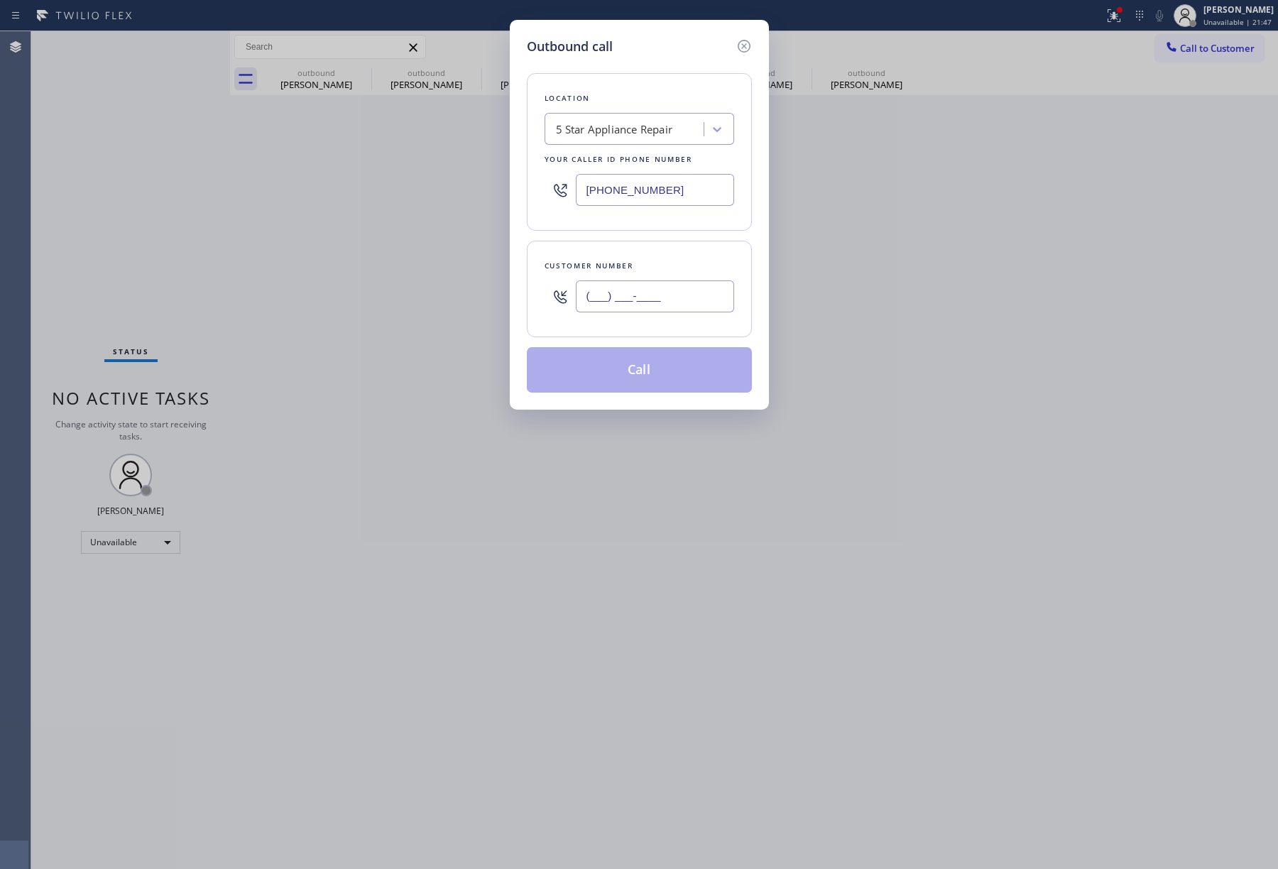
click at [658, 312] on input "(___) ___-____" at bounding box center [655, 297] width 158 height 32
paste input "480) 241-9915"
type input "(480) 241-9915"
click at [660, 257] on div "Customer number (480) 241-9915" at bounding box center [639, 289] width 225 height 97
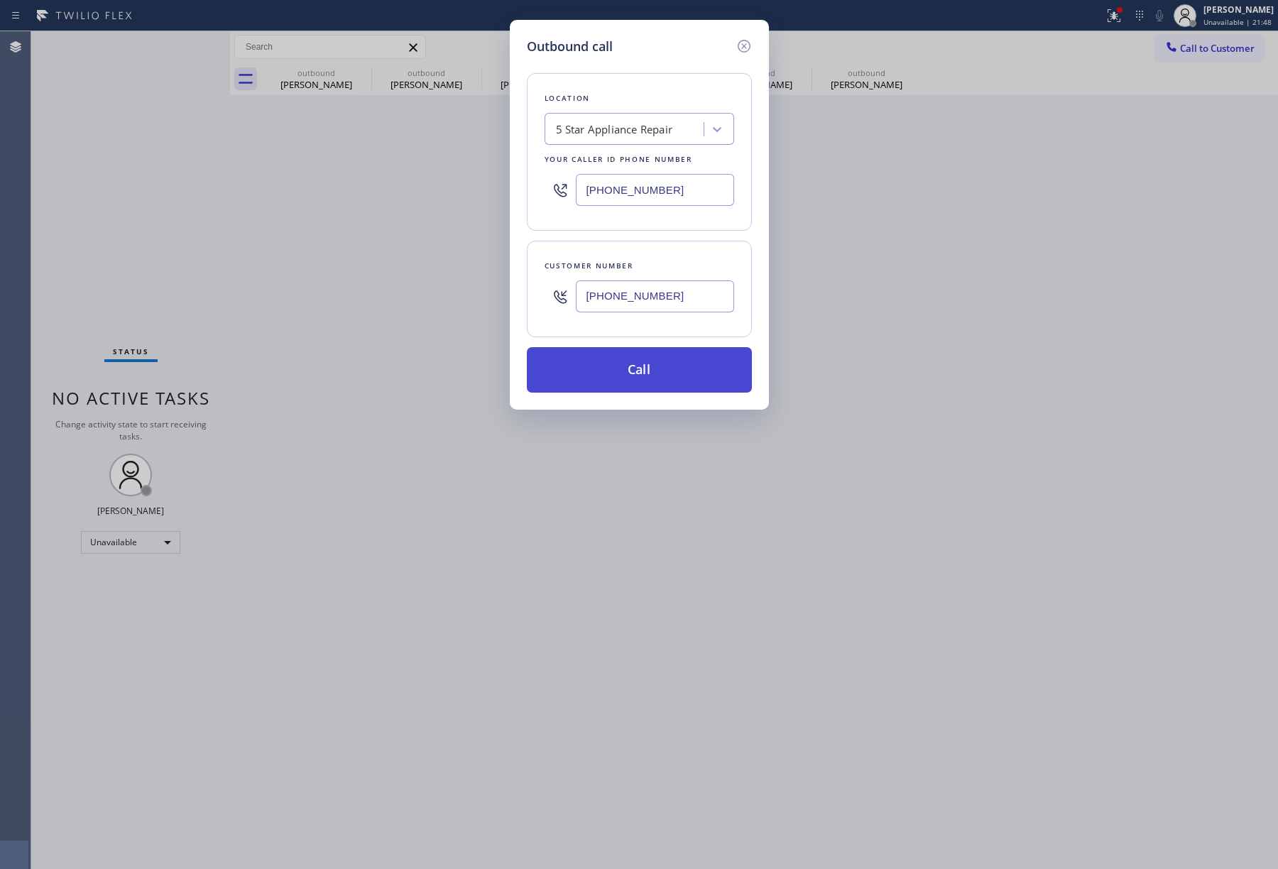
click at [673, 364] on button "Call" at bounding box center [639, 369] width 225 height 45
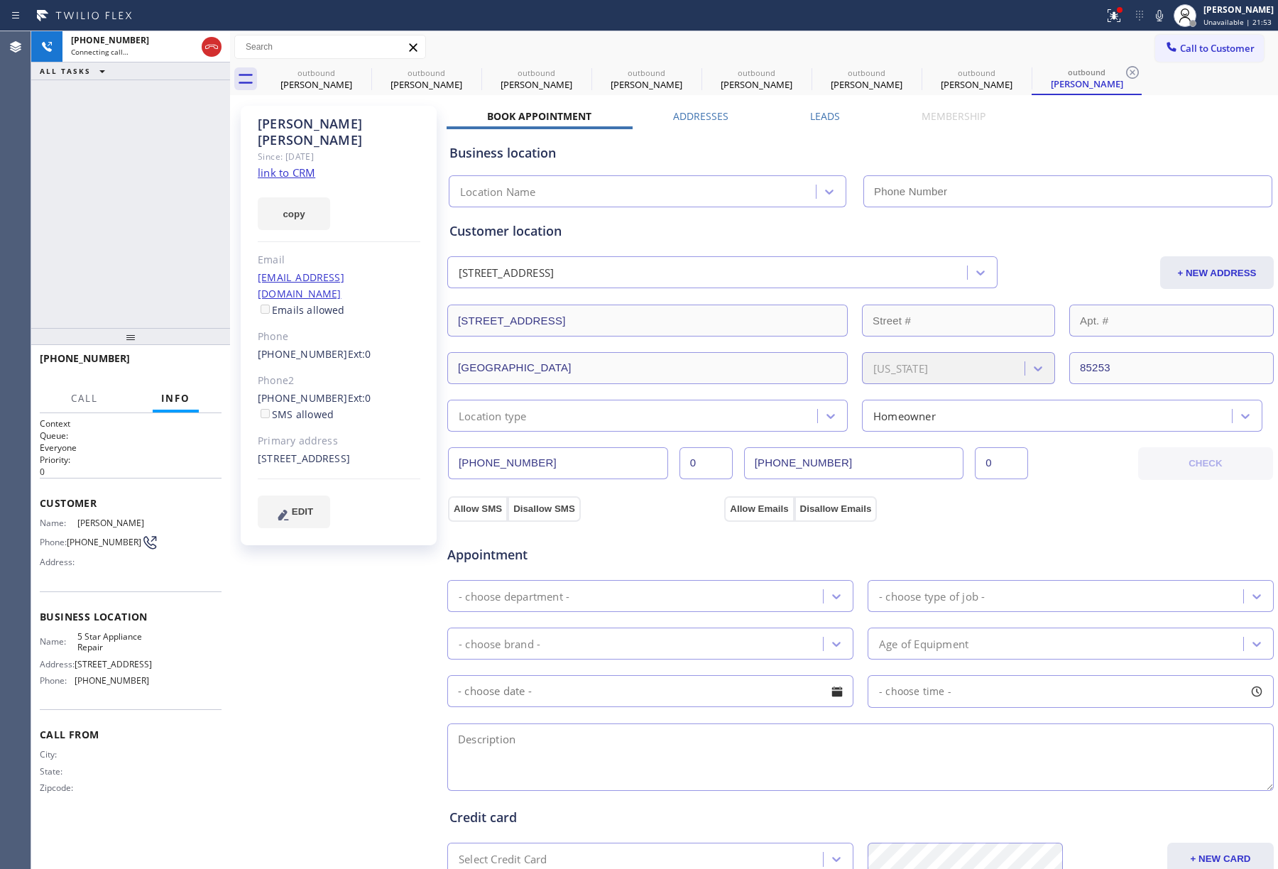
type input "[PHONE_NUMBER]"
drag, startPoint x: 132, startPoint y: 186, endPoint x: 182, endPoint y: 158, distance: 57.3
click at [135, 185] on div "+14802419915 Connecting call… ALL TASKS ALL TASKS ACTIVE TASKS TASKS IN WRAP UP" at bounding box center [130, 179] width 199 height 297
click at [137, 175] on div "+14802419915 Live | 00:02 ALL TASKS ALL TASKS ACTIVE TASKS TASKS IN WRAP UP" at bounding box center [130, 179] width 199 height 297
click at [186, 365] on span "HANG UP" at bounding box center [188, 365] width 43 height 10
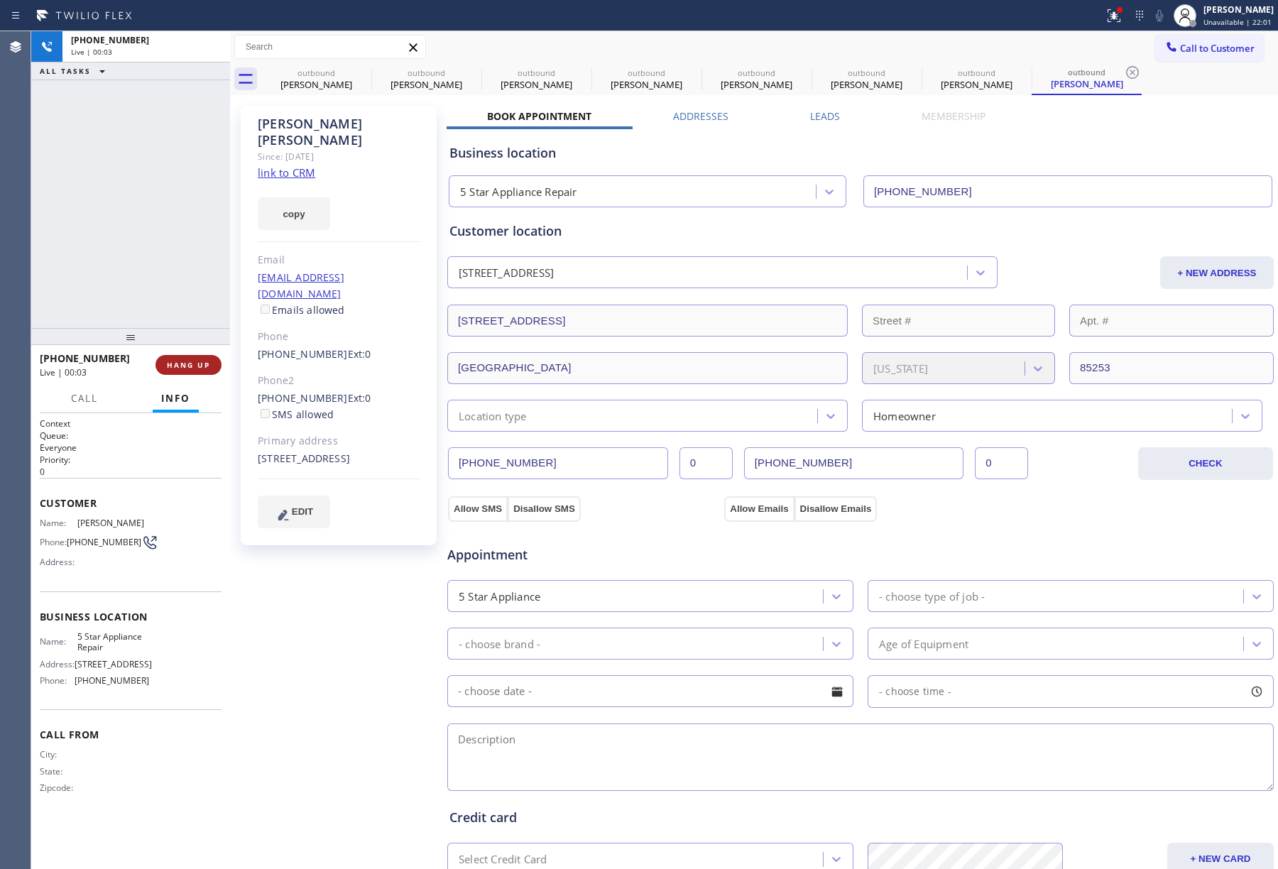
drag, startPoint x: 176, startPoint y: 330, endPoint x: 187, endPoint y: 375, distance: 46.9
click at [178, 337] on div at bounding box center [130, 336] width 199 height 17
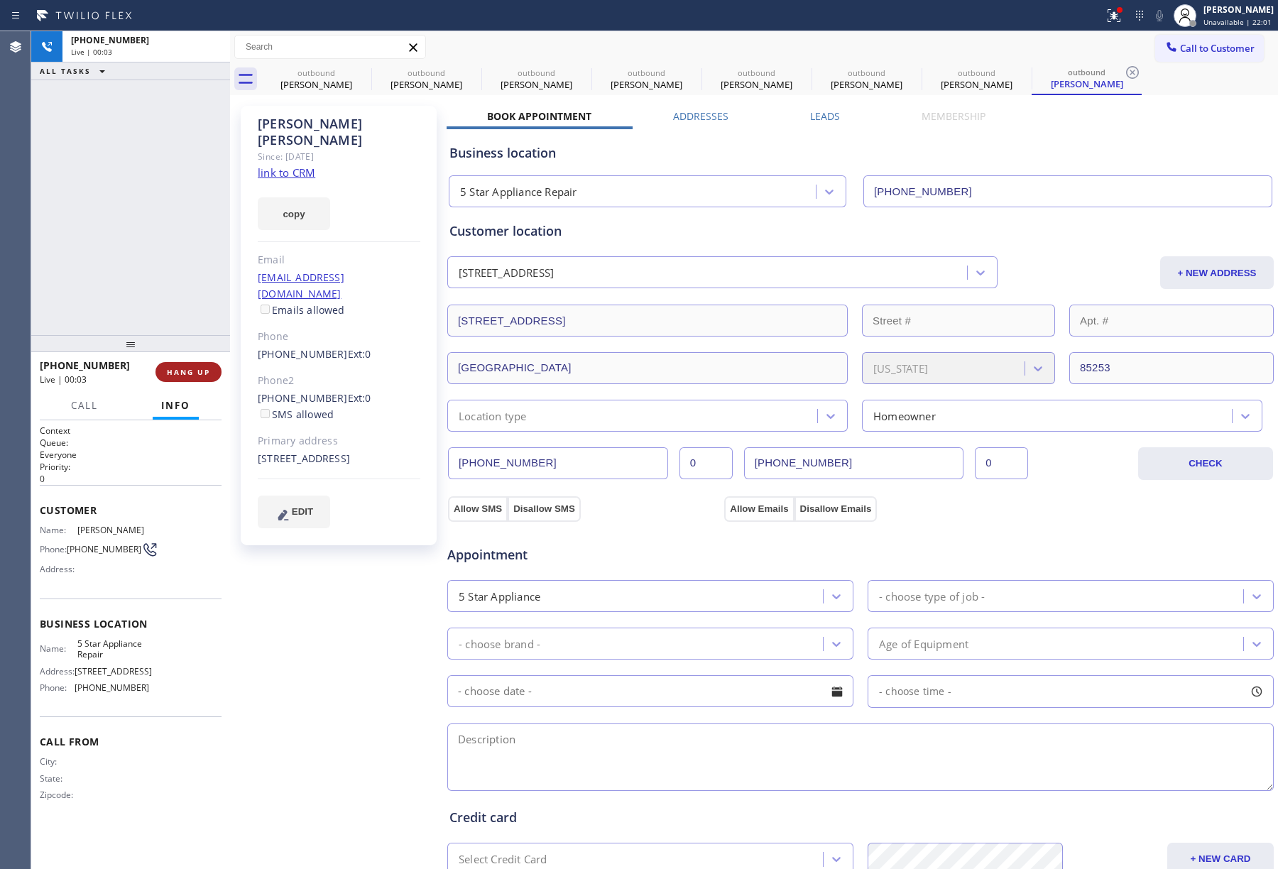
click at [187, 375] on span "HANG UP" at bounding box center [188, 372] width 43 height 10
click at [174, 305] on div "ALL TASKS ALL TASKS ACTIVE TASKS TASKS IN WRAP UP +14802419915 Wrap up | 00:01" at bounding box center [130, 183] width 199 height 304
drag, startPoint x: 174, startPoint y: 305, endPoint x: 222, endPoint y: 344, distance: 61.6
click at [174, 308] on div "ALL TASKS ALL TASKS ACTIVE TASKS TASKS IN WRAP UP +14802419915 Wrap up | 00:01" at bounding box center [130, 183] width 199 height 304
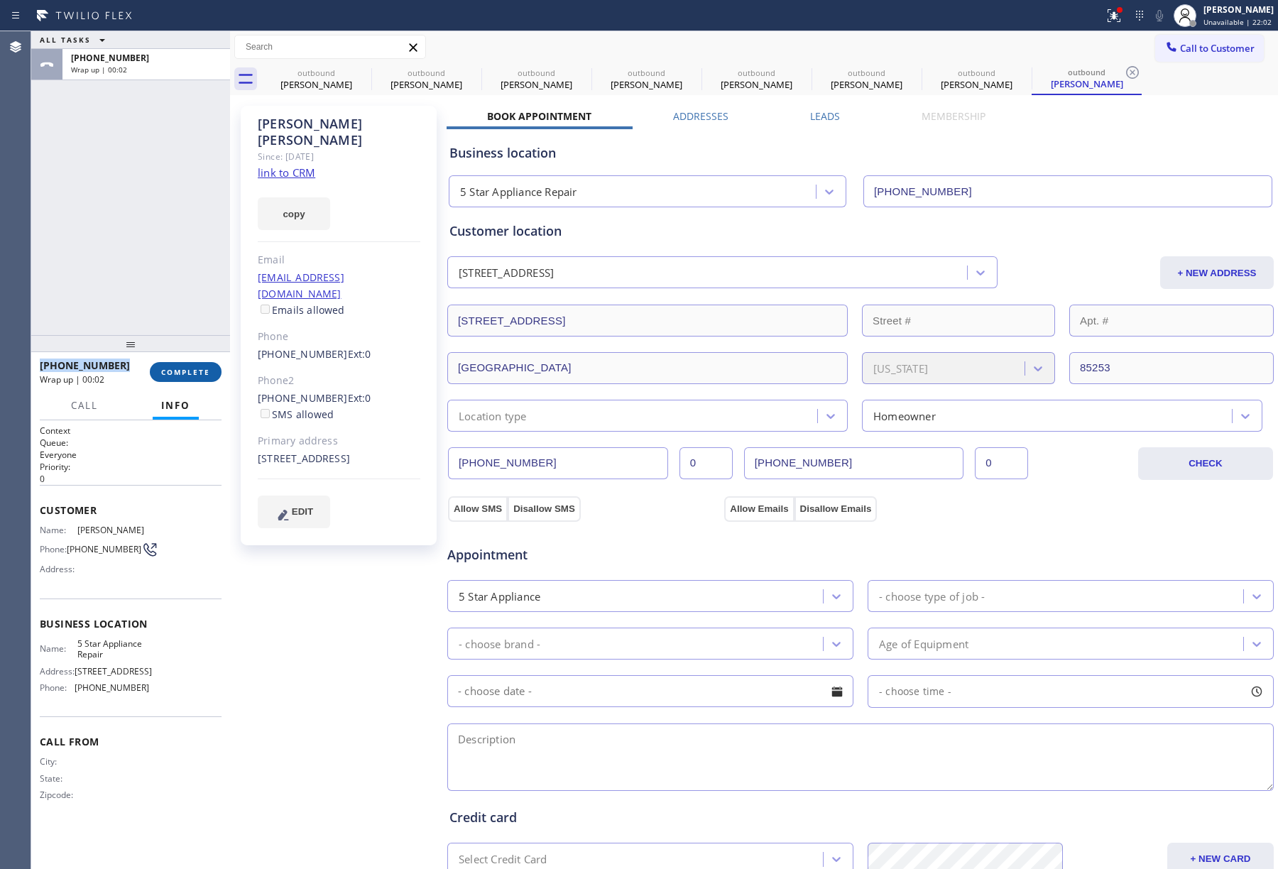
click at [210, 376] on button "COMPLETE" at bounding box center [186, 372] width 72 height 20
click at [168, 288] on div "ALL TASKS ALL TASKS ACTIVE TASKS TASKS IN WRAP UP +14802419915 Wrap up | 00:02" at bounding box center [130, 183] width 199 height 304
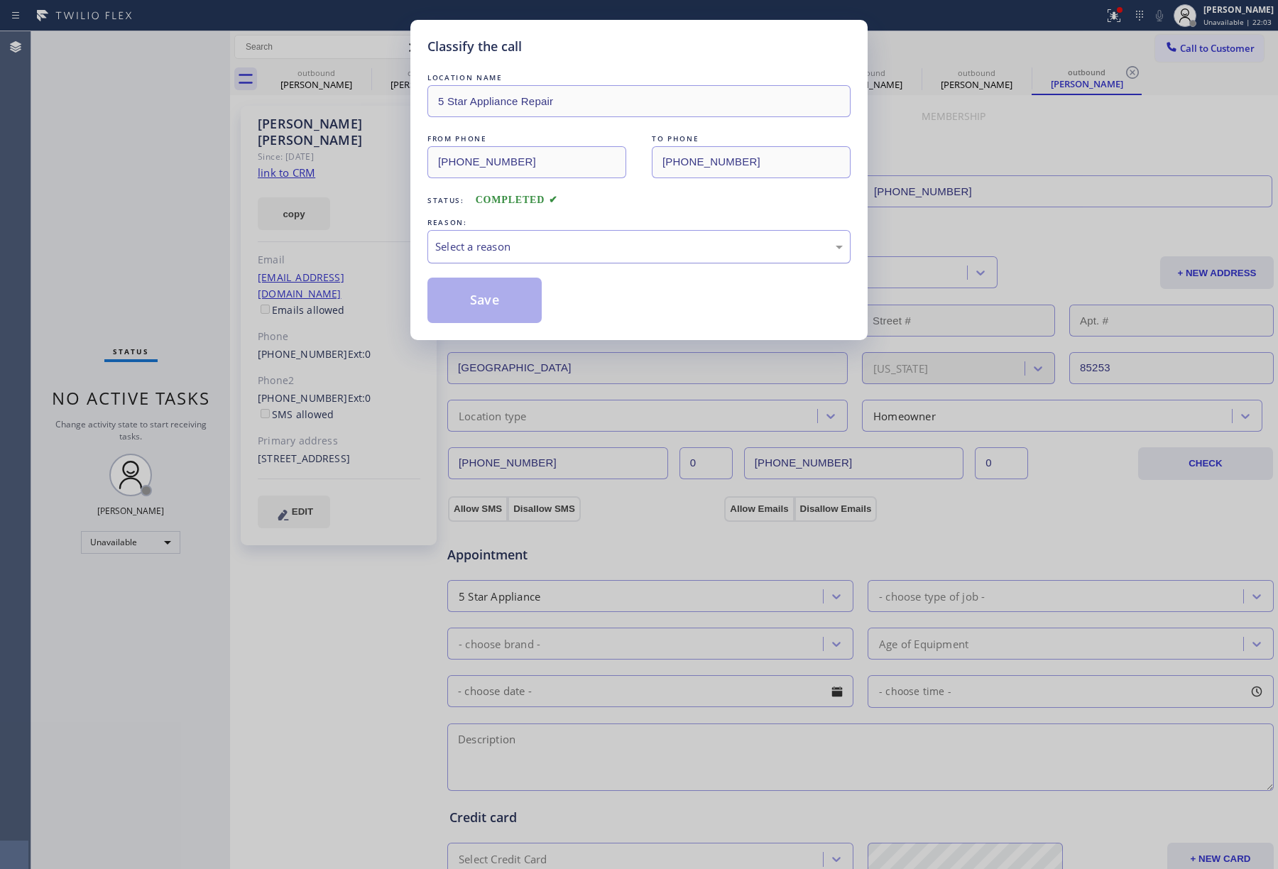
drag, startPoint x: 572, startPoint y: 236, endPoint x: 572, endPoint y: 254, distance: 18.5
click at [572, 239] on div "Select a reason" at bounding box center [639, 246] width 423 height 33
click at [481, 310] on button "Save" at bounding box center [485, 300] width 114 height 45
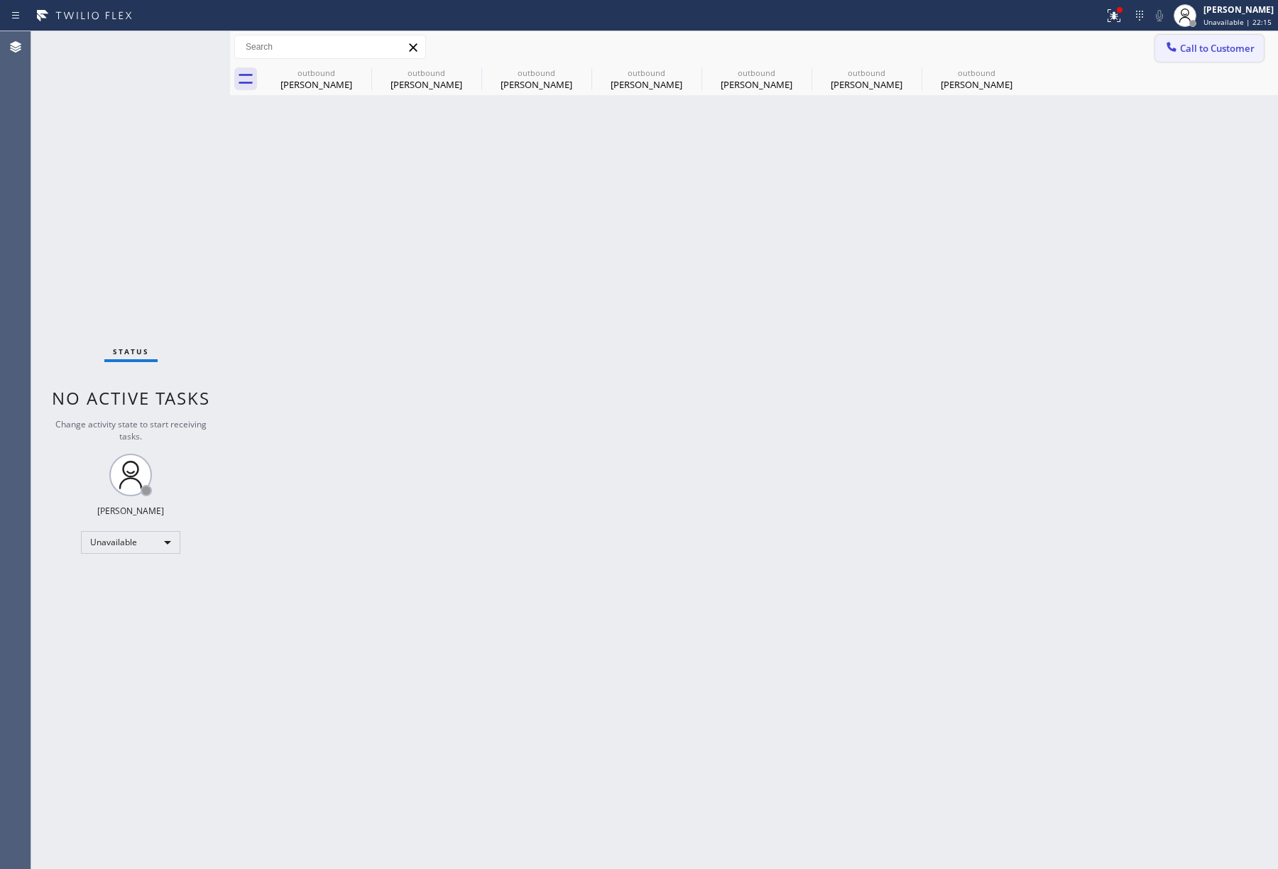
click at [1248, 52] on span "Call to Customer" at bounding box center [1217, 48] width 75 height 13
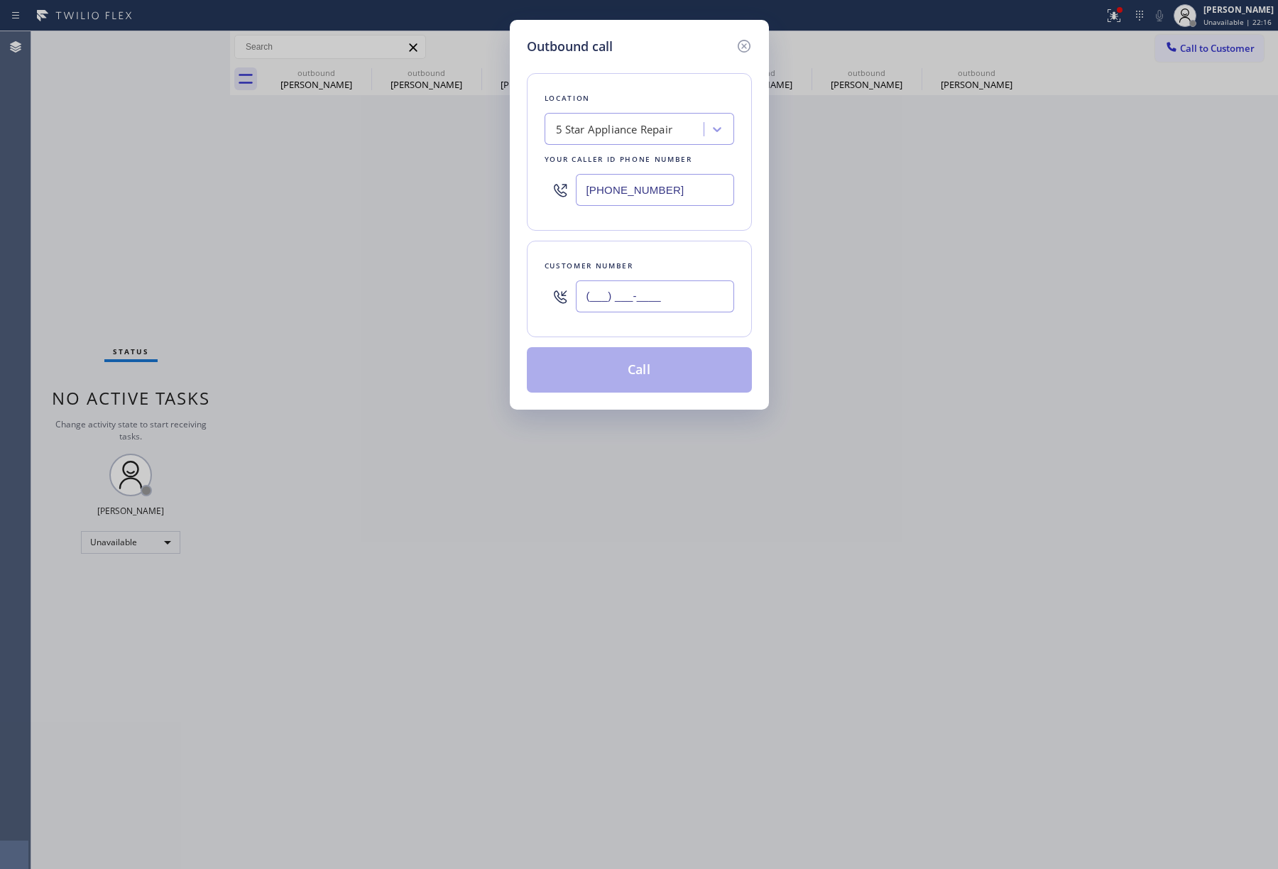
click at [703, 284] on input "(___) ___-____" at bounding box center [655, 297] width 158 height 32
paste input "917) 748-7769"
type input "(917) 748-7769"
click at [697, 266] on div "Customer number" at bounding box center [640, 266] width 190 height 15
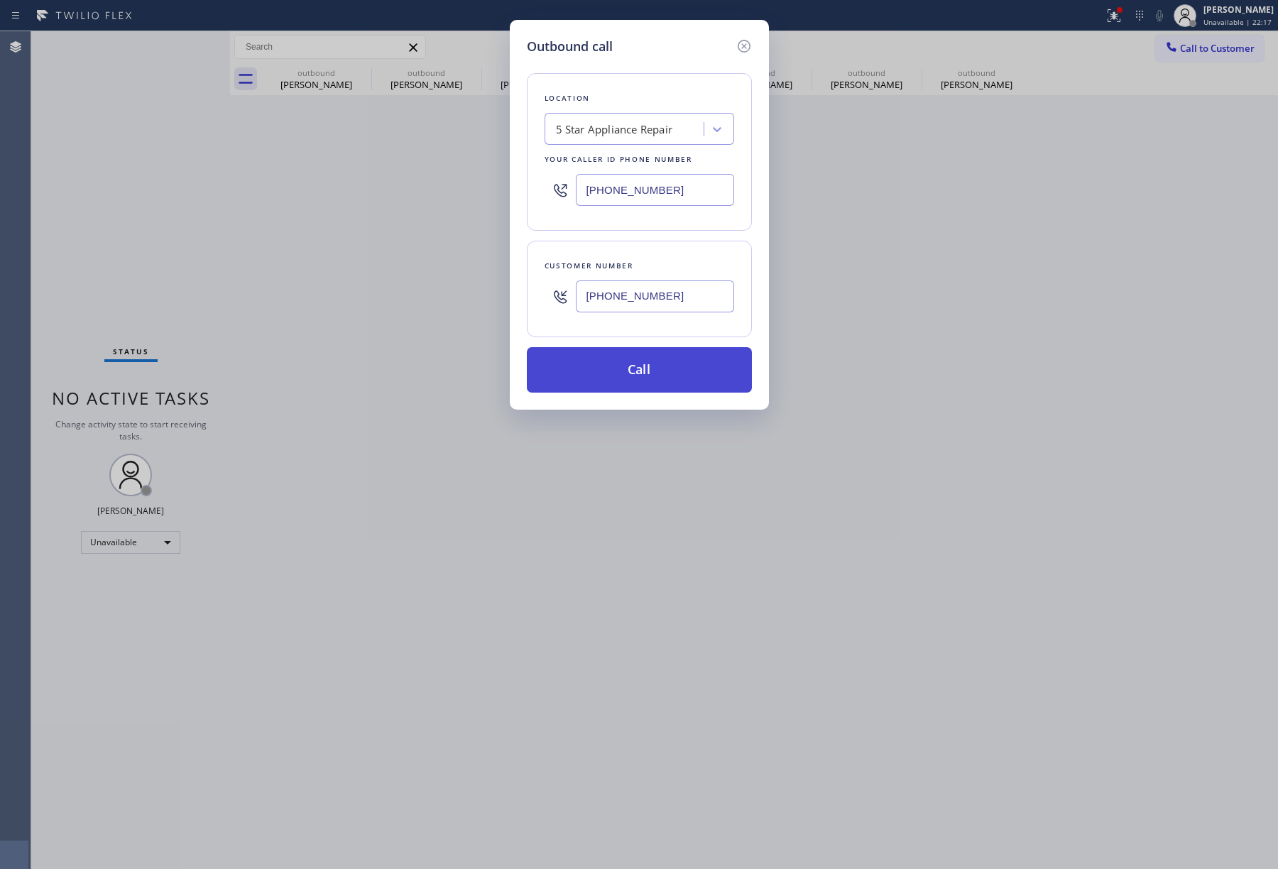
click at [665, 369] on button "Call" at bounding box center [639, 369] width 225 height 45
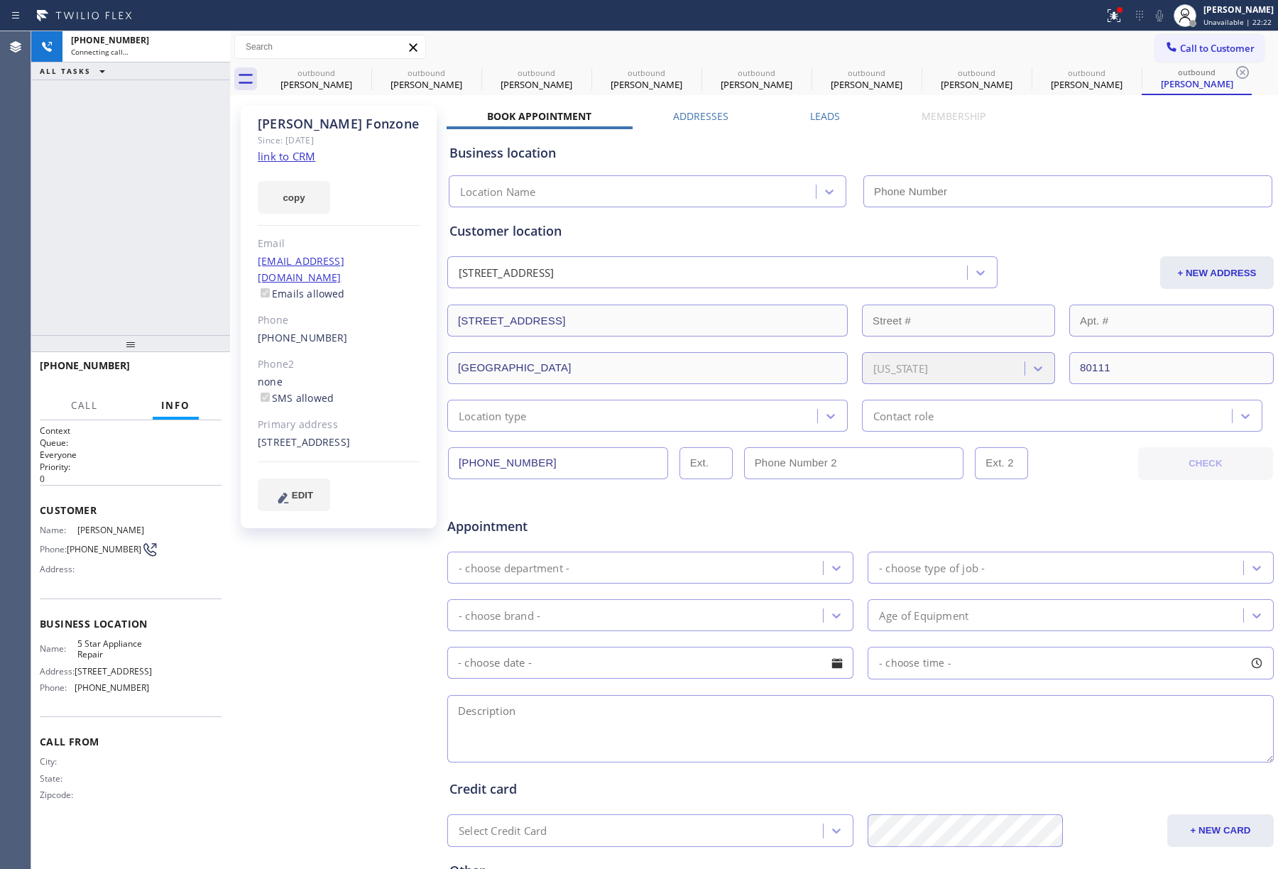
type input "[PHONE_NUMBER]"
click at [190, 379] on button "HANG UP" at bounding box center [189, 372] width 66 height 20
click at [170, 310] on div "+19177487769 Live | 00:03 ALL TASKS ALL TASKS ACTIVE TASKS TASKS IN WRAP UP" at bounding box center [130, 183] width 199 height 304
click at [177, 361] on div "+19177487769 Live | 00:03 HANG UP" at bounding box center [131, 372] width 182 height 37
click at [179, 371] on span "HANG UP" at bounding box center [188, 372] width 43 height 10
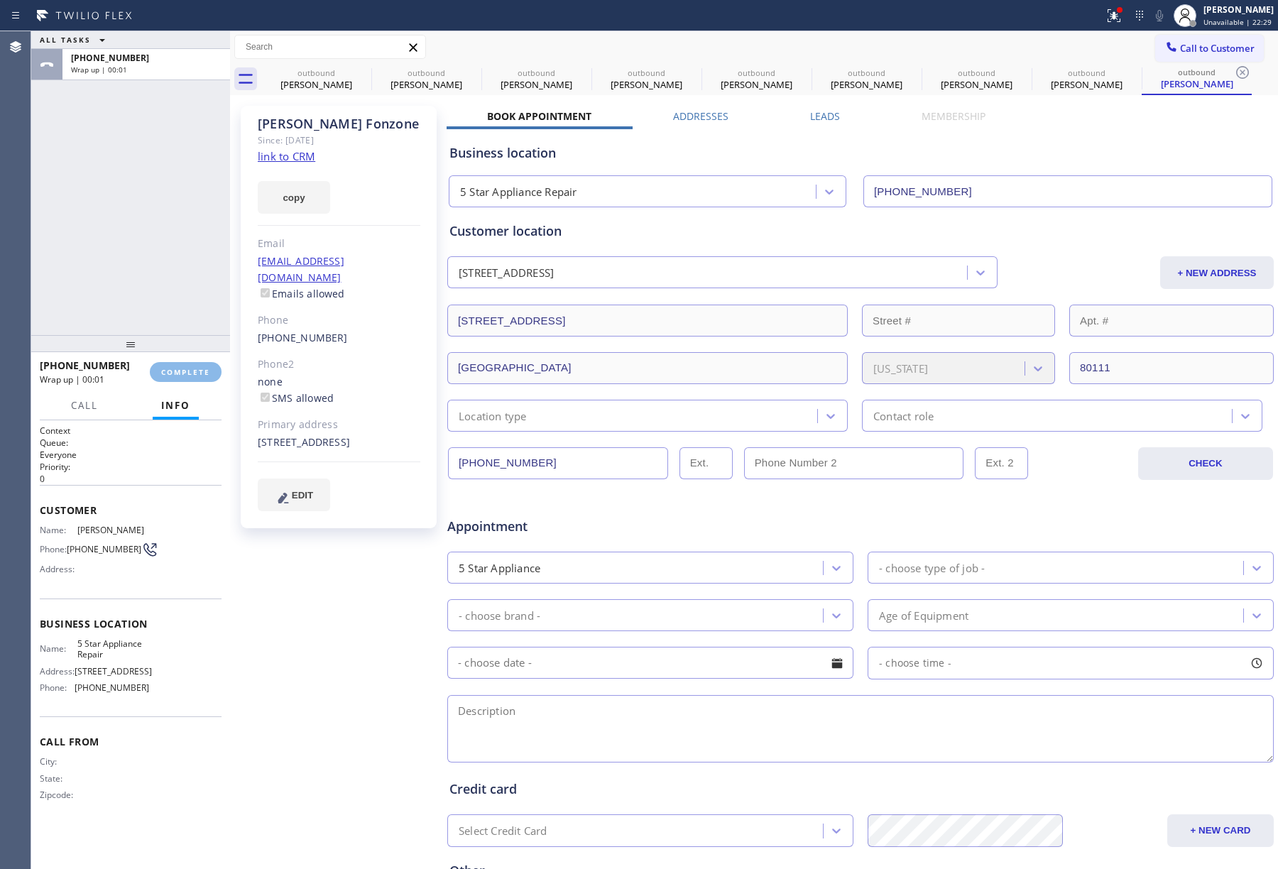
click at [160, 290] on div "ALL TASKS ALL TASKS ACTIVE TASKS TASKS IN WRAP UP +19177487769 Wrap up | 00:01" at bounding box center [130, 183] width 199 height 304
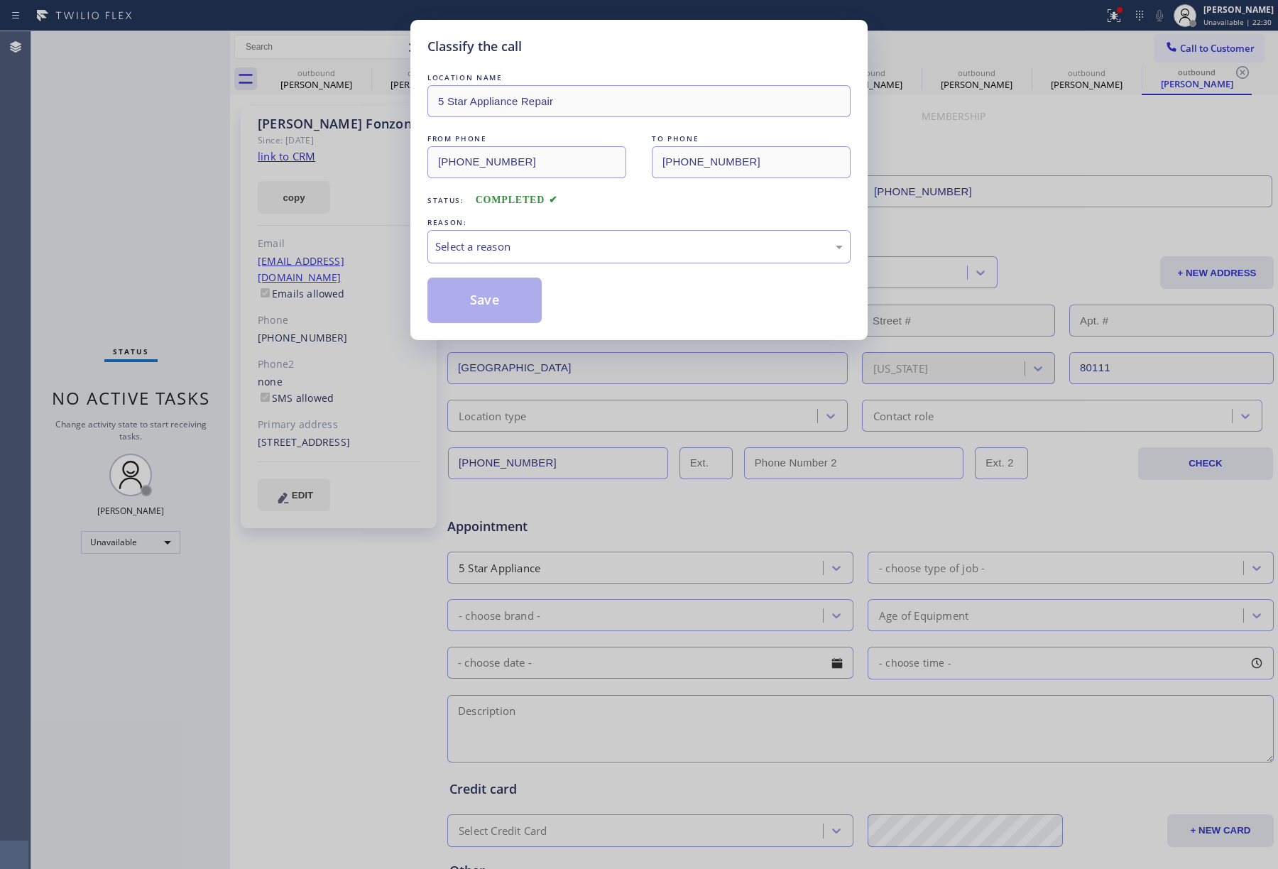
drag, startPoint x: 533, startPoint y: 229, endPoint x: 507, endPoint y: 308, distance: 83.5
click at [532, 232] on div "REASON: Select a reason" at bounding box center [639, 239] width 423 height 48
click at [489, 246] on div "Select a reason" at bounding box center [639, 247] width 408 height 16
click at [478, 294] on button "Save" at bounding box center [485, 300] width 114 height 45
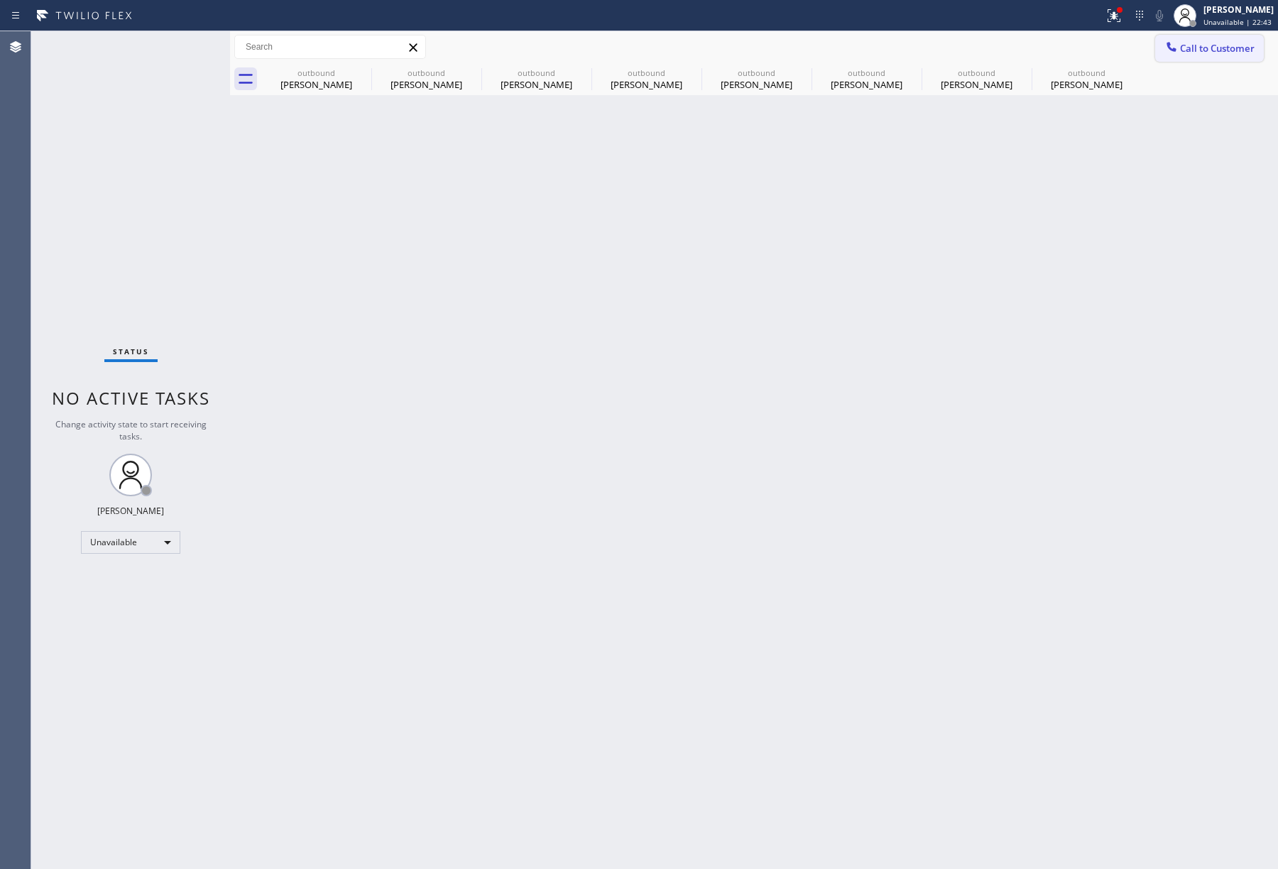
click at [1216, 44] on span "Call to Customer" at bounding box center [1217, 48] width 75 height 13
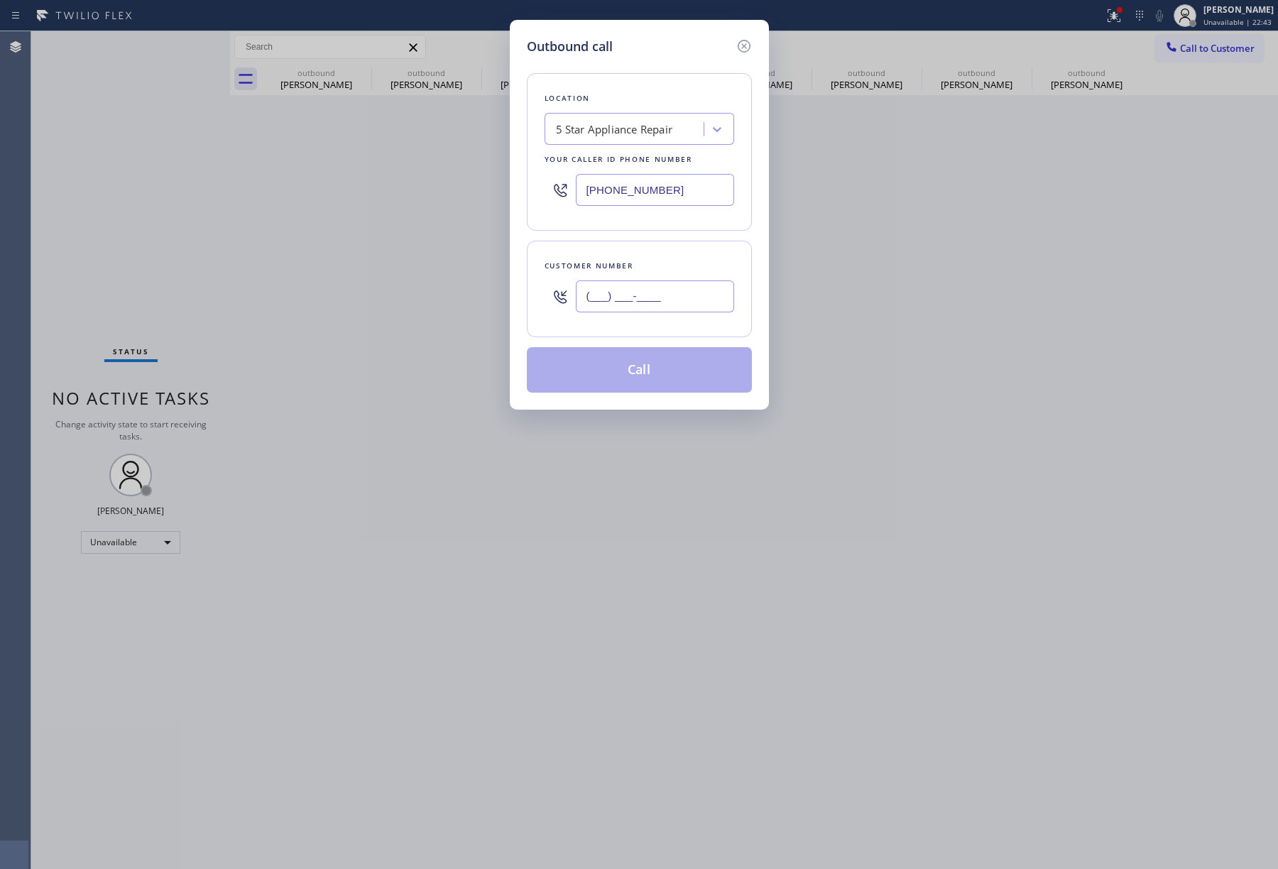
click at [633, 285] on input "(___) ___-____" at bounding box center [655, 297] width 158 height 32
paste input "602) 390-3212"
type input "(602) 390-3212"
click at [634, 261] on div "Customer number" at bounding box center [640, 266] width 190 height 15
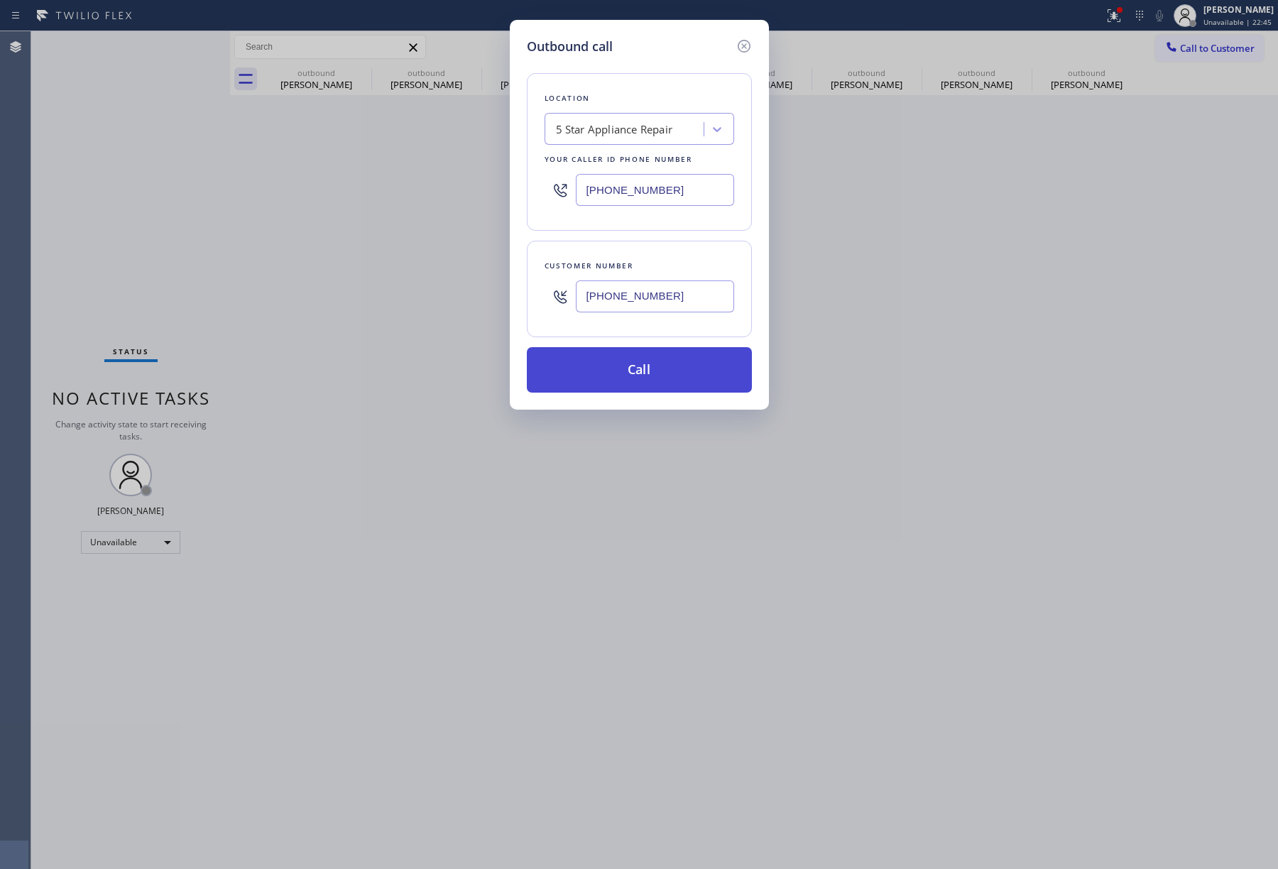
click at [634, 379] on button "Call" at bounding box center [639, 369] width 225 height 45
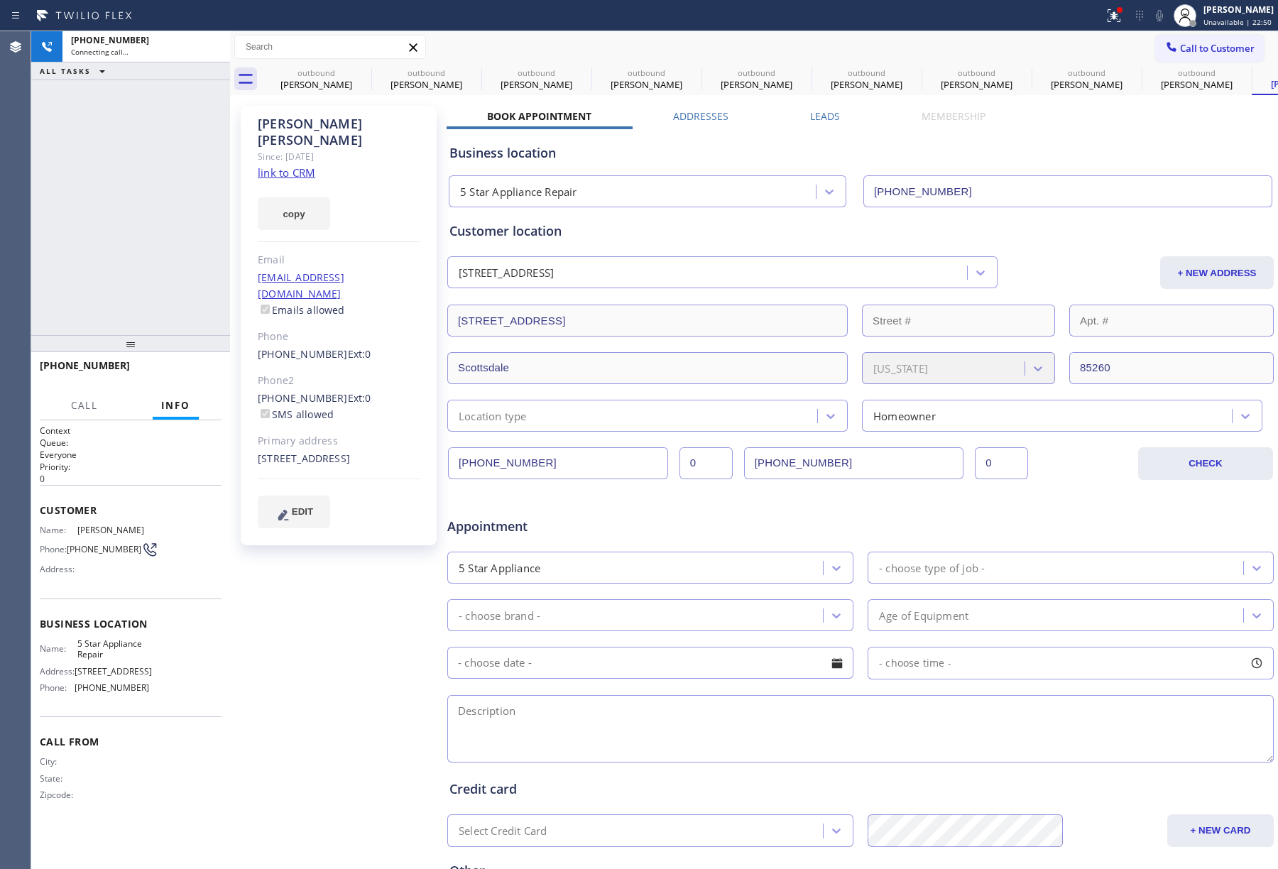
type input "[PHONE_NUMBER]"
click at [1165, 23] on icon at bounding box center [1159, 15] width 17 height 17
drag, startPoint x: 190, startPoint y: 374, endPoint x: 161, endPoint y: 303, distance: 77.0
click at [192, 374] on span "HANG UP" at bounding box center [188, 372] width 43 height 10
drag, startPoint x: 156, startPoint y: 296, endPoint x: 165, endPoint y: 319, distance: 24.3
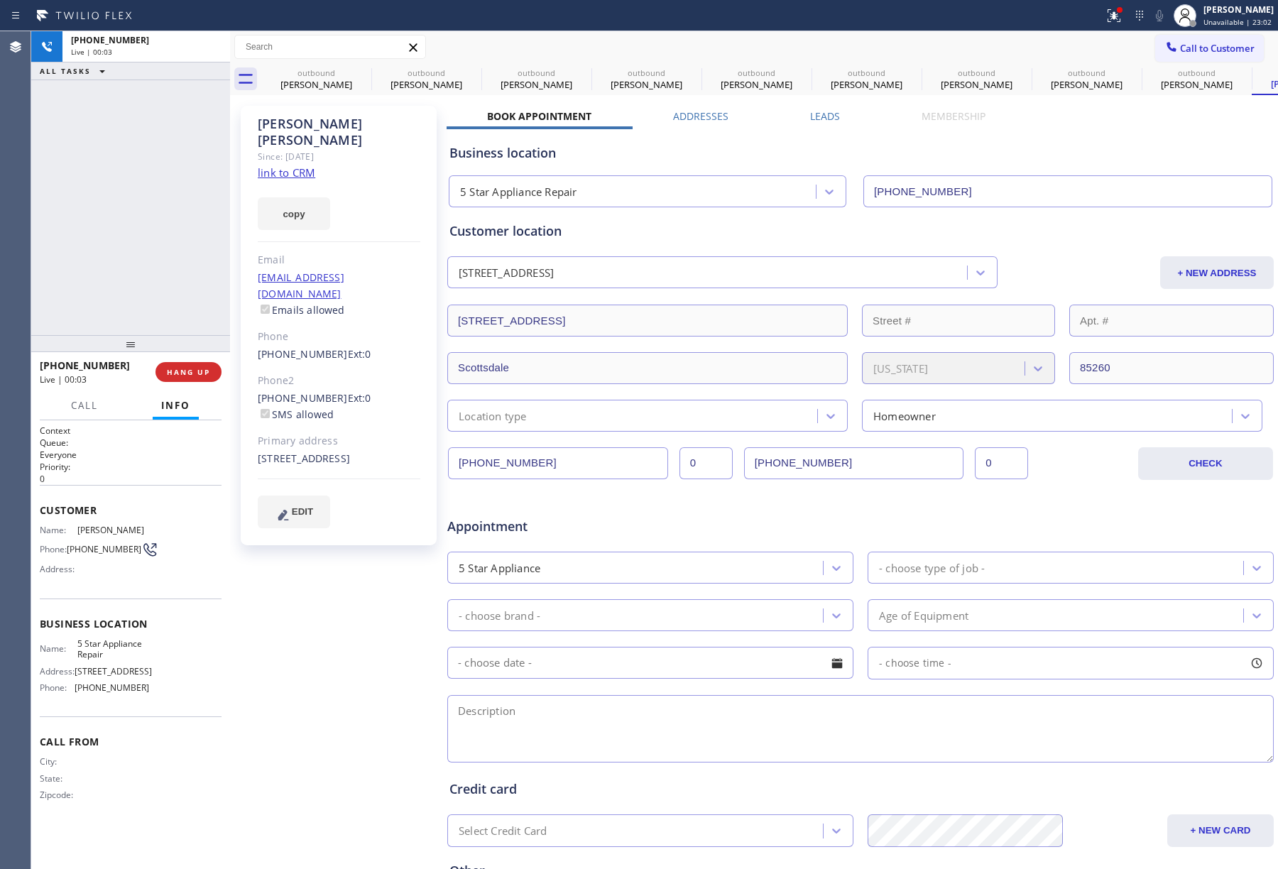
click at [165, 314] on div "+16023903212 Live | 00:03 ALL TASKS ALL TASKS ACTIVE TASKS TASKS IN WRAP UP" at bounding box center [130, 183] width 199 height 304
click at [183, 391] on div "+16023903212 Live | 00:03 HANG UP" at bounding box center [130, 372] width 199 height 40
drag, startPoint x: 183, startPoint y: 372, endPoint x: 168, endPoint y: 284, distance: 89.4
click at [185, 371] on span "COMPLETE" at bounding box center [185, 372] width 49 height 10
click at [166, 283] on div "ALL TASKS ALL TASKS ACTIVE TASKS TASKS IN WRAP UP +16023903212 Wrap up | 00:01" at bounding box center [130, 183] width 199 height 304
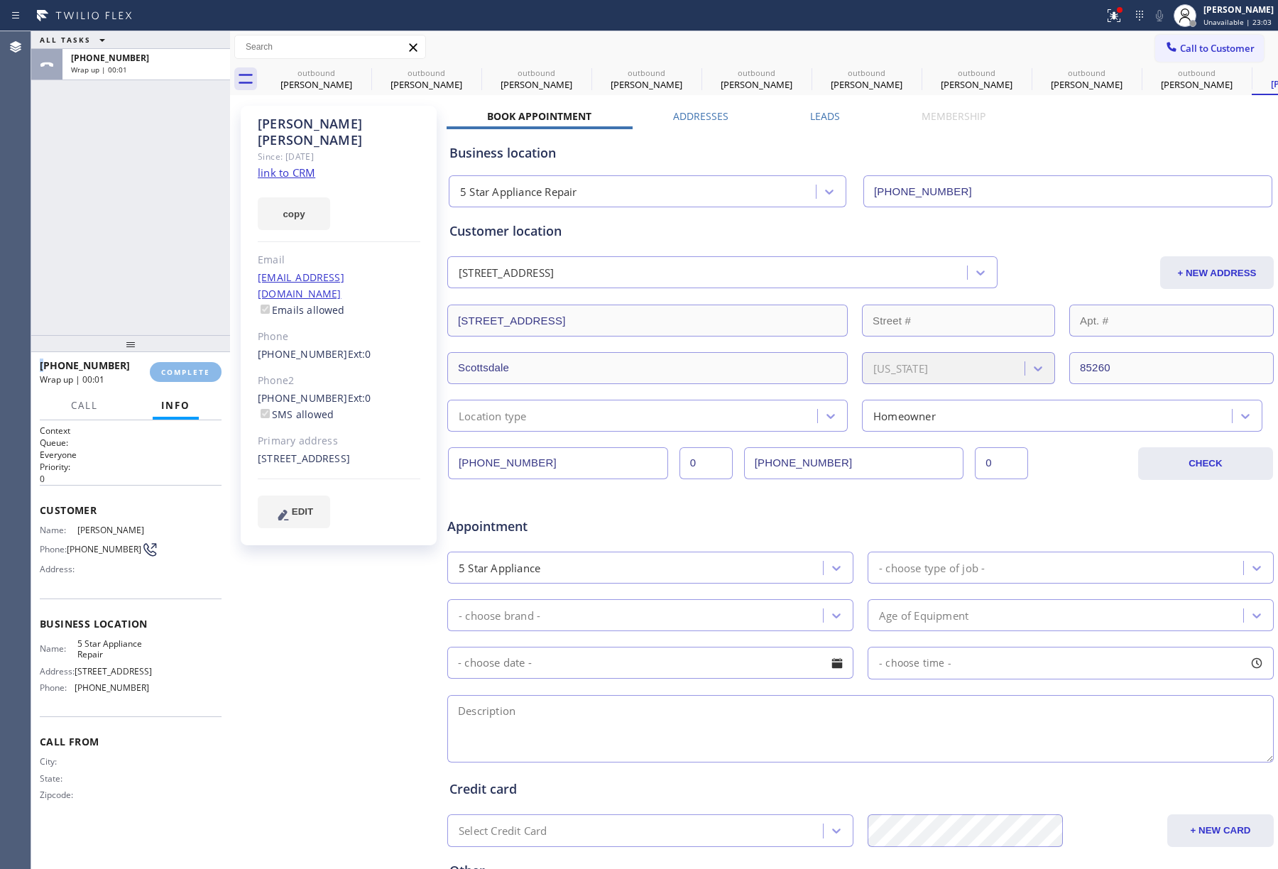
click at [166, 283] on div "ALL TASKS ALL TASKS ACTIVE TASKS TASKS IN WRAP UP +16023903212 Wrap up | 00:01" at bounding box center [130, 183] width 199 height 304
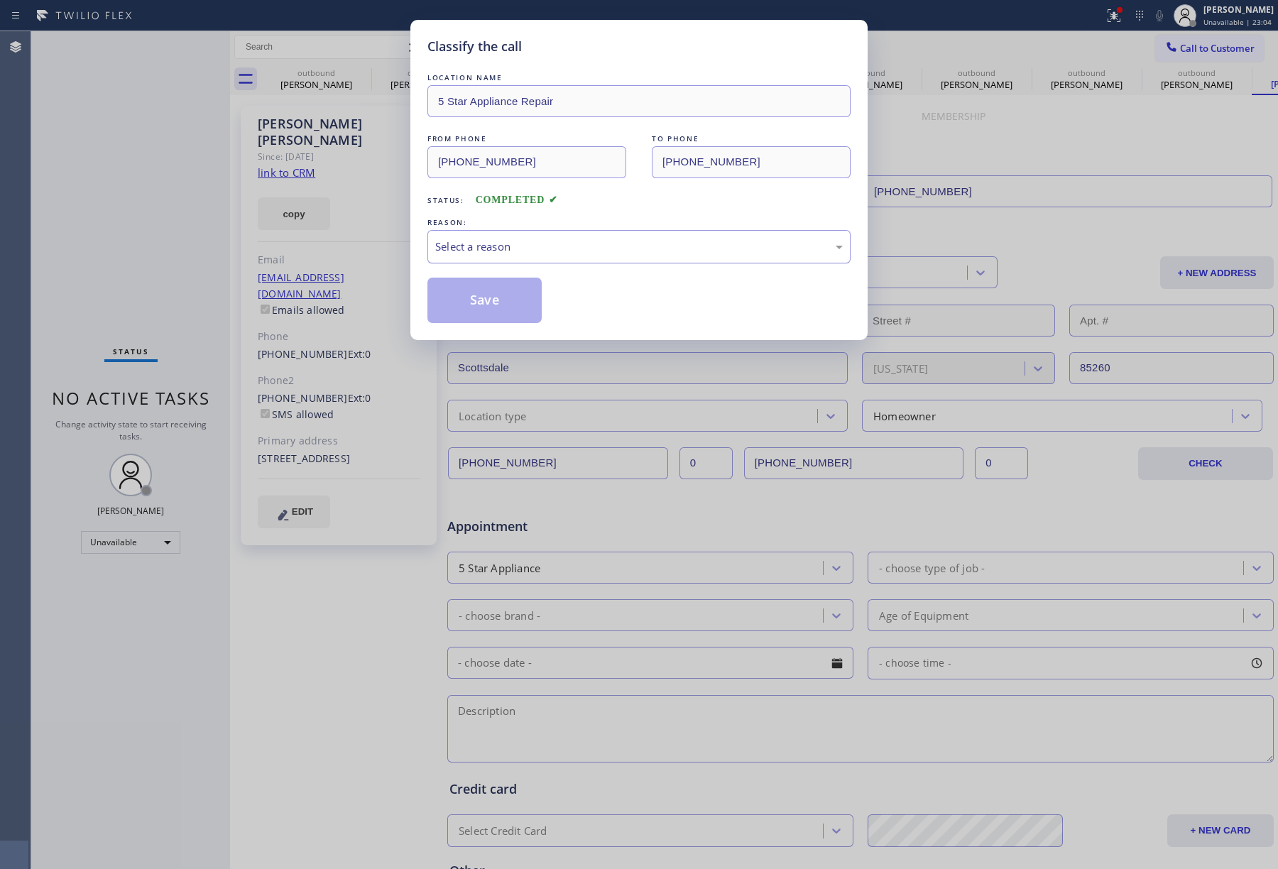
drag, startPoint x: 600, startPoint y: 239, endPoint x: 594, endPoint y: 259, distance: 20.2
click at [597, 251] on div "Select a reason" at bounding box center [639, 247] width 408 height 16
click at [461, 307] on button "Save" at bounding box center [485, 300] width 114 height 45
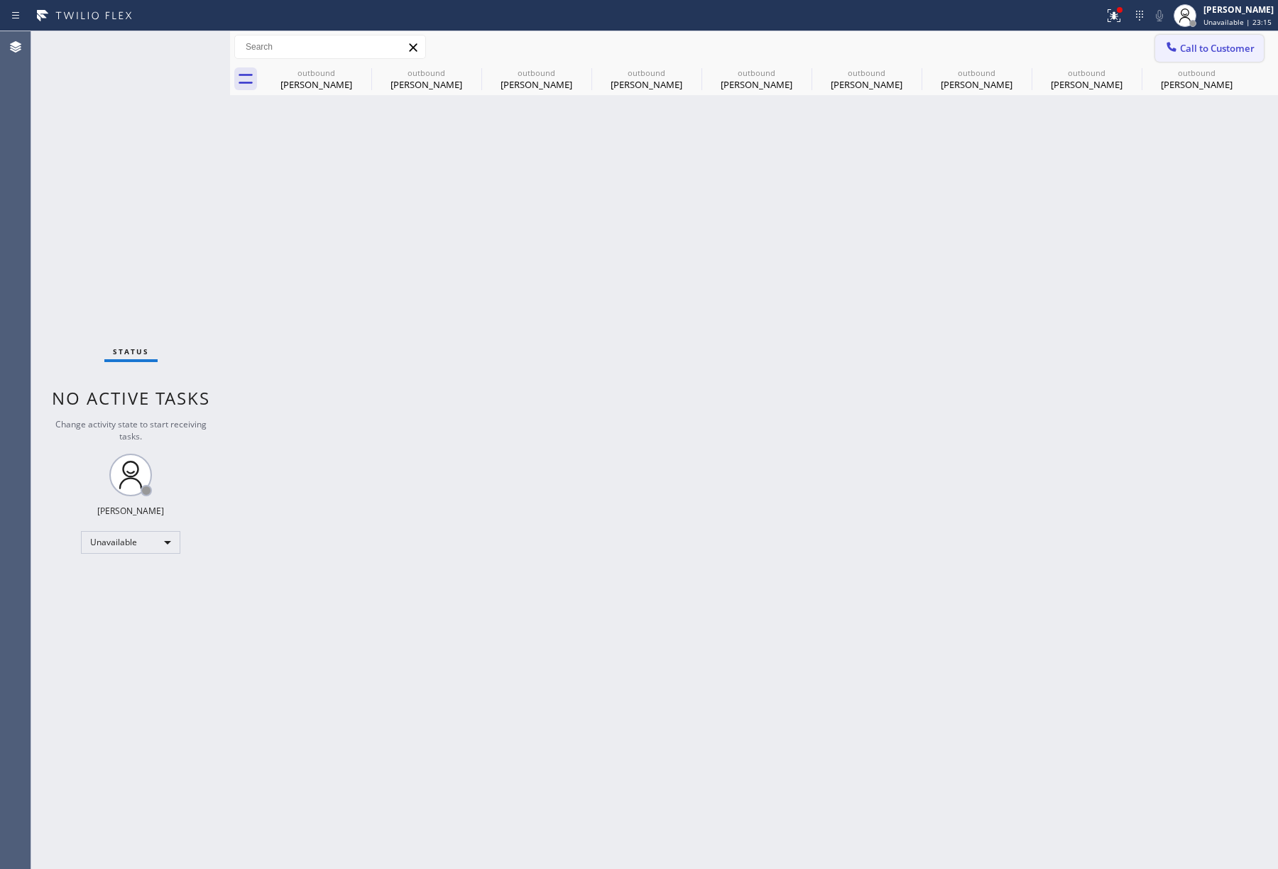
click at [1222, 49] on span "Call to Customer" at bounding box center [1217, 48] width 75 height 13
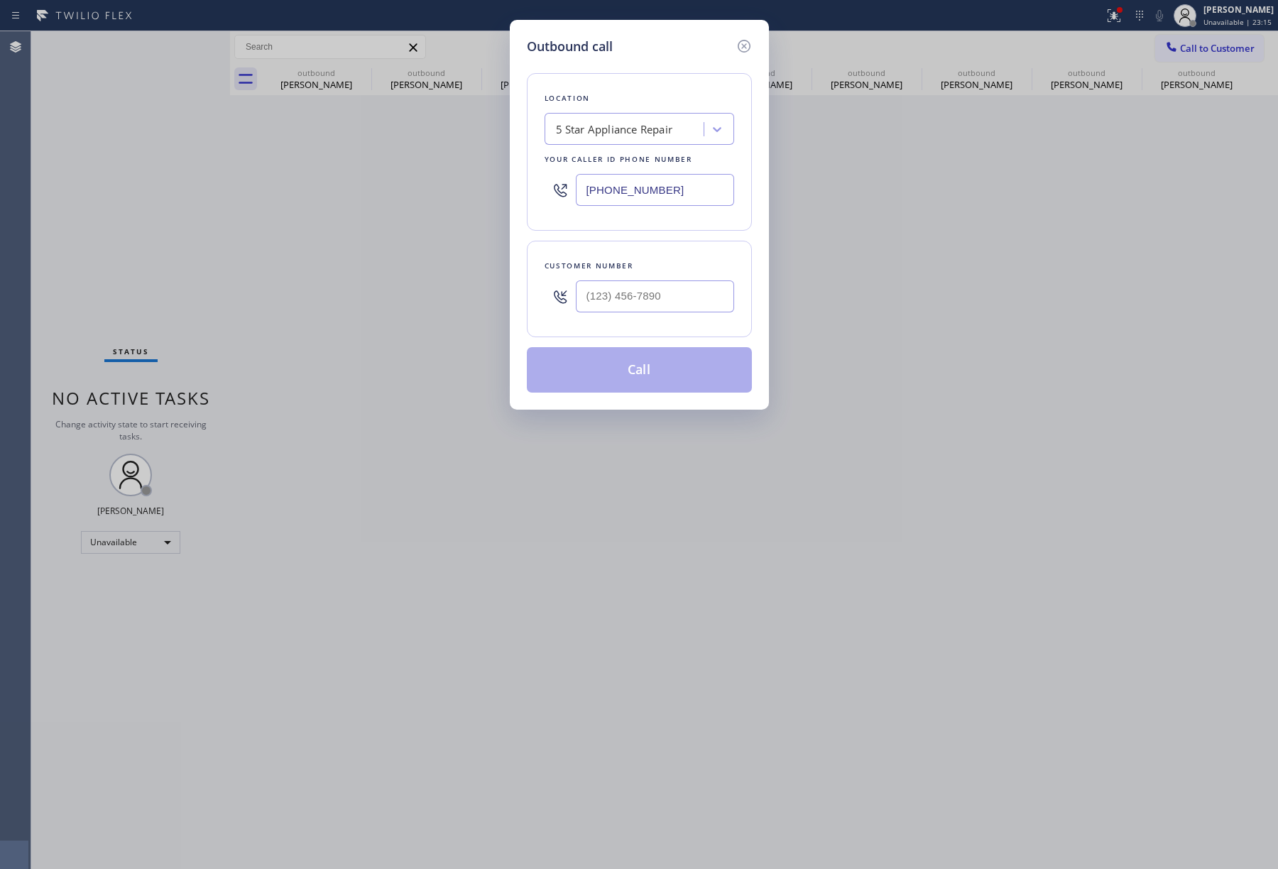
type input "(___) ___-____"
click at [670, 303] on input "(___) ___-____" at bounding box center [655, 297] width 158 height 32
click at [648, 251] on div "Customer number" at bounding box center [639, 289] width 225 height 97
click at [656, 307] on input "(___) ___-____" at bounding box center [655, 297] width 158 height 32
paste input "909) 561-2288"
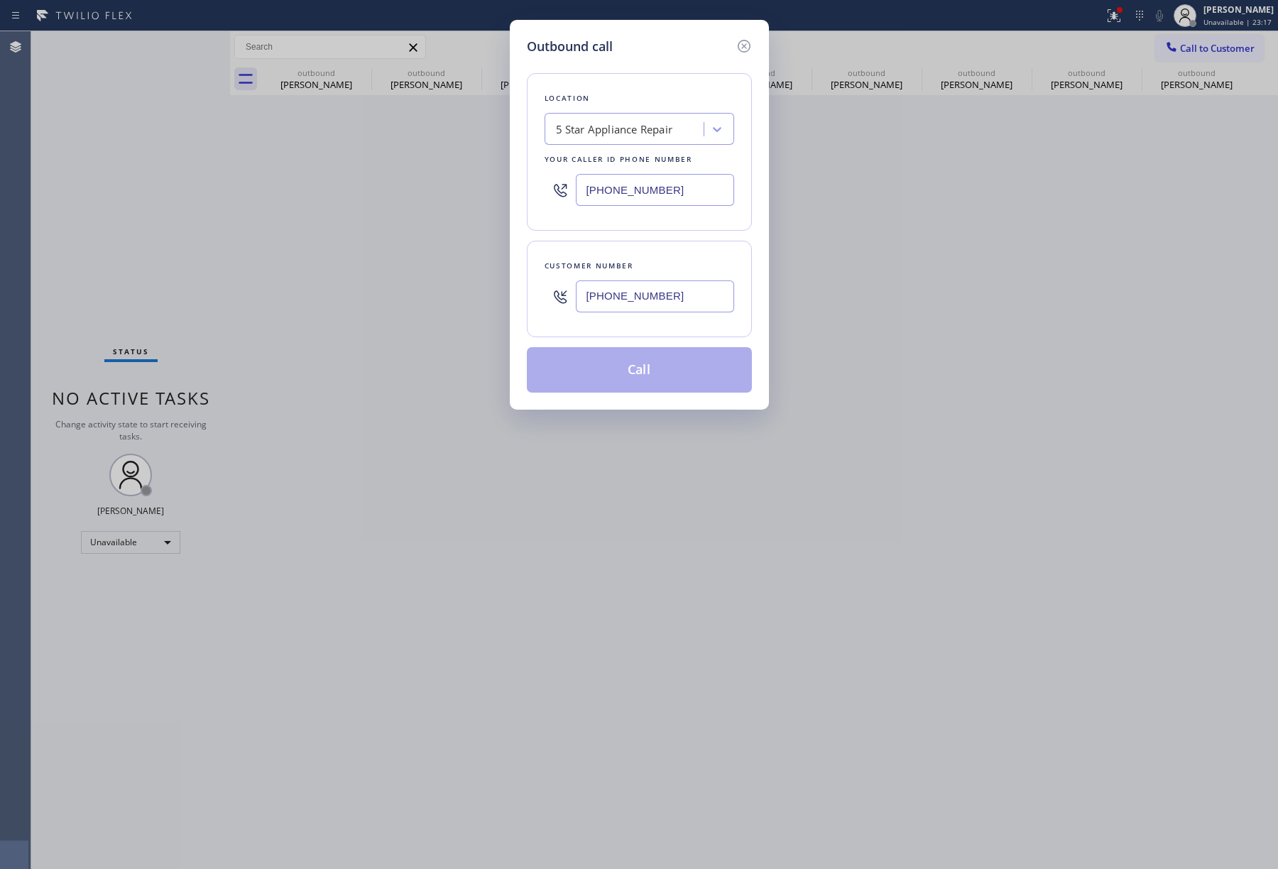
type input "(909) 561-2288"
click at [655, 271] on div "Customer number" at bounding box center [640, 266] width 190 height 15
click at [656, 376] on button "Call" at bounding box center [639, 369] width 225 height 45
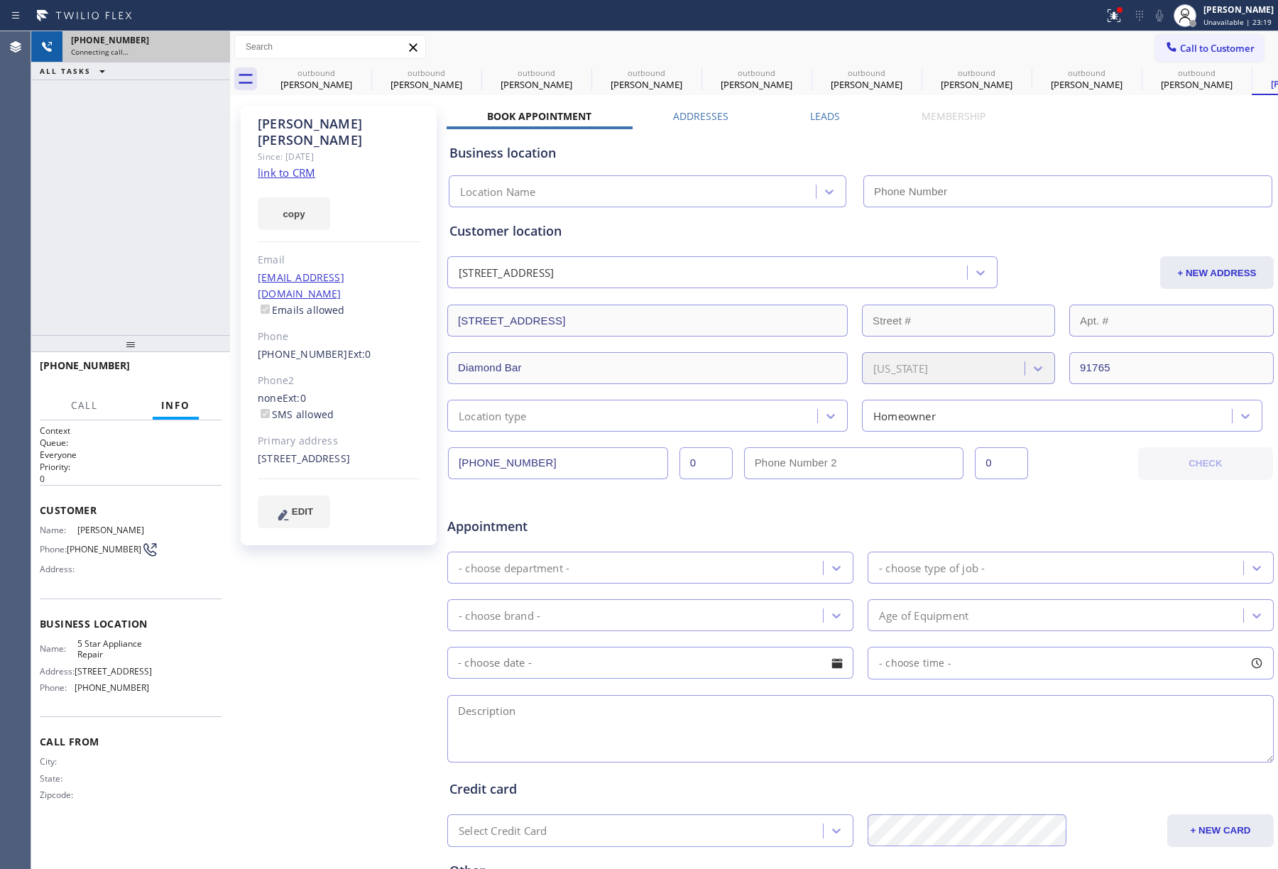
click at [148, 219] on div "+19095612288 Connecting call… ALL TASKS ALL TASKS ACTIVE TASKS TASKS IN WRAP UP" at bounding box center [130, 183] width 199 height 304
type input "[PHONE_NUMBER]"
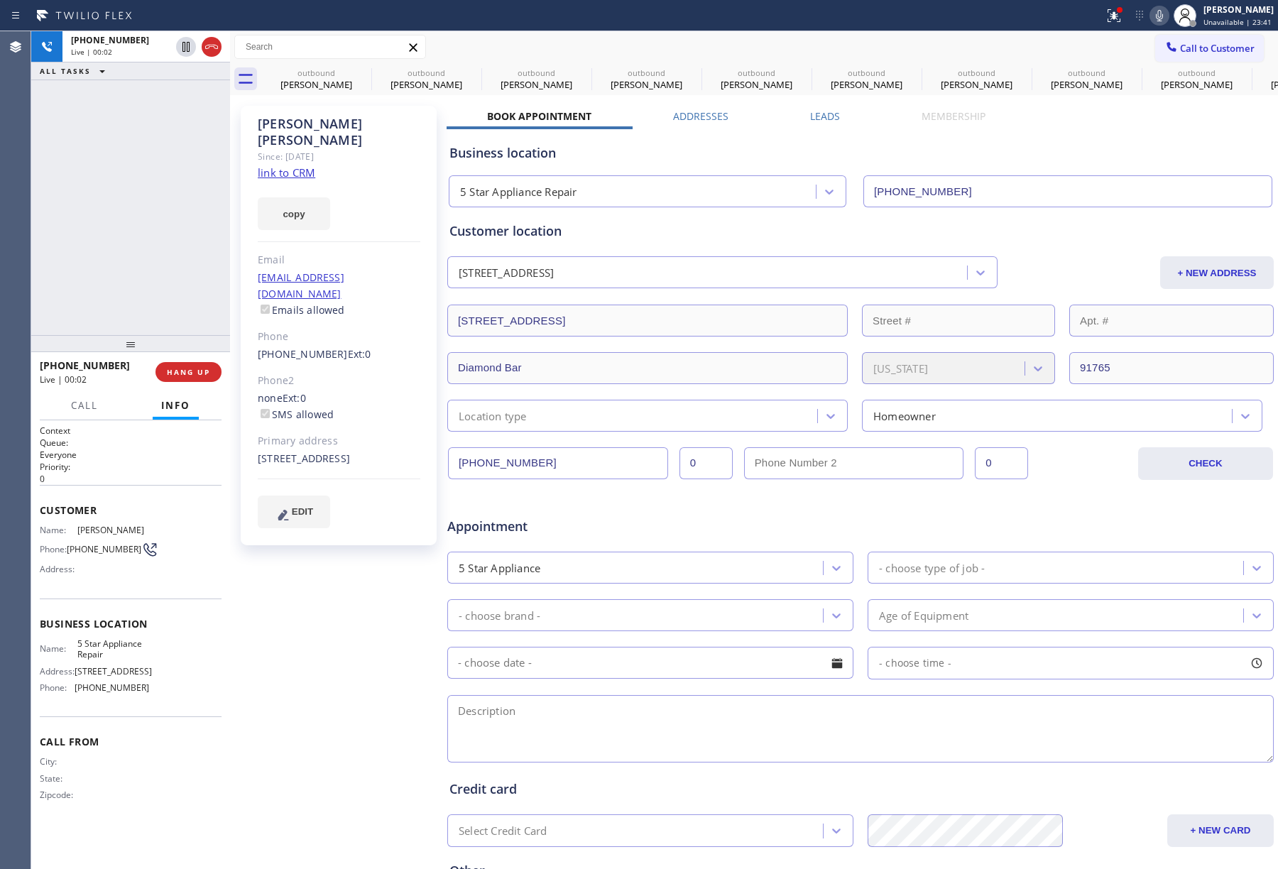
click at [169, 254] on div "+19095612288 Live | 00:02 ALL TASKS ALL TASKS ACTIVE TASKS TASKS IN WRAP UP" at bounding box center [130, 183] width 199 height 304
click at [190, 376] on button "HANG UP" at bounding box center [189, 372] width 66 height 20
click at [187, 349] on div at bounding box center [130, 343] width 199 height 17
click at [189, 374] on span "HANG UP" at bounding box center [188, 372] width 43 height 10
click at [173, 300] on div "ALL TASKS ALL TASKS ACTIVE TASKS TASKS IN WRAP UP +19095612288 Wrap up | 00:01" at bounding box center [130, 183] width 199 height 304
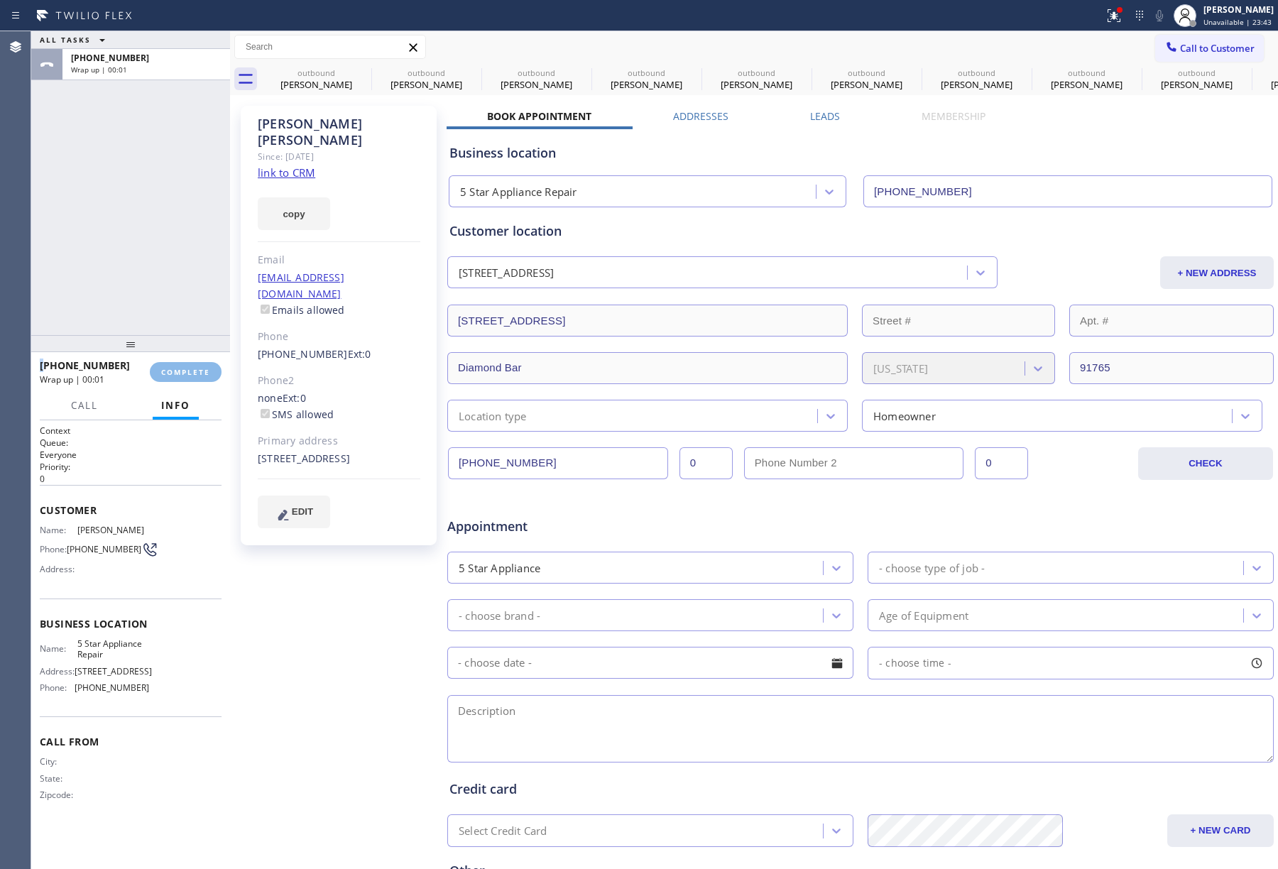
click at [173, 300] on div "ALL TASKS ALL TASKS ACTIVE TASKS TASKS IN WRAP UP +19095612288 Wrap up | 00:01" at bounding box center [130, 183] width 199 height 304
click at [185, 366] on button "COMPLETE" at bounding box center [186, 372] width 72 height 20
click at [157, 251] on div "ALL TASKS ALL TASKS ACTIVE TASKS TASKS IN WRAP UP +19095612288 Wrap up | 00:02" at bounding box center [130, 183] width 199 height 304
drag, startPoint x: 159, startPoint y: 251, endPoint x: 364, endPoint y: 305, distance: 212.4
click at [169, 256] on div "ALL TASKS ALL TASKS ACTIVE TASKS TASKS IN WRAP UP +19095612288 Wrap up | 00:02" at bounding box center [130, 183] width 199 height 304
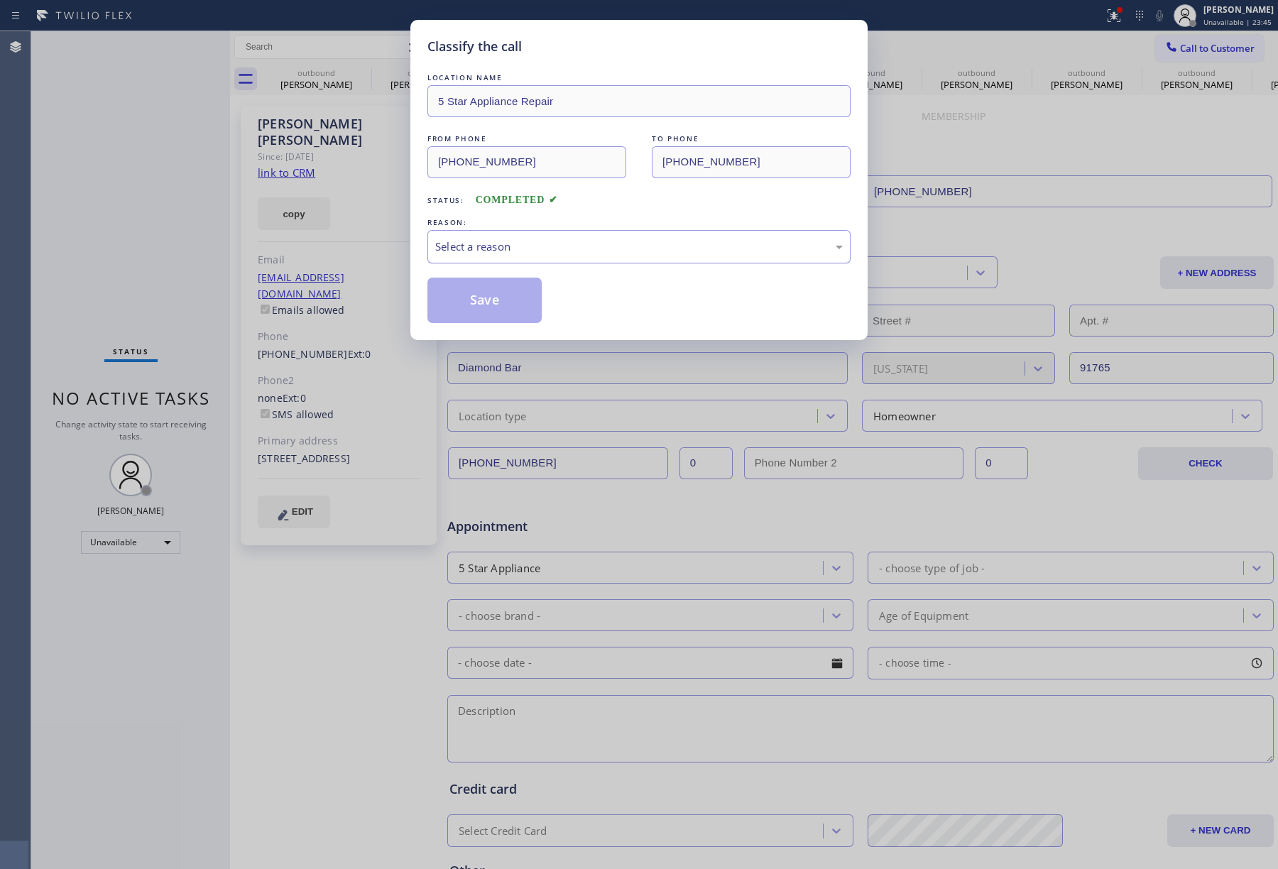
drag, startPoint x: 501, startPoint y: 225, endPoint x: 503, endPoint y: 237, distance: 12.3
click at [503, 232] on div "REASON: Select a reason" at bounding box center [639, 239] width 423 height 48
drag, startPoint x: 497, startPoint y: 247, endPoint x: 497, endPoint y: 256, distance: 9.2
click at [496, 248] on div "Select a reason" at bounding box center [639, 247] width 408 height 16
click at [470, 294] on button "Save" at bounding box center [485, 300] width 114 height 45
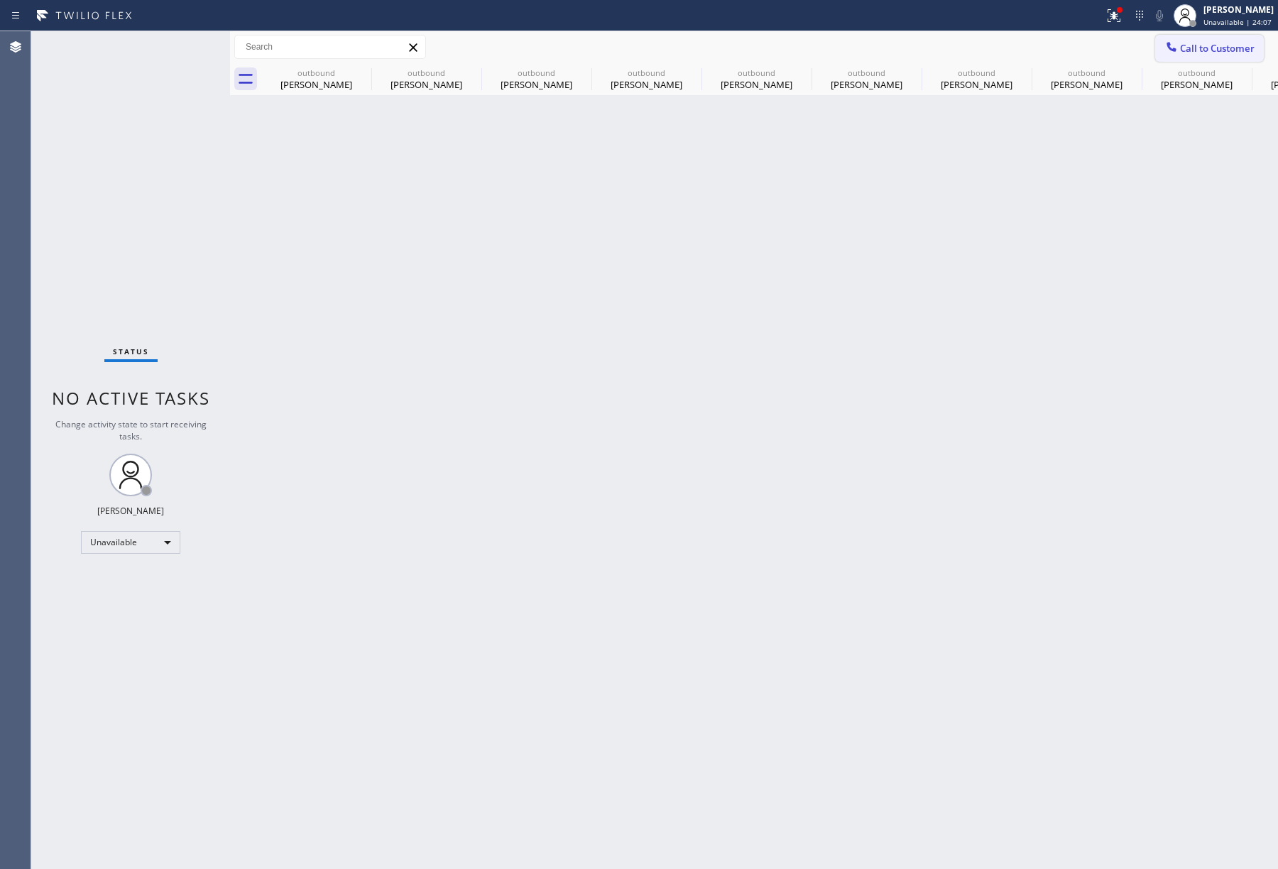
click at [1228, 37] on button "Call to Customer" at bounding box center [1209, 48] width 109 height 27
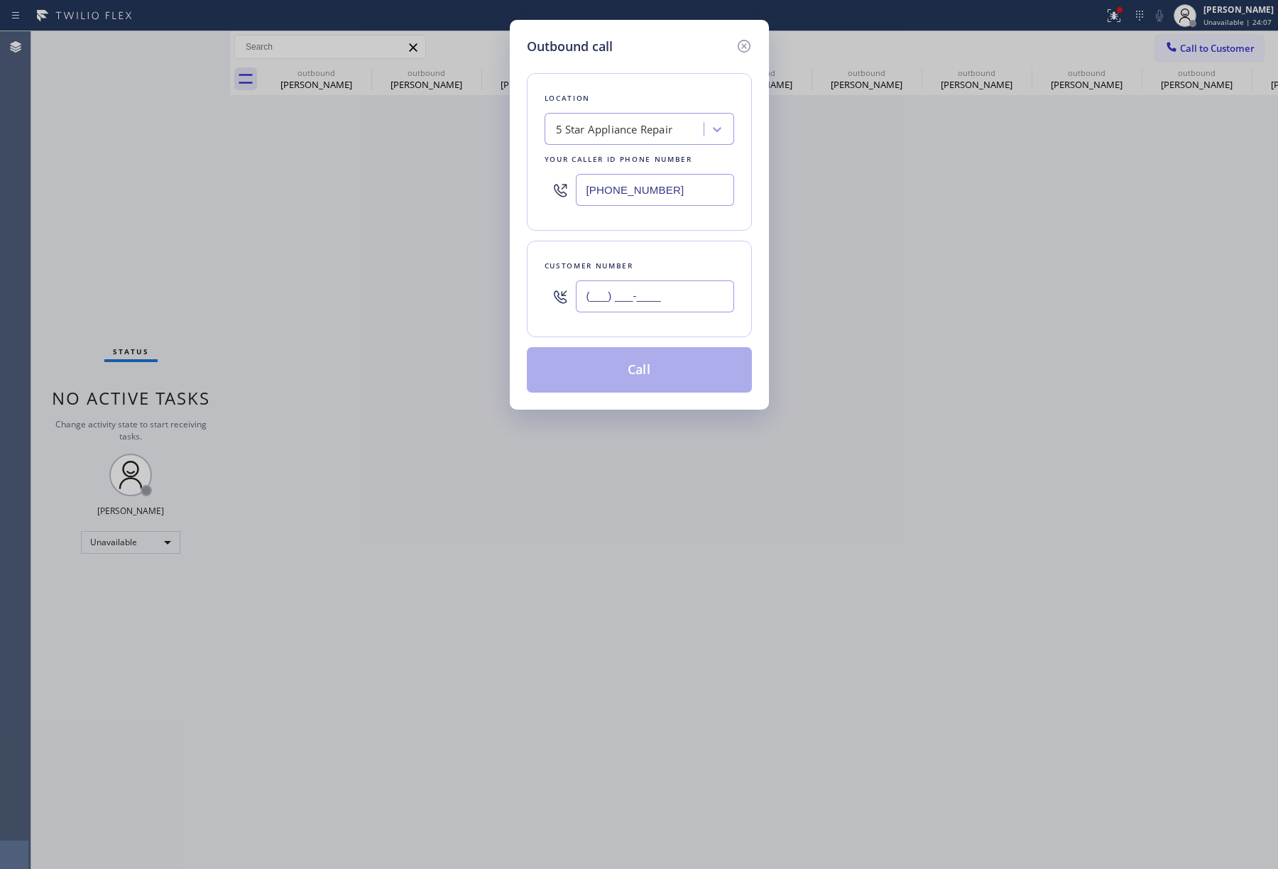
click at [624, 312] on input "(___) ___-____" at bounding box center [655, 297] width 158 height 32
paste input "206) 495-8997"
type input "(206) 495-8997"
click at [646, 254] on div "Customer number (206) 495-8997" at bounding box center [639, 289] width 225 height 97
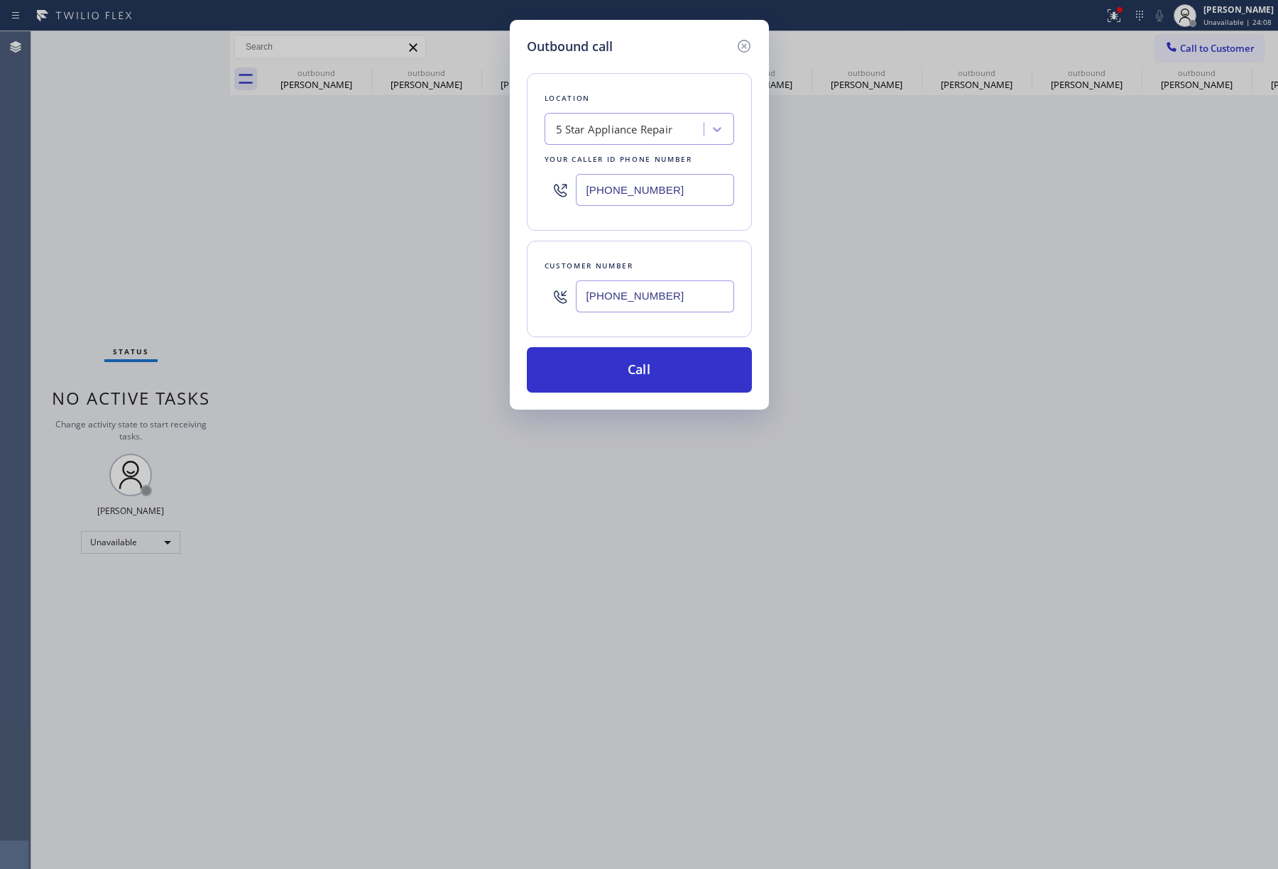
drag, startPoint x: 643, startPoint y: 361, endPoint x: 879, endPoint y: 419, distance: 242.7
click at [643, 362] on button "Call" at bounding box center [639, 369] width 225 height 45
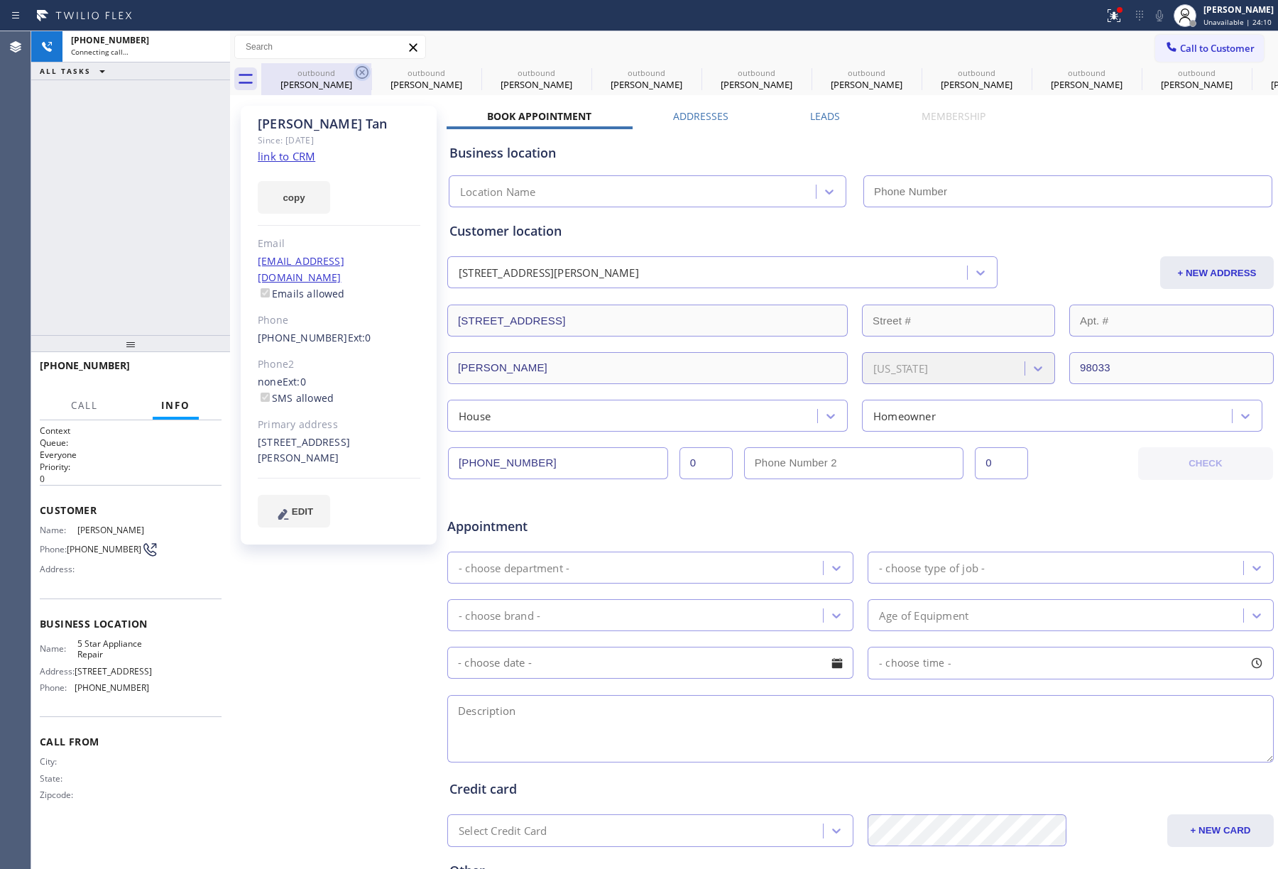
click at [364, 72] on icon at bounding box center [362, 72] width 17 height 17
click at [0, 0] on icon at bounding box center [0, 0] width 0 height 0
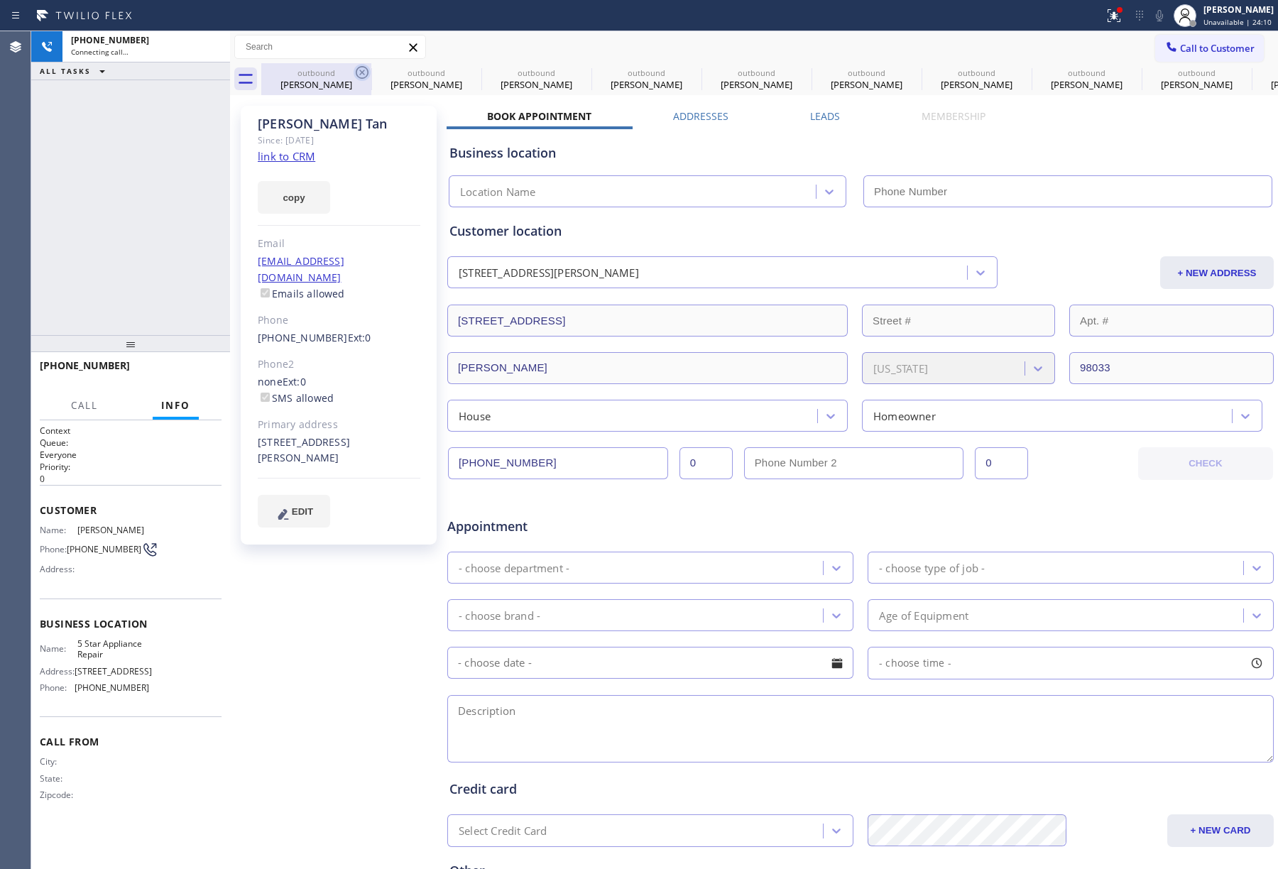
click at [0, 0] on icon at bounding box center [0, 0] width 0 height 0
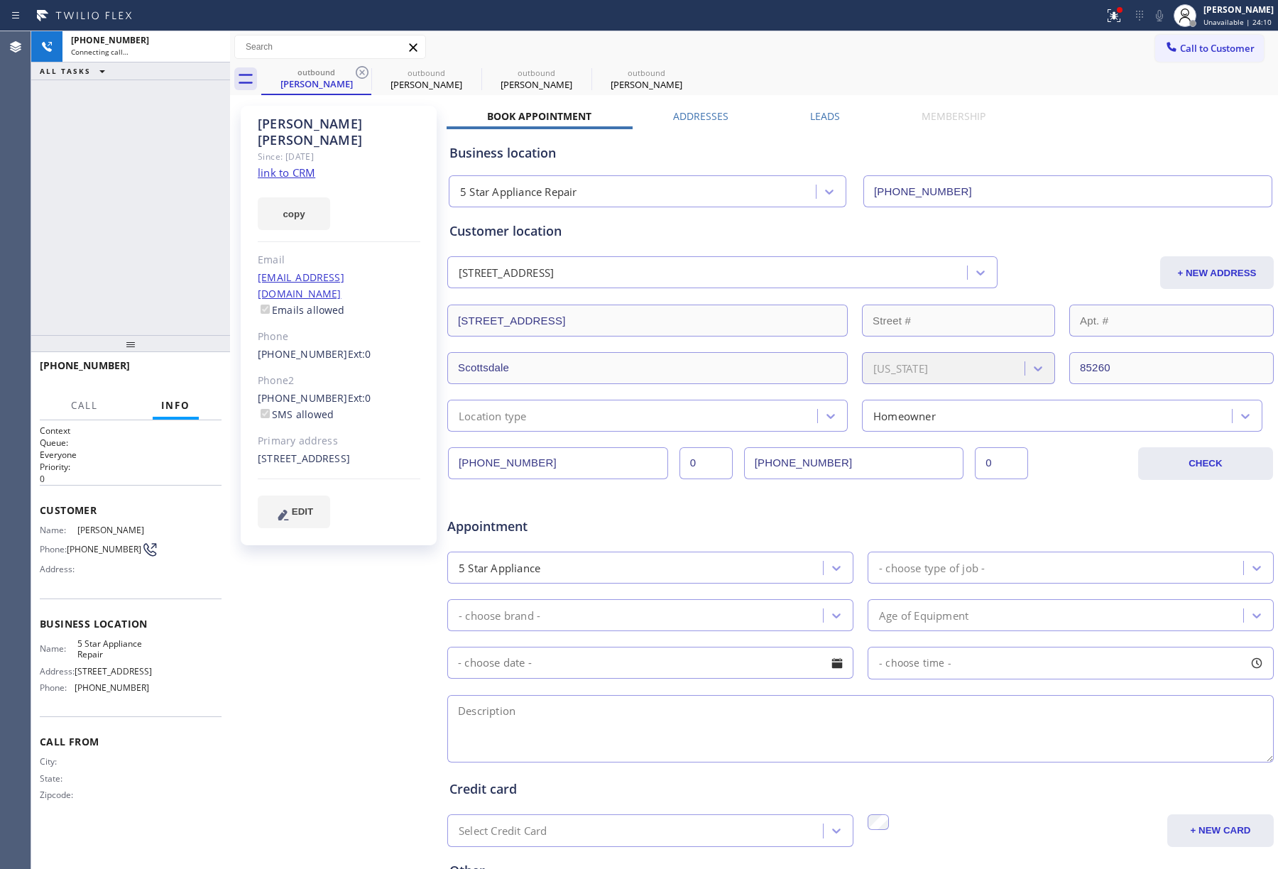
click at [364, 72] on icon at bounding box center [362, 72] width 17 height 17
click at [0, 0] on icon at bounding box center [0, 0] width 0 height 0
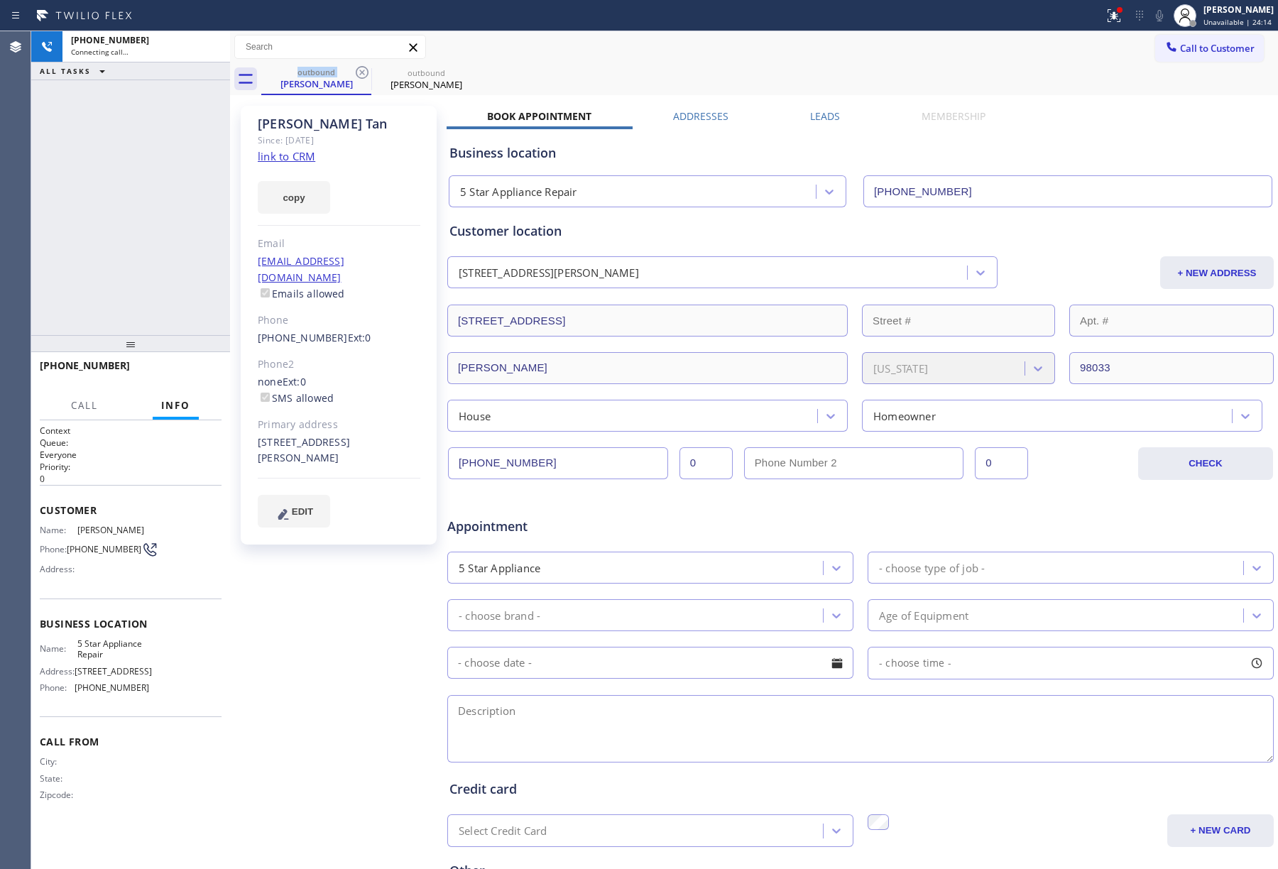
type input "[PHONE_NUMBER]"
click at [186, 367] on span "HANG UP" at bounding box center [188, 372] width 43 height 10
drag, startPoint x: 177, startPoint y: 339, endPoint x: 180, endPoint y: 383, distance: 44.2
click at [177, 349] on div at bounding box center [130, 343] width 199 height 17
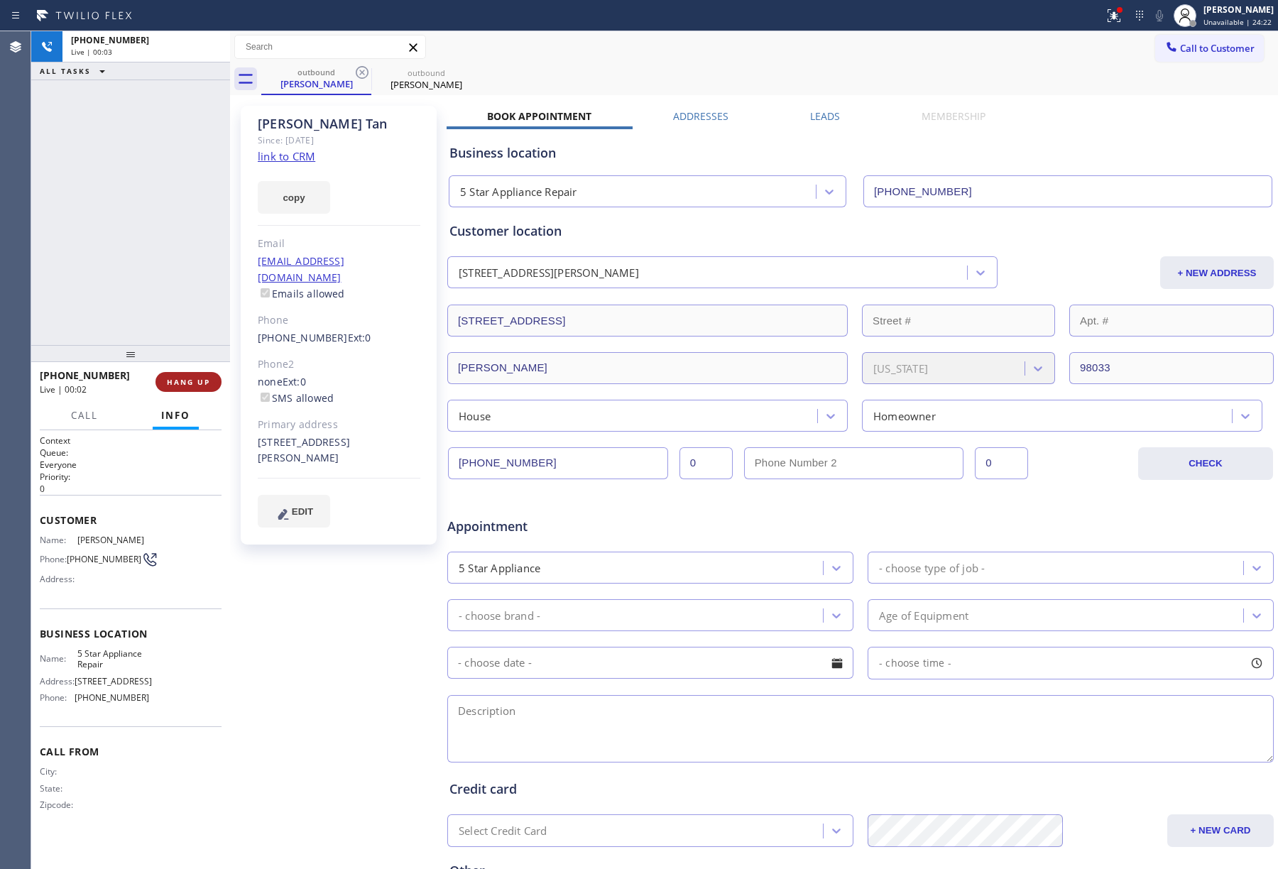
click at [180, 386] on span "HANG UP" at bounding box center [188, 382] width 43 height 10
click at [165, 322] on div "ALL TASKS ALL TASKS ACTIVE TASKS TASKS IN WRAP UP +12064958997 Wrap up | 00:01" at bounding box center [130, 188] width 199 height 314
drag, startPoint x: 165, startPoint y: 322, endPoint x: 168, endPoint y: 352, distance: 30.6
click at [165, 322] on div "ALL TASKS ALL TASKS ACTIVE TASKS TASKS IN WRAP UP +12064958997 Wrap up | 00:01" at bounding box center [130, 188] width 199 height 314
click at [168, 369] on div "+12064958997 Wrap up | 00:02 COMPLETE" at bounding box center [131, 382] width 182 height 37
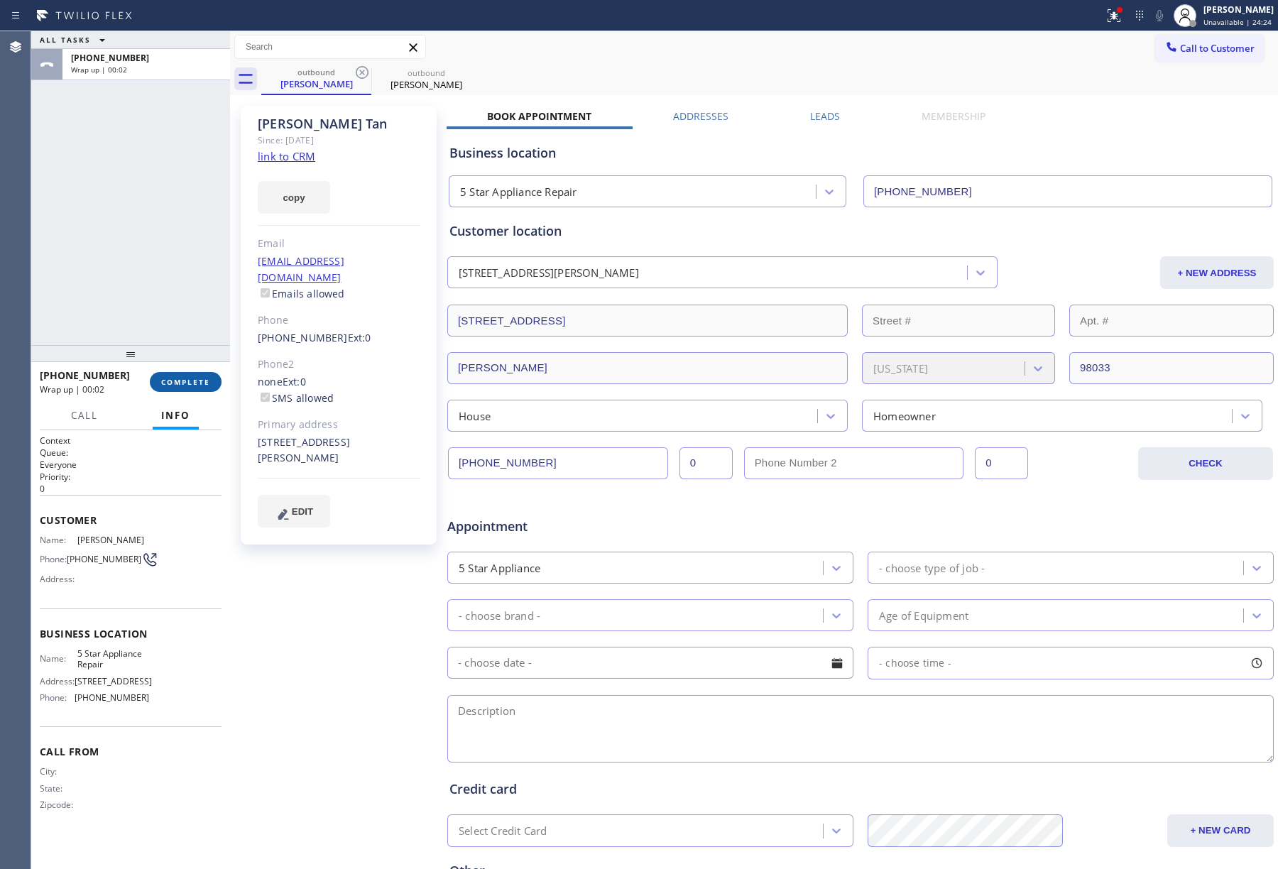
click at [176, 379] on span "COMPLETE" at bounding box center [185, 382] width 49 height 10
click at [146, 314] on div "ALL TASKS ALL TASKS ACTIVE TASKS TASKS IN WRAP UP +12064958997 Wrap up | 00:02" at bounding box center [130, 188] width 199 height 314
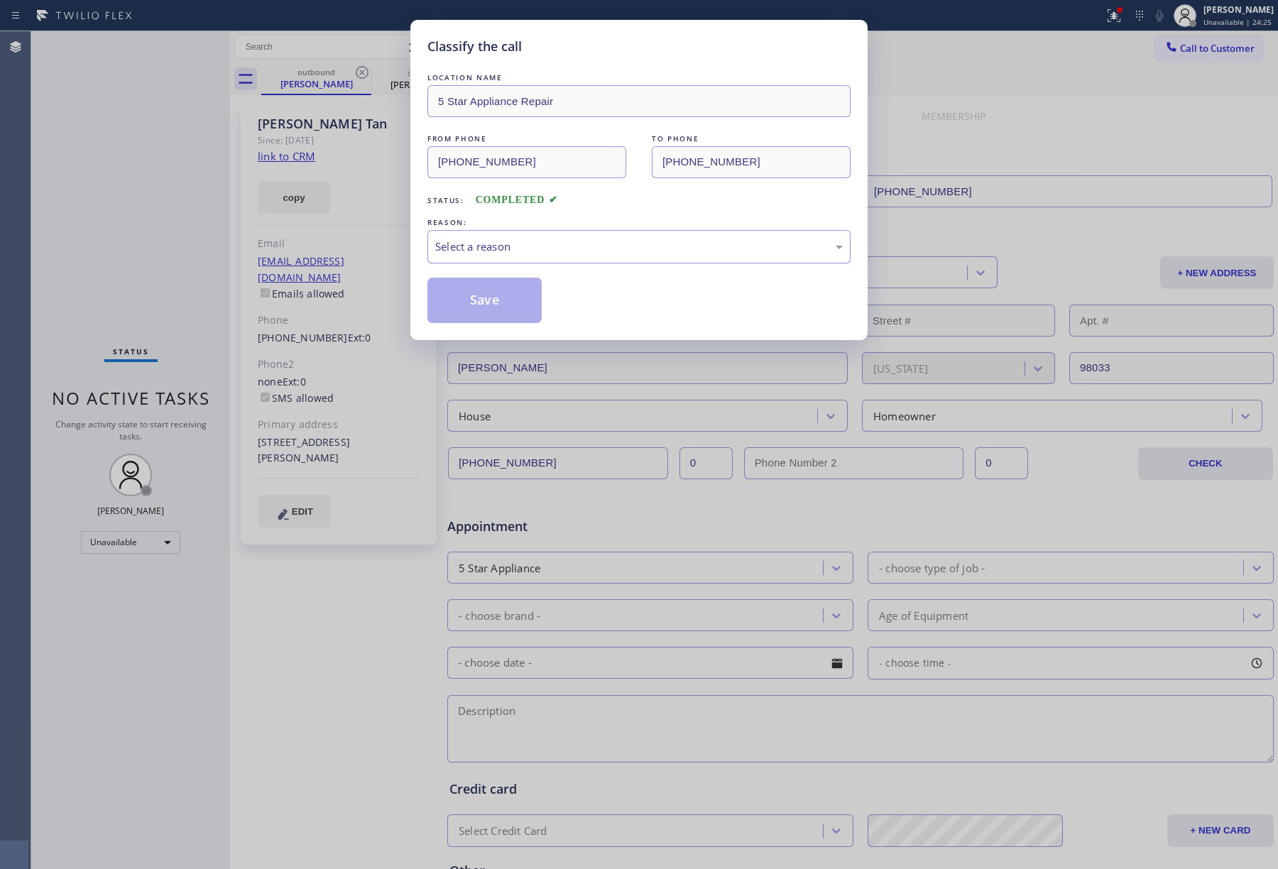
click at [500, 245] on div "Select a reason" at bounding box center [639, 247] width 408 height 16
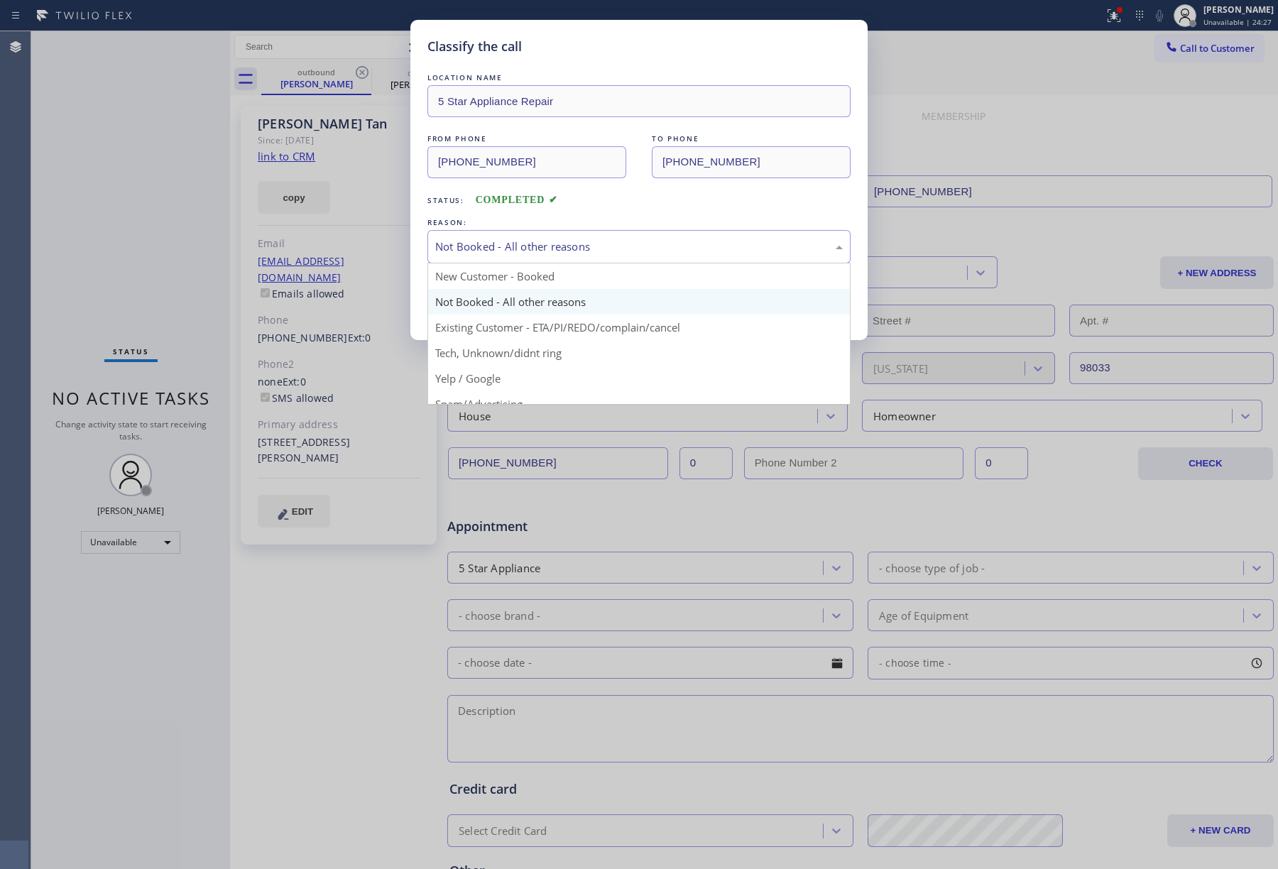
click at [490, 236] on div "Not Booked - All other reasons" at bounding box center [639, 246] width 423 height 33
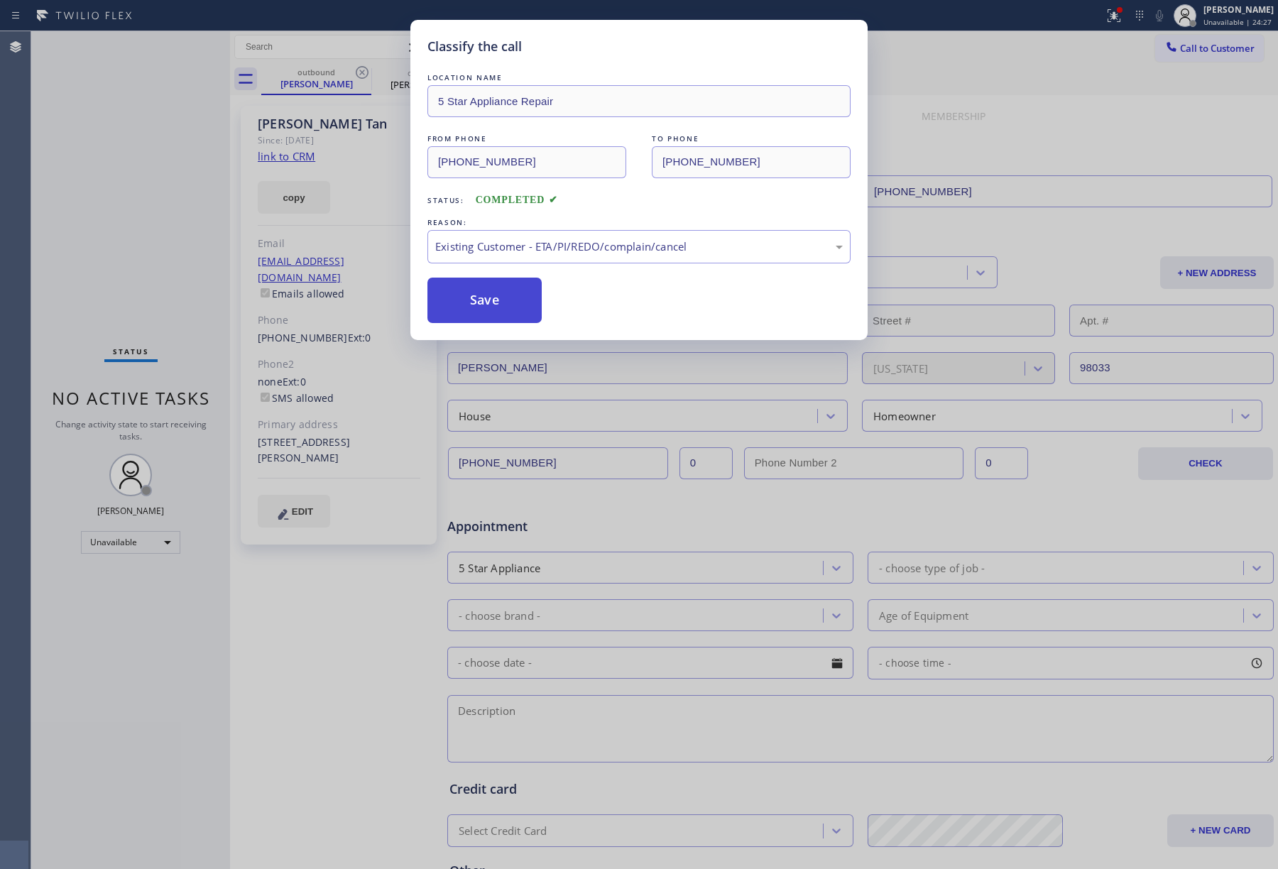
click at [487, 308] on button "Save" at bounding box center [485, 300] width 114 height 45
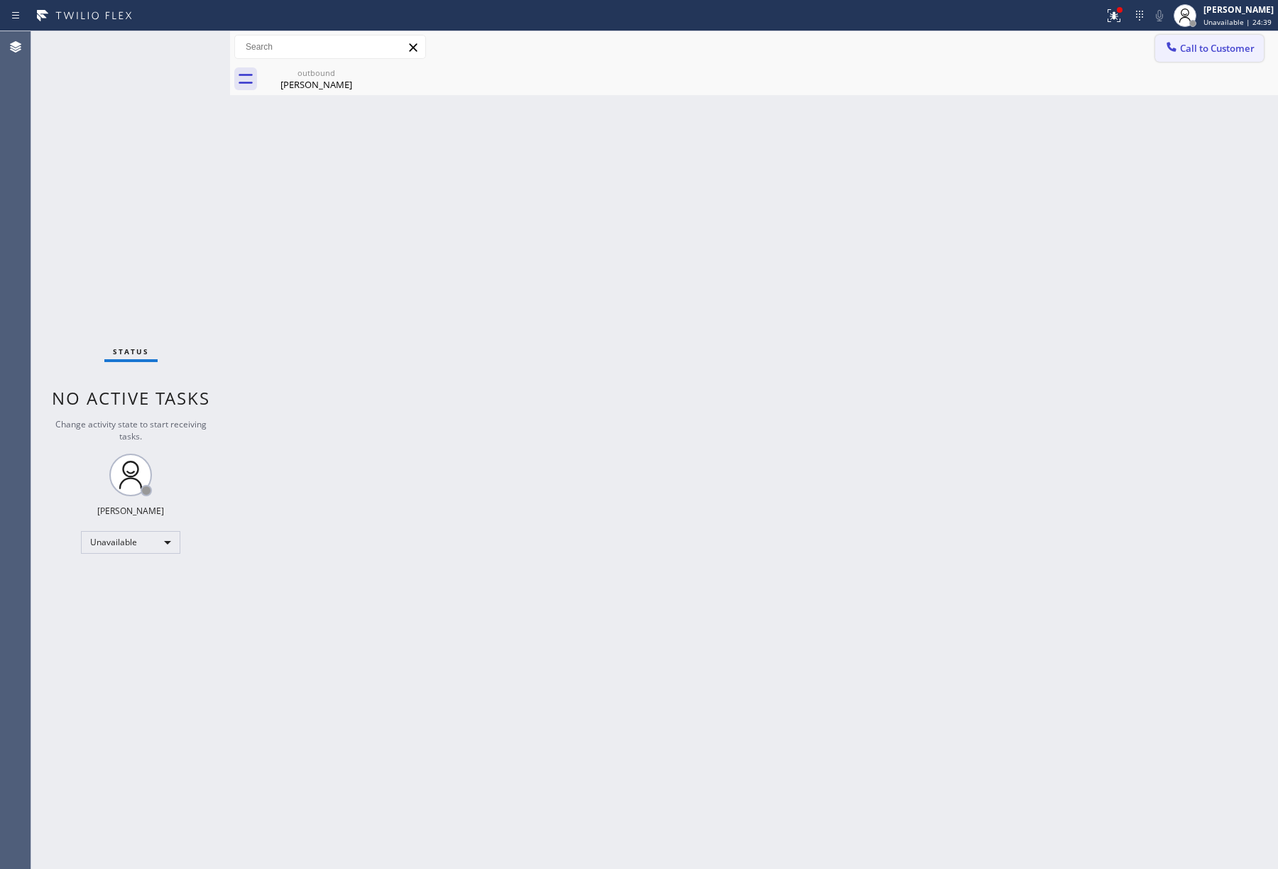
click at [1203, 55] on button "Call to Customer" at bounding box center [1209, 48] width 109 height 27
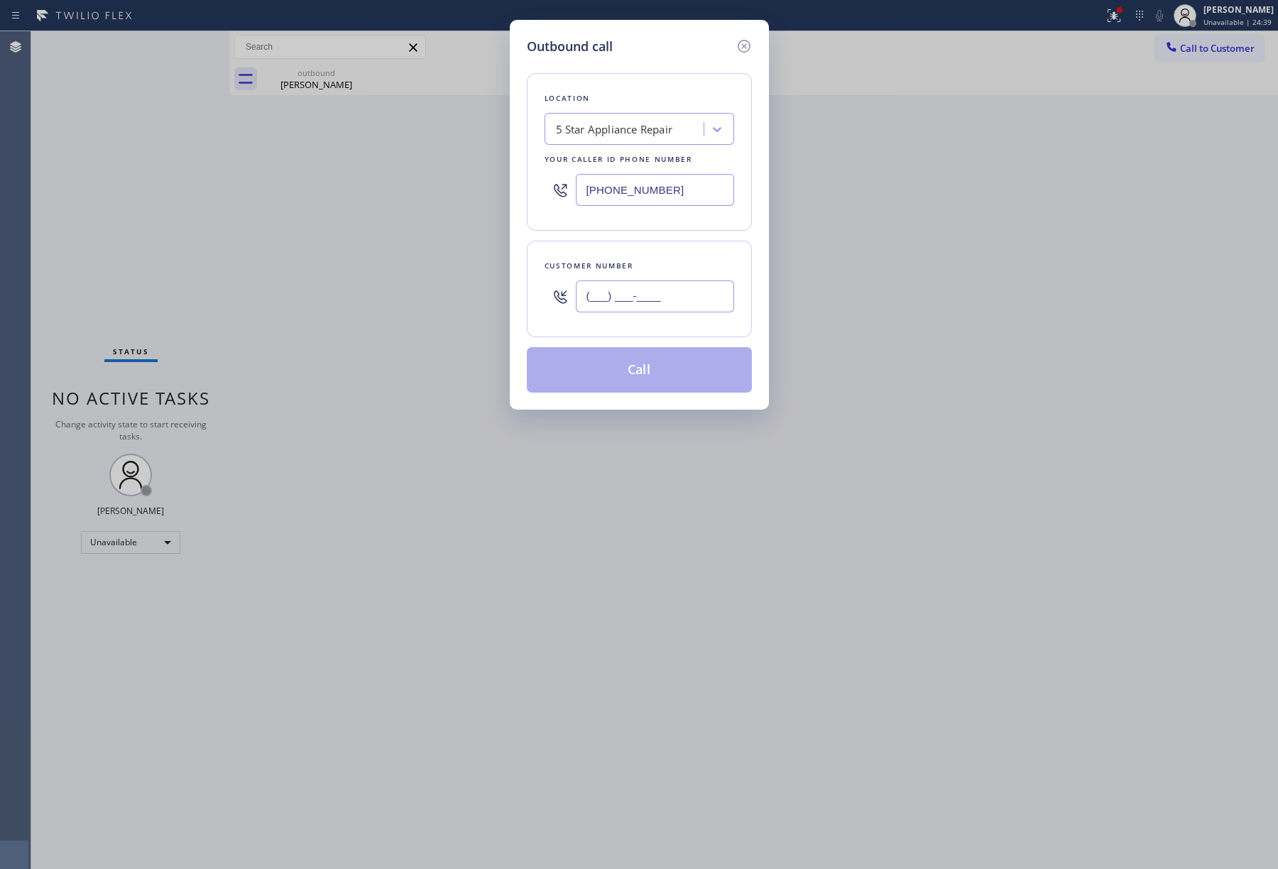
click at [676, 312] on input "(___) ___-____" at bounding box center [655, 297] width 158 height 32
paste input "818) 235-6871"
type input "(818) 235-6871"
click at [669, 256] on div "Customer number (818) 235-6871" at bounding box center [639, 289] width 225 height 97
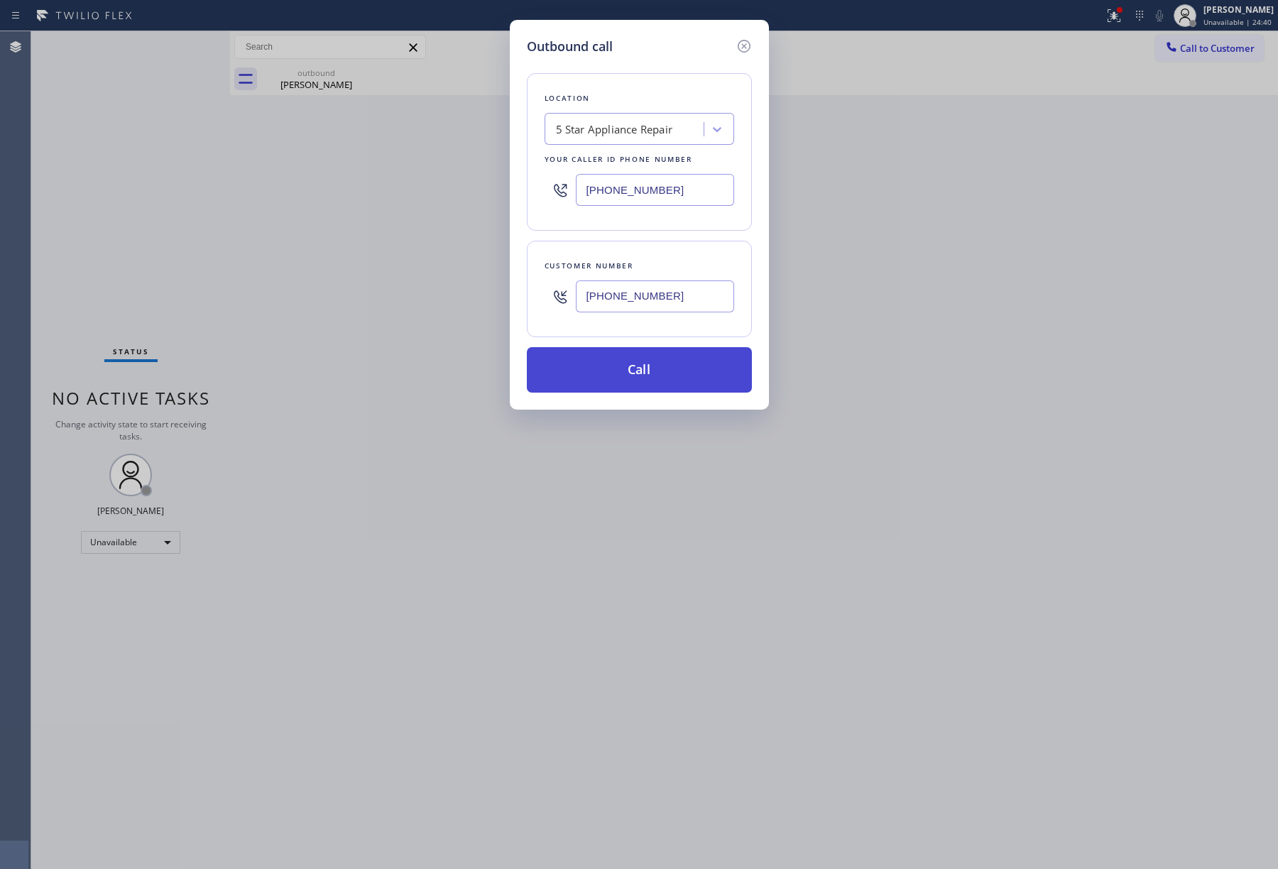
click at [668, 374] on button "Call" at bounding box center [639, 369] width 225 height 45
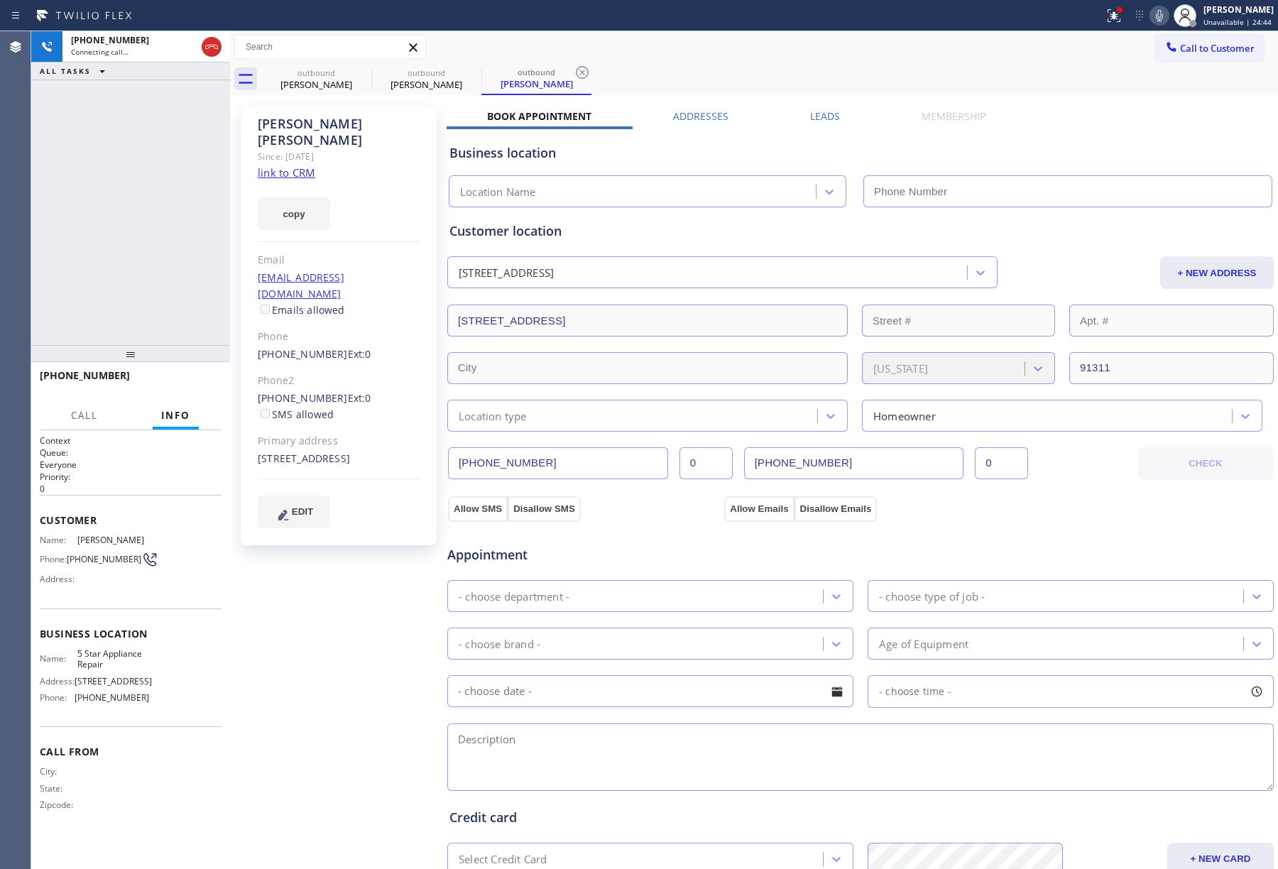
click at [92, 254] on div "+18182356871 Connecting call… ALL TASKS ALL TASKS ACTIVE TASKS TASKS IN WRAP UP" at bounding box center [130, 188] width 199 height 314
type input "[PHONE_NUMBER]"
click at [92, 223] on div "+18182356871 Live | 00:01 ALL TASKS ALL TASKS ACTIVE TASKS TASKS IN WRAP UP" at bounding box center [130, 188] width 199 height 314
drag, startPoint x: 202, startPoint y: 388, endPoint x: 194, endPoint y: 325, distance: 63.7
click at [202, 386] on button "HANG UP" at bounding box center [189, 382] width 66 height 20
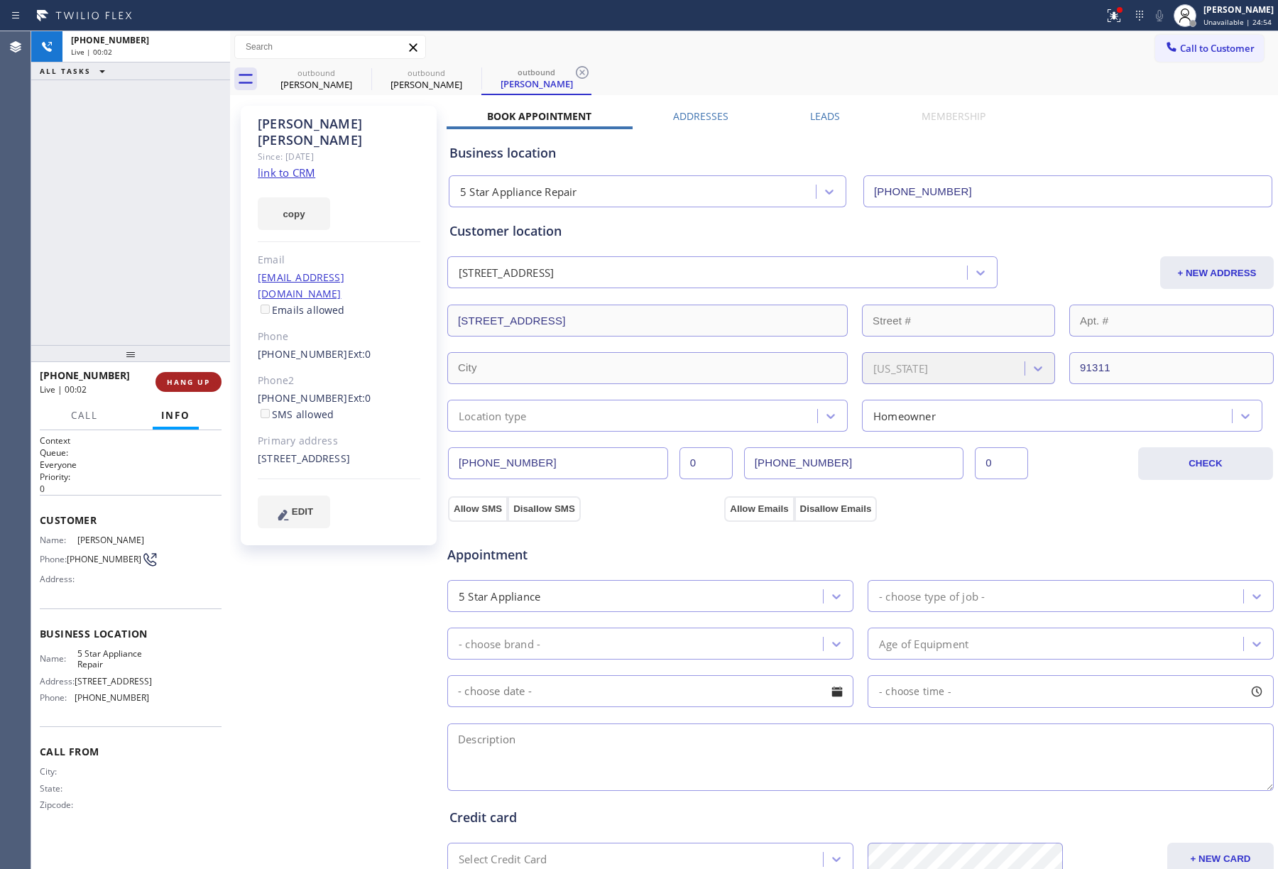
drag, startPoint x: 194, startPoint y: 325, endPoint x: 205, endPoint y: 381, distance: 57.2
click at [196, 337] on div "+18182356871 Live | 00:02 ALL TASKS ALL TASKS ACTIVE TASKS TASKS IN WRAP UP" at bounding box center [130, 188] width 199 height 314
click at [205, 381] on span "HANG UP" at bounding box center [188, 382] width 43 height 10
click at [199, 381] on span "COMPLETE" at bounding box center [185, 382] width 49 height 10
click at [165, 287] on div "ALL TASKS ALL TASKS ACTIVE TASKS TASKS IN WRAP UP +18182356871 Wrap up | 00:02" at bounding box center [130, 188] width 199 height 314
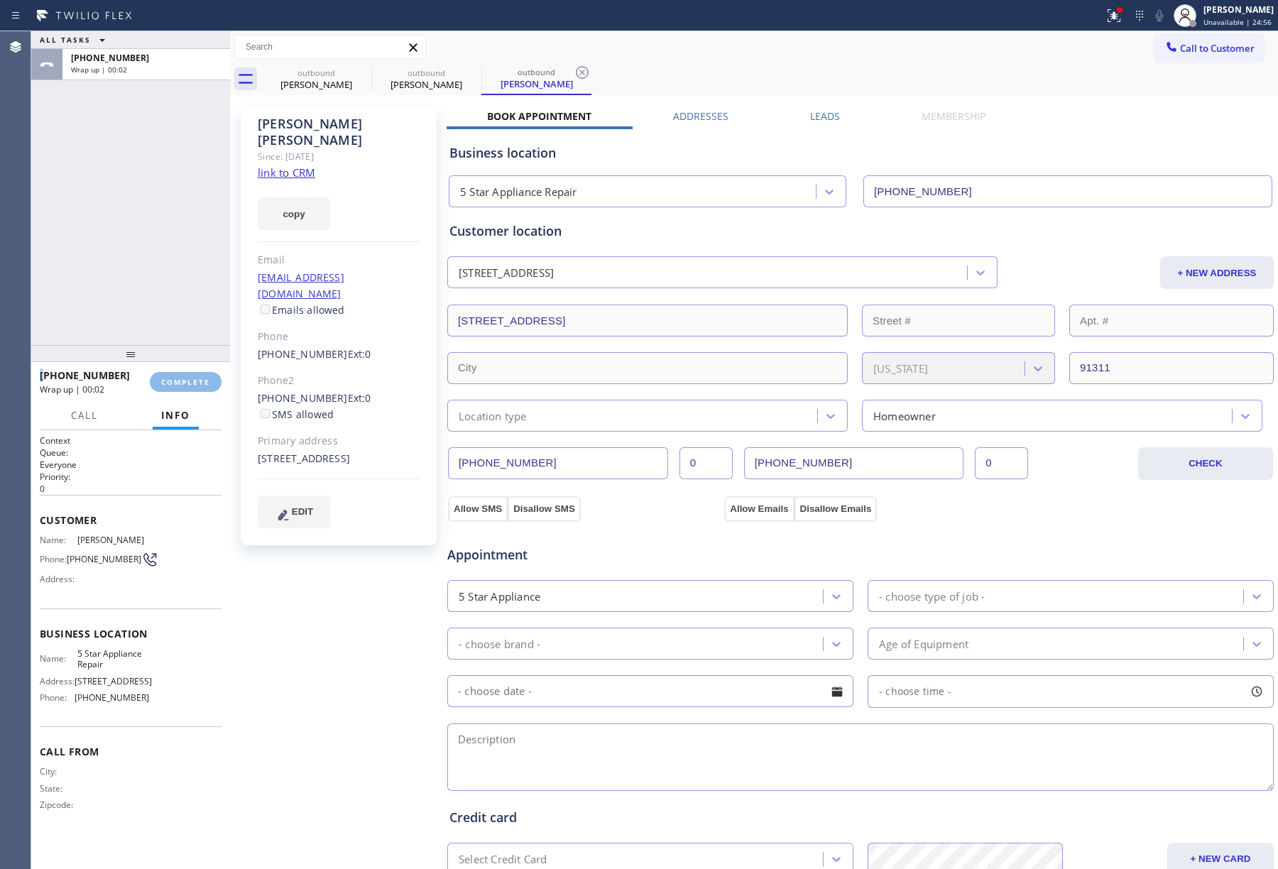
click at [165, 287] on div "ALL TASKS ALL TASKS ACTIVE TASKS TASKS IN WRAP UP +18182356871 Wrap up | 00:02" at bounding box center [130, 188] width 199 height 314
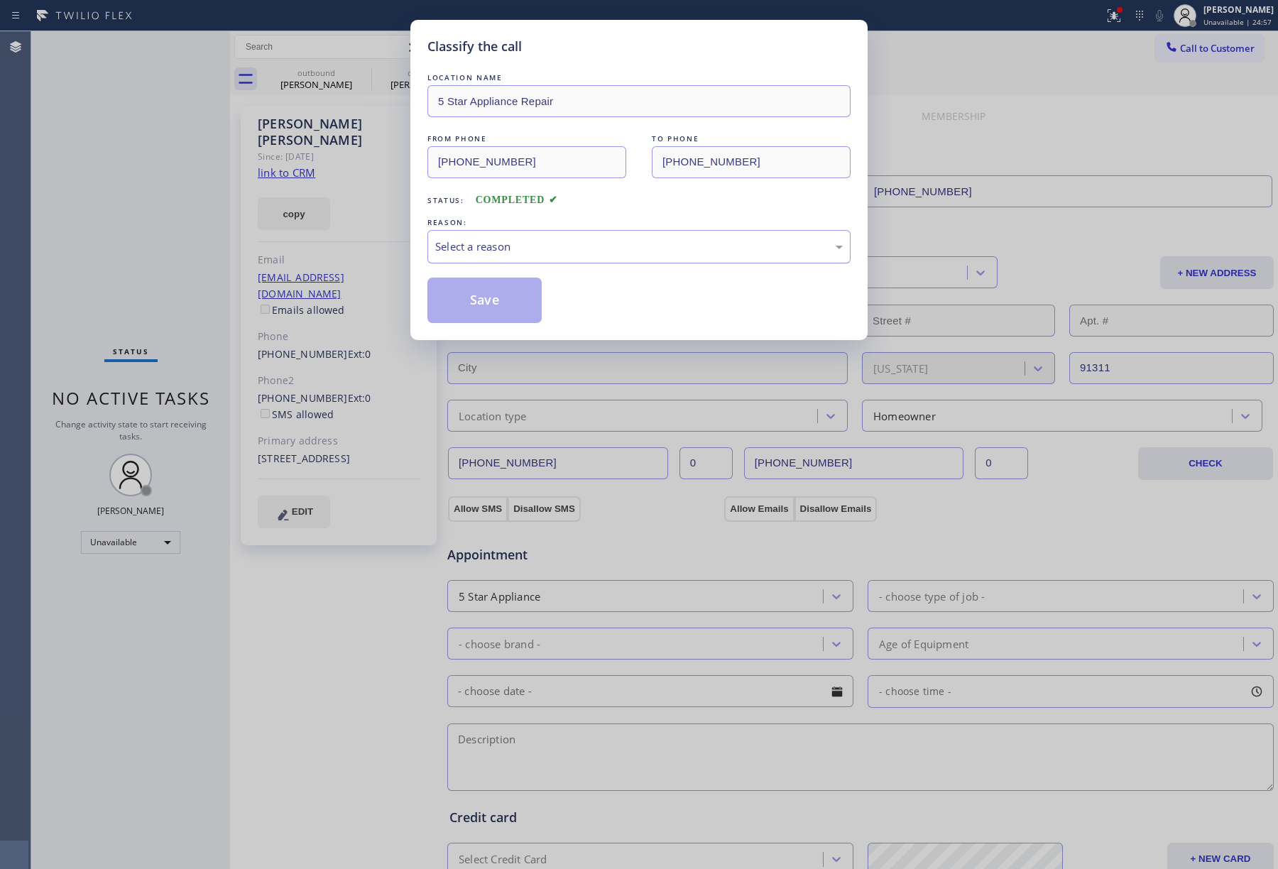
drag, startPoint x: 495, startPoint y: 248, endPoint x: 494, endPoint y: 256, distance: 8.6
click at [494, 248] on div "Select a reason" at bounding box center [639, 247] width 408 height 16
drag, startPoint x: 484, startPoint y: 310, endPoint x: 415, endPoint y: 70, distance: 249.9
click at [484, 307] on button "Save" at bounding box center [485, 300] width 114 height 45
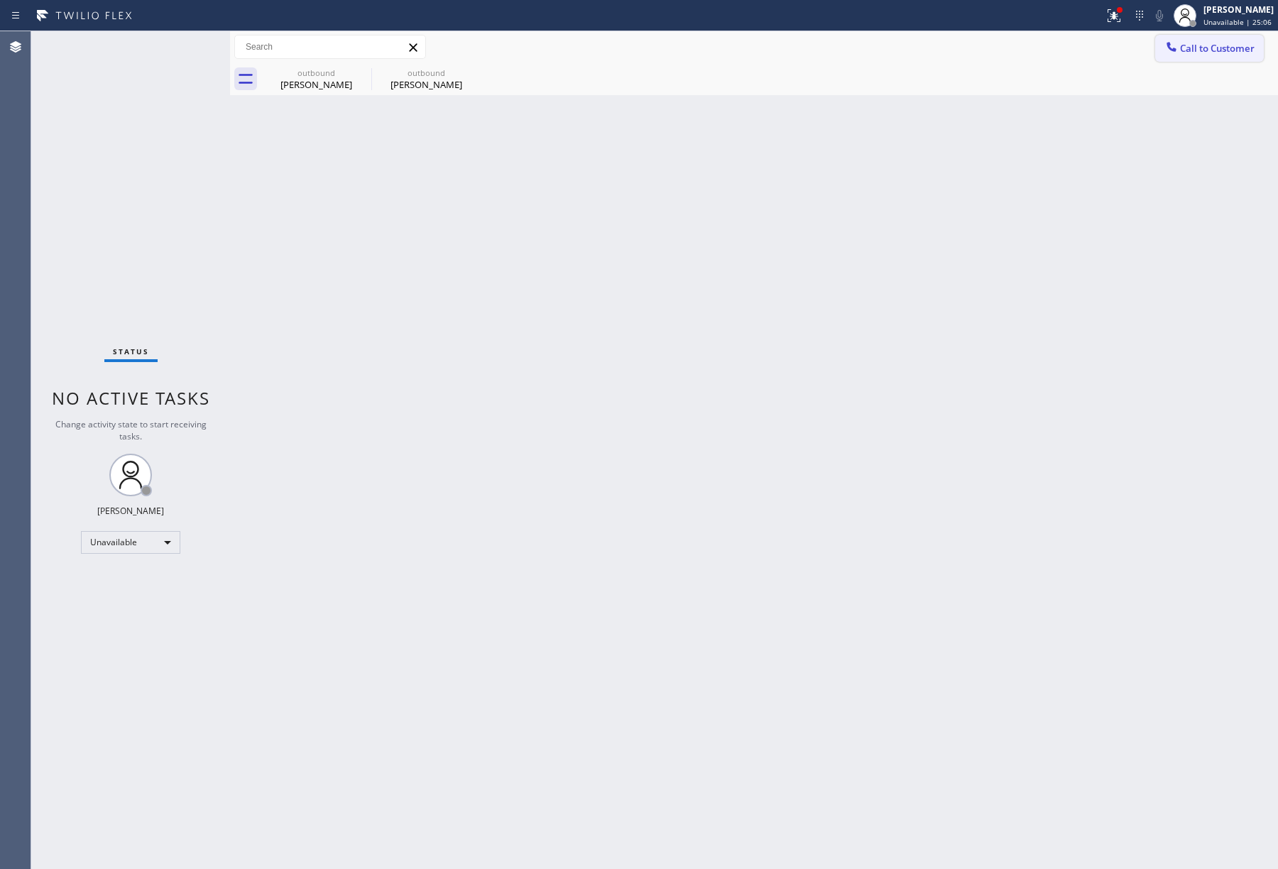
click at [1217, 54] on span "Call to Customer" at bounding box center [1217, 48] width 75 height 13
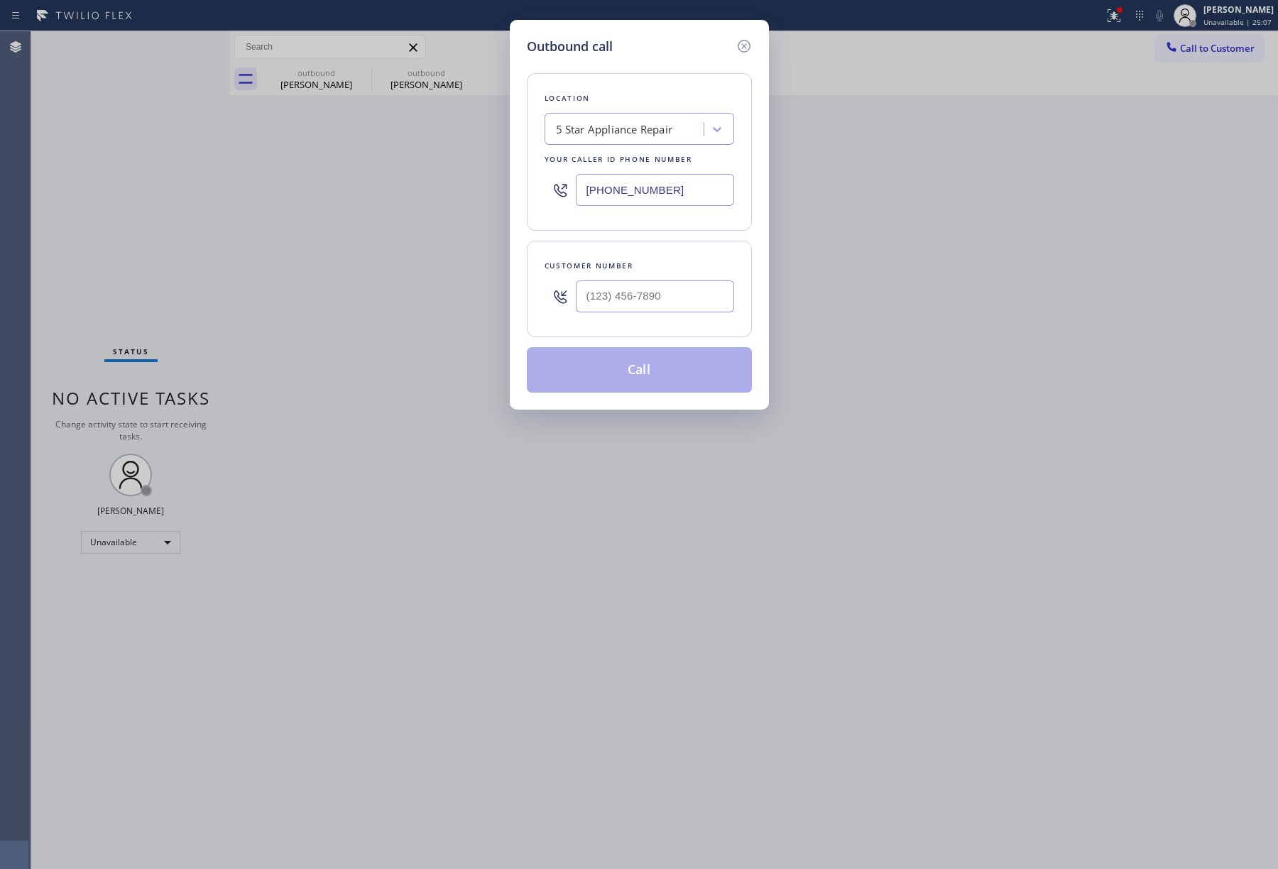
click at [614, 318] on div at bounding box center [655, 296] width 158 height 46
click at [655, 288] on input "(___) ___-____" at bounding box center [655, 297] width 158 height 32
paste input "425) 922-2761"
type input "(425) 922-2761"
click at [652, 271] on div "Customer number" at bounding box center [640, 266] width 190 height 15
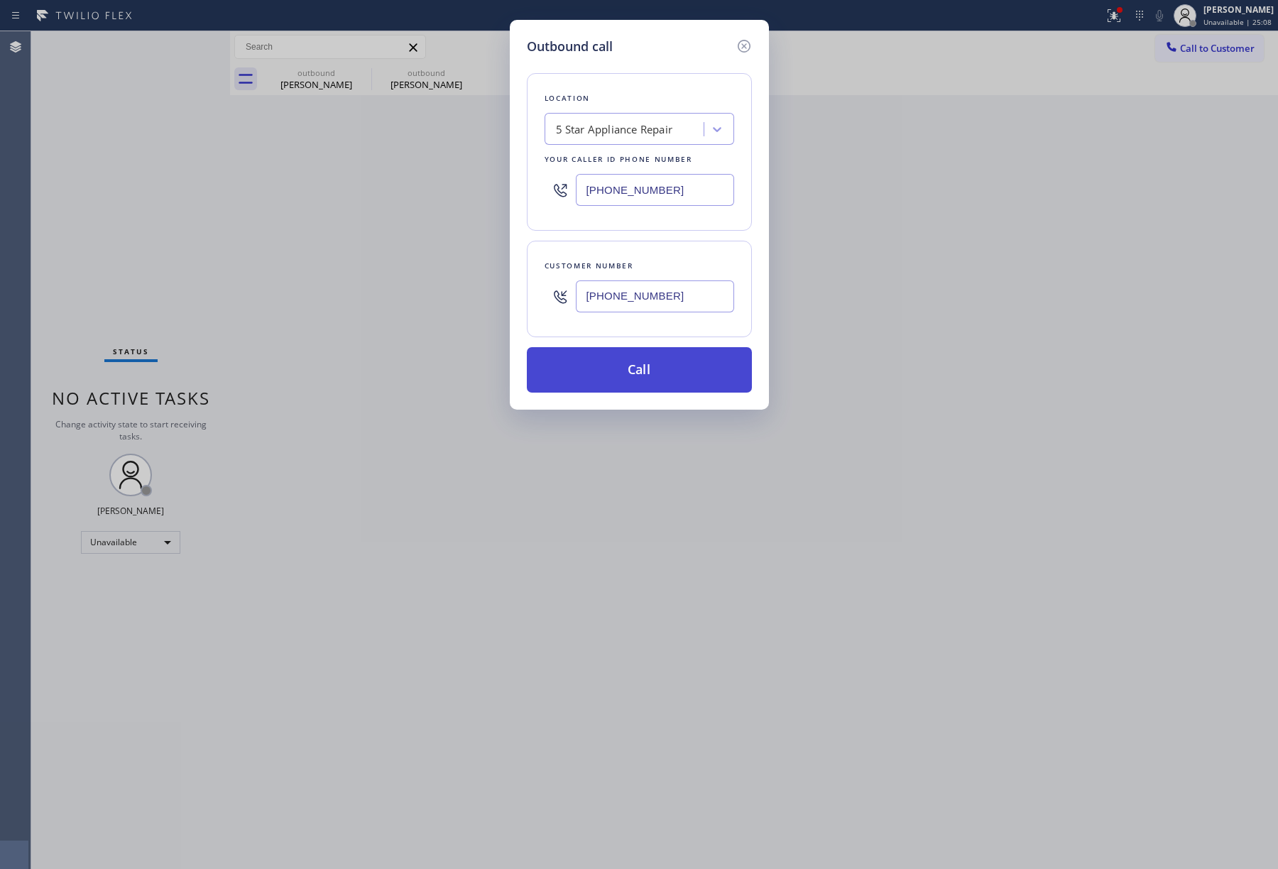
click at [624, 365] on button "Call" at bounding box center [639, 369] width 225 height 45
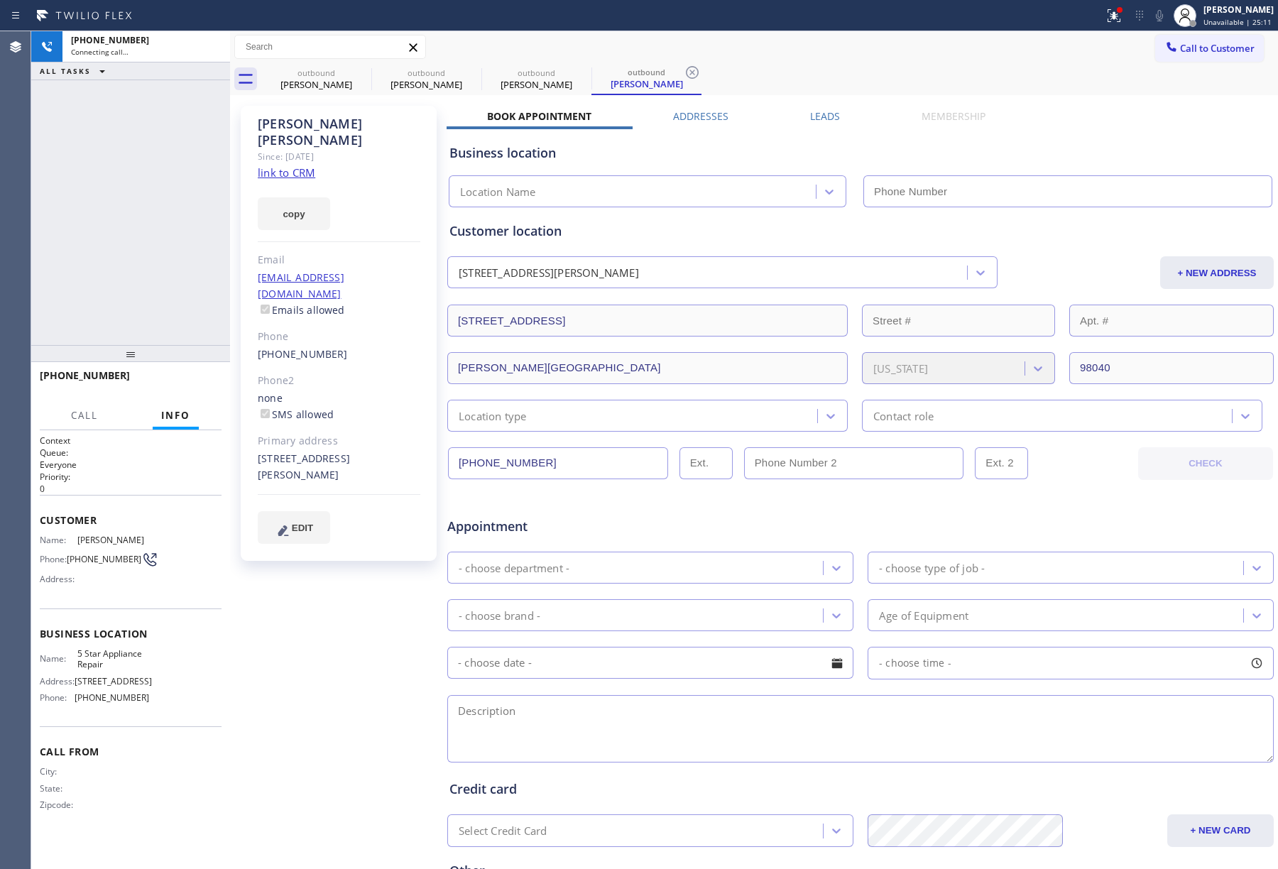
drag, startPoint x: 128, startPoint y: 151, endPoint x: 137, endPoint y: 151, distance: 9.2
click at [128, 151] on div "+14259222761 Connecting call… ALL TASKS ALL TASKS ACTIVE TASKS TASKS IN WRAP UP" at bounding box center [130, 188] width 199 height 314
type input "[PHONE_NUMBER]"
click at [176, 384] on span "HANG UP" at bounding box center [188, 382] width 43 height 10
click at [188, 374] on button "HANG UP" at bounding box center [189, 382] width 66 height 20
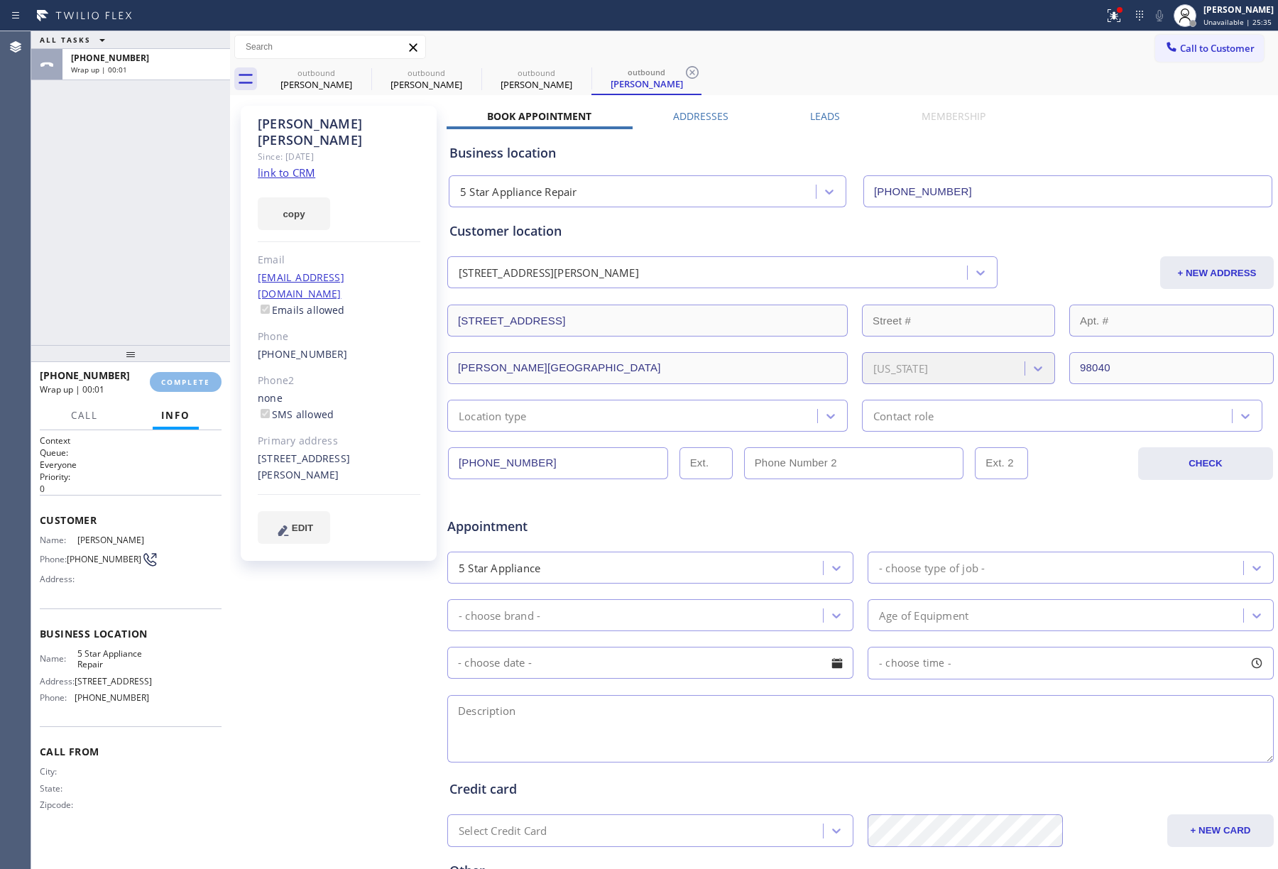
click at [189, 288] on div "ALL TASKS ALL TASKS ACTIVE TASKS TASKS IN WRAP UP +14259222761 Wrap up | 00:01" at bounding box center [130, 188] width 199 height 314
drag, startPoint x: 189, startPoint y: 288, endPoint x: 202, endPoint y: 338, distance: 51.3
click at [189, 288] on div "ALL TASKS ALL TASKS ACTIVE TASKS TASKS IN WRAP UP +14259222761 Wrap up | 00:01" at bounding box center [130, 188] width 199 height 314
click at [200, 390] on button "COMPLETE" at bounding box center [186, 382] width 72 height 20
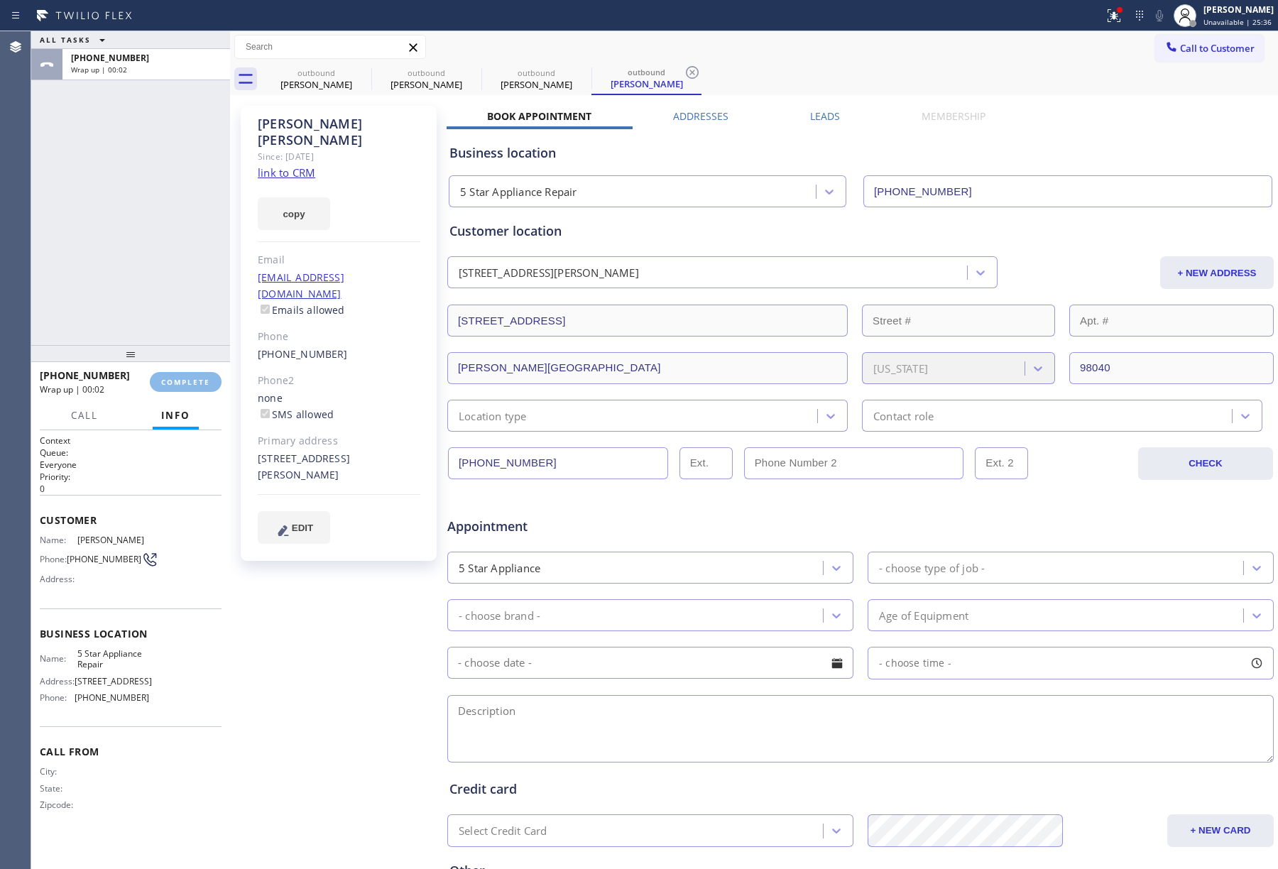
click at [190, 345] on div at bounding box center [130, 353] width 199 height 17
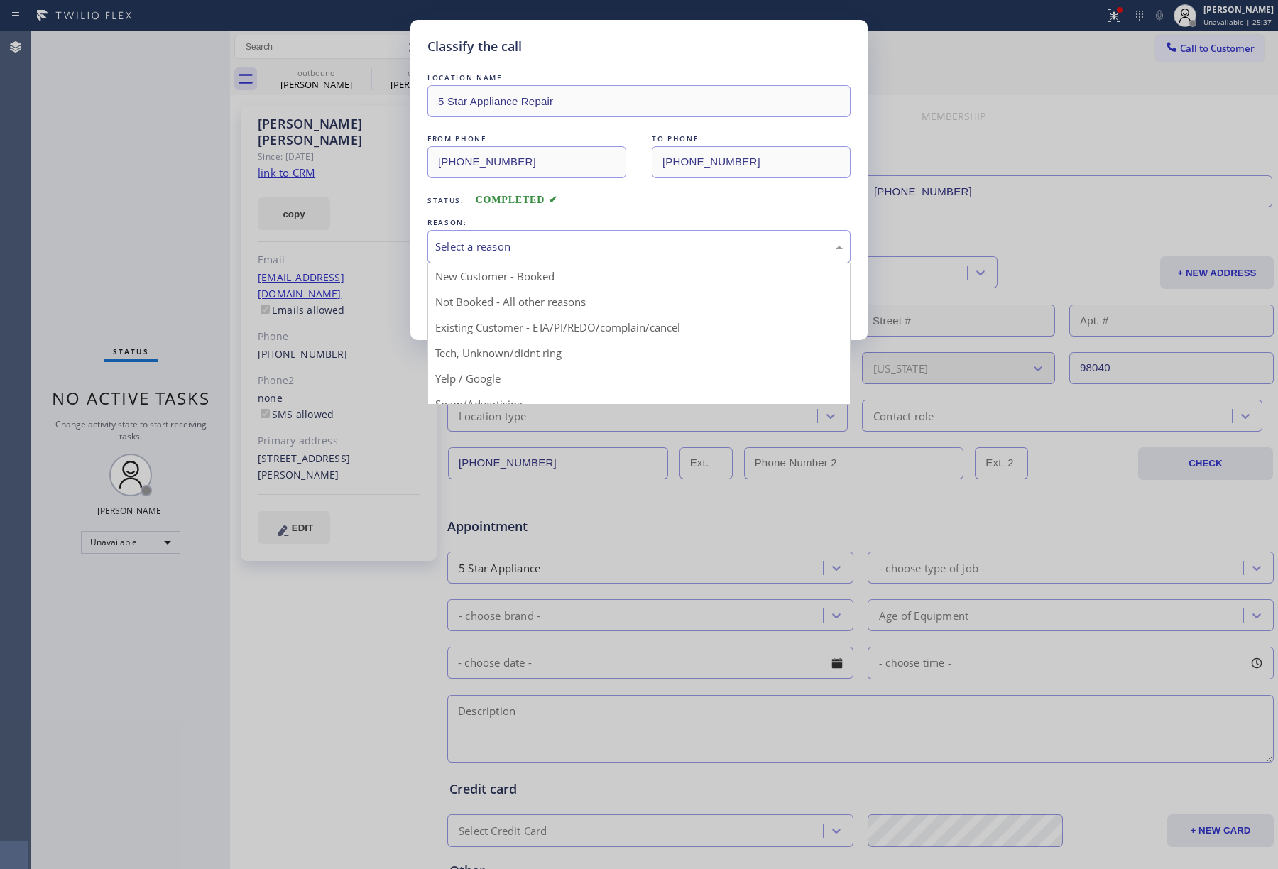
drag, startPoint x: 550, startPoint y: 243, endPoint x: 552, endPoint y: 310, distance: 67.5
click at [552, 245] on div "Select a reason" at bounding box center [639, 247] width 408 height 16
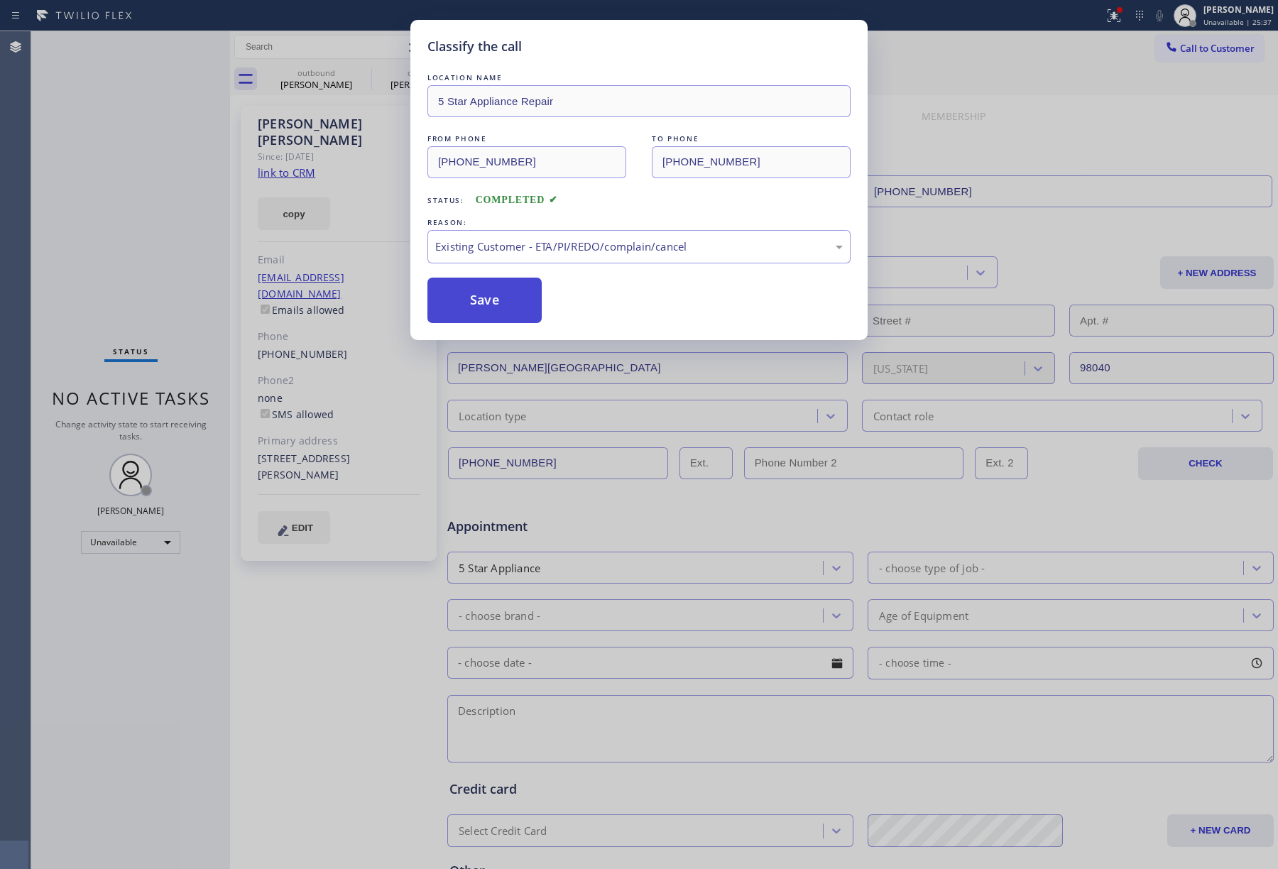
click at [489, 290] on button "Save" at bounding box center [485, 300] width 114 height 45
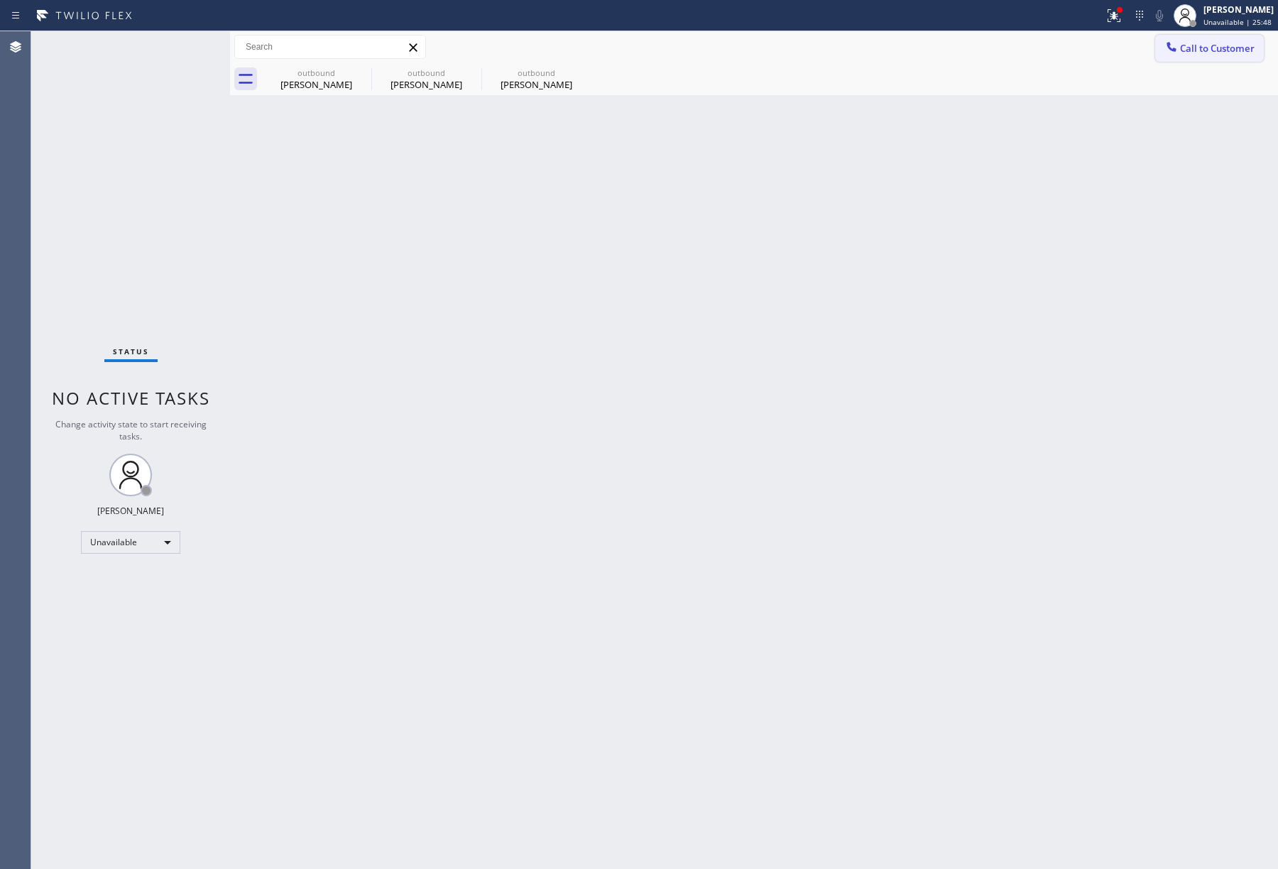
click at [1260, 57] on button "Call to Customer" at bounding box center [1209, 48] width 109 height 27
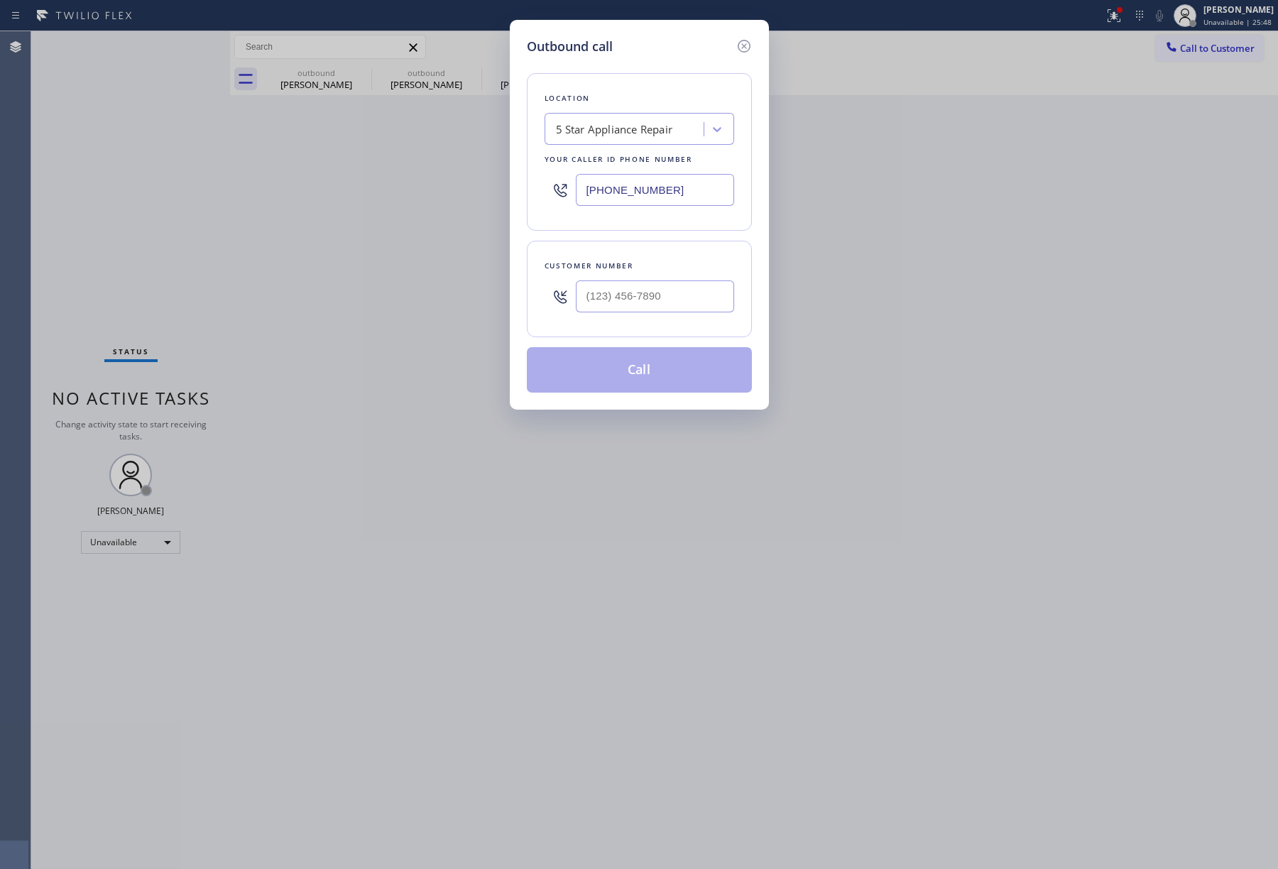
click at [651, 328] on div "Customer number" at bounding box center [639, 289] width 225 height 97
click at [651, 298] on input "(___) ___-____" at bounding box center [655, 297] width 158 height 32
paste input "646) 505-9433"
type input "(646) 505-9433"
click at [655, 234] on div "Location 5 Star Appliance Repair Your caller id phone number (855) 731-4952 Cus…" at bounding box center [639, 224] width 225 height 337
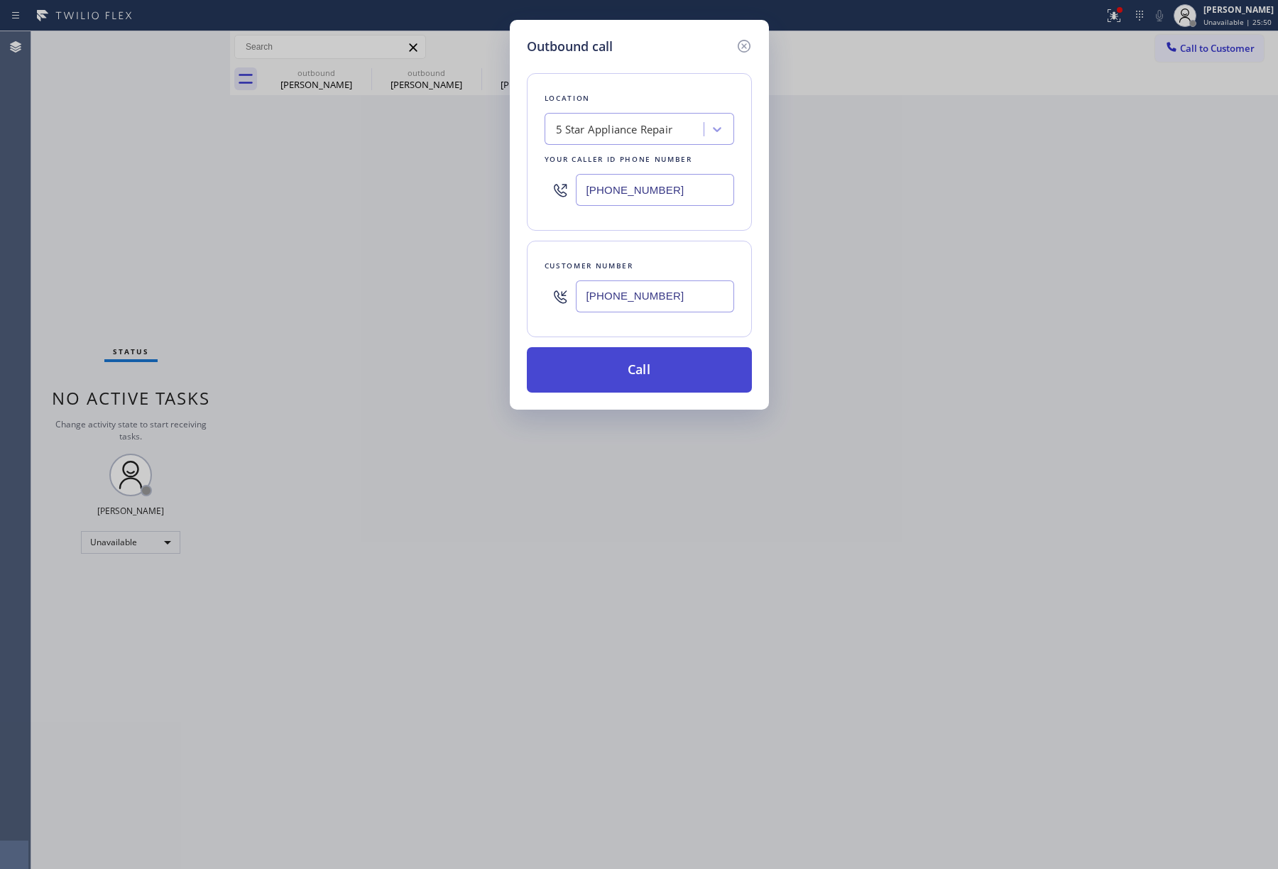
click at [659, 387] on button "Call" at bounding box center [639, 369] width 225 height 45
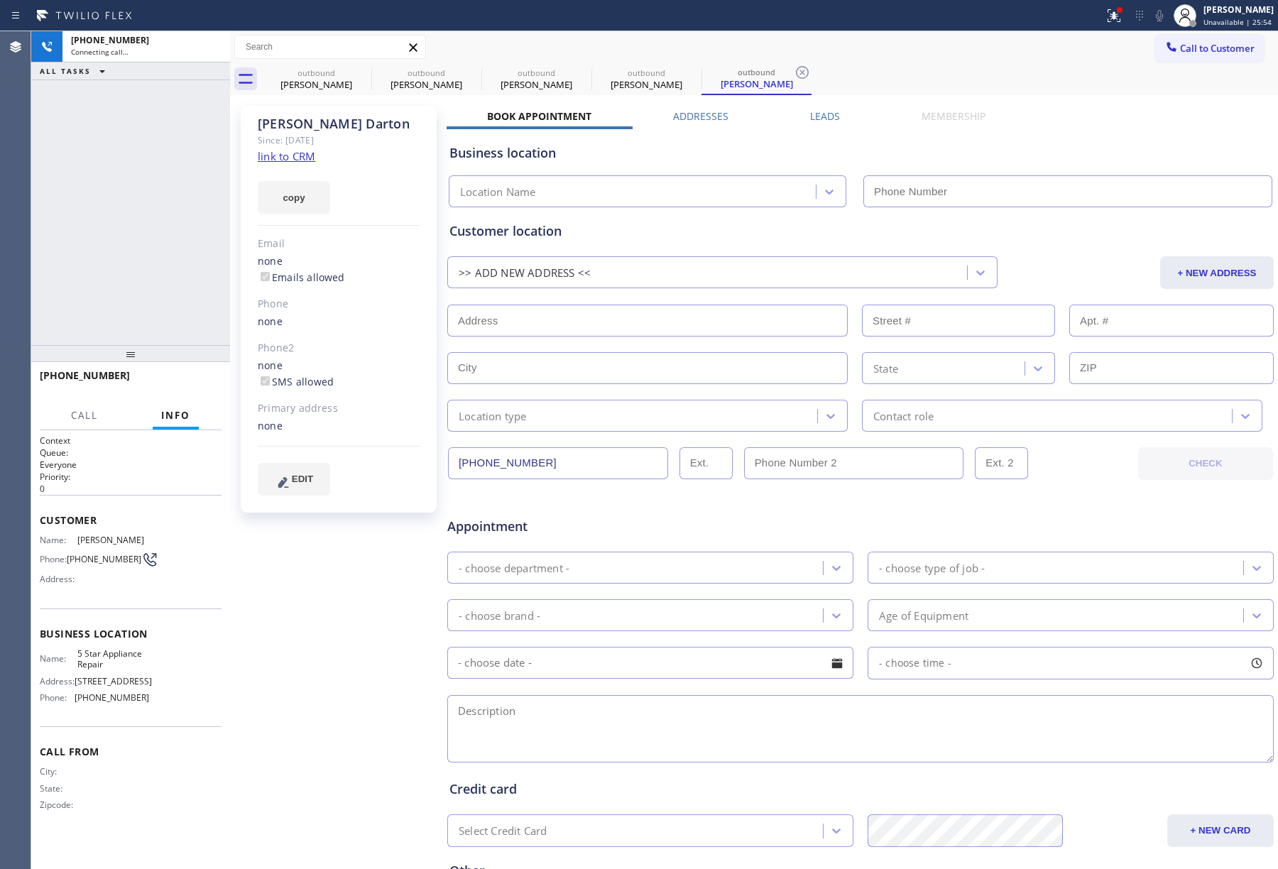
type input "[PHONE_NUMBER]"
click at [185, 373] on button "HANG UP" at bounding box center [189, 382] width 66 height 20
click at [190, 366] on div "+16465059433 Live | 00:03 HANG UP" at bounding box center [131, 382] width 182 height 37
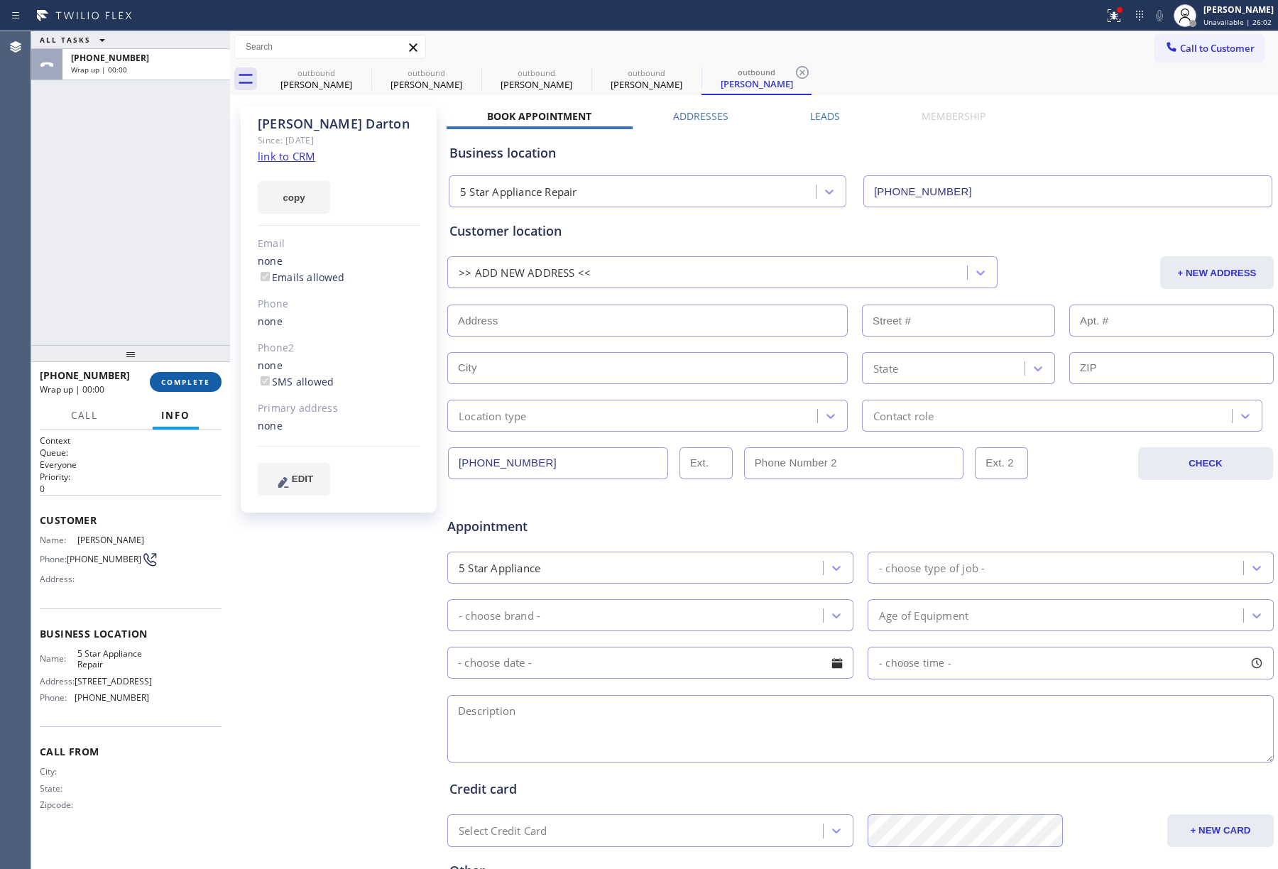
click at [193, 377] on span "COMPLETE" at bounding box center [185, 382] width 49 height 10
click at [156, 260] on div "ALL TASKS ALL TASKS ACTIVE TASKS TASKS IN WRAP UP +16465059433 Wrap up | 00:00" at bounding box center [130, 188] width 199 height 314
click at [156, 260] on div "ALL TASKS ALL TASKS ACTIVE TASKS TASKS IN WRAP UP +16465059433 Wrap up | 00:01" at bounding box center [130, 188] width 199 height 314
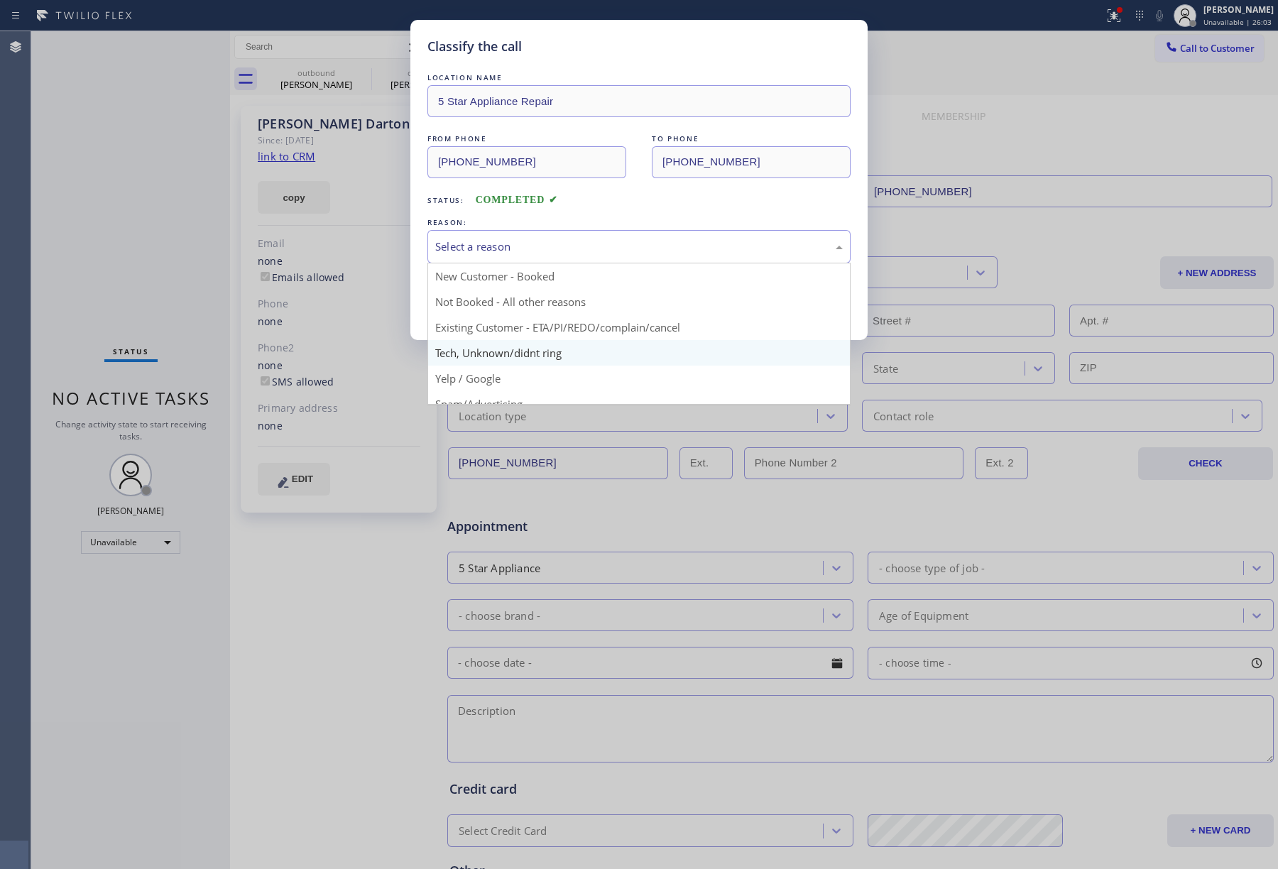
drag, startPoint x: 489, startPoint y: 254, endPoint x: 538, endPoint y: 347, distance: 105.8
click at [494, 254] on div "Select a reason" at bounding box center [639, 247] width 408 height 16
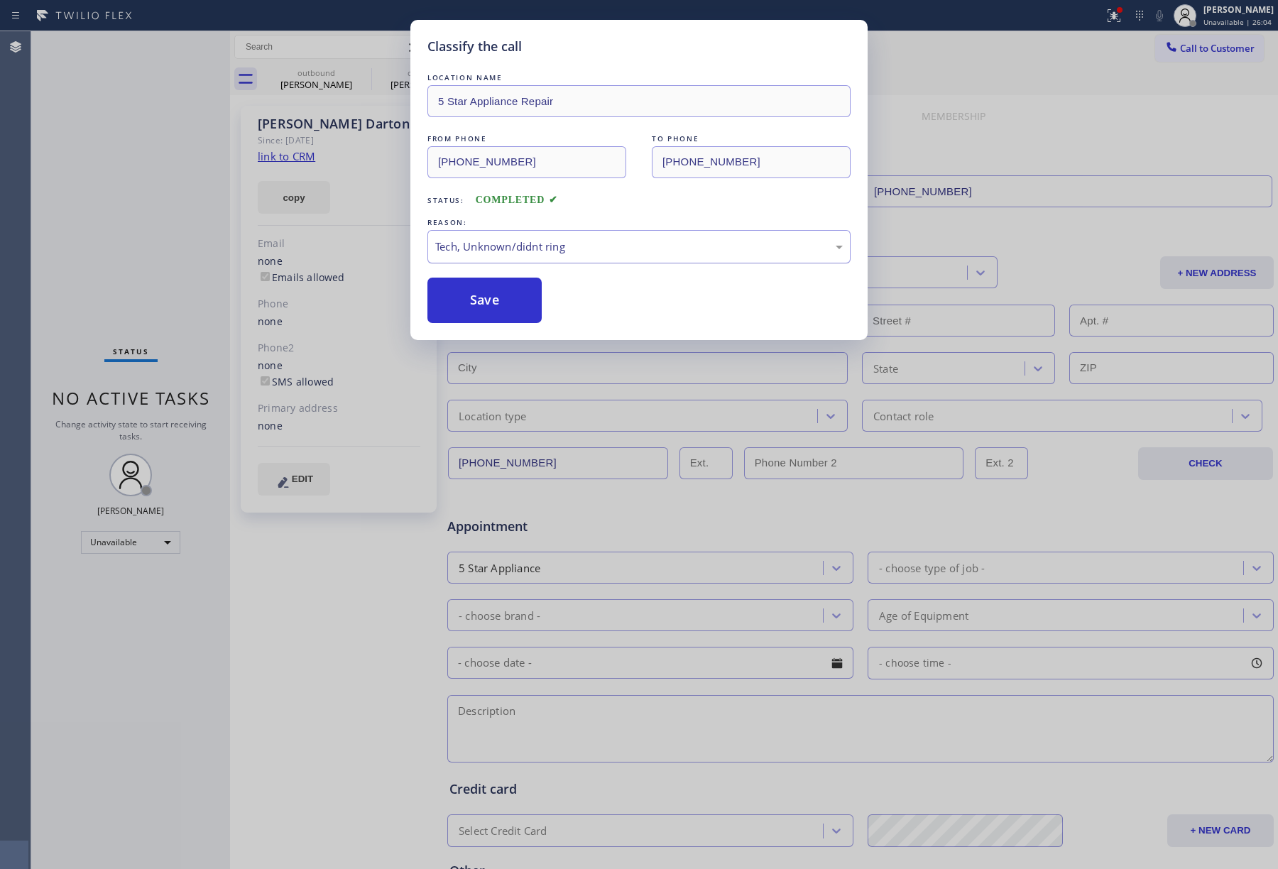
click at [480, 236] on div "Tech, Unknown/didnt ring" at bounding box center [639, 246] width 423 height 33
click at [477, 301] on button "Save" at bounding box center [485, 300] width 114 height 45
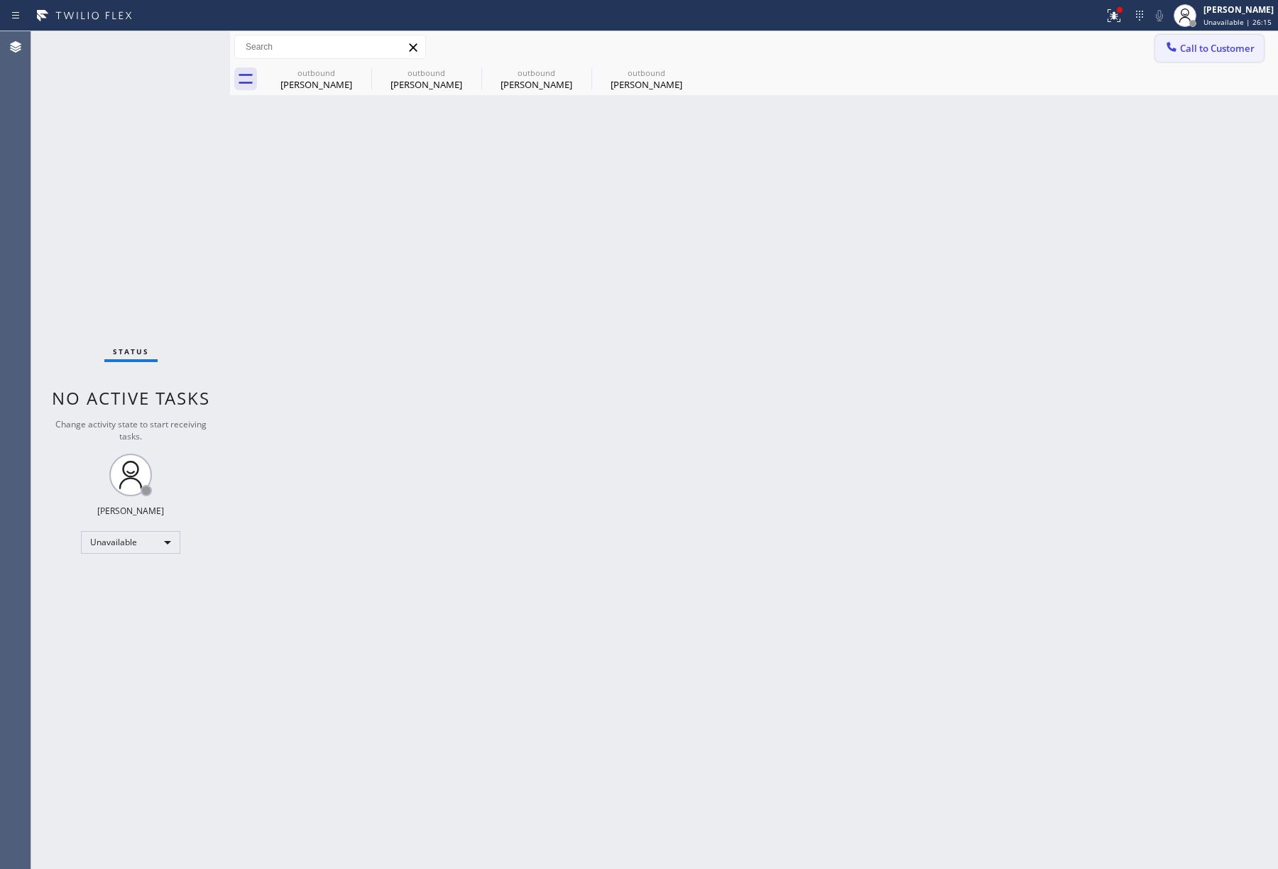
click at [1207, 46] on span "Call to Customer" at bounding box center [1217, 48] width 75 height 13
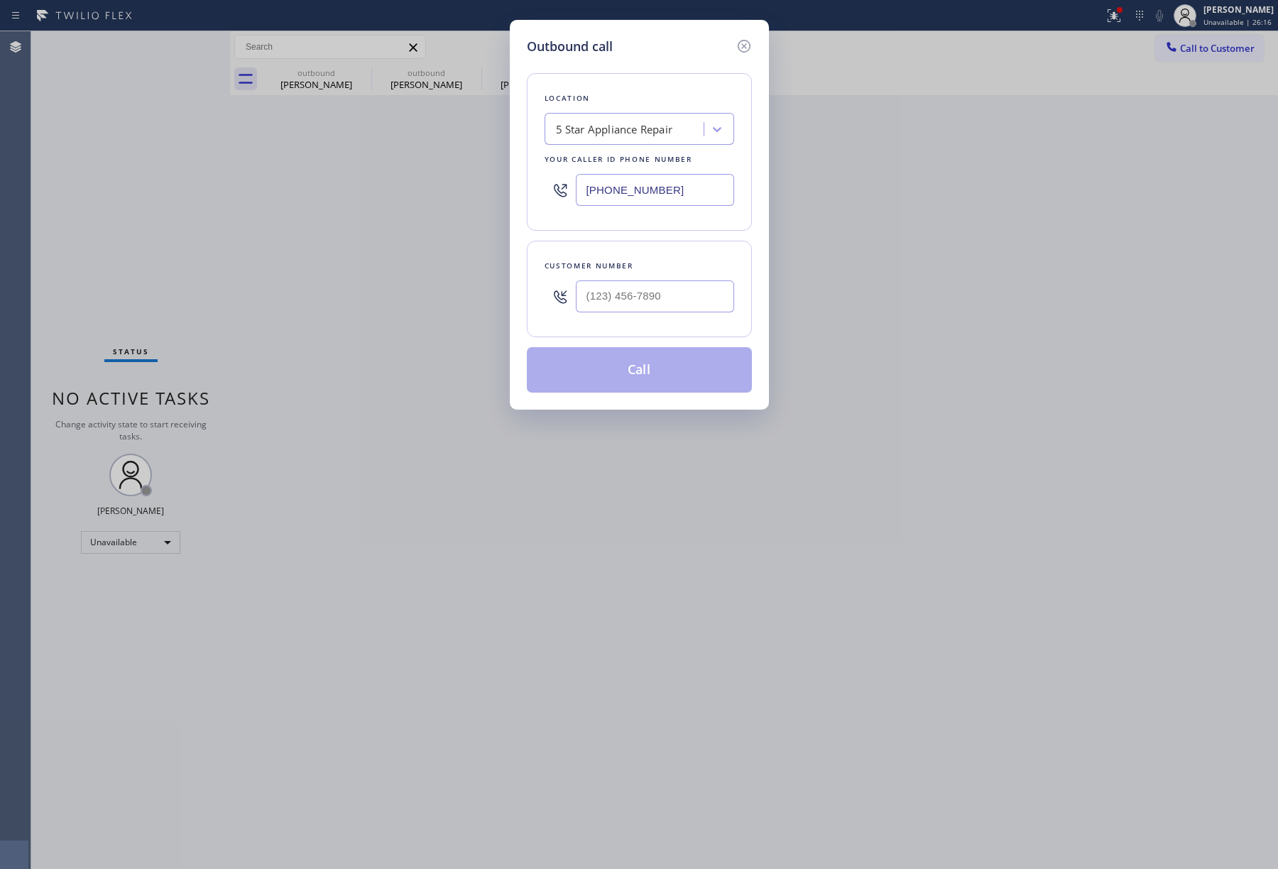
click at [703, 266] on div "Customer number" at bounding box center [639, 289] width 225 height 97
click at [690, 298] on input "(___) ___-____" at bounding box center [655, 297] width 158 height 32
paste input "818) 235-6871"
type input "(818) 235-6871"
click at [666, 239] on div "Location 5 Star Appliance Repair Your caller id phone number (855) 731-4952 Cus…" at bounding box center [639, 224] width 225 height 337
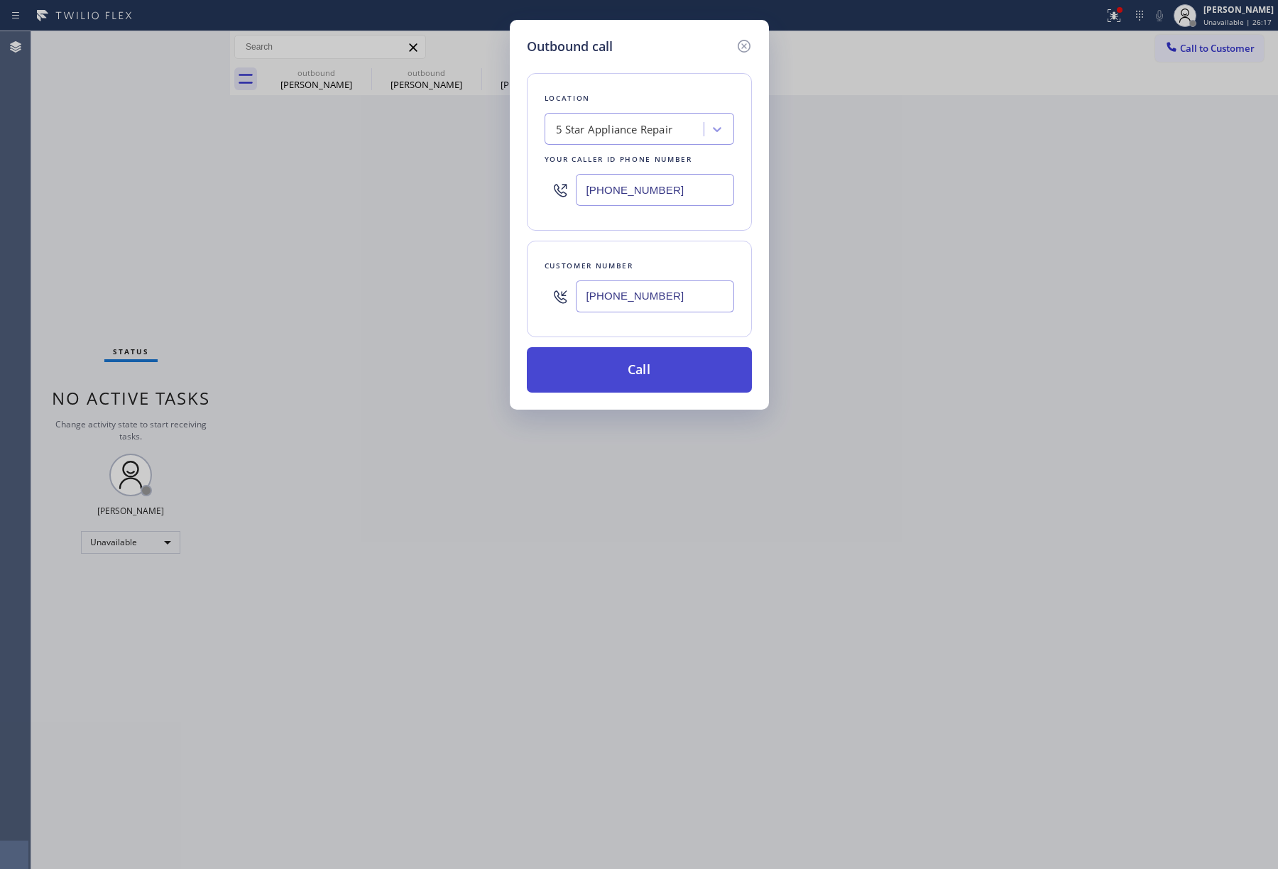
click at [645, 378] on button "Call" at bounding box center [639, 369] width 225 height 45
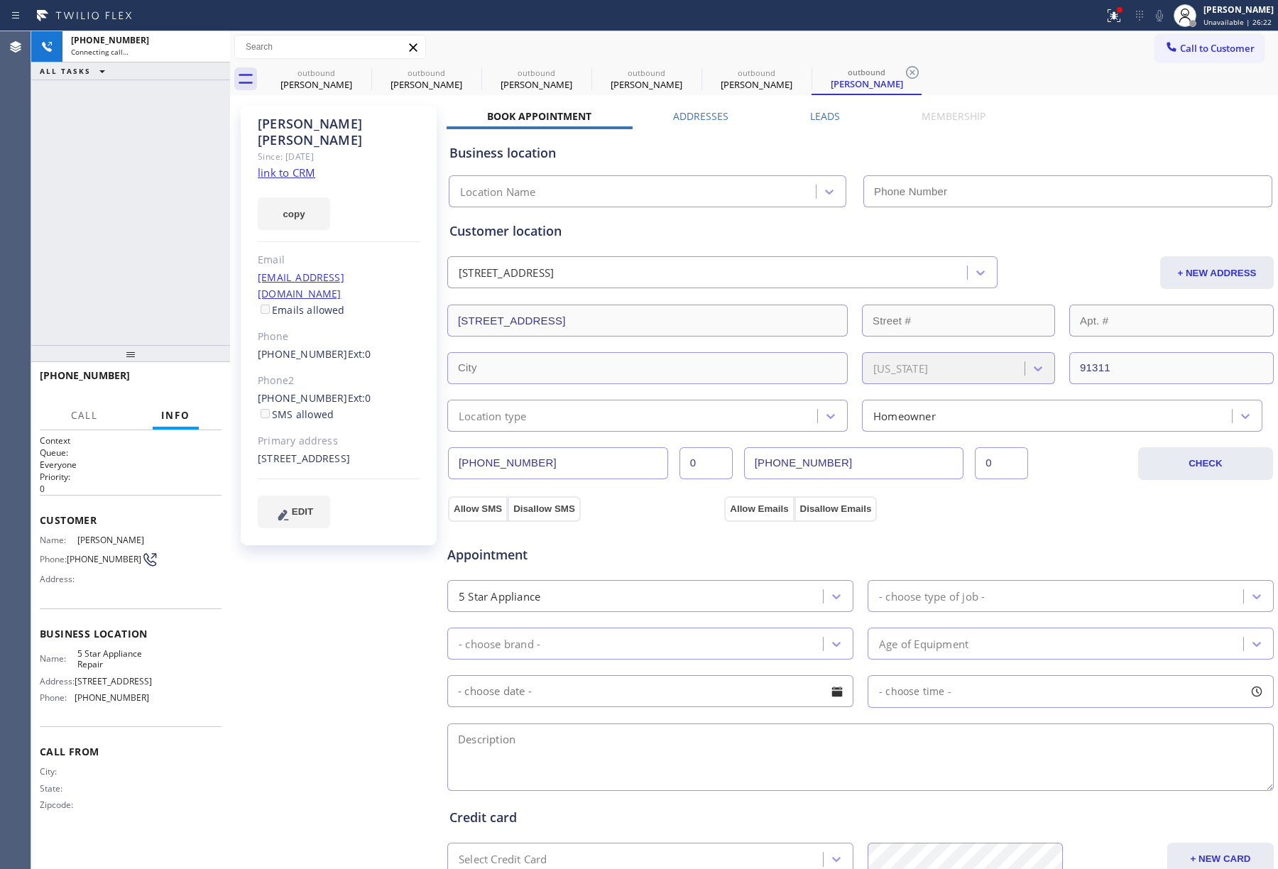
type input "[PHONE_NUMBER]"
drag, startPoint x: 92, startPoint y: 185, endPoint x: 223, endPoint y: 373, distance: 229.5
click at [92, 185] on div "+18182356871 Live | 00:01 ALL TASKS ALL TASKS ACTIVE TASKS TASKS IN WRAP UP" at bounding box center [130, 188] width 199 height 314
click at [189, 379] on span "HANG UP" at bounding box center [188, 382] width 43 height 10
drag, startPoint x: 186, startPoint y: 342, endPoint x: 192, endPoint y: 396, distance: 53.6
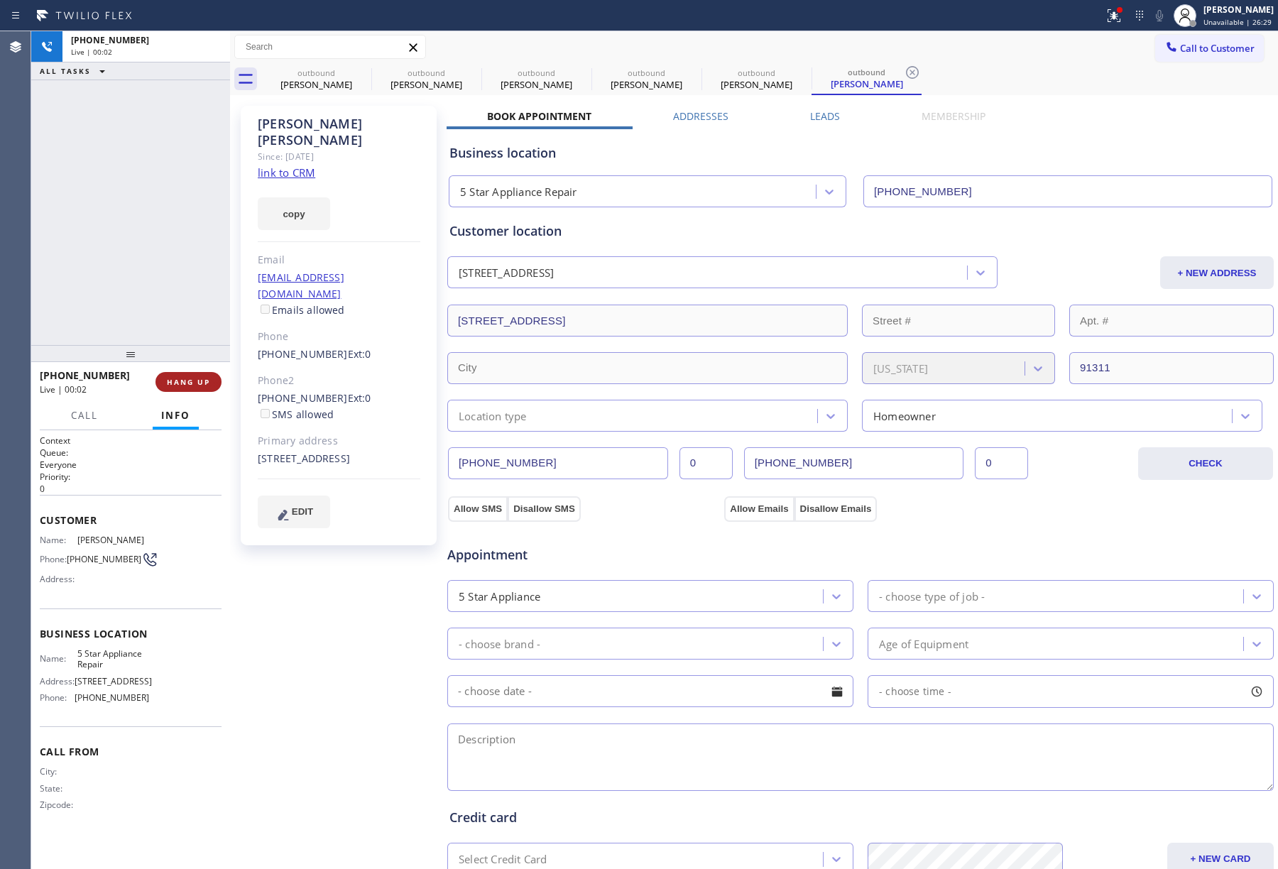
click at [186, 359] on div at bounding box center [130, 353] width 199 height 17
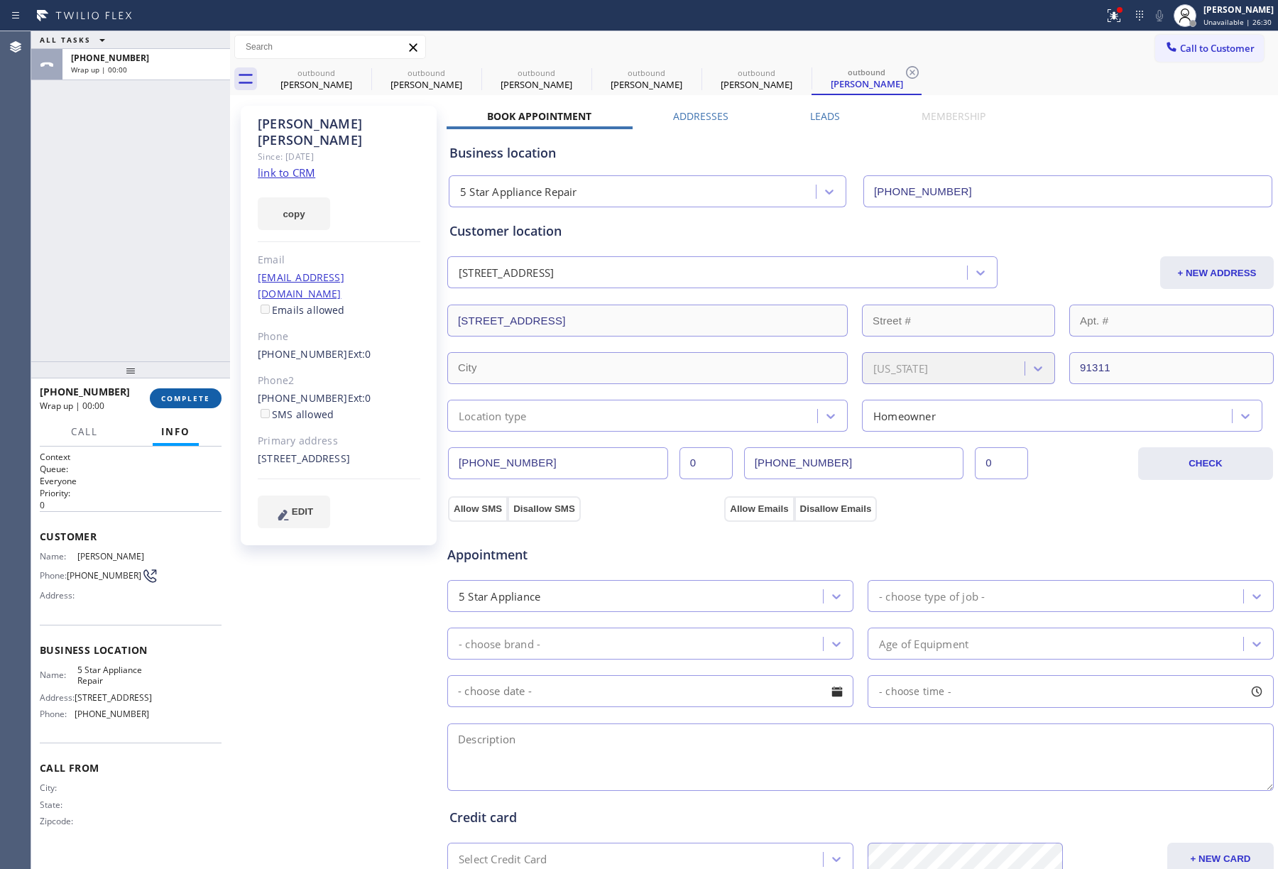
click at [193, 396] on span "COMPLETE" at bounding box center [185, 398] width 49 height 10
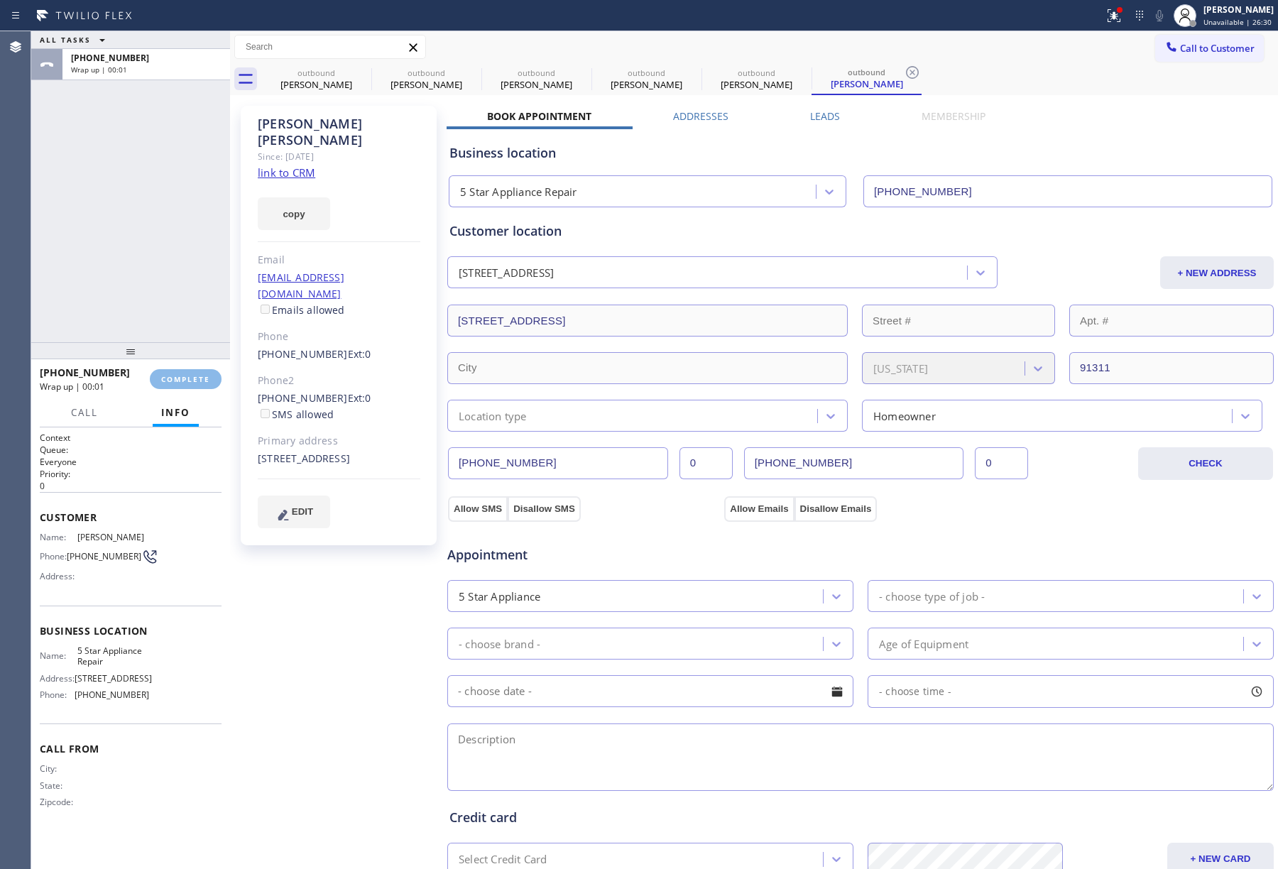
drag, startPoint x: 190, startPoint y: 376, endPoint x: 189, endPoint y: 357, distance: 19.2
click at [189, 357] on div at bounding box center [130, 350] width 199 height 17
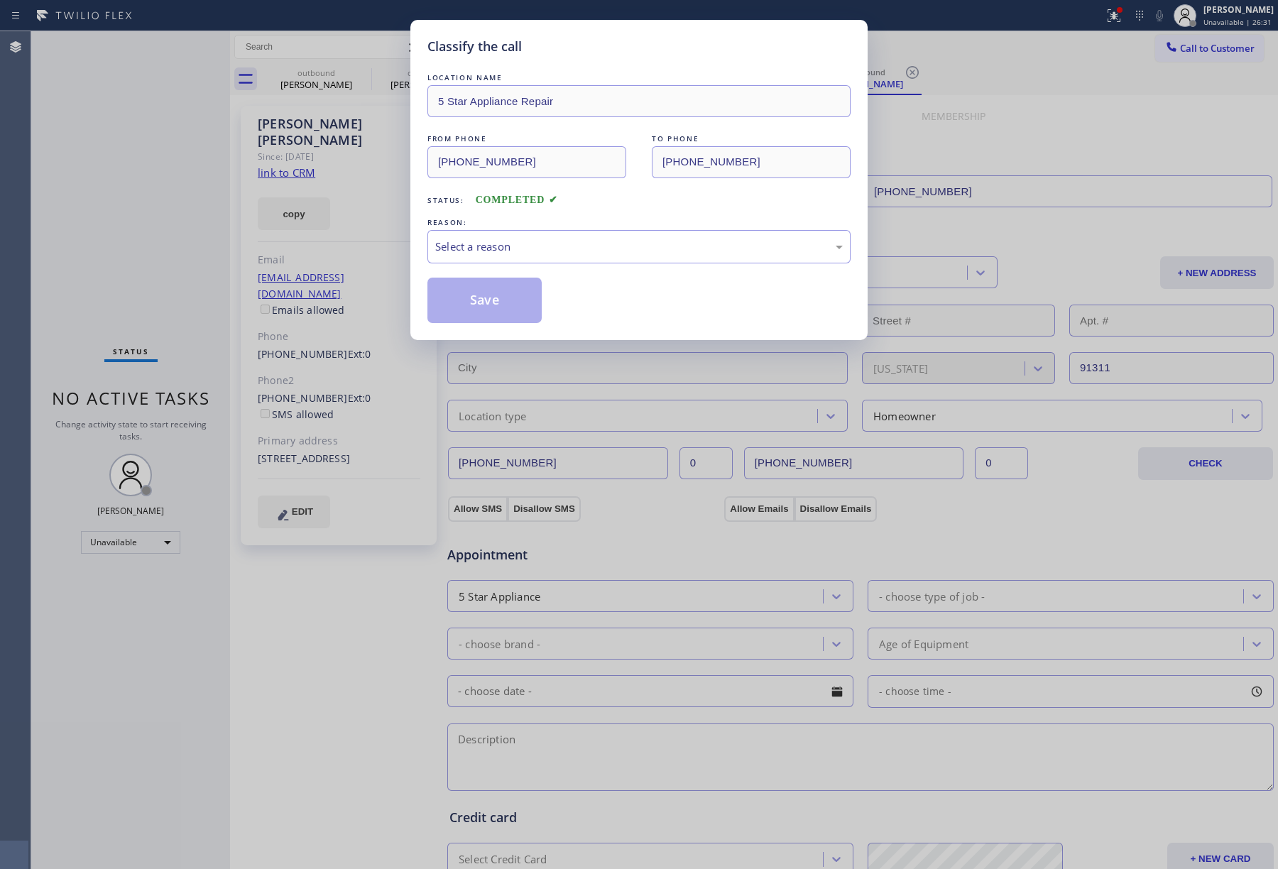
click at [190, 383] on div "Classify the call LOCATION NAME 5 Star Appliance Repair FROM PHONE (855) 731-49…" at bounding box center [639, 434] width 1278 height 869
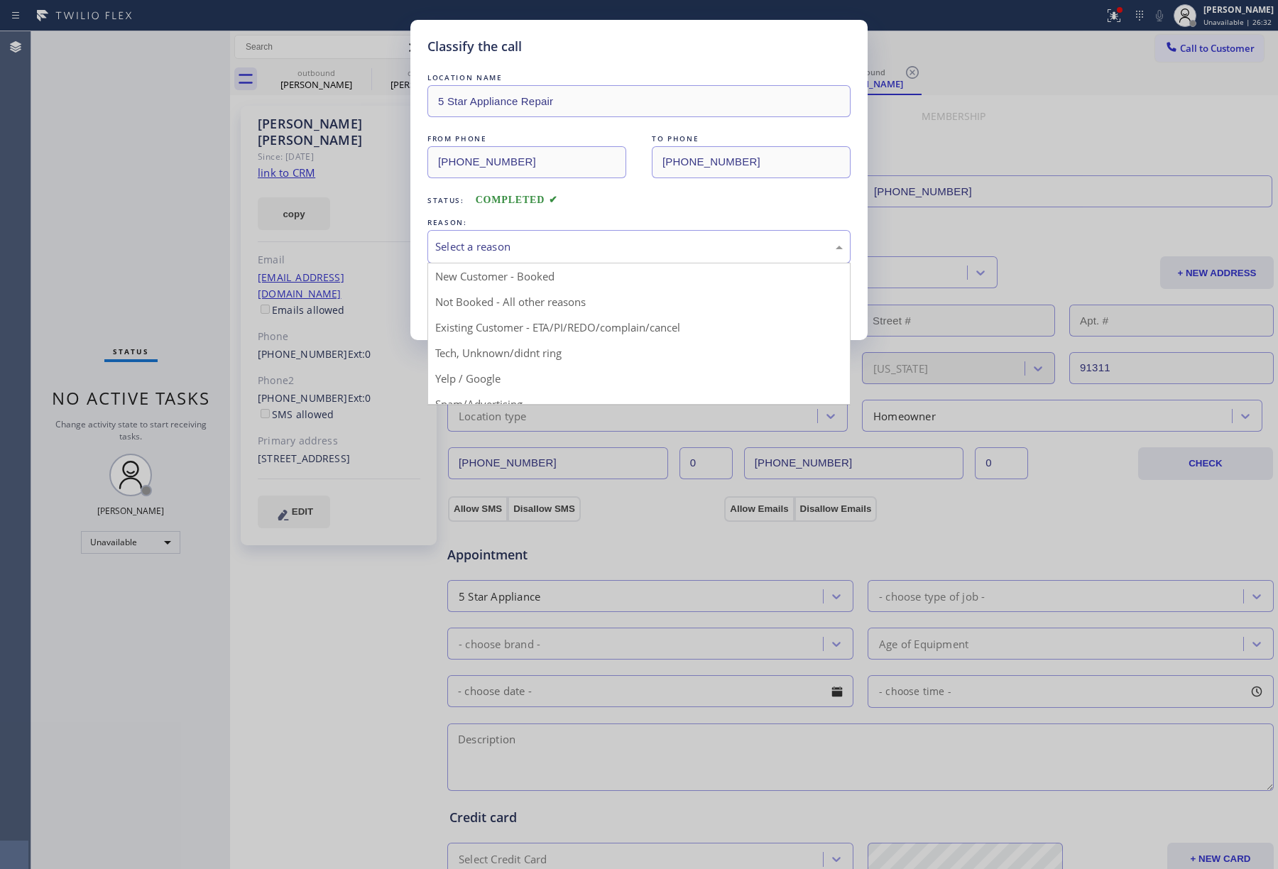
click at [513, 245] on div "Select a reason" at bounding box center [639, 247] width 408 height 16
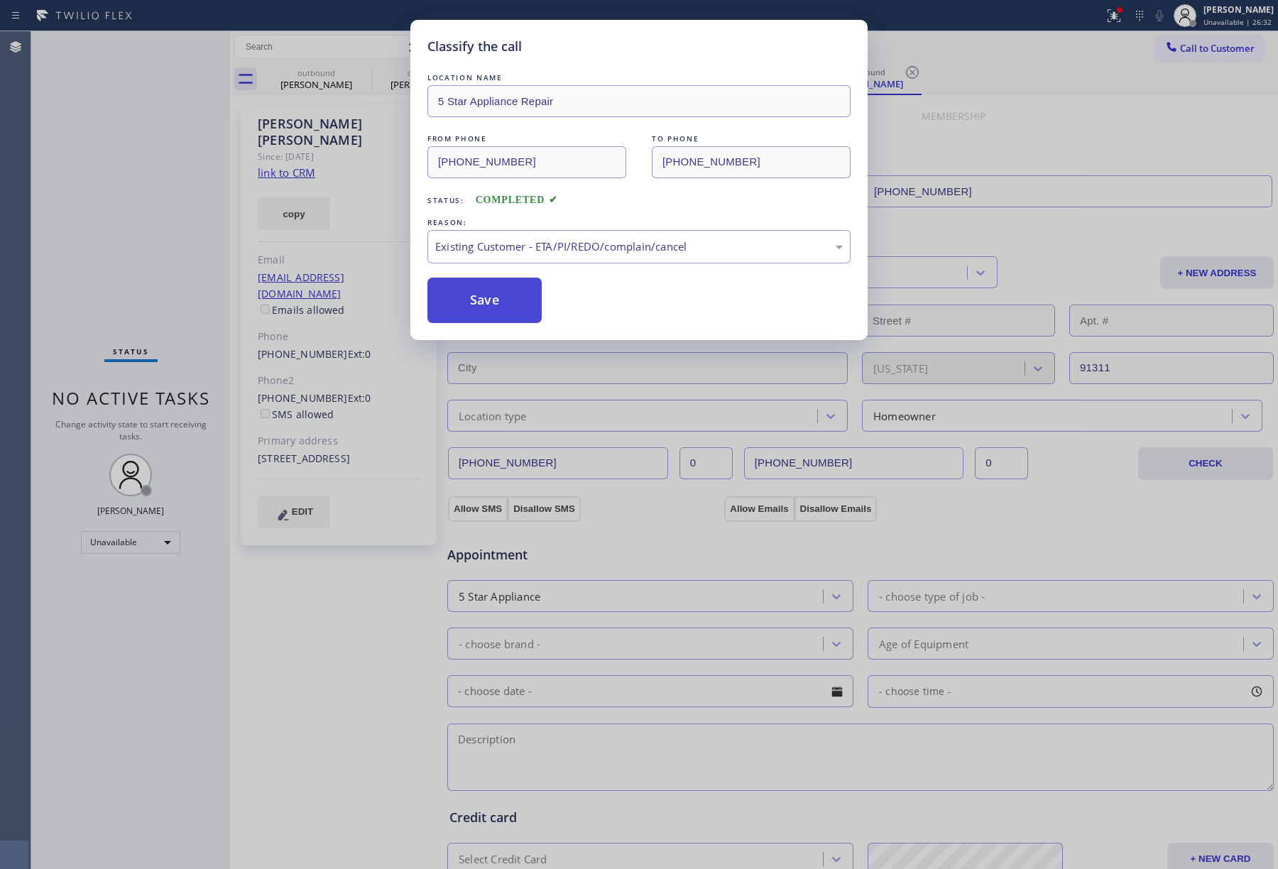
click at [498, 294] on button "Save" at bounding box center [485, 300] width 114 height 45
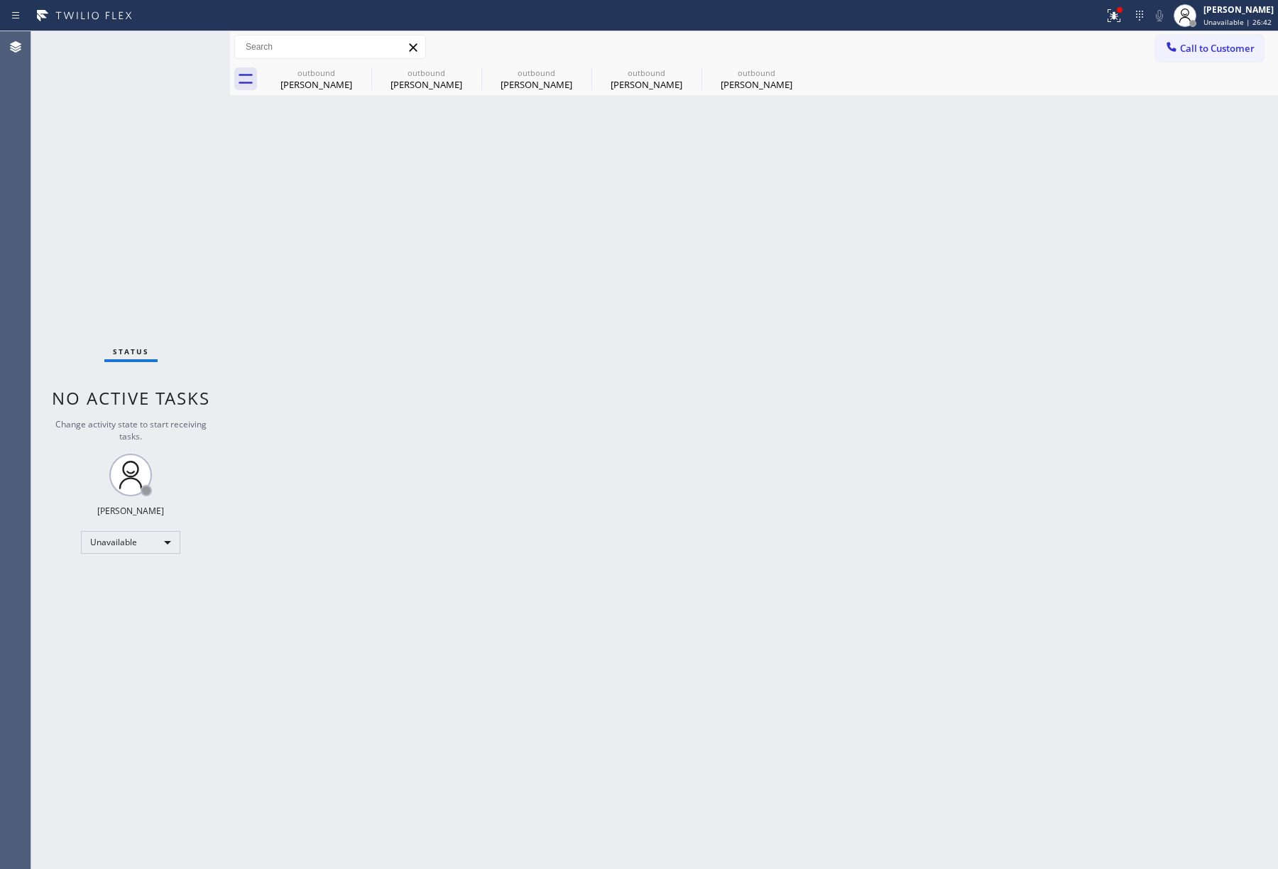
click at [1177, 46] on icon at bounding box center [1172, 47] width 14 height 14
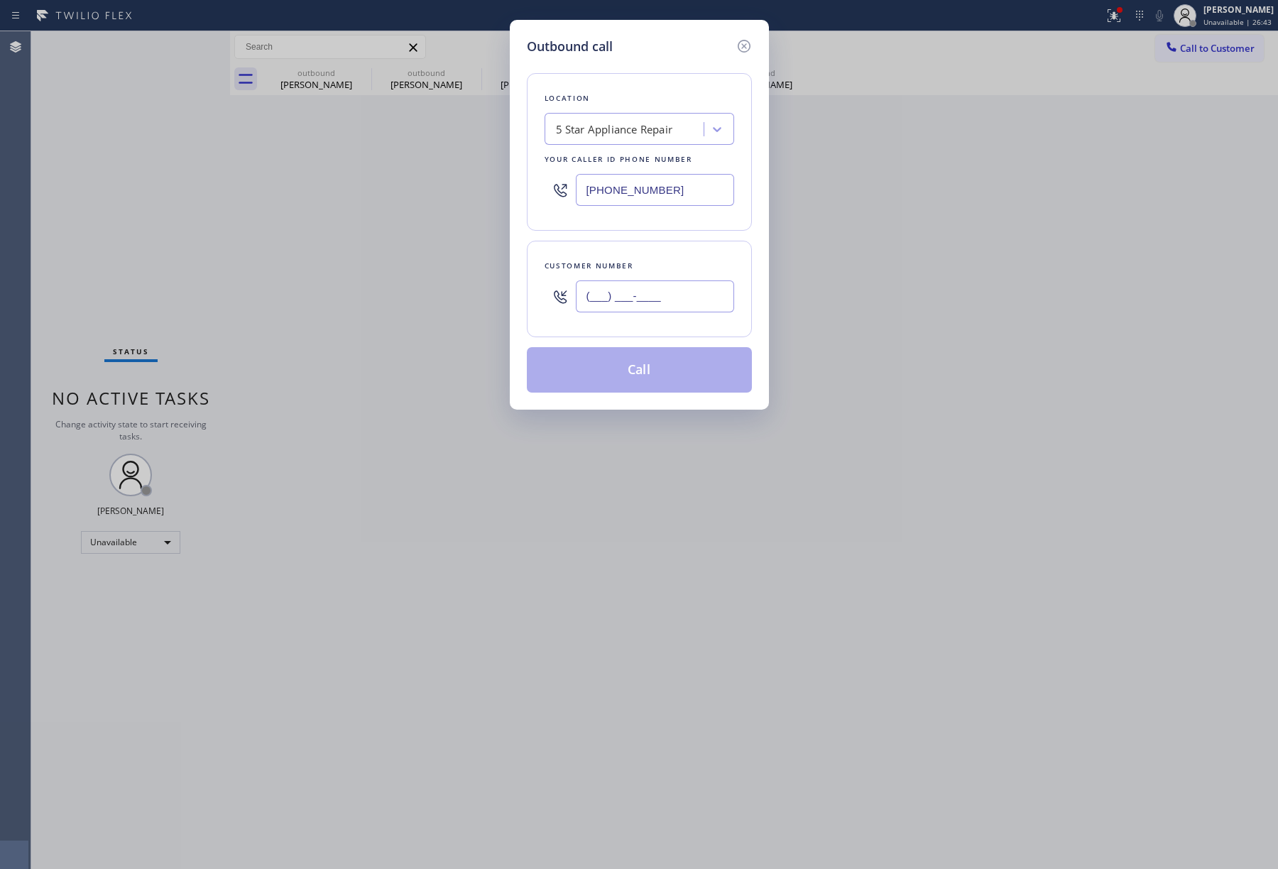
click at [657, 282] on input "(___) ___-____" at bounding box center [655, 297] width 158 height 32
paste input "602) 297-7848"
type input "(602) 297-7848"
click at [655, 266] on div "Customer number" at bounding box center [640, 266] width 190 height 15
click at [646, 361] on button "Call" at bounding box center [639, 369] width 225 height 45
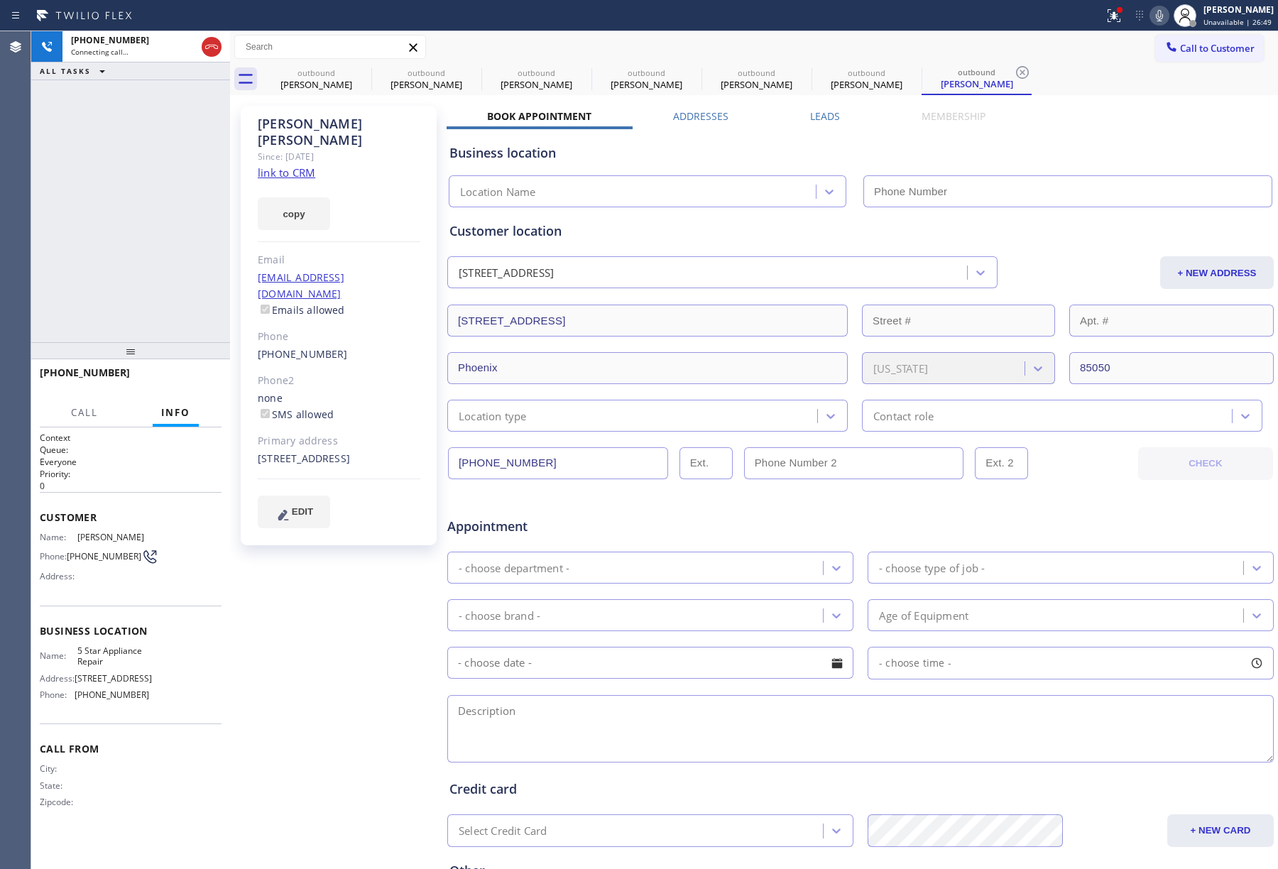
type input "[PHONE_NUMBER]"
drag, startPoint x: 115, startPoint y: 166, endPoint x: 161, endPoint y: 160, distance: 45.9
click at [115, 166] on div "+16022977848 Live | 00:01 ALL TASKS ALL TASKS ACTIVE TASKS TASKS IN WRAP UP" at bounding box center [130, 186] width 199 height 311
click at [195, 381] on span "HANG UP" at bounding box center [188, 379] width 43 height 10
drag, startPoint x: 189, startPoint y: 312, endPoint x: 193, endPoint y: 370, distance: 57.7
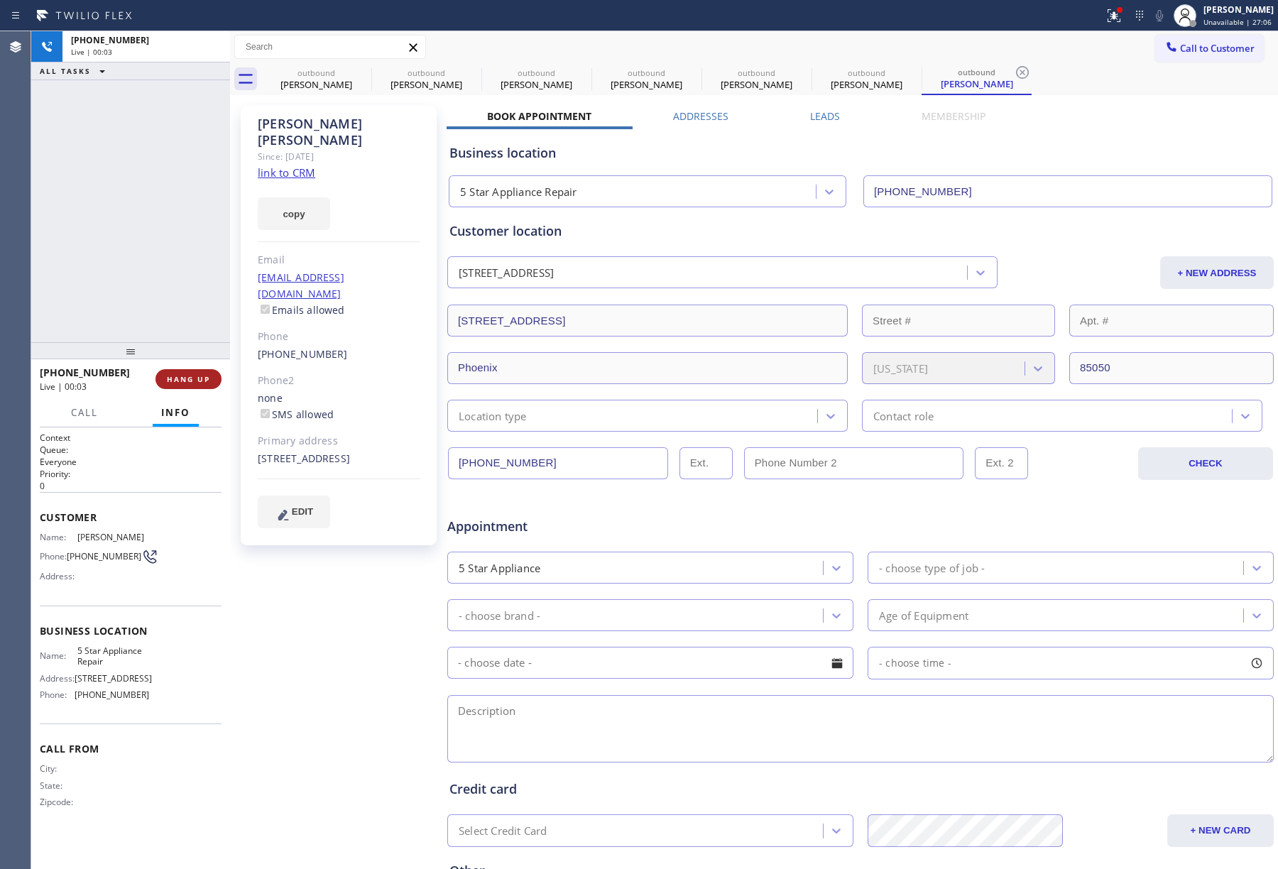
click at [193, 355] on div "+16022977848 Live | 00:03 ALL TASKS ALL TASKS ACTIVE TASKS TASKS IN WRAP UP +16…" at bounding box center [130, 450] width 199 height 838
click at [193, 370] on button "HANG UP" at bounding box center [189, 379] width 66 height 20
click at [179, 303] on div "ALL TASKS ALL TASKS ACTIVE TASKS TASKS IN WRAP UP +16022977848 Wrap up | 00:00" at bounding box center [130, 186] width 199 height 311
drag, startPoint x: 179, startPoint y: 303, endPoint x: 185, endPoint y: 361, distance: 59.3
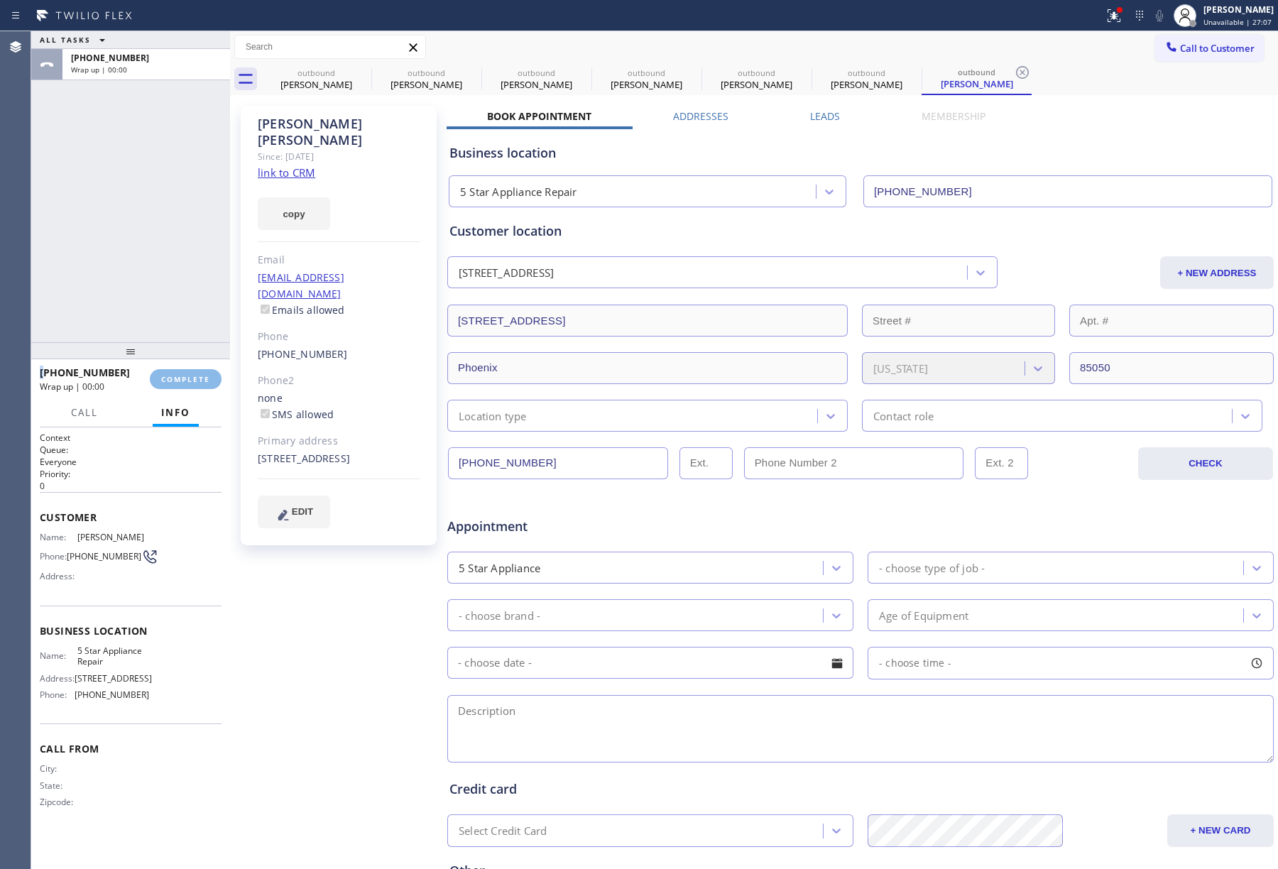
click at [179, 303] on div "ALL TASKS ALL TASKS ACTIVE TASKS TASKS IN WRAP UP +16022977848 Wrap up | 00:00" at bounding box center [130, 186] width 199 height 311
click at [180, 382] on span "COMPLETE" at bounding box center [185, 379] width 49 height 10
click at [163, 287] on div "ALL TASKS ALL TASKS ACTIVE TASKS TASKS IN WRAP UP +16022977848 Wrap up | 00:01" at bounding box center [130, 186] width 199 height 311
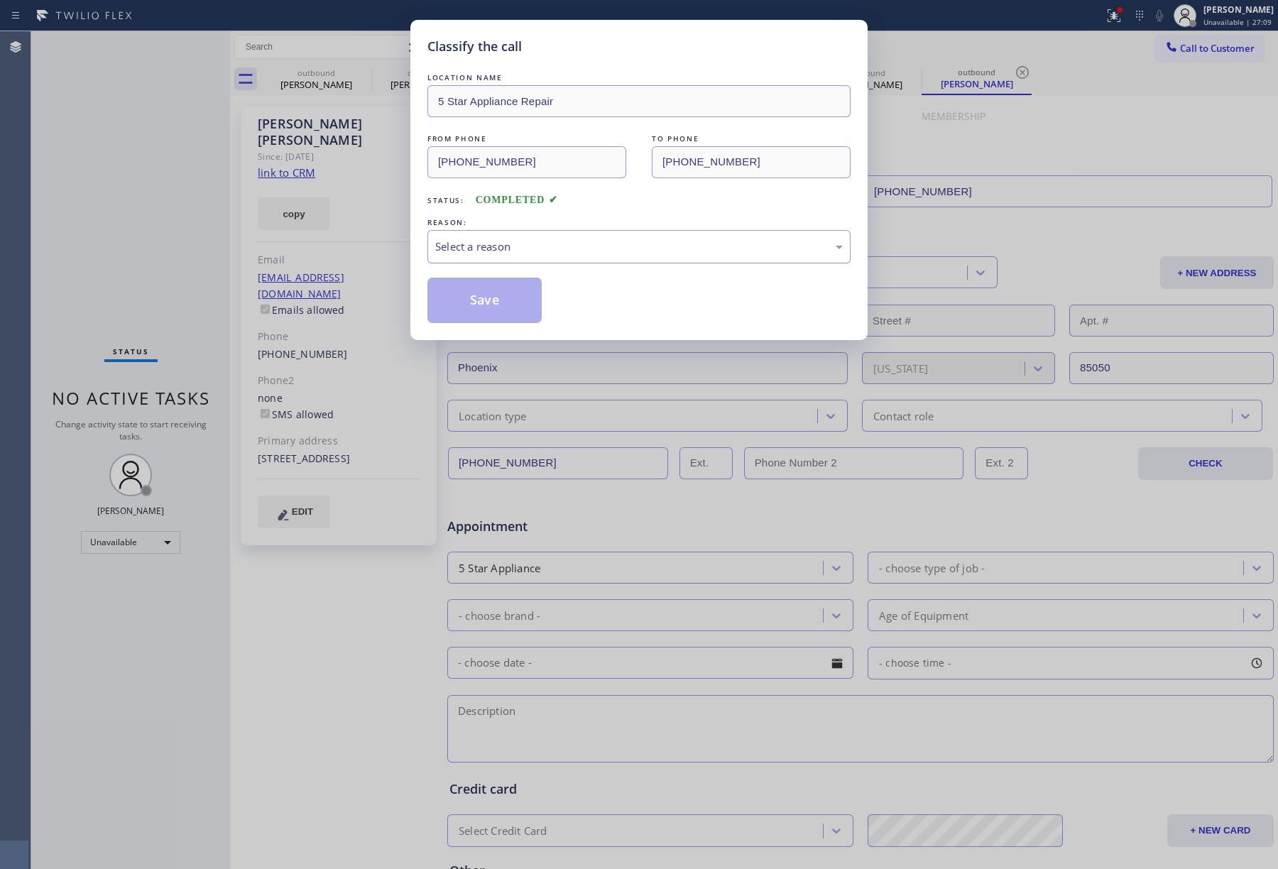
drag, startPoint x: 551, startPoint y: 256, endPoint x: 555, endPoint y: 262, distance: 7.7
click at [553, 255] on div "Select a reason" at bounding box center [639, 247] width 408 height 16
click at [512, 305] on button "Save" at bounding box center [485, 300] width 114 height 45
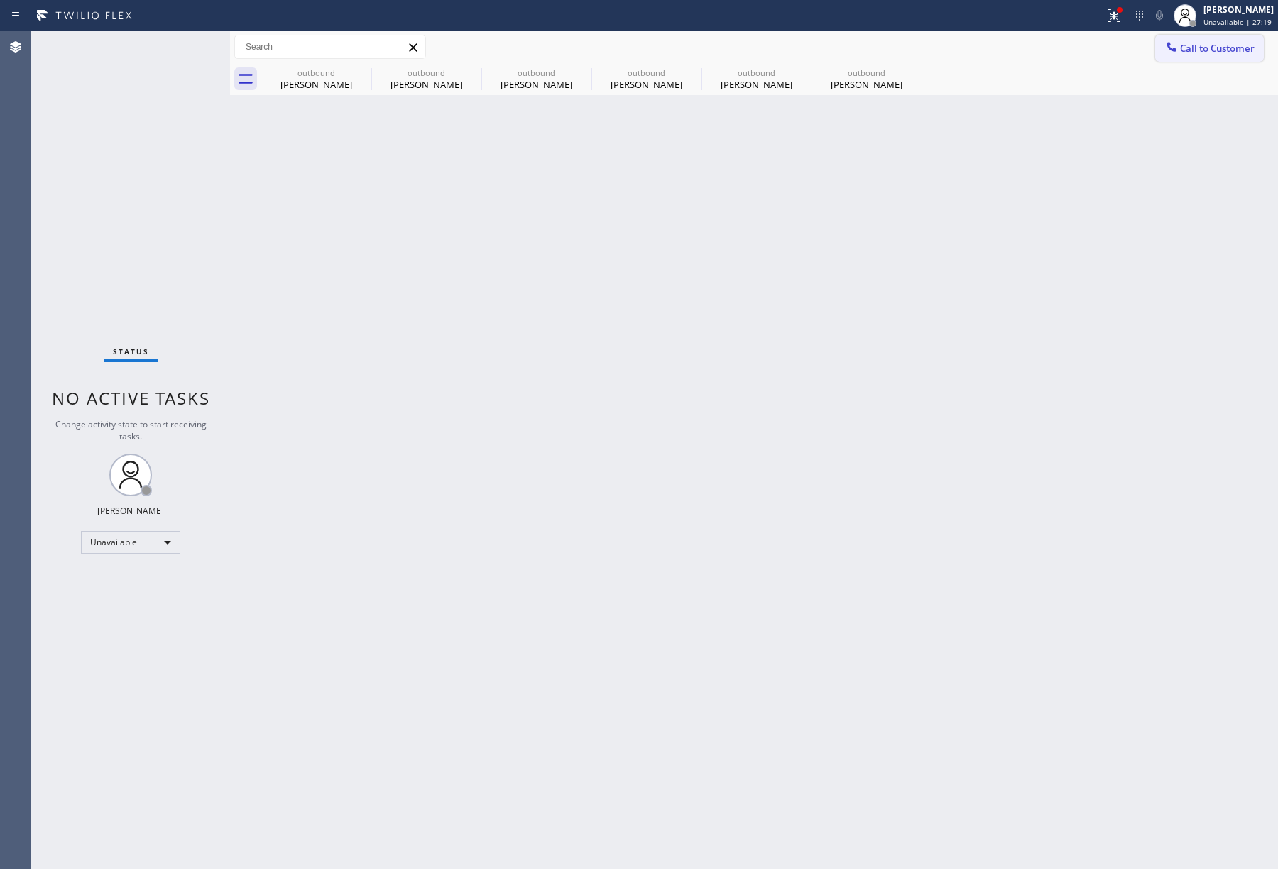
click at [1239, 43] on span "Call to Customer" at bounding box center [1217, 48] width 75 height 13
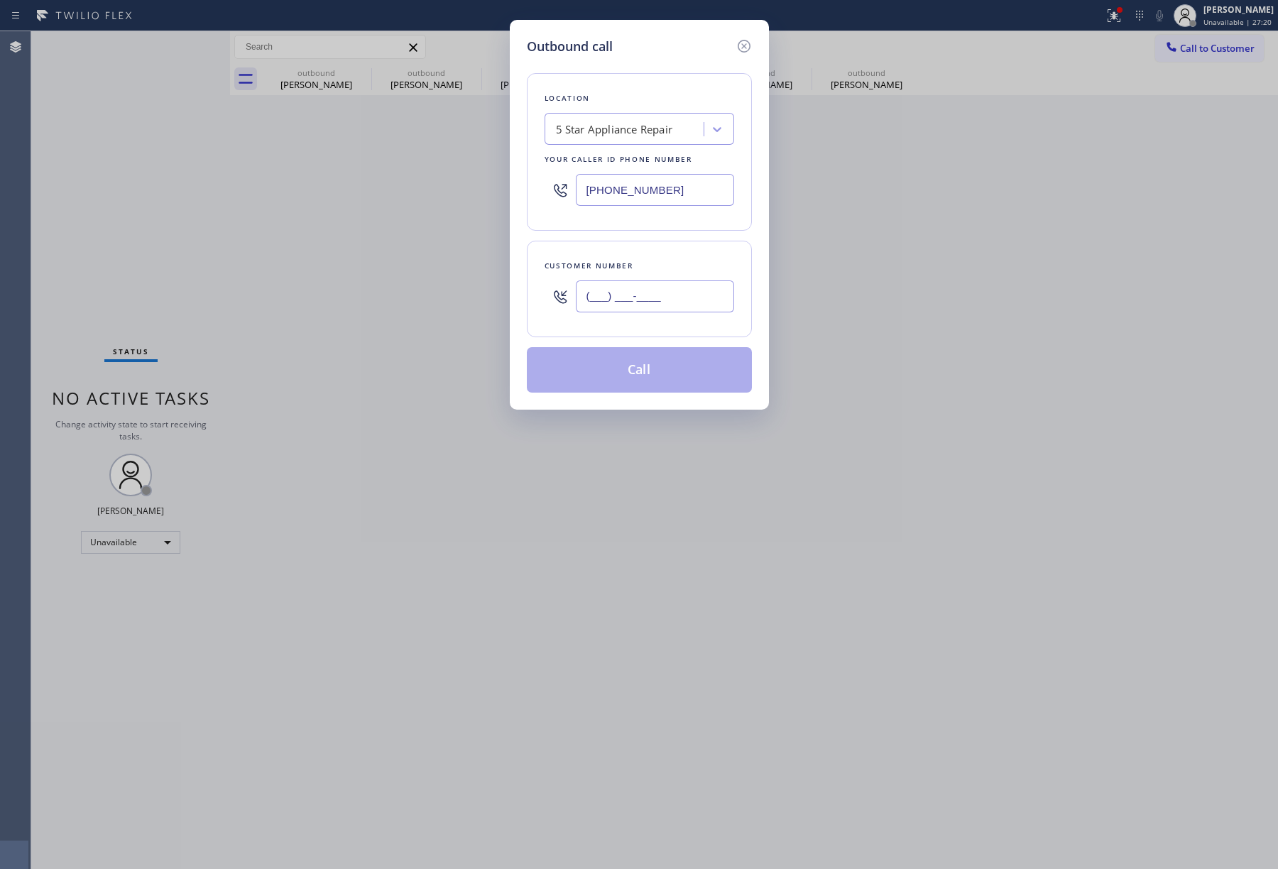
click at [680, 304] on input "(___) ___-____" at bounding box center [655, 297] width 158 height 32
paste input "213) 309-6756"
type input "(213) 309-6756"
click at [672, 268] on div "Customer number" at bounding box center [640, 266] width 190 height 15
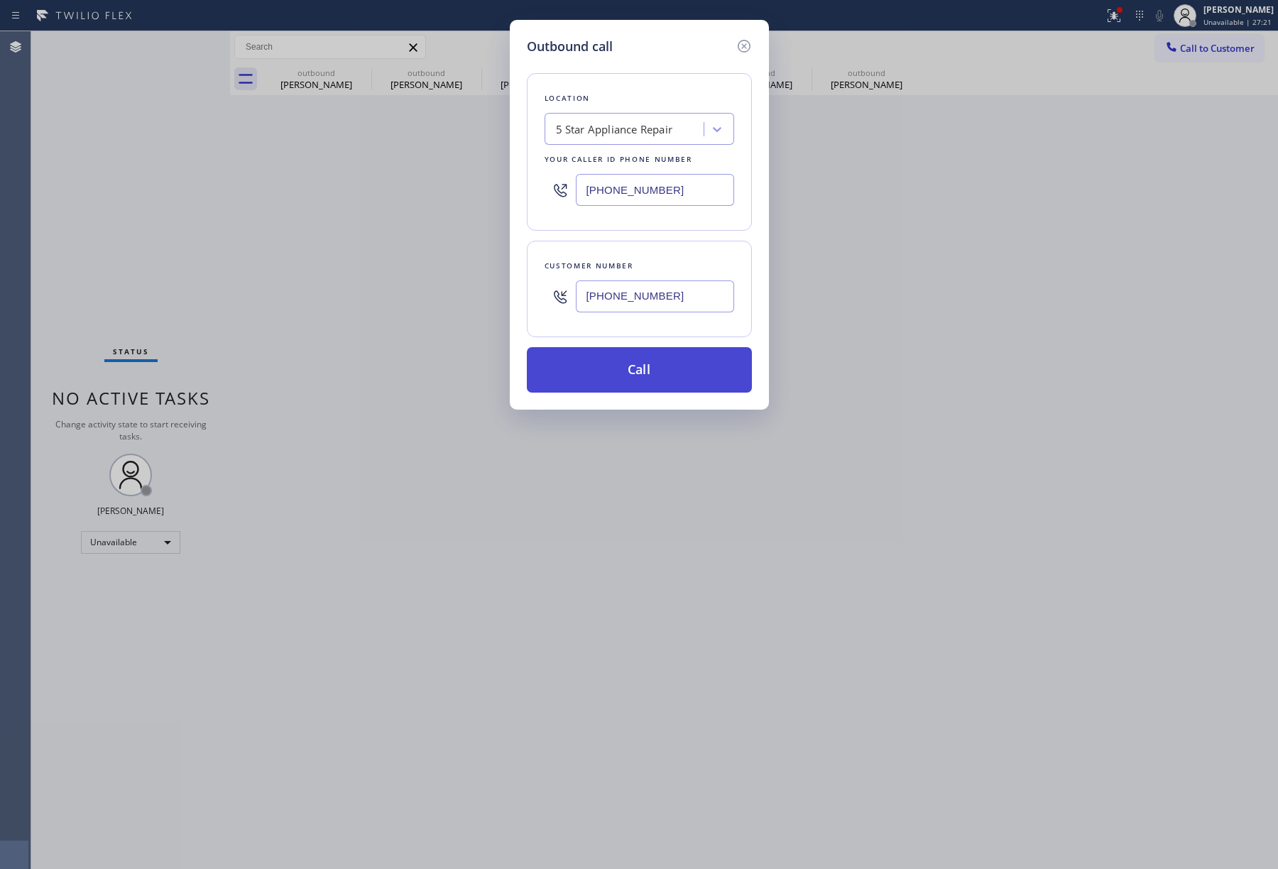
click at [648, 379] on button "Call" at bounding box center [639, 369] width 225 height 45
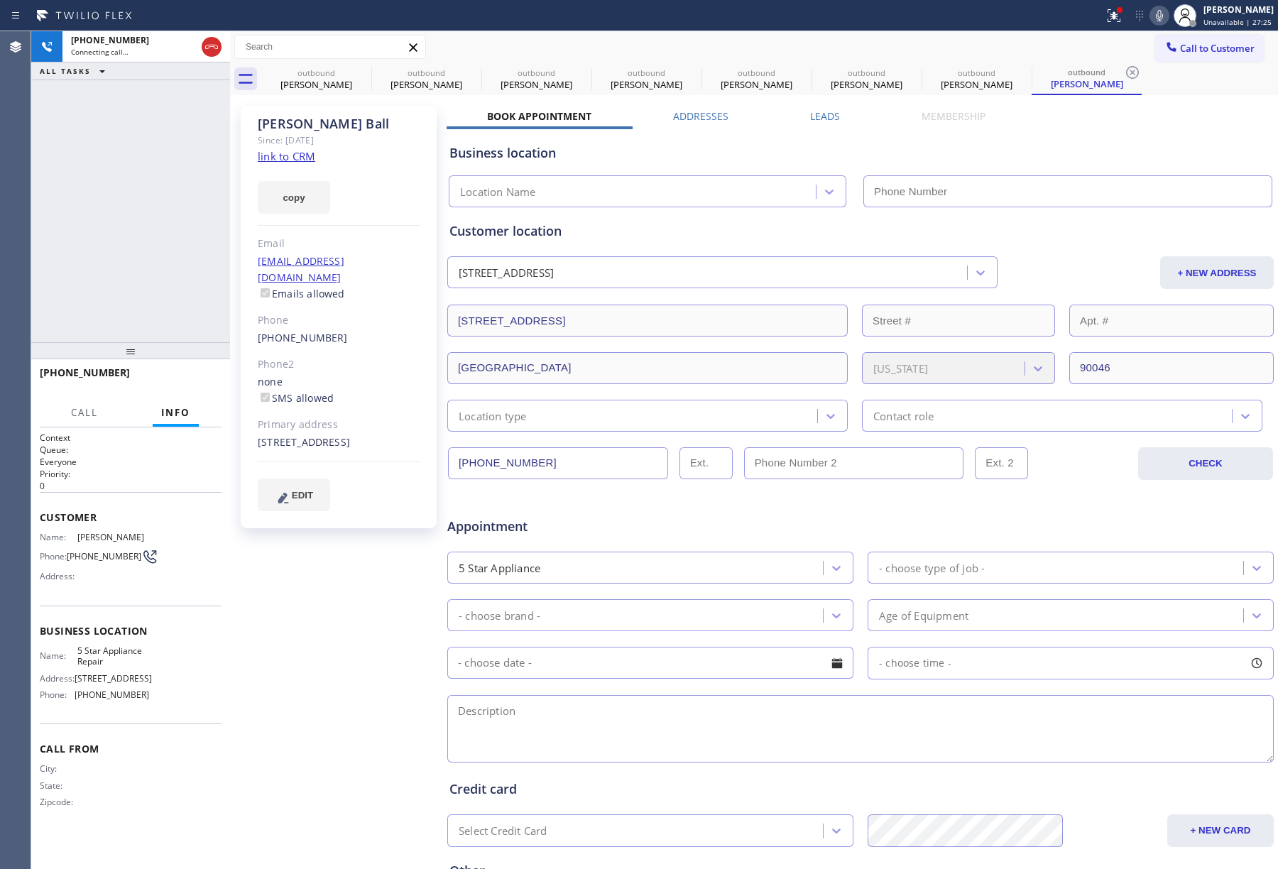
drag, startPoint x: 87, startPoint y: 200, endPoint x: 651, endPoint y: 867, distance: 873.3
click at [87, 200] on div "+12133096756 Connecting call… ALL TASKS ALL TASKS ACTIVE TASKS TASKS IN WRAP UP" at bounding box center [130, 186] width 199 height 311
type input "[PHONE_NUMBER]"
click at [95, 239] on div "+12133096756 Connecting call… ALL TASKS ALL TASKS ACTIVE TASKS TASKS IN WRAP UP" at bounding box center [130, 186] width 199 height 311
click at [146, 227] on div "+12133096756 Live | 00:50 ALL TASKS ALL TASKS ACTIVE TASKS TASKS IN WRAP UP" at bounding box center [130, 186] width 199 height 311
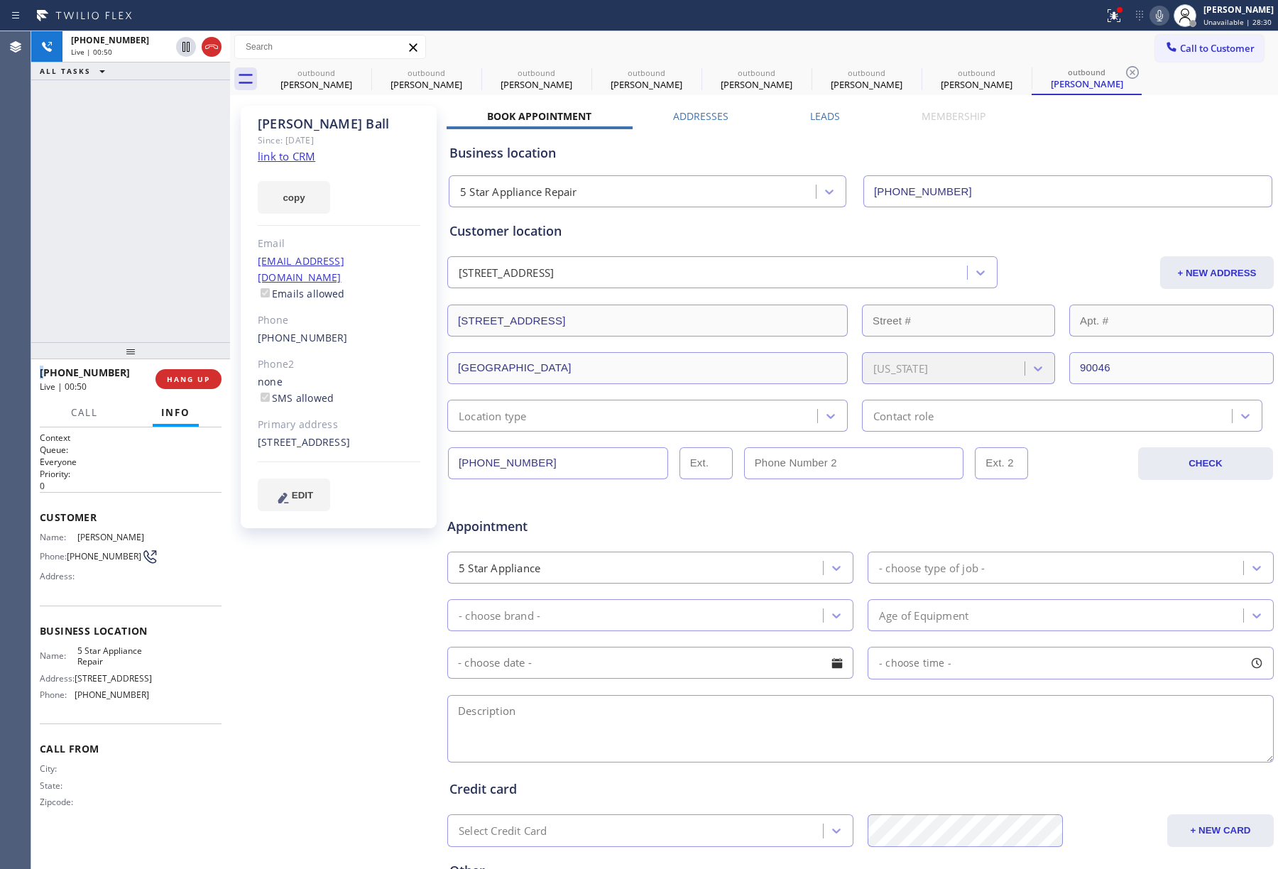
click at [146, 227] on div "+12133096756 Live | 00:50 ALL TASKS ALL TASKS ACTIVE TASKS TASKS IN WRAP UP" at bounding box center [130, 186] width 199 height 311
click at [196, 381] on span "HANG UP" at bounding box center [188, 379] width 43 height 10
click at [200, 381] on span "COMPLETE" at bounding box center [185, 379] width 49 height 10
click at [149, 291] on div "ALL TASKS ALL TASKS ACTIVE TASKS TASKS IN WRAP UP +12133096756 Wrap up | 00:01" at bounding box center [130, 186] width 199 height 311
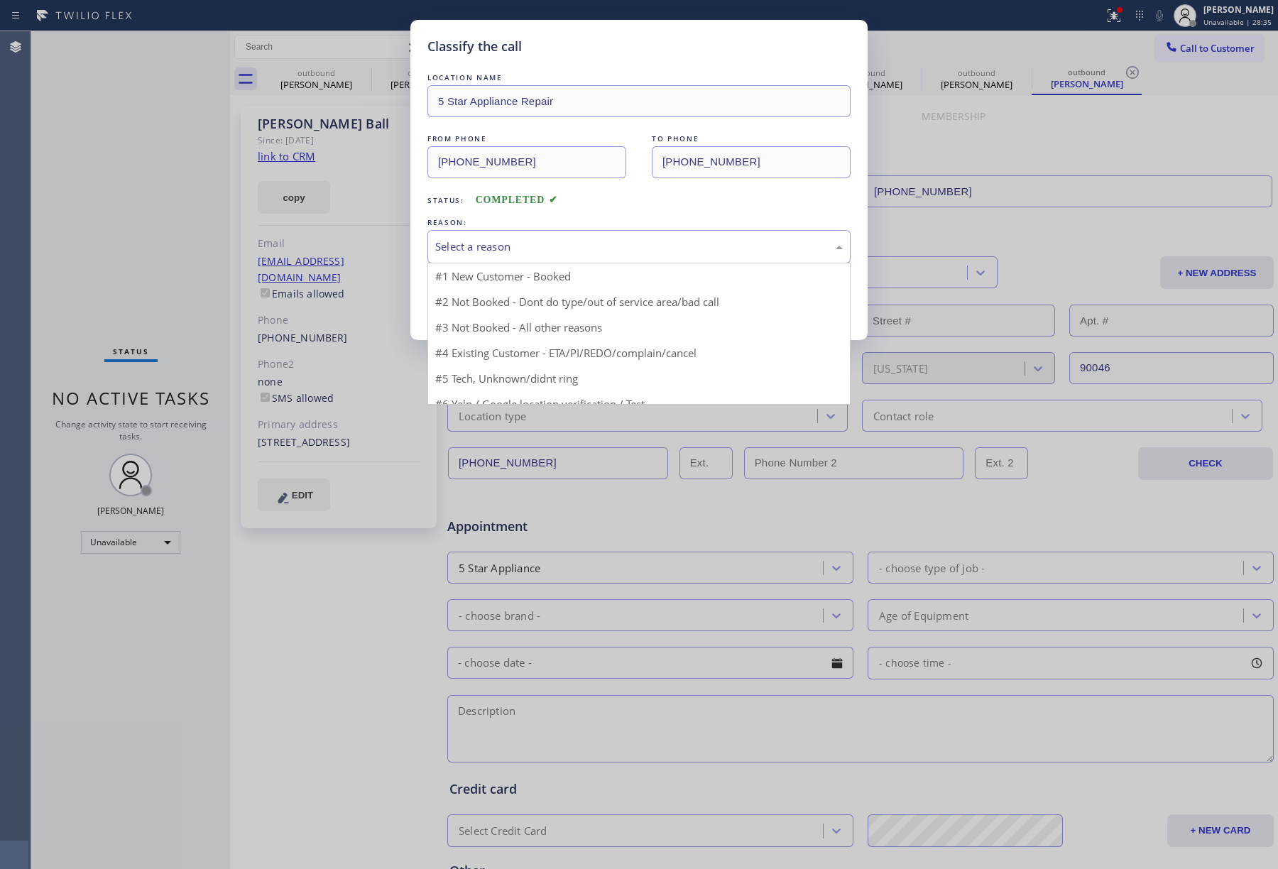
click at [499, 237] on div "Select a reason" at bounding box center [639, 246] width 423 height 33
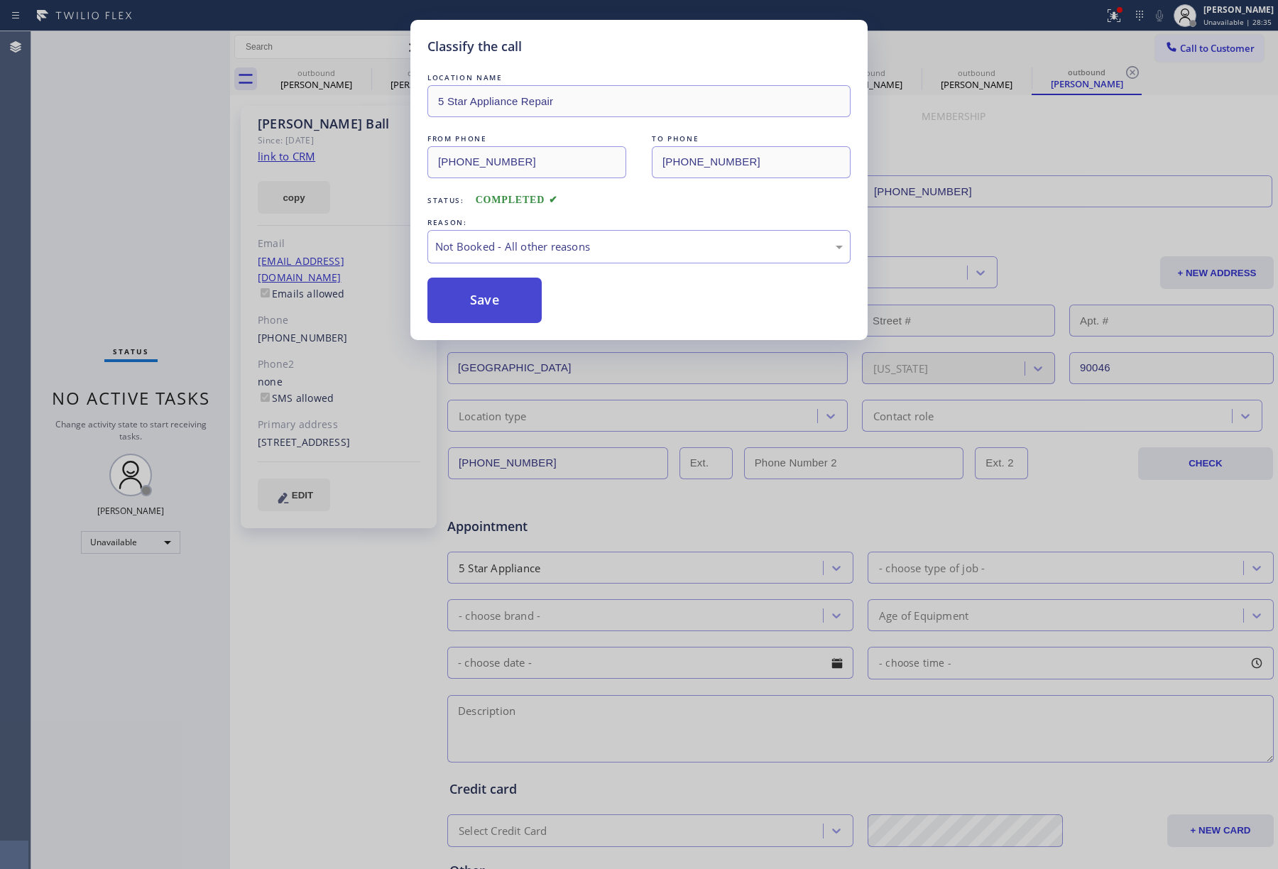
click at [478, 305] on button "Save" at bounding box center [485, 300] width 114 height 45
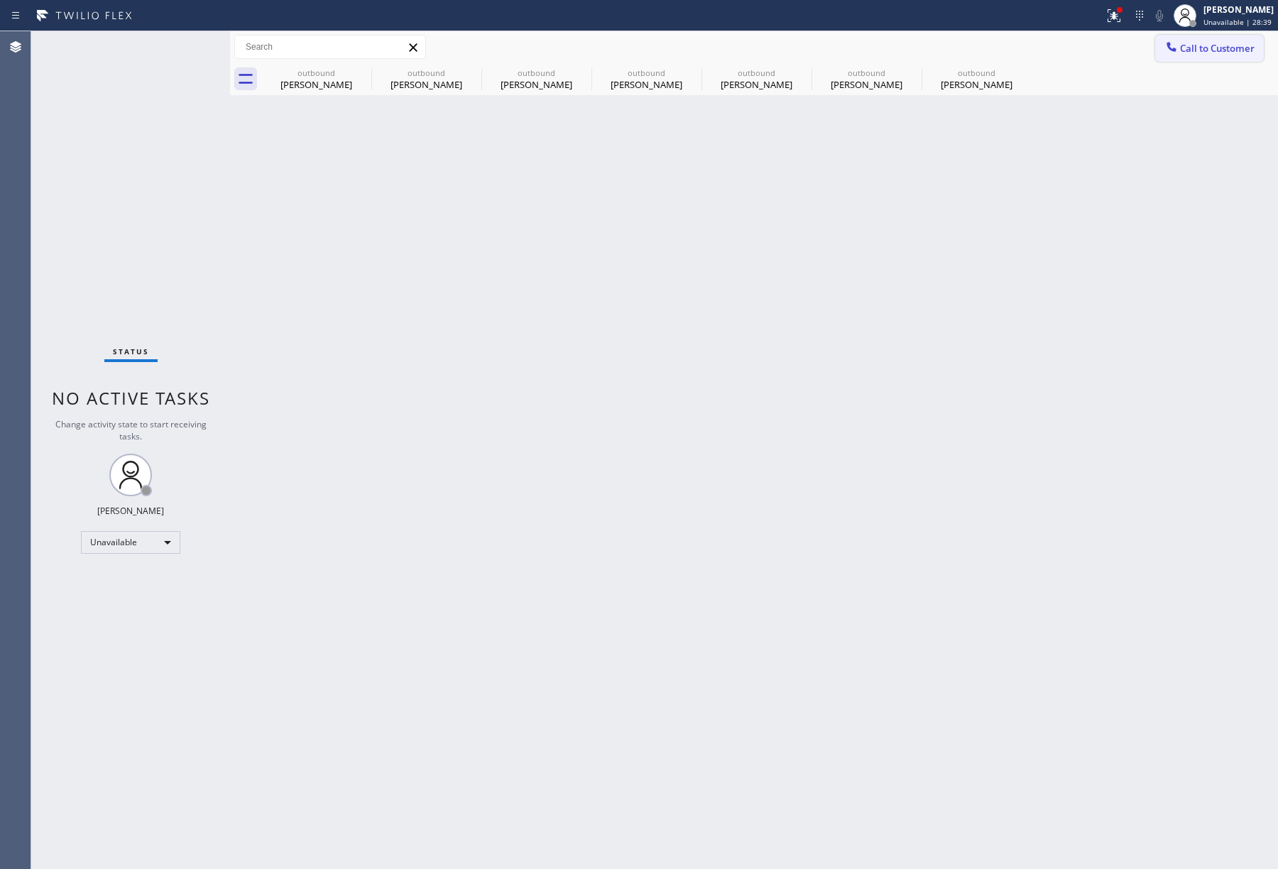
click at [1191, 50] on span "Call to Customer" at bounding box center [1217, 48] width 75 height 13
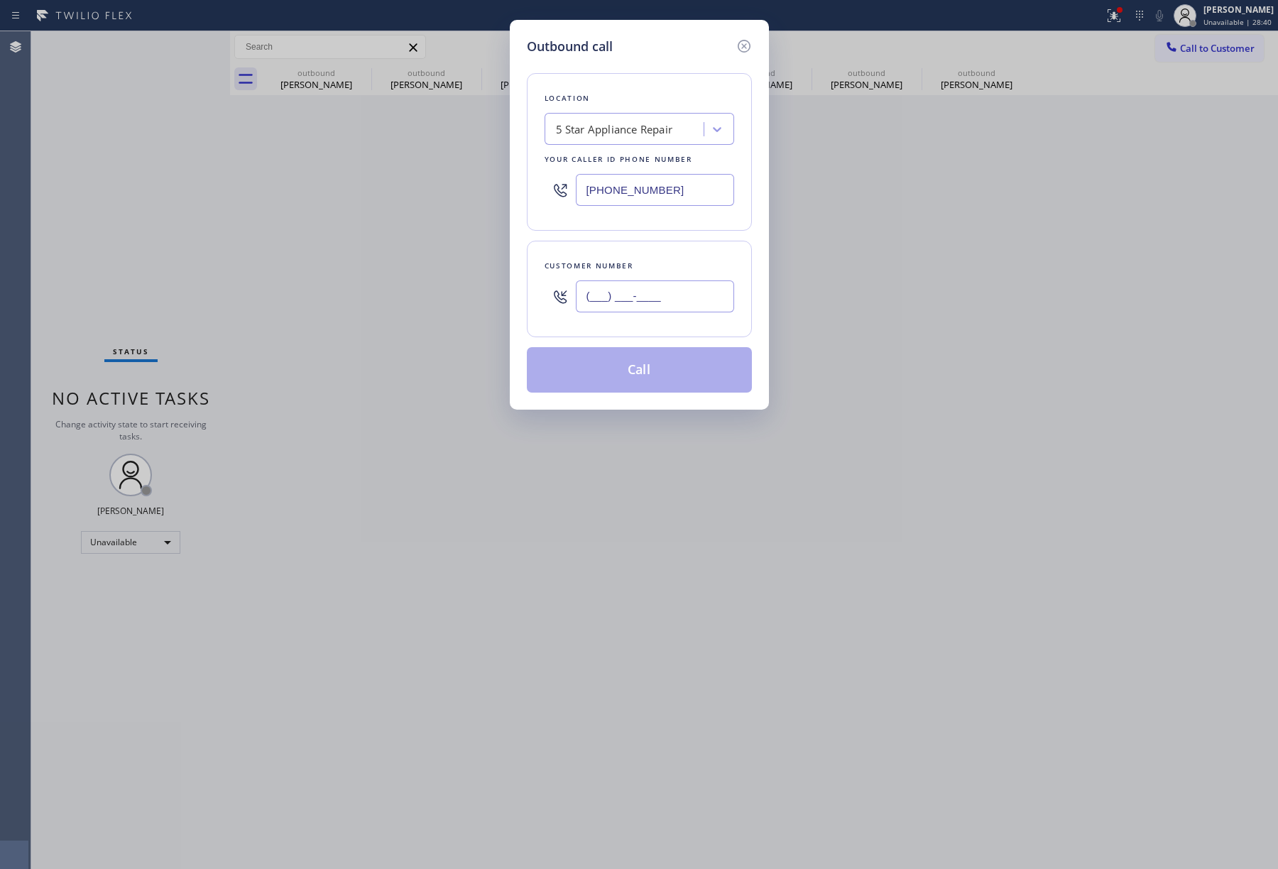
click at [643, 296] on input "(___) ___-____" at bounding box center [655, 297] width 158 height 32
paste input "520) 904-4705"
type input "(520) 904-4705"
click at [669, 268] on div "Customer number" at bounding box center [640, 266] width 190 height 15
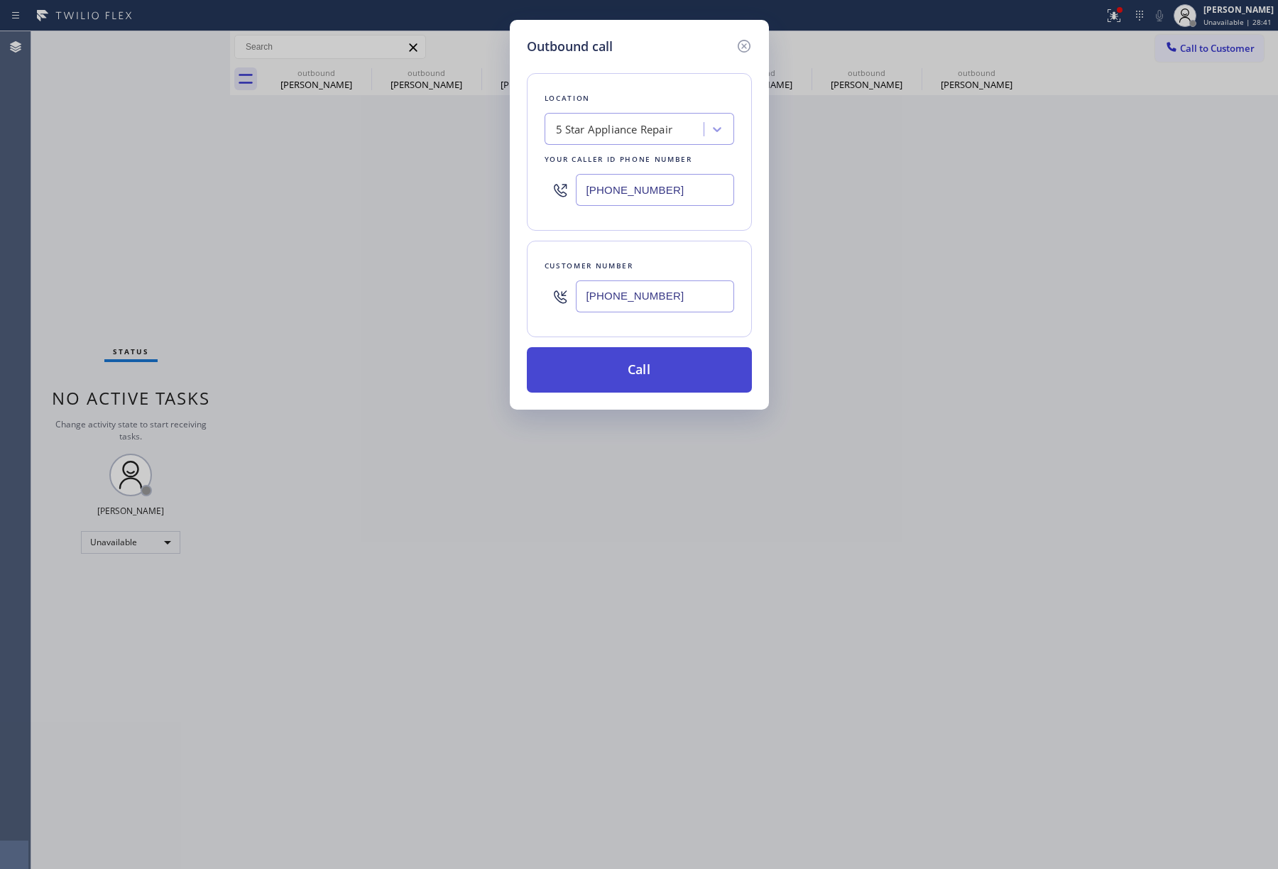
click at [643, 387] on button "Call" at bounding box center [639, 369] width 225 height 45
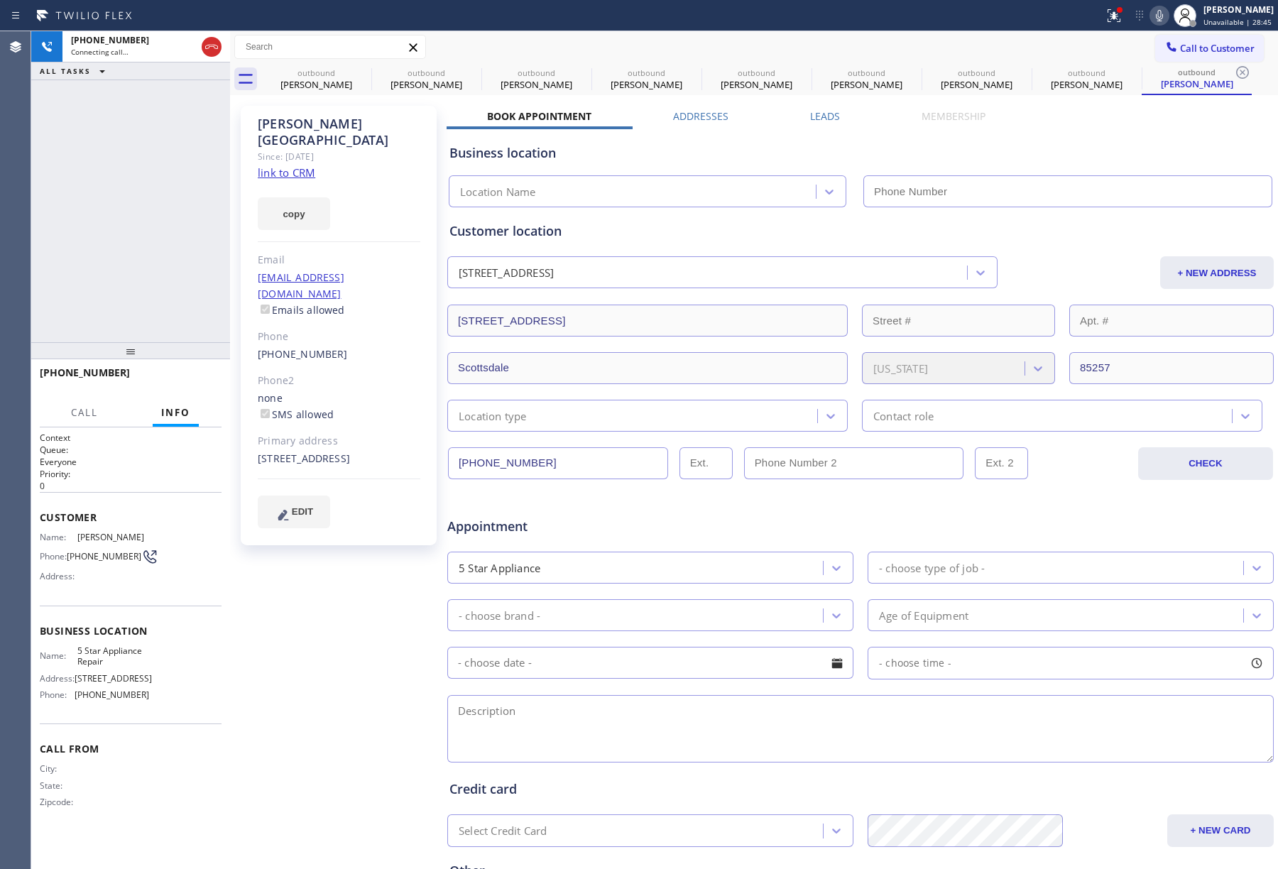
type input "[PHONE_NUMBER]"
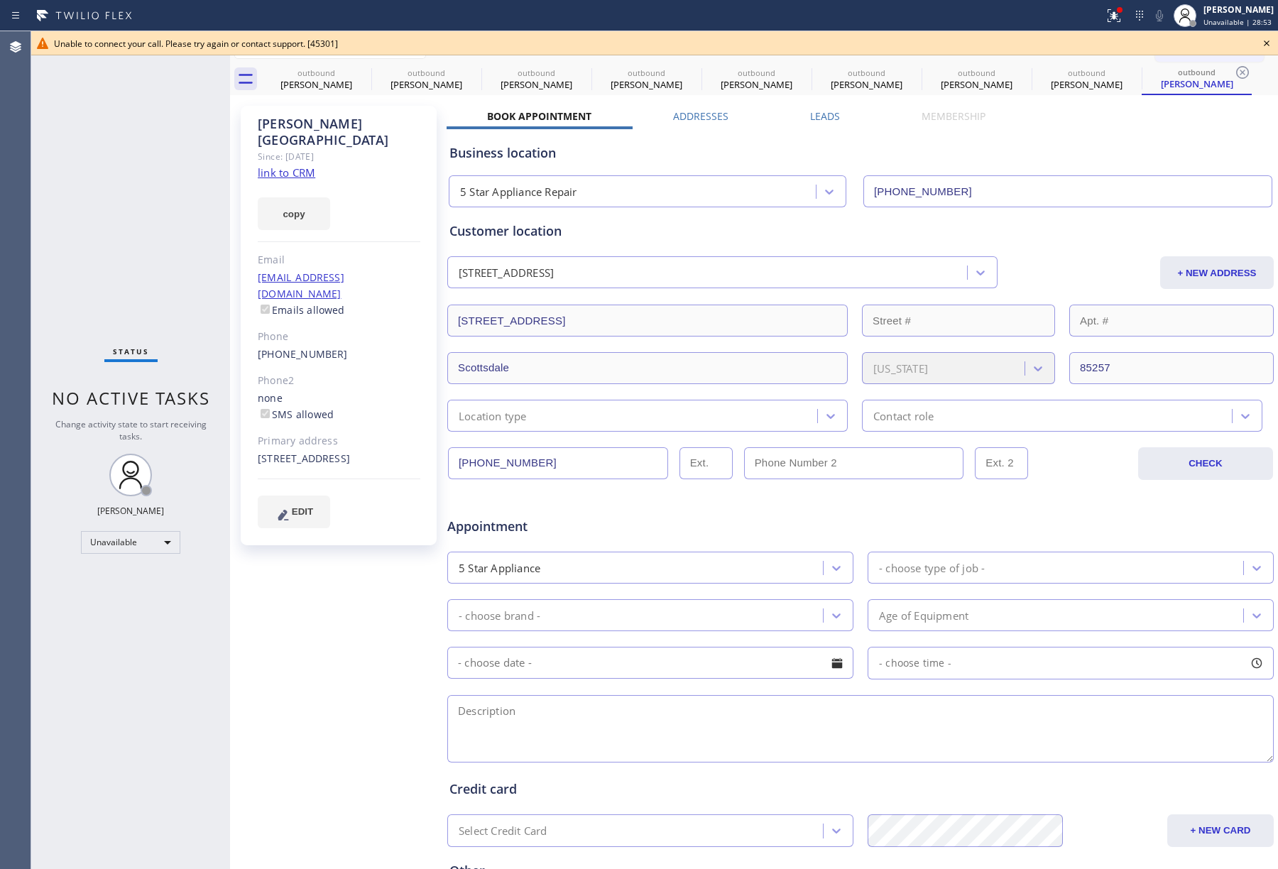
click at [101, 154] on div "Status No active tasks Change activity state to start receiving tasks. [PERSON_…" at bounding box center [130, 450] width 199 height 838
click at [367, 75] on icon at bounding box center [362, 72] width 13 height 13
click at [0, 0] on icon at bounding box center [0, 0] width 0 height 0
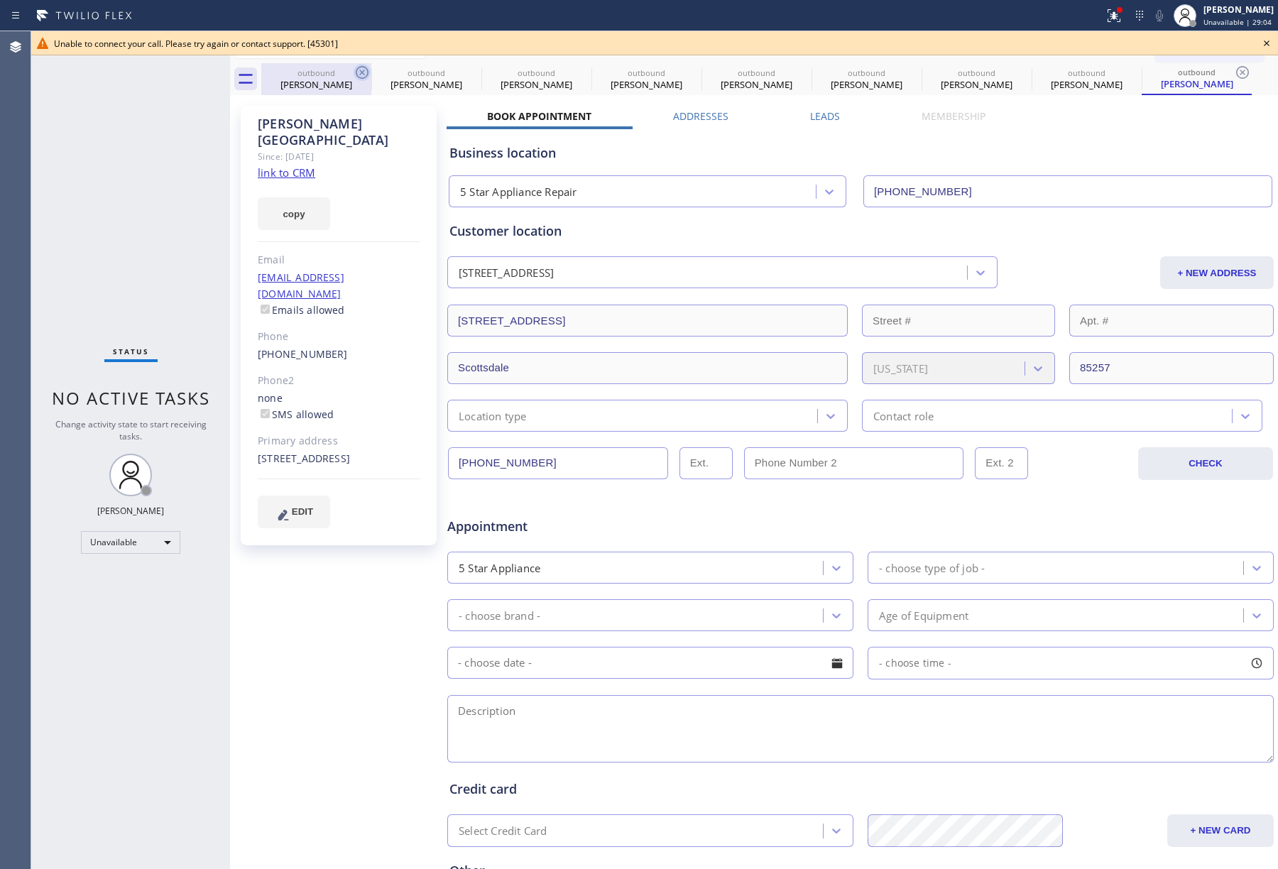
click at [0, 0] on icon at bounding box center [0, 0] width 0 height 0
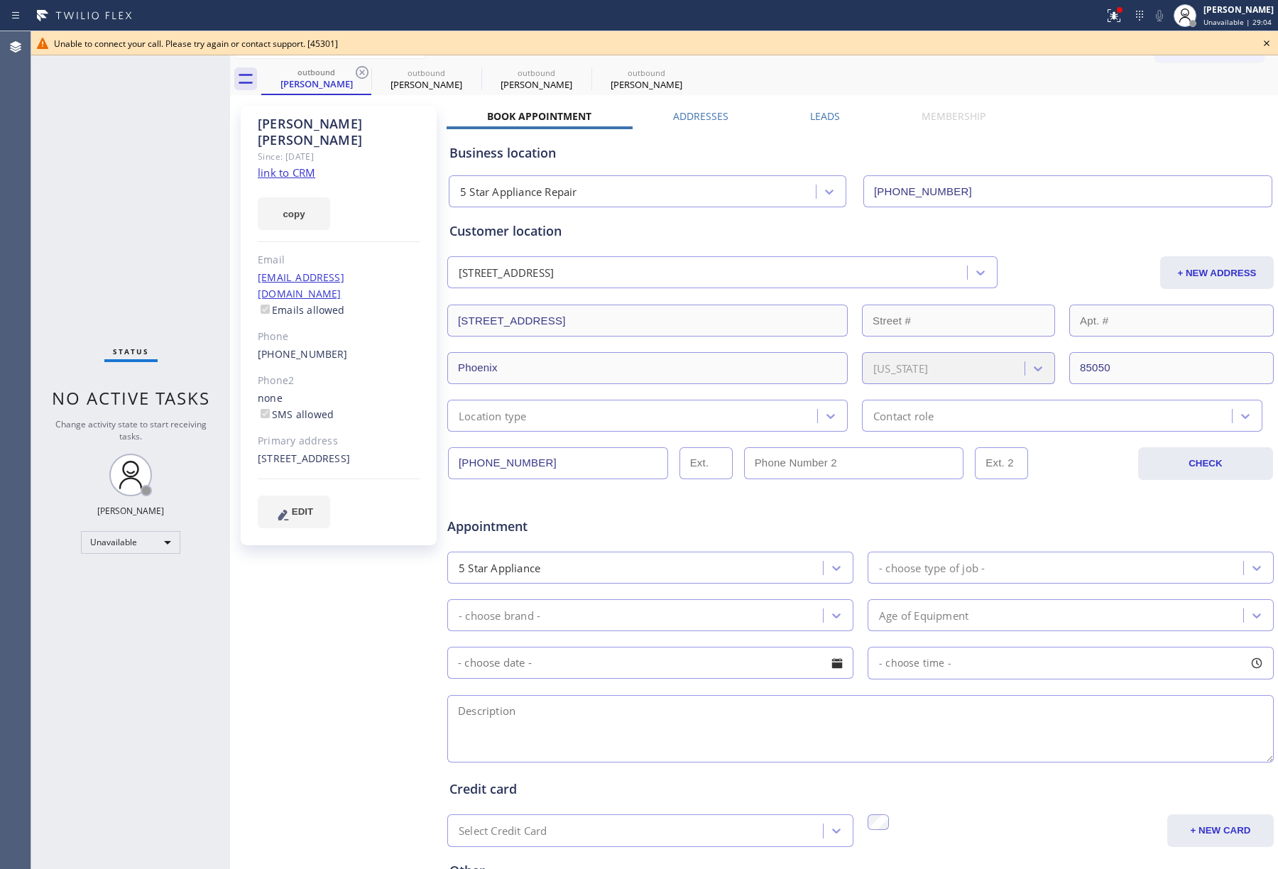
click at [367, 75] on icon at bounding box center [362, 72] width 13 height 13
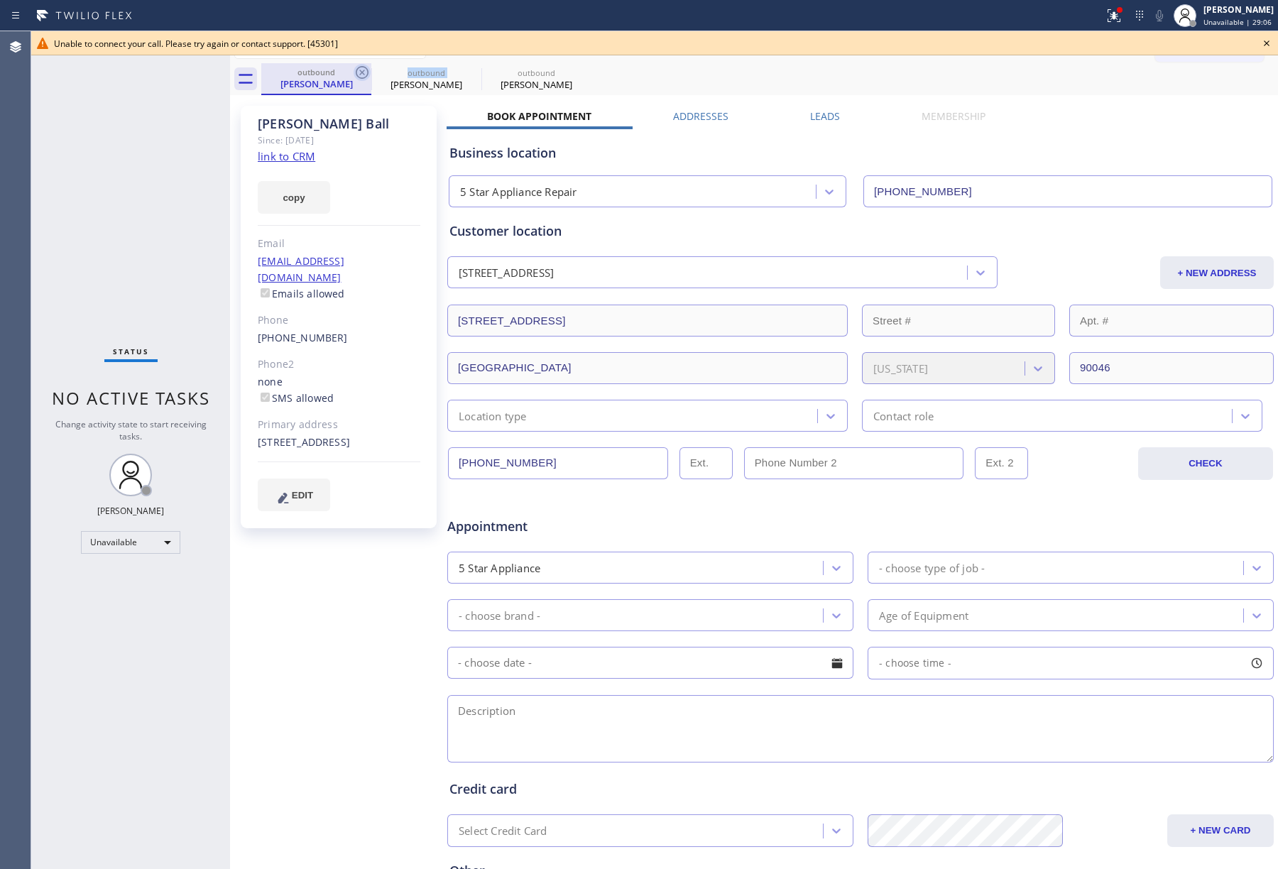
click at [366, 75] on icon at bounding box center [362, 72] width 17 height 17
click at [0, 0] on icon at bounding box center [0, 0] width 0 height 0
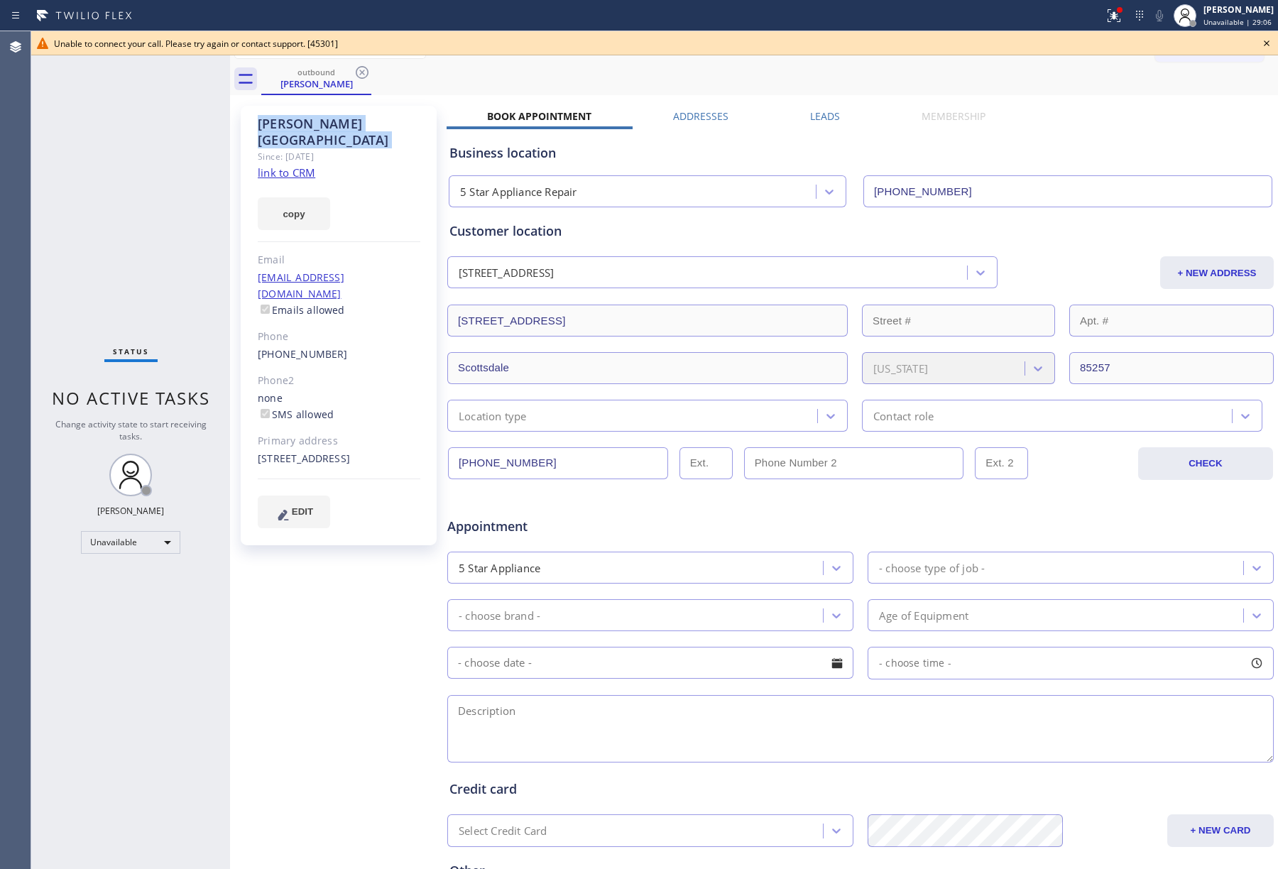
click at [366, 75] on icon at bounding box center [362, 72] width 17 height 17
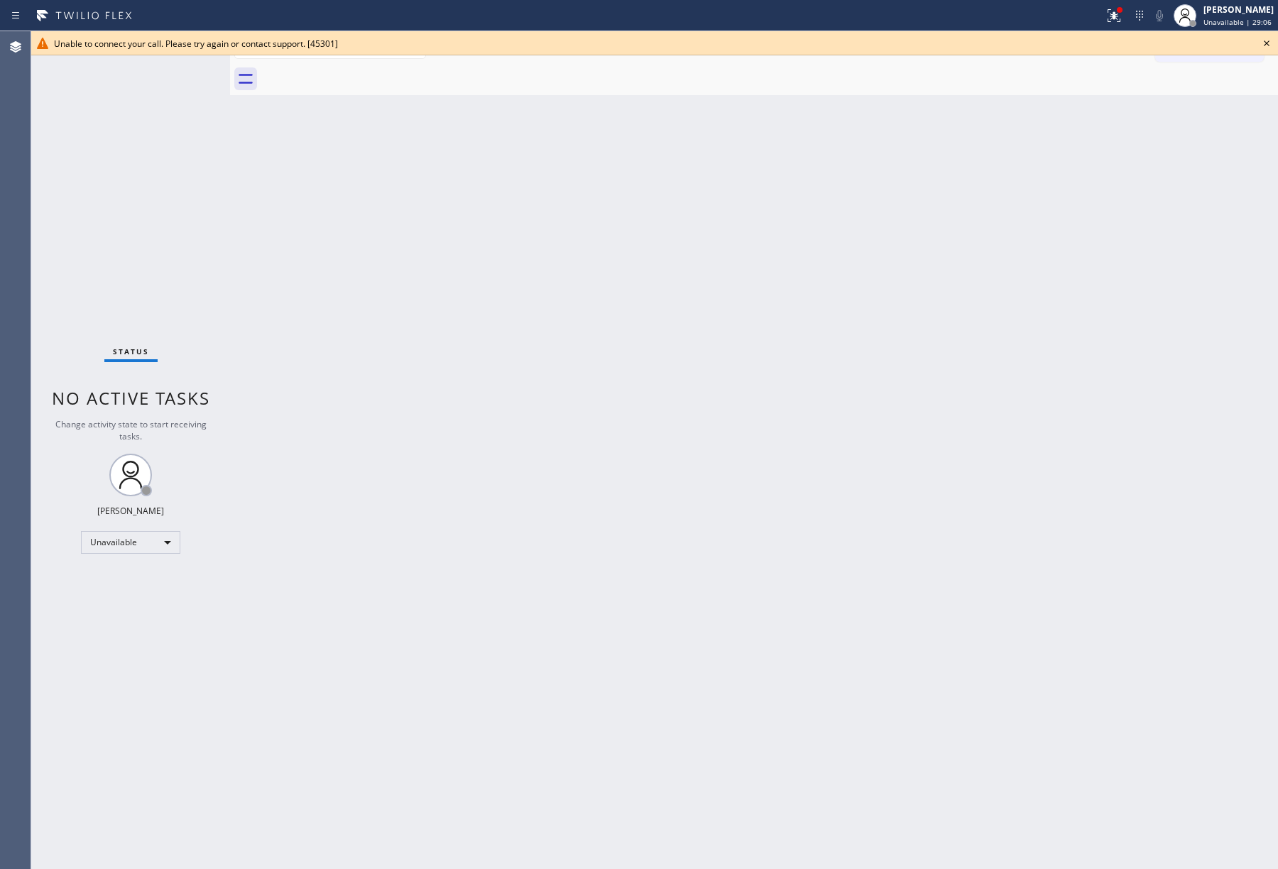
click at [366, 75] on div at bounding box center [769, 79] width 1017 height 32
click at [1265, 41] on icon at bounding box center [1267, 43] width 6 height 6
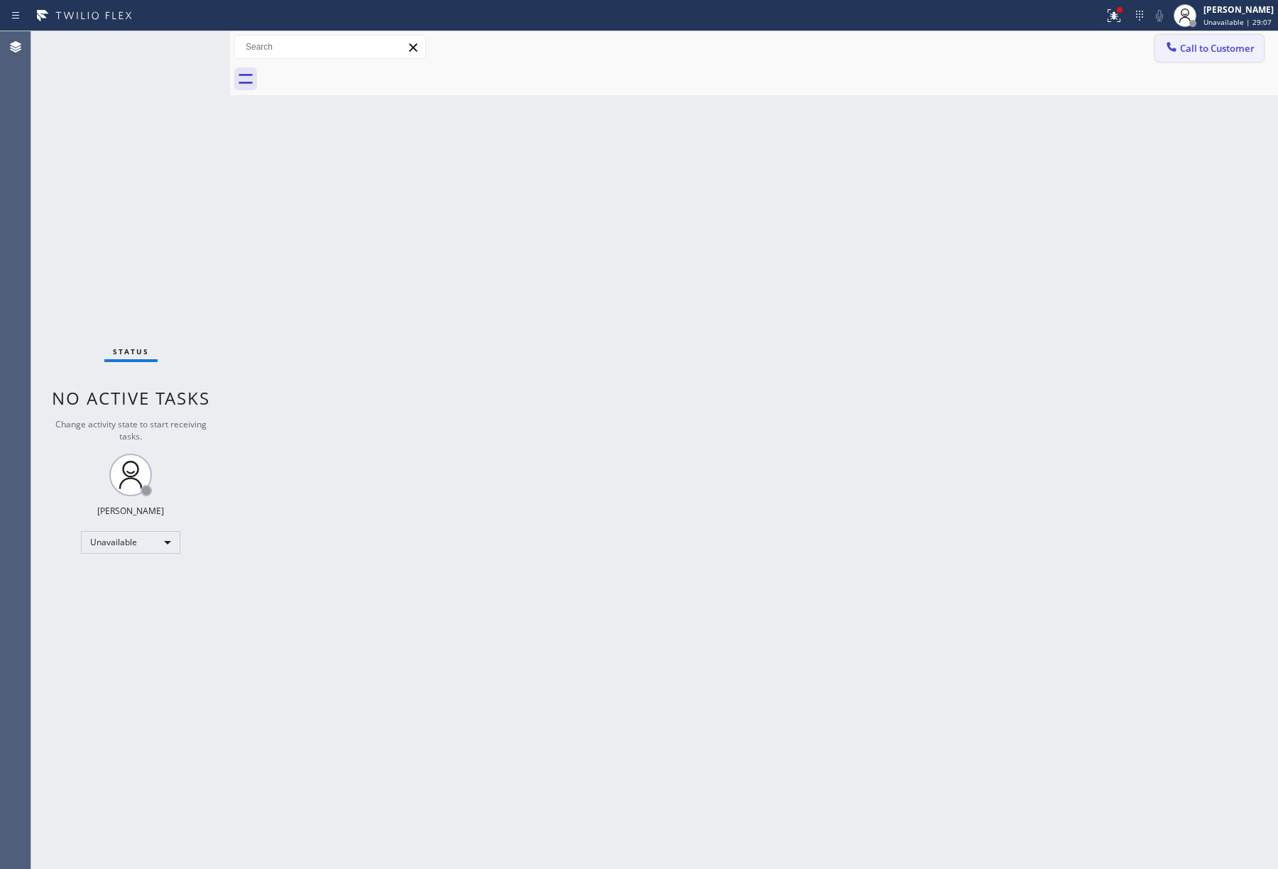
click at [1228, 45] on span "Call to Customer" at bounding box center [1217, 48] width 75 height 13
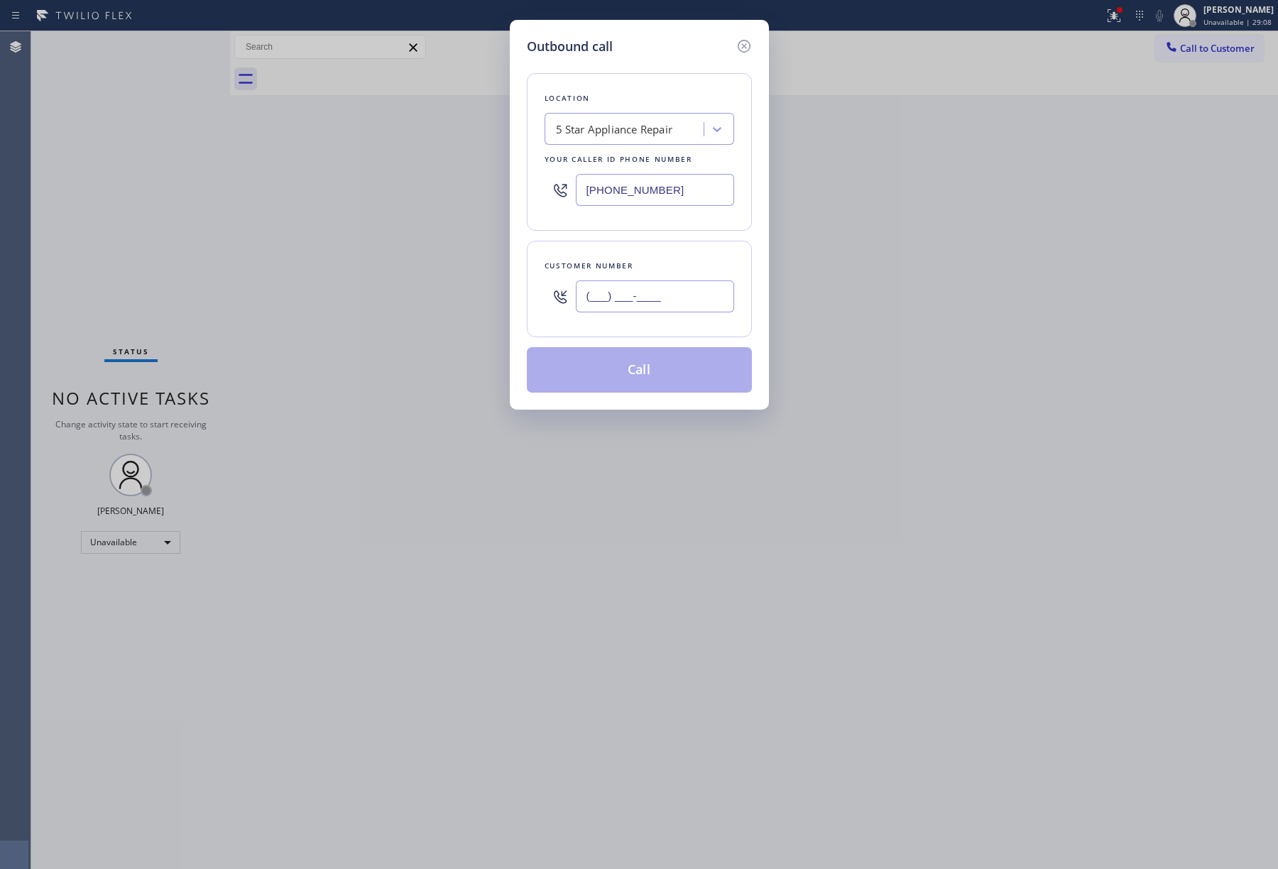
click at [620, 302] on input "(___) ___-____" at bounding box center [655, 297] width 158 height 32
paste input "847) 668-0862"
type input "(847) 668-0862"
click at [614, 256] on div "Customer number (847) 668-0862" at bounding box center [639, 289] width 225 height 97
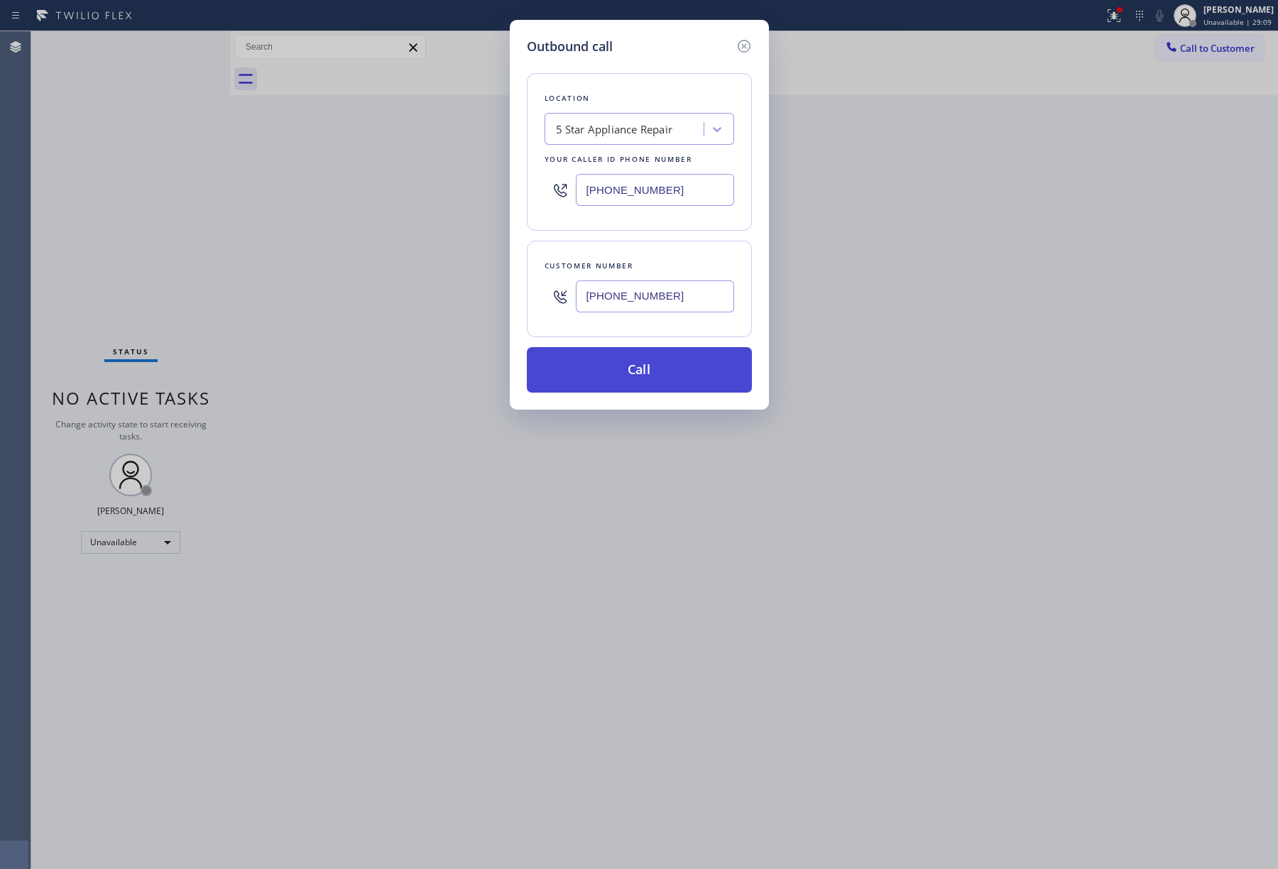
click at [629, 374] on button "Call" at bounding box center [639, 369] width 225 height 45
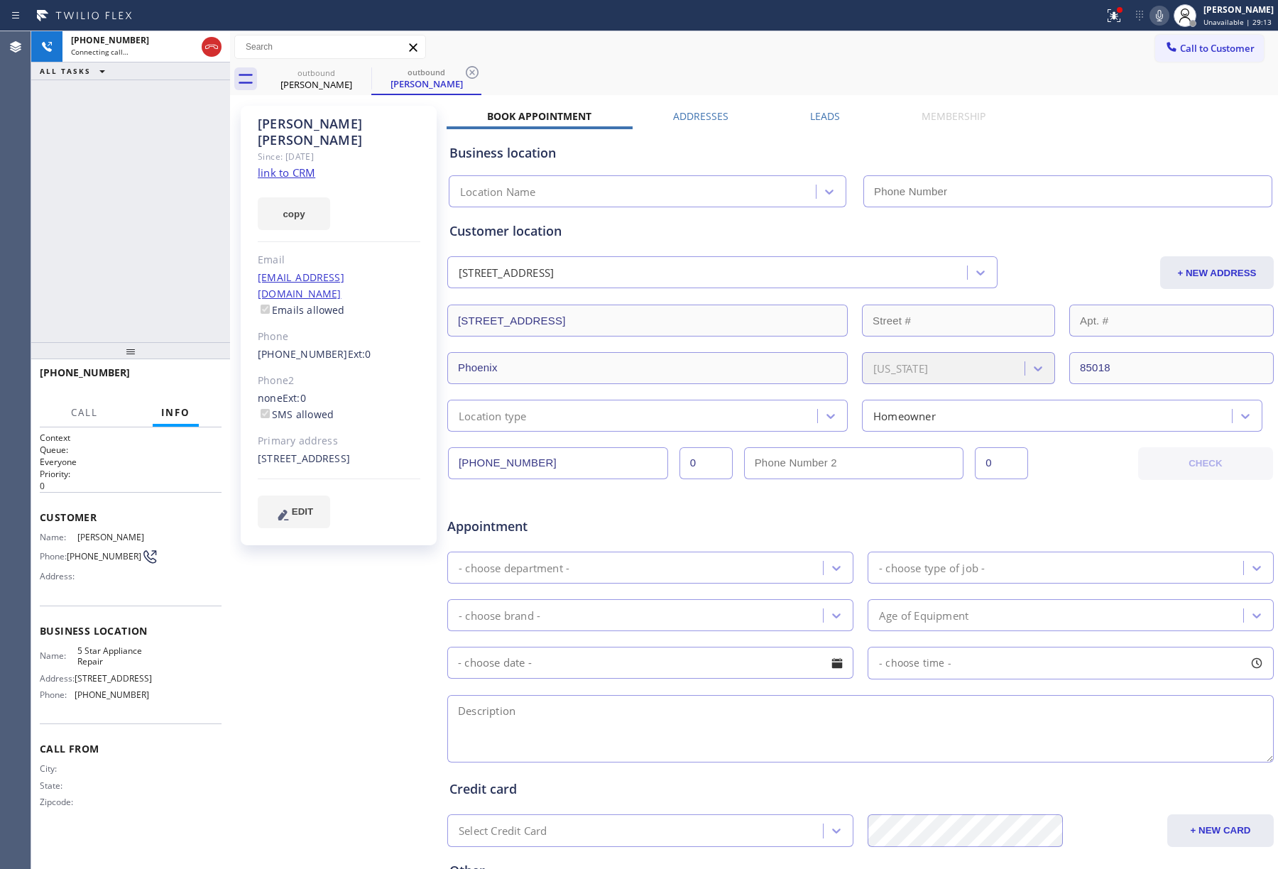
type input "[PHONE_NUMBER]"
click at [176, 369] on button "HANG UP" at bounding box center [189, 379] width 66 height 20
click at [192, 386] on button "HANG UP" at bounding box center [189, 379] width 66 height 20
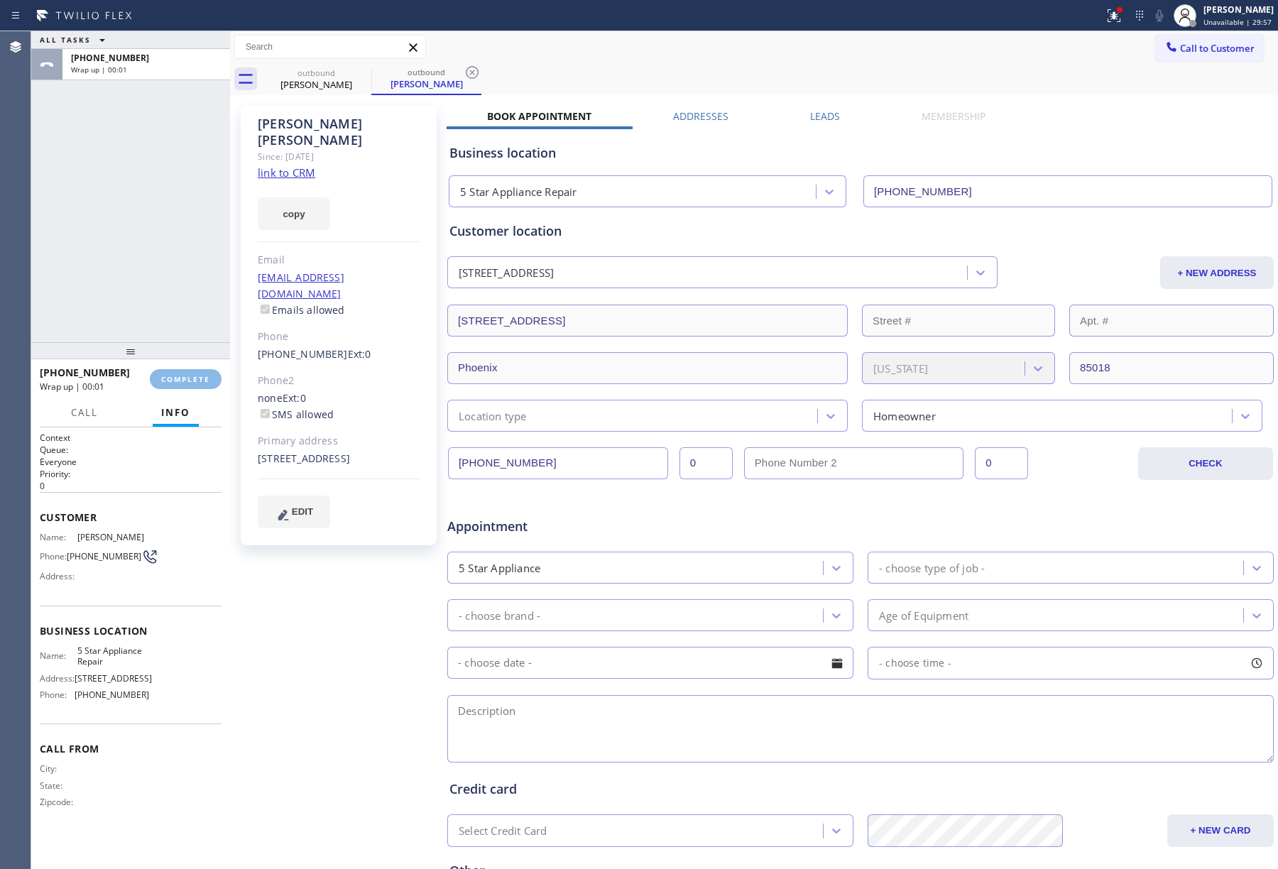
click at [185, 307] on div "ALL TASKS ALL TASKS ACTIVE TASKS TASKS IN WRAP UP +18476680862 Wrap up | 00:01" at bounding box center [130, 186] width 199 height 311
click at [182, 371] on button "COMPLETE" at bounding box center [186, 379] width 72 height 20
click at [159, 291] on div "ALL TASKS ALL TASKS ACTIVE TASKS TASKS IN WRAP UP +18476680862 Wrap up | 00:02" at bounding box center [130, 186] width 199 height 311
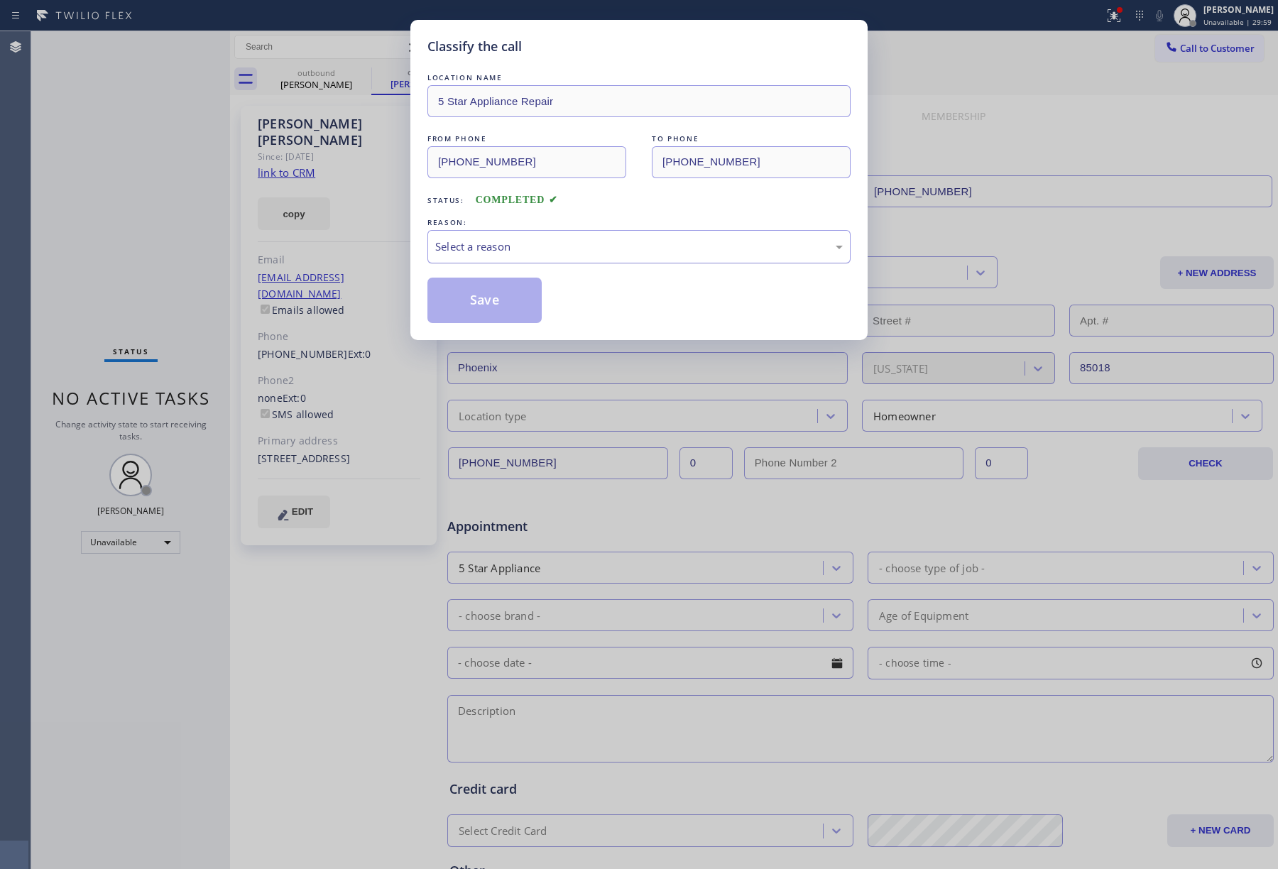
click at [546, 246] on div "Select a reason" at bounding box center [639, 247] width 408 height 16
drag, startPoint x: 484, startPoint y: 305, endPoint x: 430, endPoint y: 83, distance: 227.9
click at [484, 302] on button "Save" at bounding box center [485, 300] width 114 height 45
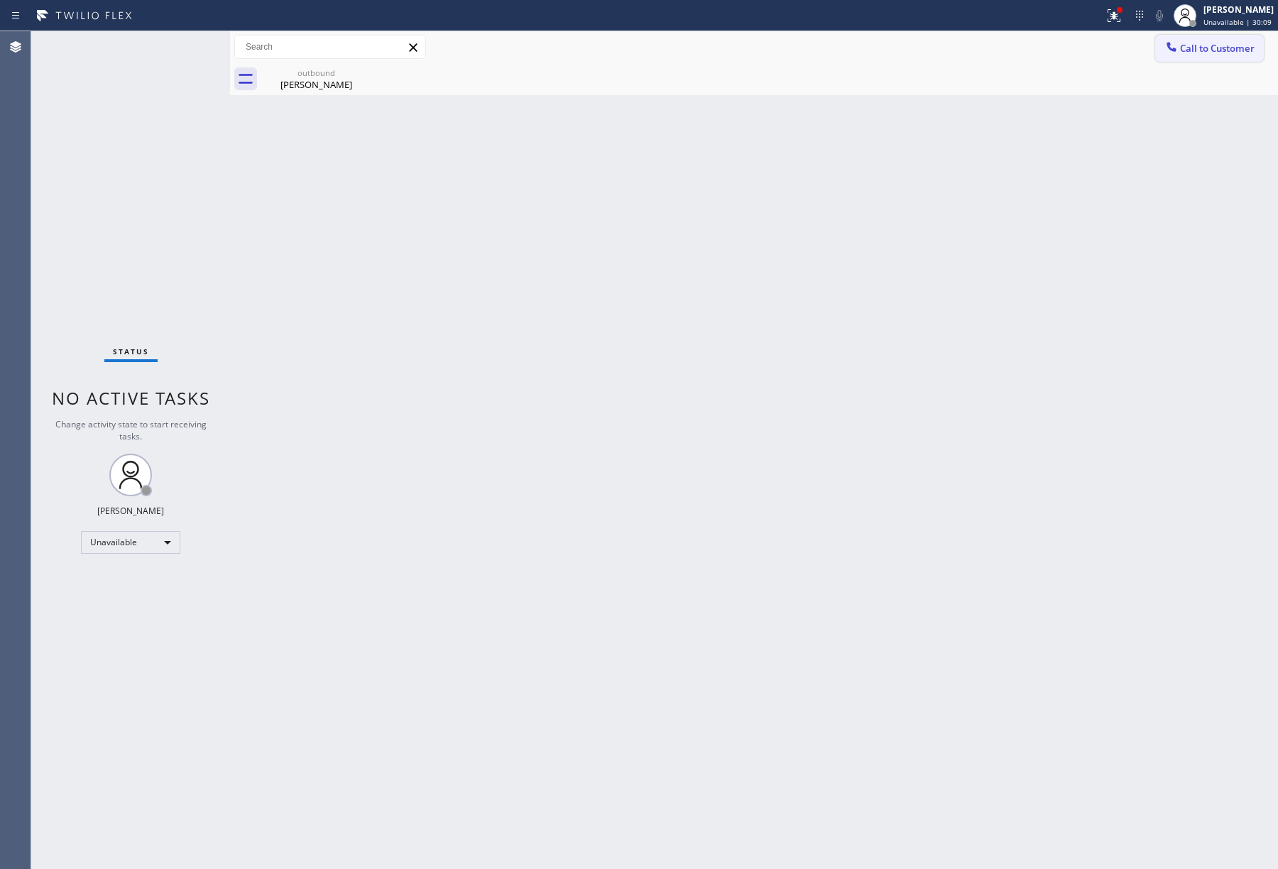
click at [1224, 43] on span "Call to Customer" at bounding box center [1217, 48] width 75 height 13
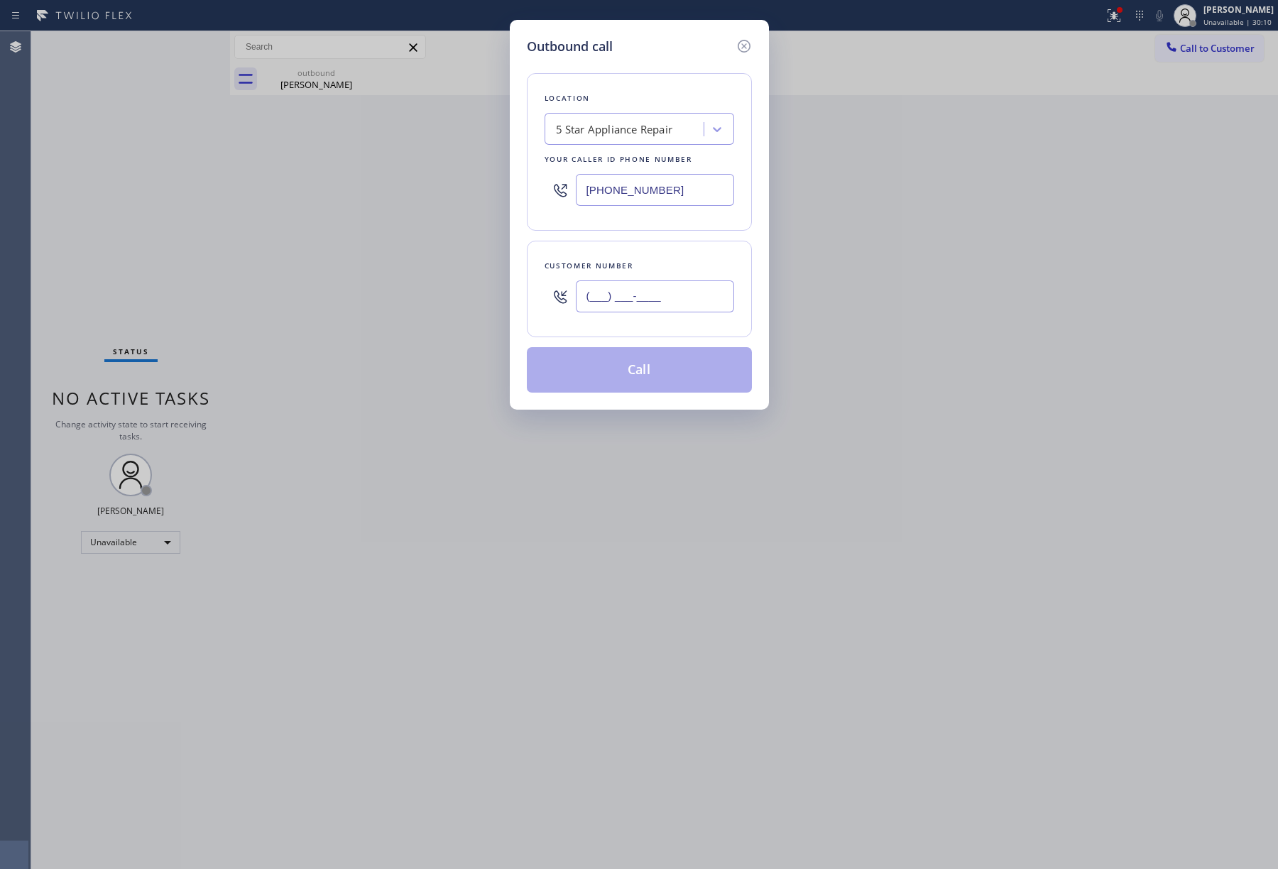
click at [660, 284] on input "(___) ___-____" at bounding box center [655, 297] width 158 height 32
paste input "917) 684-1716"
type input "(917) 684-1716"
drag, startPoint x: 654, startPoint y: 249, endPoint x: 662, endPoint y: 312, distance: 64.4
click at [654, 248] on div "Customer number (917) 684-1716" at bounding box center [639, 289] width 225 height 97
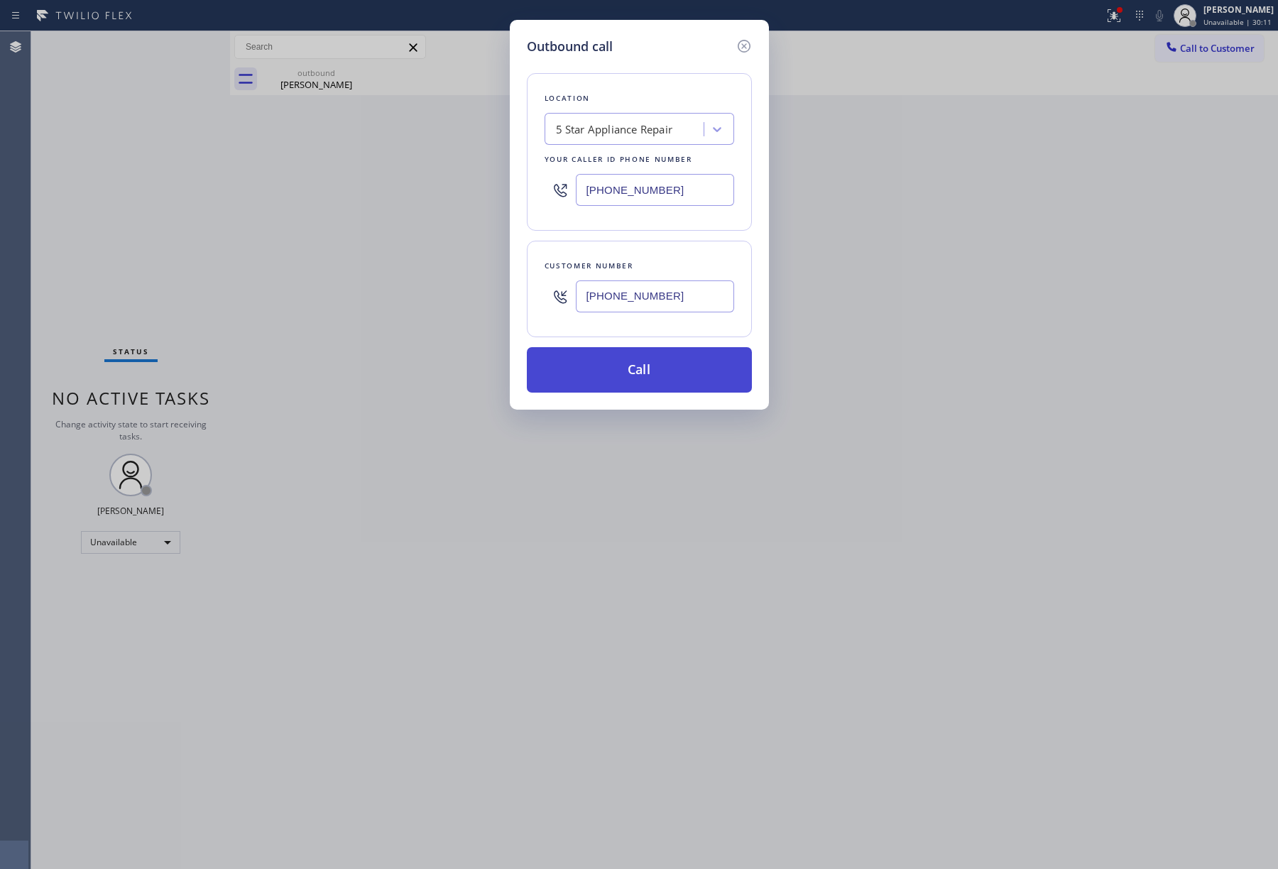
click at [649, 359] on button "Call" at bounding box center [639, 369] width 225 height 45
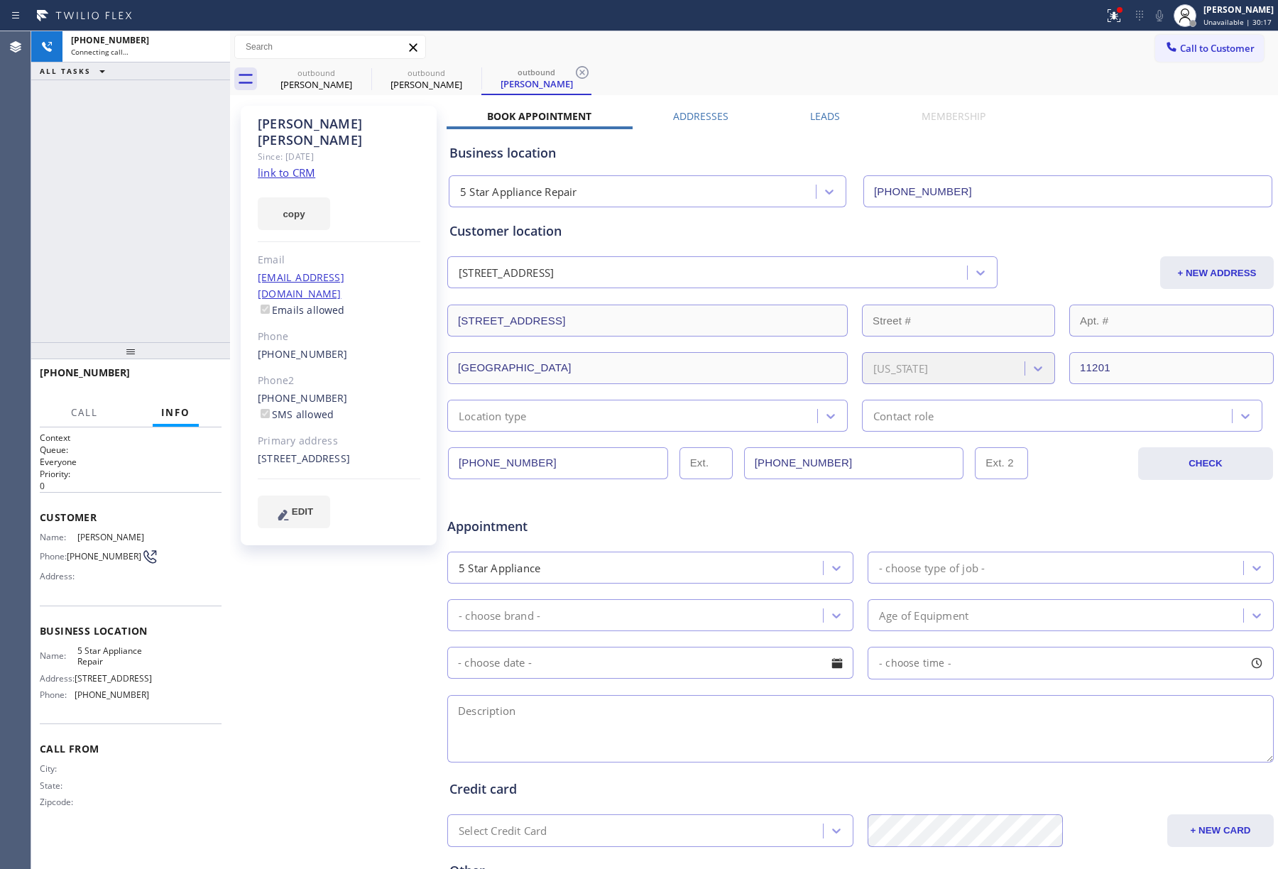
type input "[PHONE_NUMBER]"
click at [176, 375] on span "HANG UP" at bounding box center [188, 379] width 43 height 10
drag, startPoint x: 174, startPoint y: 310, endPoint x: 180, endPoint y: 372, distance: 62.8
click at [174, 327] on div "+19176841716 Live | 00:01 ALL TASKS ALL TASKS ACTIVE TASKS TASKS IN WRAP UP" at bounding box center [130, 186] width 199 height 311
click at [180, 376] on span "HANG UP" at bounding box center [188, 379] width 43 height 10
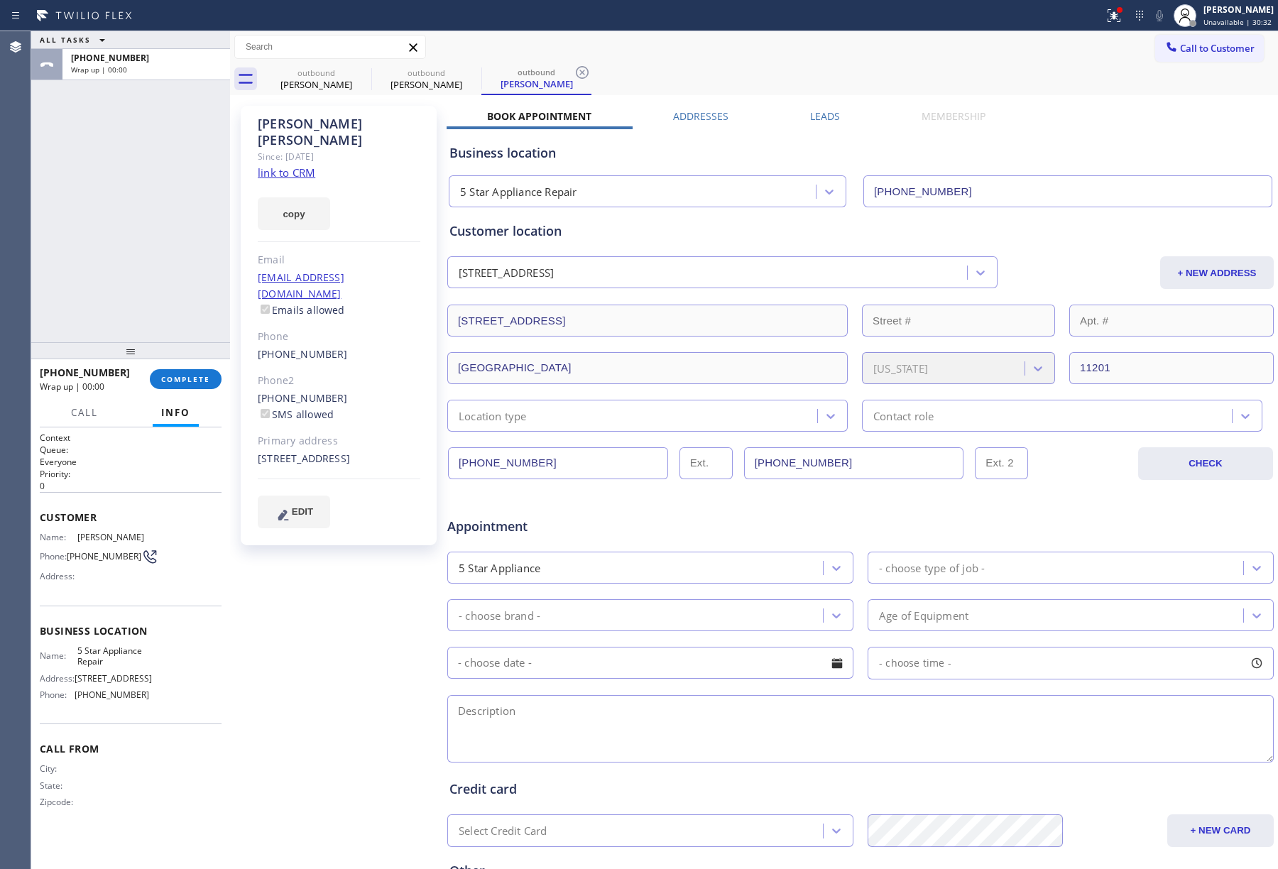
click at [186, 242] on div "ALL TASKS ALL TASKS ACTIVE TASKS TASKS IN WRAP UP +19176841716 Wrap up | 00:00" at bounding box center [130, 186] width 199 height 311
click at [182, 374] on span "COMPLETE" at bounding box center [185, 379] width 49 height 10
click at [172, 274] on div "ALL TASKS ALL TASKS ACTIVE TASKS TASKS IN WRAP UP +19176841716 Wrap up | 00:01" at bounding box center [130, 186] width 199 height 311
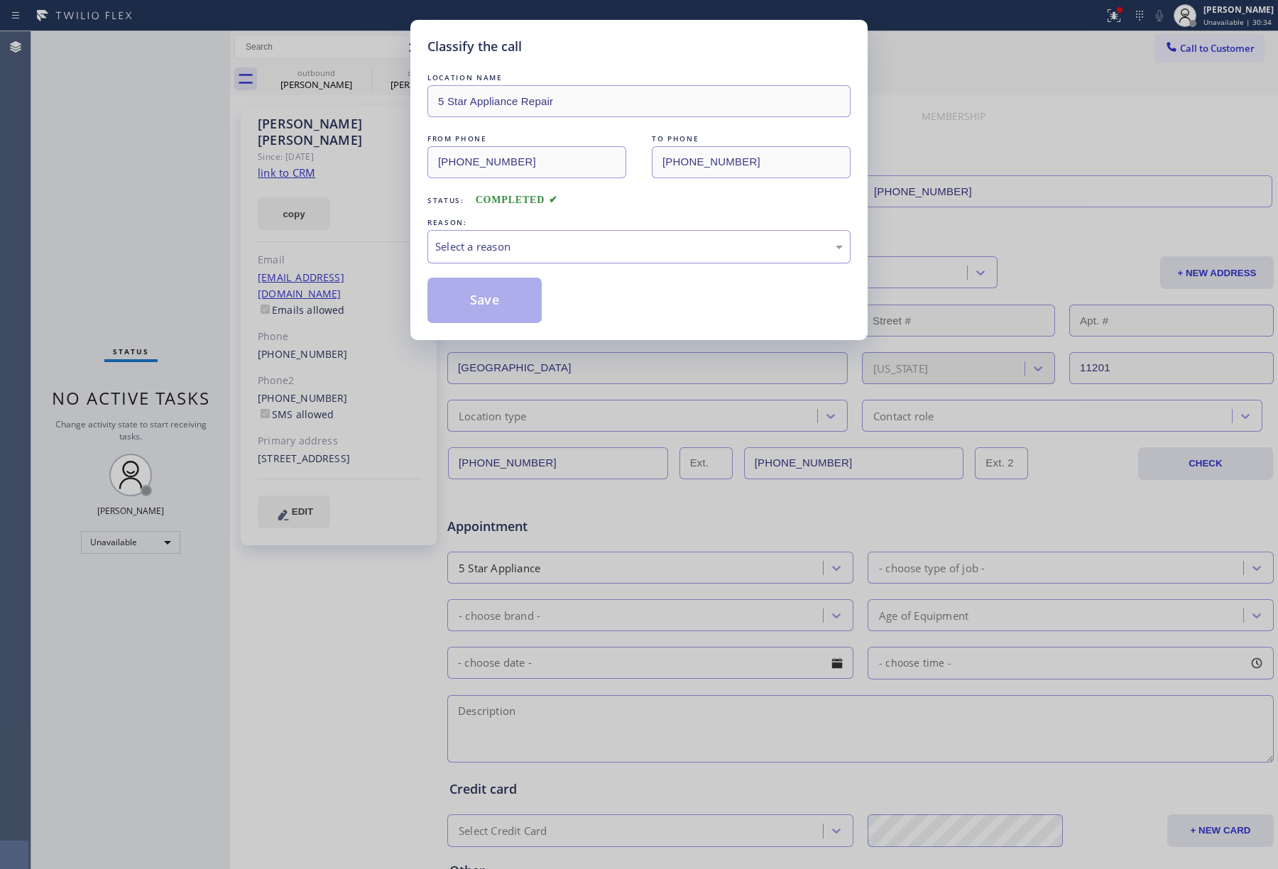
click at [552, 253] on div "Select a reason" at bounding box center [639, 247] width 408 height 16
click at [472, 293] on button "Save" at bounding box center [485, 300] width 114 height 45
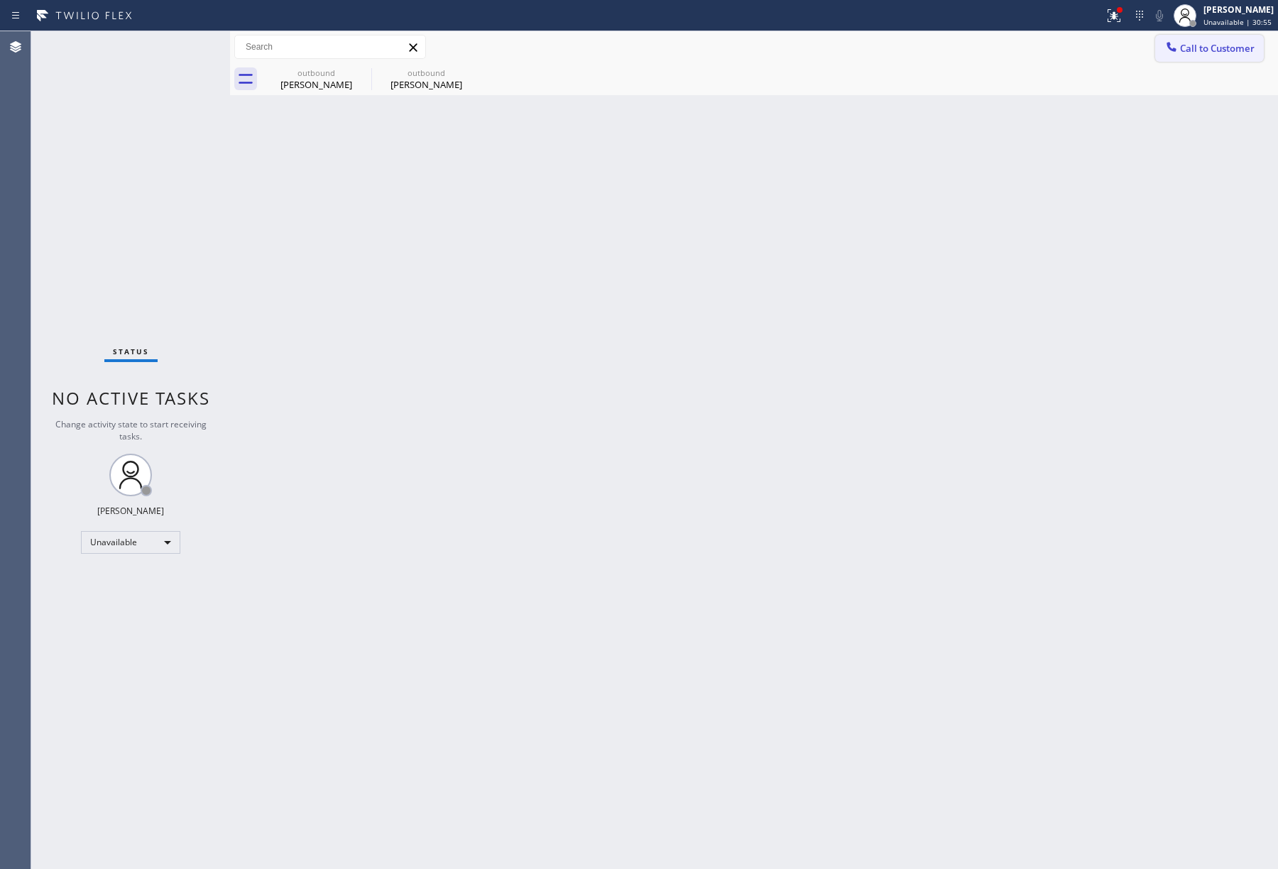
click at [1220, 35] on button "Call to Customer" at bounding box center [1209, 48] width 109 height 27
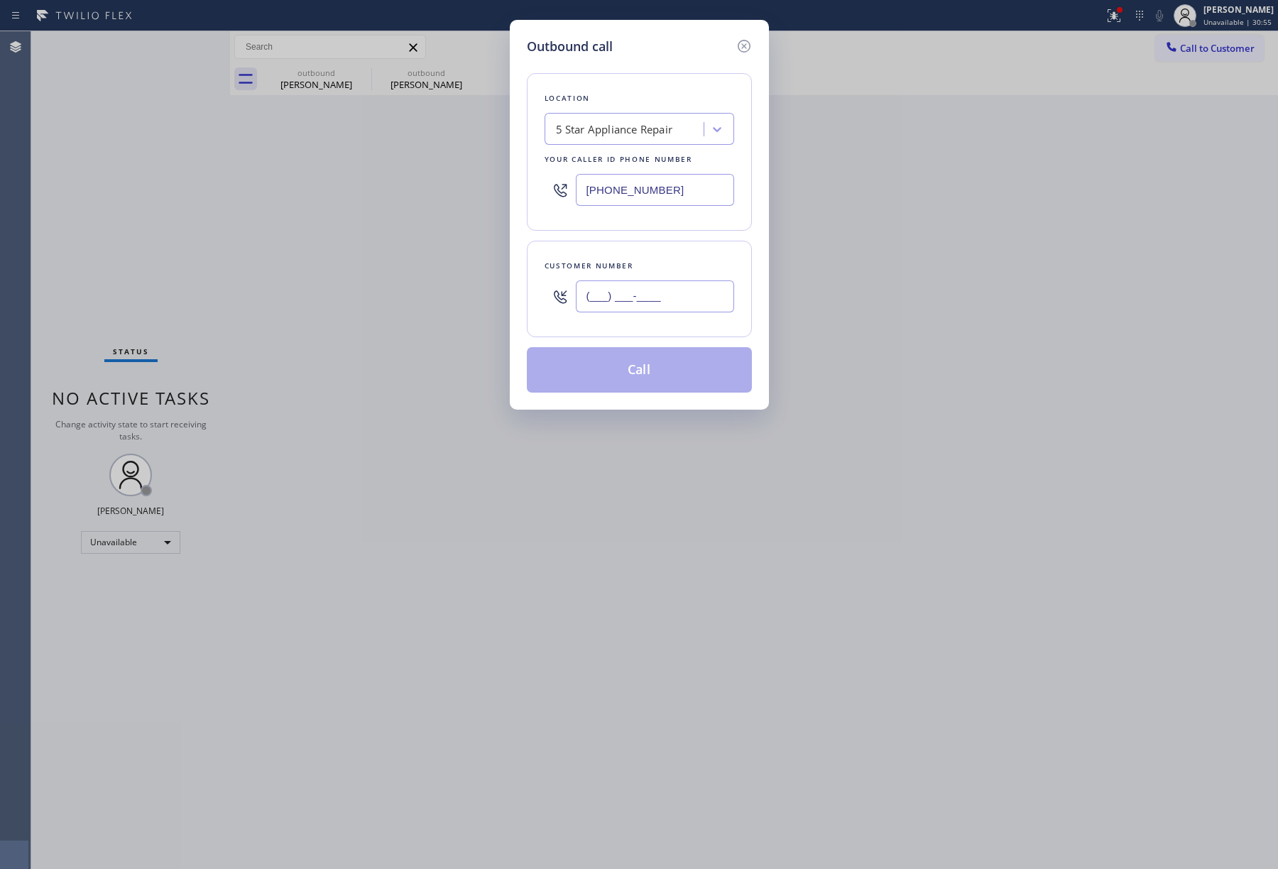
click at [676, 298] on input "(___) ___-____" at bounding box center [655, 297] width 158 height 32
paste input "323) 256-5400"
type input "(323) 256-5400"
click at [675, 267] on div "Customer number" at bounding box center [640, 266] width 190 height 15
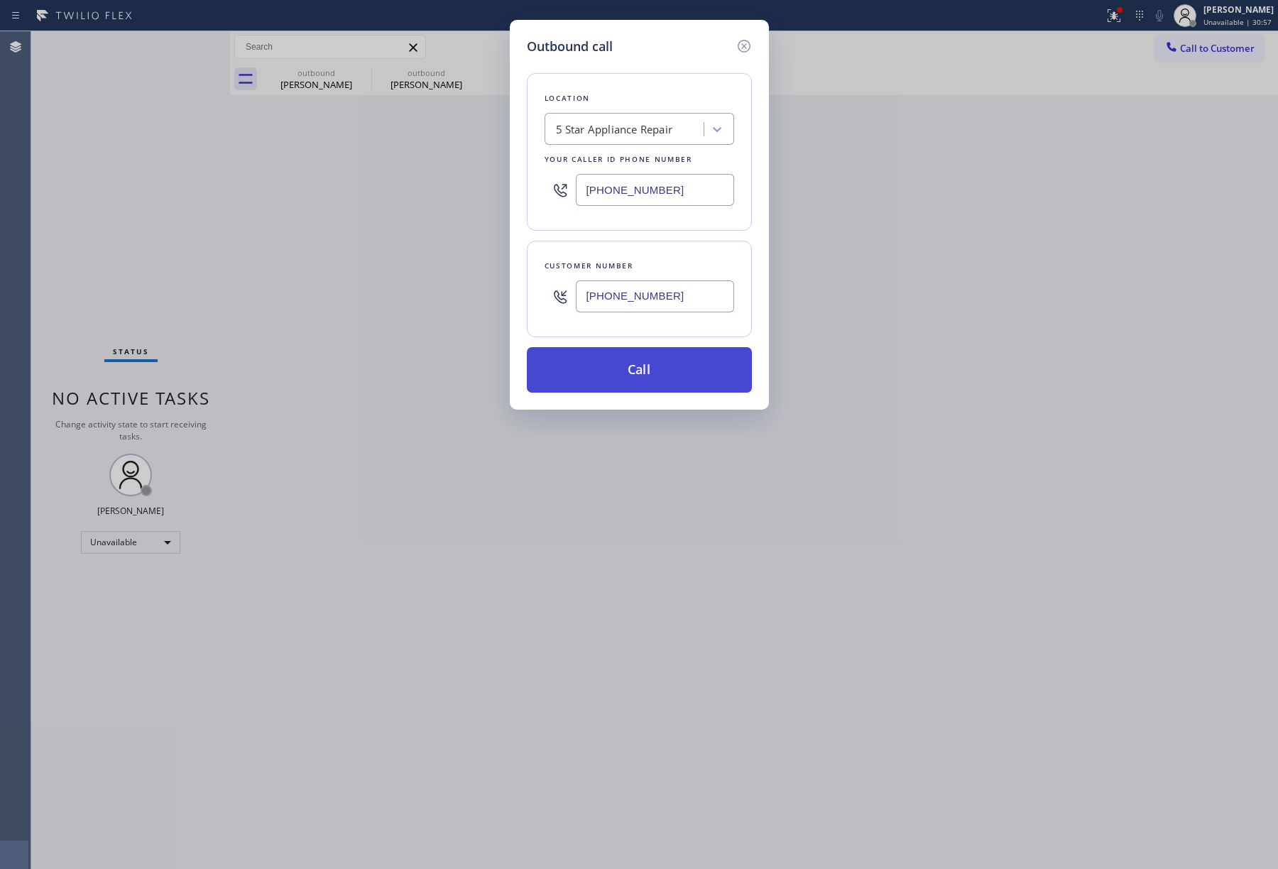
click at [656, 364] on button "Call" at bounding box center [639, 369] width 225 height 45
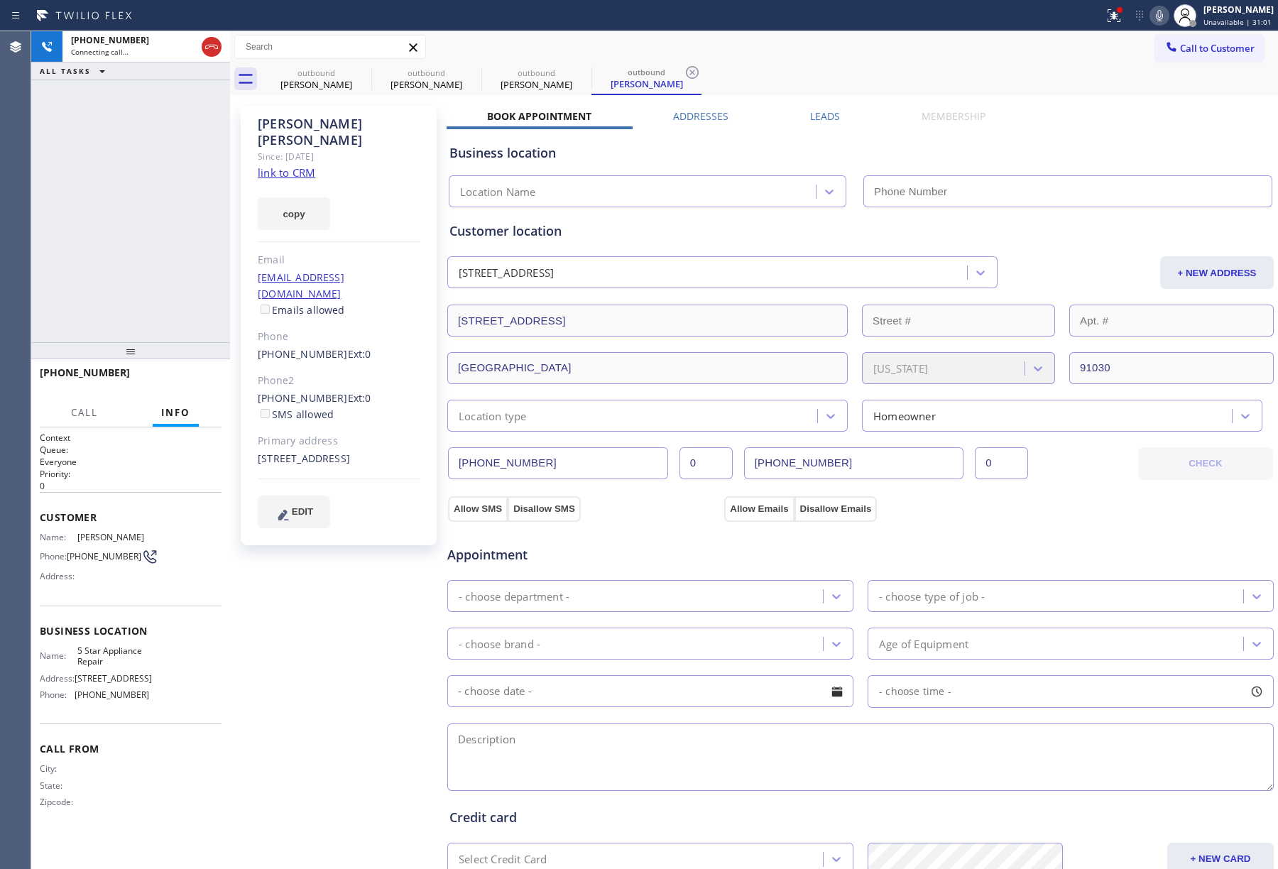
drag, startPoint x: 126, startPoint y: 236, endPoint x: 338, endPoint y: 13, distance: 307.9
click at [126, 236] on div "+13232565400 Connecting call… ALL TASKS ALL TASKS ACTIVE TASKS TASKS IN WRAP UP" at bounding box center [130, 186] width 199 height 311
type input "[PHONE_NUMBER]"
drag, startPoint x: 62, startPoint y: 216, endPoint x: 134, endPoint y: 229, distance: 72.9
click at [63, 216] on div "+13232565400 Connecting call… ALL TASKS ALL TASKS ACTIVE TASKS TASKS IN WRAP UP" at bounding box center [130, 186] width 199 height 311
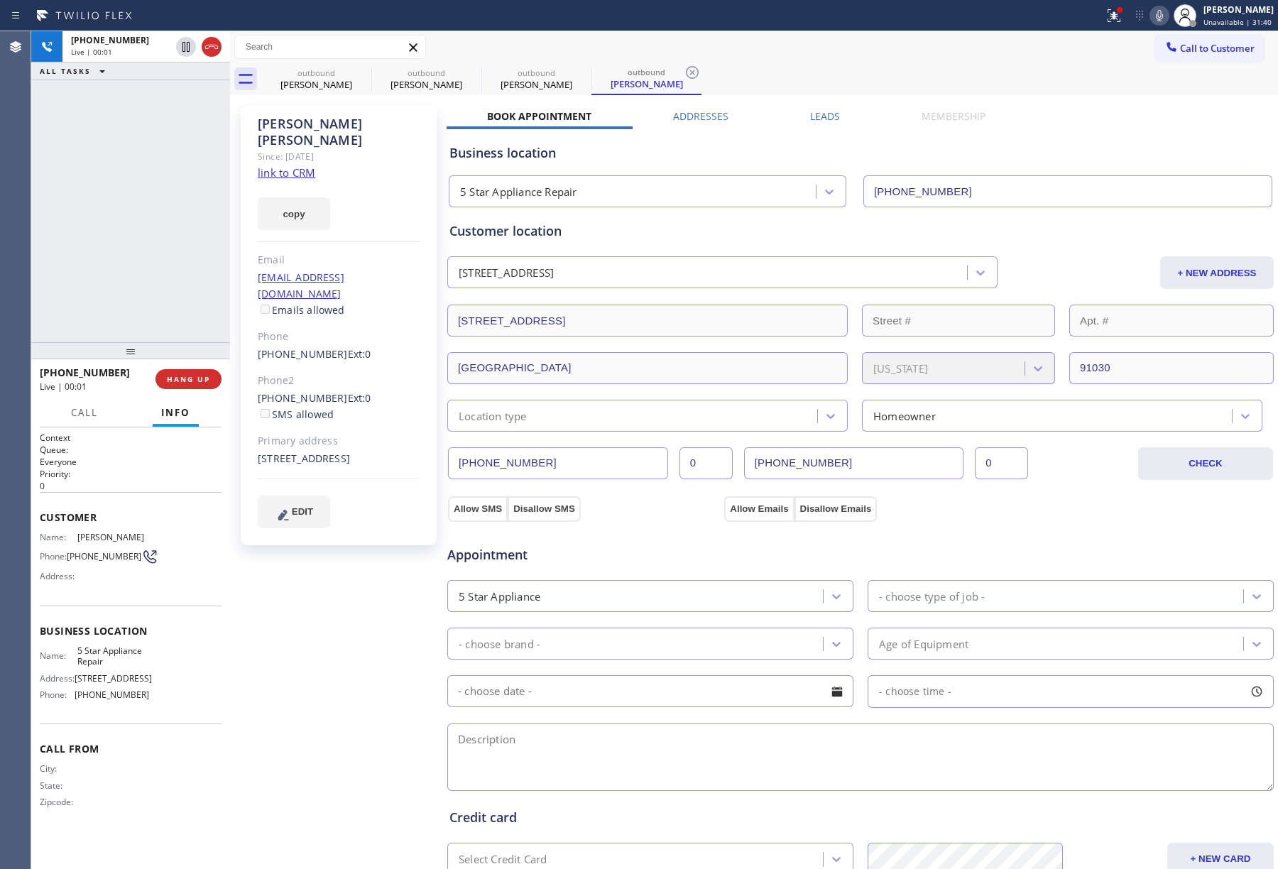
click at [97, 179] on div "+13232565400 Live | 00:01 ALL TASKS ALL TASKS ACTIVE TASKS TASKS IN WRAP UP" at bounding box center [130, 186] width 199 height 311
click at [194, 379] on span "HANG UP" at bounding box center [188, 379] width 43 height 10
drag, startPoint x: 69, startPoint y: 217, endPoint x: 180, endPoint y: 241, distance: 114.2
click at [69, 217] on div "ALL TASKS ALL TASKS ACTIVE TASKS TASKS IN WRAP UP +13232565400 Wrap up | 00:10" at bounding box center [130, 186] width 199 height 311
click at [199, 381] on span "COMPLETE" at bounding box center [185, 379] width 49 height 10
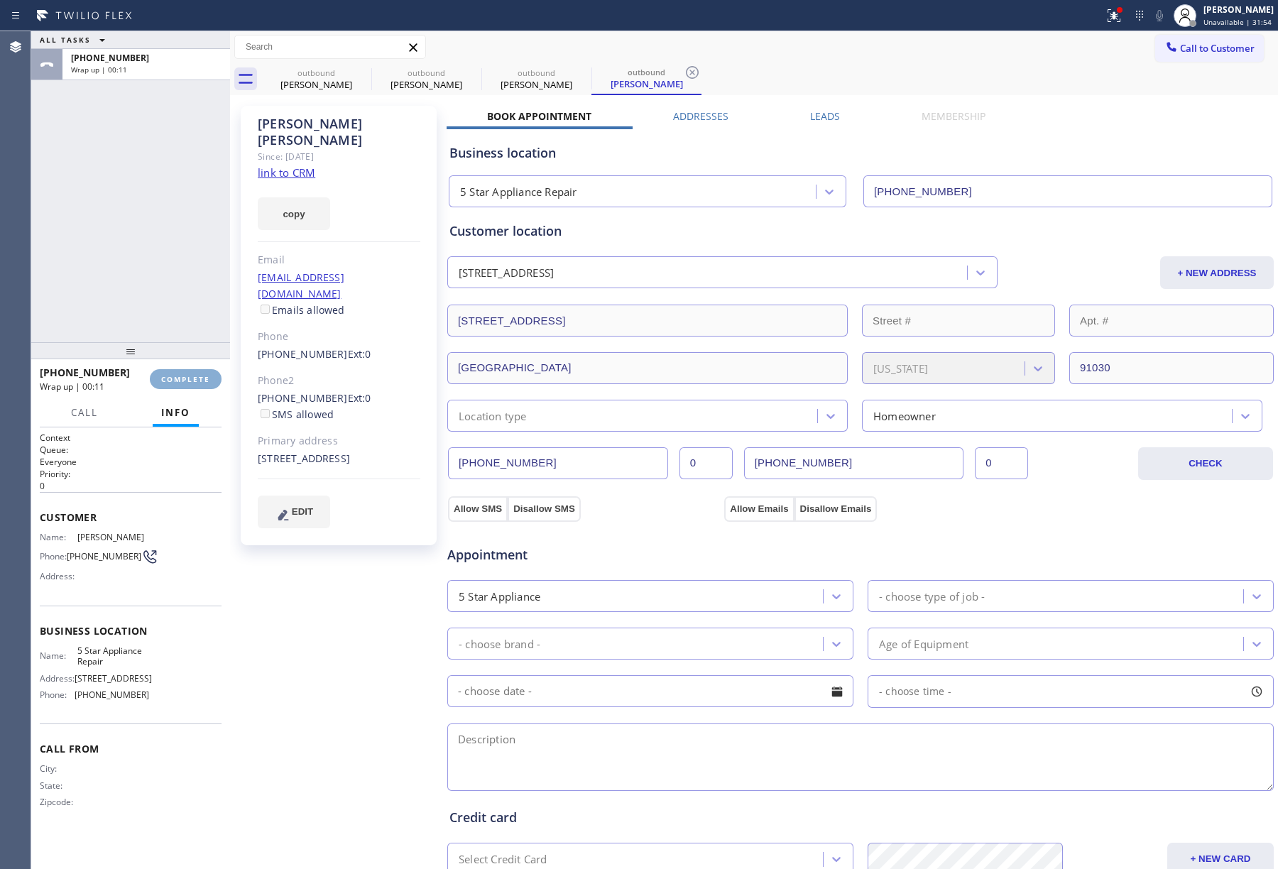
drag, startPoint x: 183, startPoint y: 339, endPoint x: 197, endPoint y: 382, distance: 45.6
click at [183, 342] on div at bounding box center [130, 350] width 199 height 17
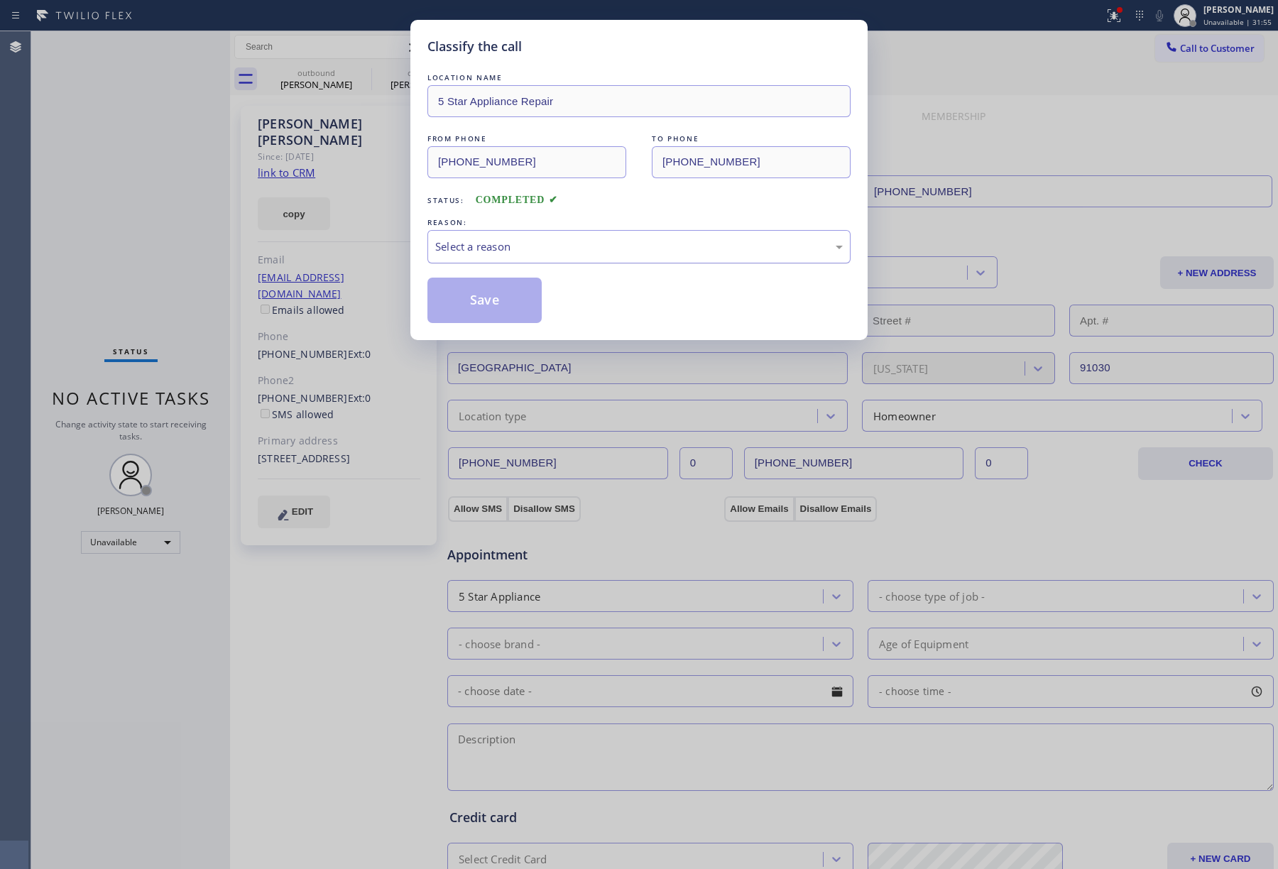
click at [486, 247] on div "Select a reason" at bounding box center [639, 247] width 408 height 16
drag, startPoint x: 477, startPoint y: 308, endPoint x: 398, endPoint y: 9, distance: 309.2
click at [476, 308] on button "Save" at bounding box center [485, 300] width 114 height 45
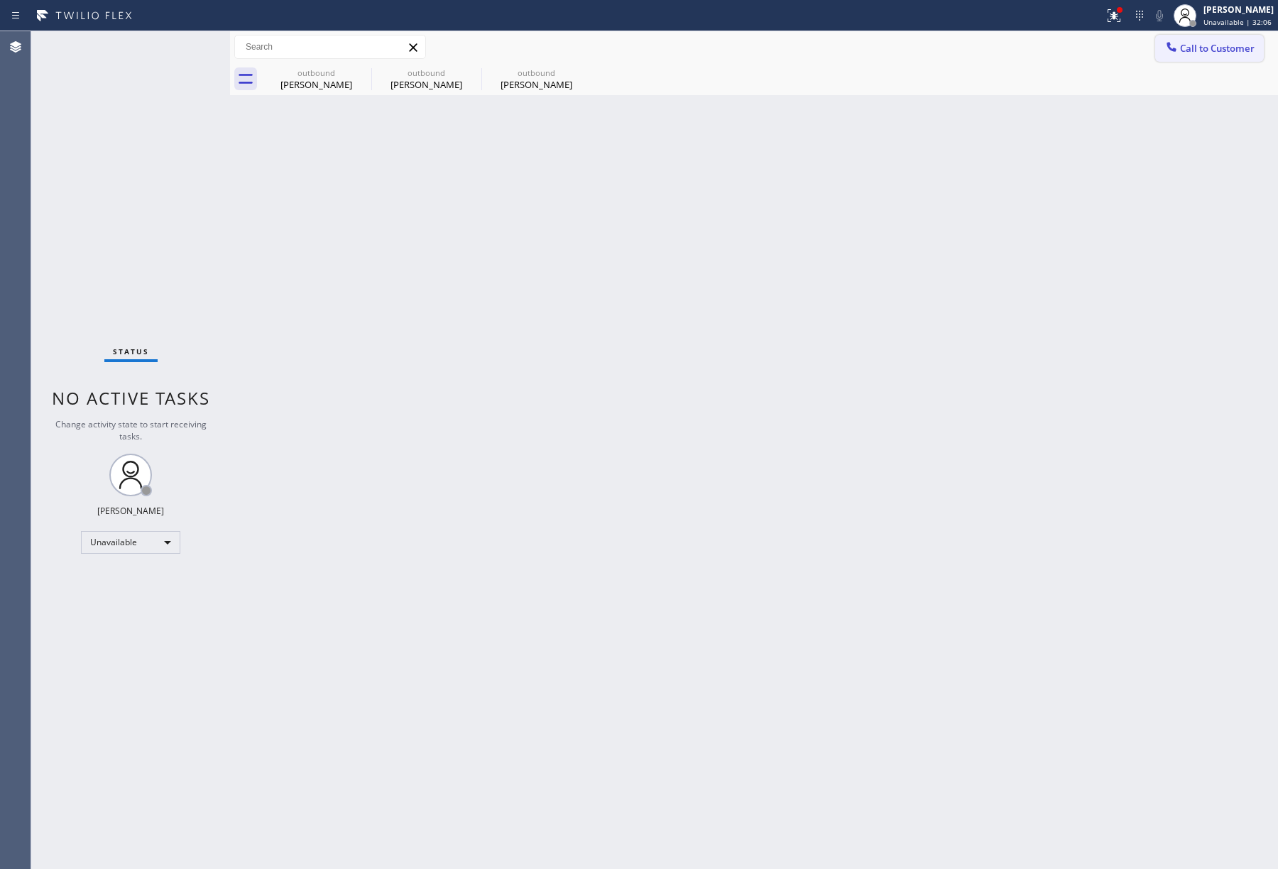
click at [1182, 42] on span "Call to Customer" at bounding box center [1217, 48] width 75 height 13
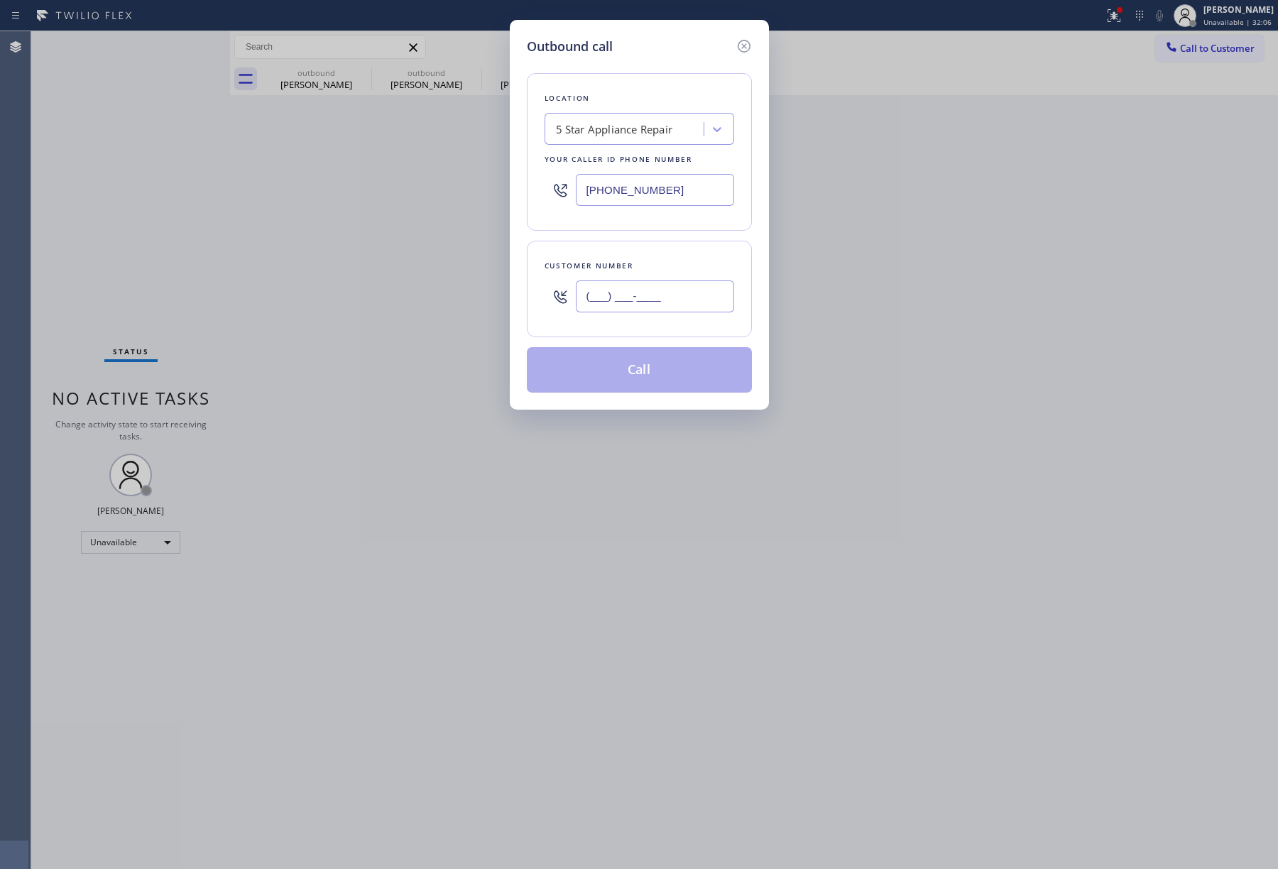
click at [635, 302] on input "(___) ___-____" at bounding box center [655, 297] width 158 height 32
paste input "415) 710-1313"
type input "(415) 710-1313"
click at [635, 254] on div "Customer number (415) 710-1313" at bounding box center [639, 289] width 225 height 97
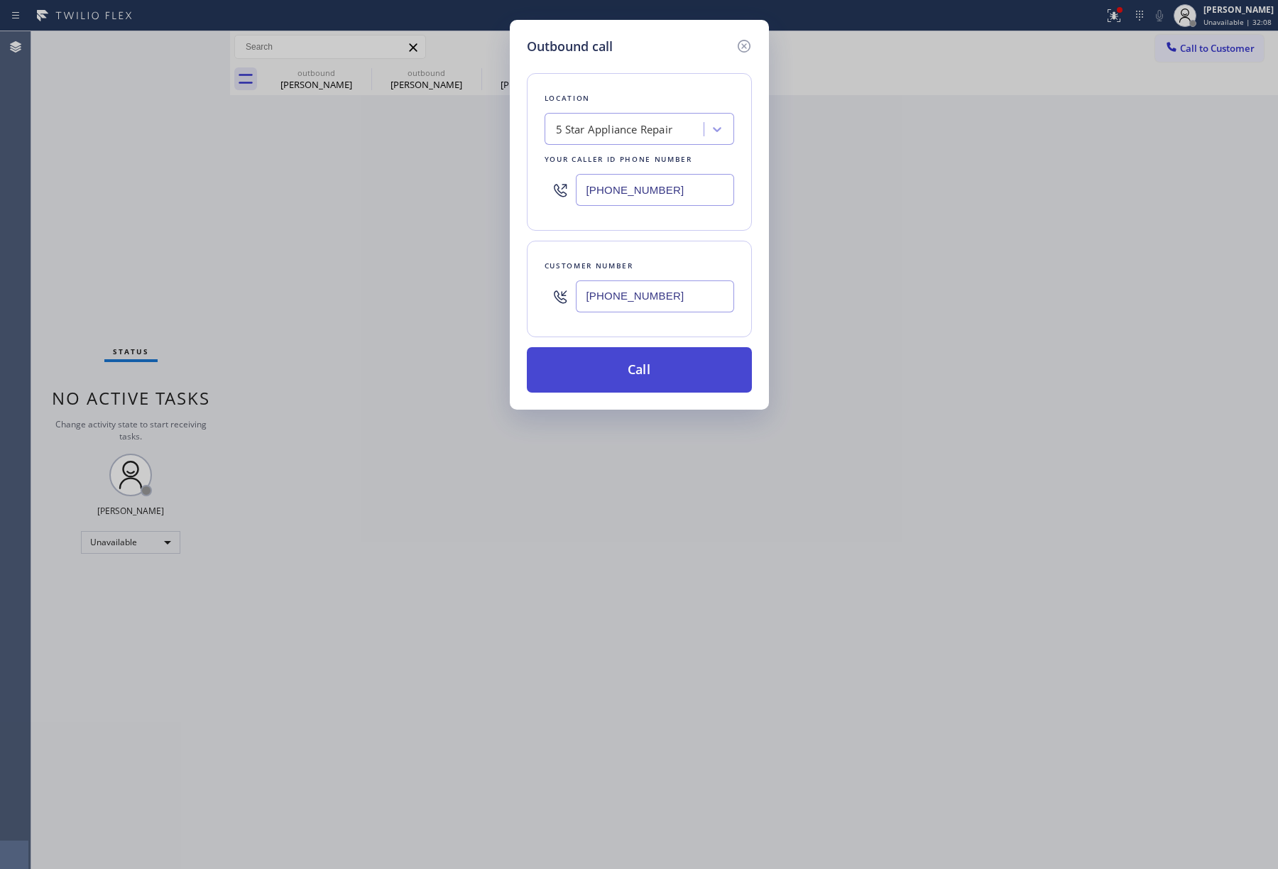
click at [663, 383] on button "Call" at bounding box center [639, 369] width 225 height 45
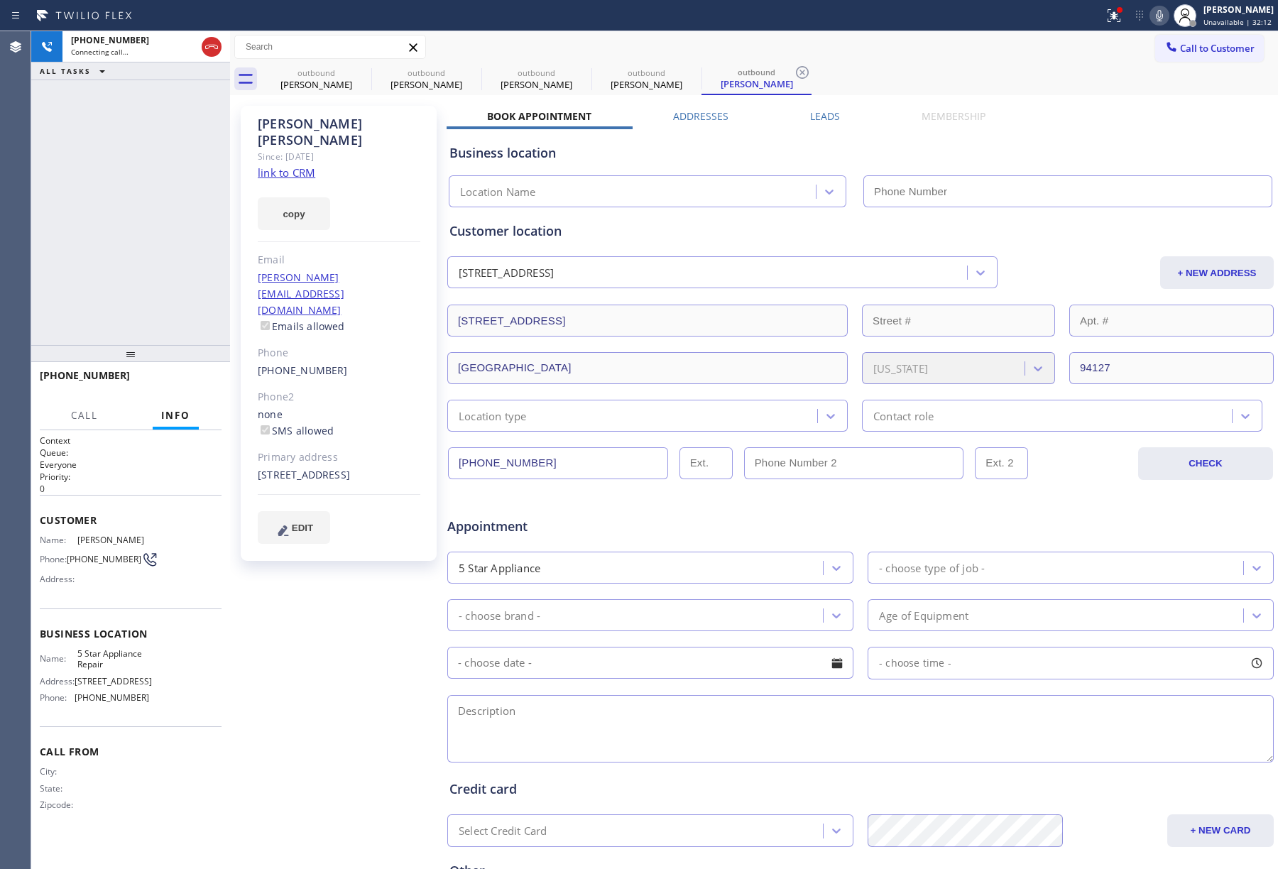
type input "[PHONE_NUMBER]"
click at [209, 385] on span "HANG UP" at bounding box center [188, 382] width 43 height 10
click at [197, 345] on div at bounding box center [130, 353] width 199 height 17
click at [196, 381] on span "COMPLETE" at bounding box center [185, 382] width 49 height 10
click at [172, 285] on div "ALL TASKS ALL TASKS ACTIVE TASKS TASKS IN WRAP UP +14157101313 Wrap up | 00:01" at bounding box center [130, 188] width 199 height 314
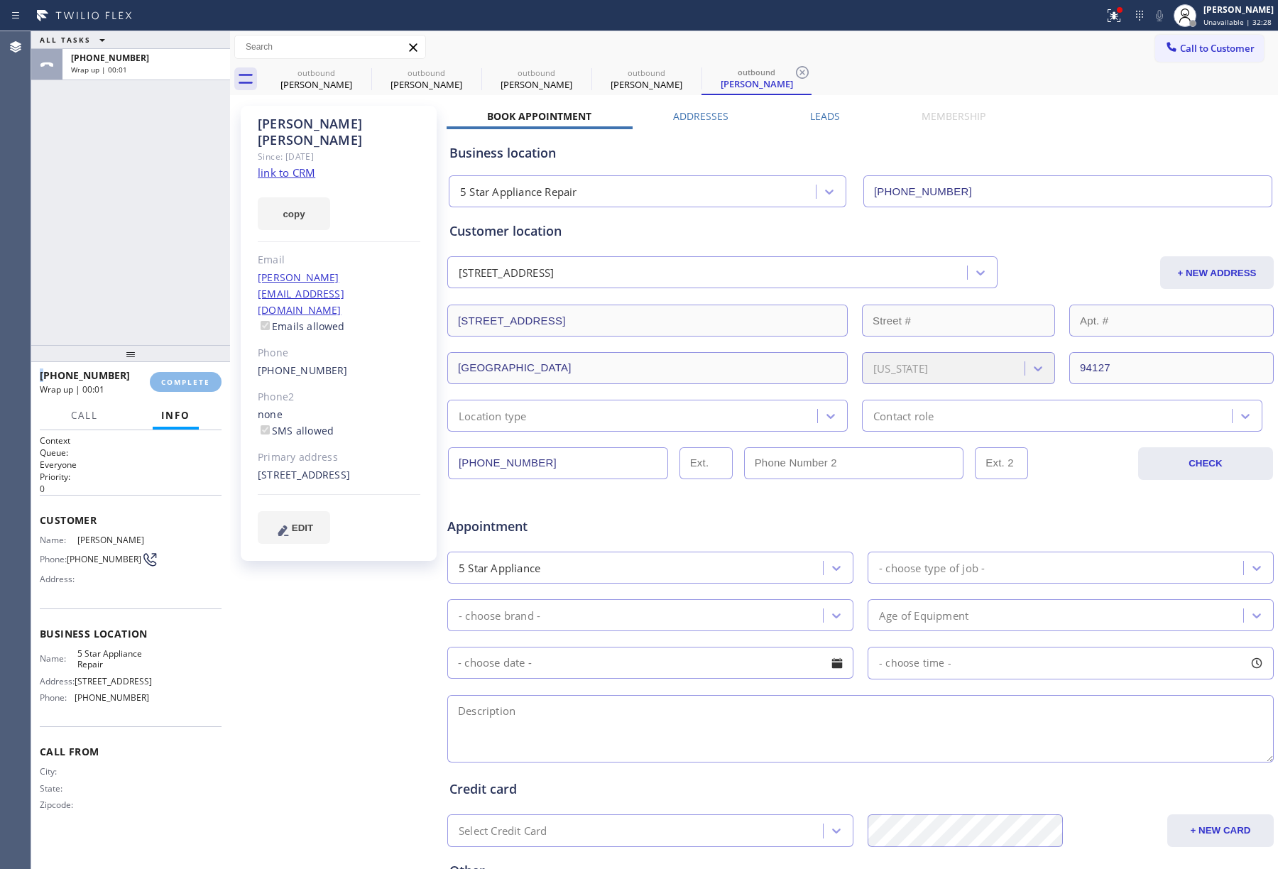
click at [172, 285] on div "ALL TASKS ALL TASKS ACTIVE TASKS TASKS IN WRAP UP +14157101313 Wrap up | 00:01" at bounding box center [130, 188] width 199 height 314
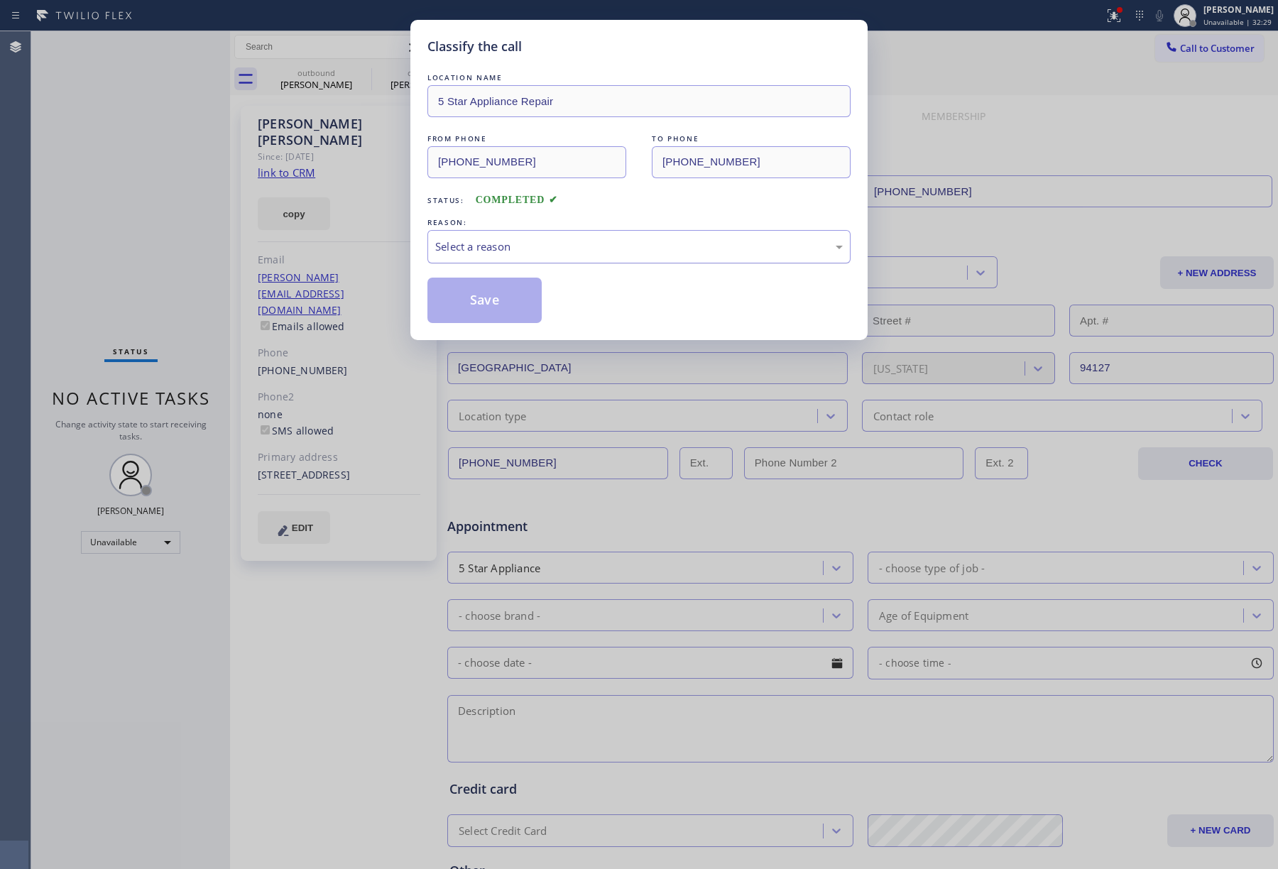
click at [509, 250] on div "Select a reason" at bounding box center [639, 247] width 408 height 16
click at [501, 315] on button "Save" at bounding box center [485, 300] width 114 height 45
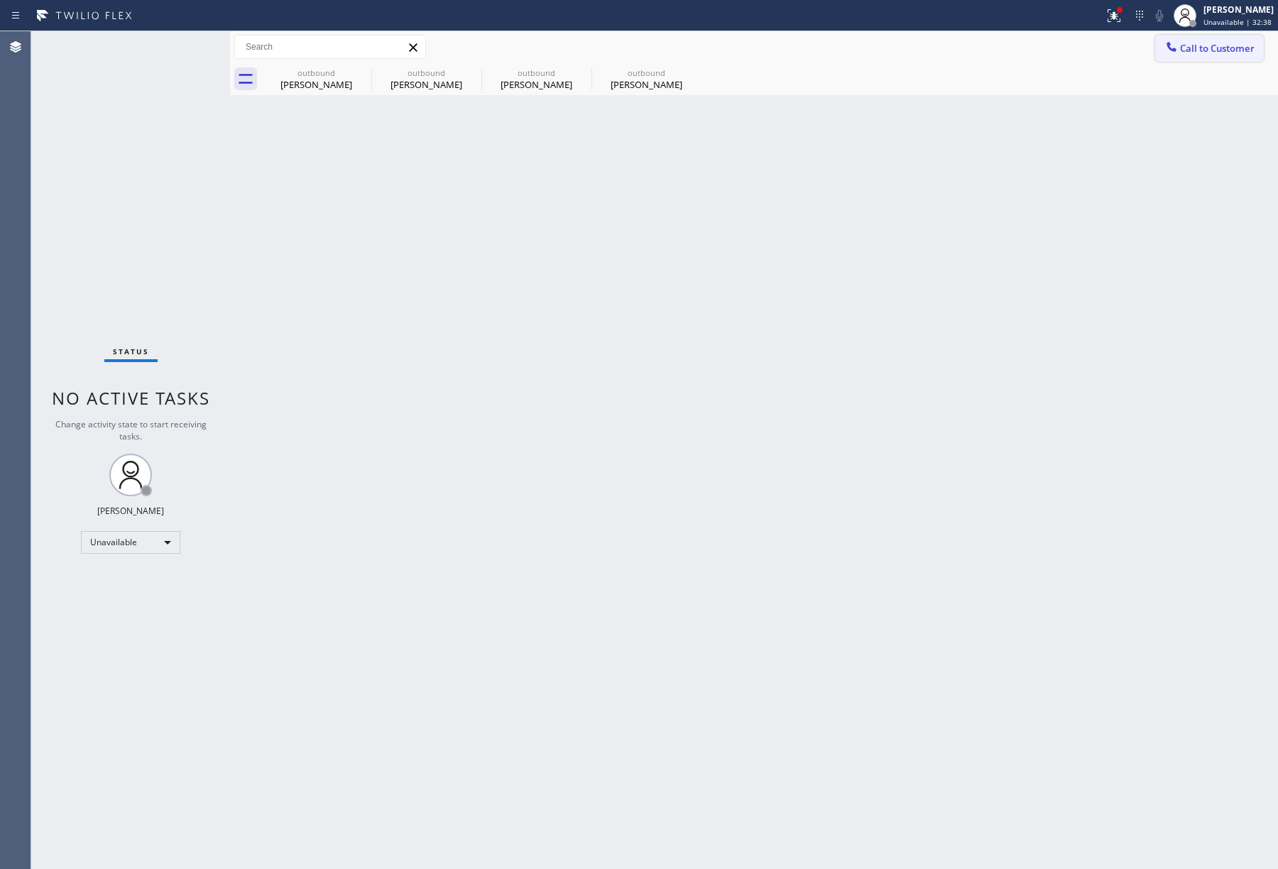
drag, startPoint x: 1257, startPoint y: 44, endPoint x: 904, endPoint y: 107, distance: 358.4
click at [1254, 44] on button "Call to Customer" at bounding box center [1209, 48] width 109 height 27
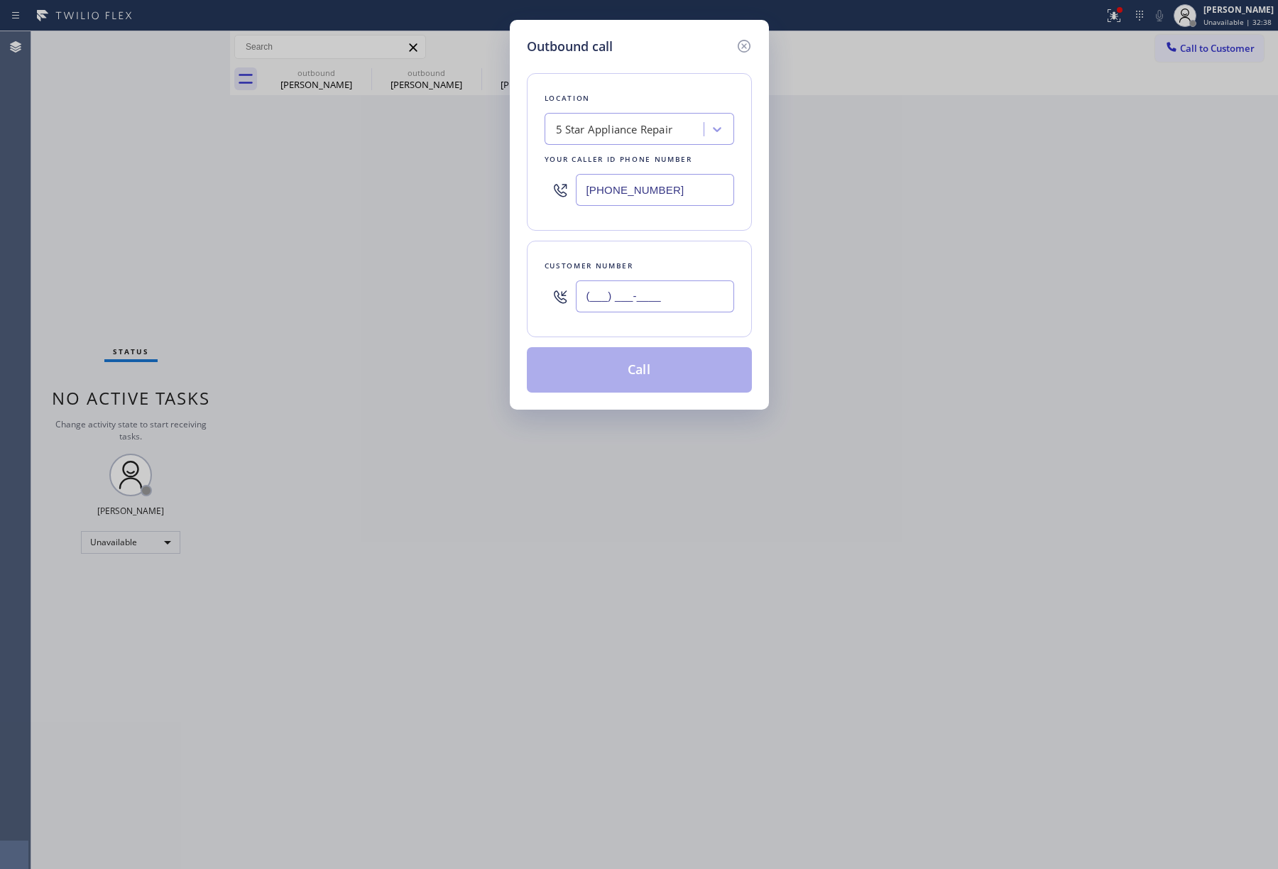
click at [680, 310] on input "(___) ___-____" at bounding box center [655, 297] width 158 height 32
paste input "818) 522-7081"
type input "(818) 522-7081"
click at [680, 266] on div "Customer number" at bounding box center [640, 266] width 190 height 15
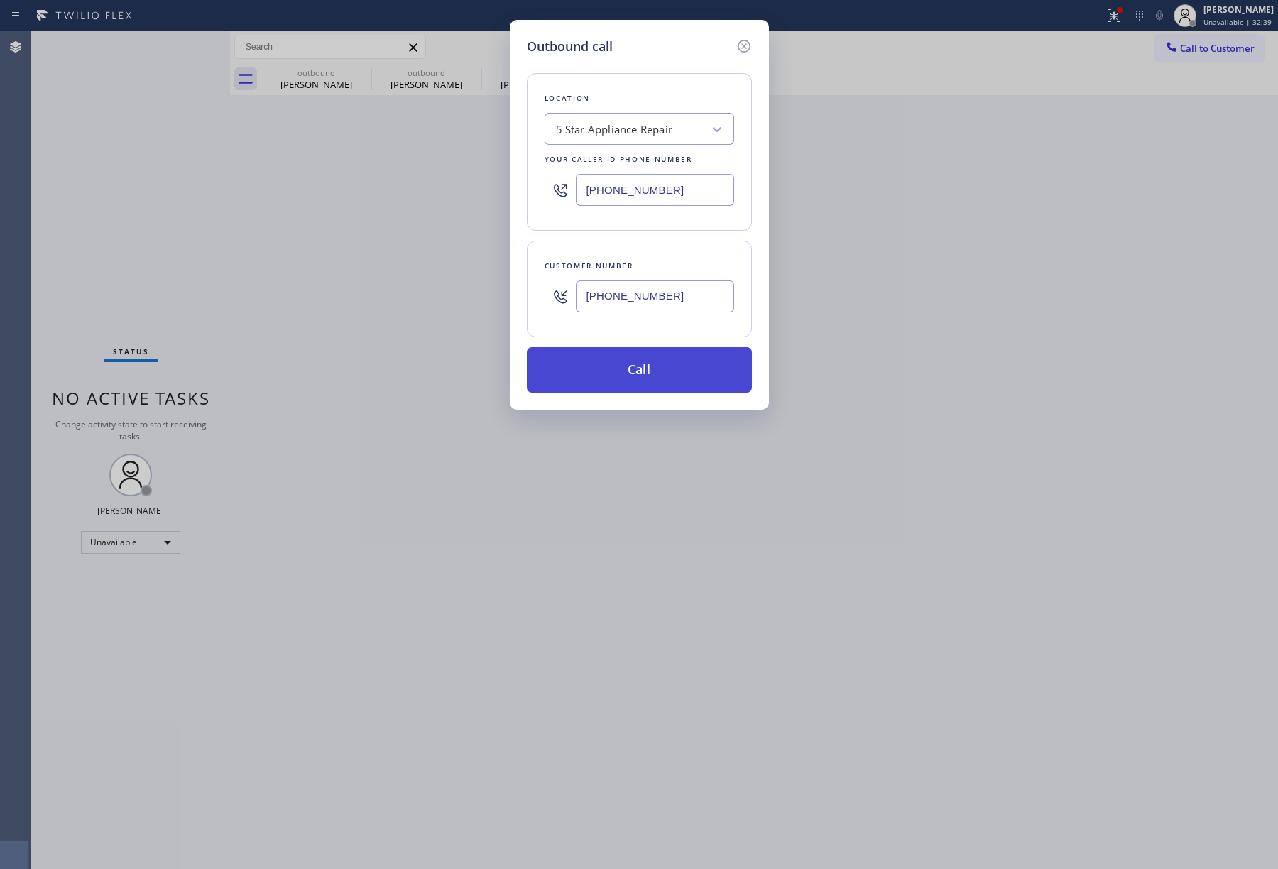
click at [676, 371] on button "Call" at bounding box center [639, 369] width 225 height 45
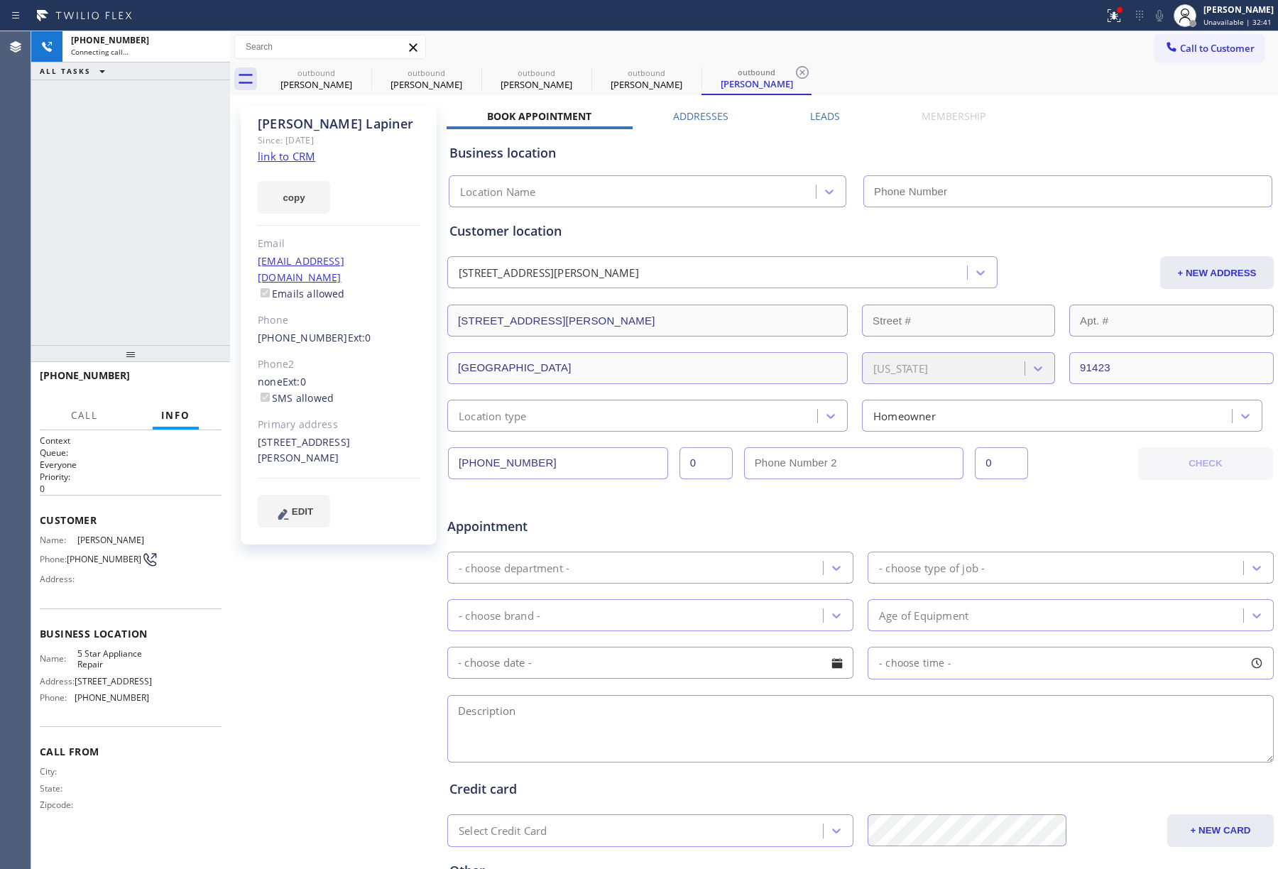
click at [108, 254] on div "+18185227081 Connecting call… ALL TASKS ALL TASKS ACTIVE TASKS TASKS IN WRAP UP" at bounding box center [130, 188] width 199 height 314
type input "[PHONE_NUMBER]"
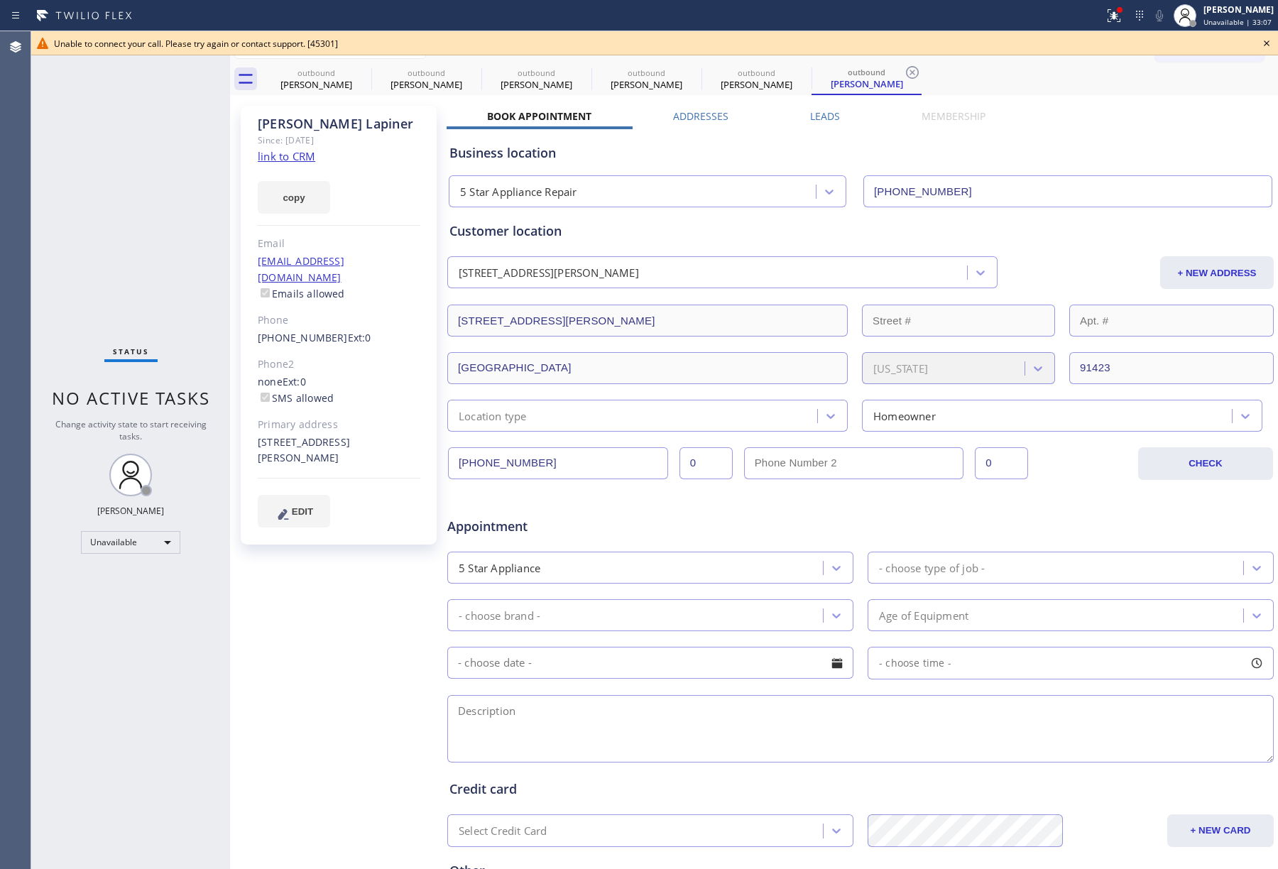
click at [1271, 40] on icon at bounding box center [1266, 43] width 17 height 17
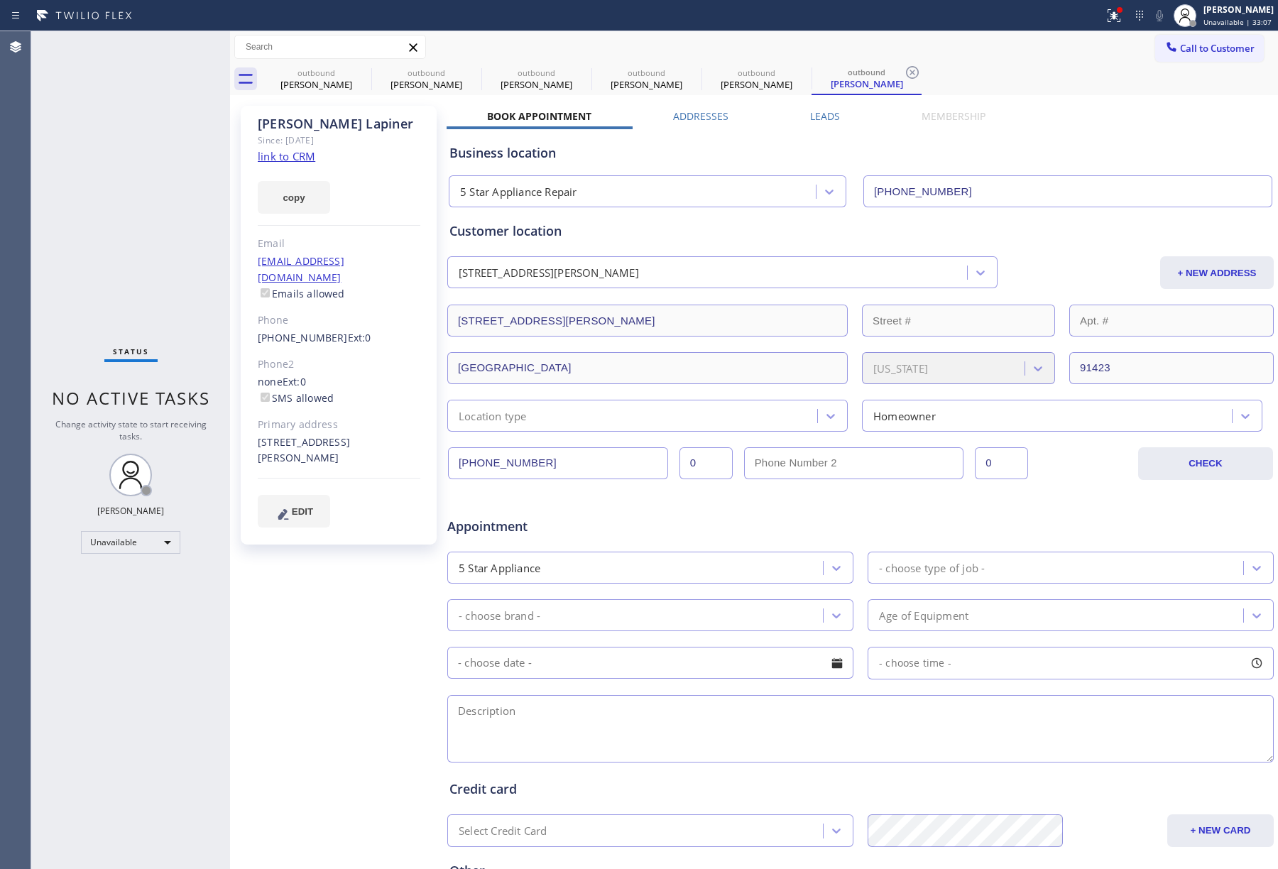
drag, startPoint x: 1247, startPoint y: 46, endPoint x: 1177, endPoint y: 55, distance: 70.2
click at [1246, 46] on button "Call to Customer" at bounding box center [1209, 48] width 109 height 27
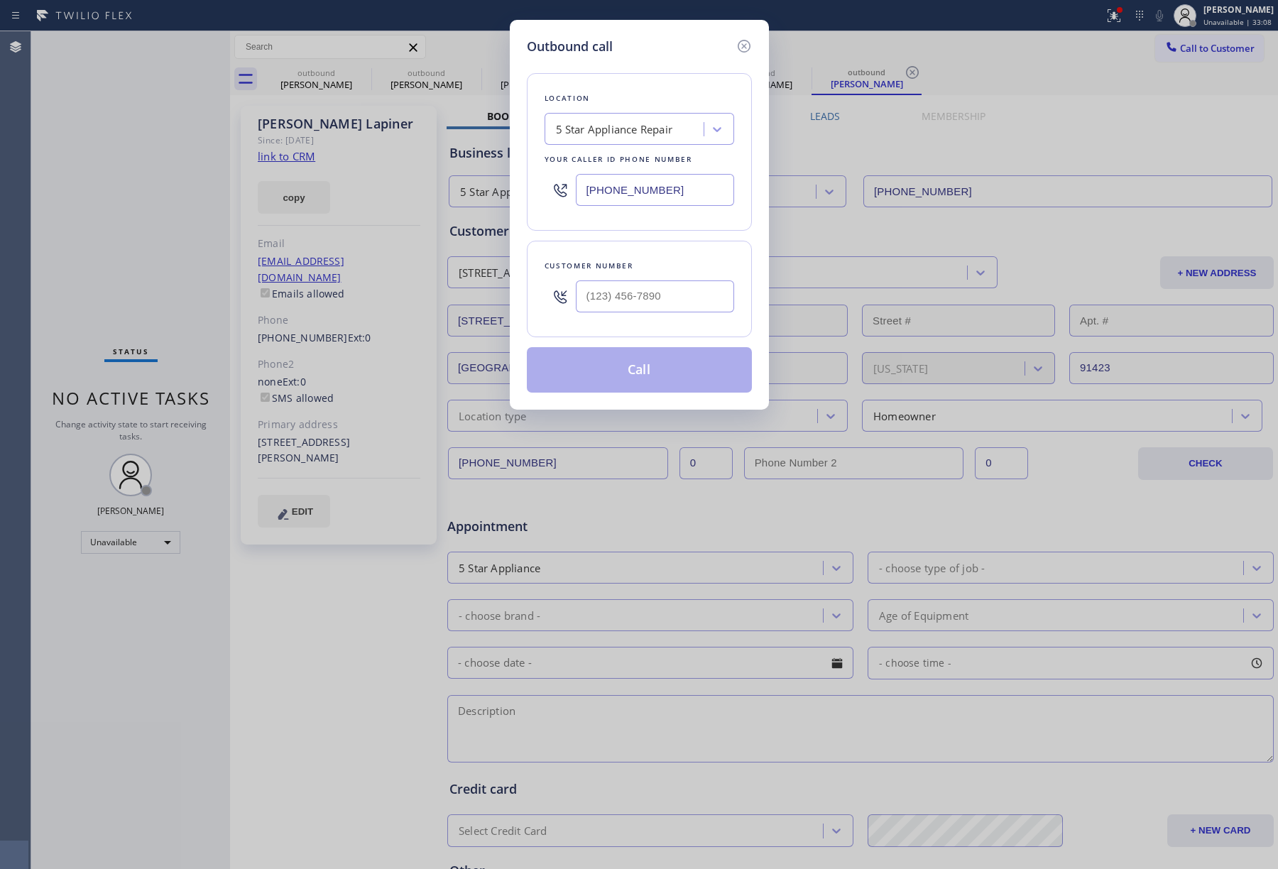
click at [637, 273] on div "Customer number" at bounding box center [640, 266] width 190 height 15
click at [641, 293] on input "(___) ___-____" at bounding box center [655, 297] width 158 height 32
paste input "626) 922-2132"
type input "(626) 922-2132"
click at [645, 248] on div "Customer number (626) 922-2132" at bounding box center [639, 289] width 225 height 97
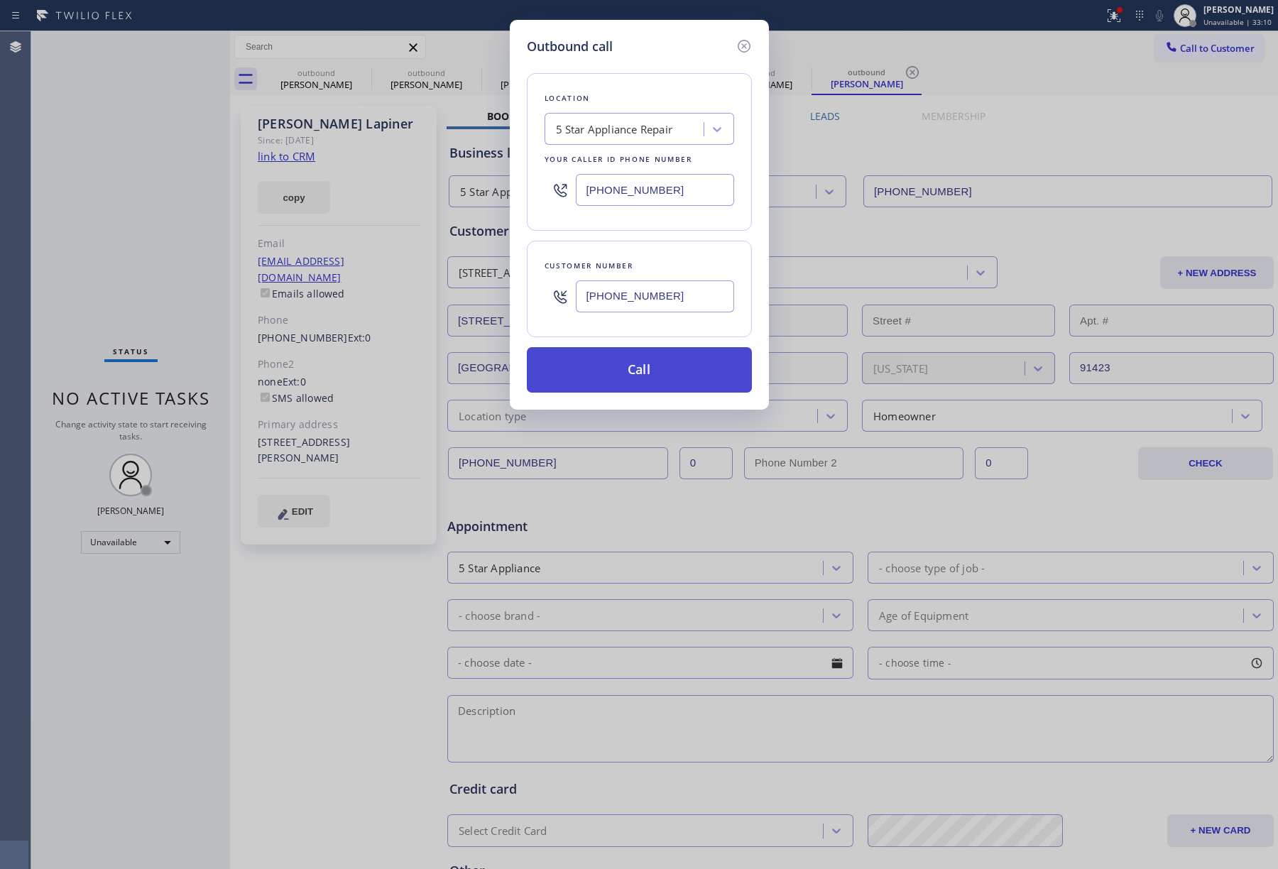
click at [637, 354] on button "Call" at bounding box center [639, 369] width 225 height 45
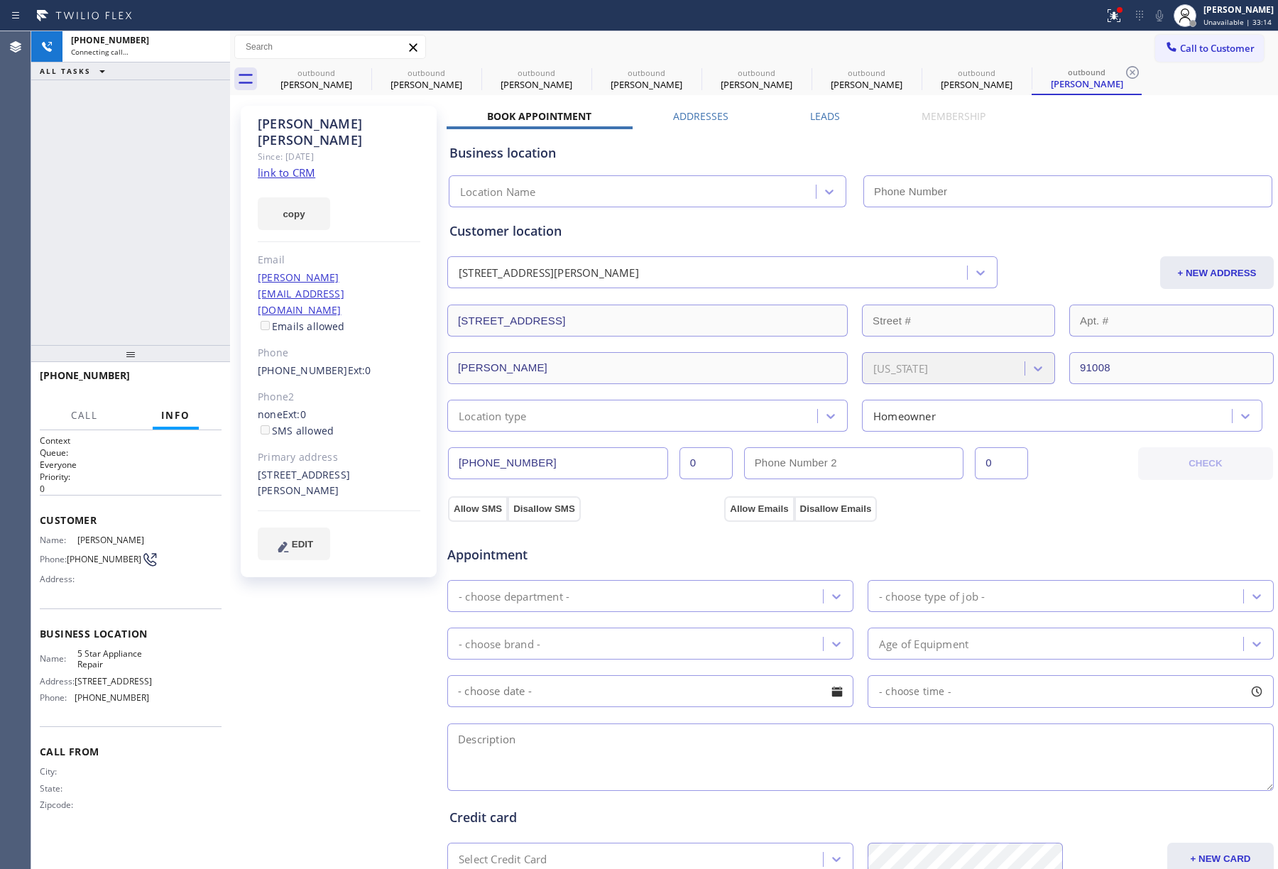
type input "[PHONE_NUMBER]"
click at [199, 379] on span "HANG UP" at bounding box center [188, 382] width 43 height 10
drag, startPoint x: 194, startPoint y: 328, endPoint x: 197, endPoint y: 382, distance: 54.0
click at [194, 330] on div "+16269222132 Live | 00:08 ALL TASKS ALL TASKS ACTIVE TASKS TASKS IN WRAP UP" at bounding box center [130, 188] width 199 height 314
click at [197, 382] on span "HANG UP" at bounding box center [188, 382] width 43 height 10
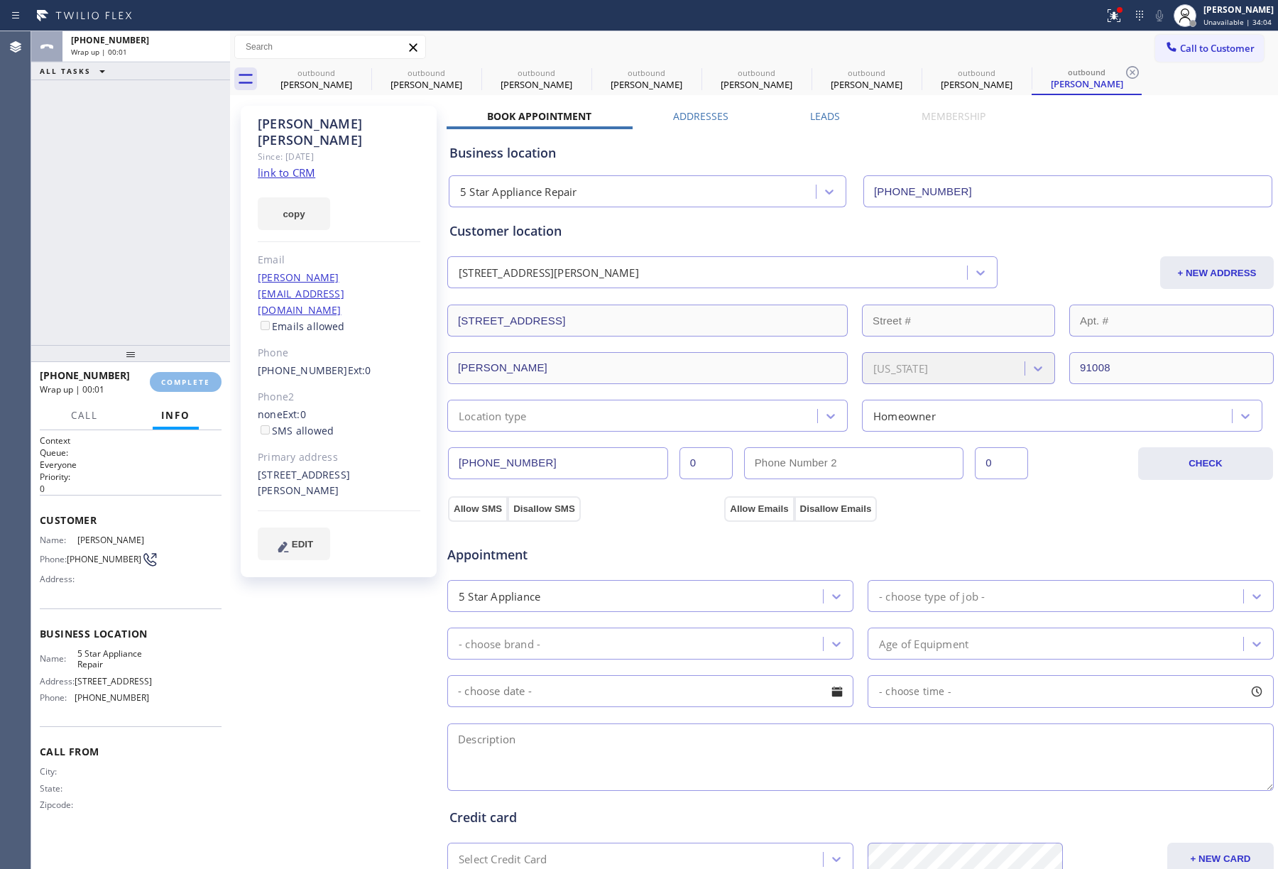
click at [173, 297] on div "ALL TASKS ALL TASKS ACTIVE TASKS TASKS IN WRAP UP +16269222132 Wrap up | 00:01" at bounding box center [130, 188] width 199 height 314
click at [205, 373] on button "COMPLETE" at bounding box center [186, 382] width 72 height 20
click at [154, 285] on div "ALL TASKS ALL TASKS ACTIVE TASKS TASKS IN WRAP UP +16269222132 Wrap up | 00:02" at bounding box center [130, 188] width 199 height 314
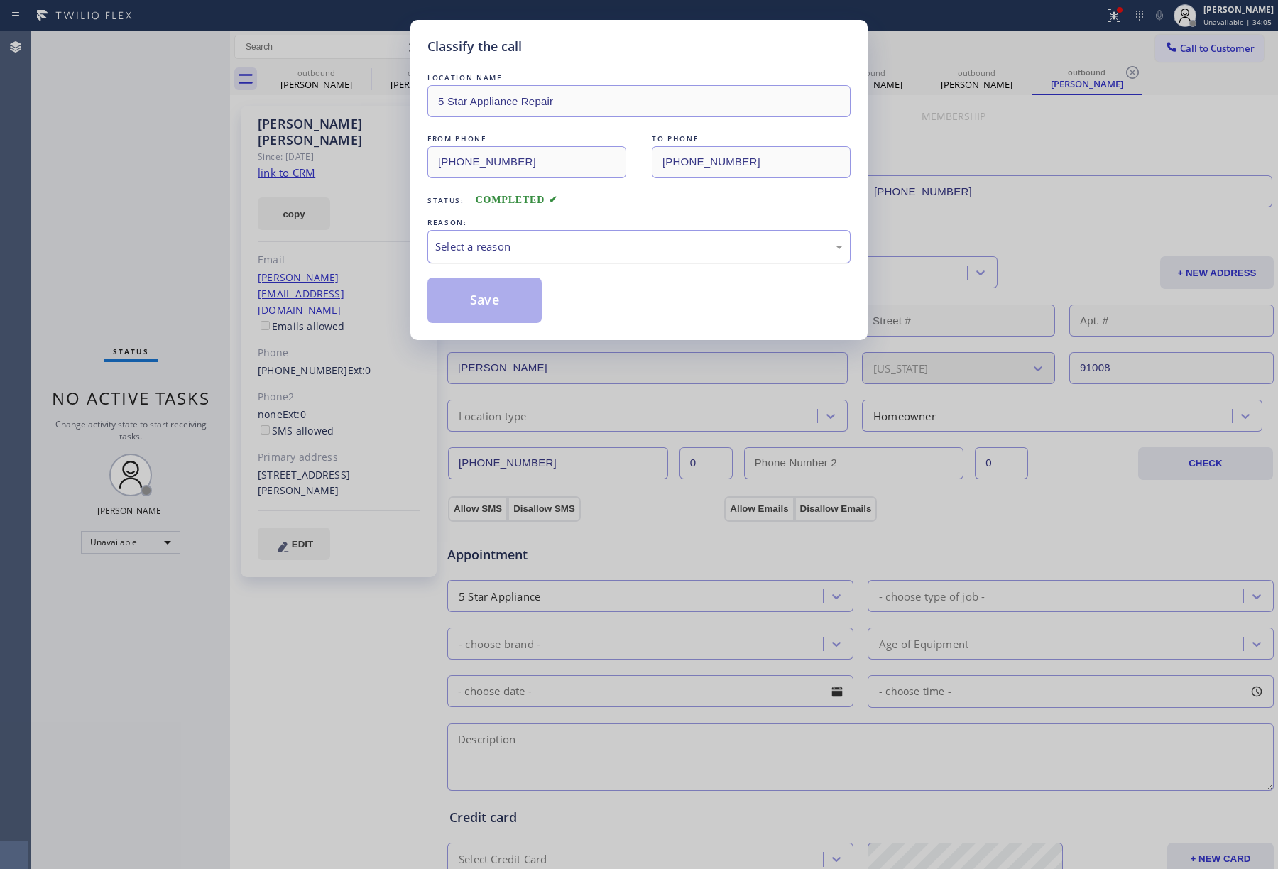
drag, startPoint x: 530, startPoint y: 249, endPoint x: 534, endPoint y: 261, distance: 13.5
click at [533, 255] on div "Select a reason" at bounding box center [639, 247] width 408 height 16
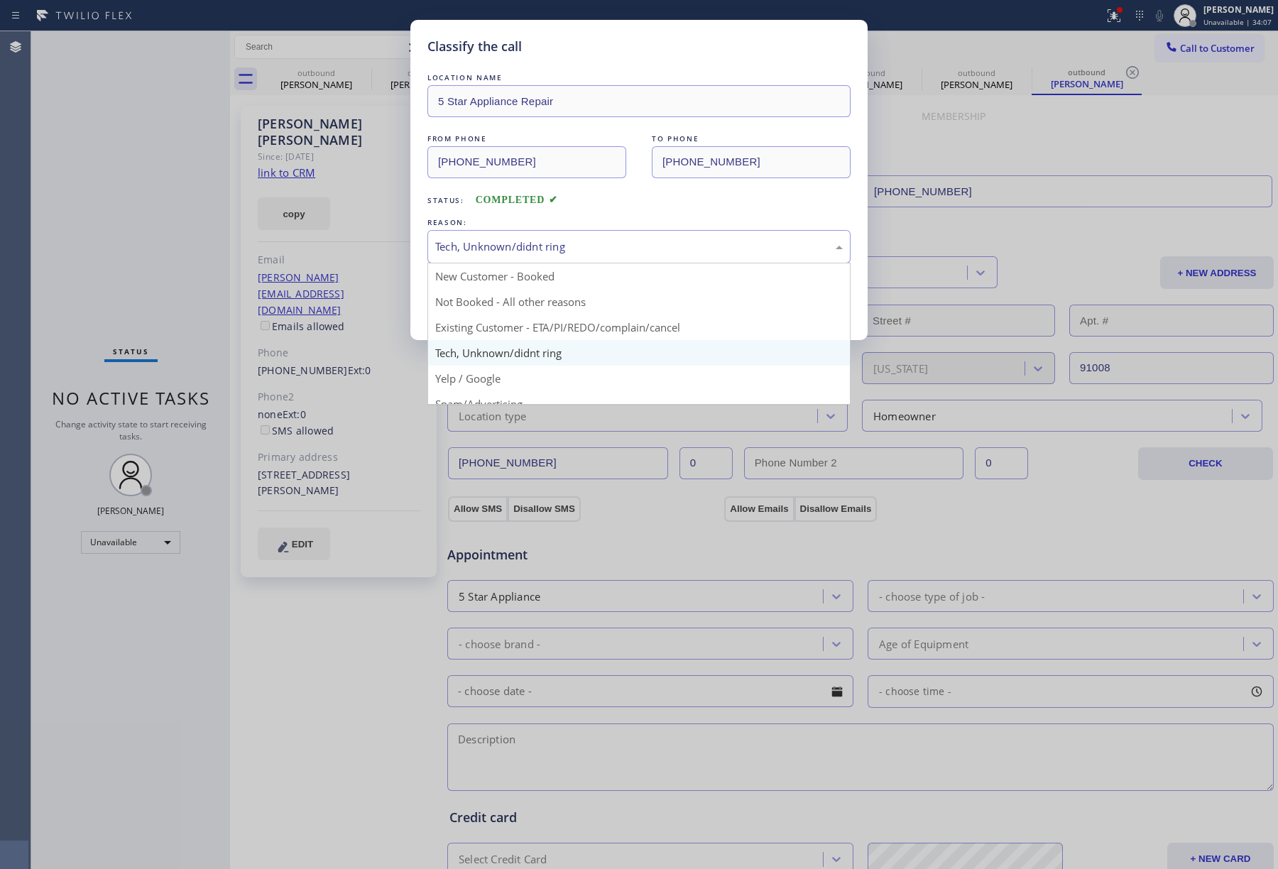
click at [496, 239] on div "Tech, Unknown/didnt ring" at bounding box center [639, 247] width 408 height 16
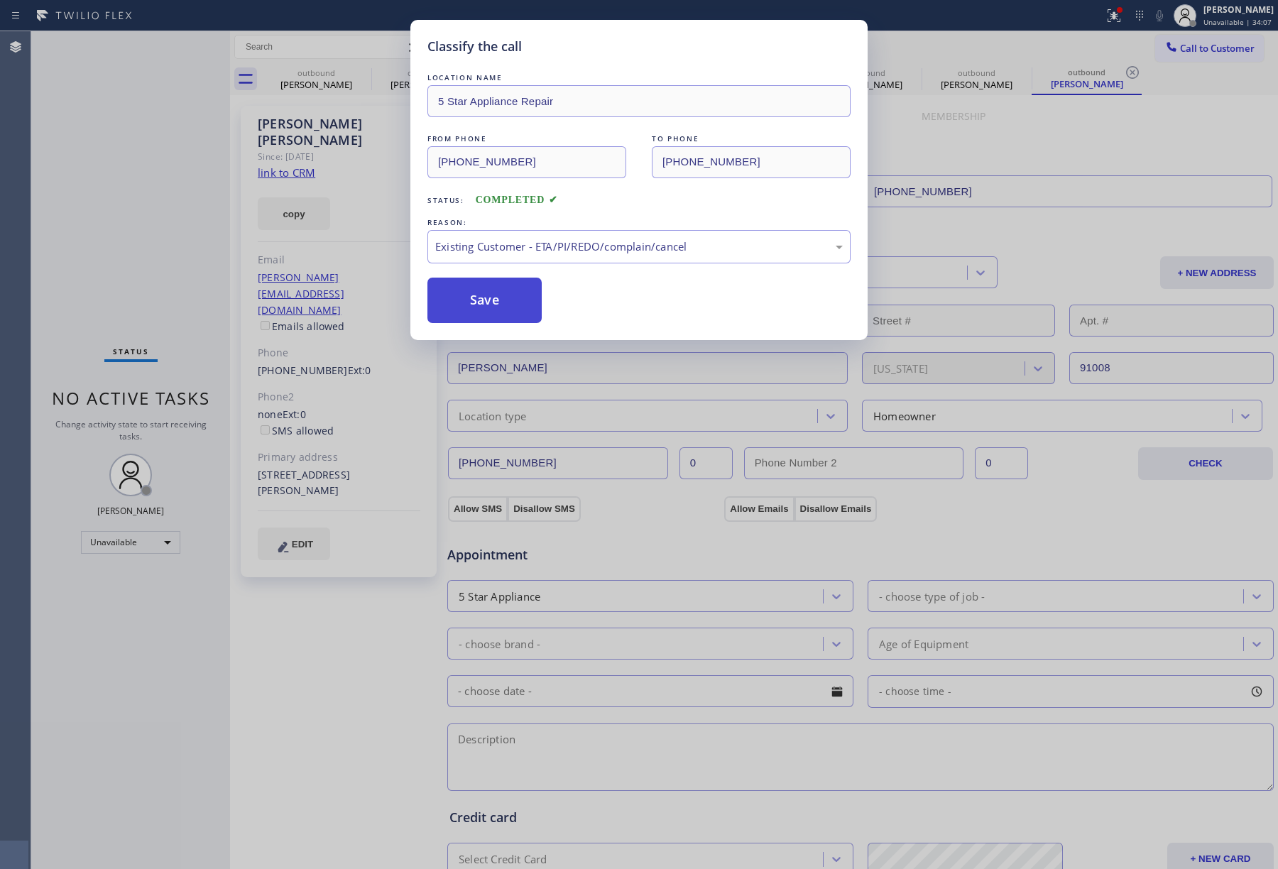
click at [495, 314] on button "Save" at bounding box center [485, 300] width 114 height 45
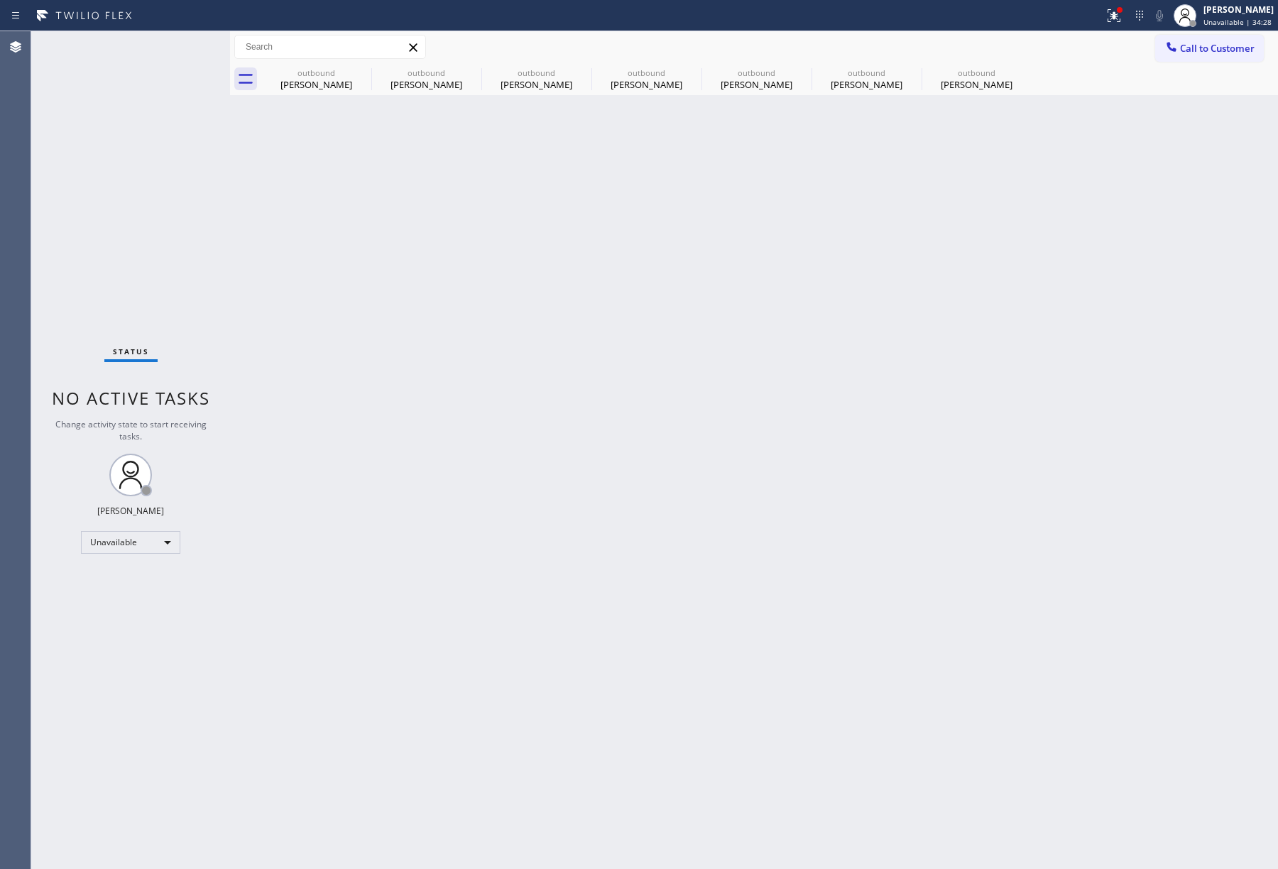
click at [557, 229] on div "Back to Dashboard Change Sender ID Customers Technicians Select a contact Outbo…" at bounding box center [754, 450] width 1048 height 838
drag, startPoint x: 557, startPoint y: 229, endPoint x: 544, endPoint y: 200, distance: 31.8
click at [557, 228] on div "Back to Dashboard Change Sender ID Customers Technicians Select a contact Outbo…" at bounding box center [754, 450] width 1048 height 838
click at [1202, 54] on span "Call to Customer" at bounding box center [1217, 48] width 75 height 13
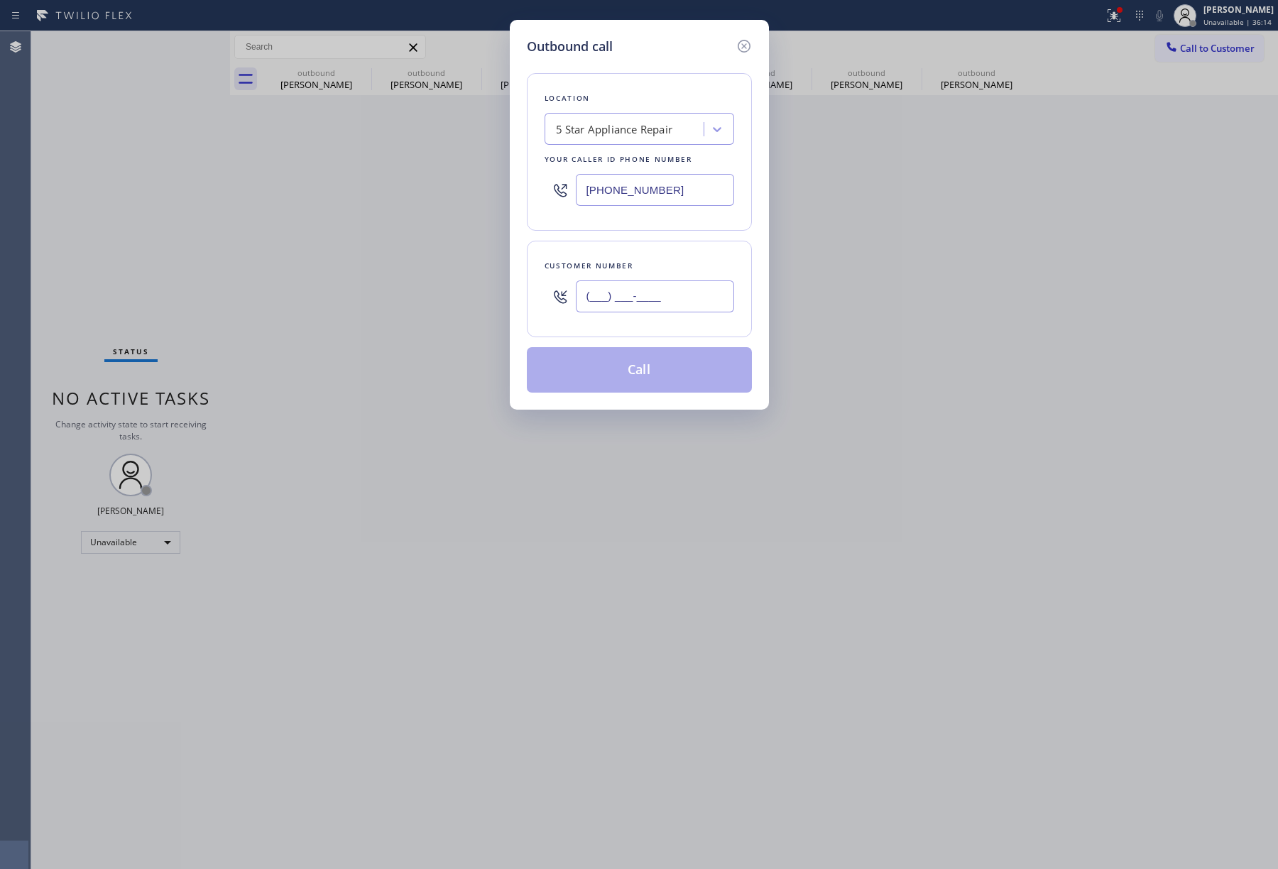
click at [660, 293] on input "(___) ___-____" at bounding box center [655, 297] width 158 height 32
paste input "305) 778-8765"
type input "(305) 778-8765"
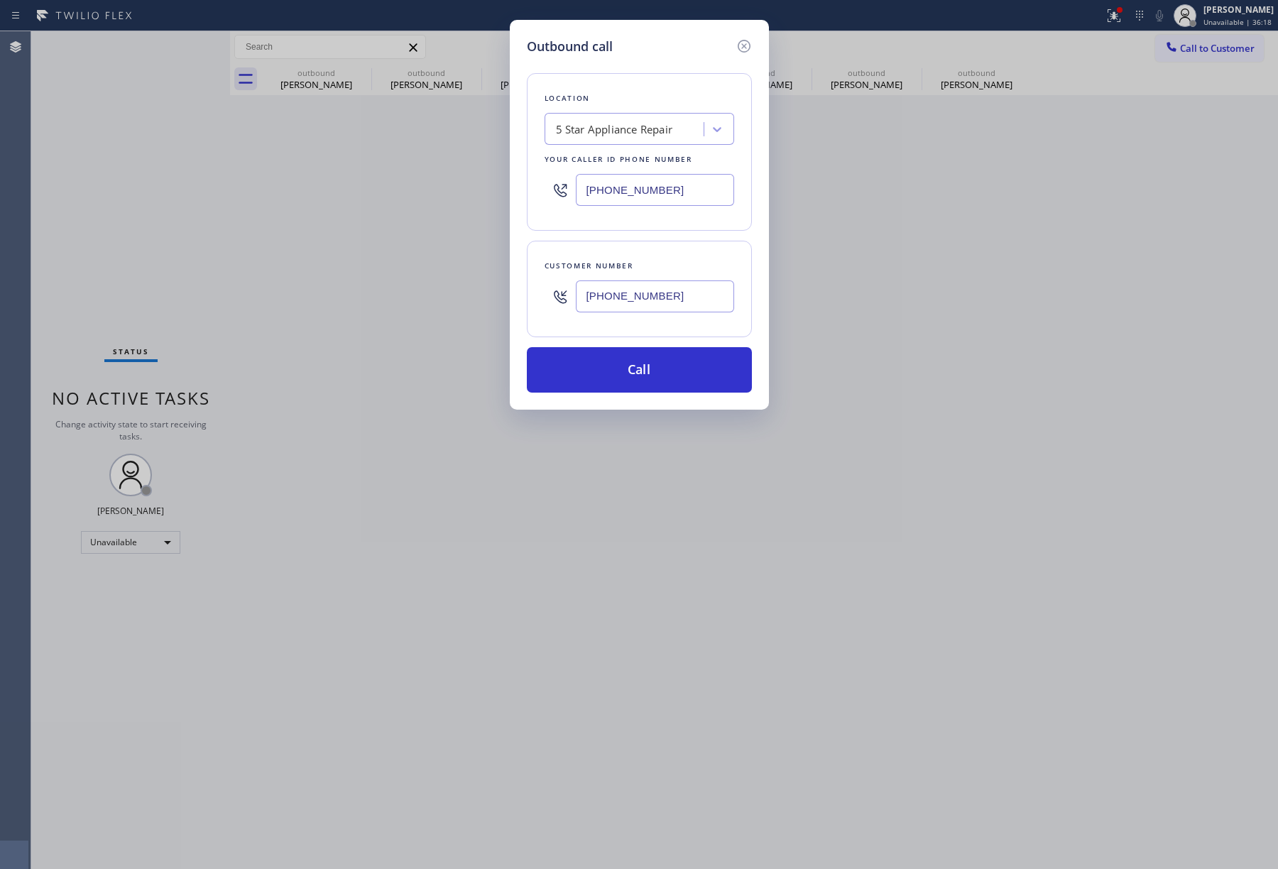
click at [617, 129] on div "5 Star Appliance Repair" at bounding box center [614, 129] width 117 height 16
paste input "Los Feliz Plumbing"
type input "Los Feliz Plumbing"
click at [614, 165] on div "Los Feliz Plumbing" at bounding box center [640, 159] width 190 height 26
type input "(323) 218-7068"
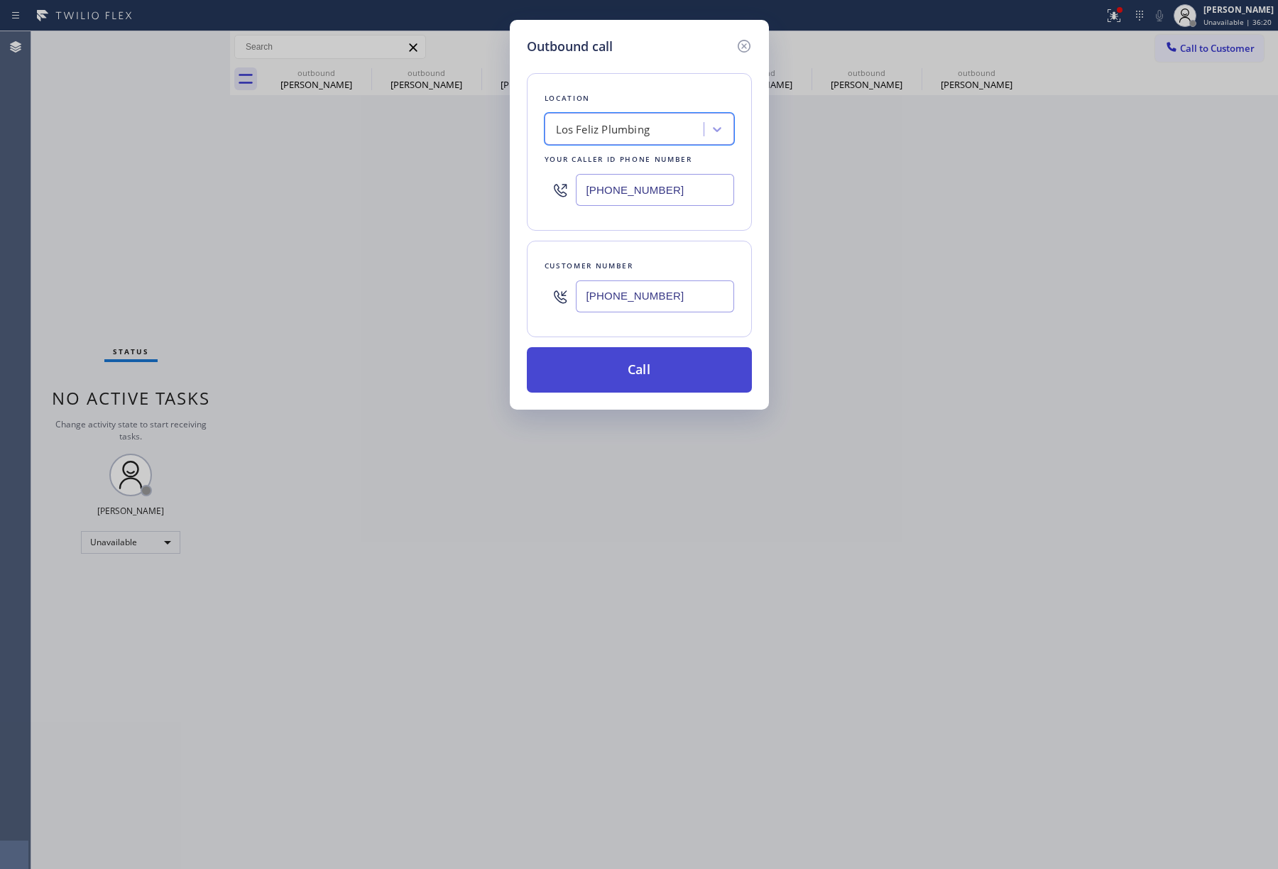
click at [615, 376] on button "Call" at bounding box center [639, 369] width 225 height 45
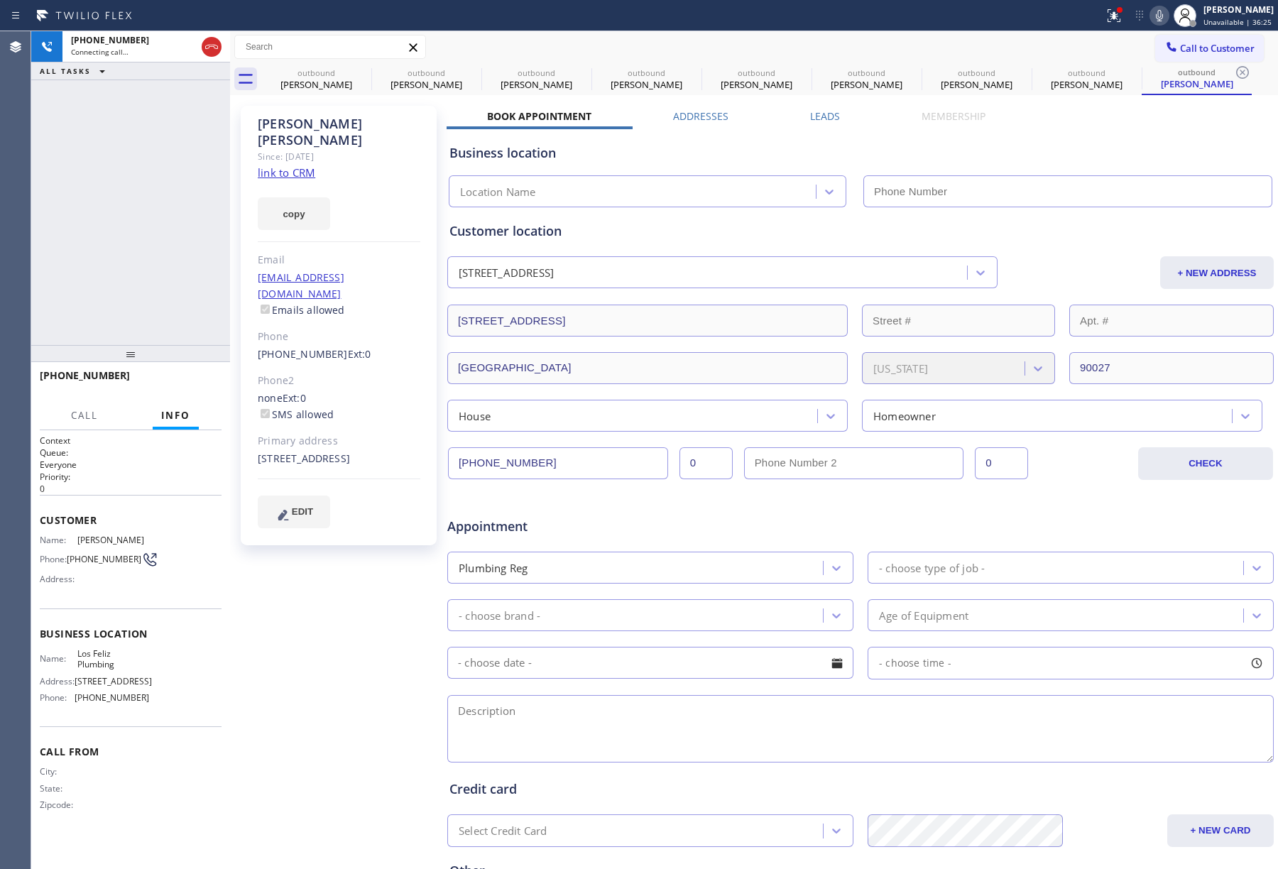
type input "(323) 218-7068"
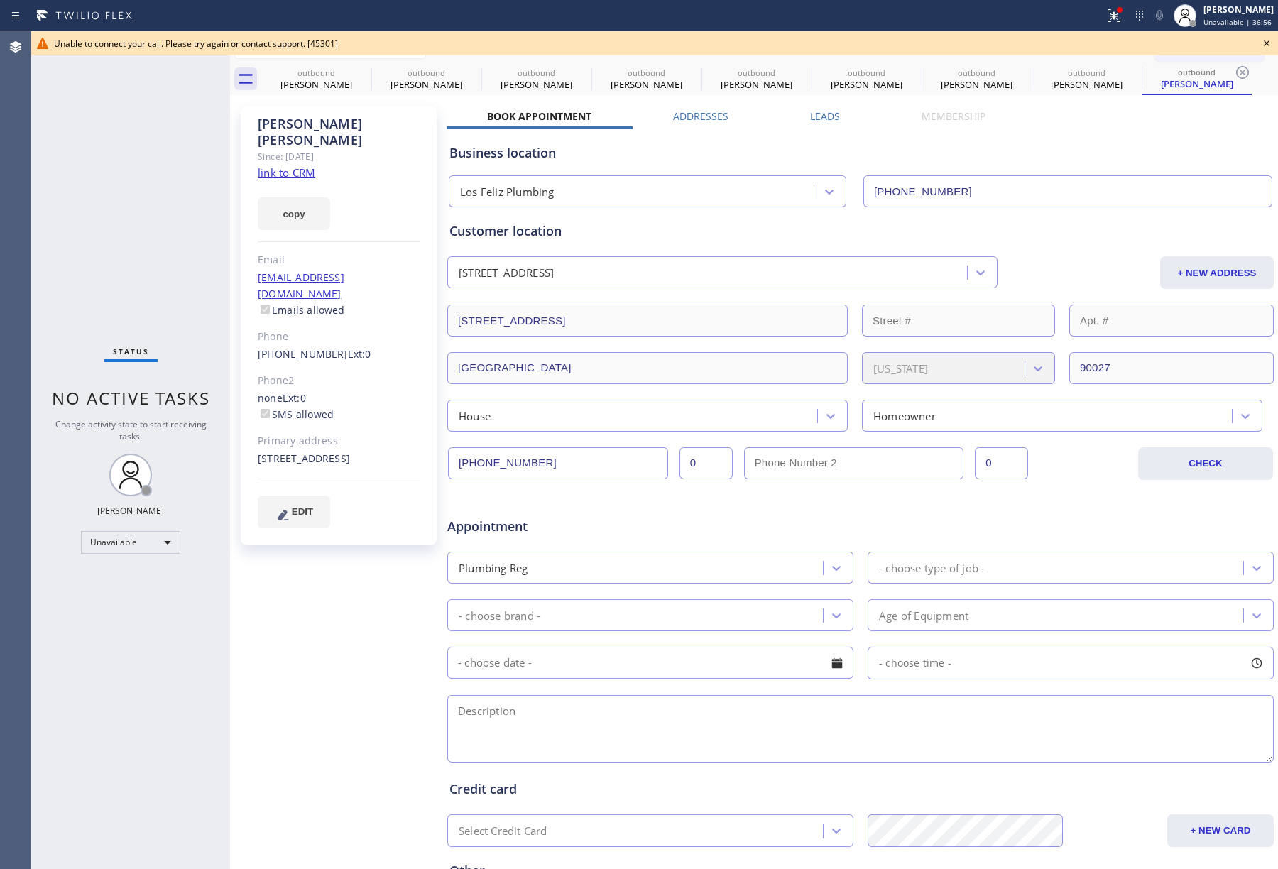
drag, startPoint x: 103, startPoint y: 243, endPoint x: 586, endPoint y: 1, distance: 540.2
click at [102, 242] on div "Status No active tasks Change activity state to start receiving tasks. [PERSON_…" at bounding box center [130, 450] width 199 height 838
click at [1260, 48] on icon at bounding box center [1266, 43] width 17 height 17
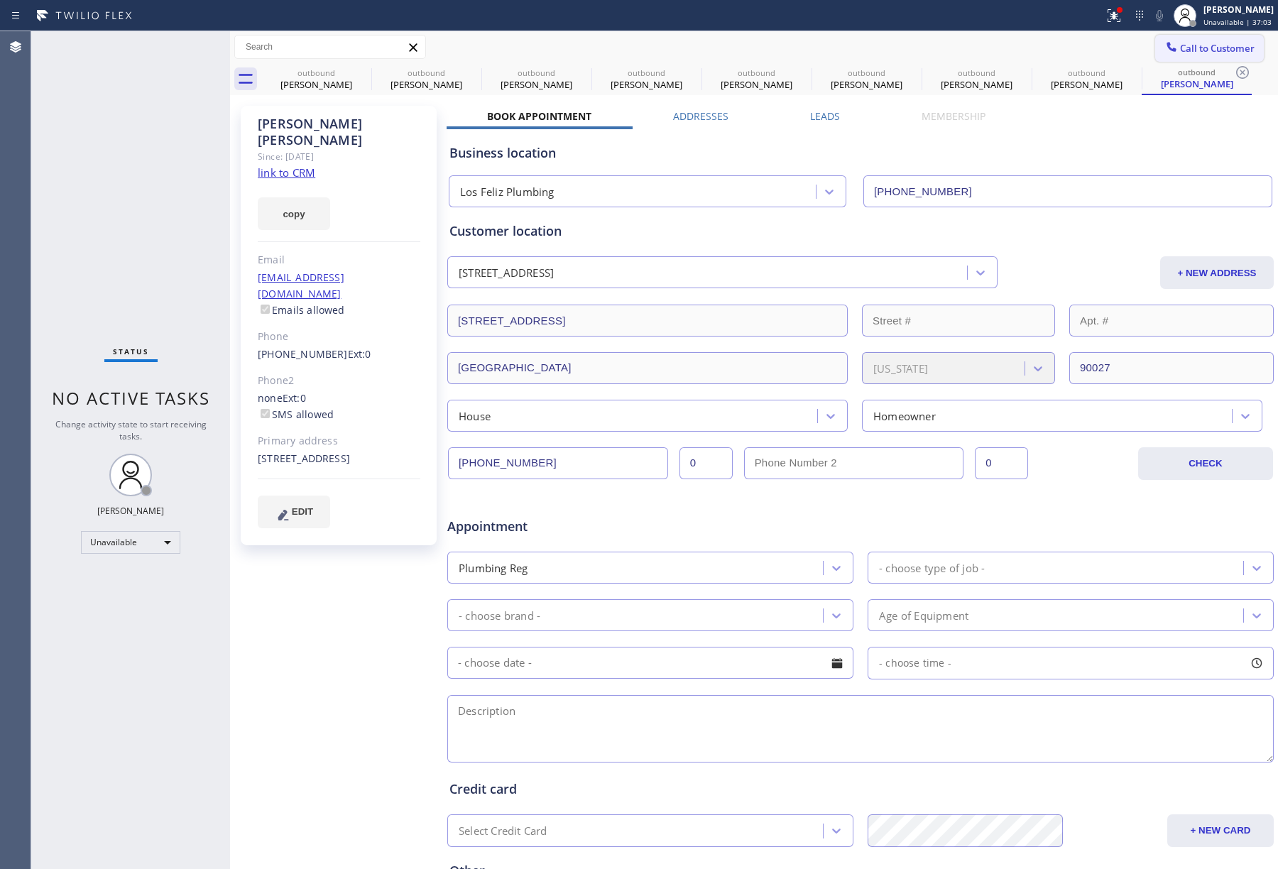
click at [1240, 44] on span "Call to Customer" at bounding box center [1217, 48] width 75 height 13
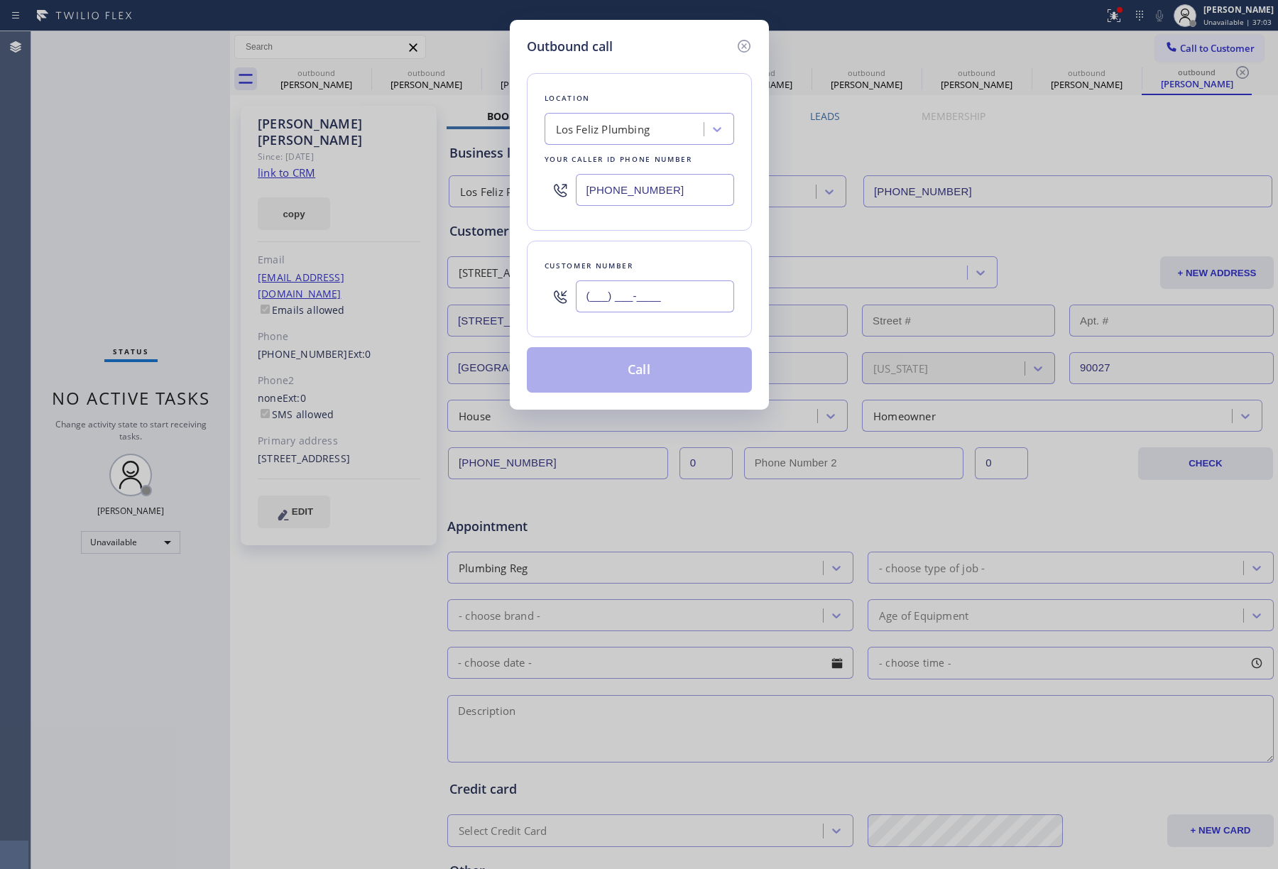
click at [683, 294] on input "(___) ___-____" at bounding box center [655, 297] width 158 height 32
paste input "305) 778-8765"
type input "(305) 778-8765"
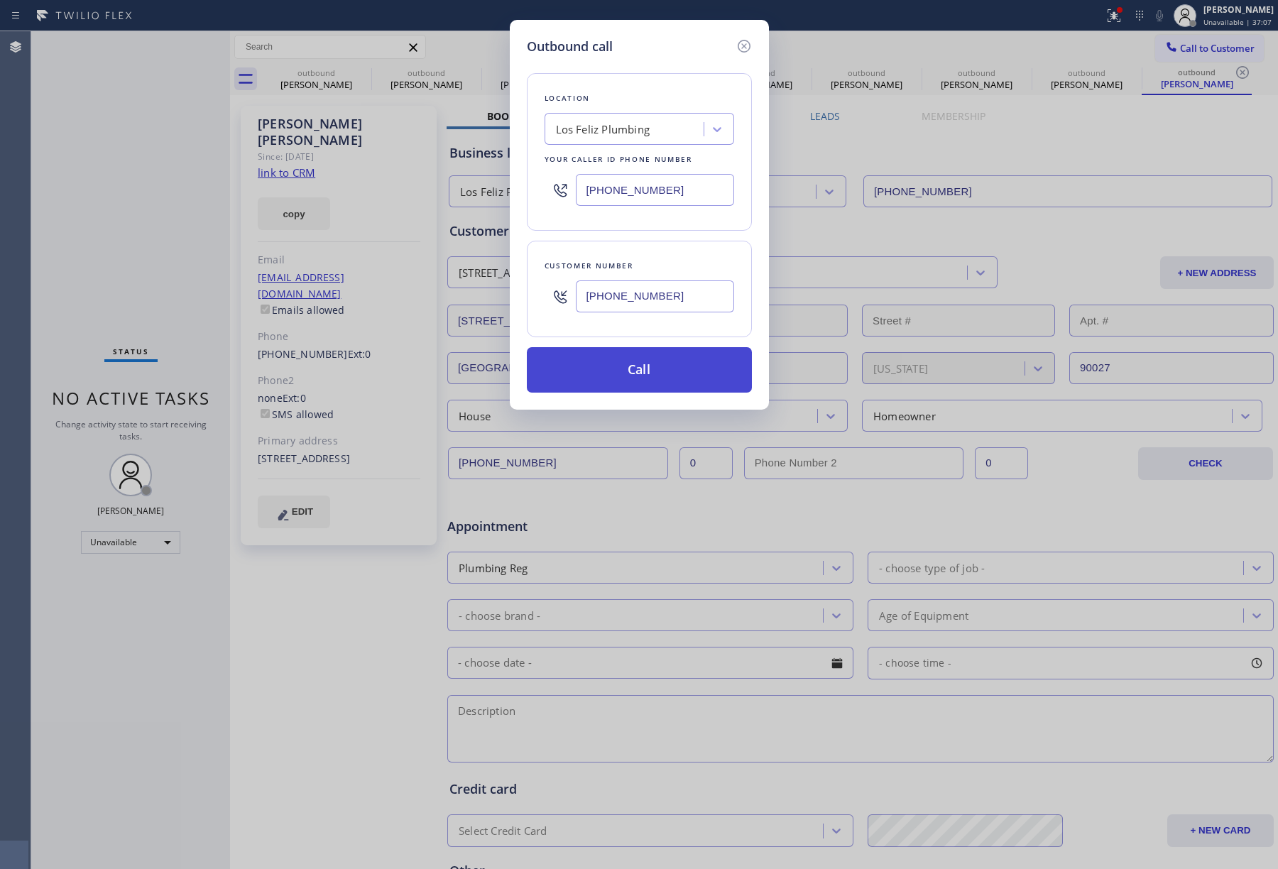
click at [633, 375] on button "Call" at bounding box center [639, 369] width 225 height 45
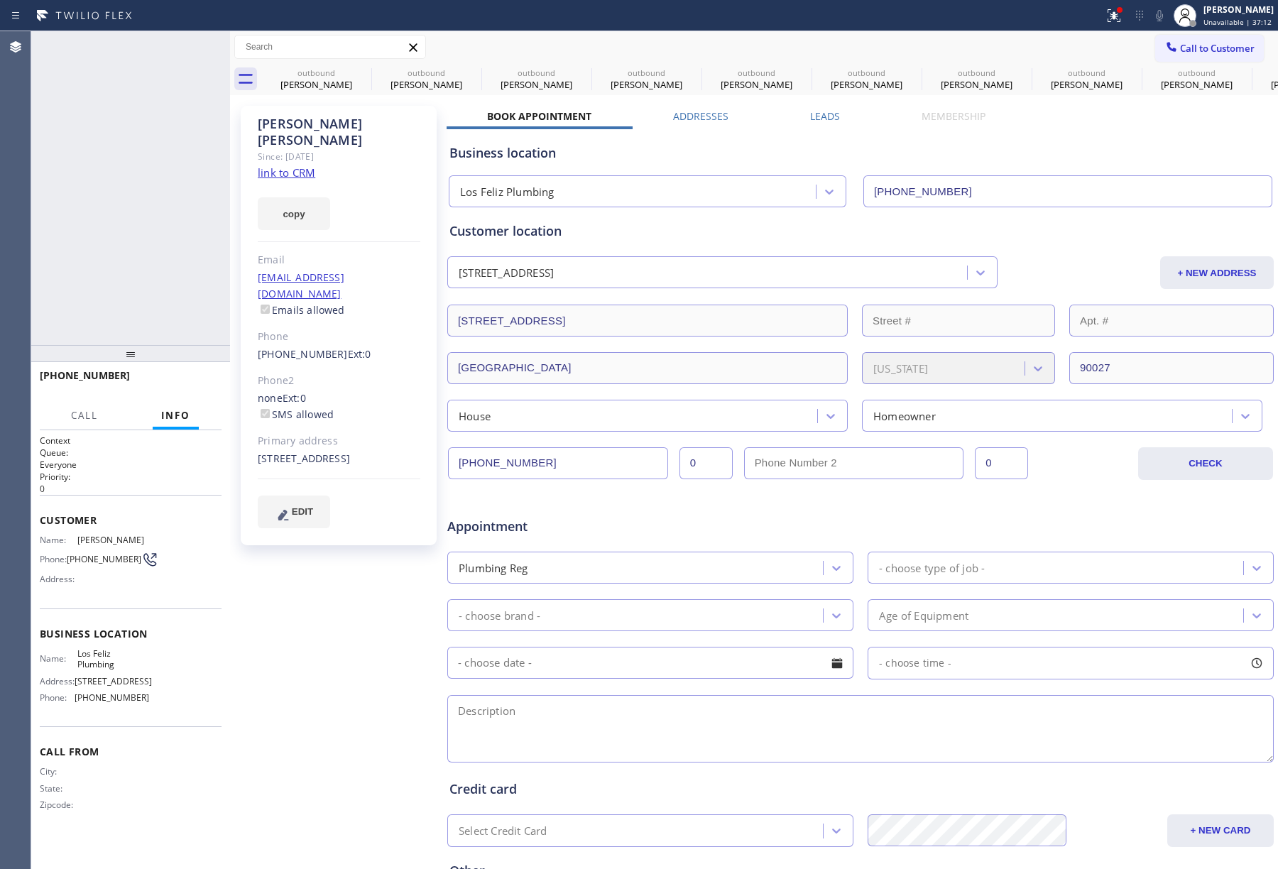
type input "(323) 218-7068"
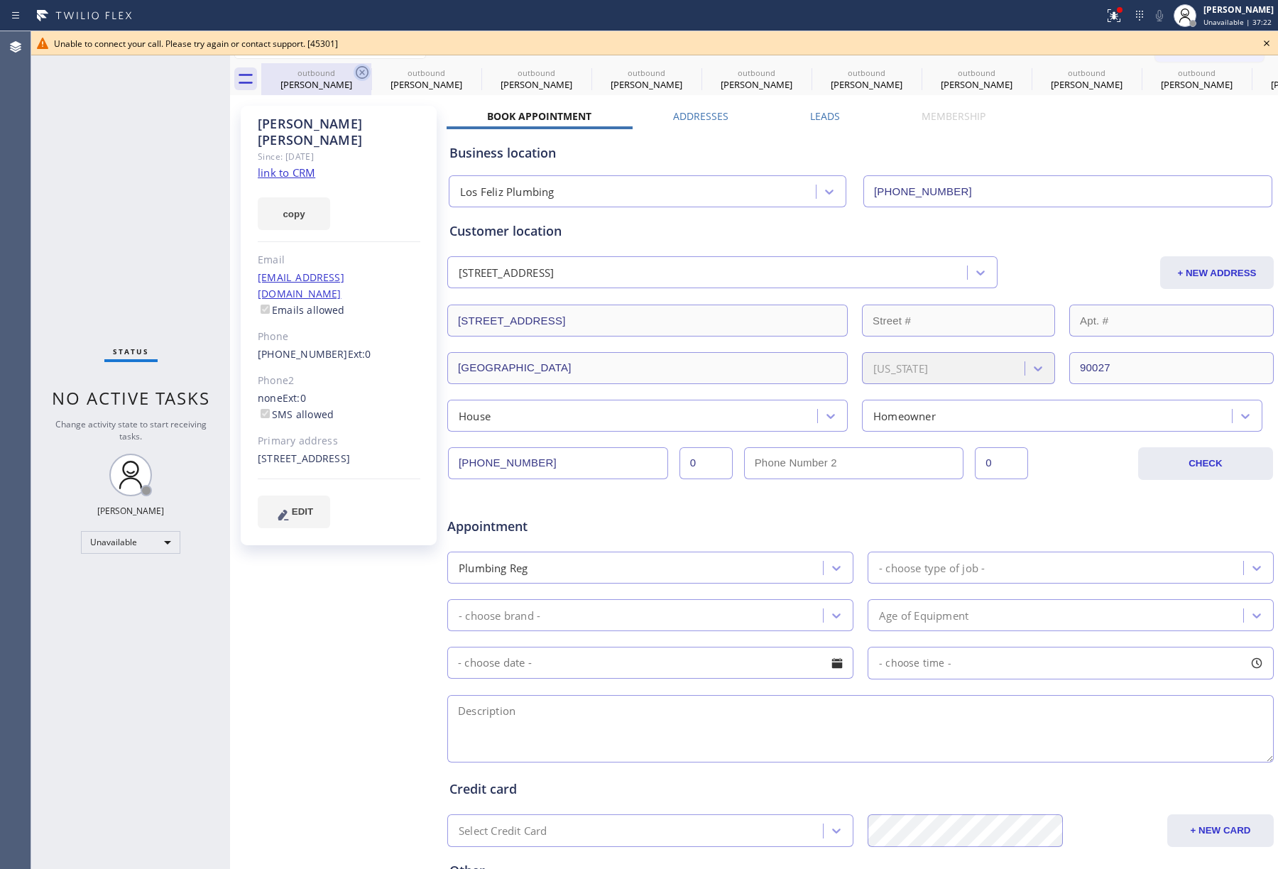
click at [361, 72] on icon at bounding box center [362, 72] width 17 height 17
click at [0, 0] on icon at bounding box center [0, 0] width 0 height 0
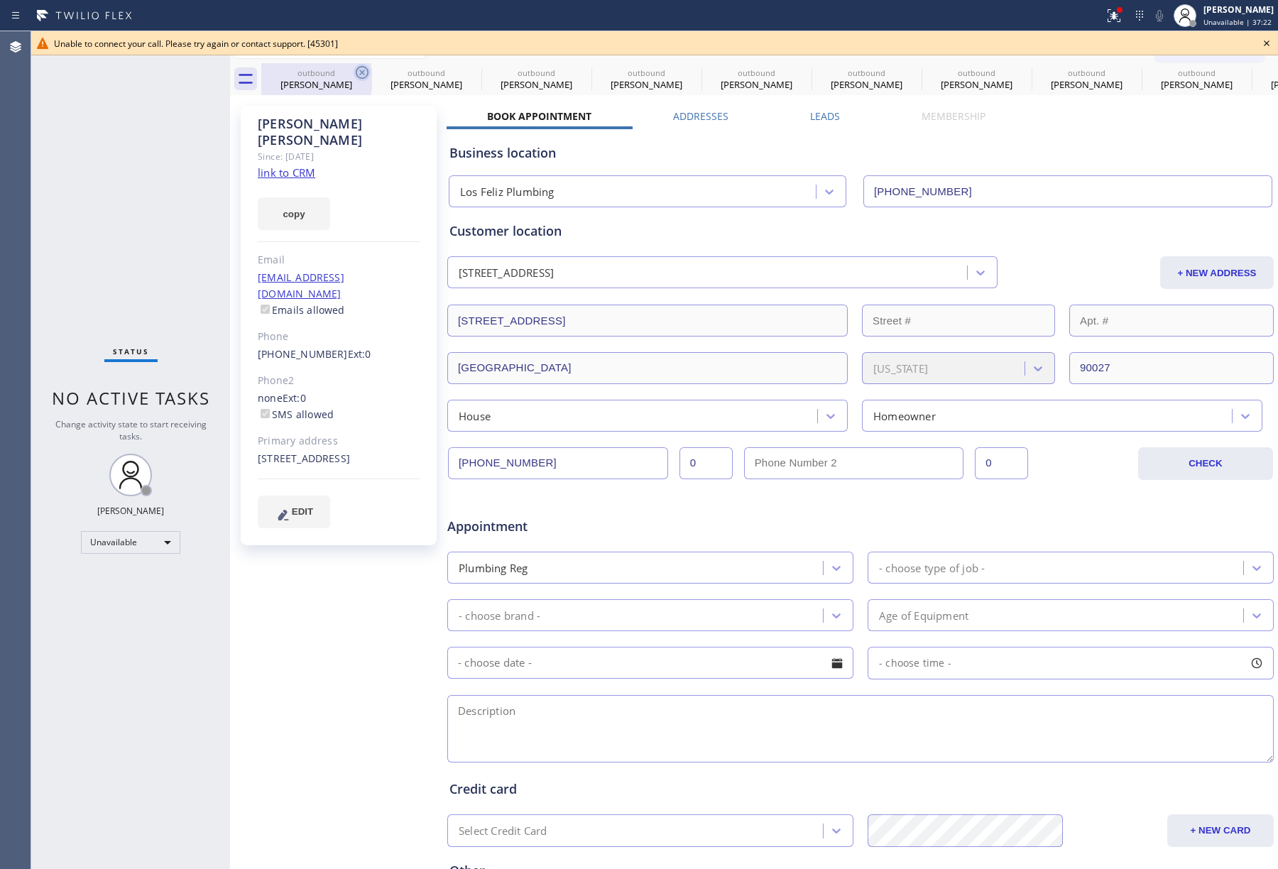
click at [0, 0] on icon at bounding box center [0, 0] width 0 height 0
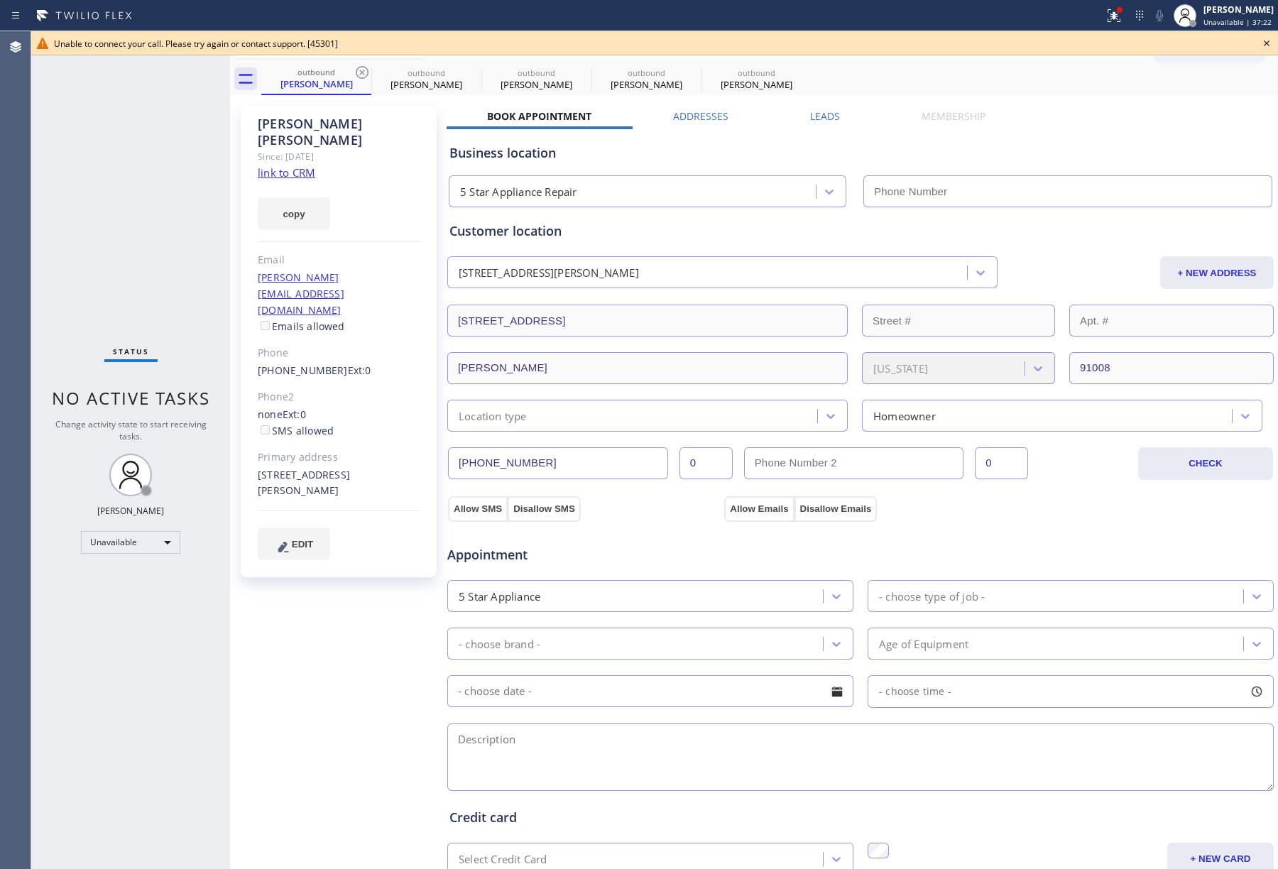
click at [361, 72] on icon at bounding box center [362, 72] width 17 height 17
click at [0, 0] on icon at bounding box center [0, 0] width 0 height 0
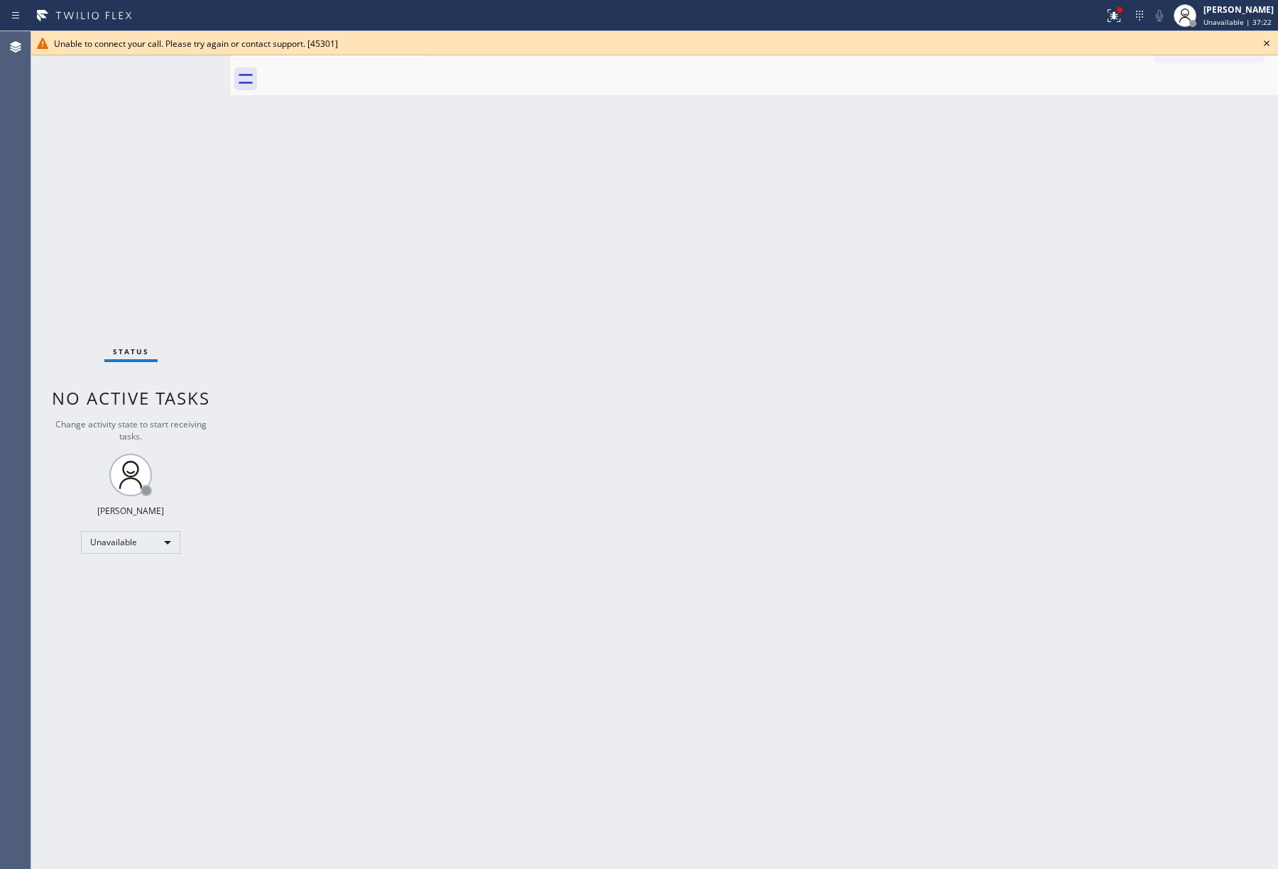
click at [361, 72] on div at bounding box center [769, 79] width 1017 height 32
click at [1254, 45] on div "Unable to connect your call. Please try again or contact support. [45301]" at bounding box center [655, 44] width 1202 height 12
click at [1266, 41] on icon at bounding box center [1266, 43] width 17 height 17
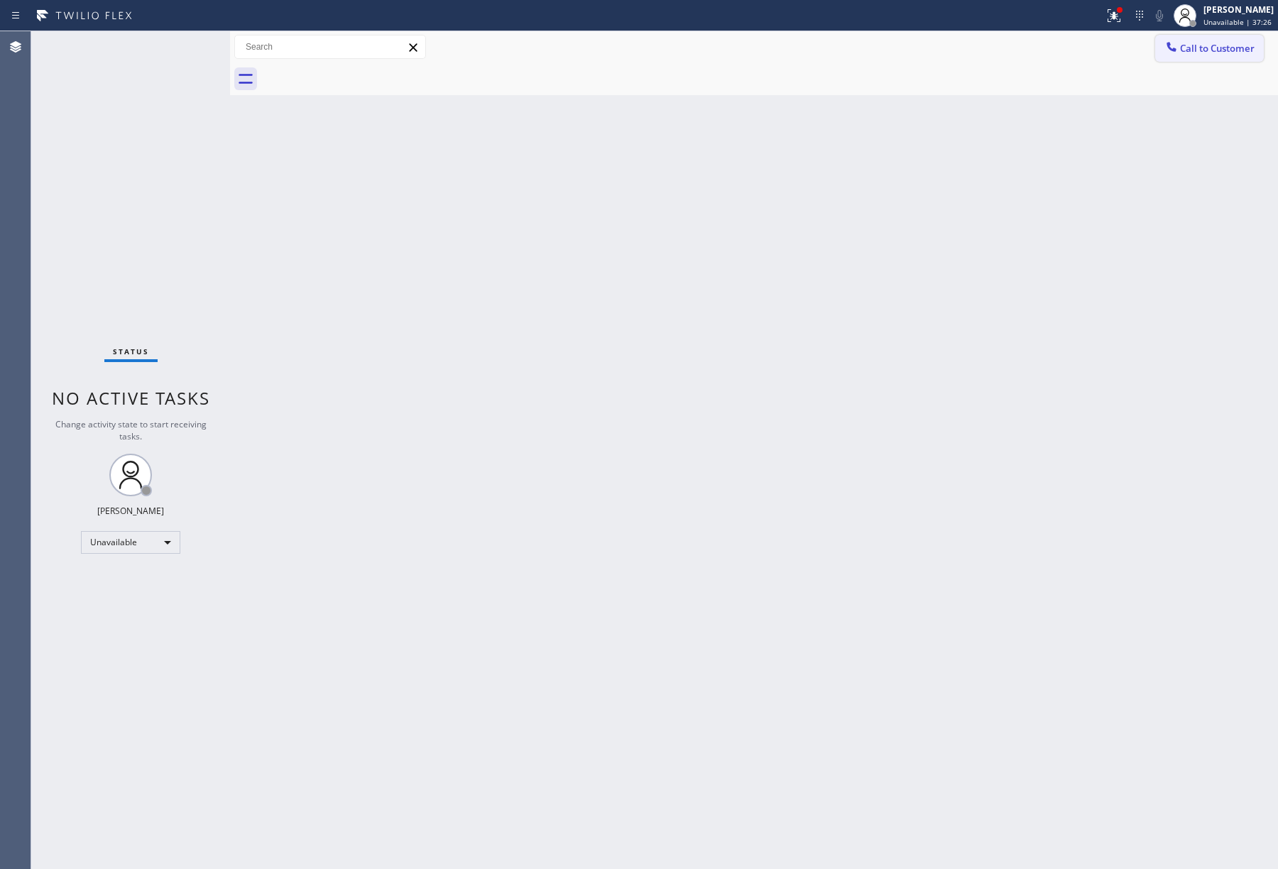
drag, startPoint x: 1229, startPoint y: 47, endPoint x: 1176, endPoint y: 48, distance: 52.6
click at [1226, 47] on span "Call to Customer" at bounding box center [1217, 48] width 75 height 13
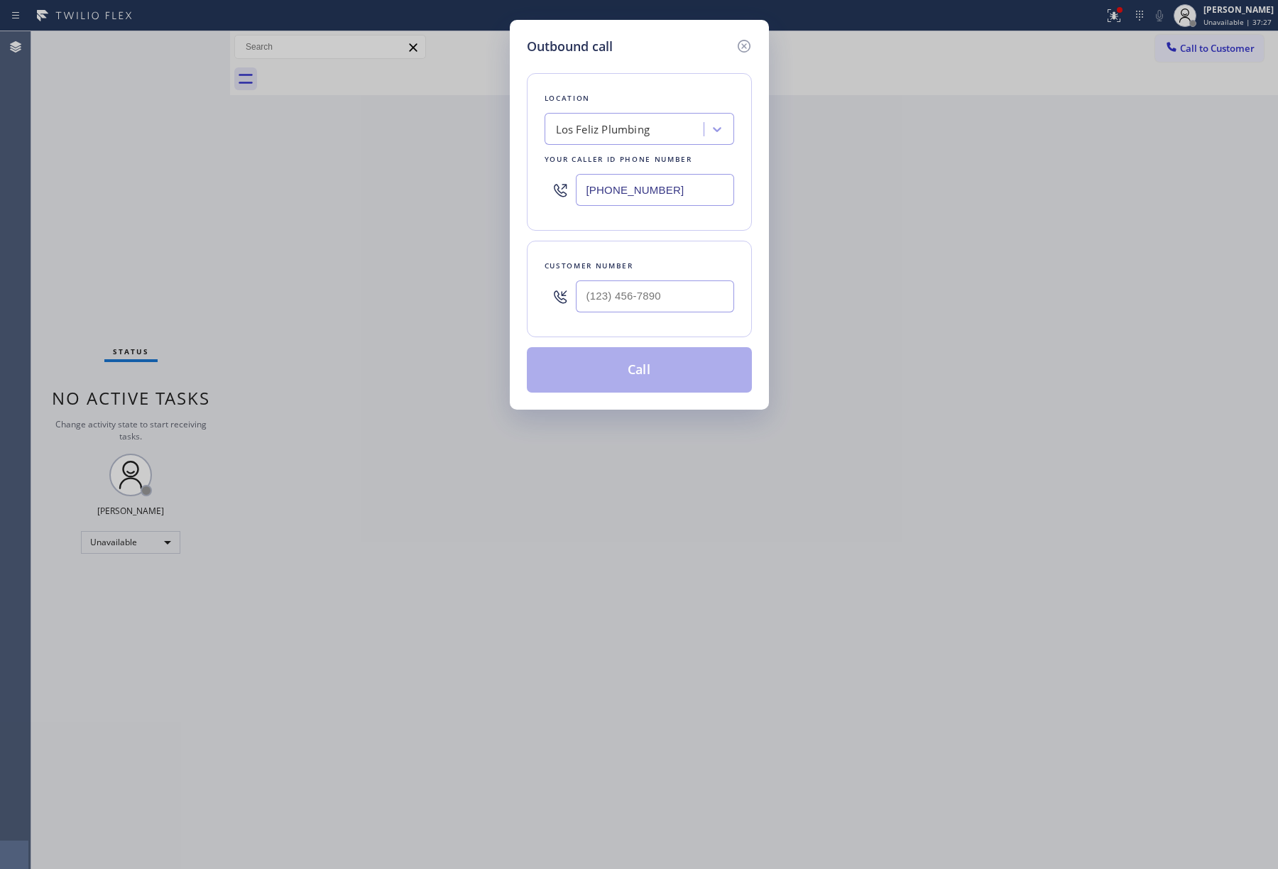
type input "(___) ___-____"
click at [660, 288] on input "(___) ___-____" at bounding box center [655, 297] width 158 height 32
drag, startPoint x: 686, startPoint y: 185, endPoint x: 526, endPoint y: 199, distance: 160.4
click at [527, 199] on div "Location Los Feliz Plumbing Your caller id phone number (323) 218-7068" at bounding box center [639, 152] width 225 height 158
paste input "855) 731-4952"
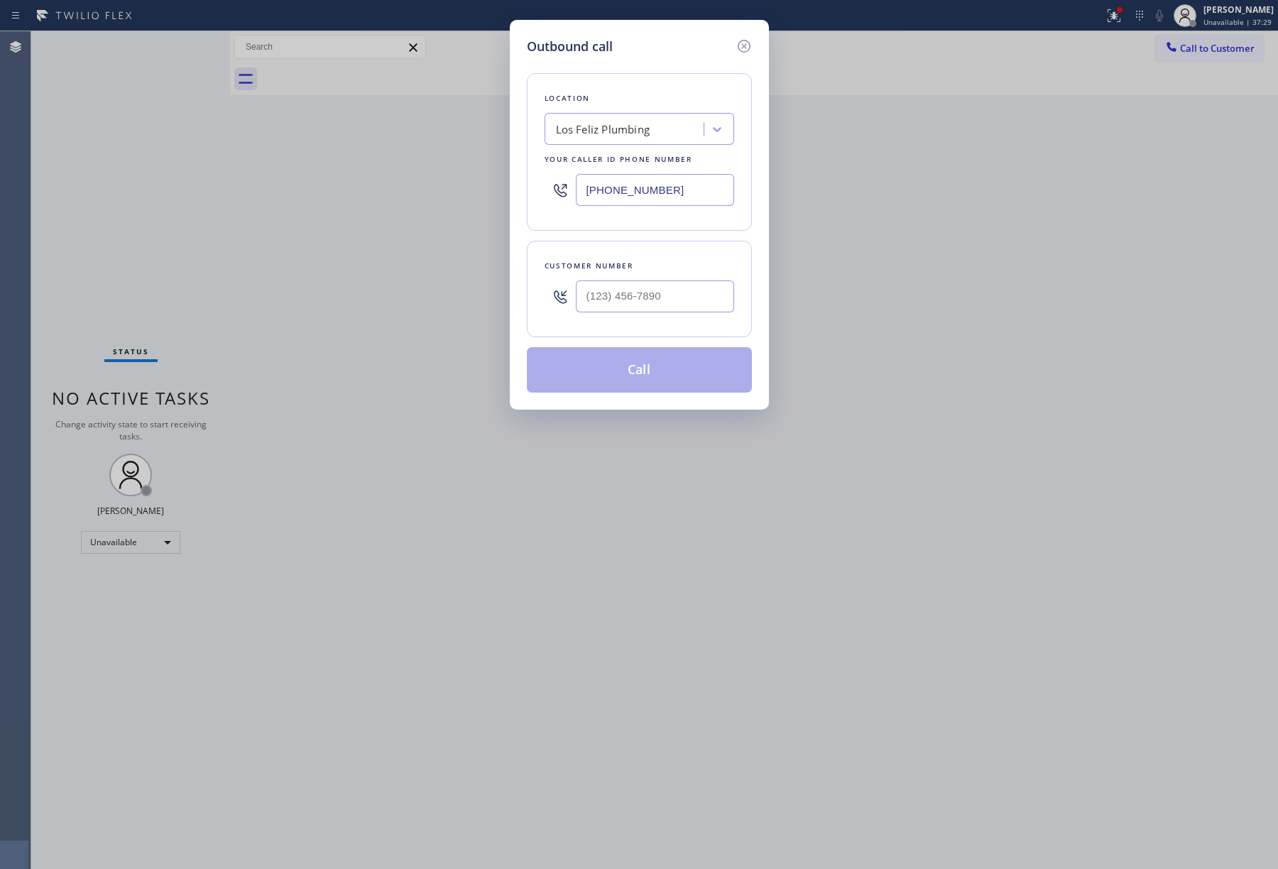
type input "[PHONE_NUMBER]"
click at [643, 299] on input "(___) ___-____" at bounding box center [655, 297] width 158 height 32
paste input "305) 778-8765"
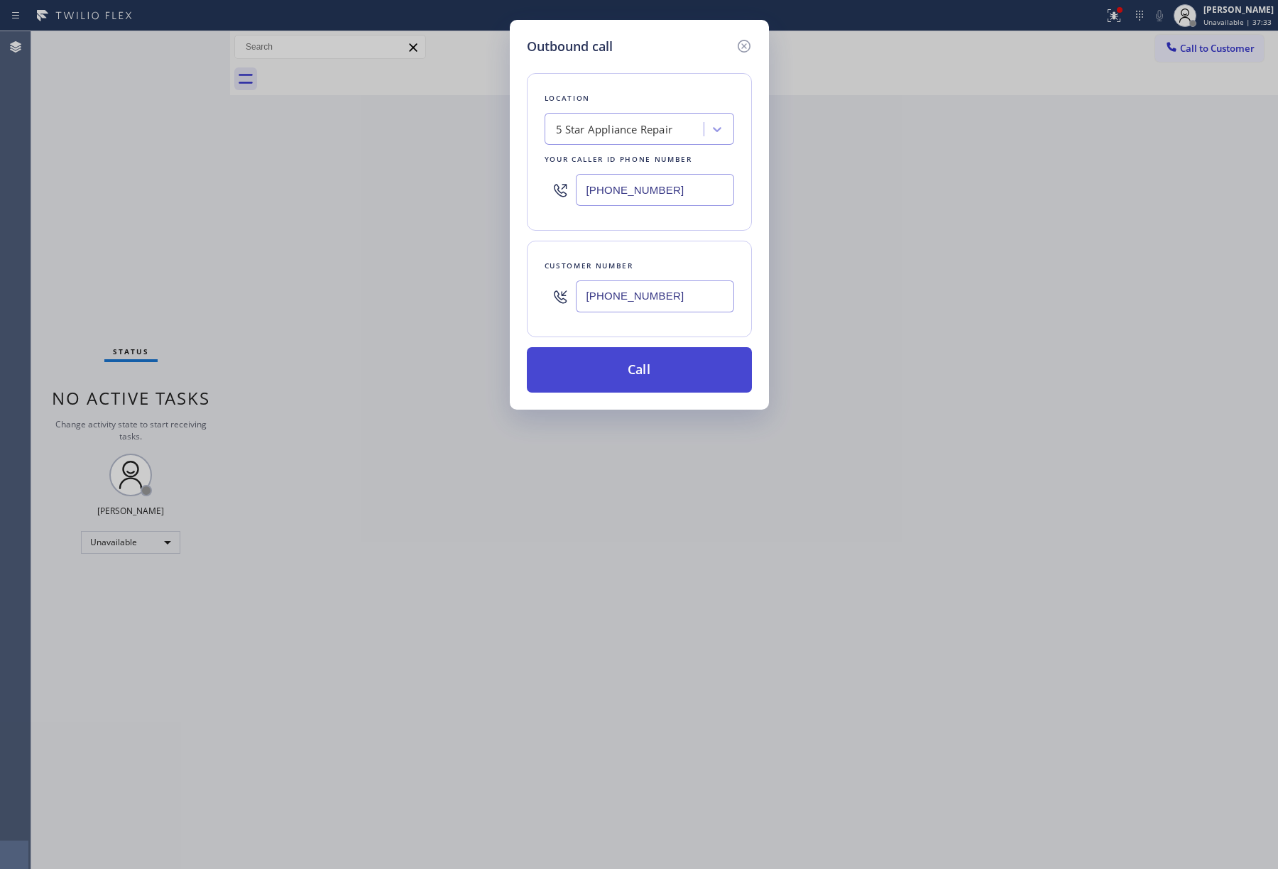
type input "(305) 778-8765"
click at [639, 372] on button "Call" at bounding box center [639, 369] width 225 height 45
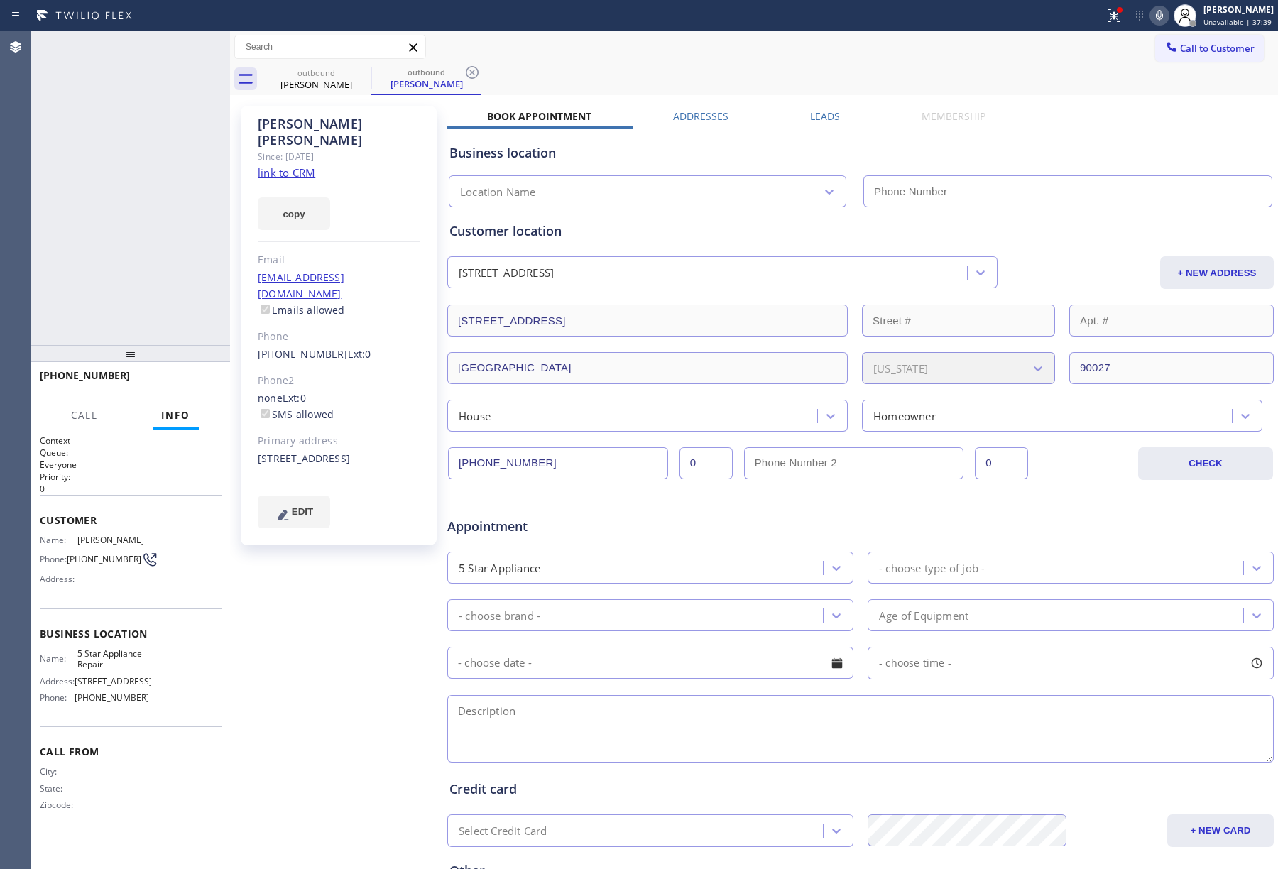
type input "[PHONE_NUMBER]"
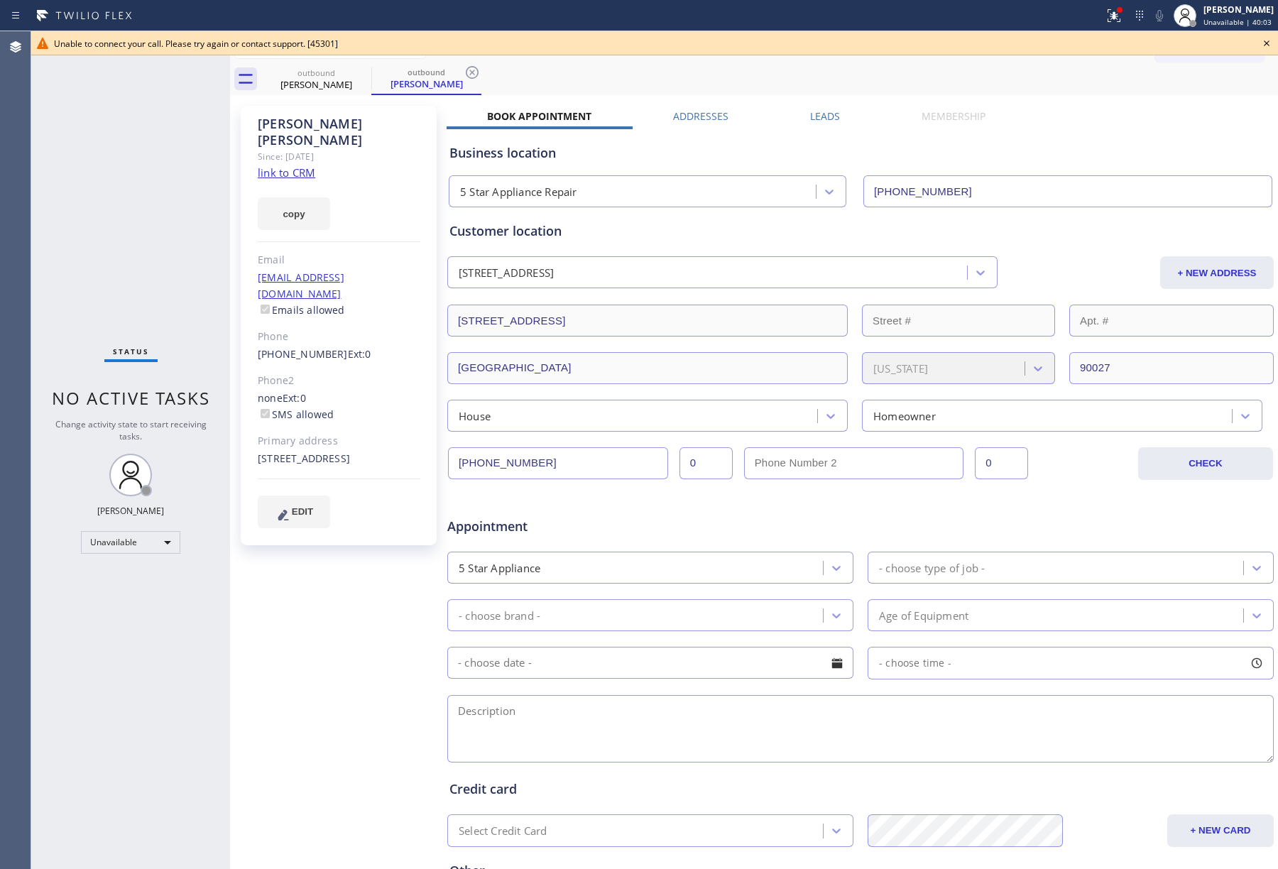
click at [1267, 43] on icon at bounding box center [1266, 43] width 17 height 17
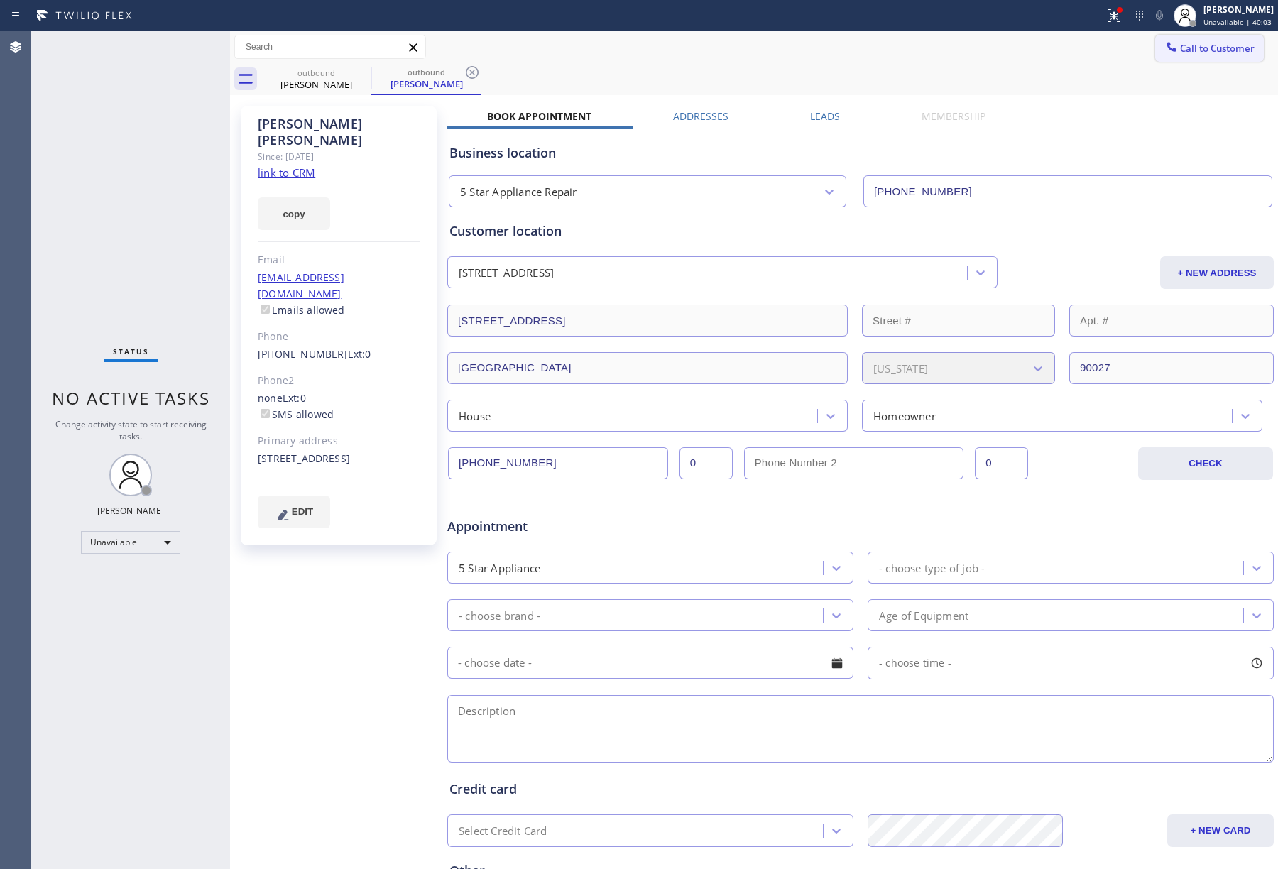
drag, startPoint x: 1233, startPoint y: 46, endPoint x: 1157, endPoint y: 51, distance: 76.2
click at [1231, 46] on span "Call to Customer" at bounding box center [1217, 48] width 75 height 13
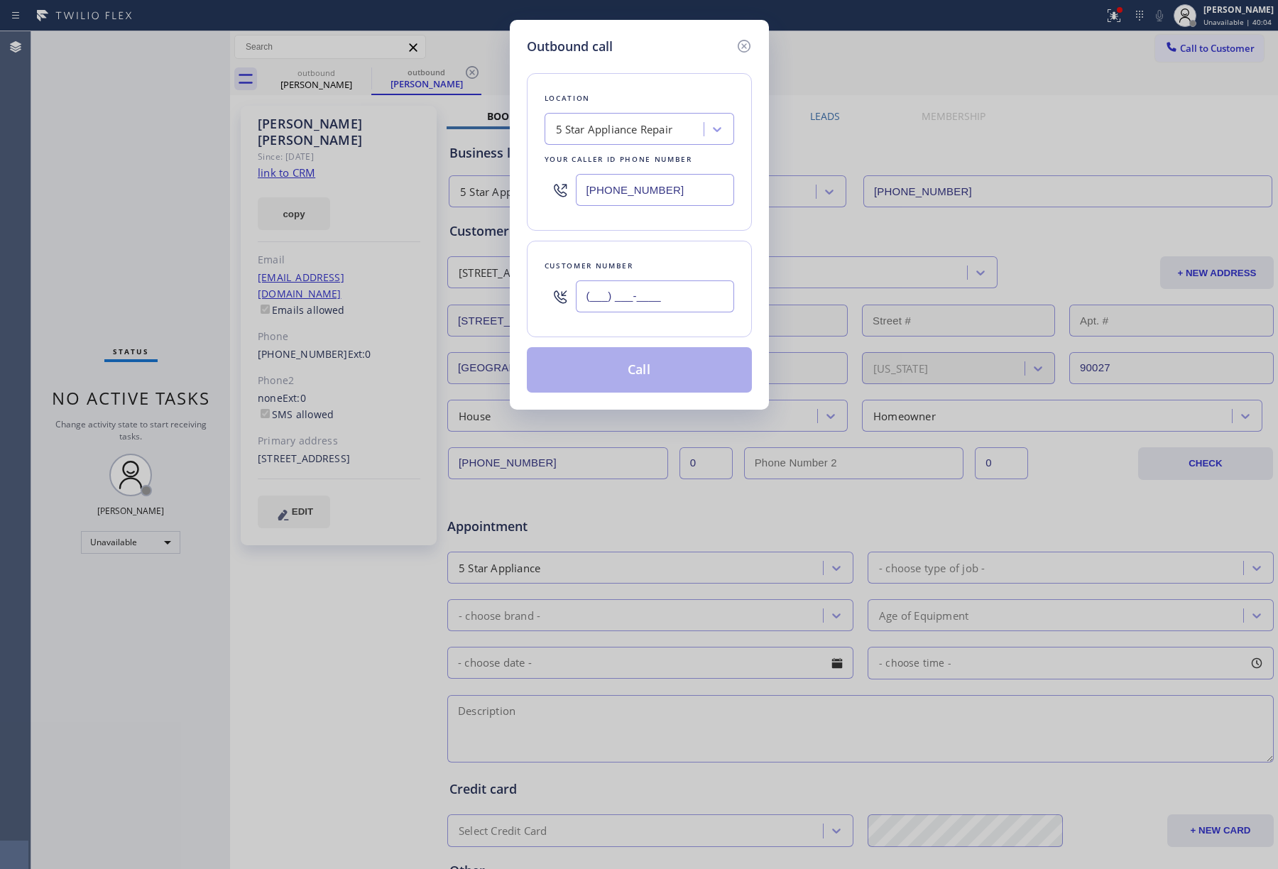
click at [685, 296] on input "(___) ___-____" at bounding box center [655, 297] width 158 height 32
paste input "310) 995-4004"
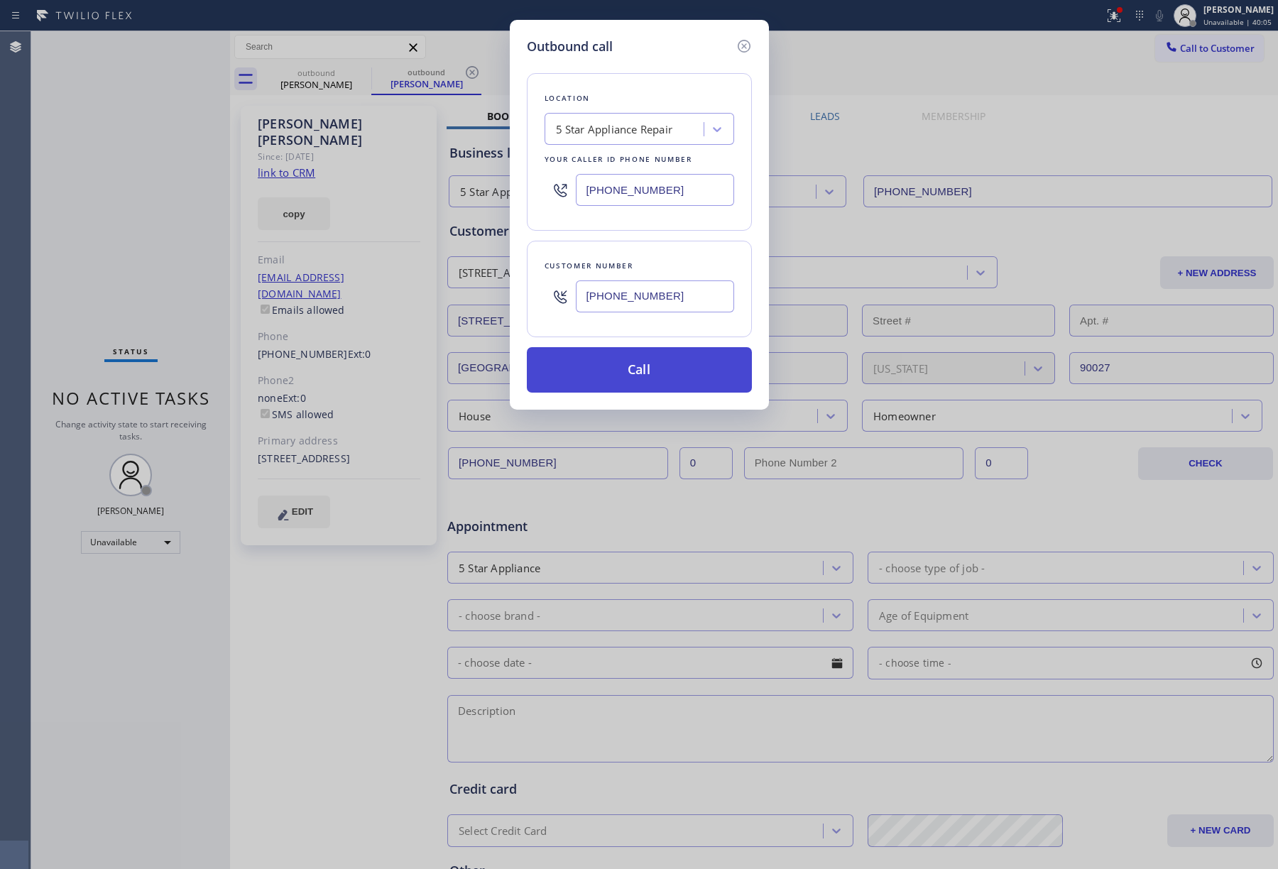
type input "(310) 995-4004"
click at [642, 365] on button "Call" at bounding box center [639, 369] width 225 height 45
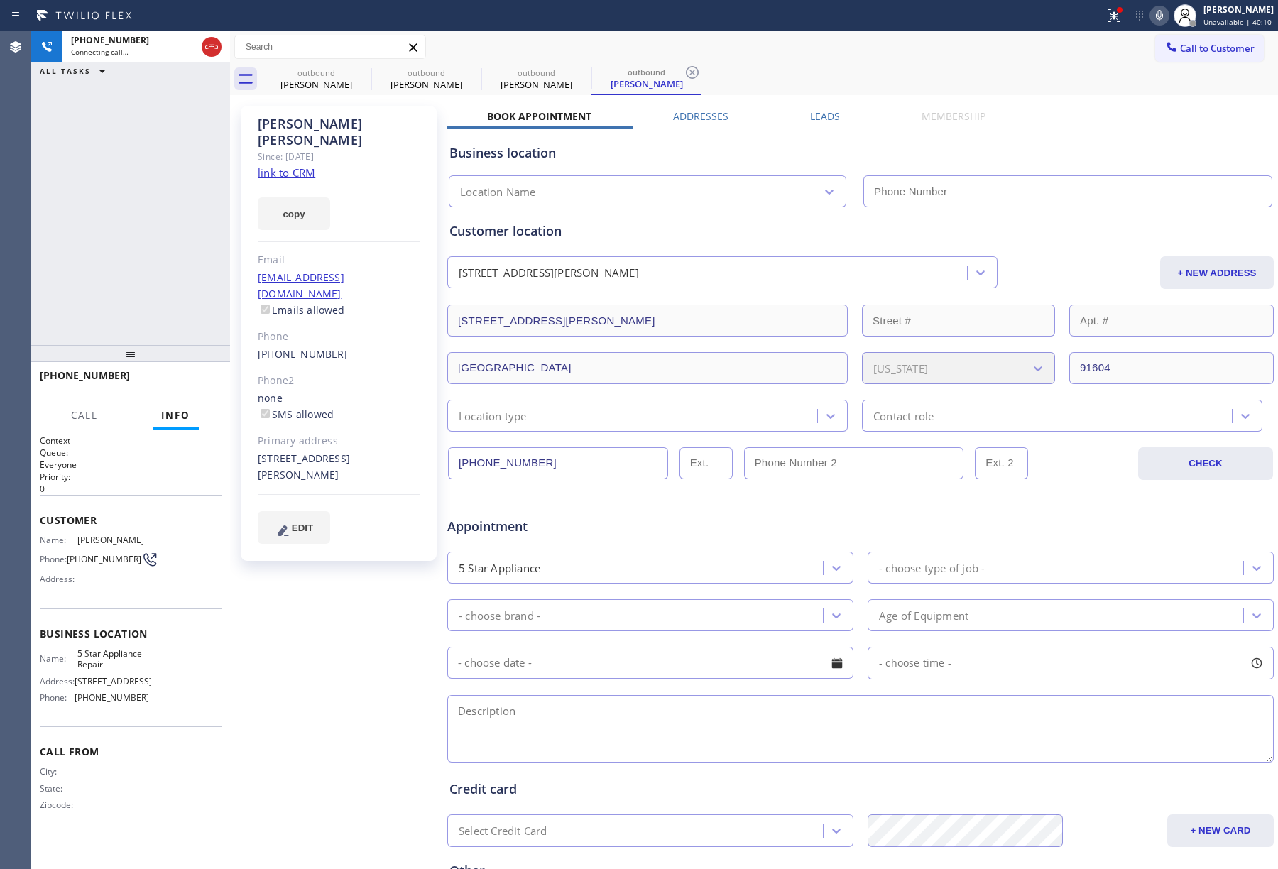
type input "[PHONE_NUMBER]"
click at [43, 205] on div "+13109954004 Live | 00:02 ALL TASKS ALL TASKS ACTIVE TASKS TASKS IN WRAP UP" at bounding box center [130, 188] width 199 height 314
click at [171, 378] on span "HANG UP" at bounding box center [188, 382] width 43 height 10
click at [171, 303] on div "+13109954004 Live | 00:03 ALL TASKS ALL TASKS ACTIVE TASKS TASKS IN WRAP UP" at bounding box center [130, 188] width 199 height 314
click at [177, 369] on div "+13109954004 Live | 00:03 HANG UP" at bounding box center [131, 382] width 182 height 37
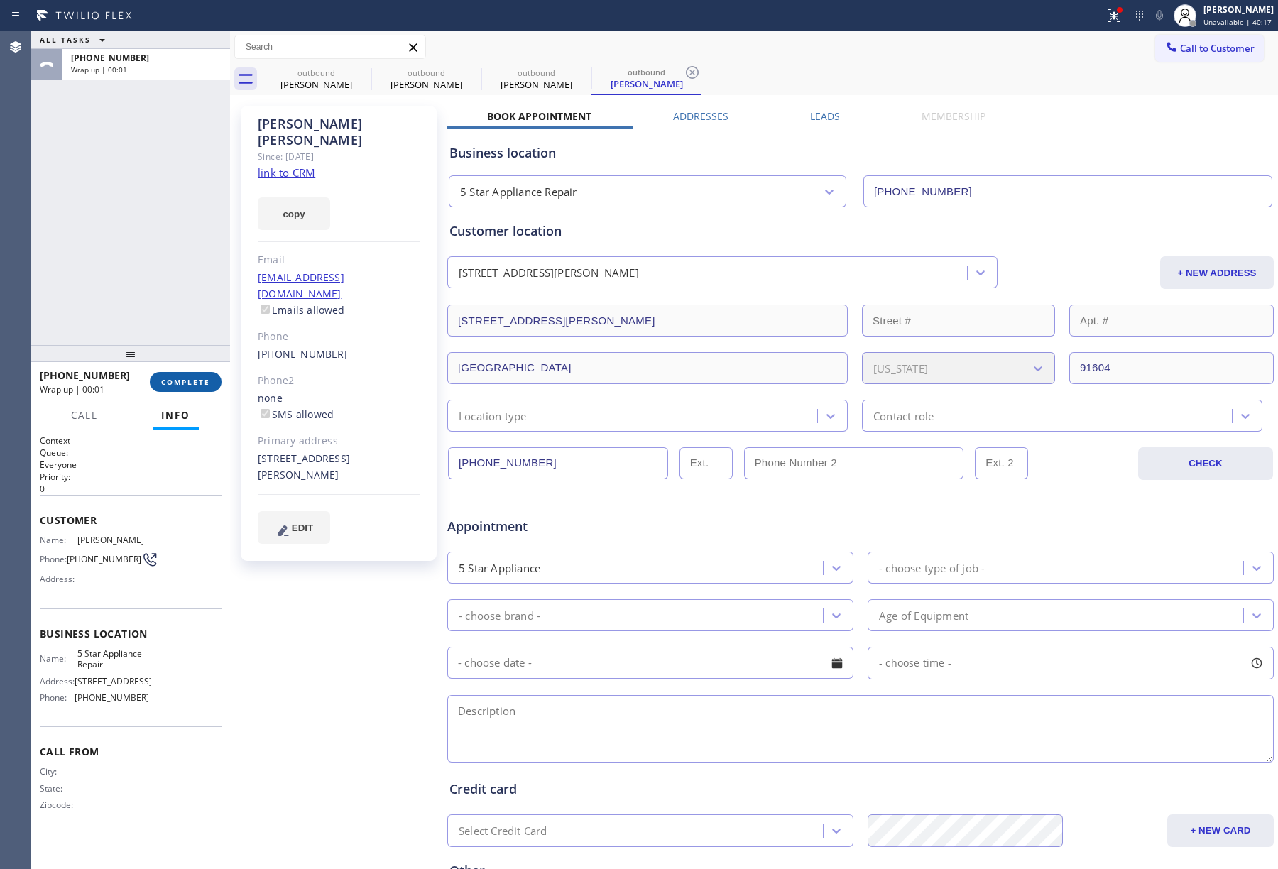
click at [182, 374] on button "COMPLETE" at bounding box center [186, 382] width 72 height 20
click at [165, 300] on div "ALL TASKS ALL TASKS ACTIVE TASKS TASKS IN WRAP UP +13109954004 Wrap up | 00:01" at bounding box center [130, 188] width 199 height 314
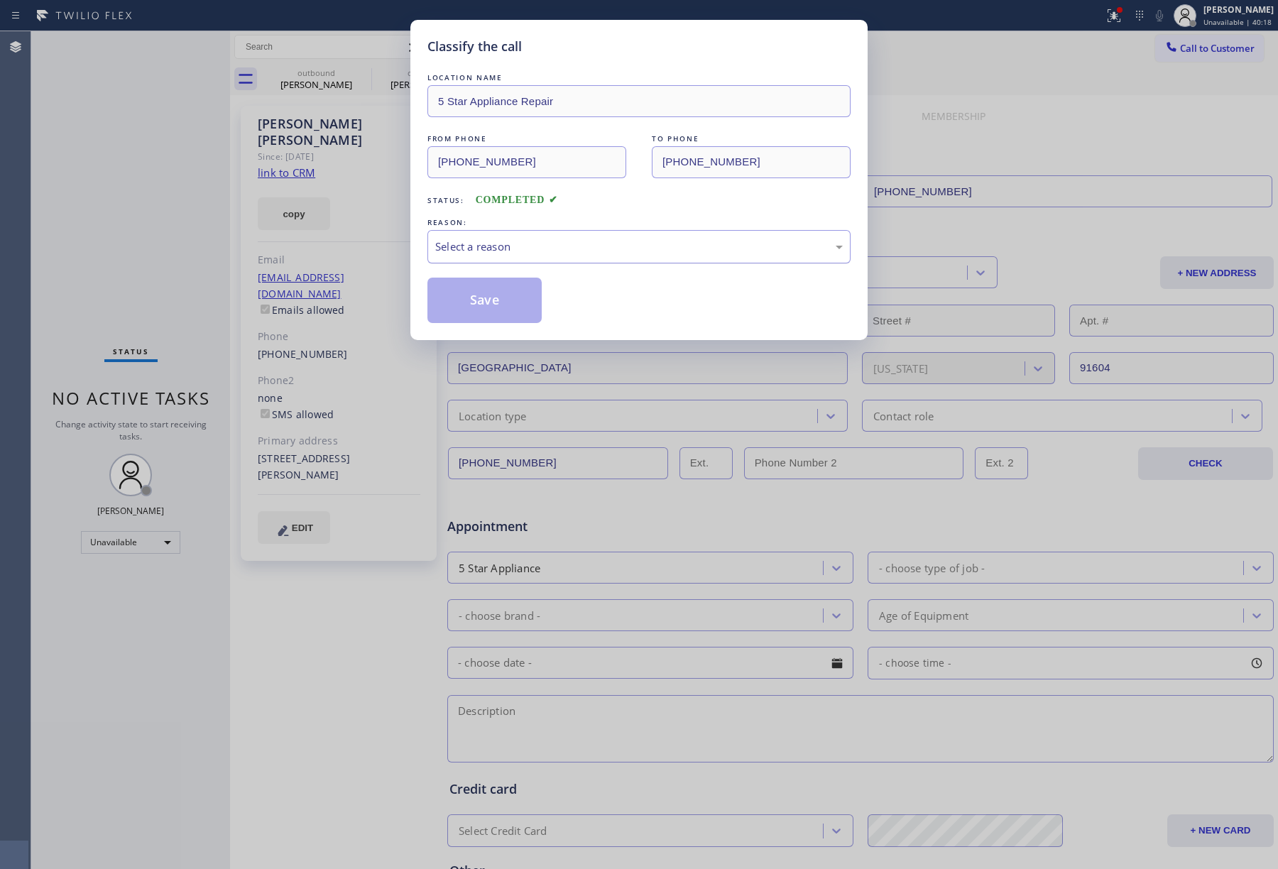
click at [557, 246] on div "Select a reason" at bounding box center [639, 247] width 408 height 16
click at [503, 314] on button "Save" at bounding box center [485, 300] width 114 height 45
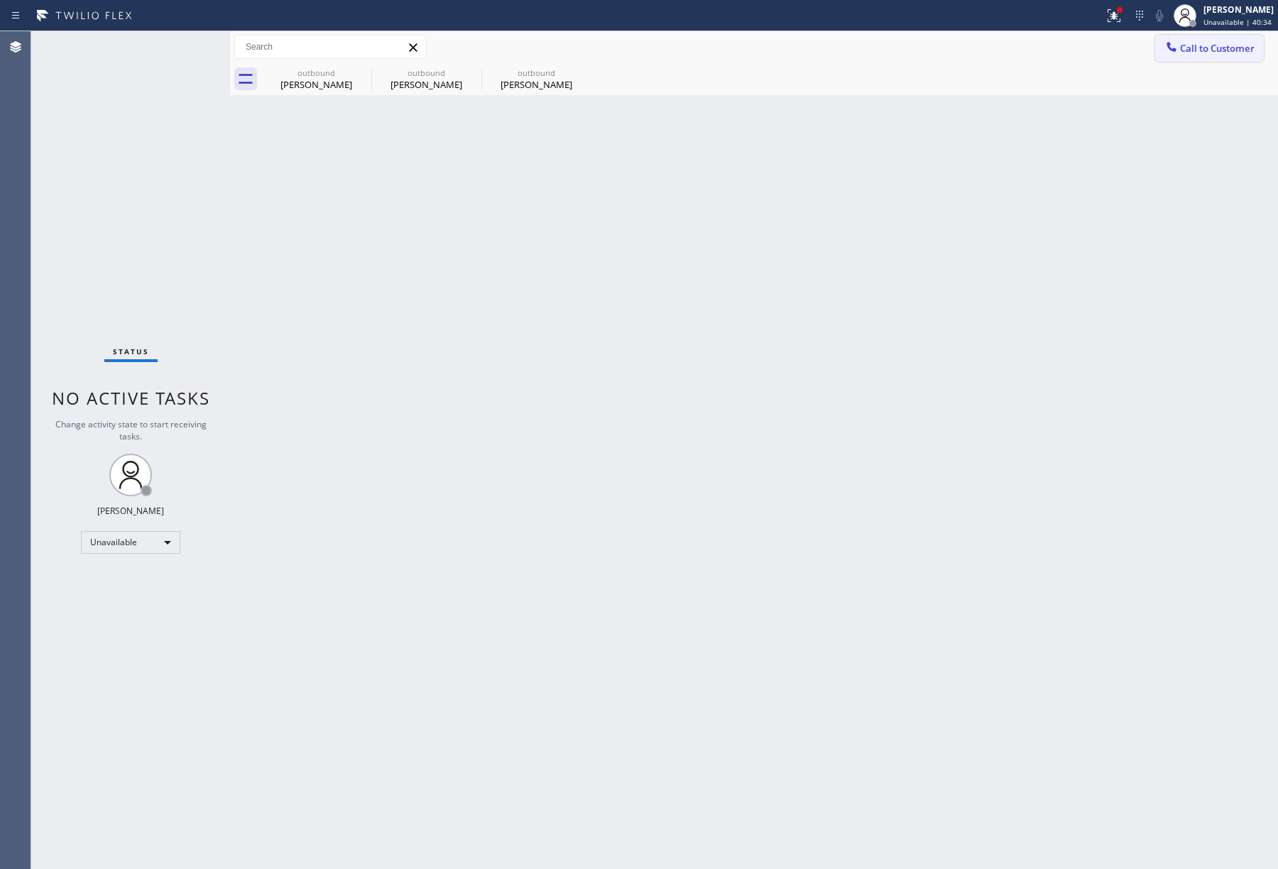
click at [1202, 51] on span "Call to Customer" at bounding box center [1217, 48] width 75 height 13
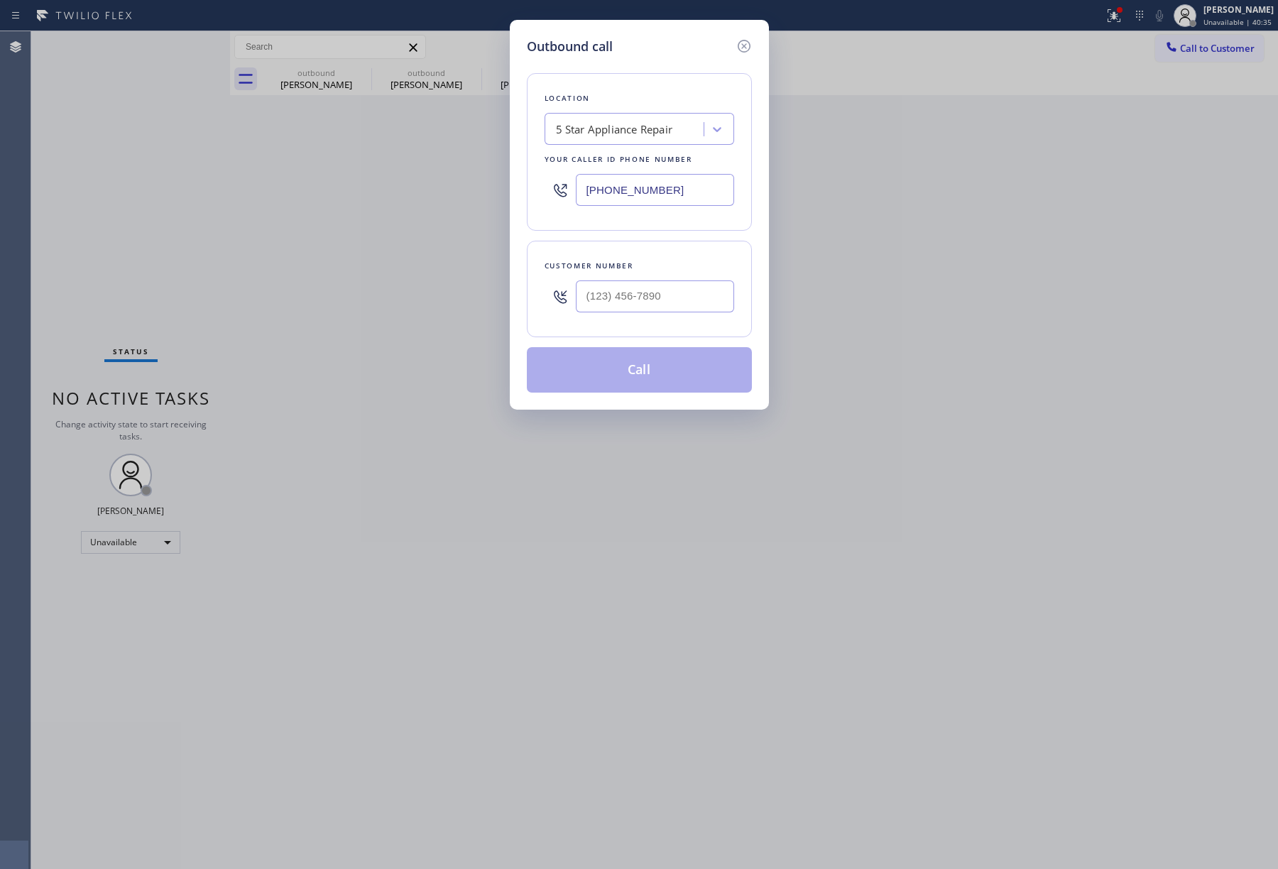
drag, startPoint x: 706, startPoint y: 189, endPoint x: 902, endPoint y: 303, distance: 226.6
click at [515, 185] on div "Outbound call Location 5 Star Appliance Repair Your caller id phone number [PHO…" at bounding box center [639, 215] width 259 height 390
paste input "text"
type input "[PHONE_NUMBER]"
click at [658, 293] on input "(___) ___-____" at bounding box center [655, 297] width 158 height 32
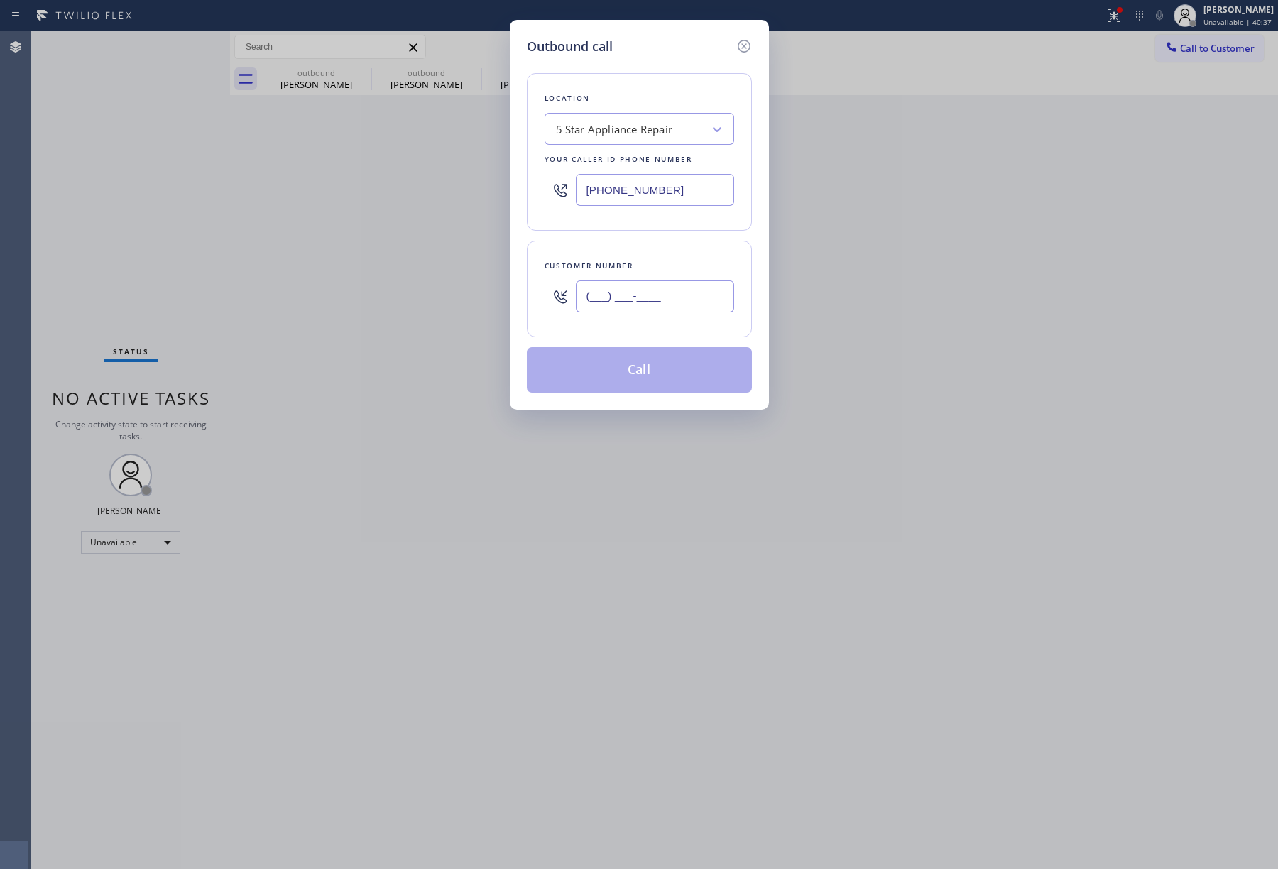
paste input "203) 434-4506"
type input "(203) 434-4506"
click at [657, 266] on div "Customer number" at bounding box center [640, 266] width 190 height 15
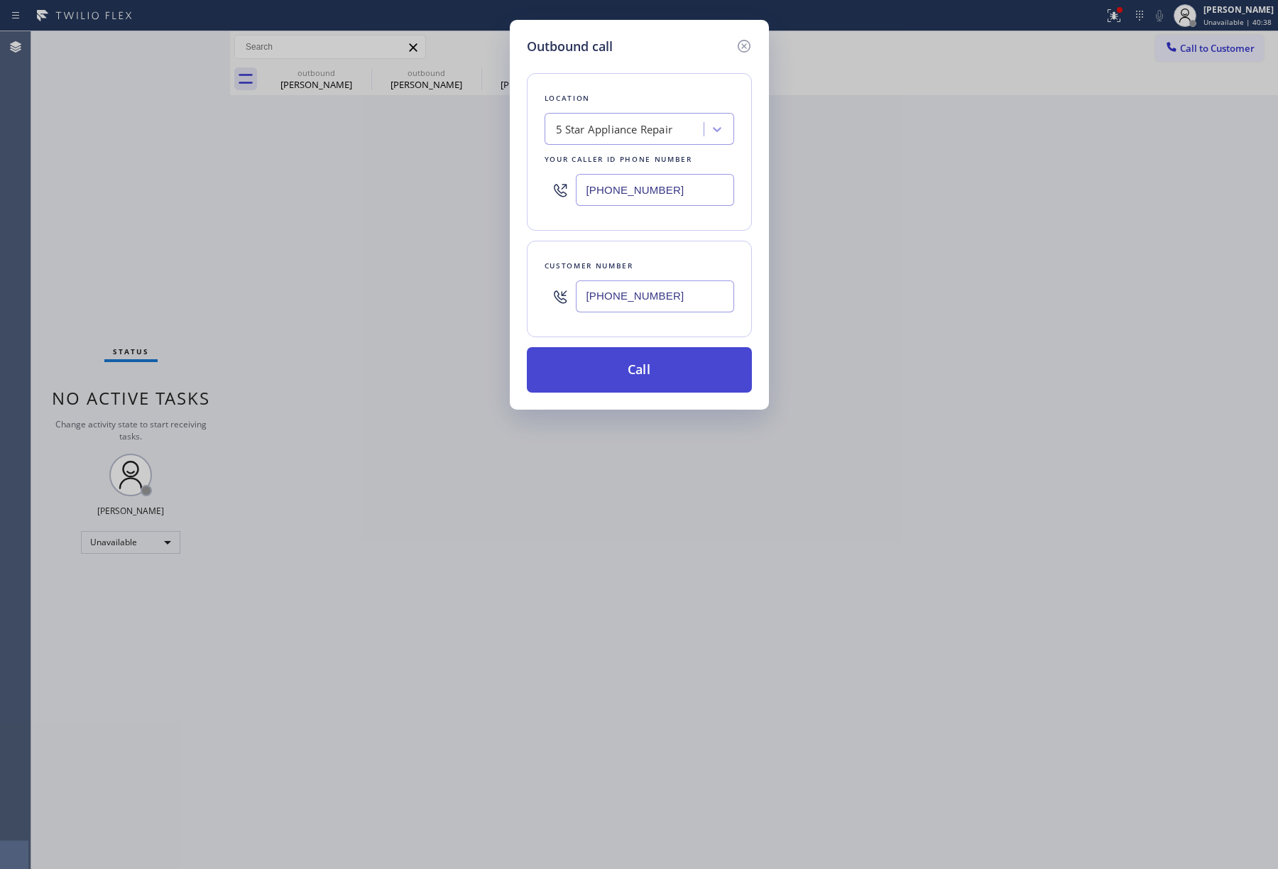
click at [643, 384] on button "Call" at bounding box center [639, 369] width 225 height 45
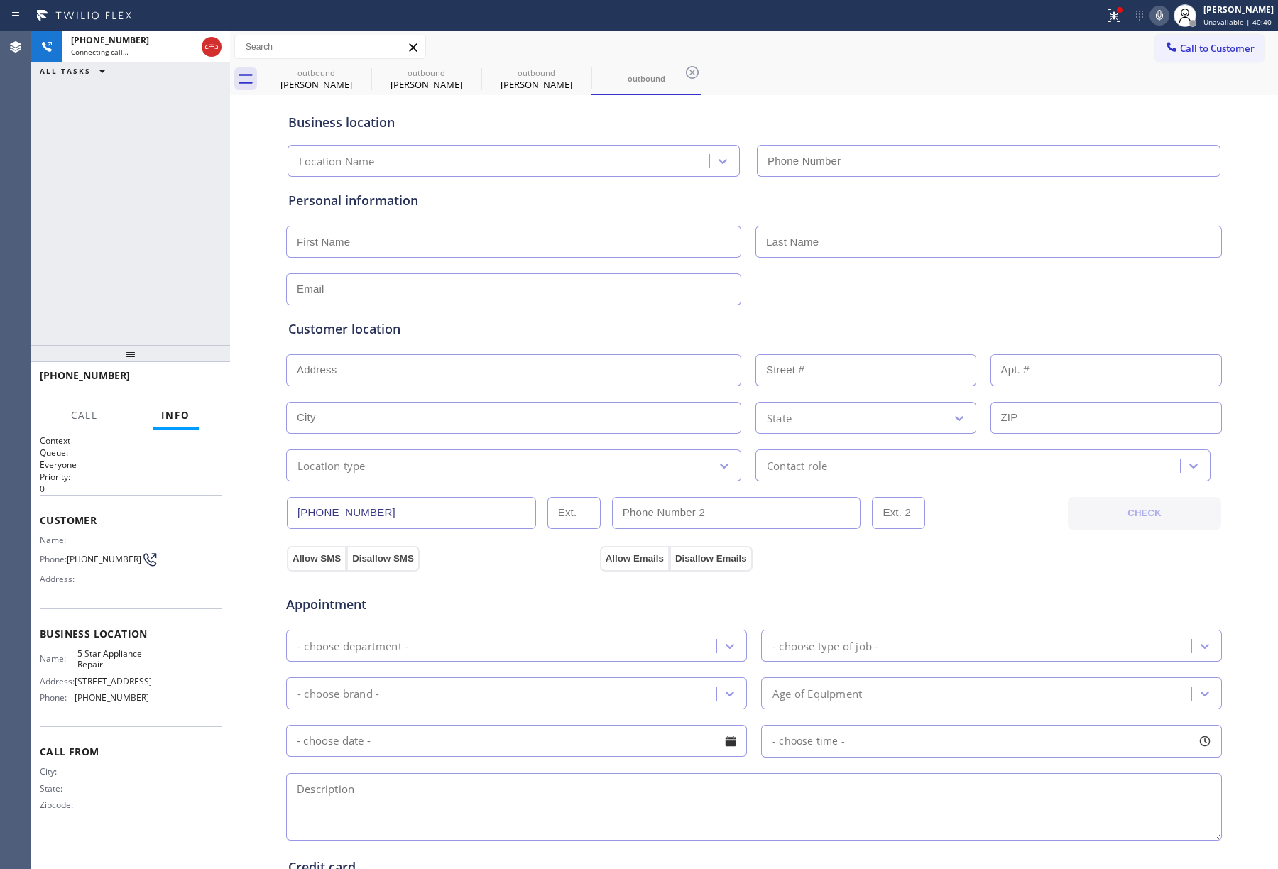
type input "[PHONE_NUMBER]"
click at [138, 245] on div "+12034344506 Live | 00:01 ALL TASKS ALL TASKS ACTIVE TASKS TASKS IN WRAP UP" at bounding box center [130, 188] width 199 height 314
click at [176, 389] on button "HANG UP" at bounding box center [189, 382] width 66 height 20
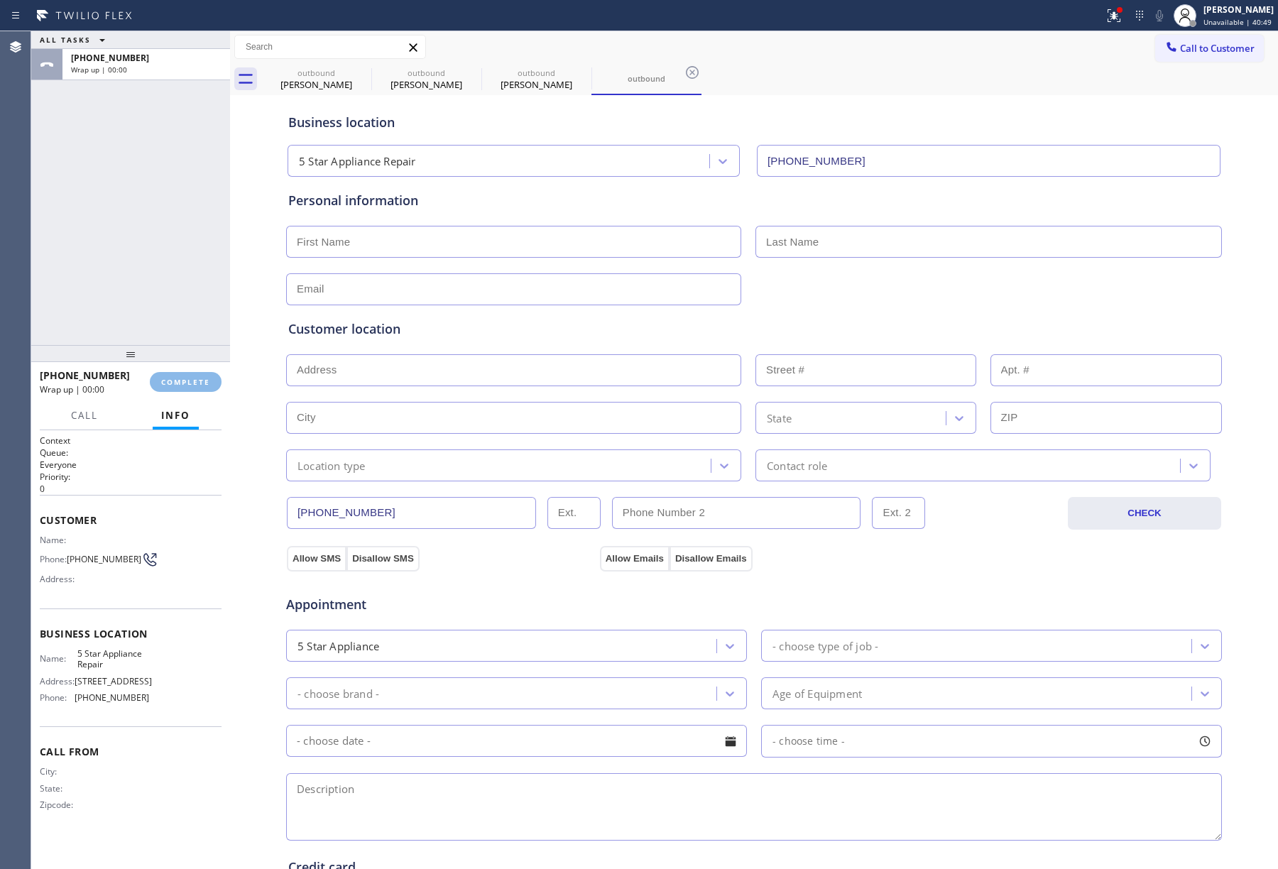
click at [161, 300] on div "ALL TASKS ALL TASKS ACTIVE TASKS TASKS IN WRAP UP +12034344506 Wrap up | 00:00" at bounding box center [130, 188] width 199 height 314
click at [196, 379] on span "COMPLETE" at bounding box center [185, 382] width 49 height 10
click at [148, 288] on div "ALL TASKS ALL TASKS ACTIVE TASKS TASKS IN WRAP UP +12034344506 Wrap up | 00:01" at bounding box center [130, 188] width 199 height 314
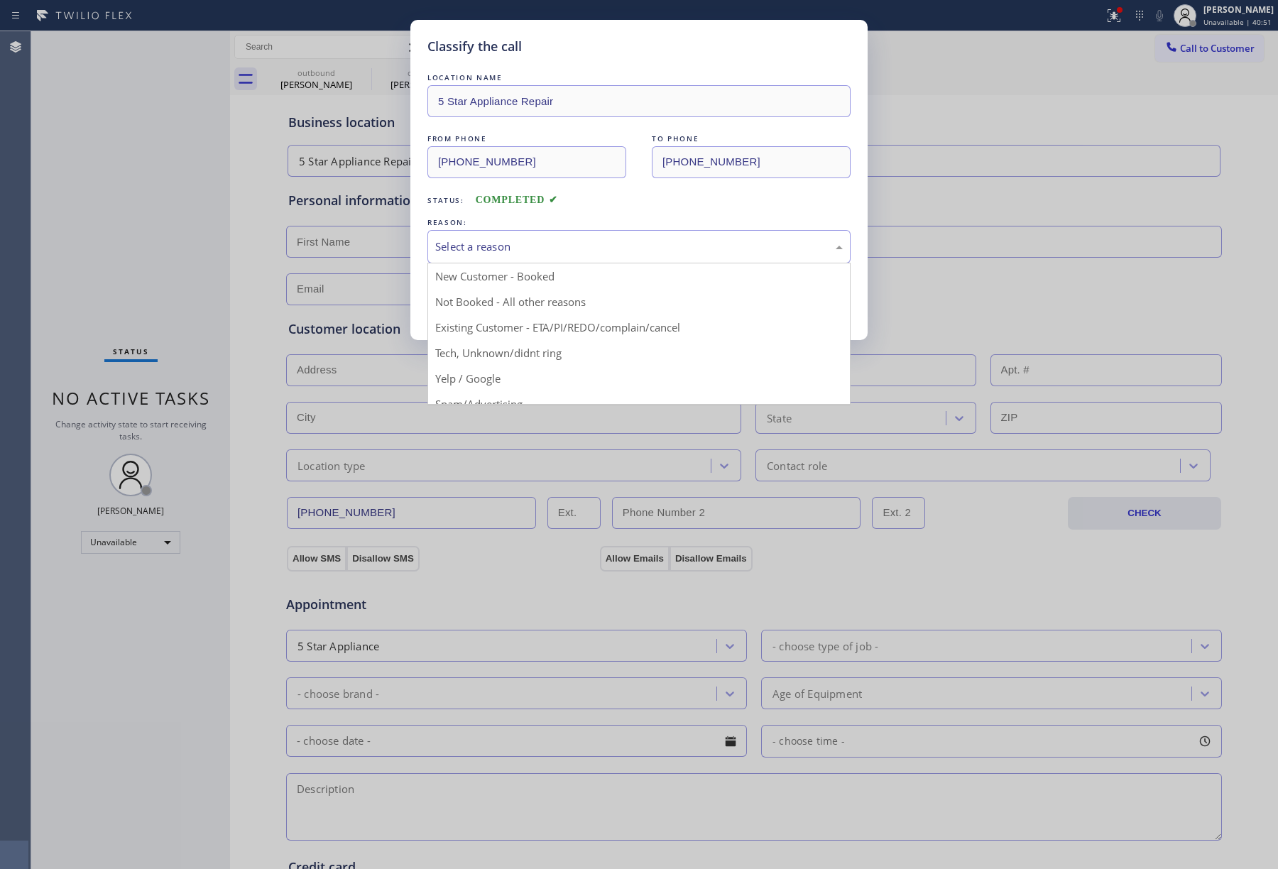
drag, startPoint x: 530, startPoint y: 256, endPoint x: 516, endPoint y: 312, distance: 57.9
click at [530, 257] on div "Select a reason" at bounding box center [639, 246] width 423 height 33
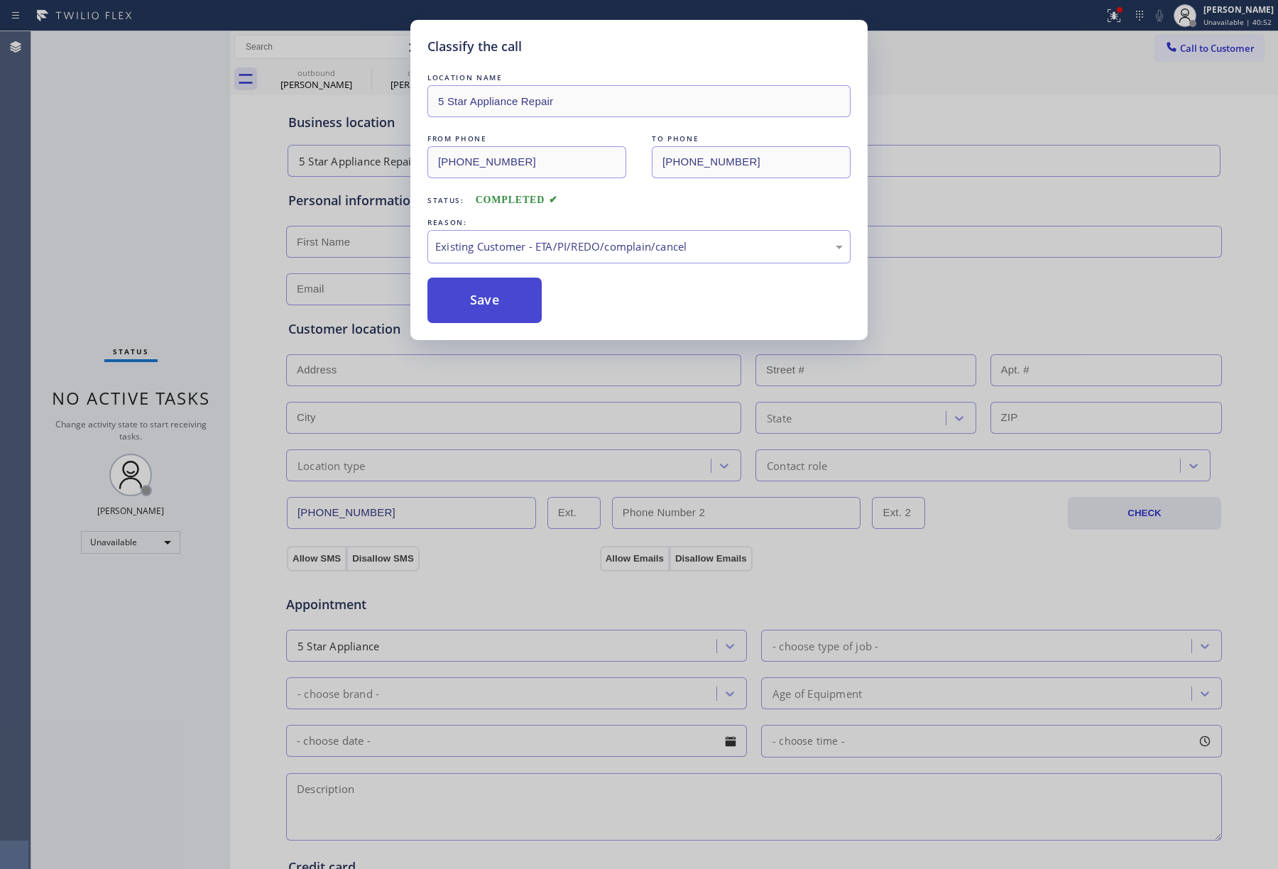
click at [484, 316] on button "Save" at bounding box center [485, 300] width 114 height 45
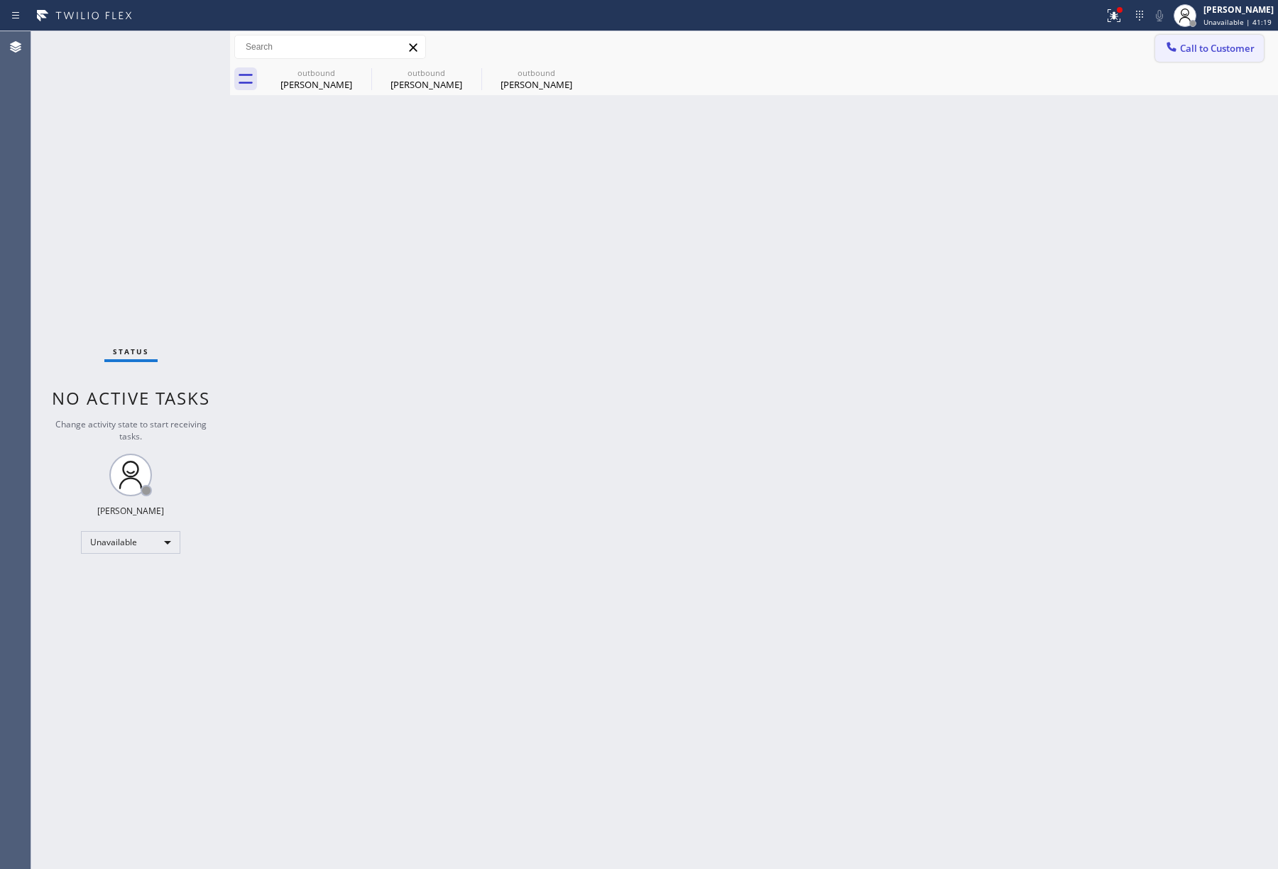
click at [1182, 44] on span "Call to Customer" at bounding box center [1217, 48] width 75 height 13
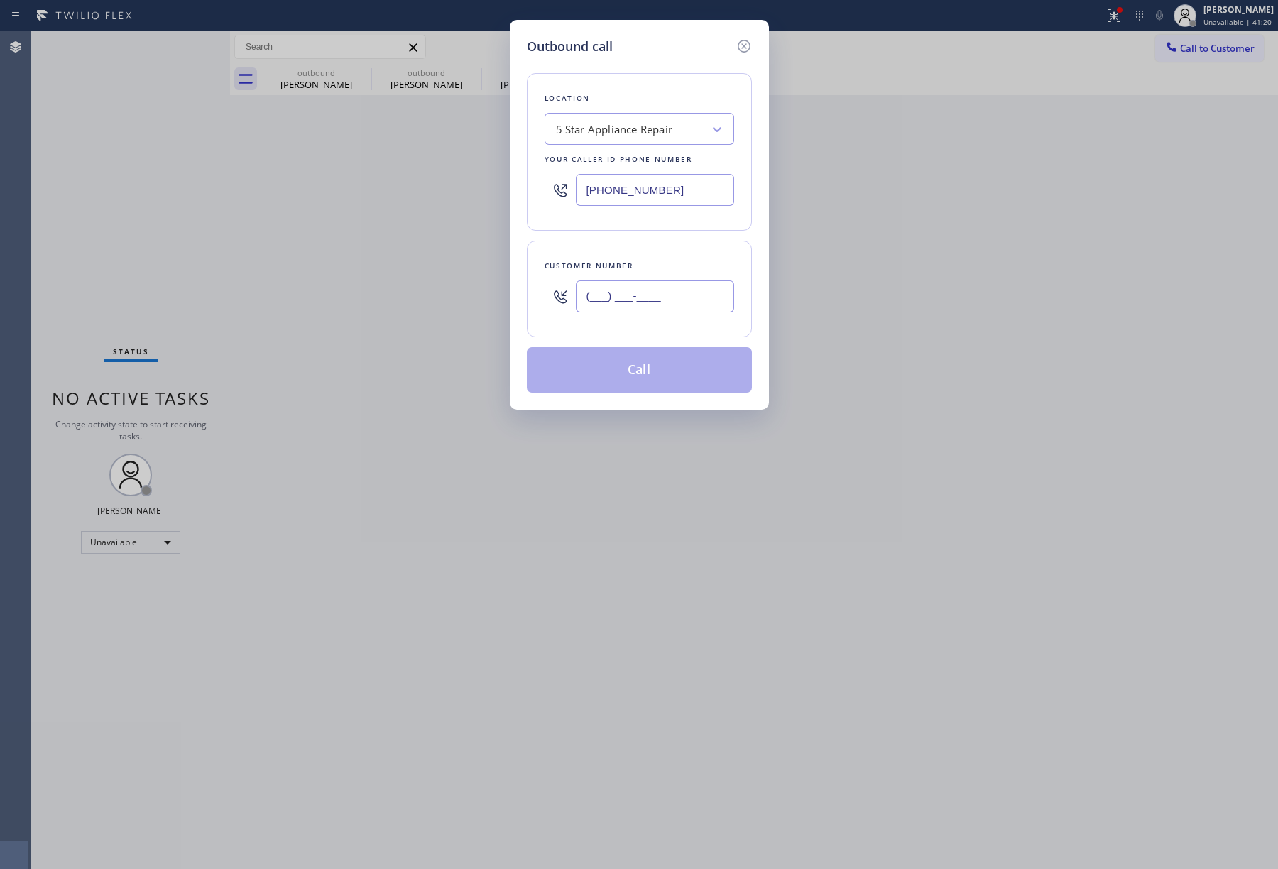
click at [646, 295] on input "(___) ___-____" at bounding box center [655, 297] width 158 height 32
paste input "818) 389-3161"
type input "(818) 389-3161"
click at [831, 227] on div "Outbound call Location 5 Star Appliance Repair Your caller id phone number (855…" at bounding box center [639, 434] width 1278 height 869
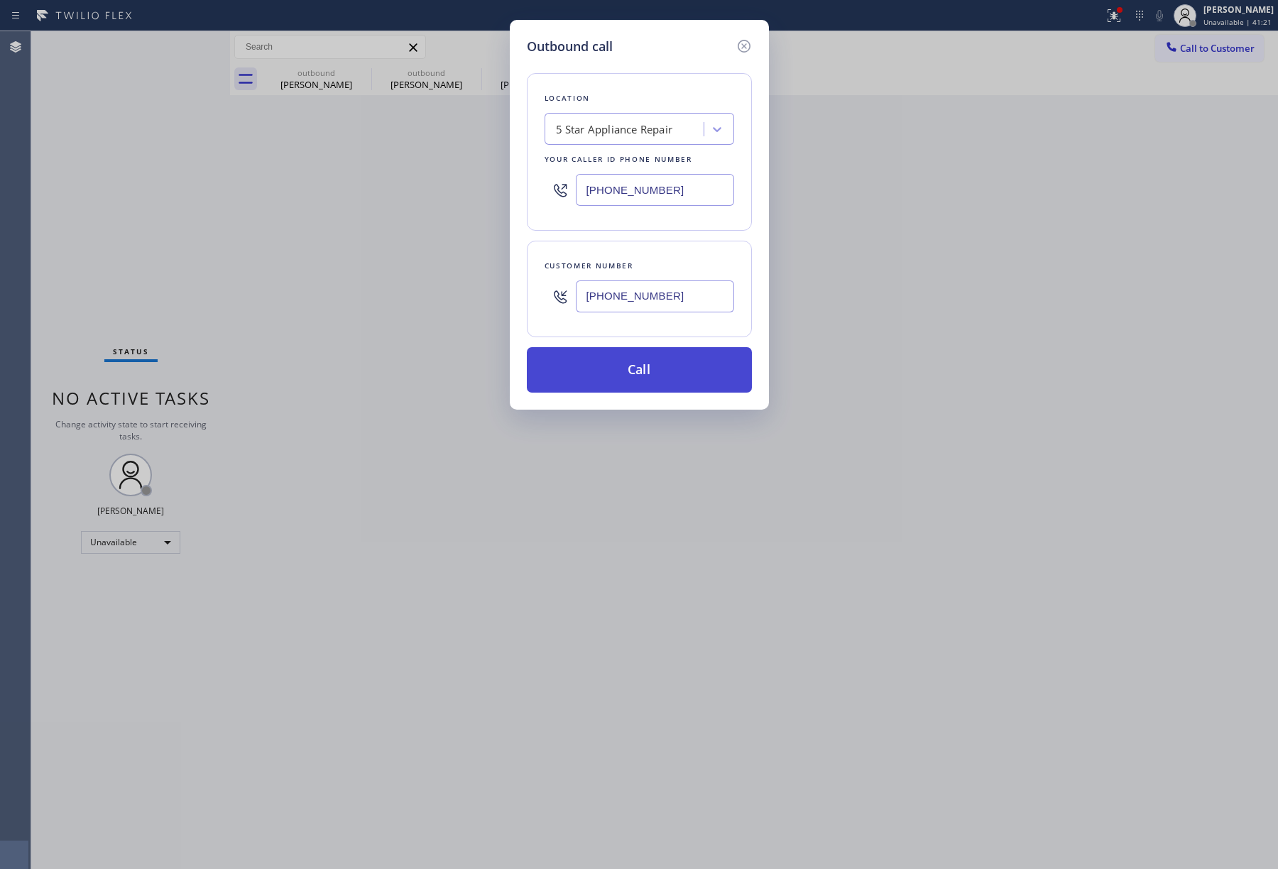
click at [686, 385] on button "Call" at bounding box center [639, 369] width 225 height 45
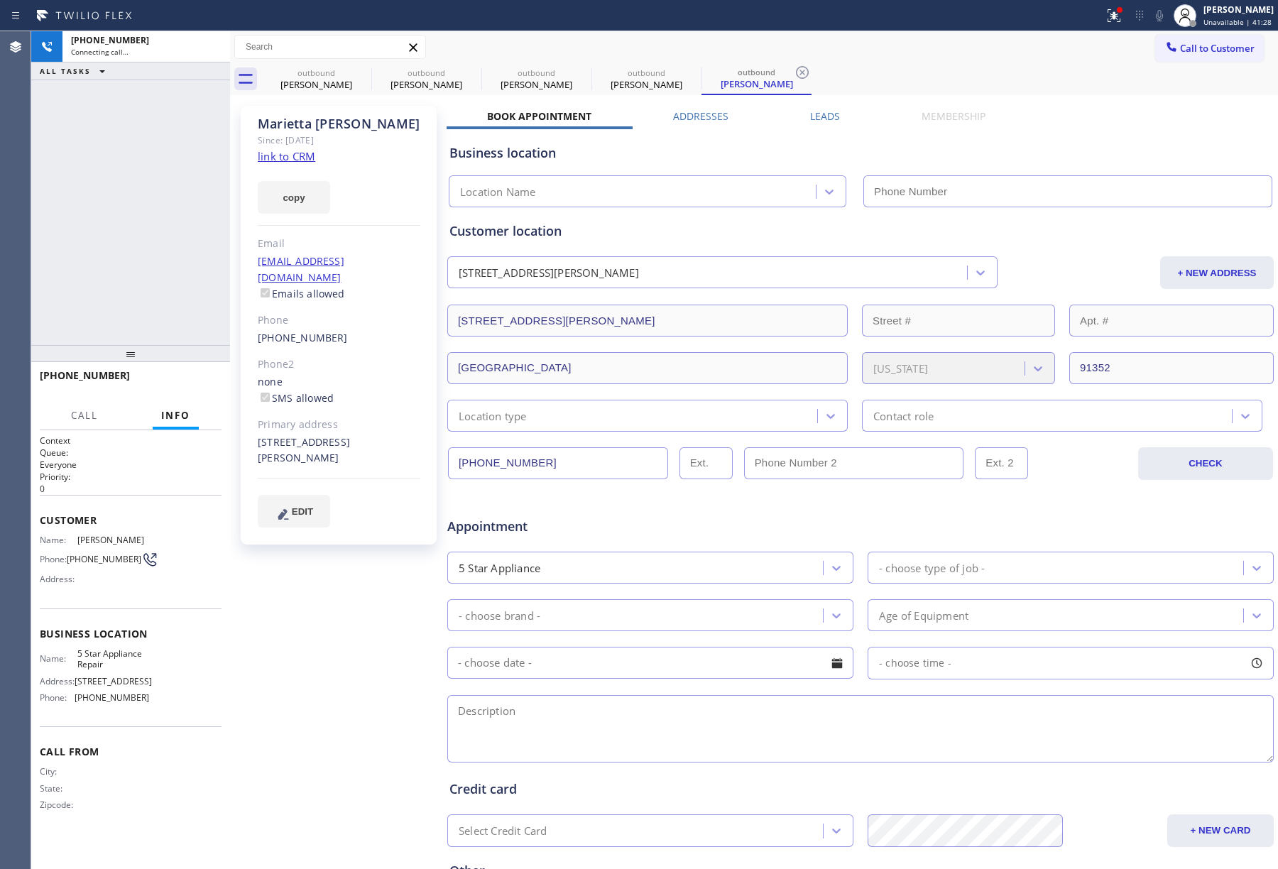
type input "[PHONE_NUMBER]"
click at [183, 374] on button "HANG UP" at bounding box center [189, 382] width 66 height 20
click at [185, 328] on div "+18183893161 Live | 00:08 ALL TASKS ALL TASKS ACTIVE TASKS TASKS IN WRAP UP" at bounding box center [130, 188] width 199 height 314
click at [196, 371] on div "+18183893161 Live | 00:08 HANG UP" at bounding box center [131, 382] width 182 height 37
click at [196, 376] on button "COMPLETE" at bounding box center [186, 382] width 72 height 20
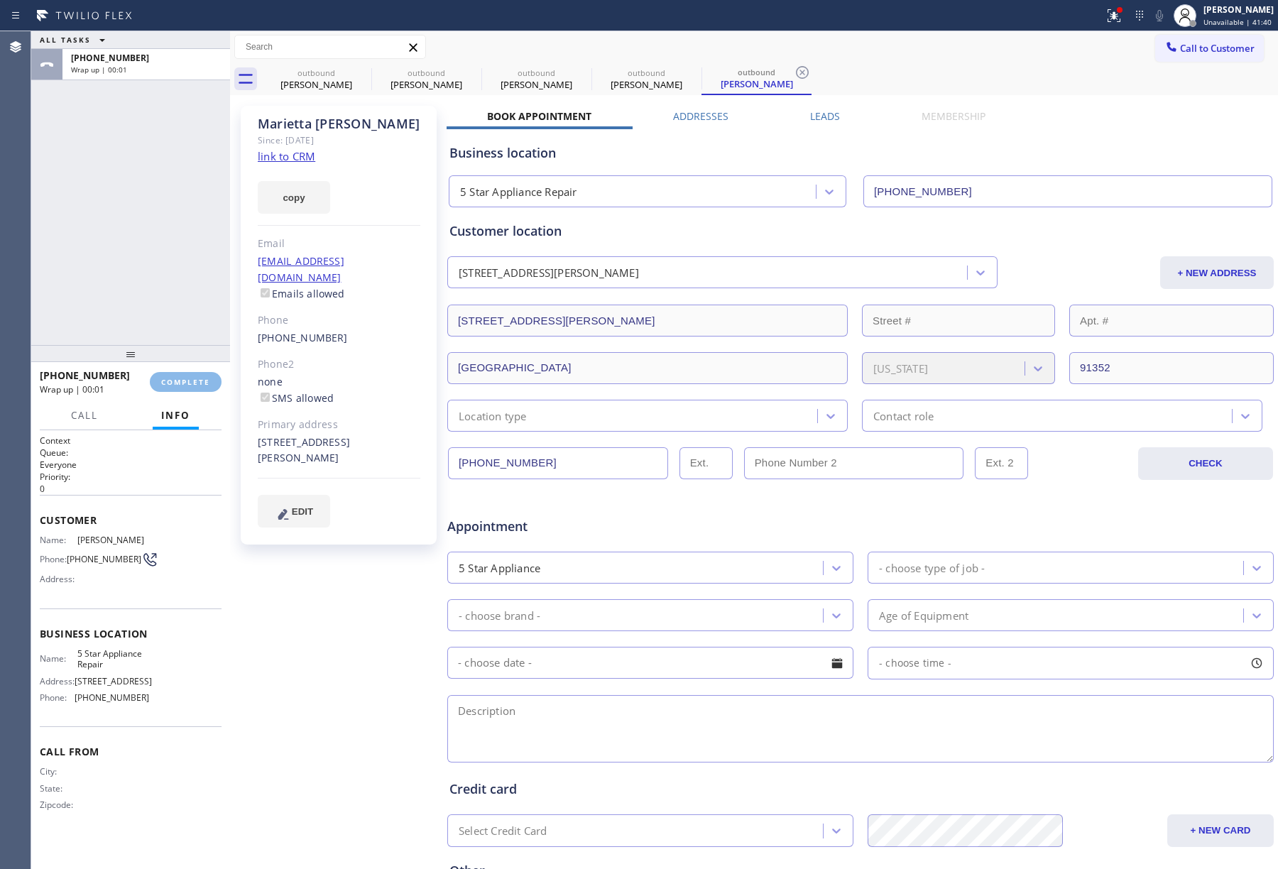
click at [137, 280] on div "ALL TASKS ALL TASKS ACTIVE TASKS TASKS IN WRAP UP +18183893161 Wrap up | 00:01" at bounding box center [130, 188] width 199 height 314
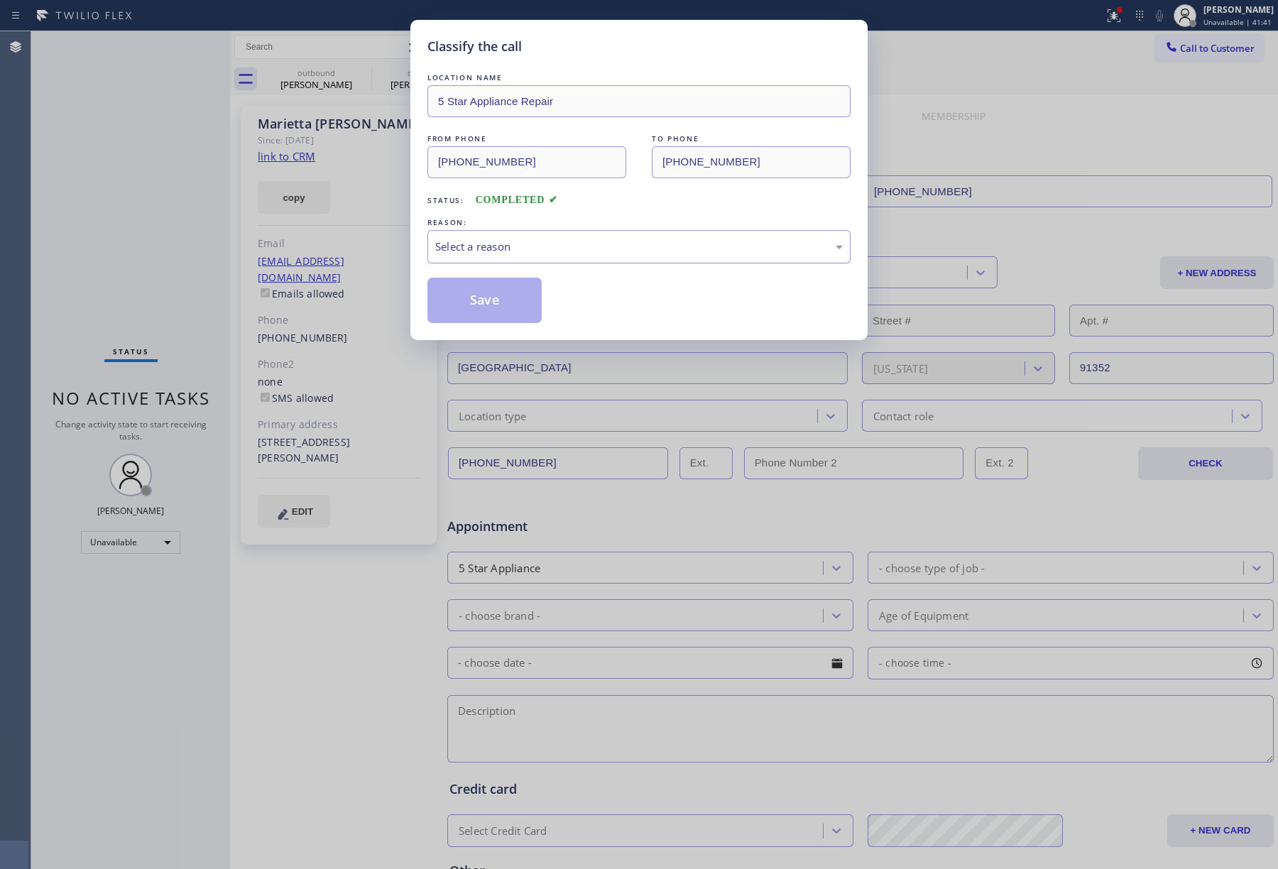
click at [537, 250] on div "Select a reason" at bounding box center [639, 247] width 408 height 16
drag, startPoint x: 487, startPoint y: 319, endPoint x: 444, endPoint y: 111, distance: 211.8
click at [486, 316] on button "Save" at bounding box center [485, 300] width 114 height 45
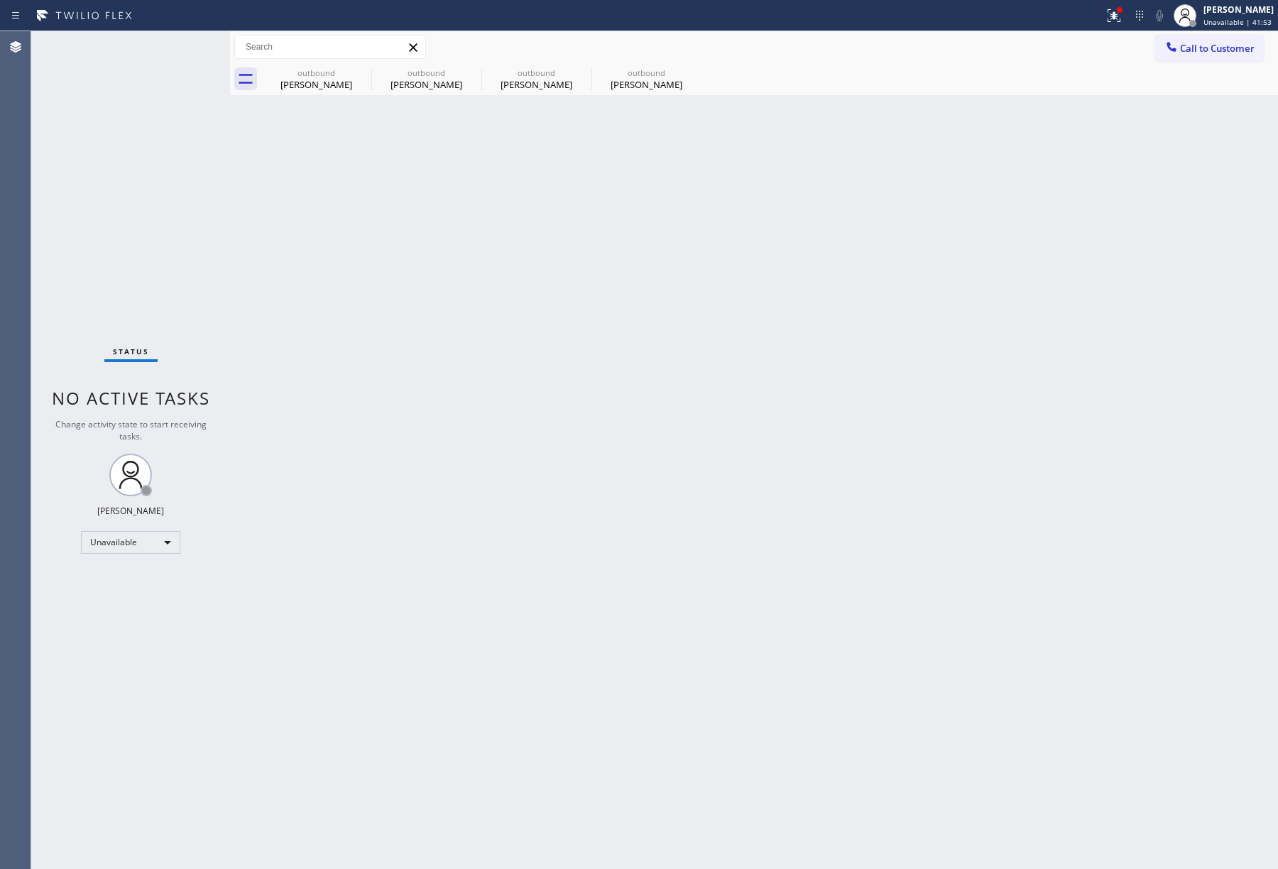
click at [1214, 72] on div "outbound Alan Farago outbound Alan Farago outbound Kathy Nelson outbound Mariet…" at bounding box center [769, 79] width 1017 height 32
click at [1187, 43] on span "Call to Customer" at bounding box center [1217, 48] width 75 height 13
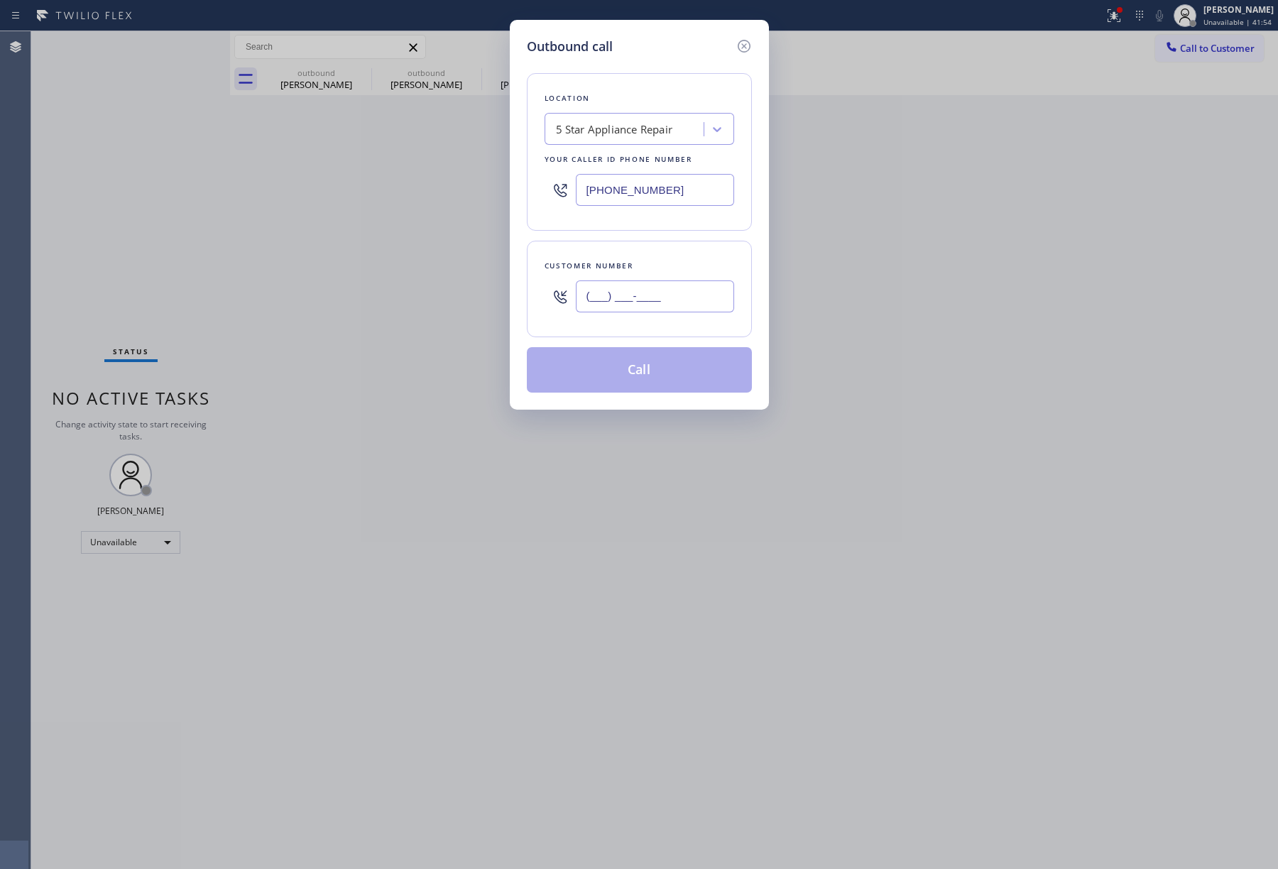
click at [623, 282] on input "(___) ___-____" at bounding box center [655, 297] width 158 height 32
paste input "650) 703-0879"
type input "(650) 703-0879"
click at [629, 251] on div "Customer number (650) 703-0879" at bounding box center [639, 289] width 225 height 97
click at [636, 372] on button "Call" at bounding box center [639, 369] width 225 height 45
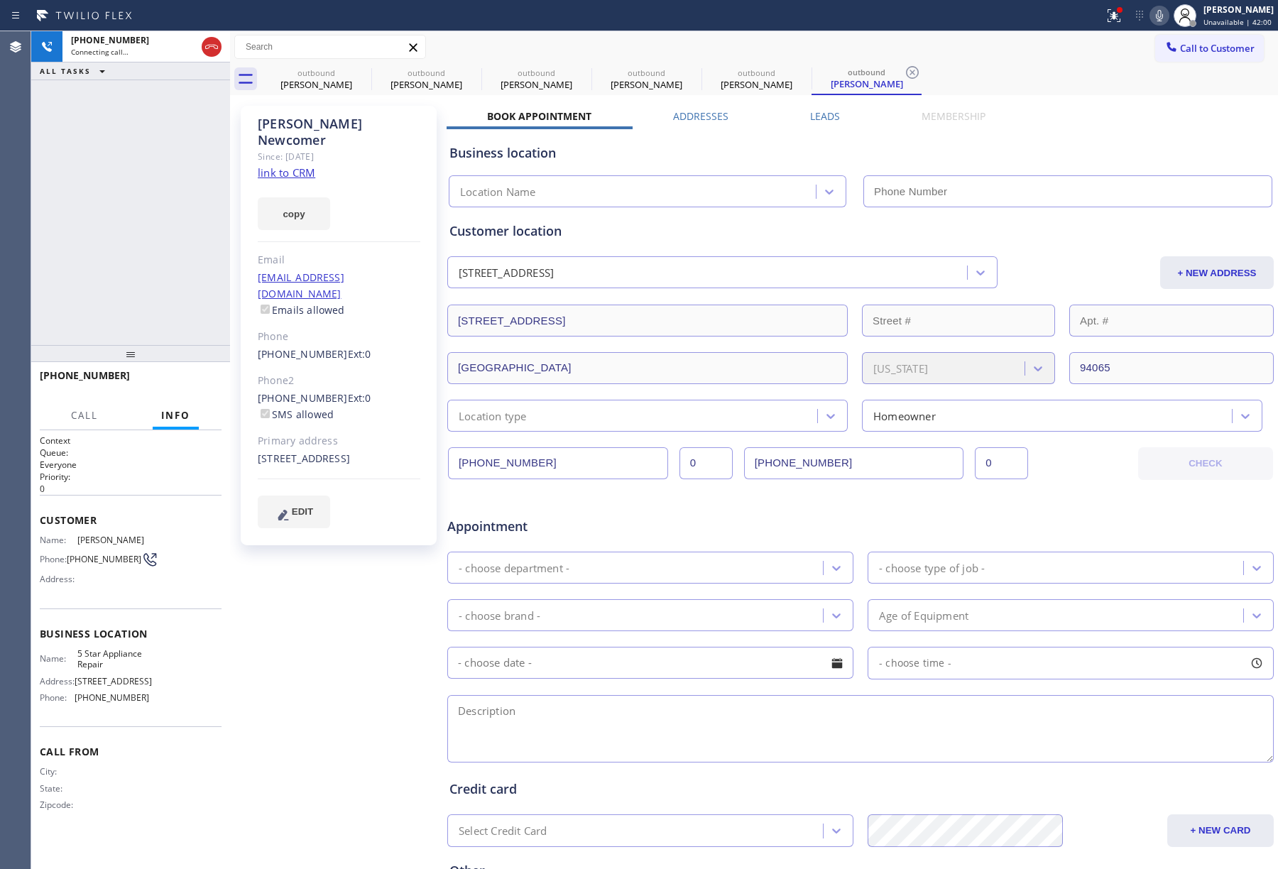
type input "[PHONE_NUMBER]"
click at [70, 205] on div "+16507030879 Live | 00:01 ALL TASKS ALL TASKS ACTIVE TASKS TASKS IN WRAP UP" at bounding box center [130, 188] width 199 height 314
click at [189, 381] on span "HANG UP" at bounding box center [188, 382] width 43 height 10
drag, startPoint x: 189, startPoint y: 324, endPoint x: 196, endPoint y: 388, distance: 64.3
click at [190, 334] on div "+16507030879 Live | 00:03 ALL TASKS ALL TASKS ACTIVE TASKS TASKS IN WRAP UP" at bounding box center [130, 188] width 199 height 314
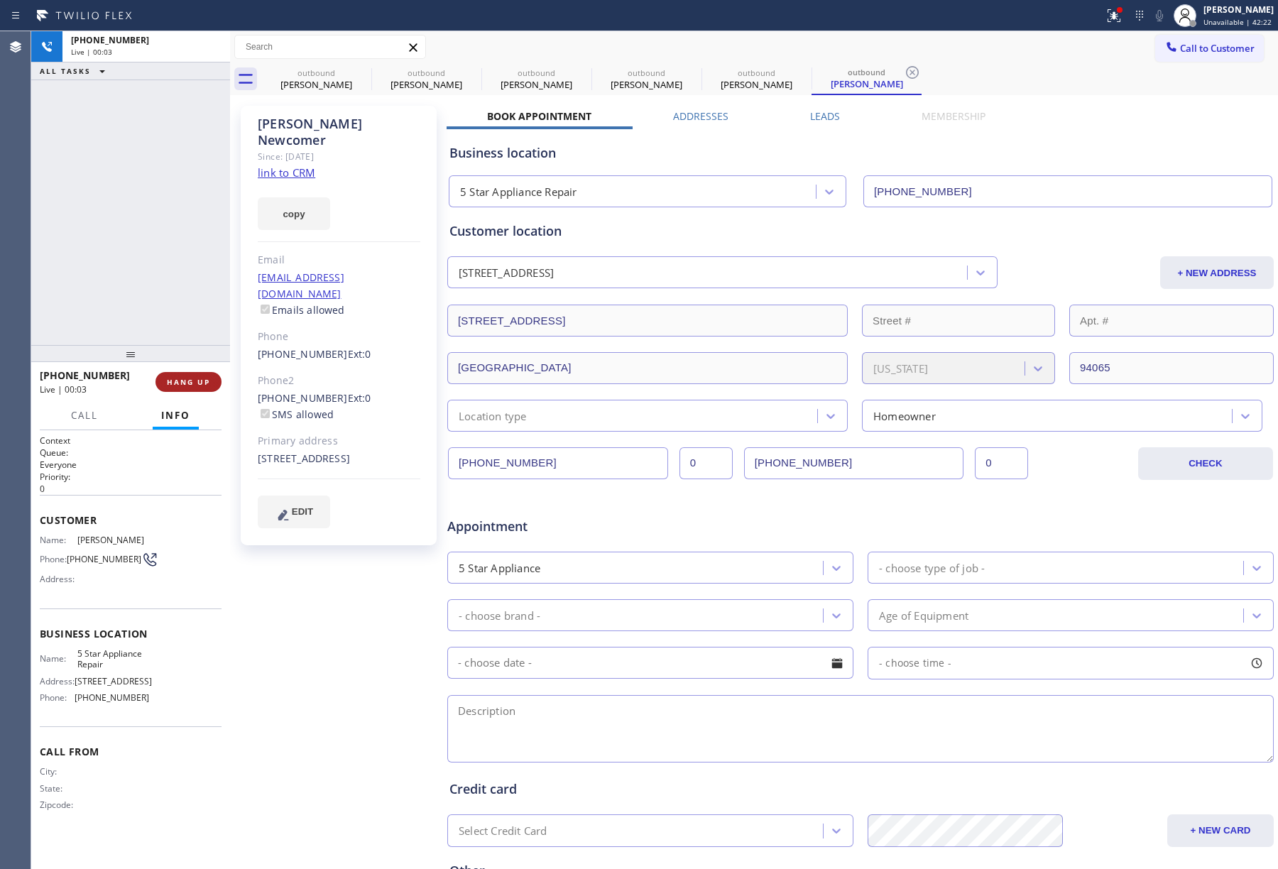
click at [196, 389] on button "HANG UP" at bounding box center [189, 382] width 66 height 20
click at [171, 290] on div "ALL TASKS ALL TASKS ACTIVE TASKS TASKS IN WRAP UP +16507030879 Wrap up | 00:00" at bounding box center [130, 188] width 199 height 314
drag, startPoint x: 171, startPoint y: 290, endPoint x: 191, endPoint y: 356, distance: 69.0
click at [171, 293] on div "ALL TASKS ALL TASKS ACTIVE TASKS TASKS IN WRAP UP +16507030879 Wrap up | 00:00" at bounding box center [130, 188] width 199 height 314
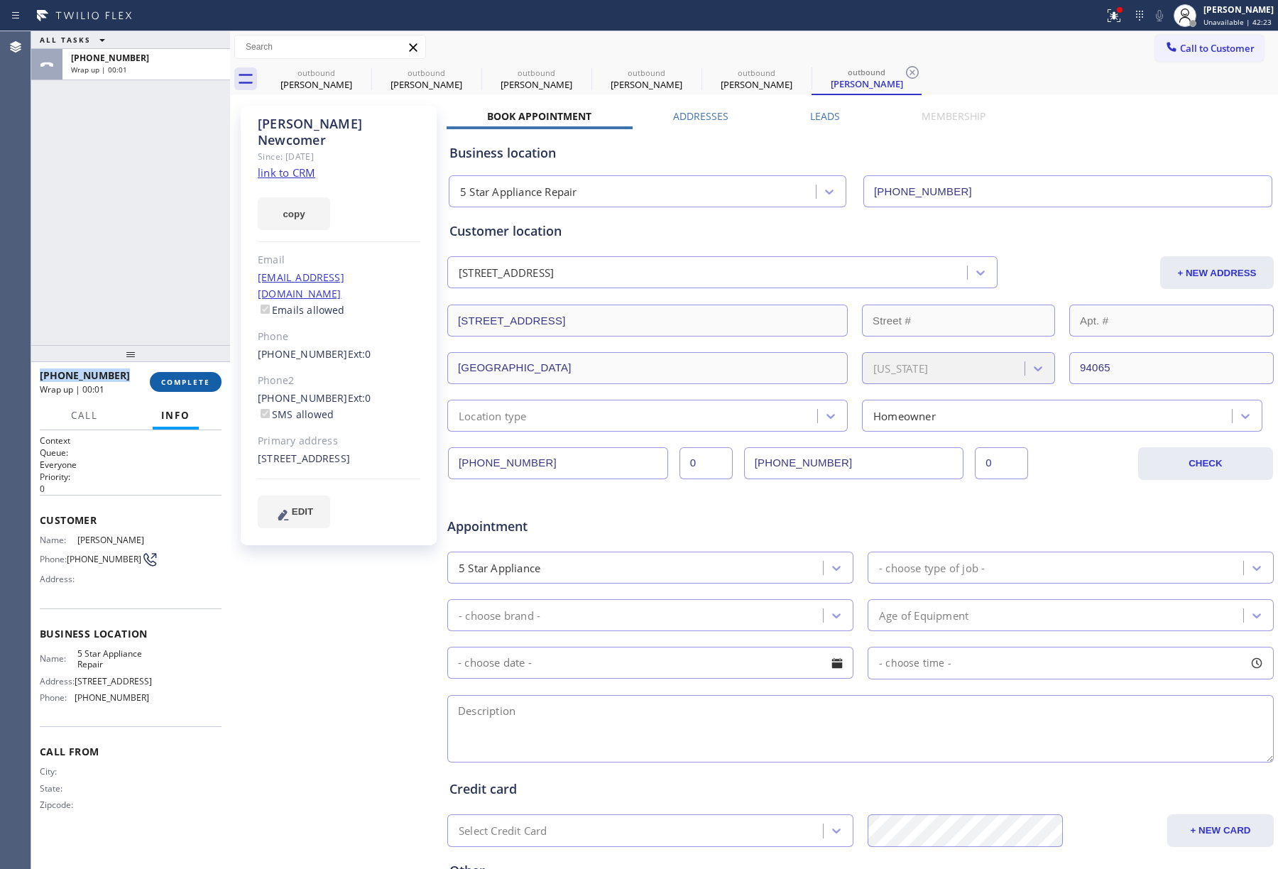
click at [197, 375] on button "COMPLETE" at bounding box center [186, 382] width 72 height 20
click at [166, 273] on div "ALL TASKS ALL TASKS ACTIVE TASKS TASKS IN WRAP UP +16507030879 Wrap up | 00:01" at bounding box center [130, 188] width 199 height 314
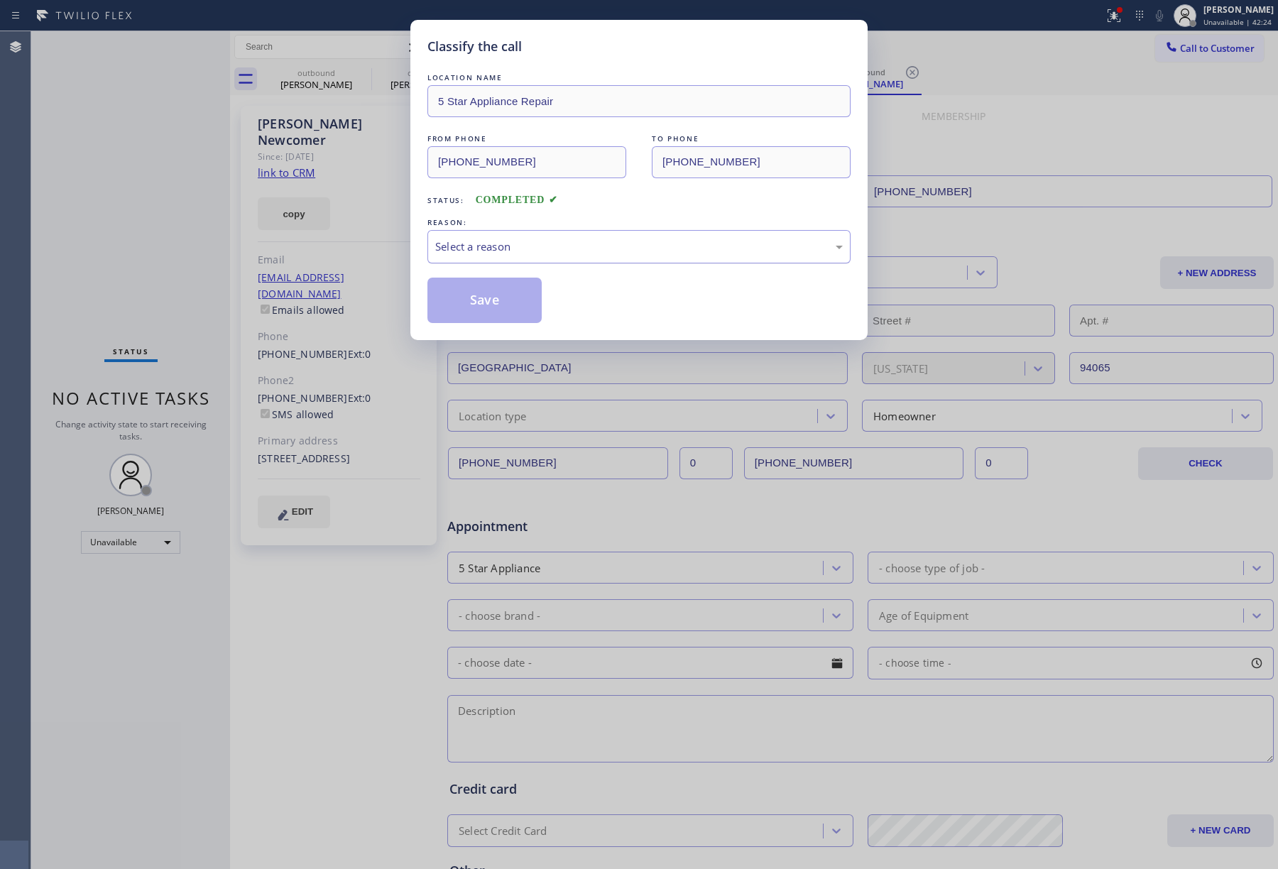
drag, startPoint x: 516, startPoint y: 239, endPoint x: 531, endPoint y: 260, distance: 25.9
click at [518, 240] on div "Select a reason" at bounding box center [639, 247] width 408 height 16
click at [466, 293] on button "Save" at bounding box center [485, 300] width 114 height 45
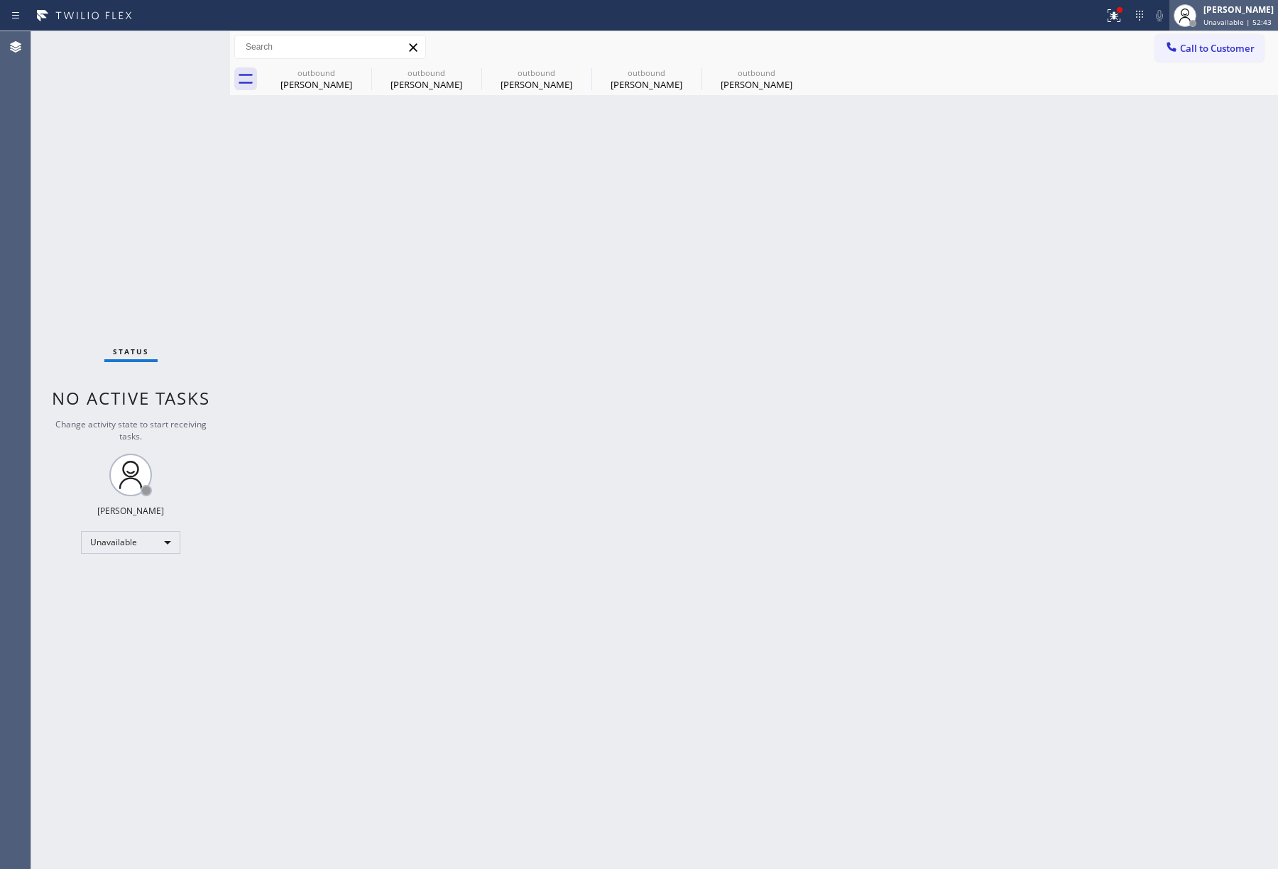
click at [1224, 20] on span "Unavailable | 52:43" at bounding box center [1238, 22] width 68 height 10
click at [1192, 60] on button "Offline" at bounding box center [1207, 57] width 142 height 18
click at [1231, 17] on span "Offline | 2s" at bounding box center [1223, 22] width 39 height 10
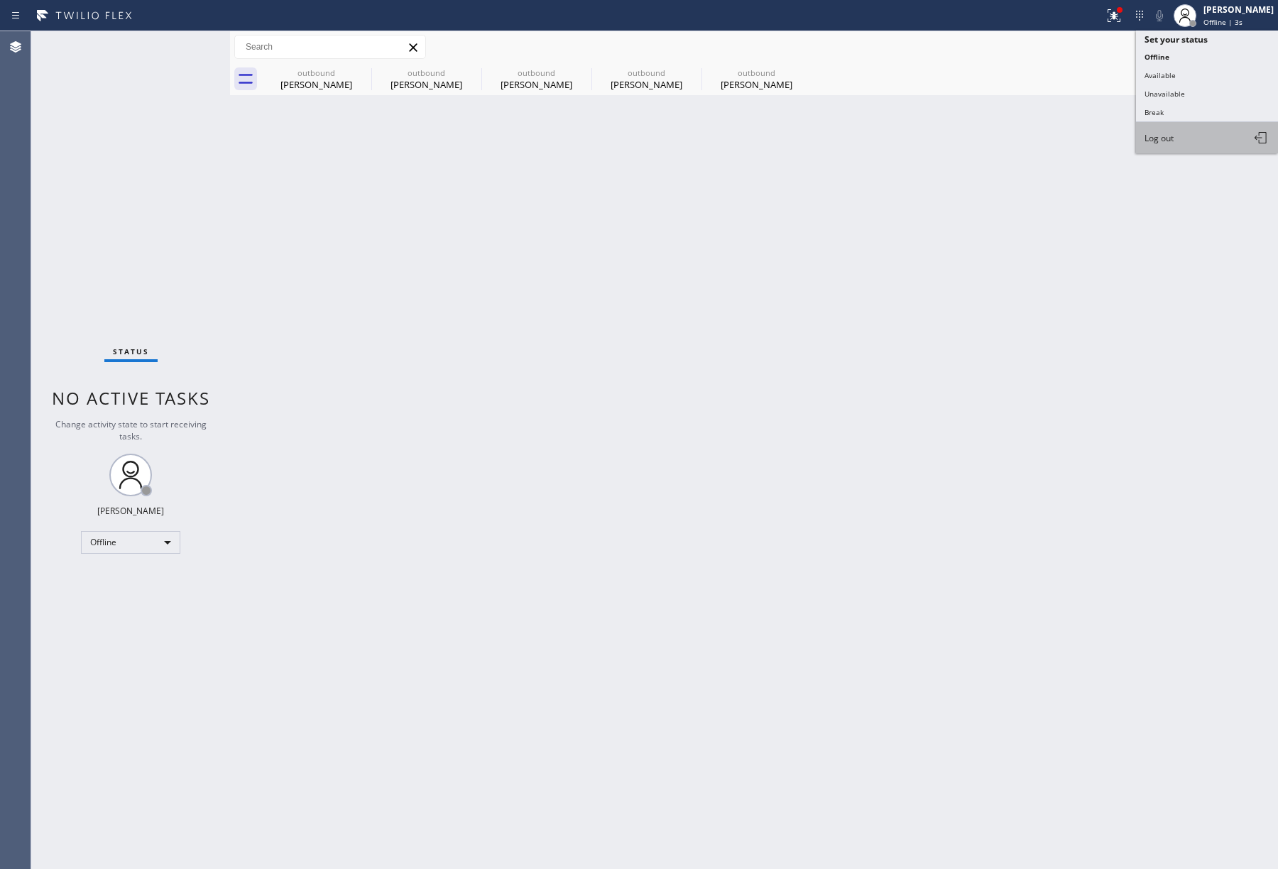
click at [1170, 143] on button "Log out" at bounding box center [1207, 137] width 142 height 31
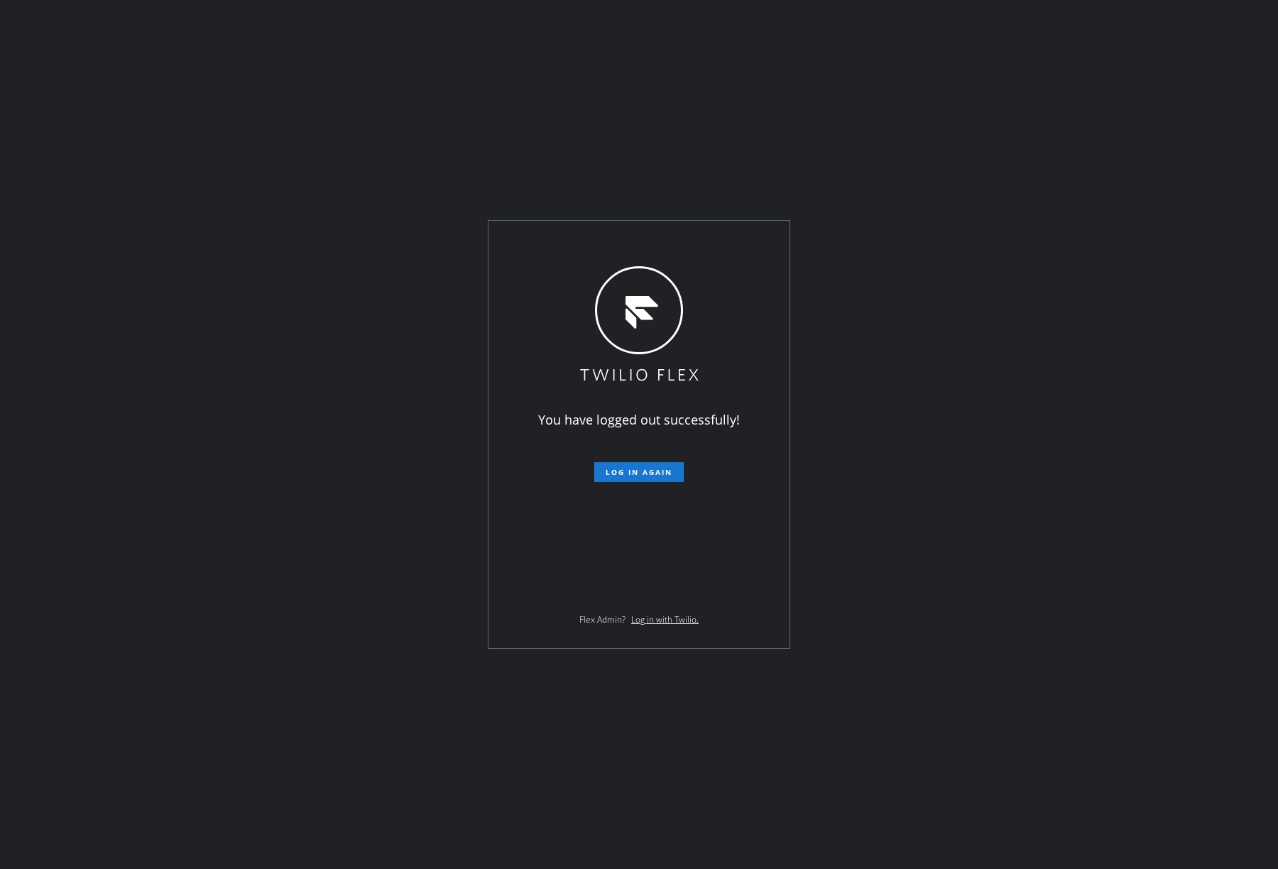
click at [111, 534] on div "You have logged out successfully! Log in again Flex Admin? Log in with Twilio." at bounding box center [639, 434] width 1278 height 869
